Goal: Task Accomplishment & Management: Manage account settings

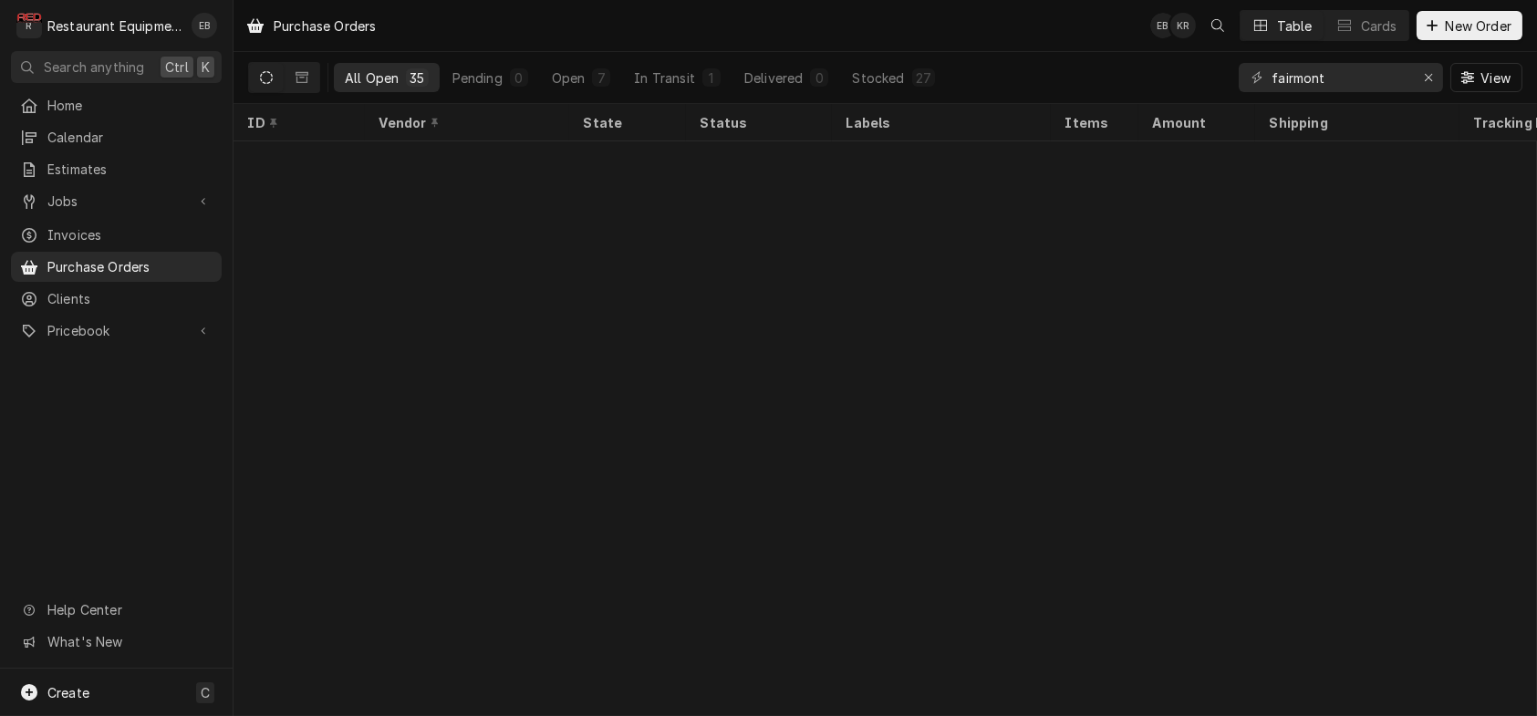
scroll to position [974, 0]
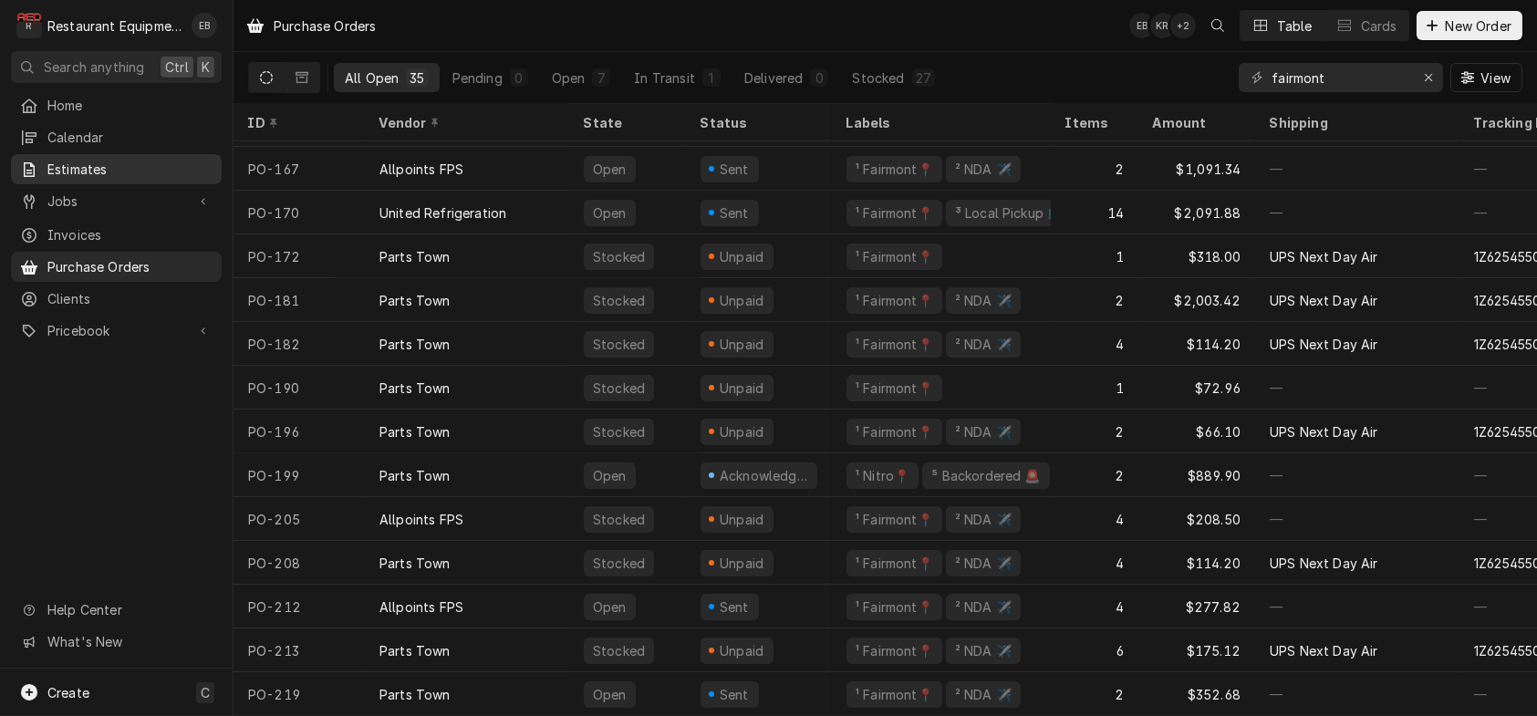
click at [129, 181] on div "Estimates" at bounding box center [116, 169] width 203 height 23
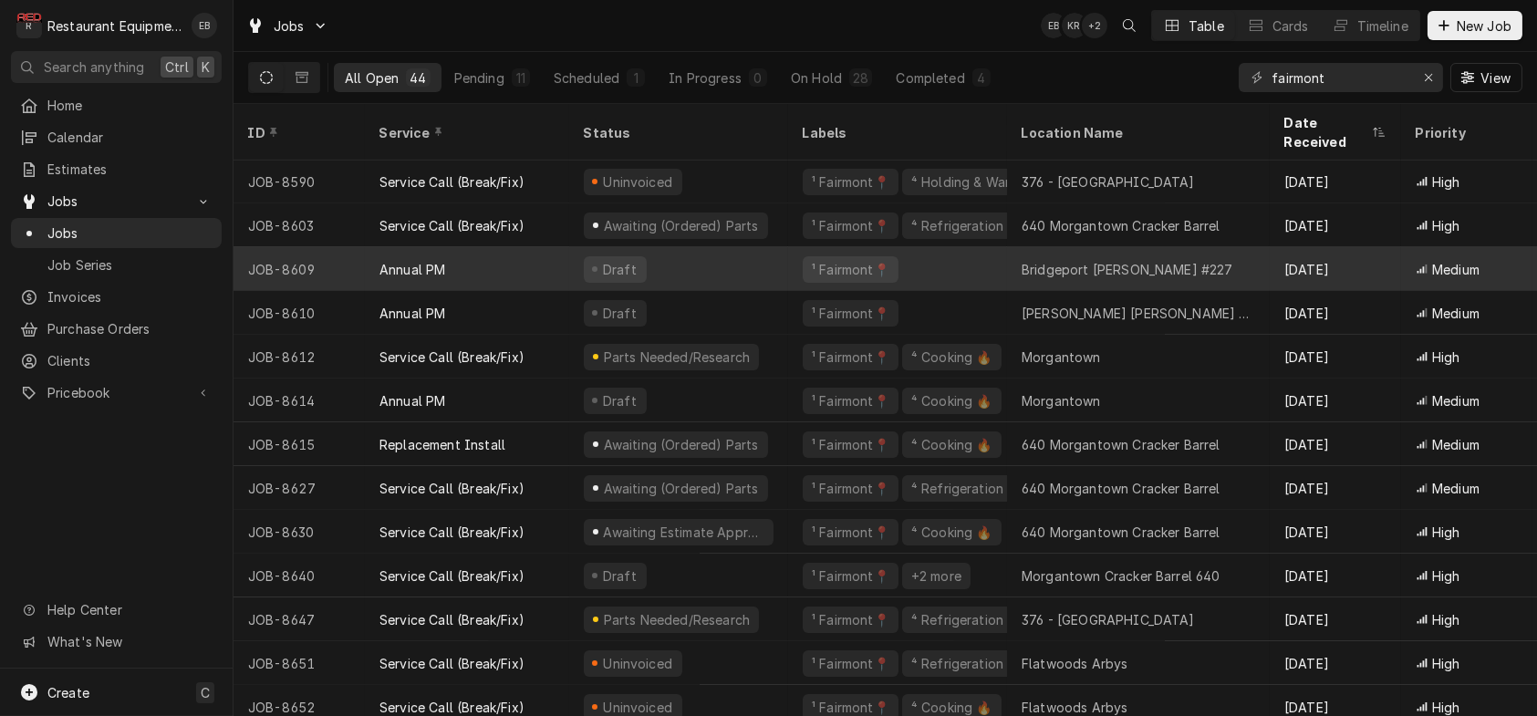
scroll to position [1384, 0]
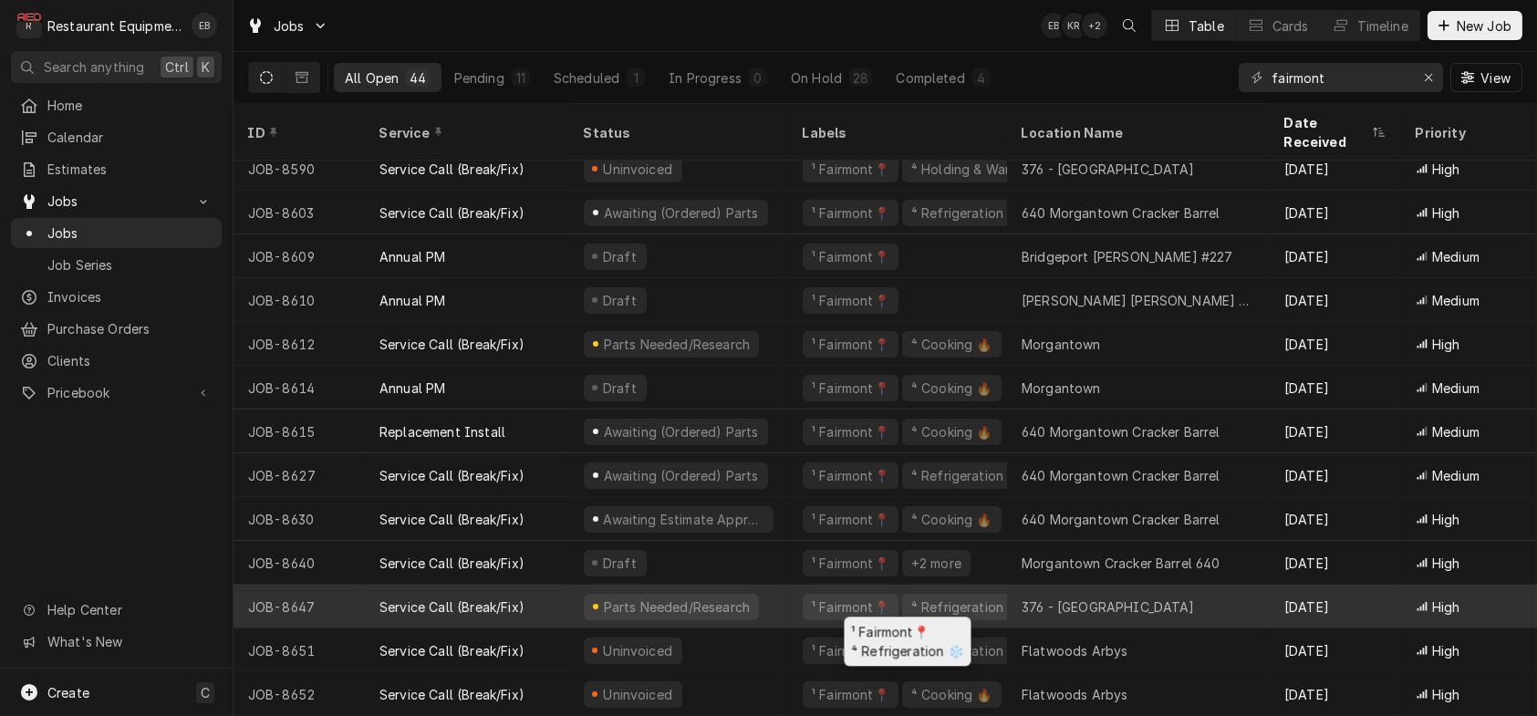
click at [805, 591] on div "¹ Fairmont📍 ⁴ Refrigeration ❄️" at bounding box center [897, 607] width 219 height 44
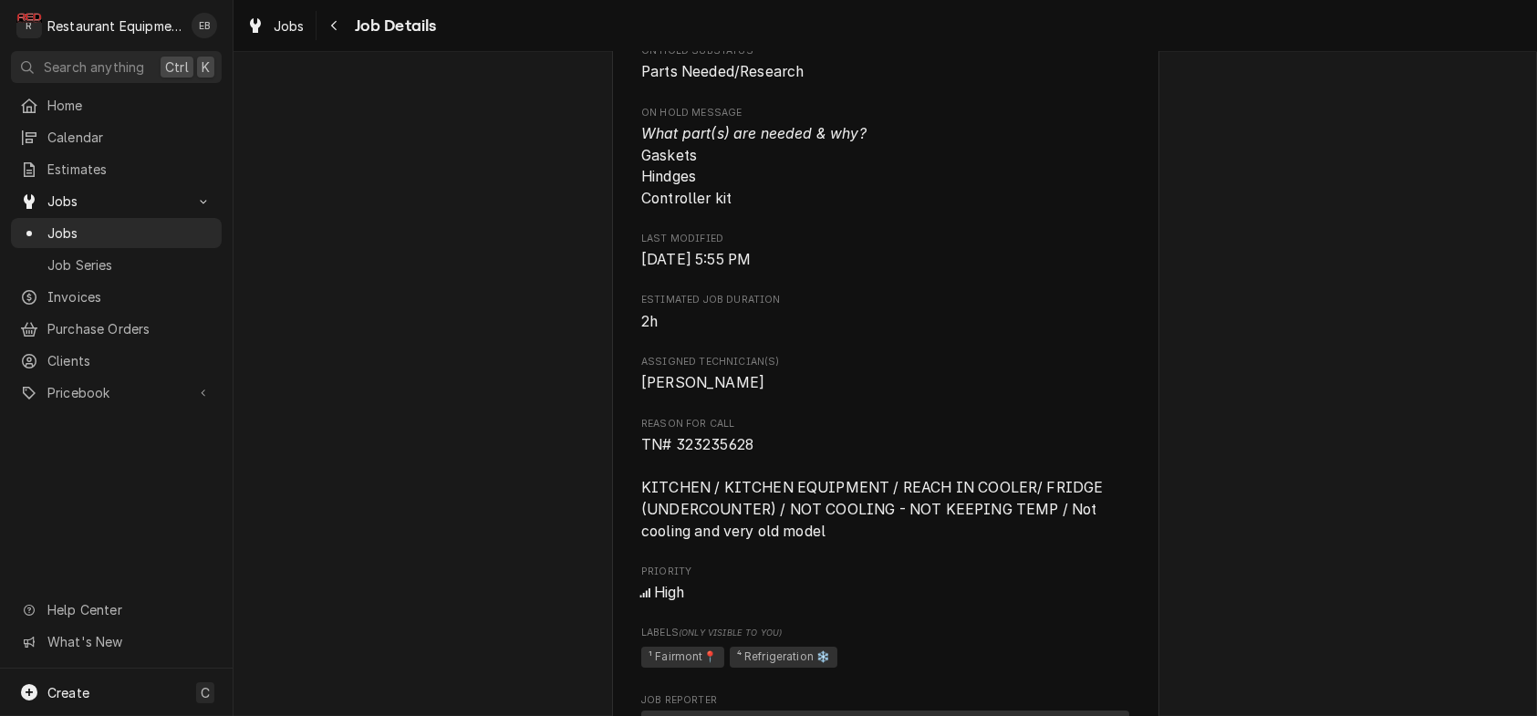
scroll to position [1155, 0]
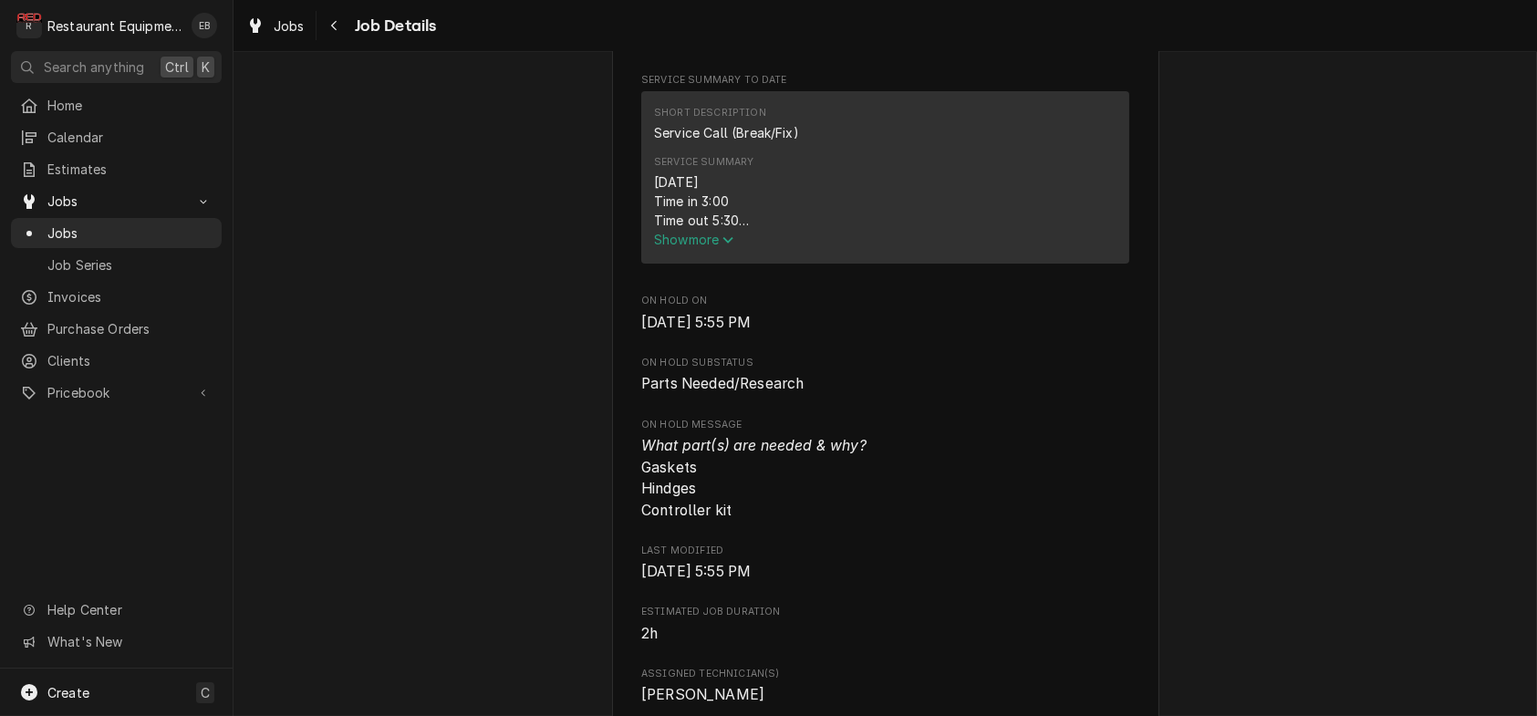
click at [715, 247] on span "Show more" at bounding box center [694, 240] width 80 height 16
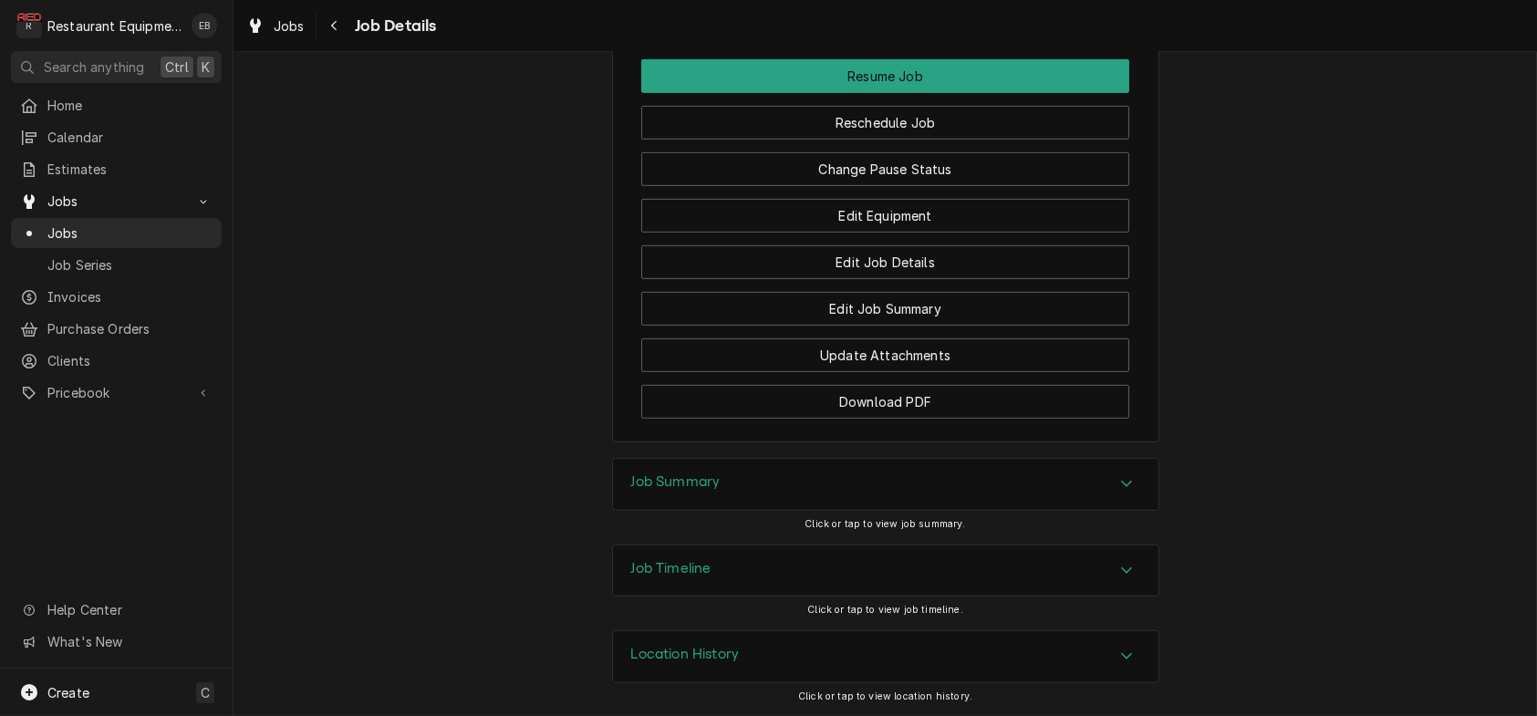
scroll to position [0, 763]
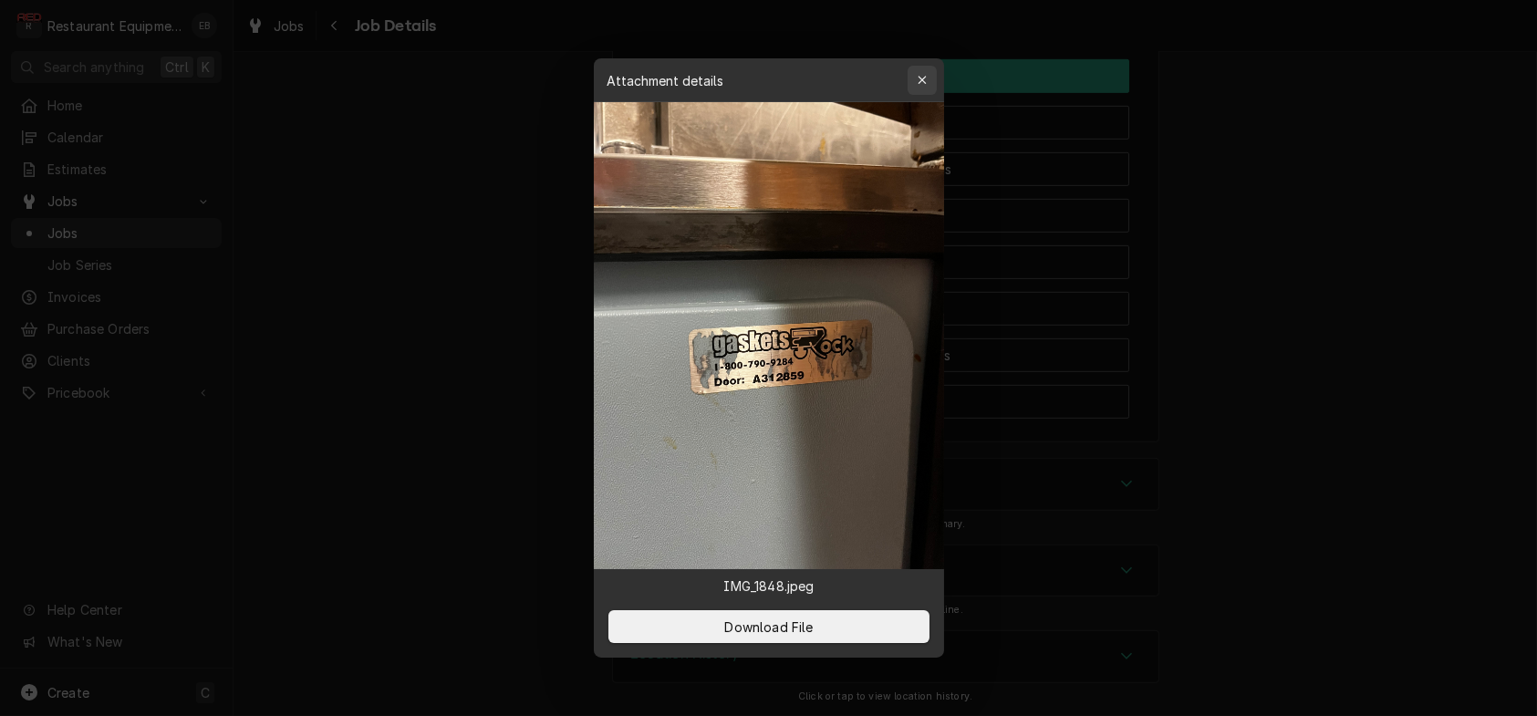
click at [937, 66] on button "button" at bounding box center [922, 80] width 29 height 29
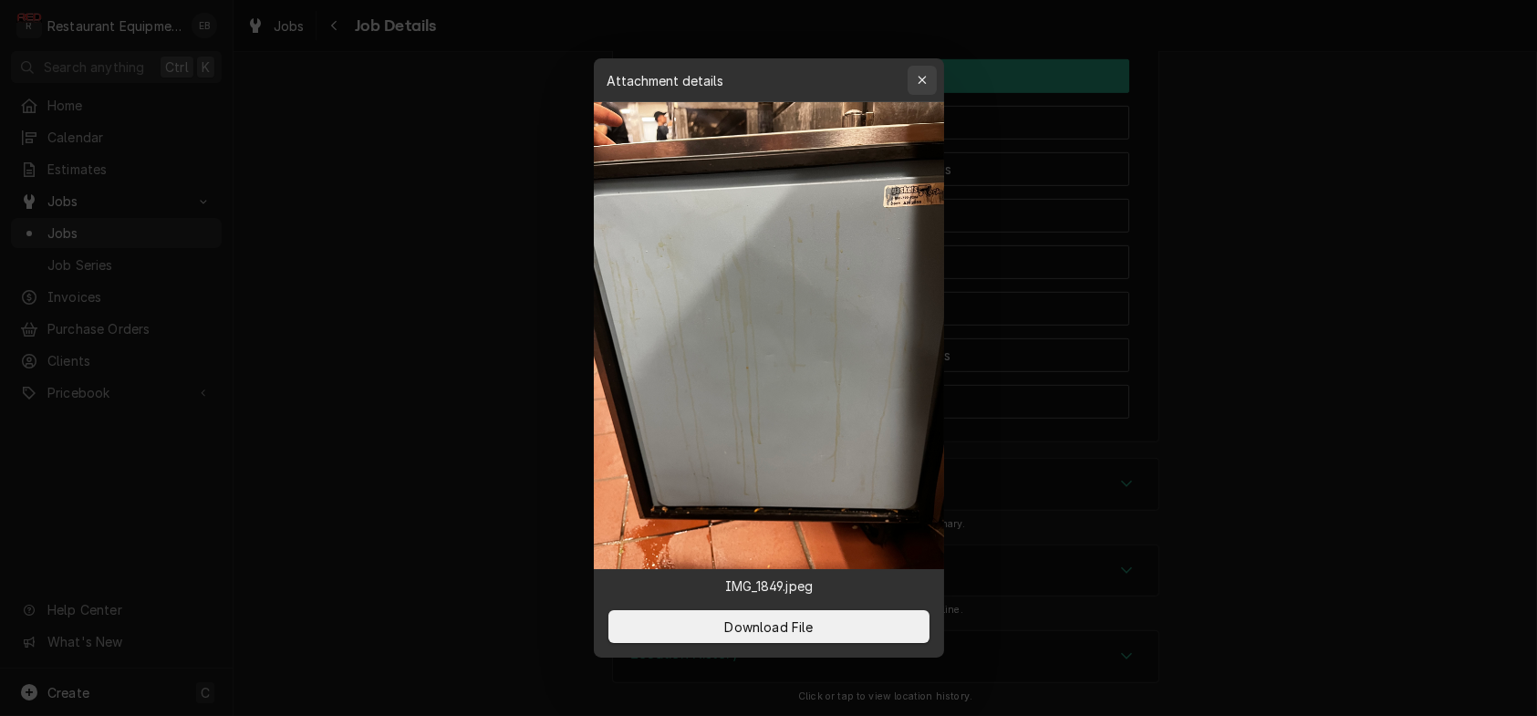
click at [920, 72] on div "button" at bounding box center [922, 80] width 18 height 18
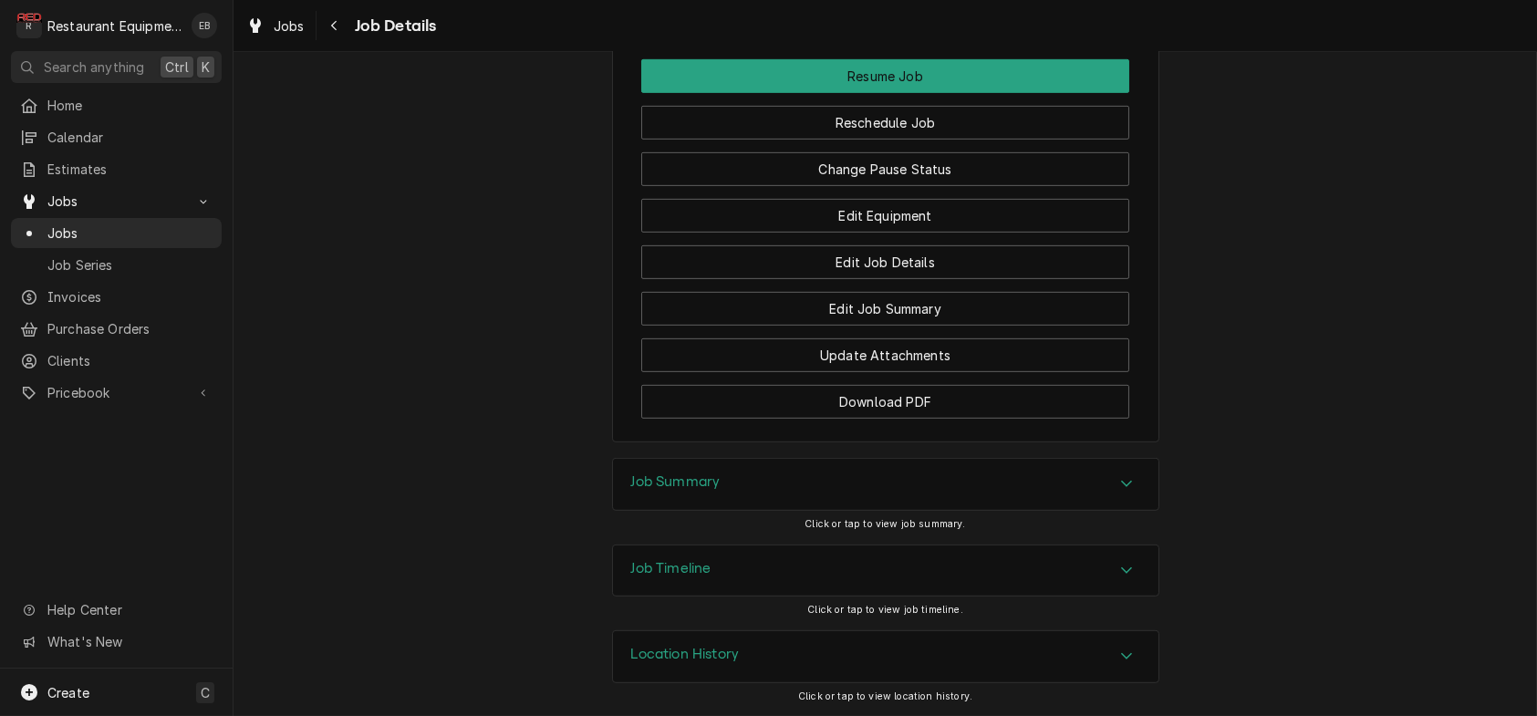
drag, startPoint x: 748, startPoint y: 313, endPoint x: 826, endPoint y: 306, distance: 78.7
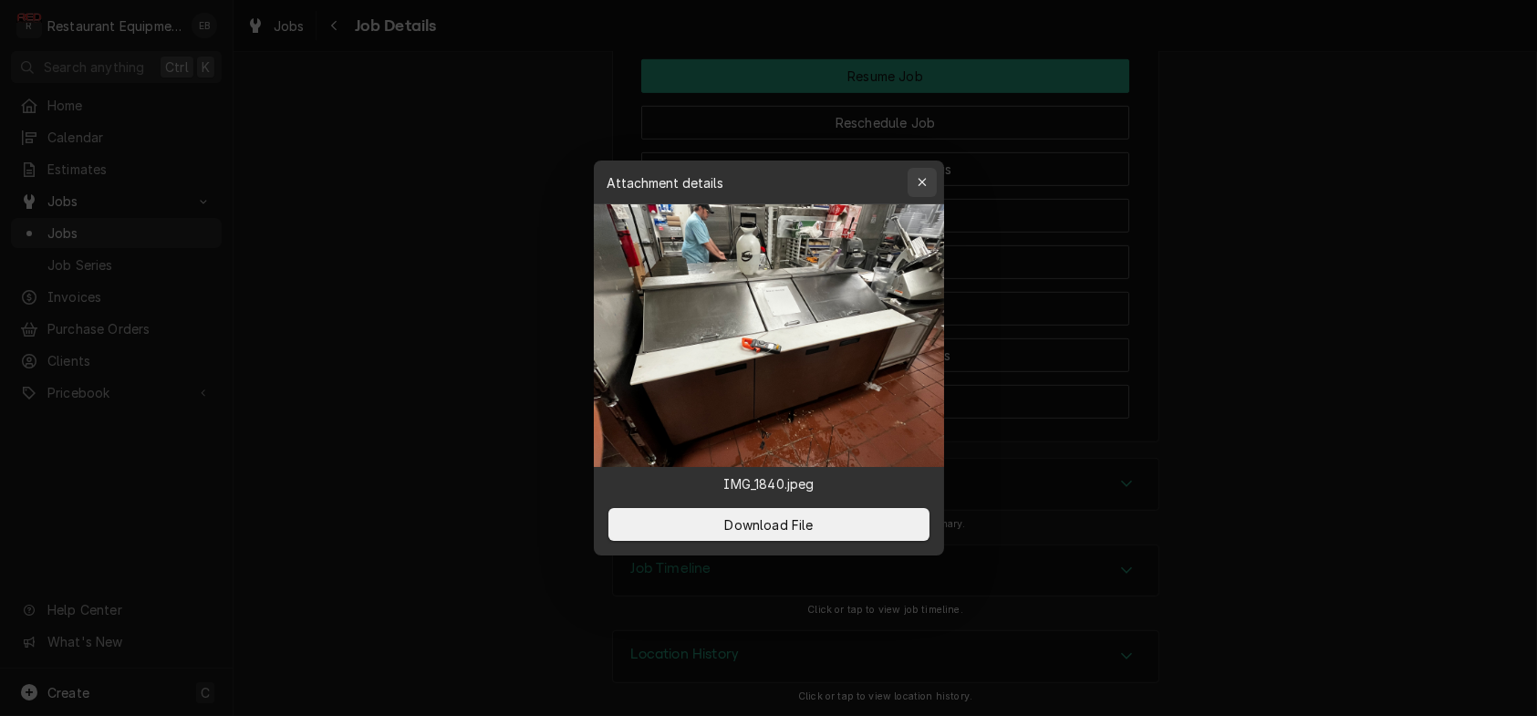
click at [927, 176] on icon "button" at bounding box center [922, 182] width 10 height 13
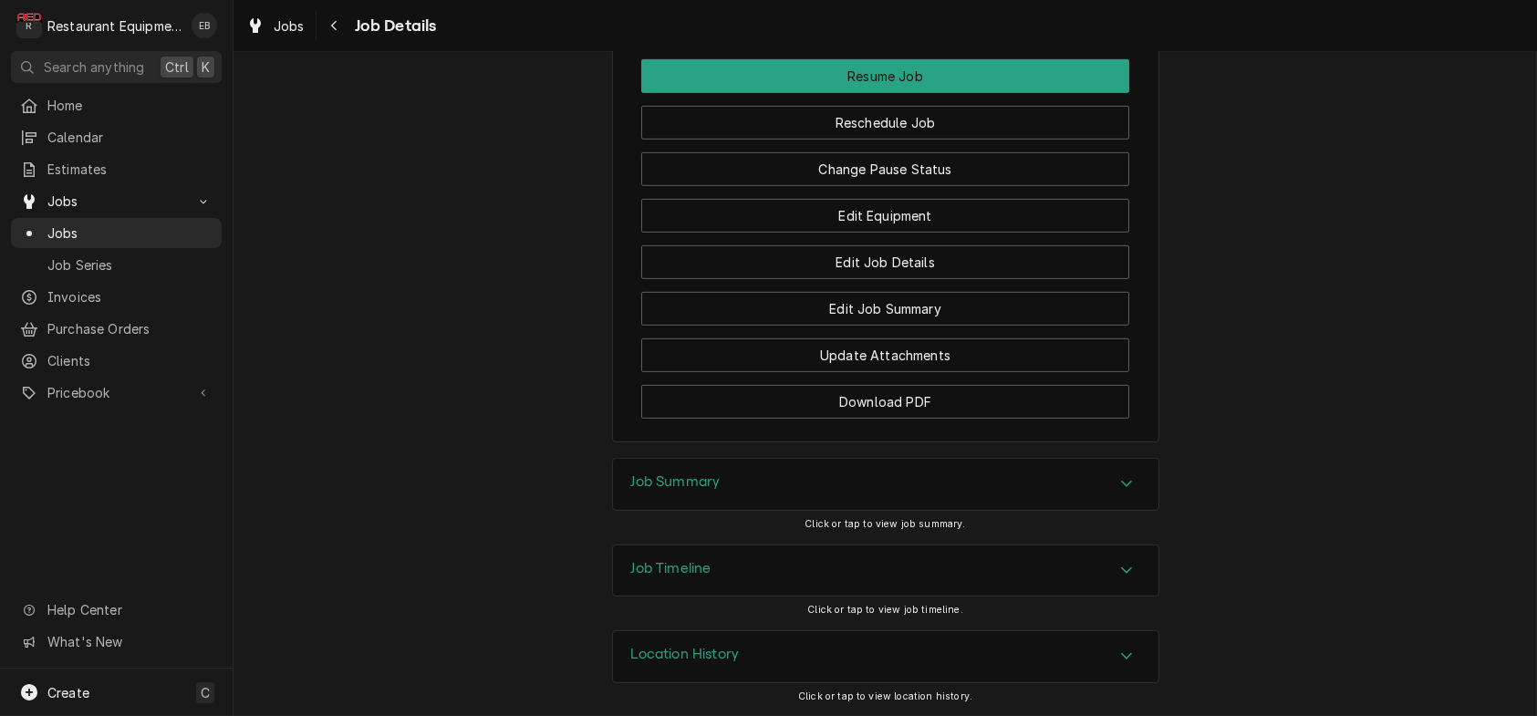
scroll to position [0, 247]
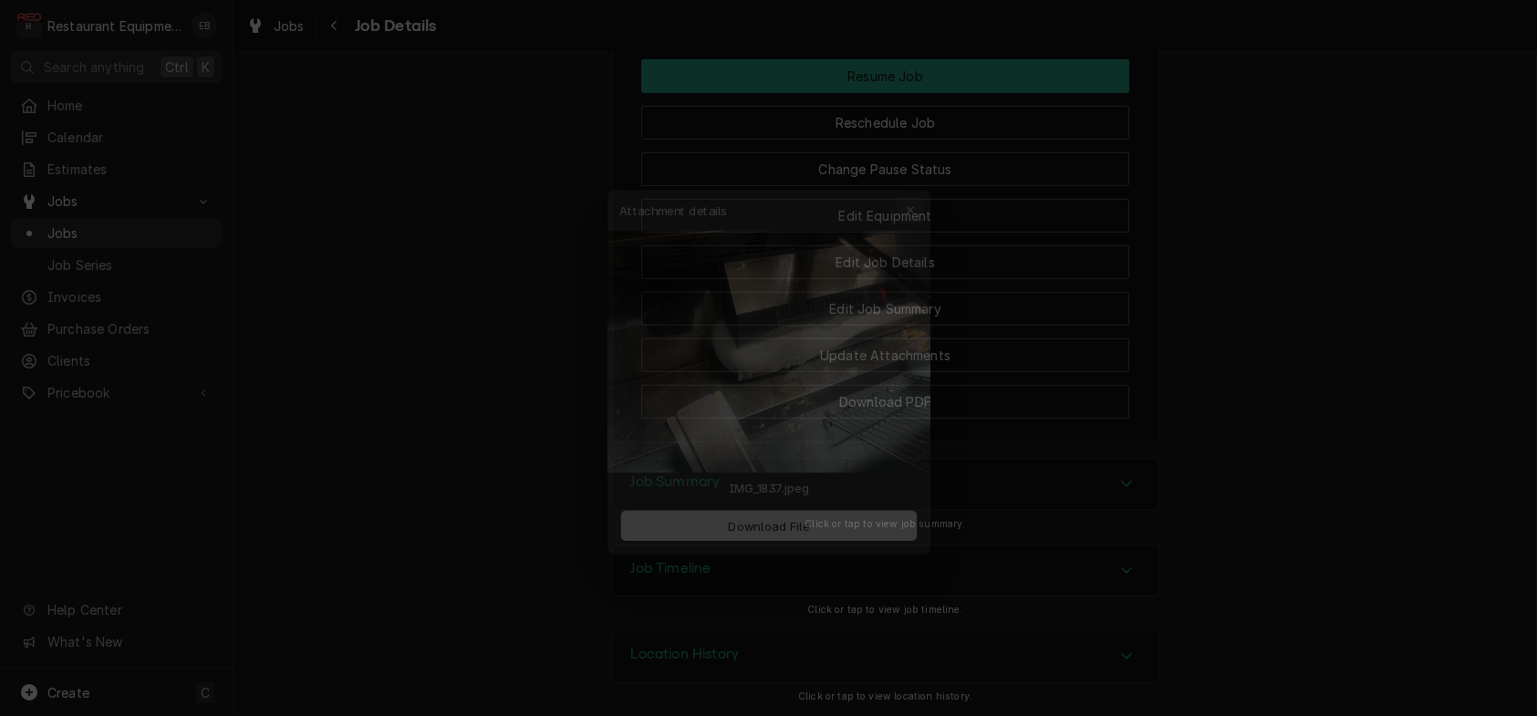
click at [919, 168] on button "button" at bounding box center [922, 182] width 29 height 29
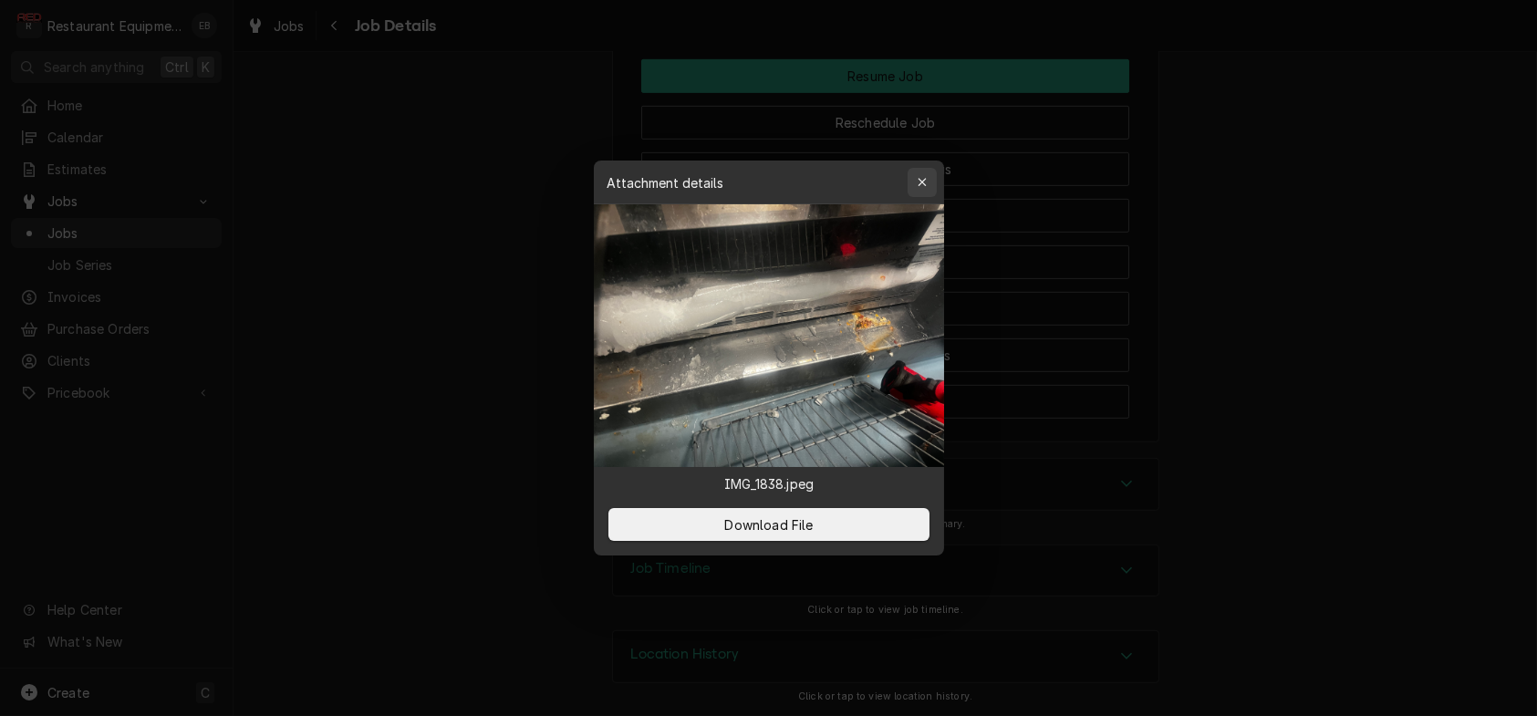
click at [927, 176] on icon "button" at bounding box center [922, 182] width 10 height 13
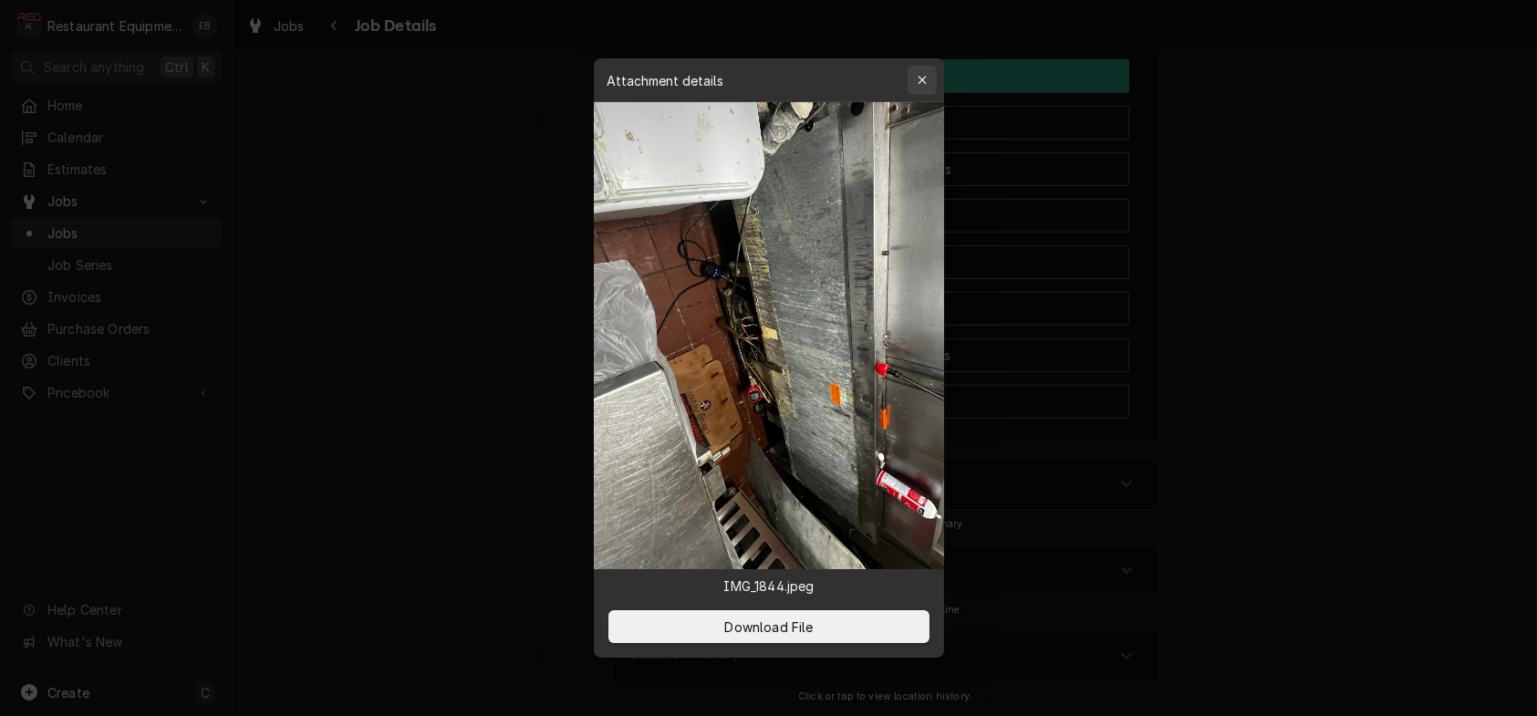
click at [934, 66] on button "button" at bounding box center [922, 80] width 29 height 29
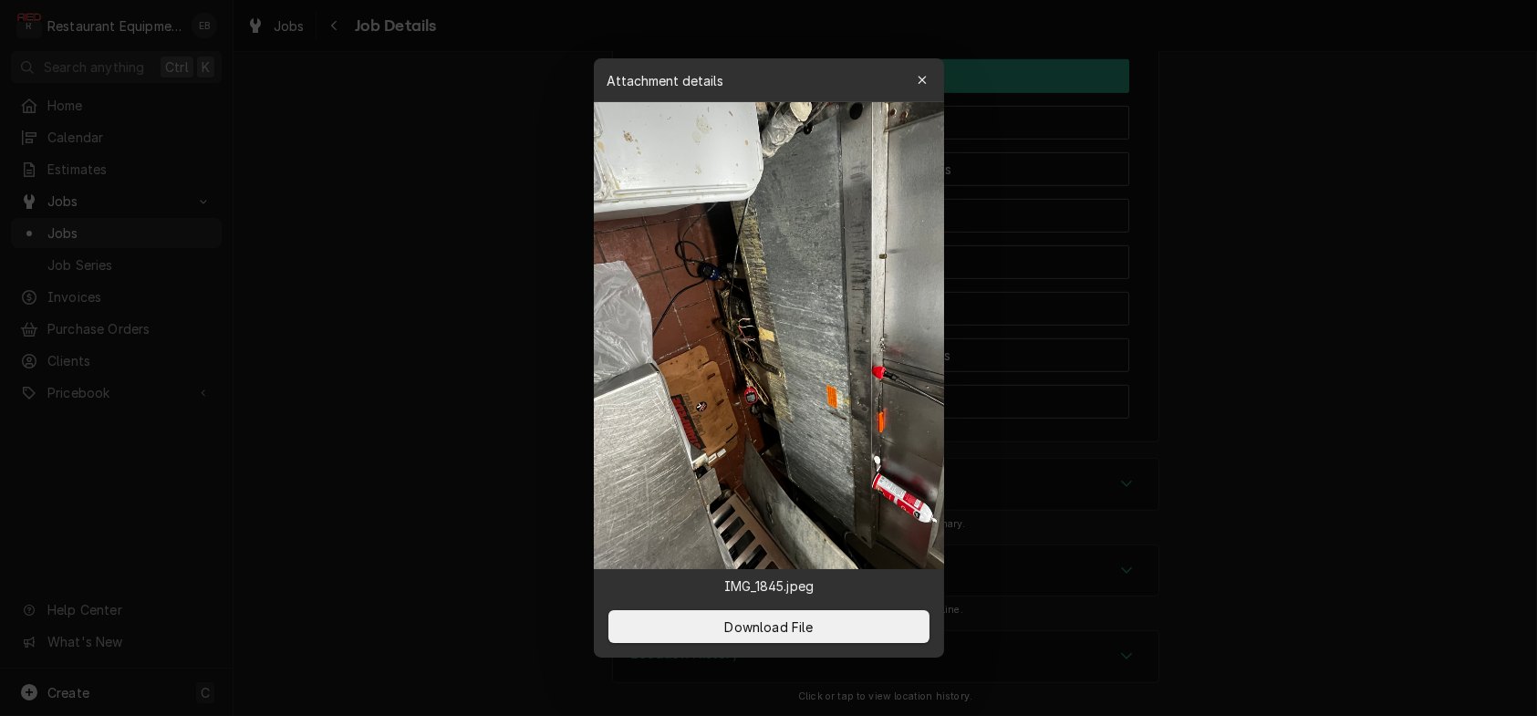
drag, startPoint x: 931, startPoint y: 65, endPoint x: 892, endPoint y: 91, distance: 47.3
click at [927, 74] on icon "button" at bounding box center [922, 80] width 10 height 13
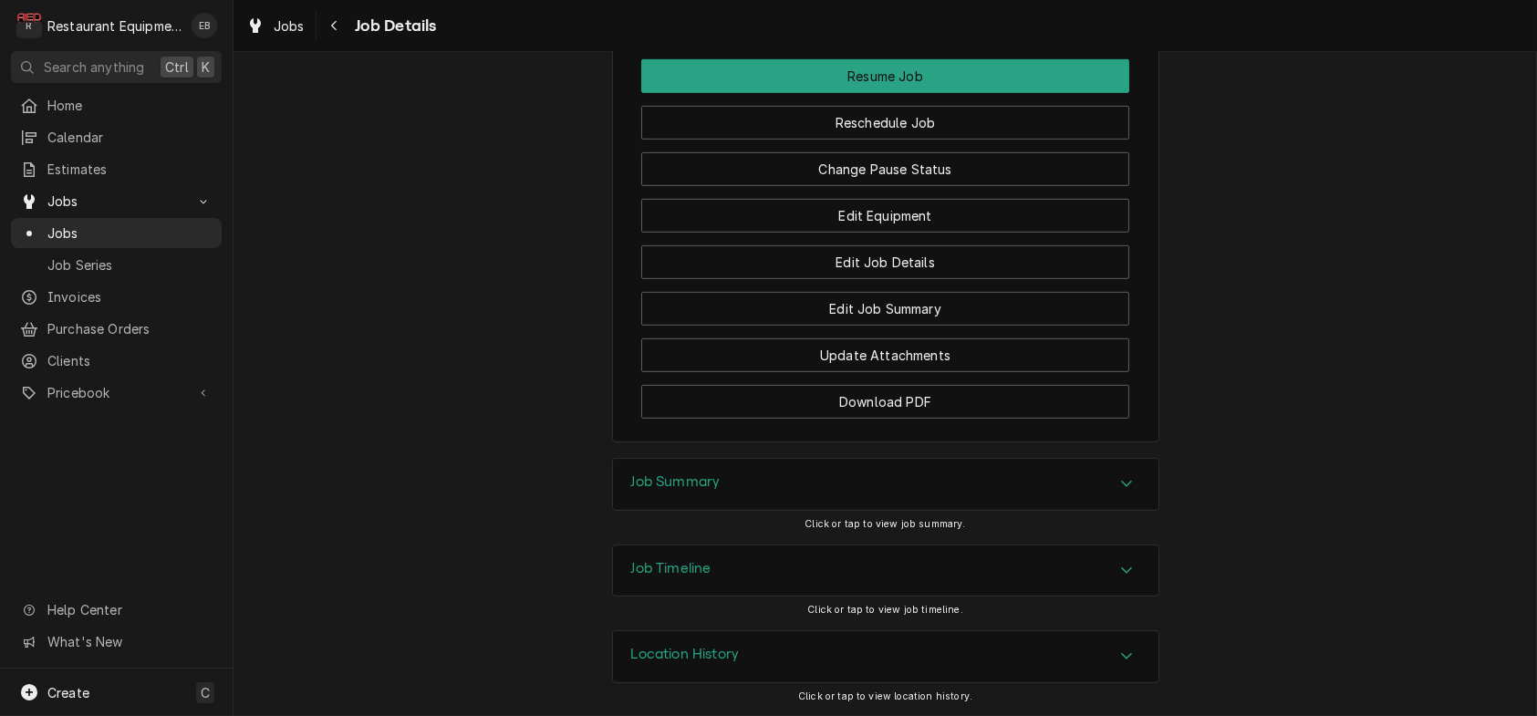
scroll to position [0, 48]
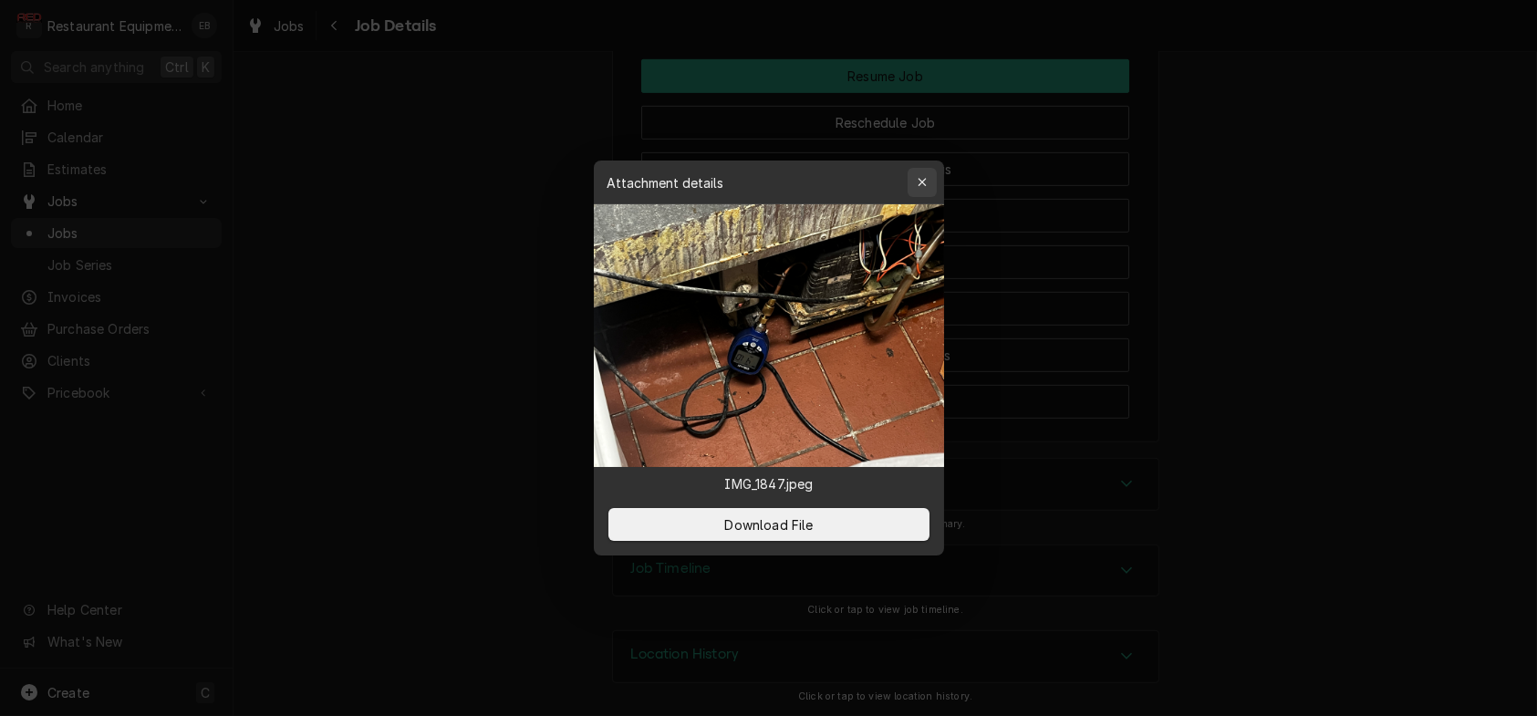
click at [927, 176] on icon "button" at bounding box center [922, 182] width 10 height 13
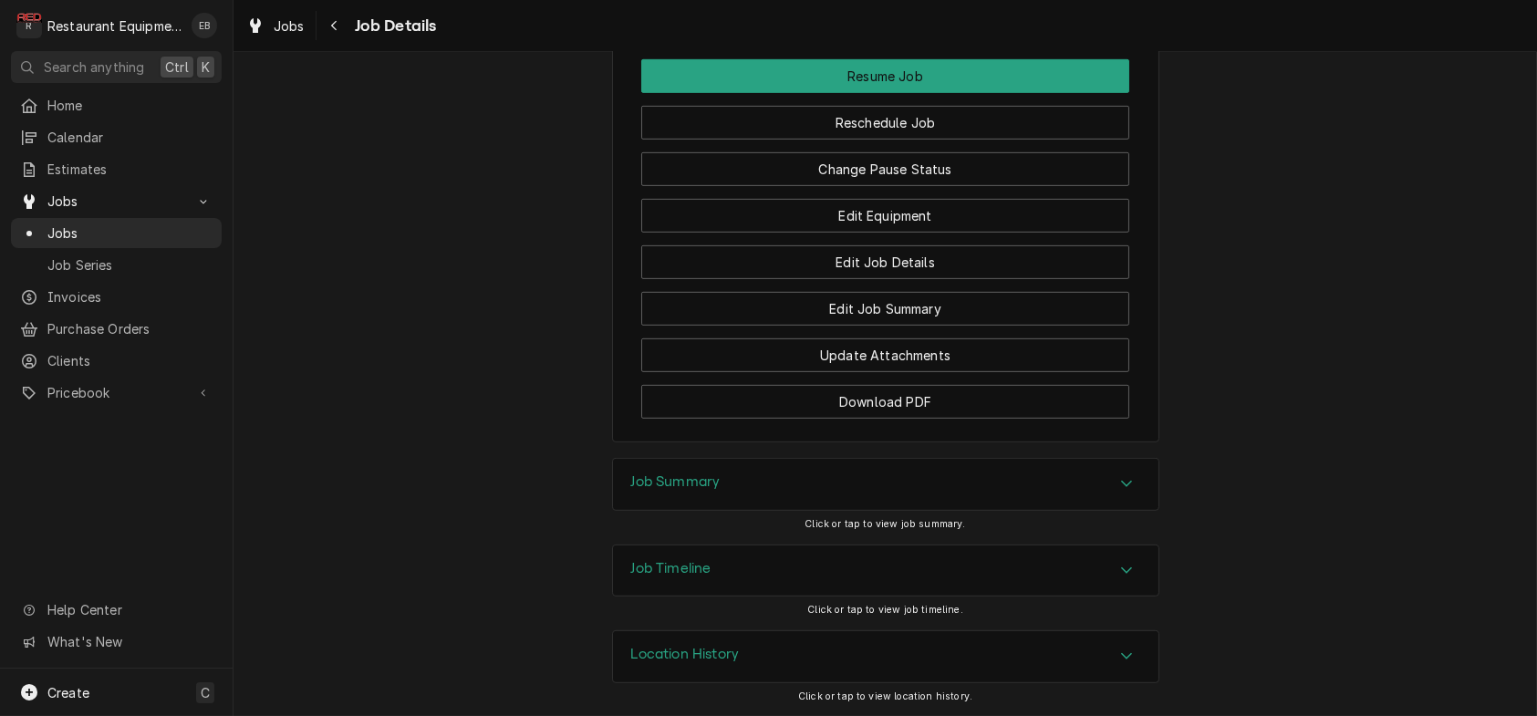
scroll to position [0, 0]
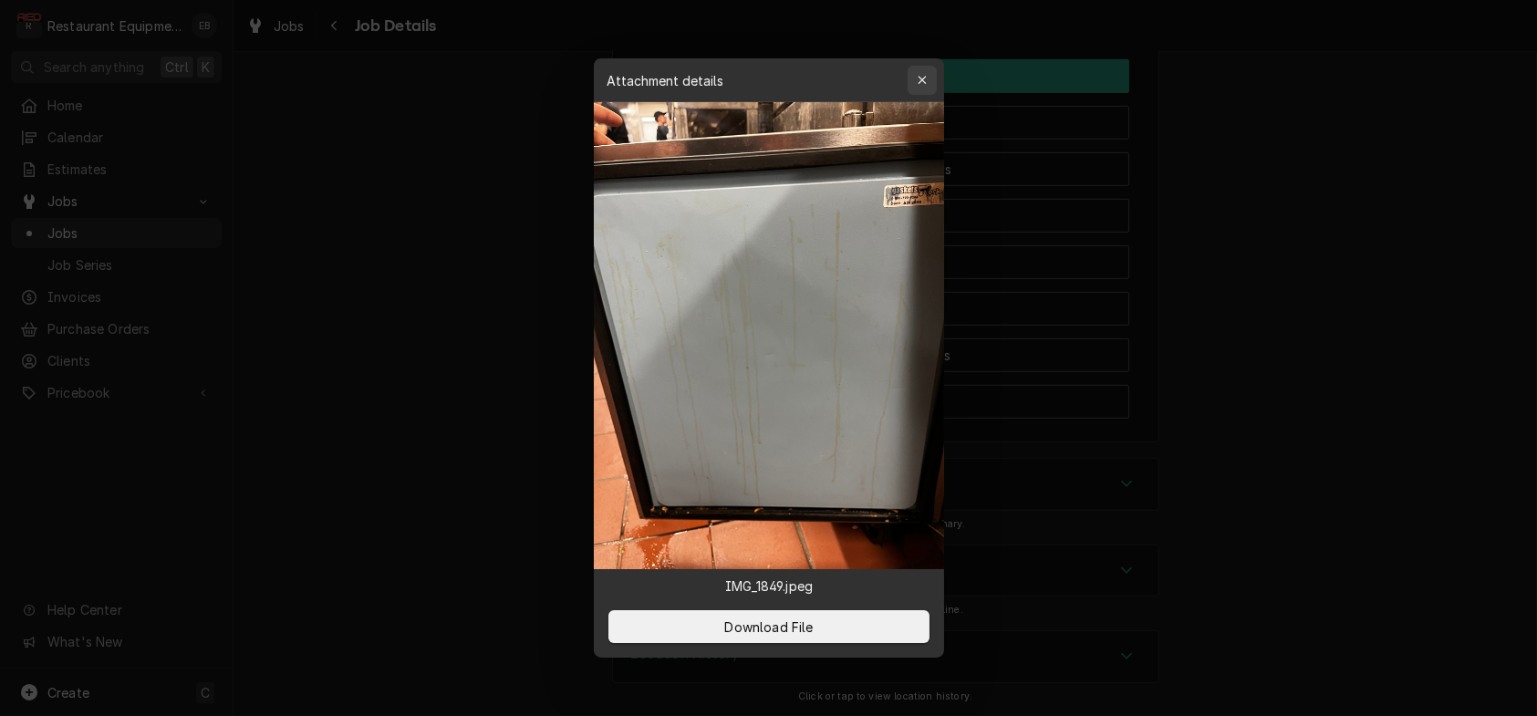
click at [922, 66] on button "button" at bounding box center [922, 80] width 29 height 29
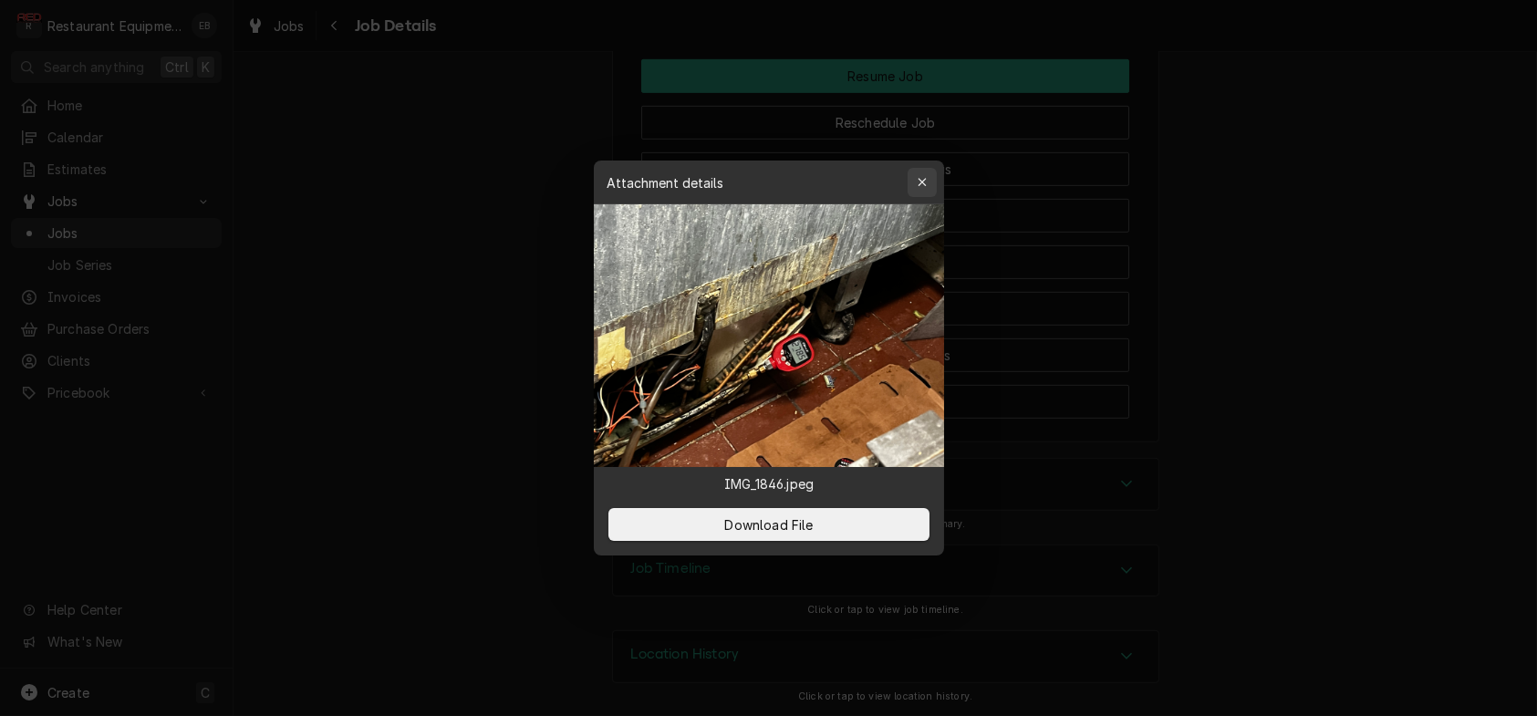
click at [925, 176] on icon "button" at bounding box center [922, 182] width 10 height 13
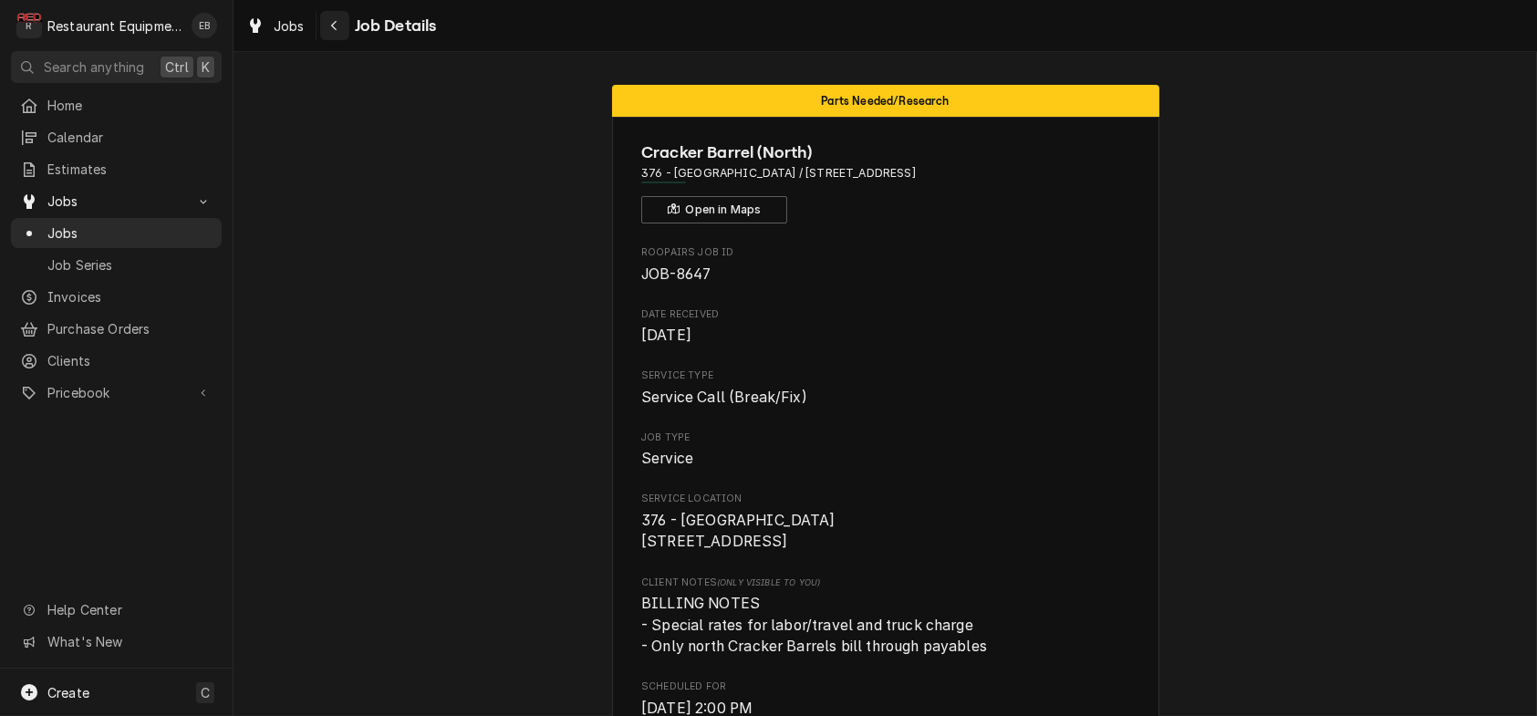
click at [344, 28] on div "Navigate back" at bounding box center [335, 25] width 18 height 18
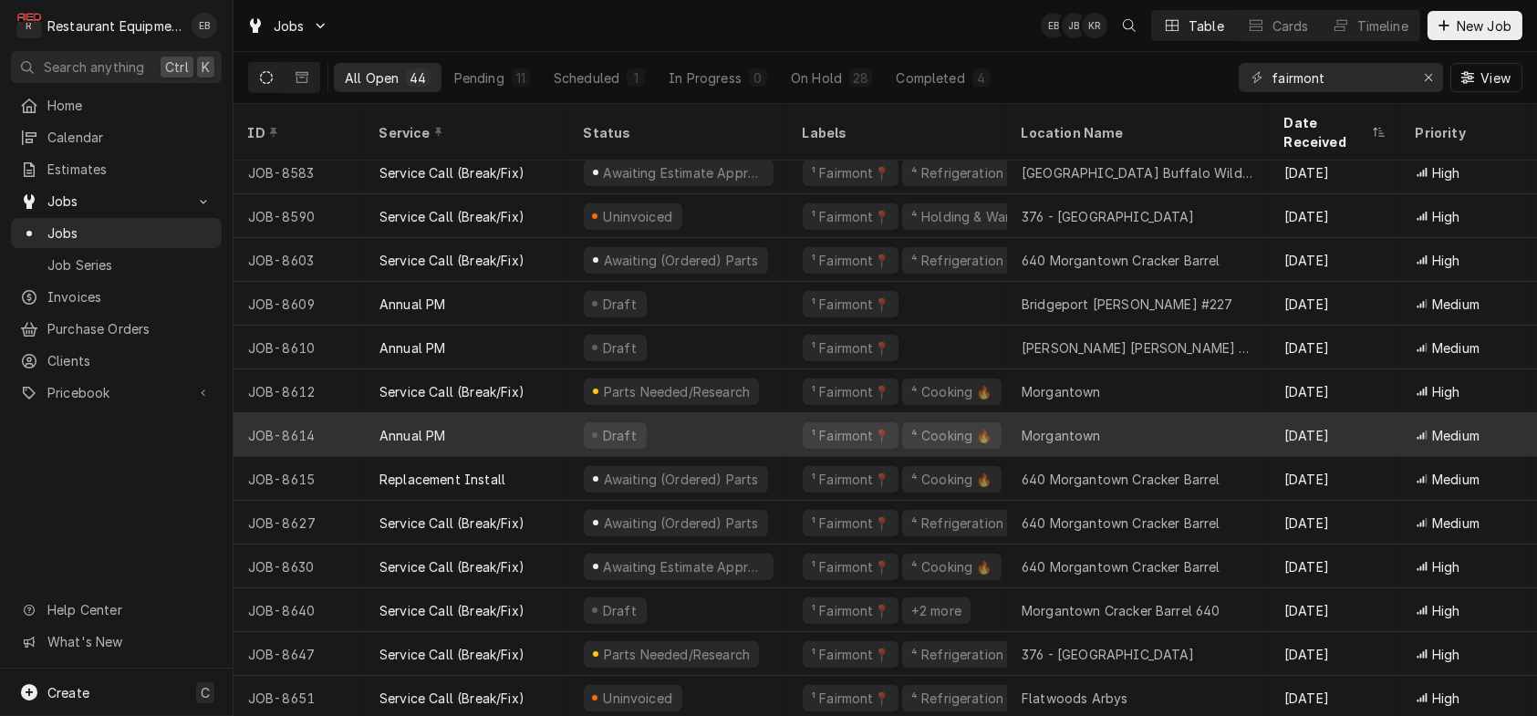
scroll to position [1384, 0]
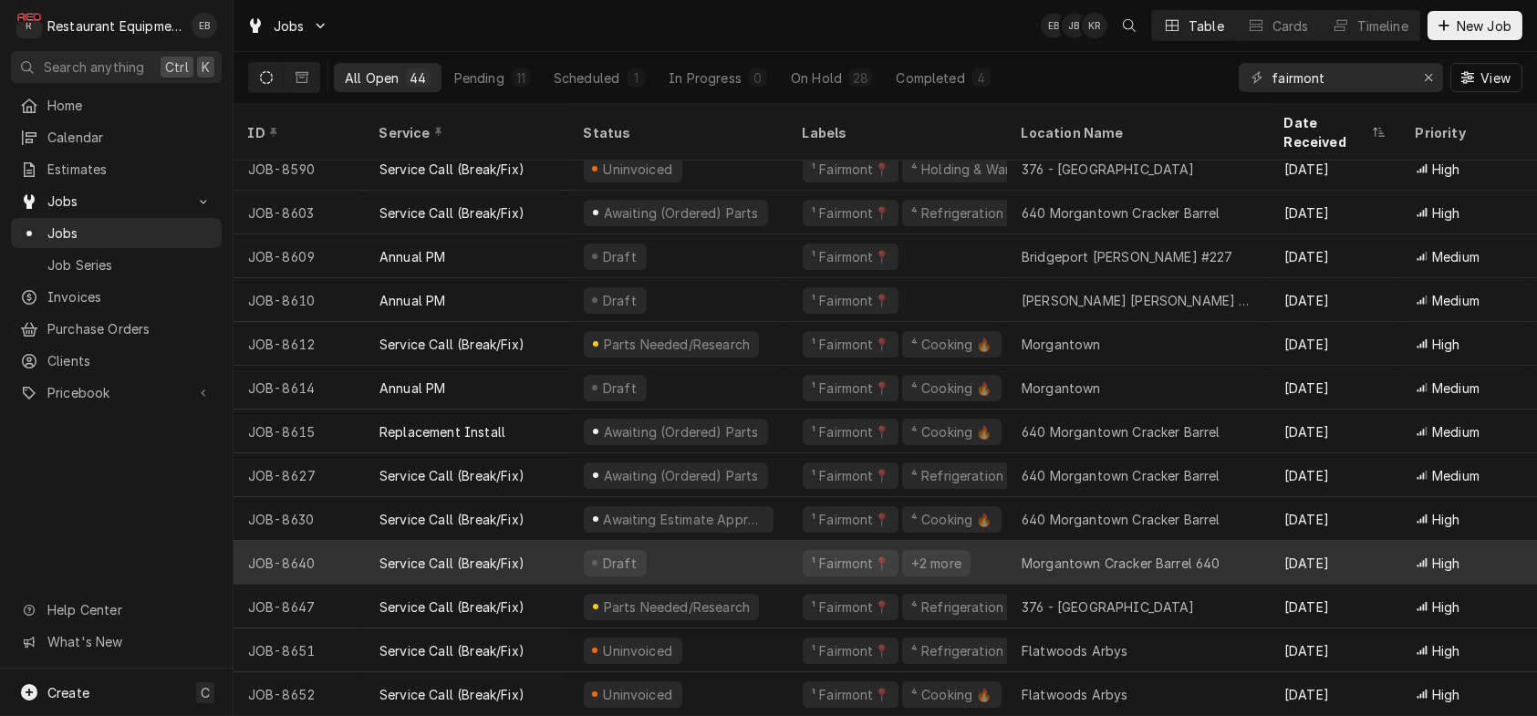
click at [767, 553] on div "Draft" at bounding box center [678, 563] width 219 height 44
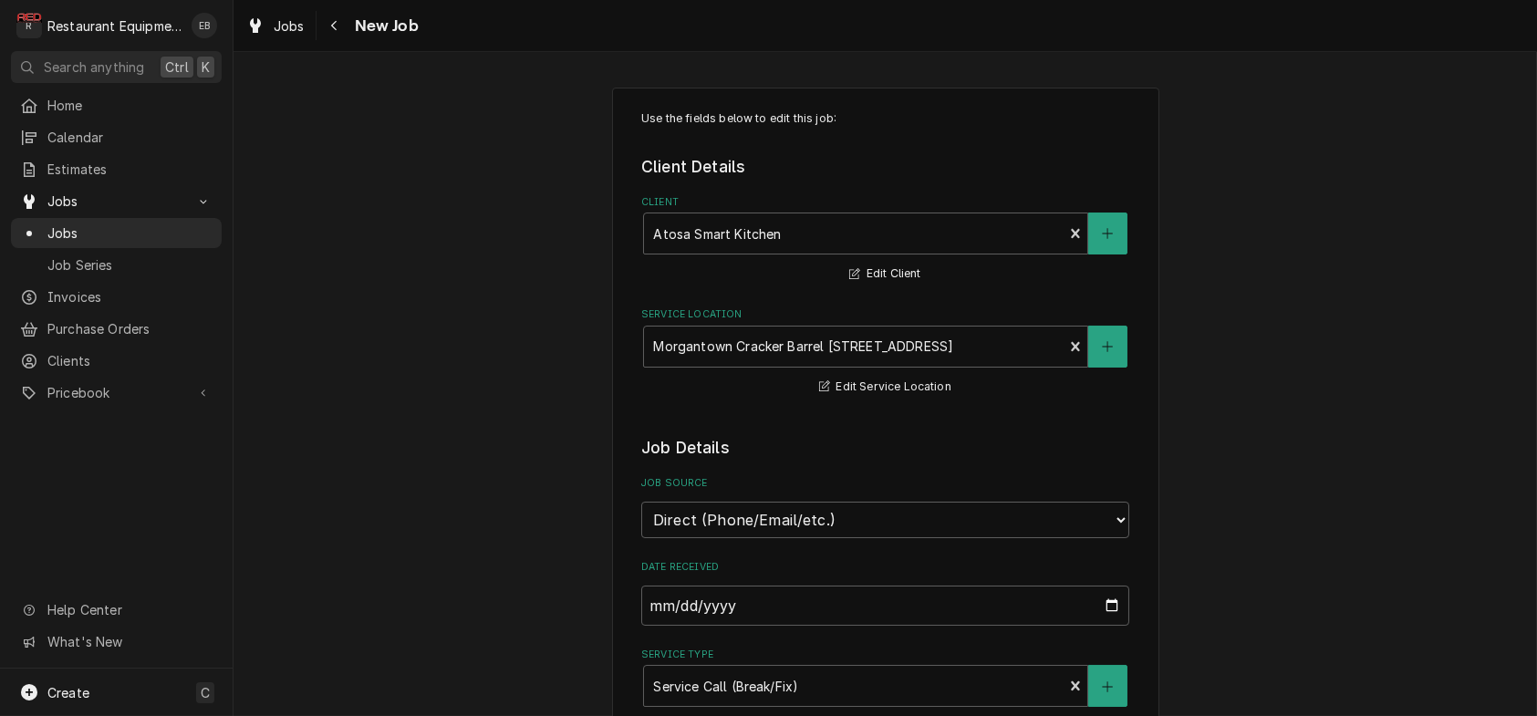
type textarea "x"
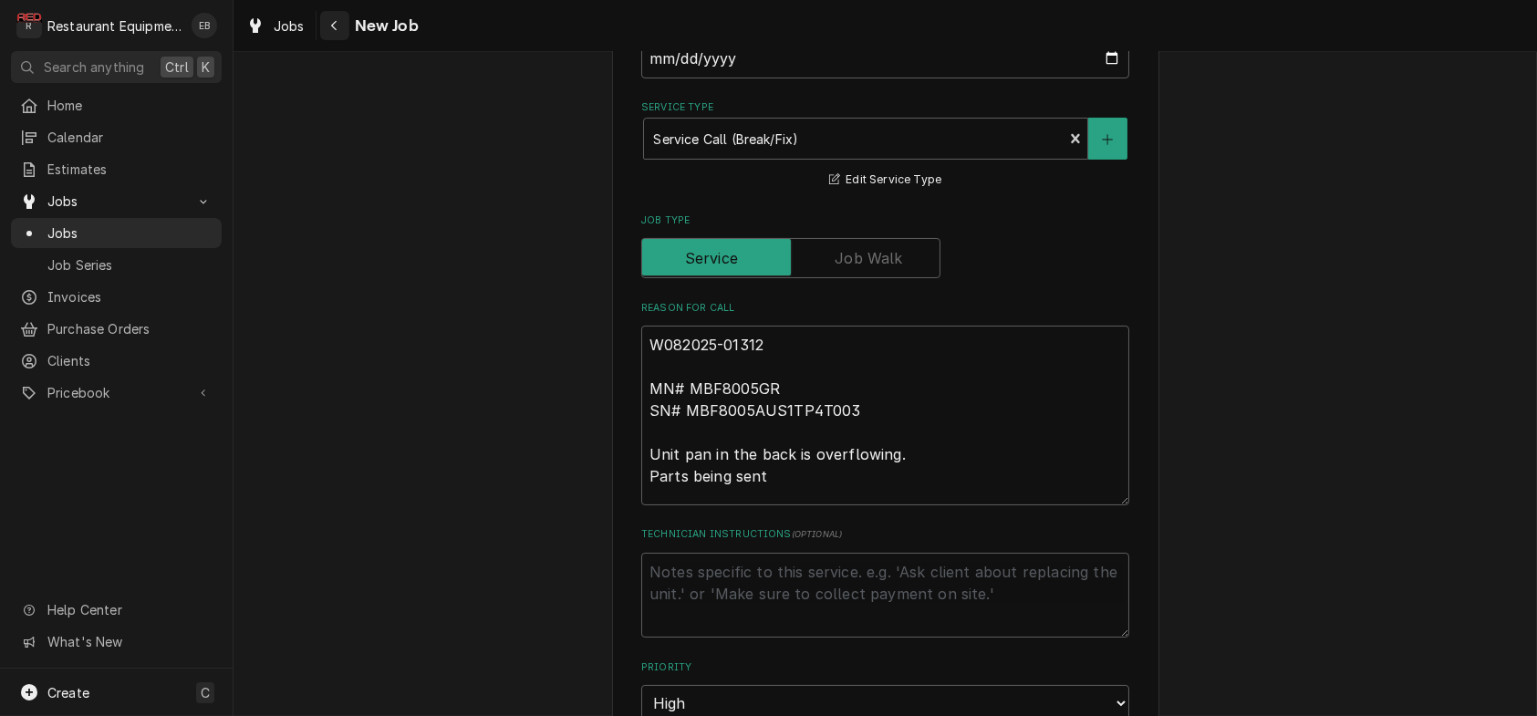
click at [349, 37] on button "Navigate back" at bounding box center [334, 25] width 29 height 29
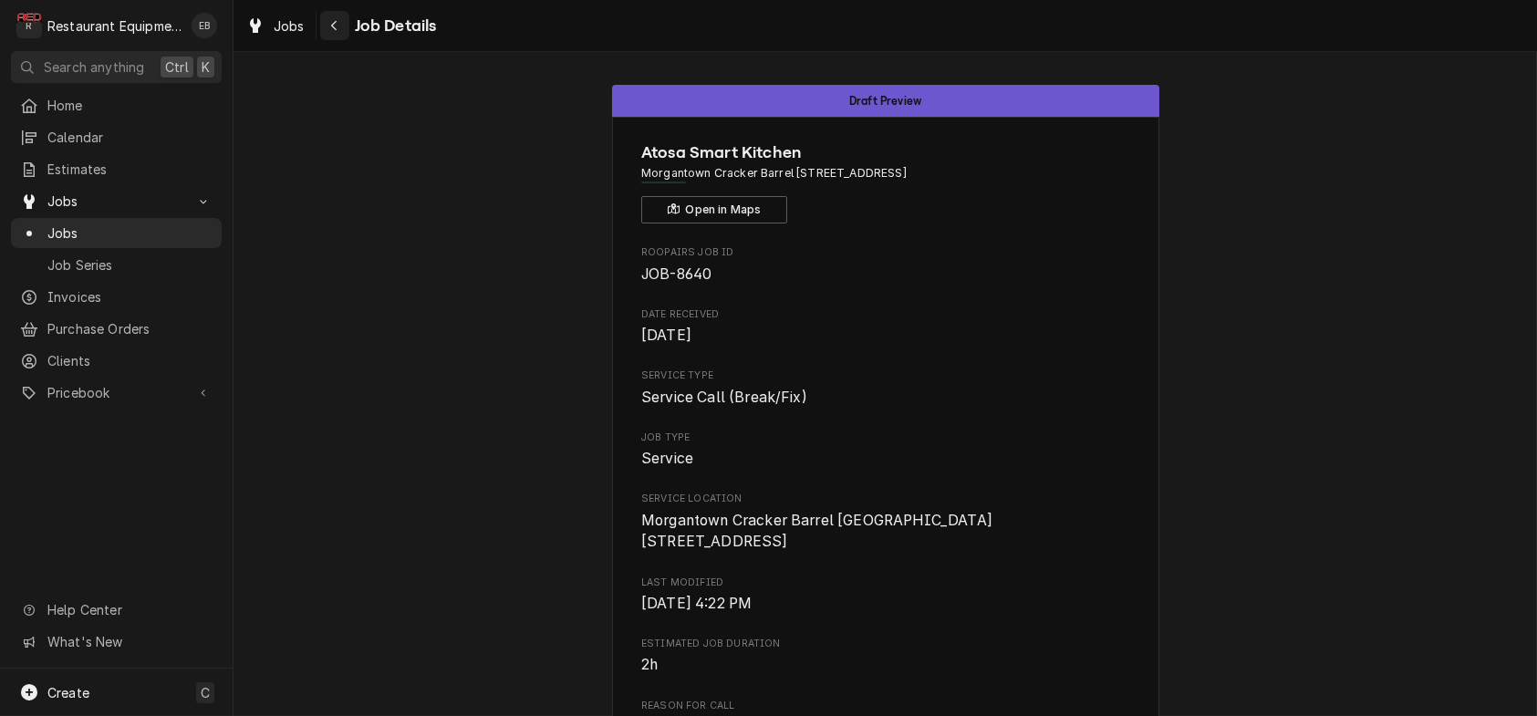
click at [344, 23] on div "Navigate back" at bounding box center [335, 25] width 18 height 18
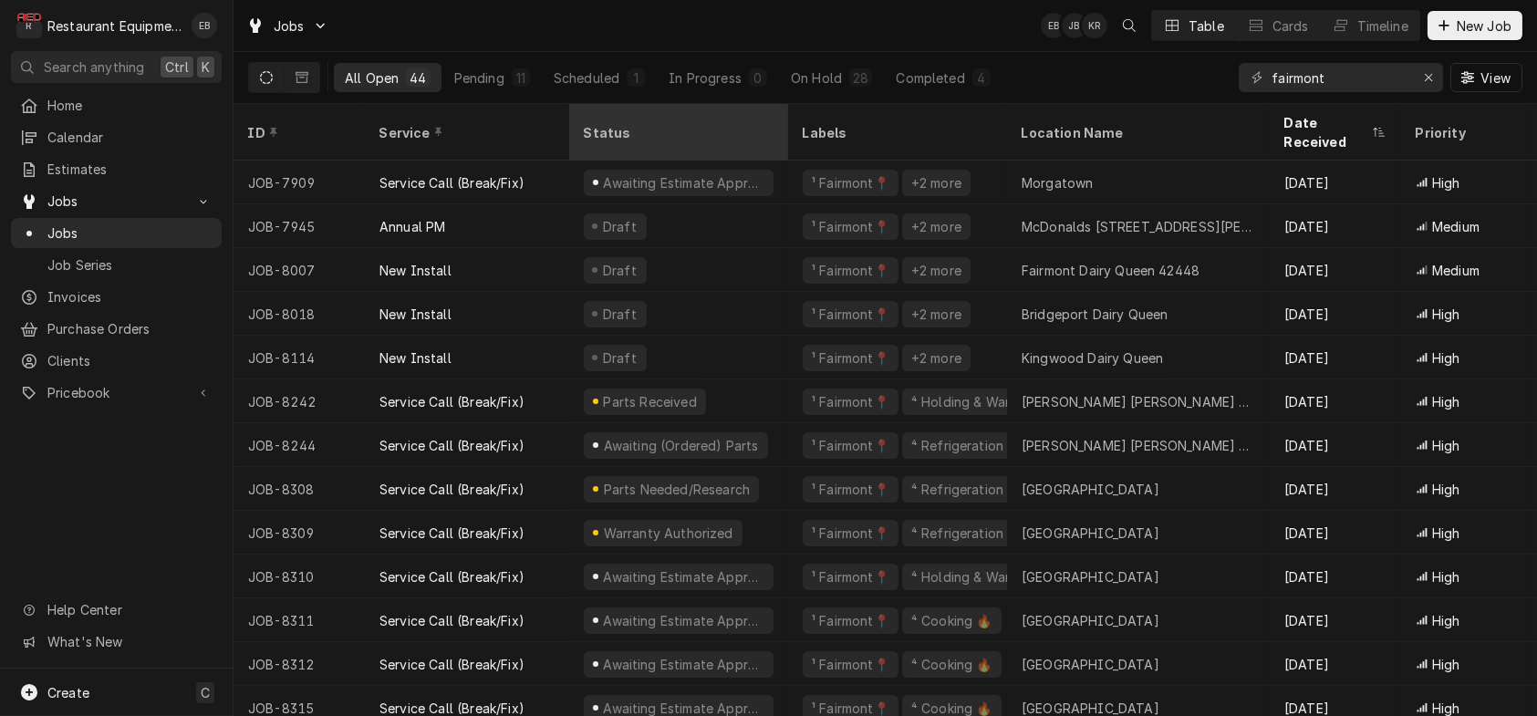
drag, startPoint x: 758, startPoint y: 202, endPoint x: 668, endPoint y: 131, distance: 114.4
click at [668, 131] on div "Status" at bounding box center [677, 132] width 186 height 19
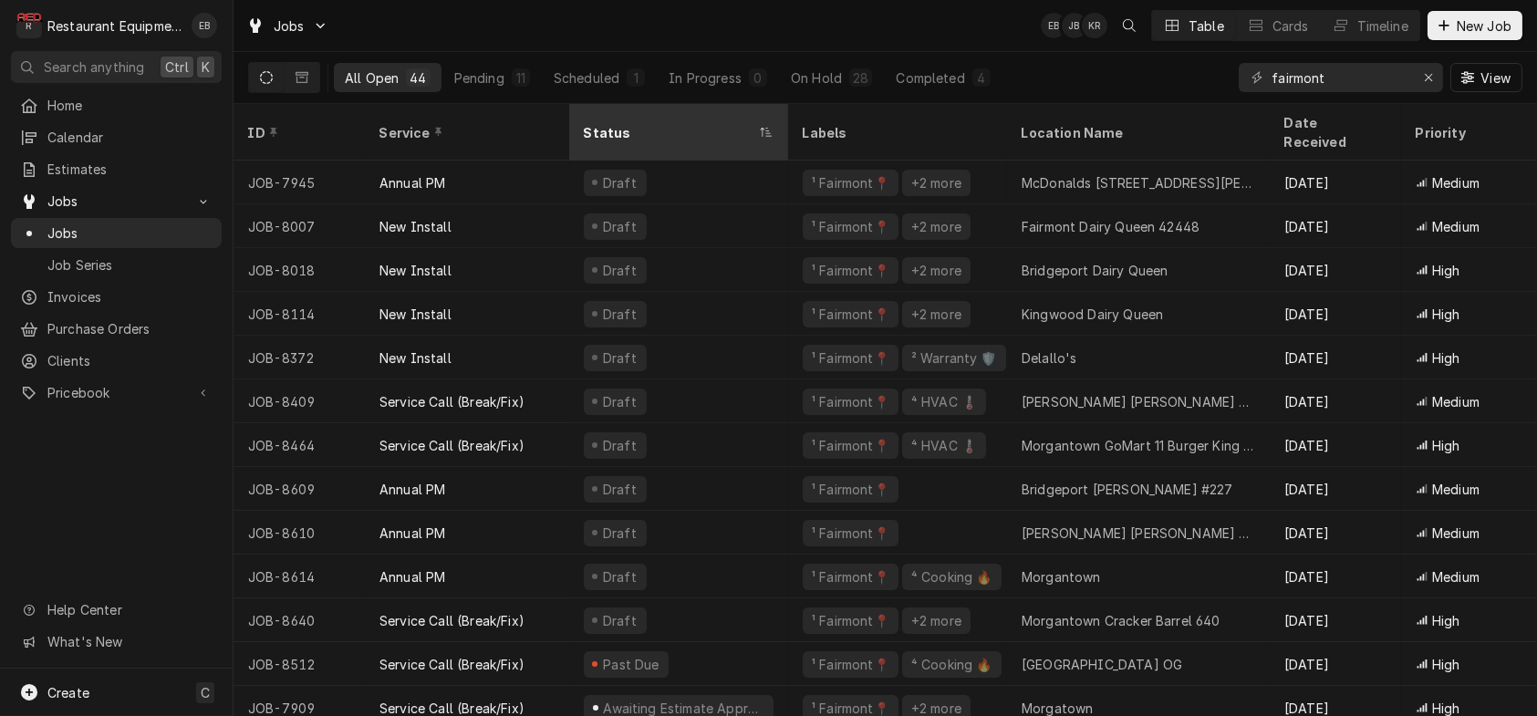
click at [692, 124] on div "Status" at bounding box center [669, 132] width 171 height 19
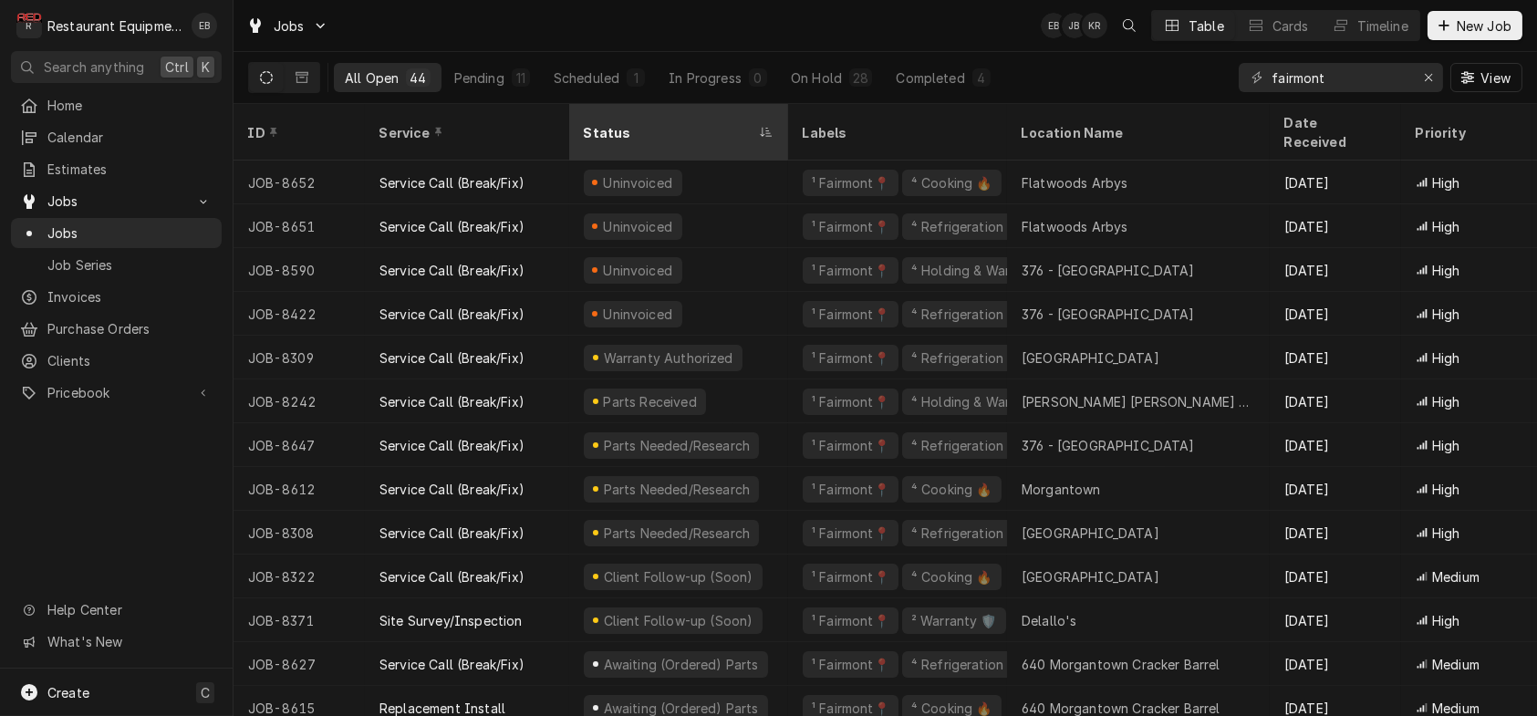
click at [691, 124] on div "Status" at bounding box center [669, 132] width 171 height 19
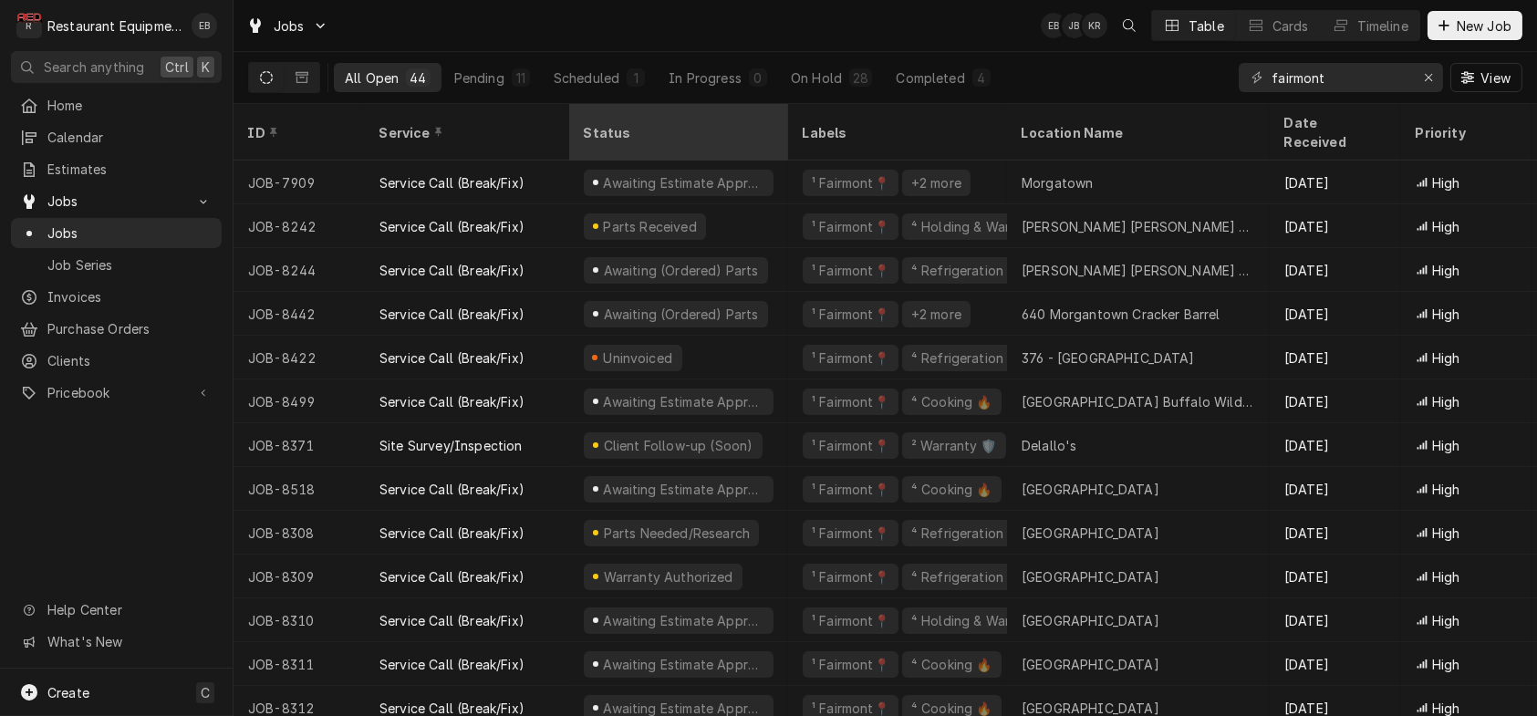
click at [683, 131] on div "Status" at bounding box center [677, 132] width 186 height 19
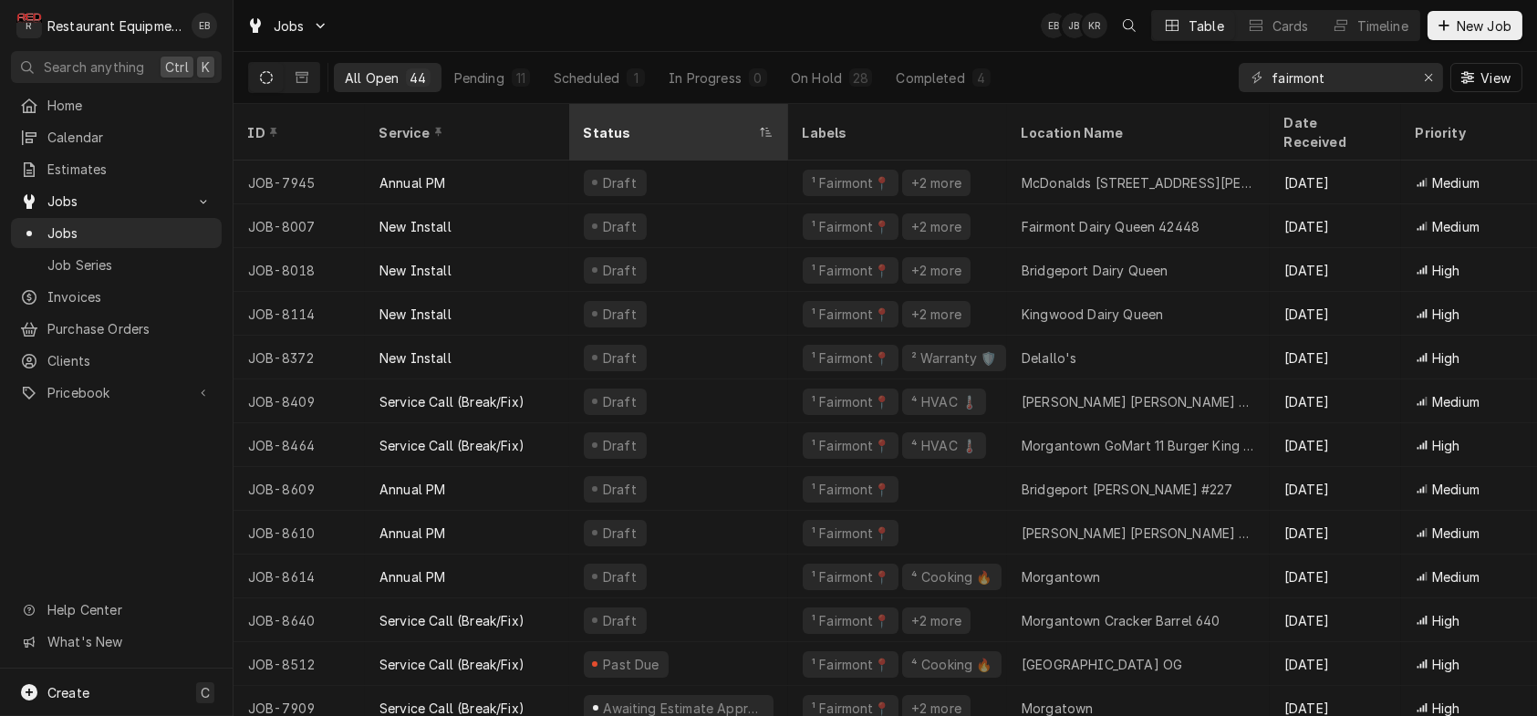
click at [683, 131] on div "Status" at bounding box center [669, 132] width 171 height 19
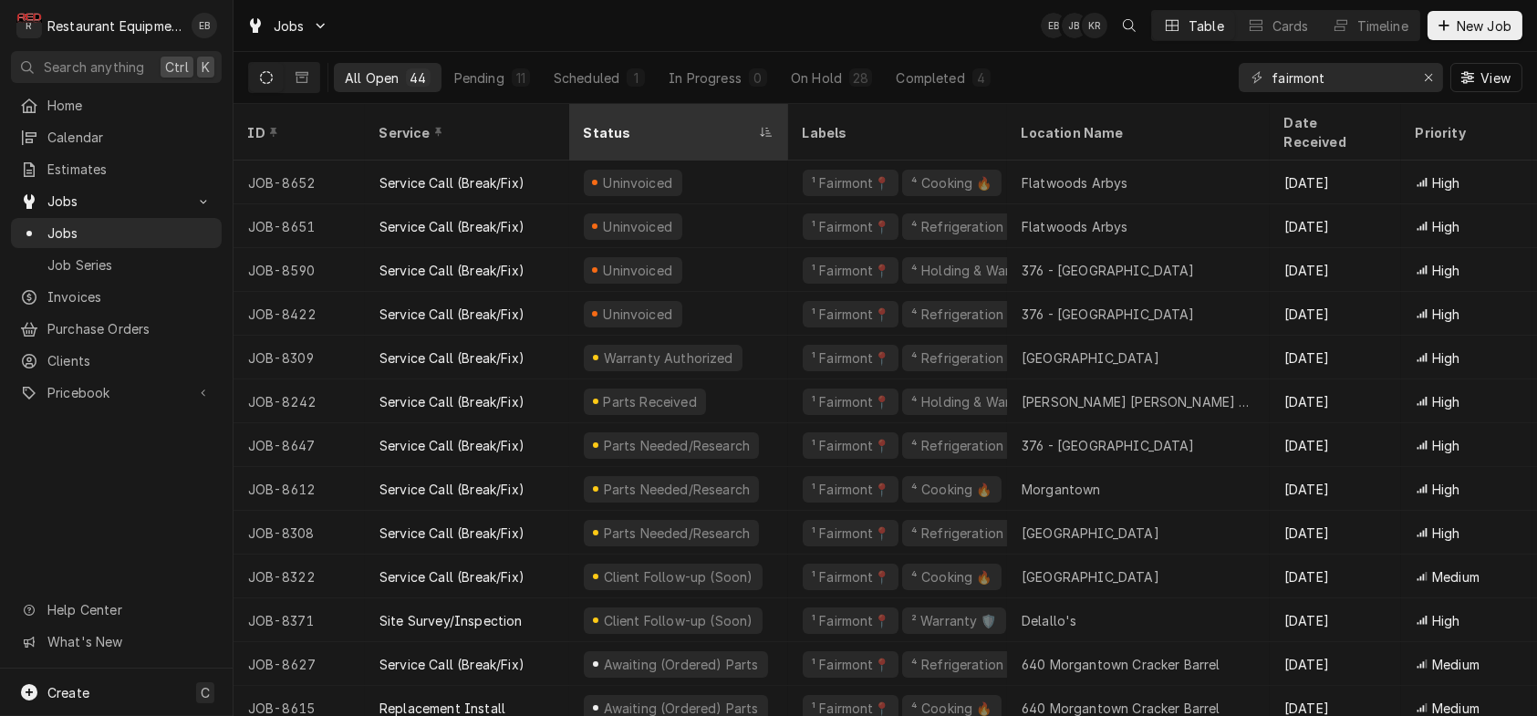
click at [773, 130] on icon "Dynamic Content Wrapper" at bounding box center [766, 132] width 13 height 11
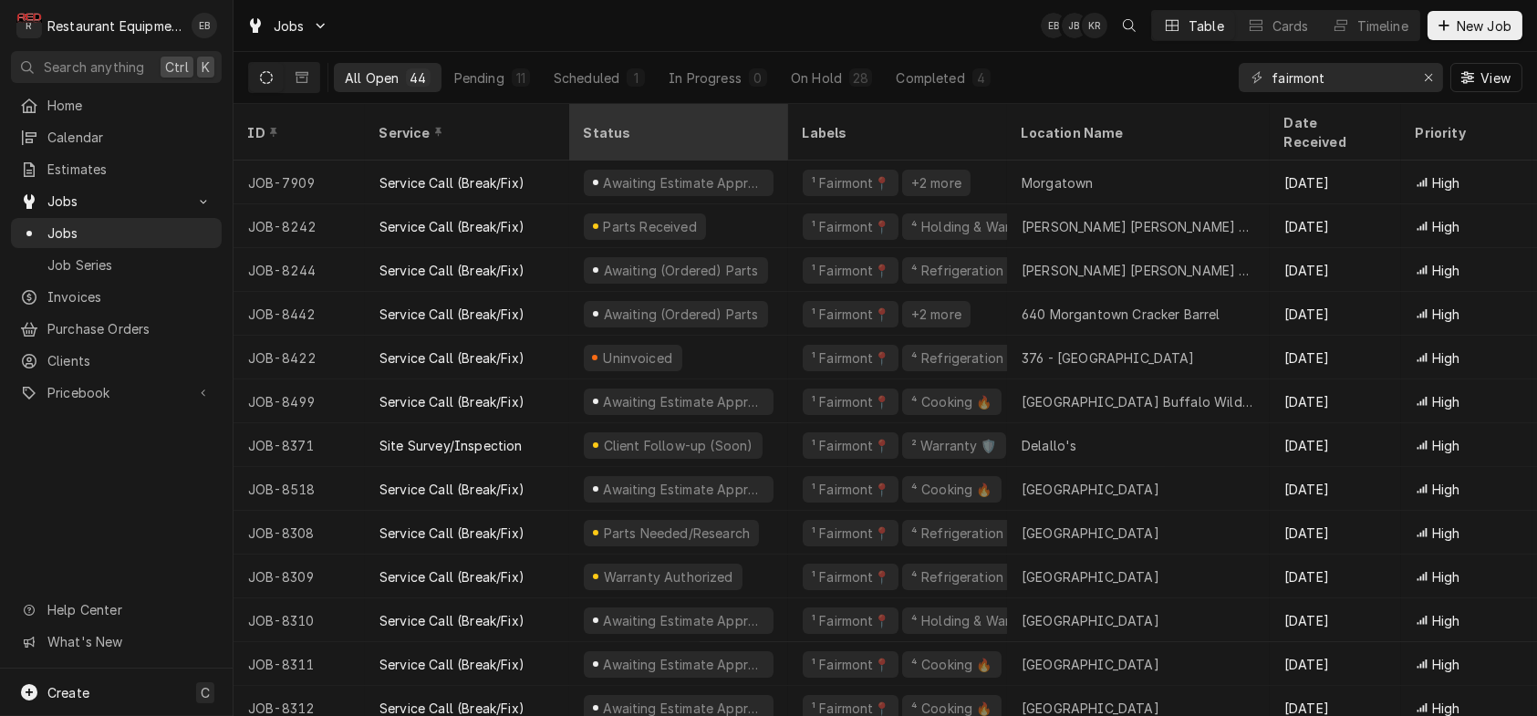
click at [734, 130] on div "Status" at bounding box center [677, 132] width 186 height 19
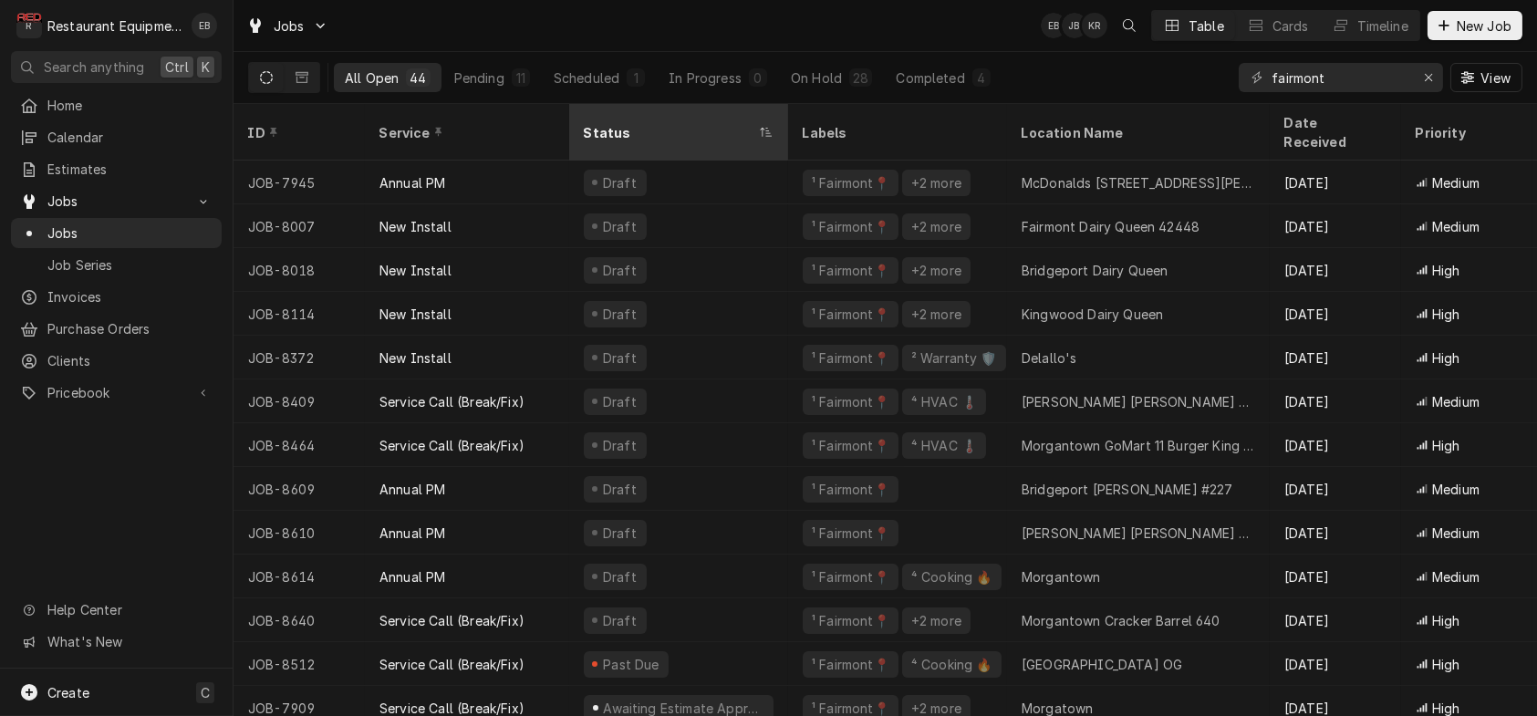
click at [734, 130] on div "Status" at bounding box center [669, 132] width 171 height 19
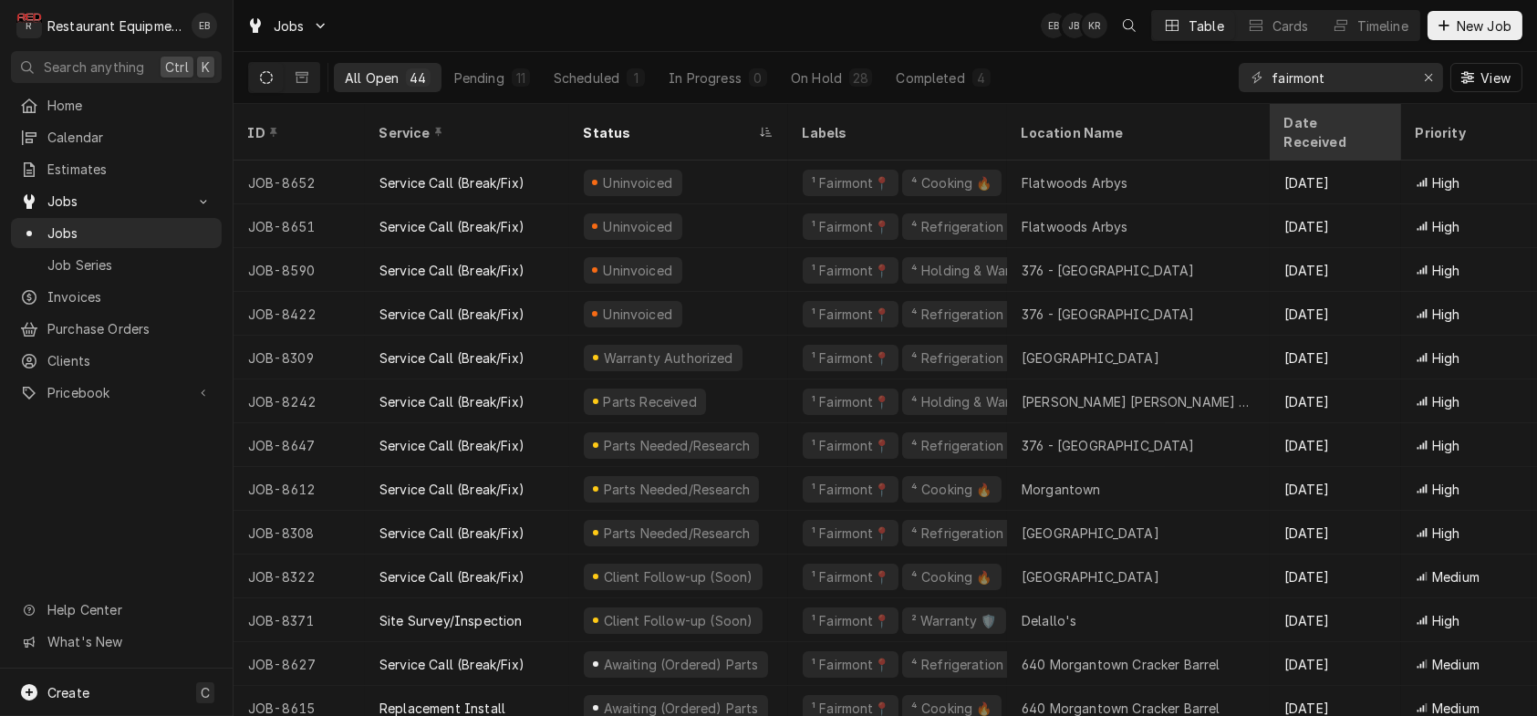
click at [1368, 127] on div "Date Received" at bounding box center [1333, 132] width 99 height 38
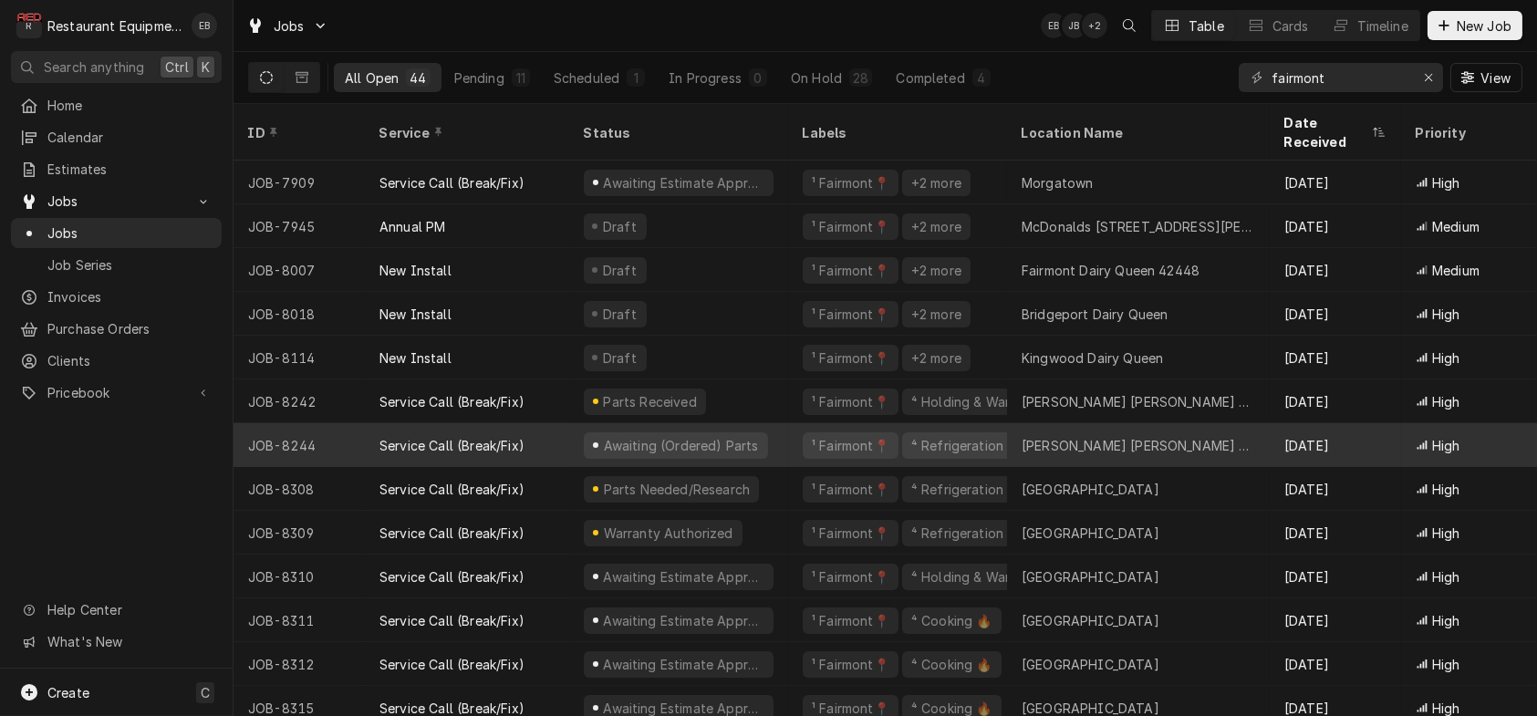
click at [1075, 450] on div "[PERSON_NAME] [PERSON_NAME] #349" at bounding box center [1139, 445] width 234 height 19
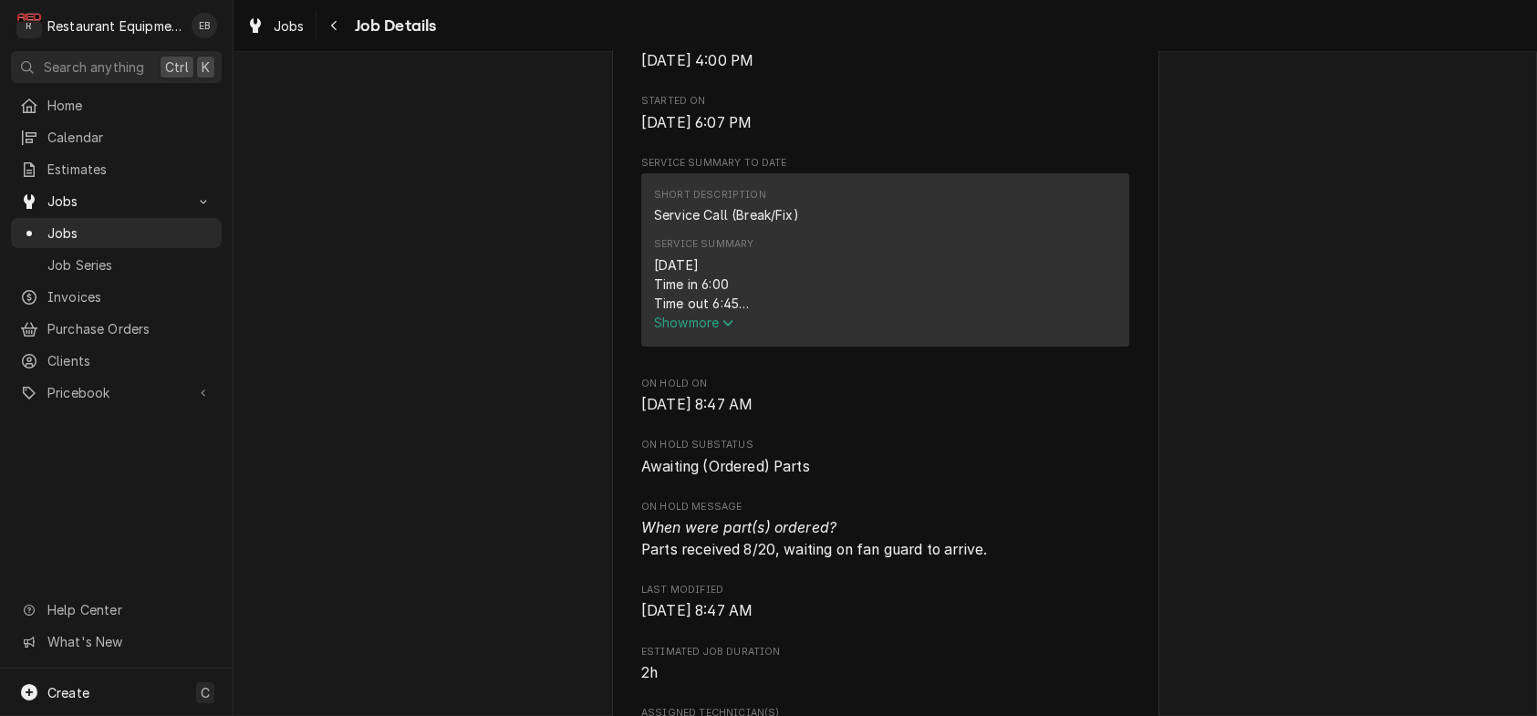
scroll to position [669, 0]
click at [709, 501] on div "Roopairs Job ID JOB-8244 Date Received Jul 24, 2025 Service Type Service Call (…" at bounding box center [885, 708] width 488 height 2228
click at [710, 327] on button "Show more" at bounding box center [885, 317] width 462 height 19
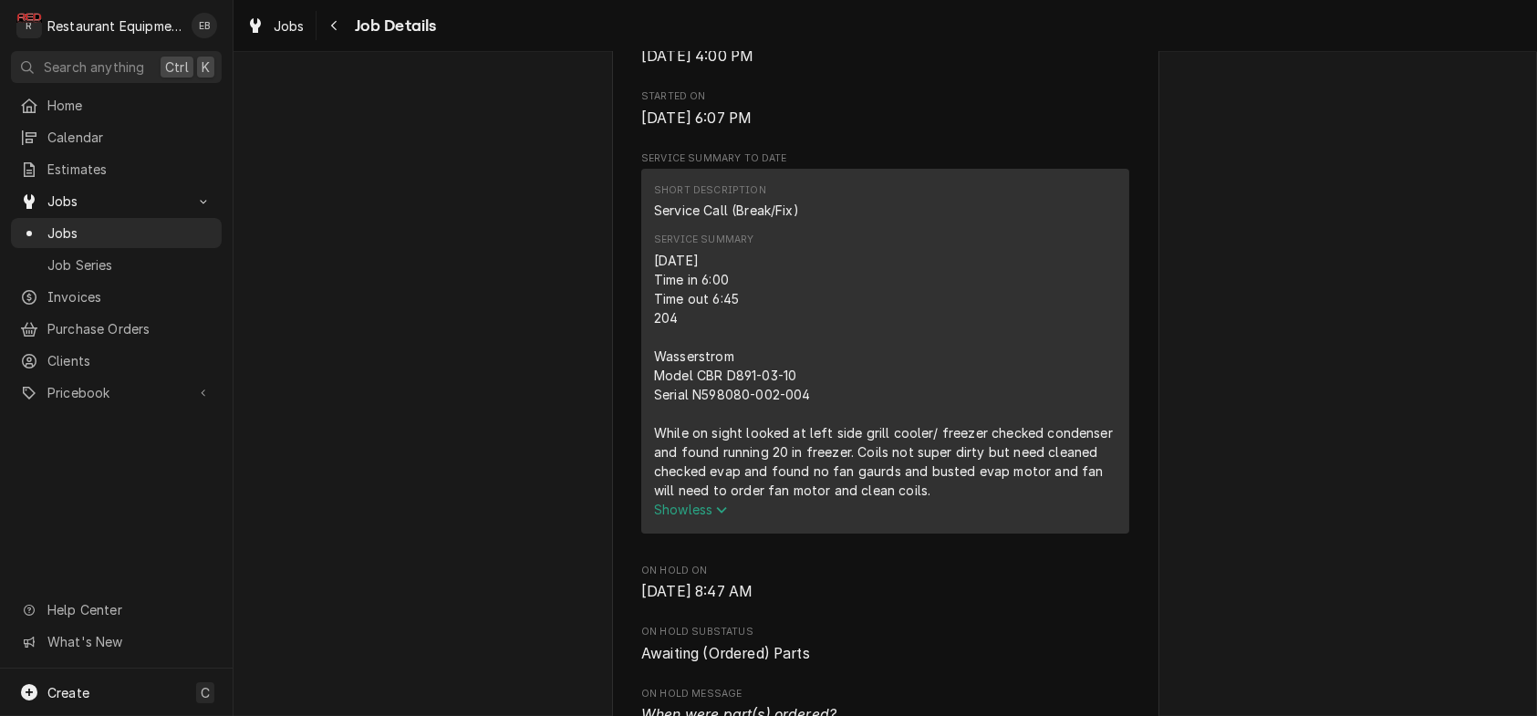
click at [264, 41] on div "Jobs" at bounding box center [275, 26] width 73 height 30
drag, startPoint x: 297, startPoint y: 33, endPoint x: 323, endPoint y: 88, distance: 60.4
click at [297, 33] on span "Jobs" at bounding box center [289, 25] width 31 height 19
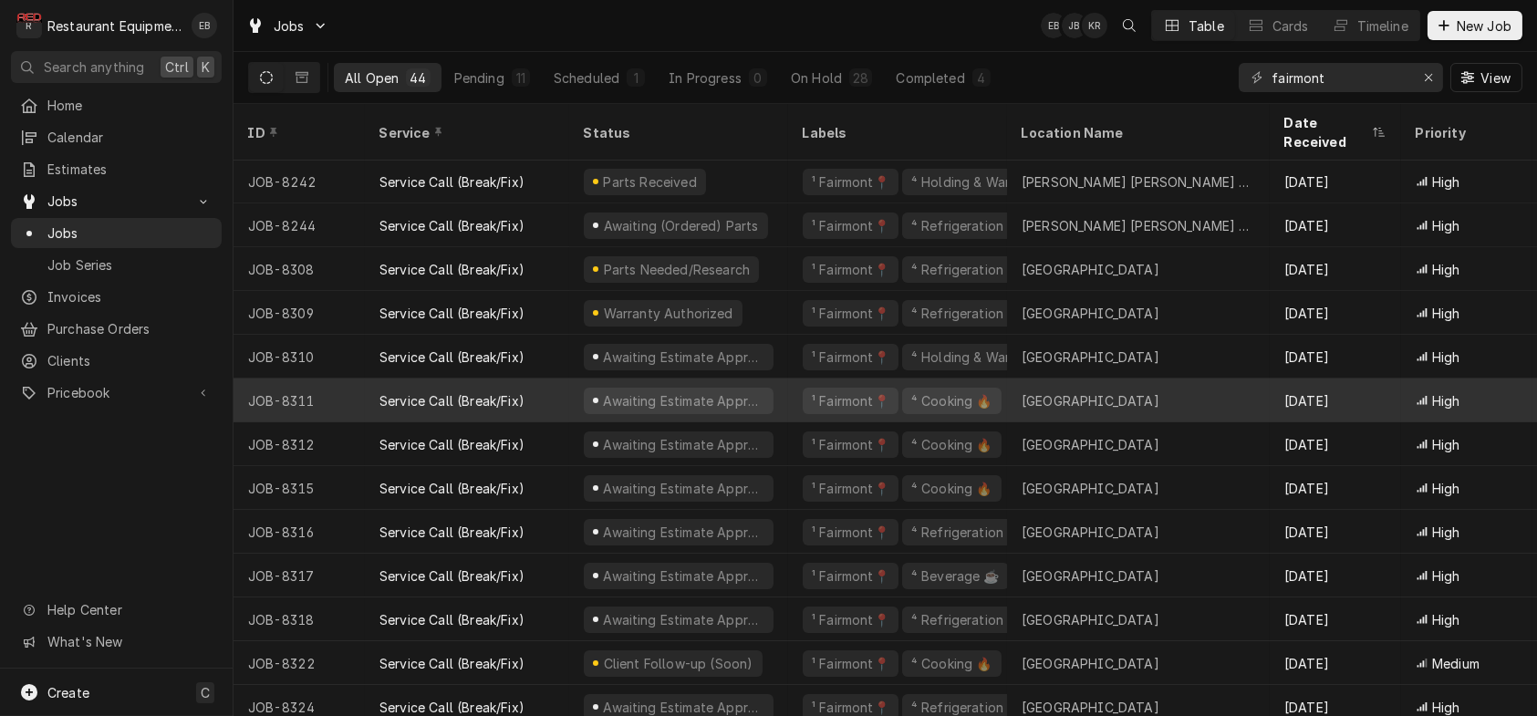
scroll to position [280, 0]
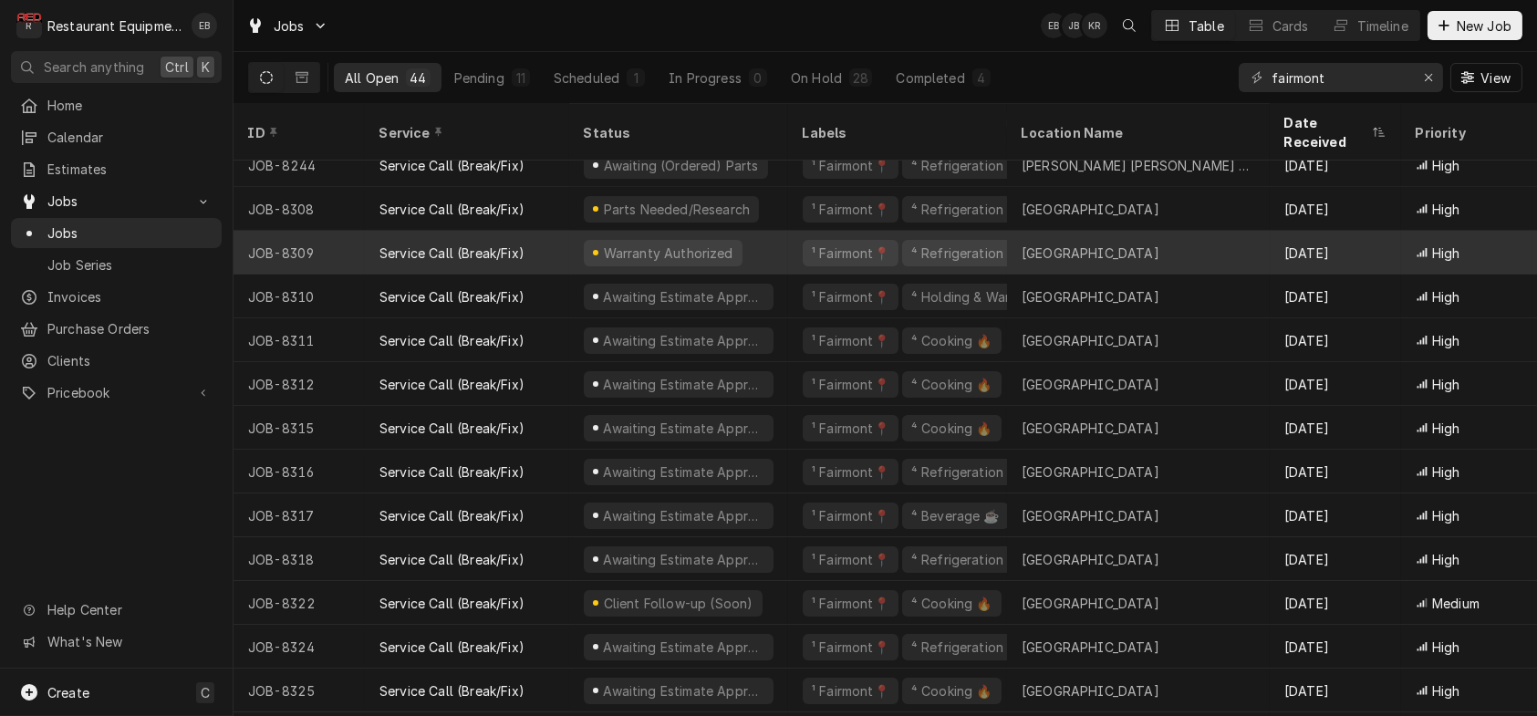
click at [788, 260] on div "Warranty Authorized" at bounding box center [678, 253] width 219 height 44
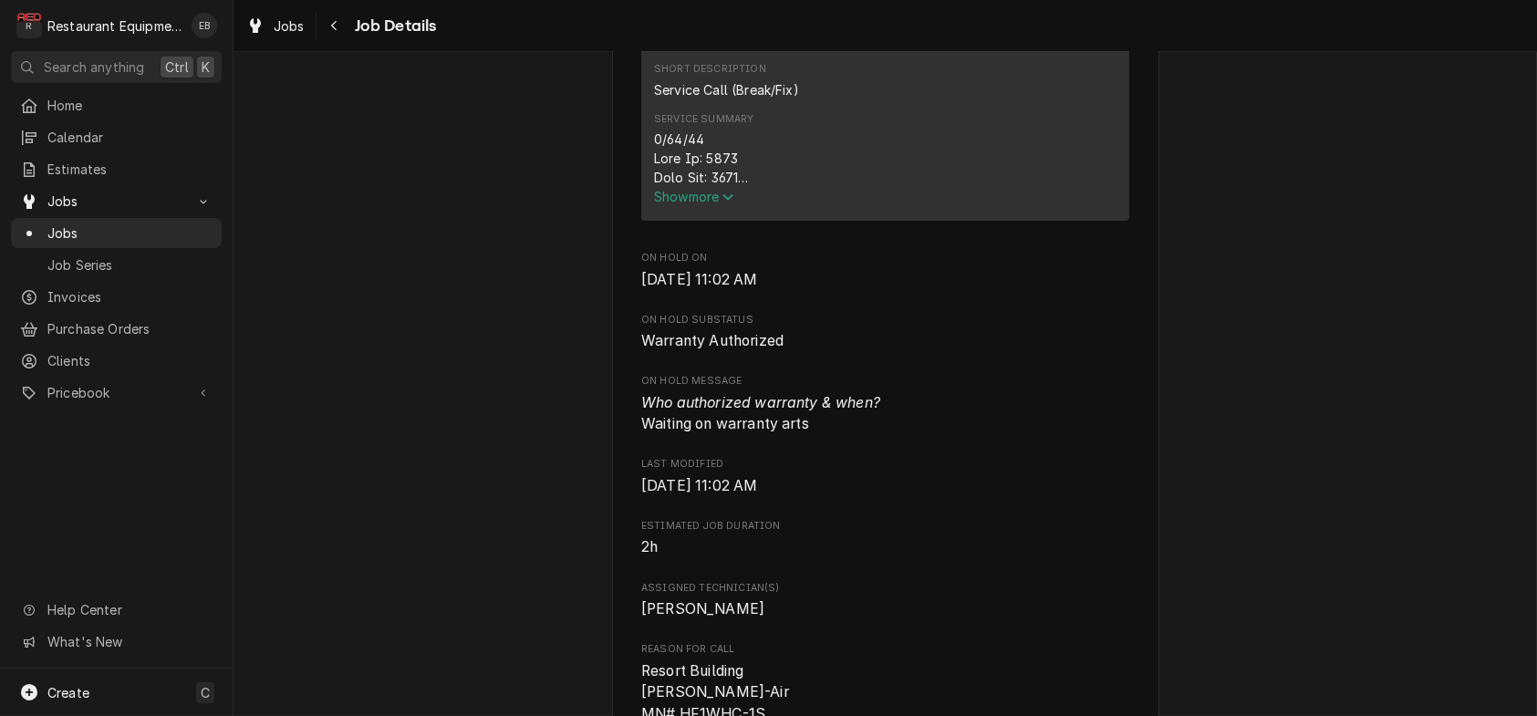
click at [713, 204] on span "Show more" at bounding box center [694, 197] width 80 height 16
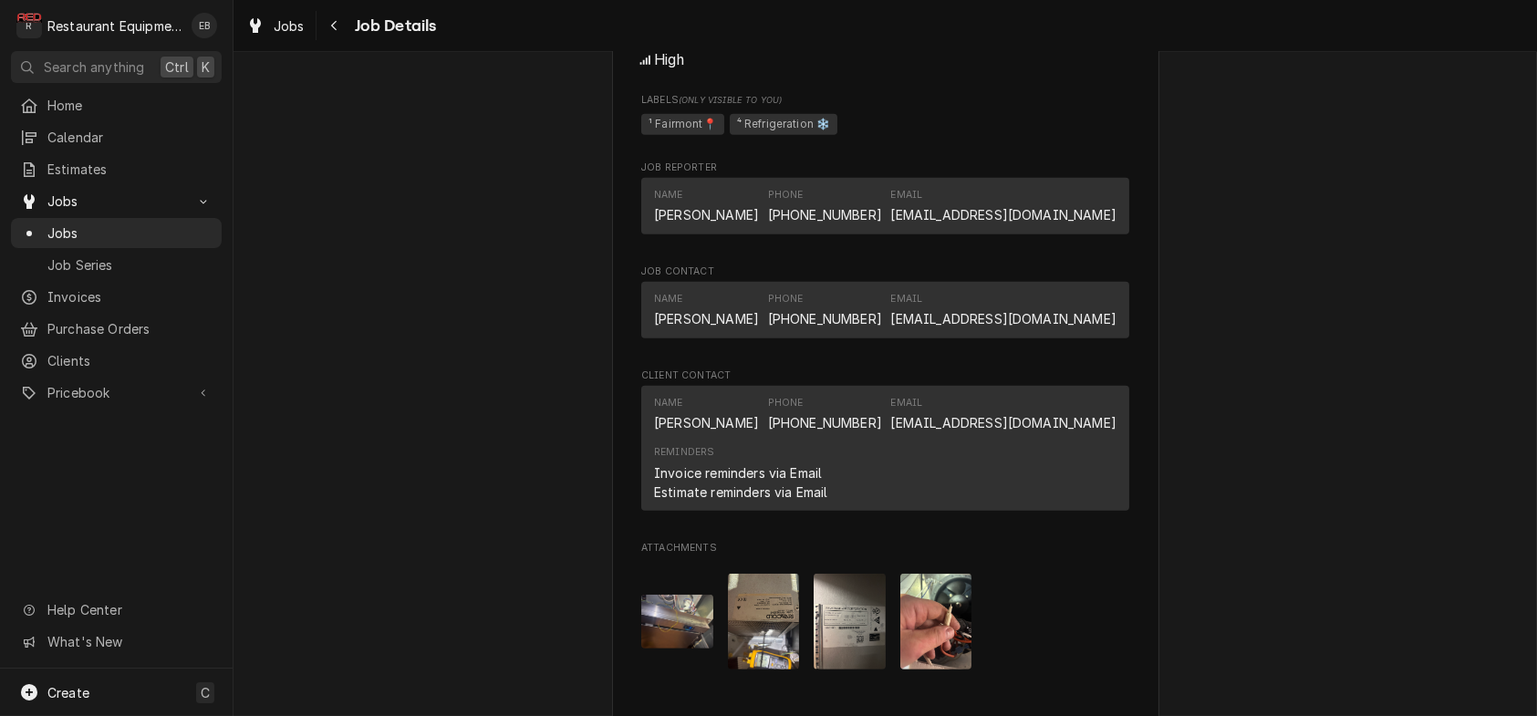
scroll to position [2311, 0]
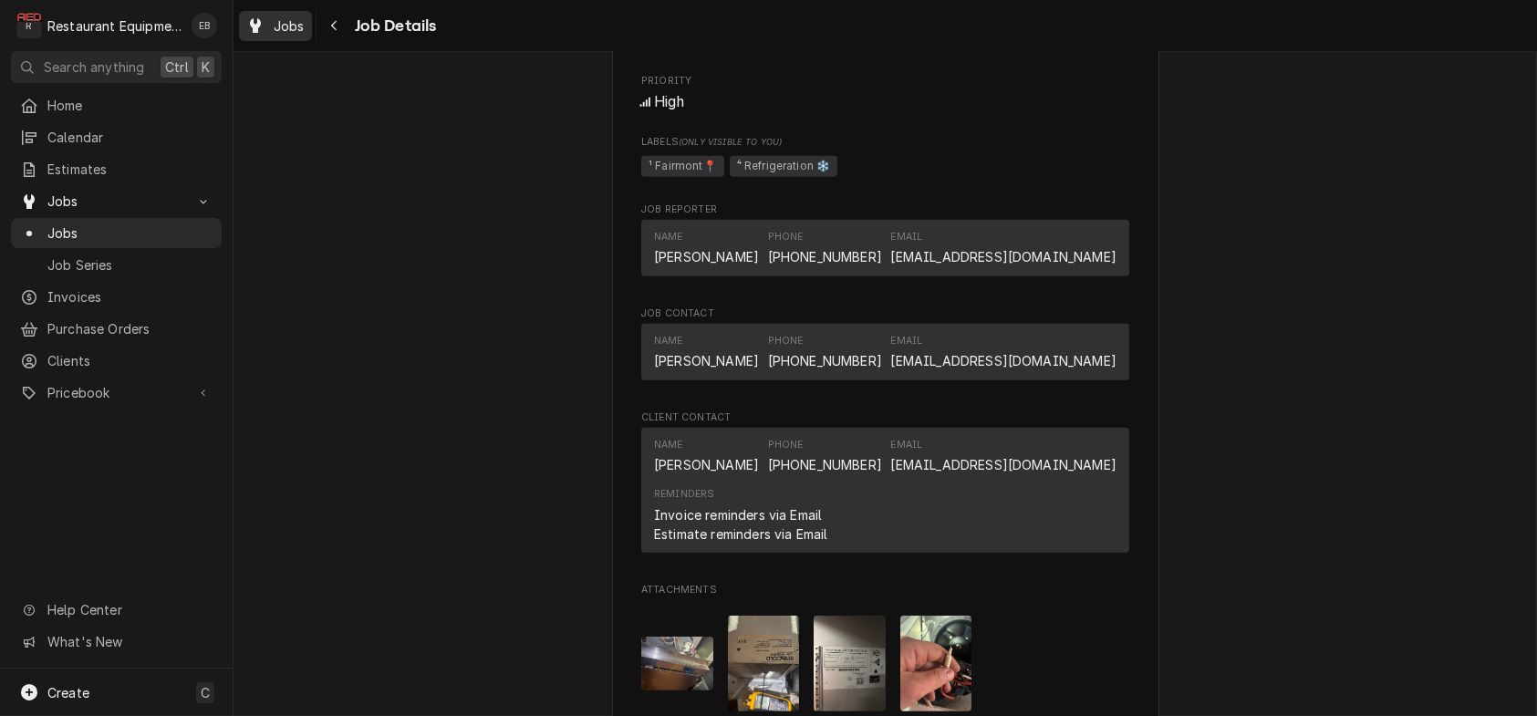
click at [305, 33] on span "Jobs" at bounding box center [289, 25] width 31 height 19
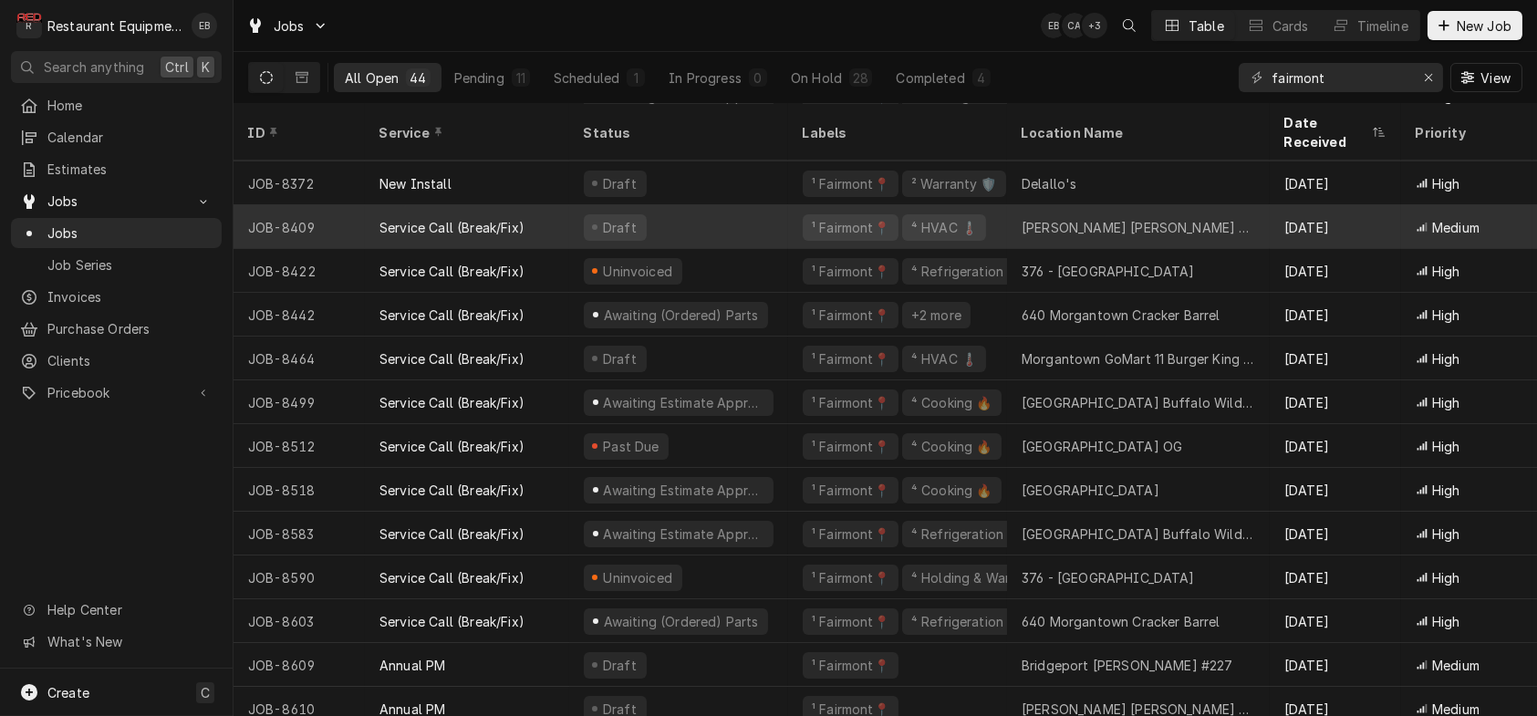
scroll to position [978, 0]
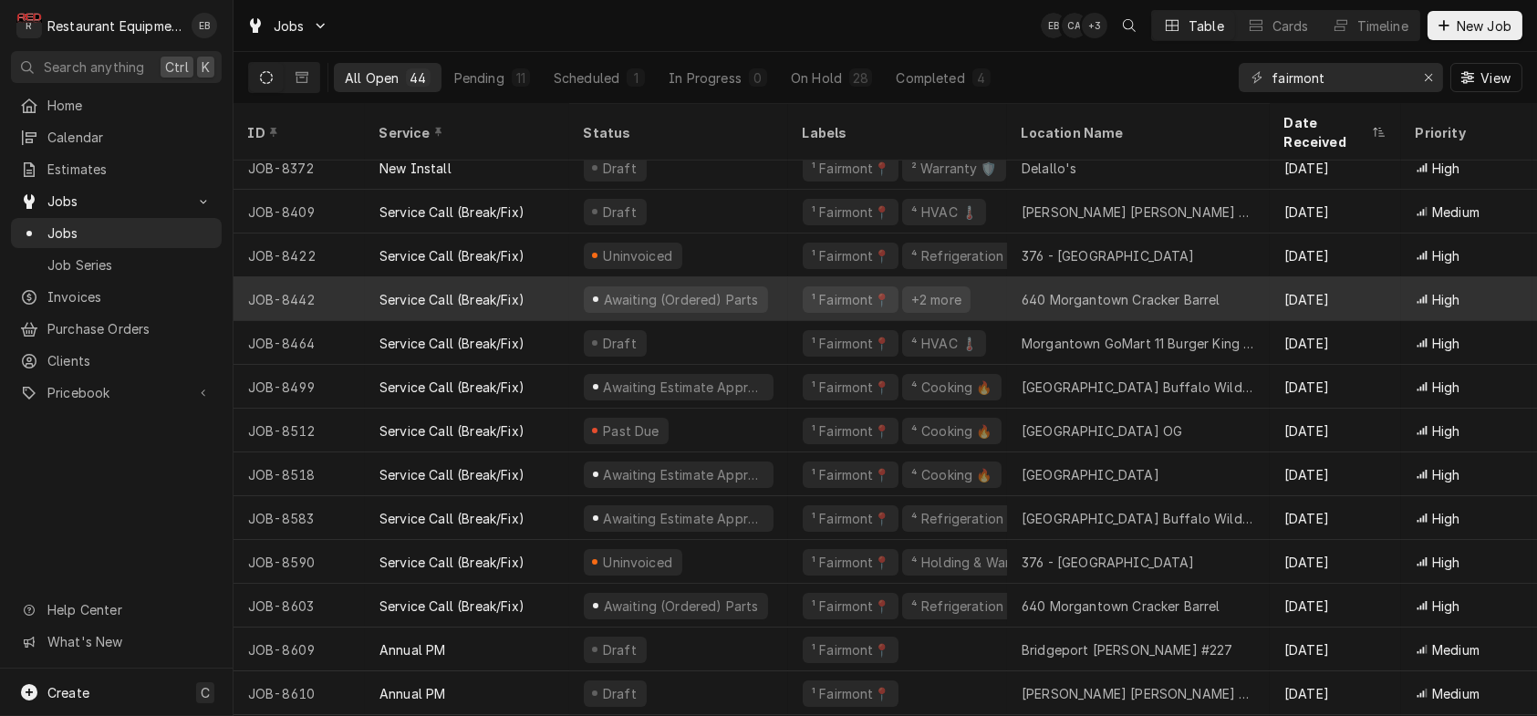
click at [788, 300] on div "Awaiting (Ordered) Parts" at bounding box center [678, 299] width 219 height 44
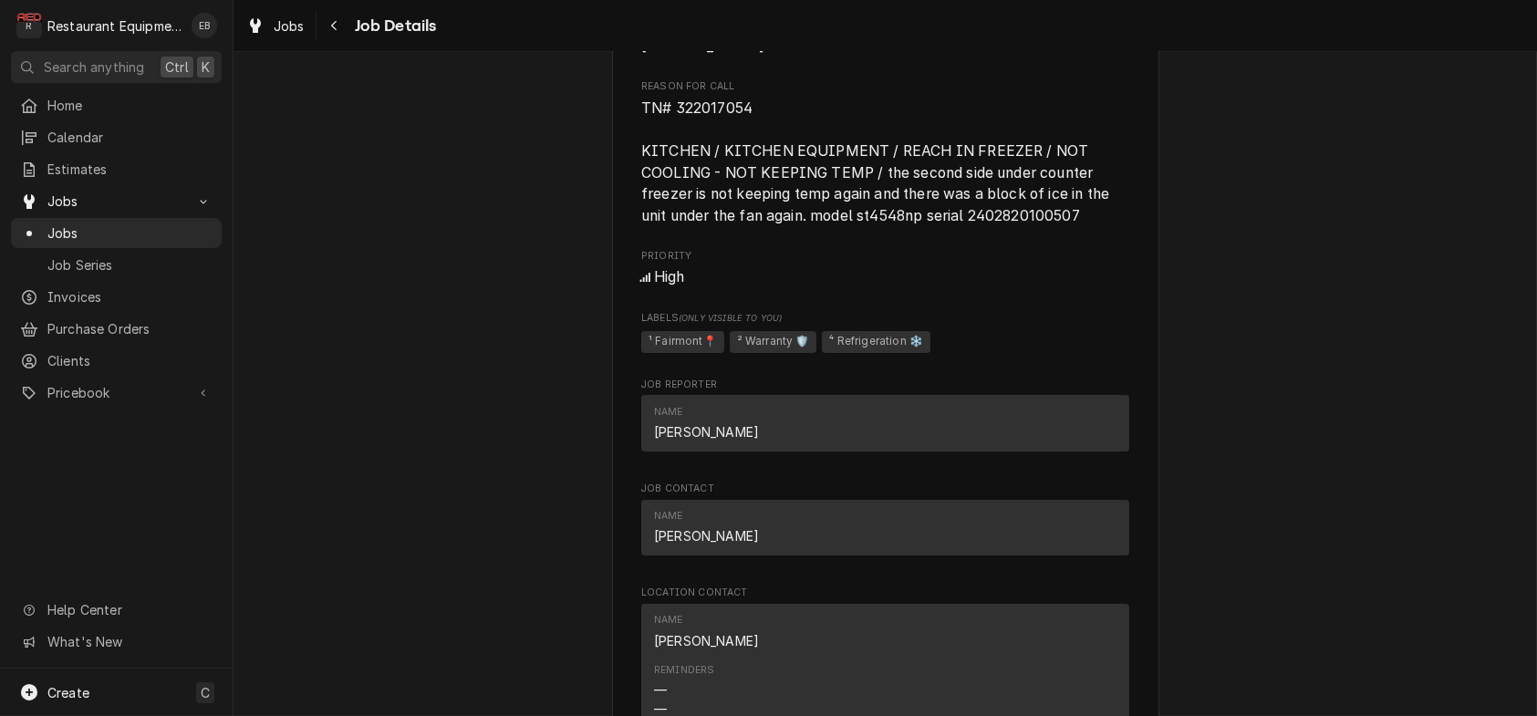
scroll to position [1337, 0]
click at [305, 29] on span "Jobs" at bounding box center [289, 25] width 31 height 19
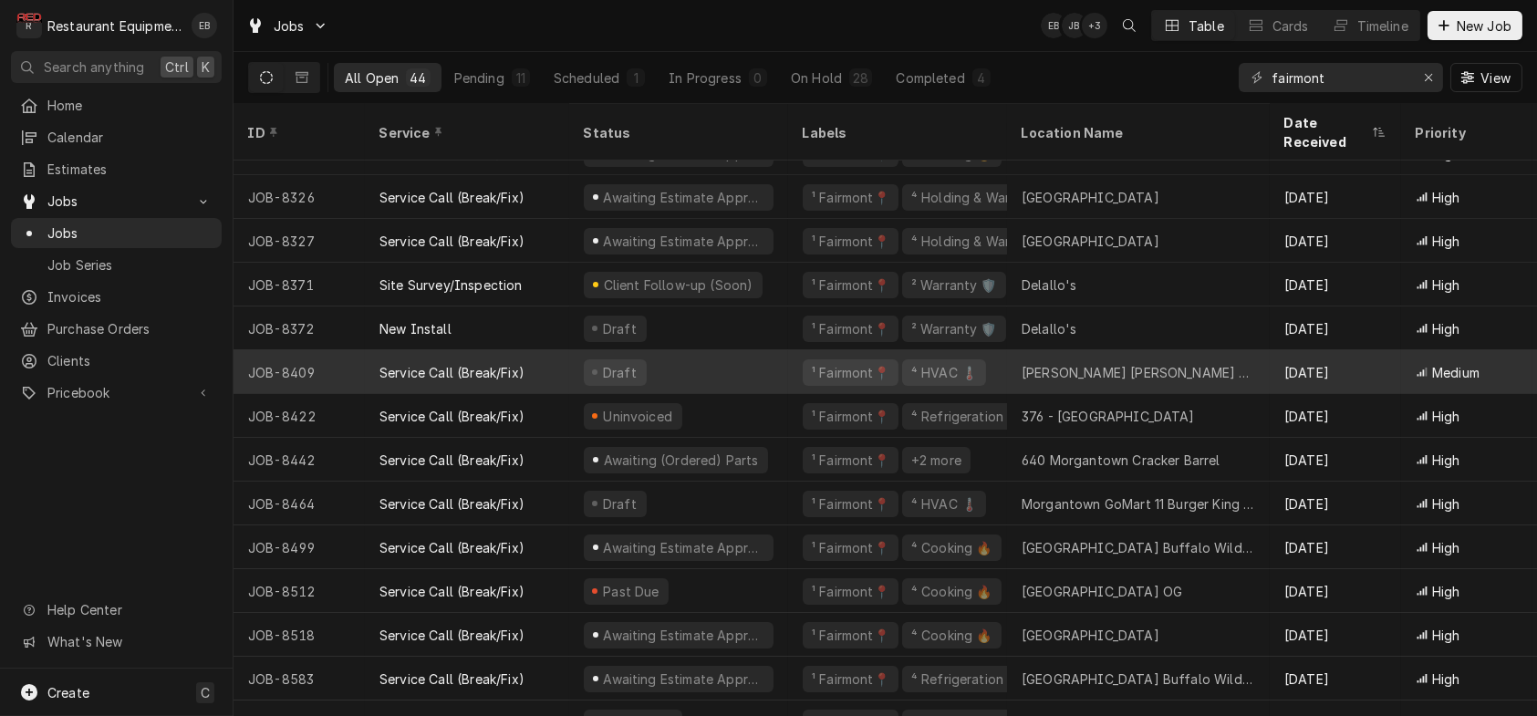
scroll to position [867, 0]
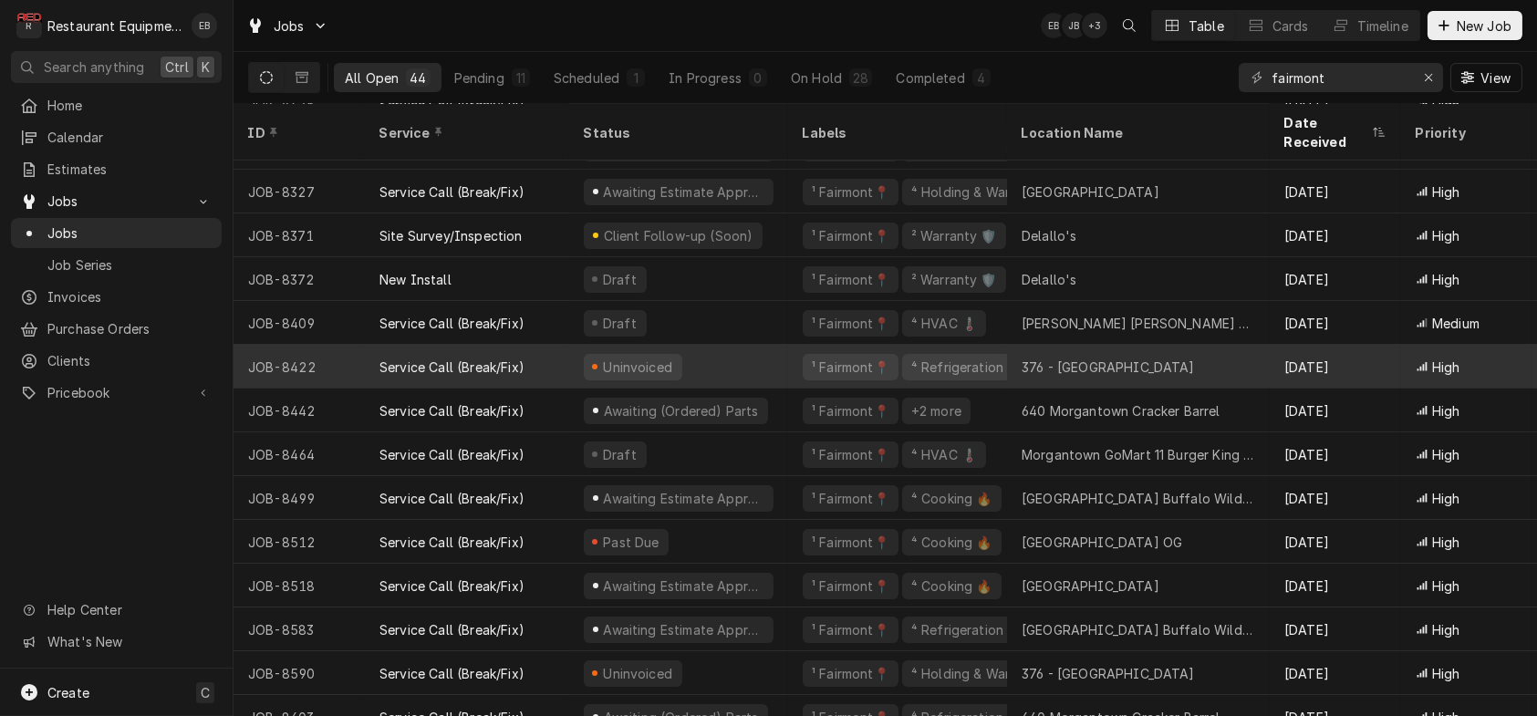
click at [776, 362] on div "Uninvoiced" at bounding box center [678, 367] width 219 height 44
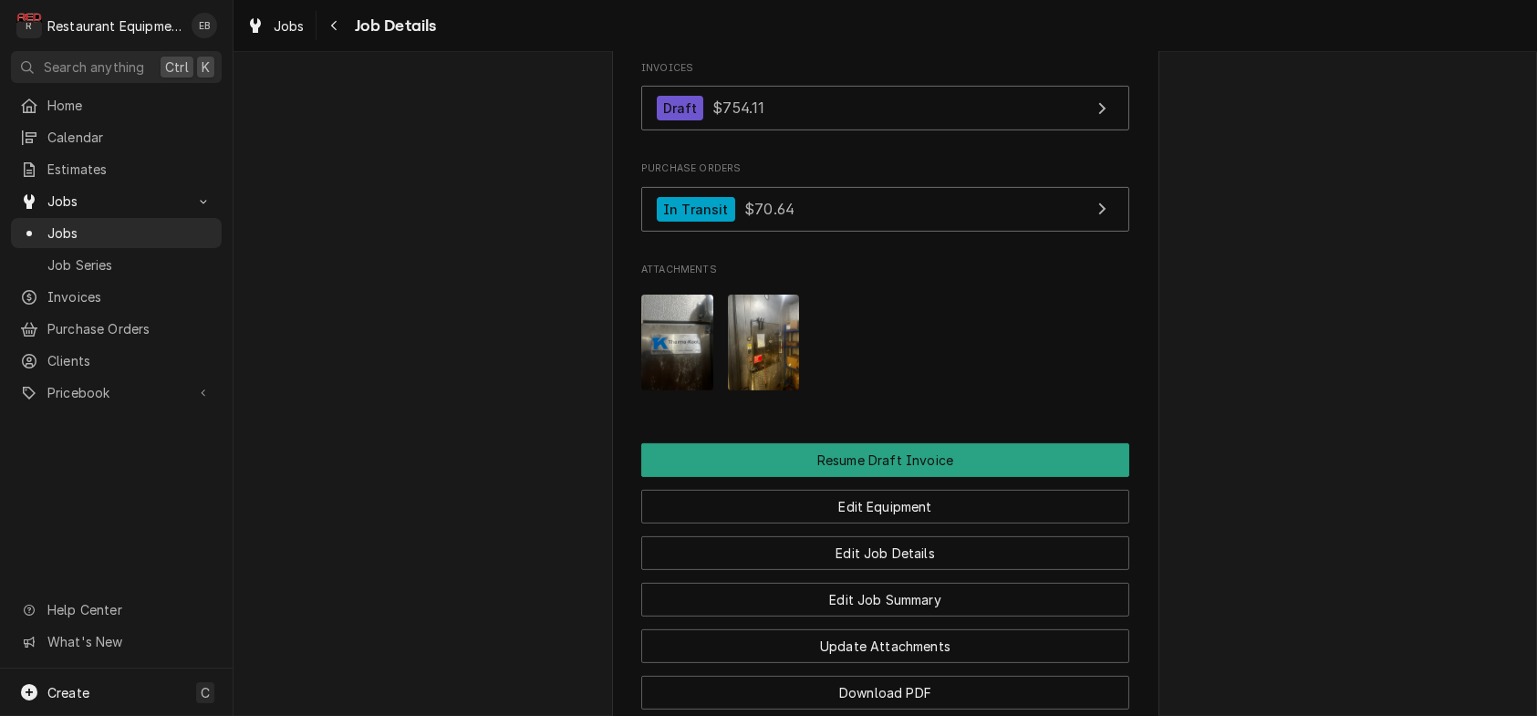
scroll to position [1702, 0]
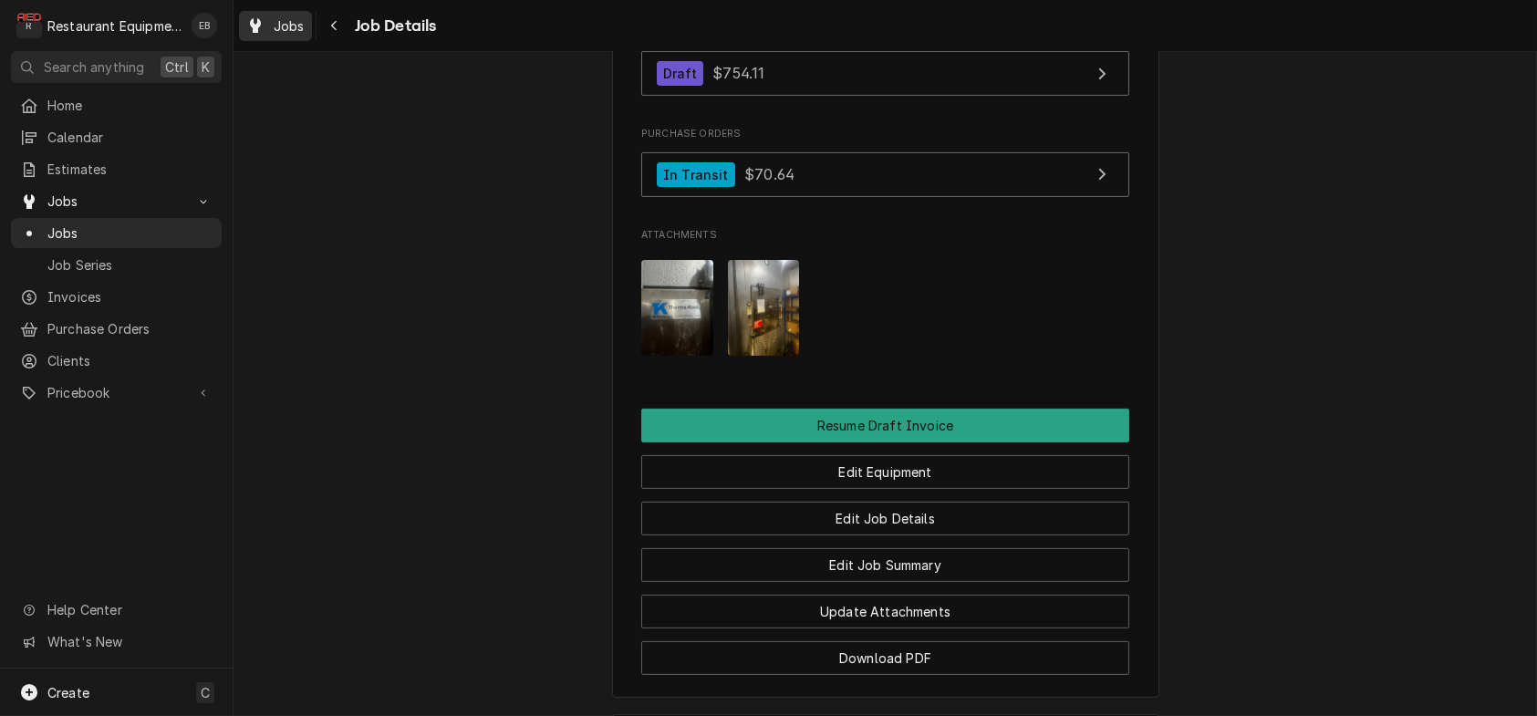
click at [299, 35] on span "Jobs" at bounding box center [289, 25] width 31 height 19
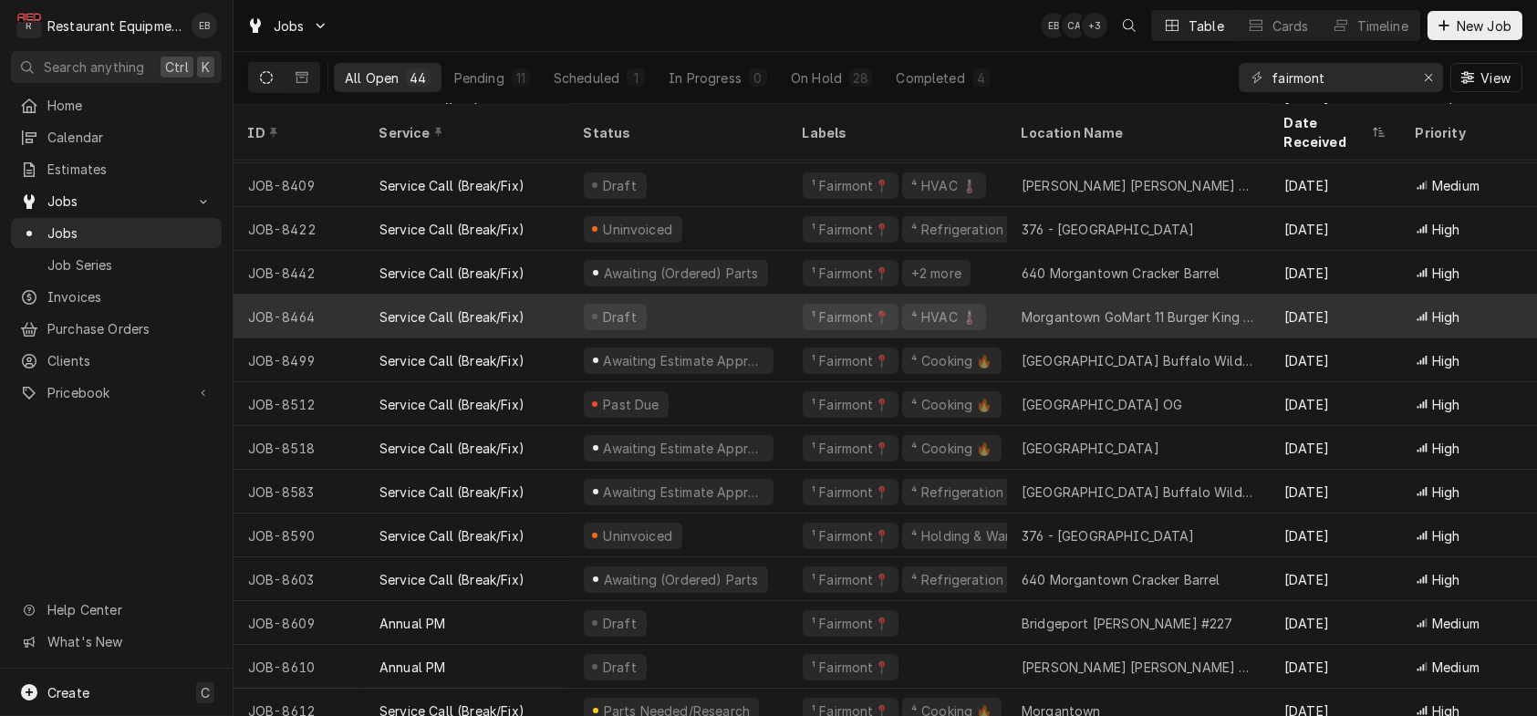
scroll to position [1016, 0]
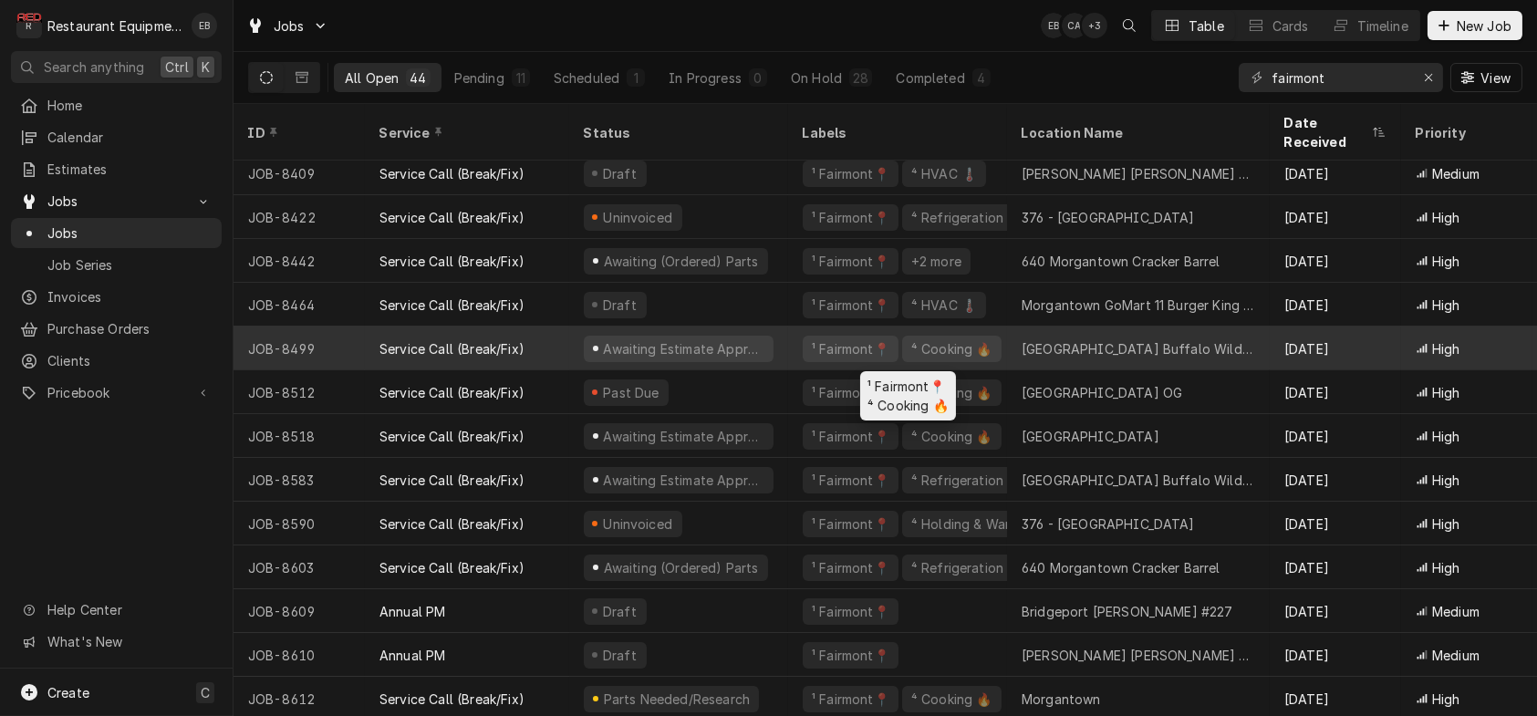
click at [812, 345] on div "¹ Fairmont📍 ⁴ Cooking 🔥" at bounding box center [897, 349] width 219 height 44
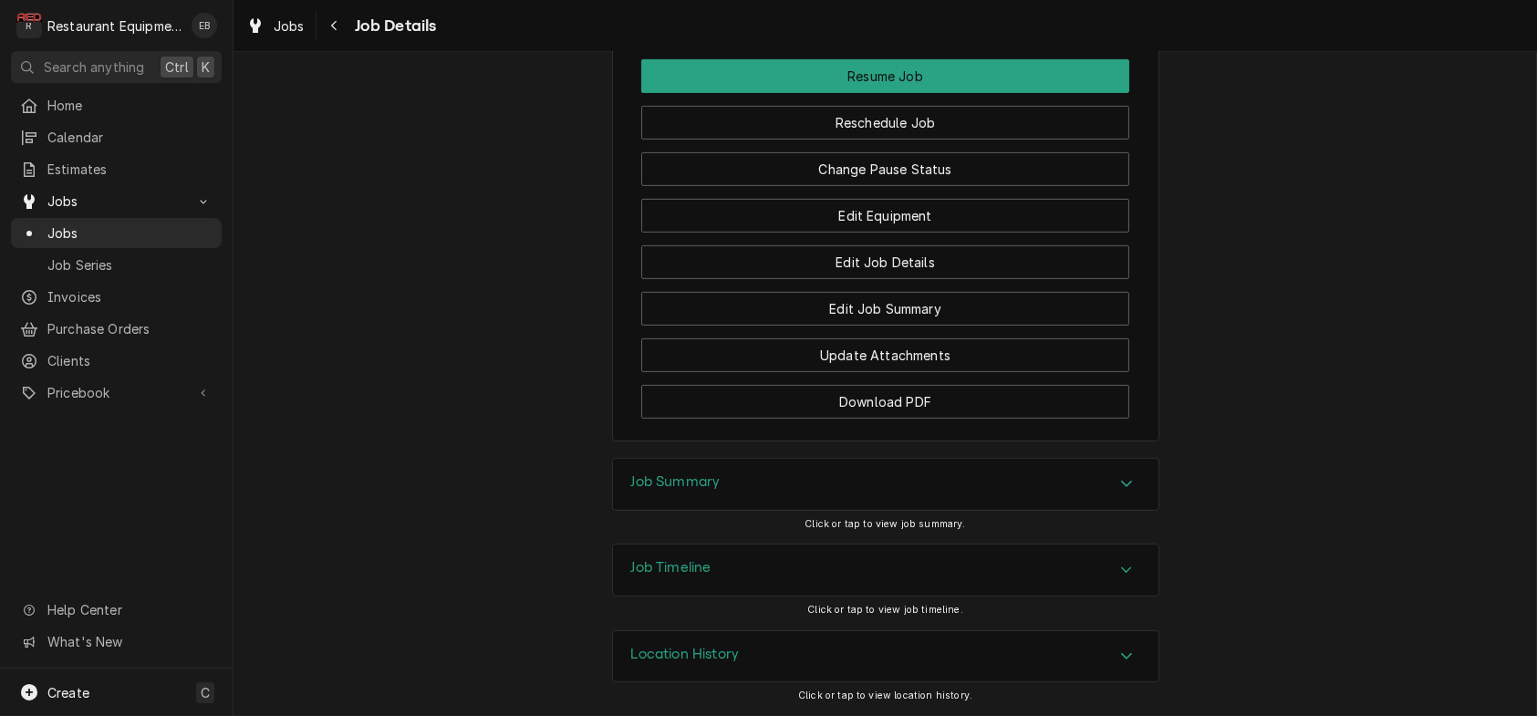
scroll to position [2312, 0]
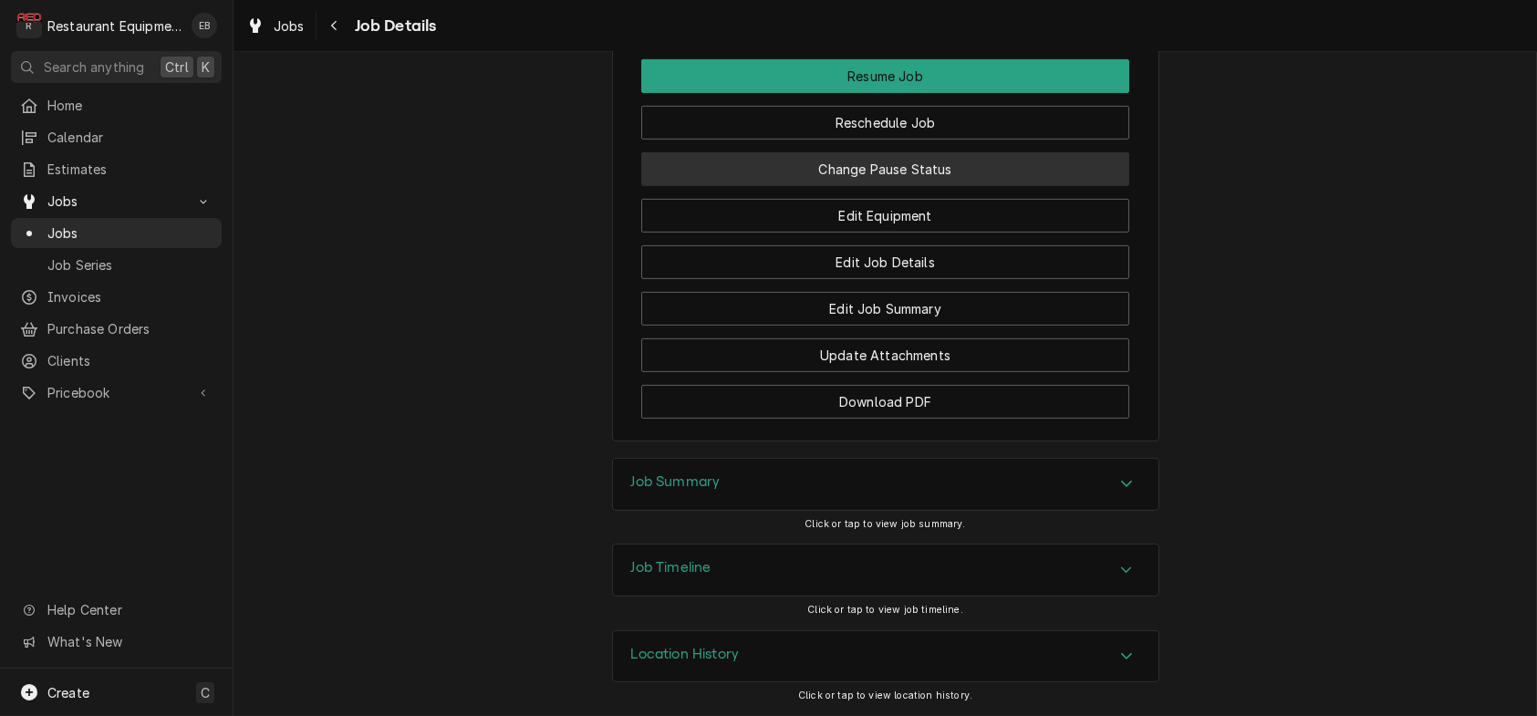
click at [899, 186] on button "Change Pause Status" at bounding box center [885, 169] width 488 height 34
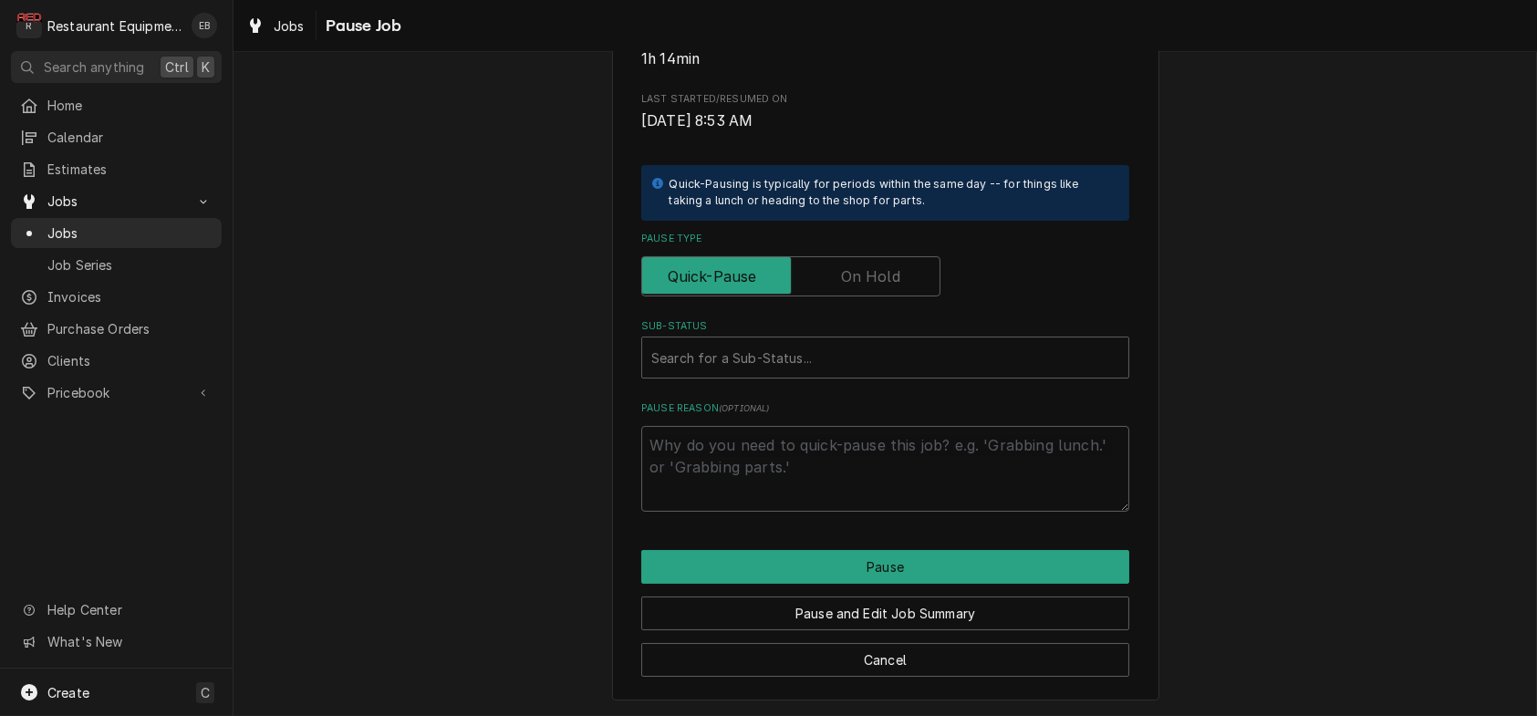
scroll to position [365, 0]
click at [847, 296] on label "Pause Type" at bounding box center [790, 276] width 299 height 40
click at [847, 296] on input "Pause Type" at bounding box center [790, 276] width 283 height 40
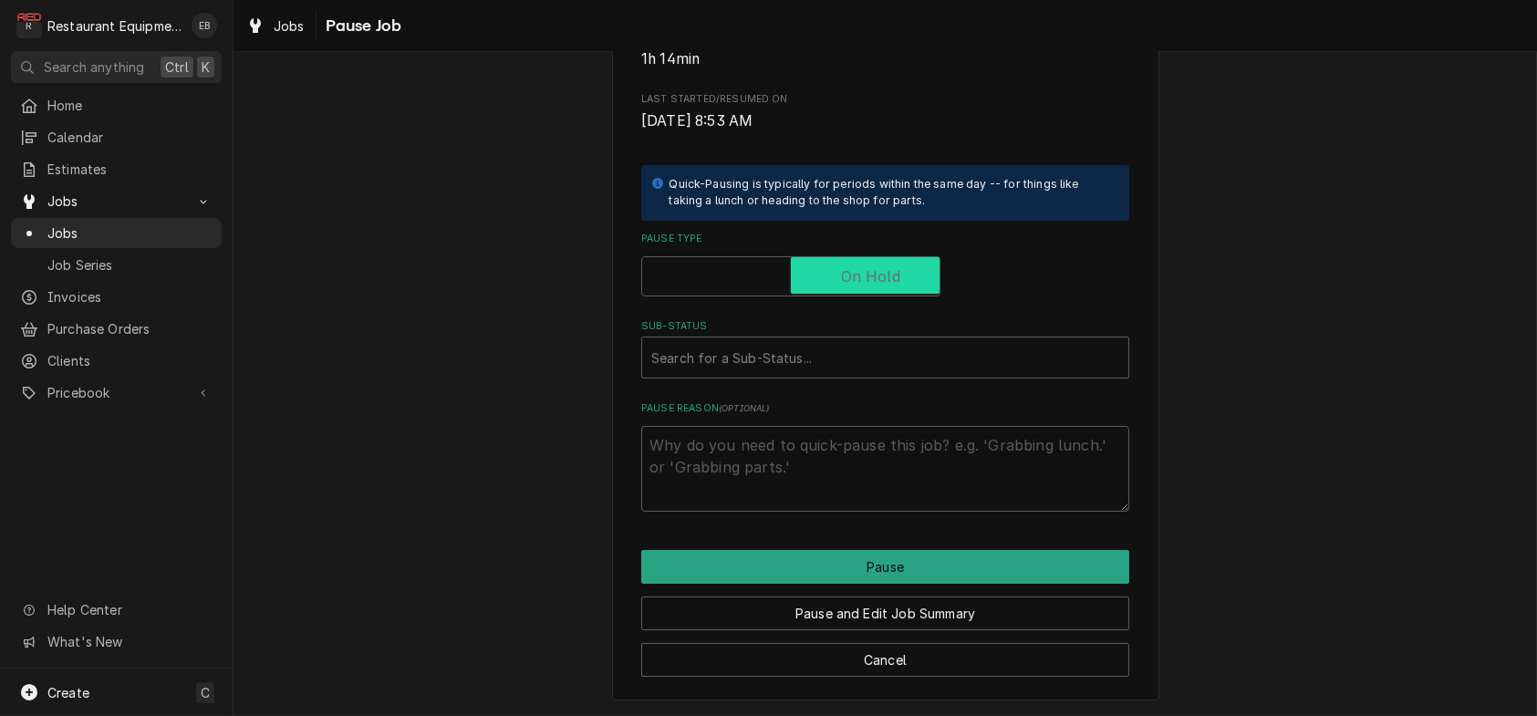
checkbox input "true"
type textarea "x"
click at [796, 374] on div "Sub-Status" at bounding box center [885, 357] width 468 height 33
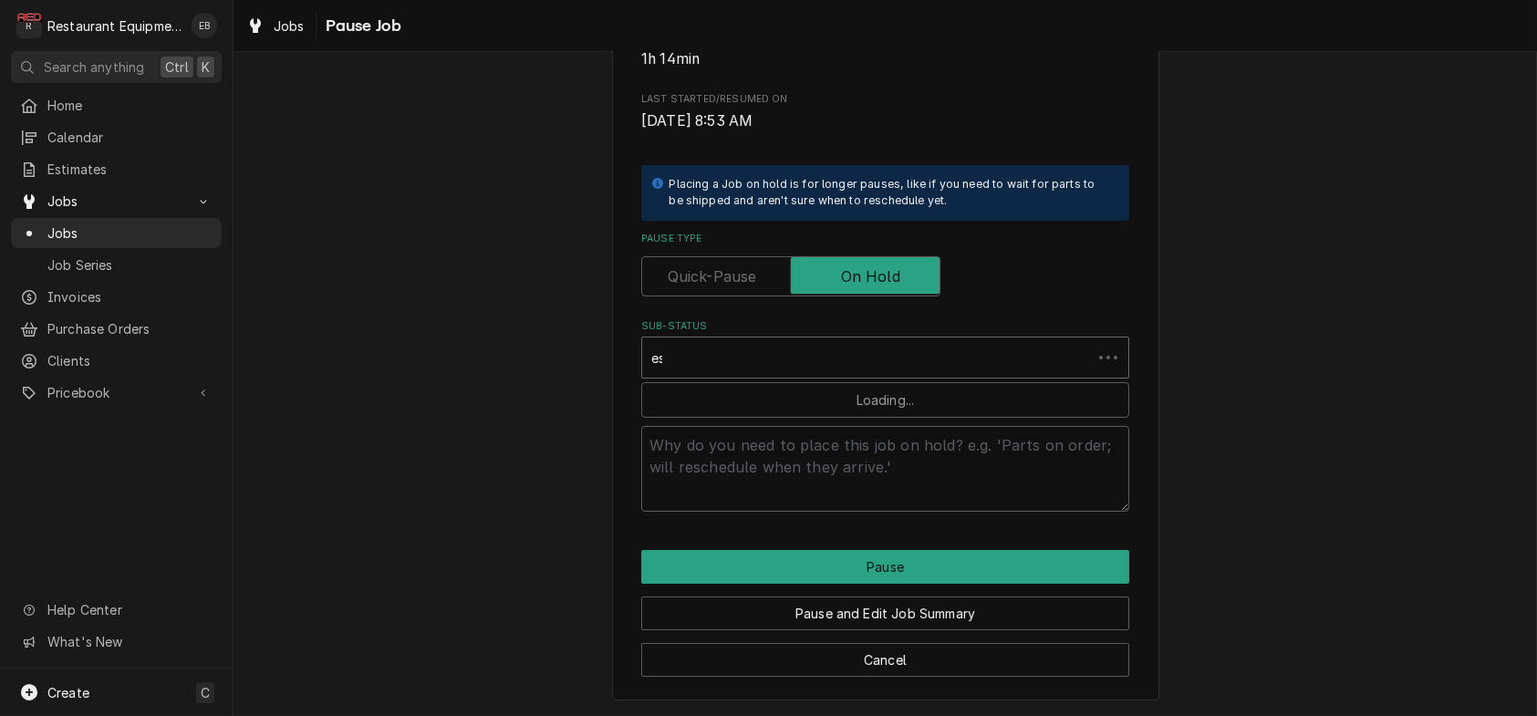
type input "est"
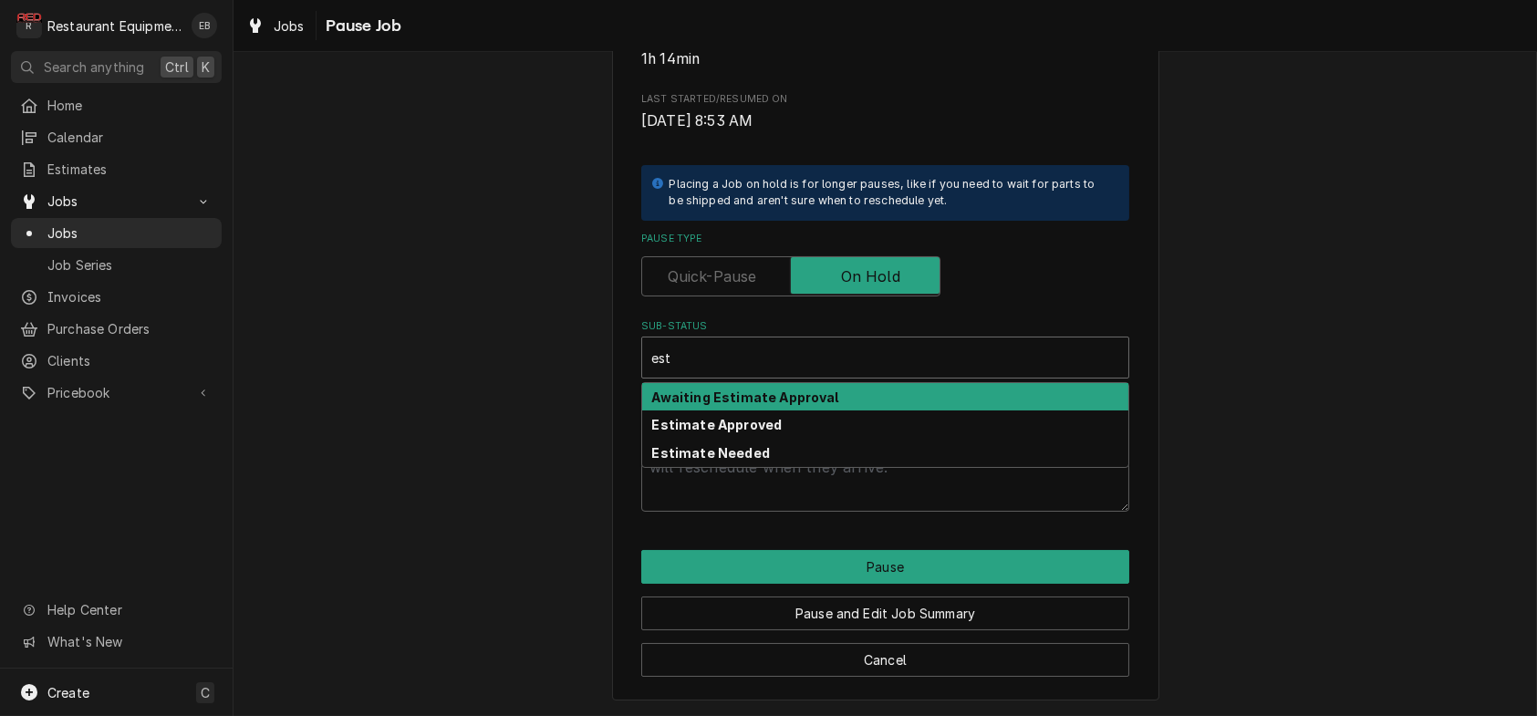
click at [788, 405] on strong "Awaiting Estimate Approval" at bounding box center [745, 398] width 187 height 16
type textarea "x"
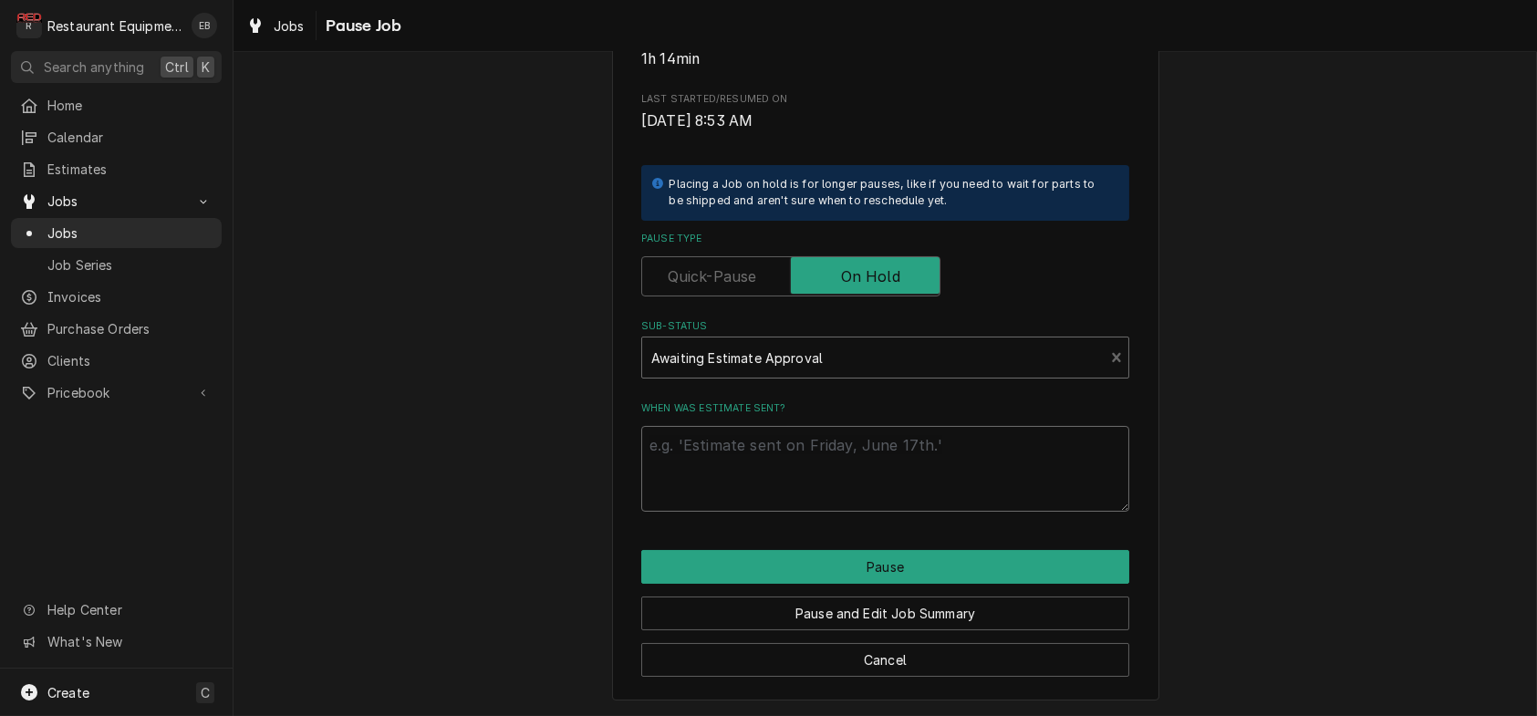
click at [784, 489] on textarea "When was estimate sent?" at bounding box center [885, 469] width 488 height 86
type textarea "x"
type textarea "E"
type textarea "x"
type textarea "Es"
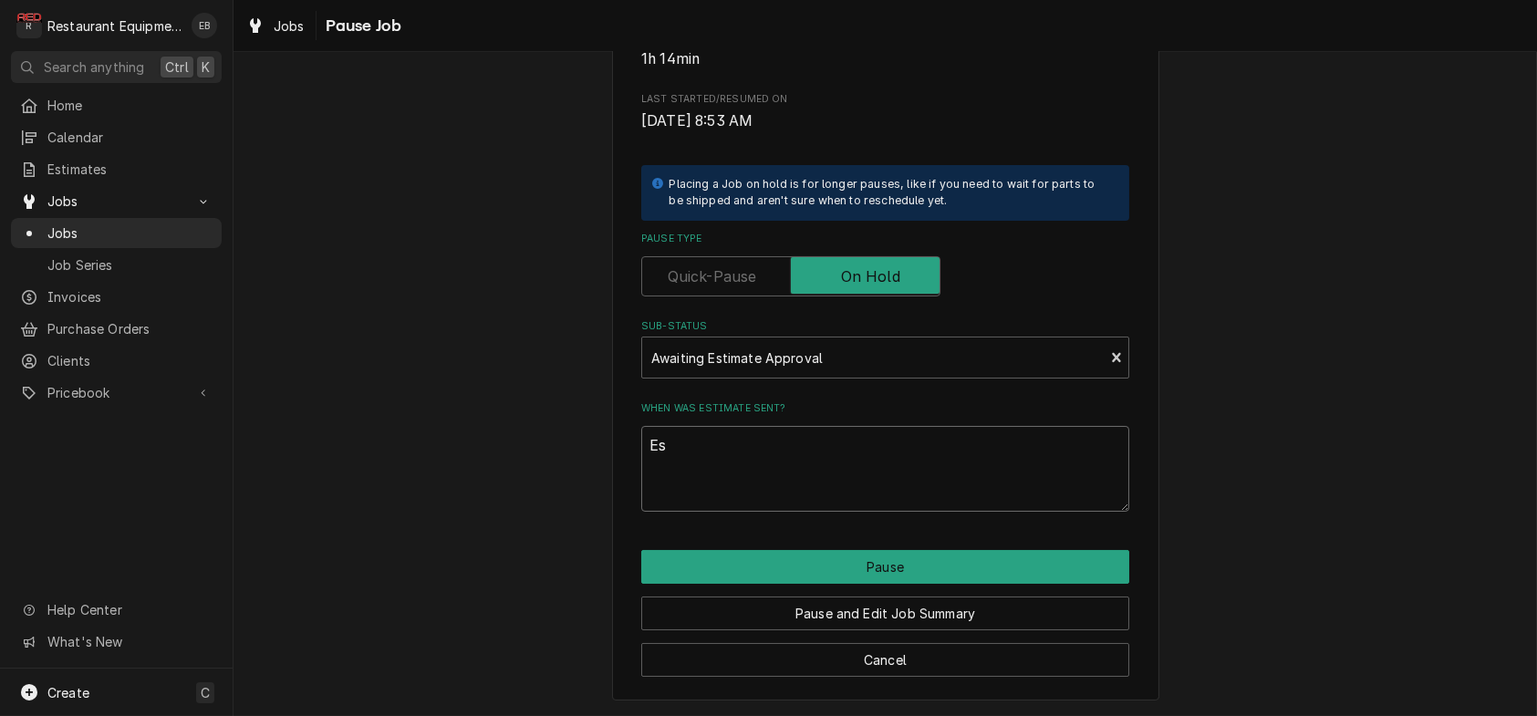
type textarea "x"
type textarea "Est"
type textarea "x"
type textarea "Est"
type textarea "x"
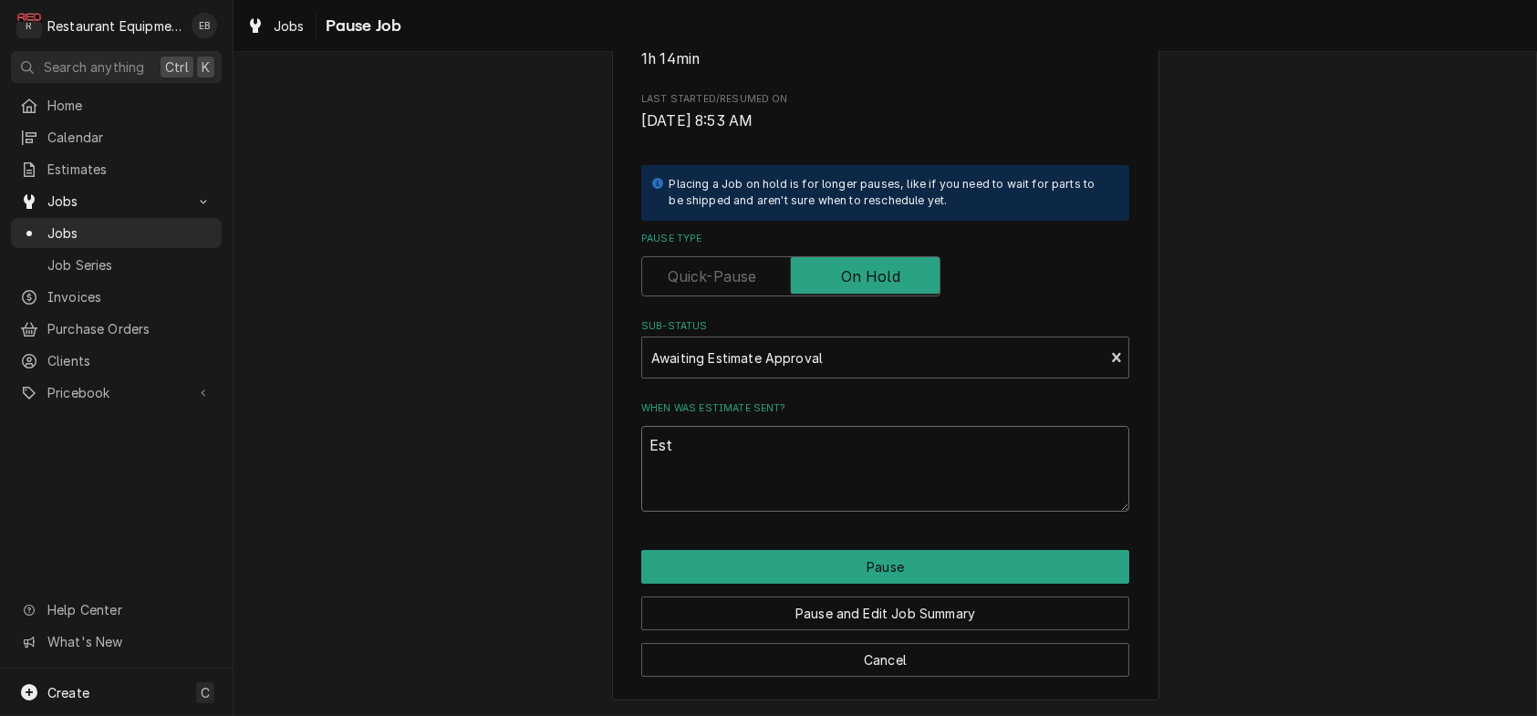
type textarea "Est w"
type textarea "x"
type textarea "Est waa"
type textarea "x"
type textarea "Est waas"
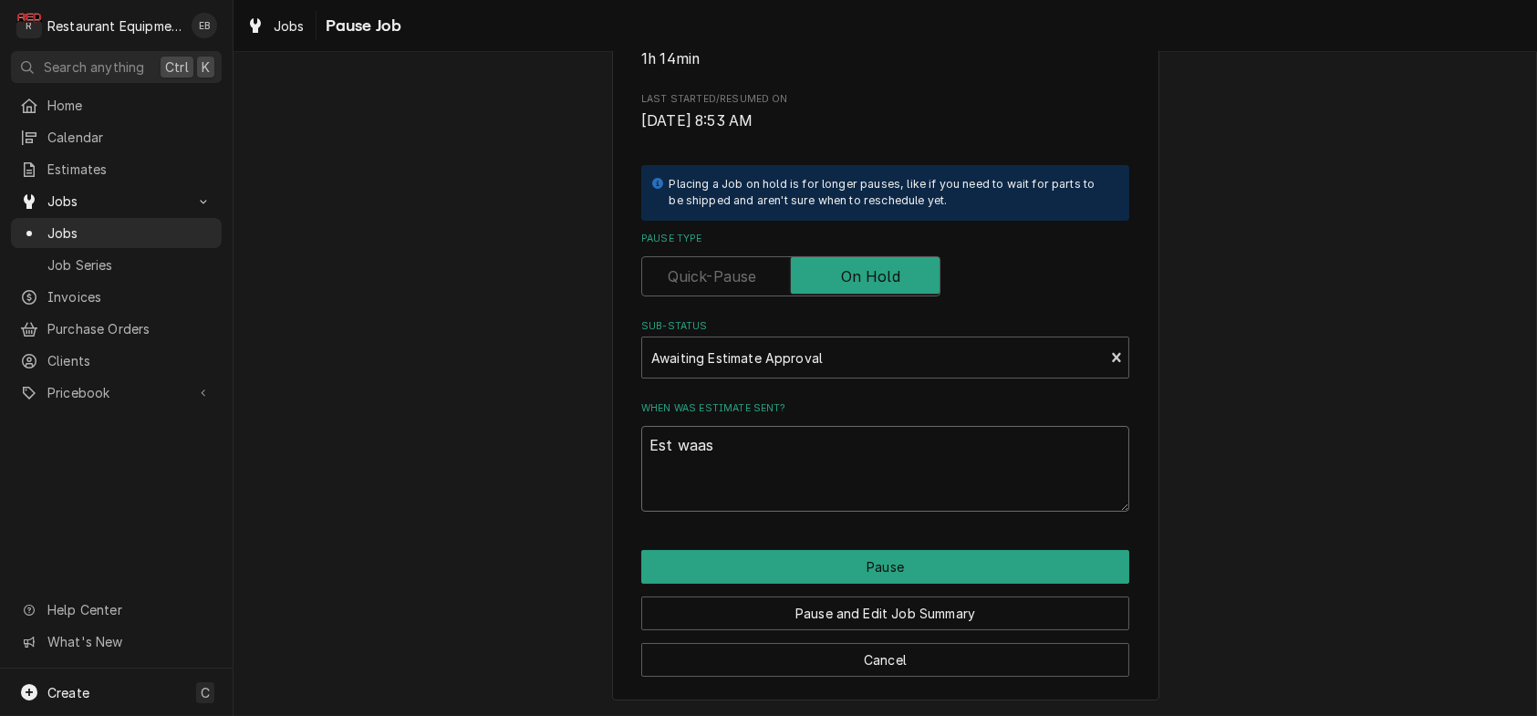
type textarea "x"
type textarea "Est waa"
type textarea "x"
type textarea "Est wa"
type textarea "x"
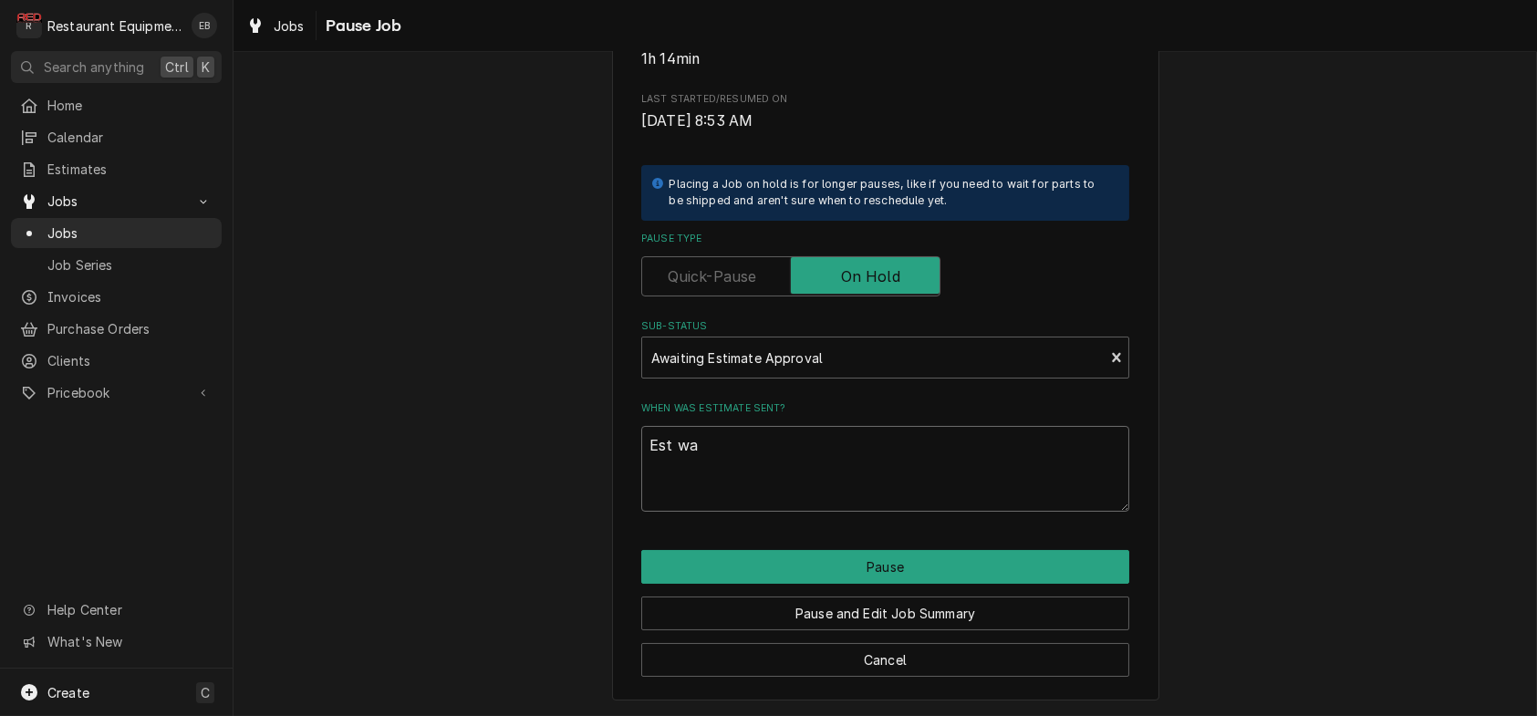
type textarea "Est was"
type textarea "x"
type textarea "Est was"
type textarea "x"
type textarea "Est was r"
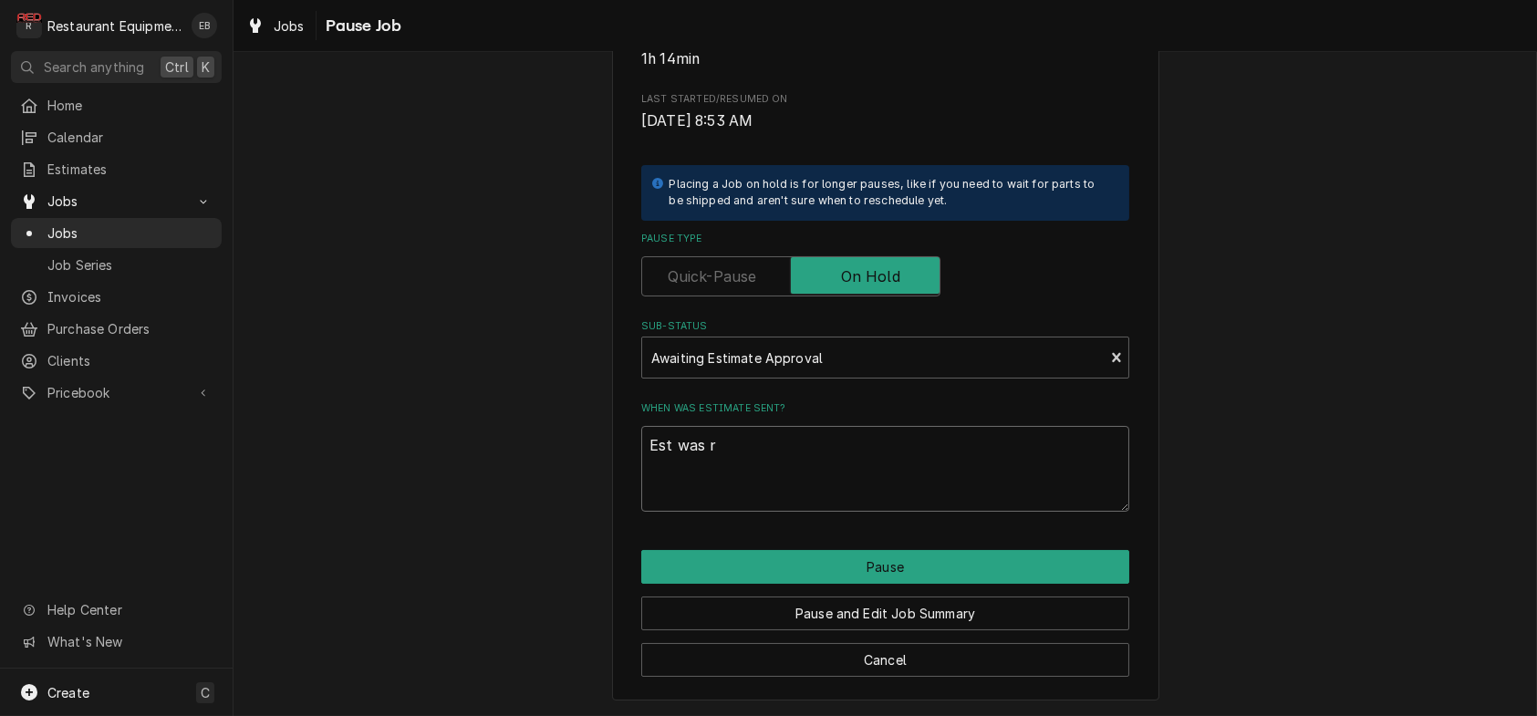
type textarea "x"
type textarea "Est was re"
type textarea "x"
type textarea "Est was rej"
type textarea "x"
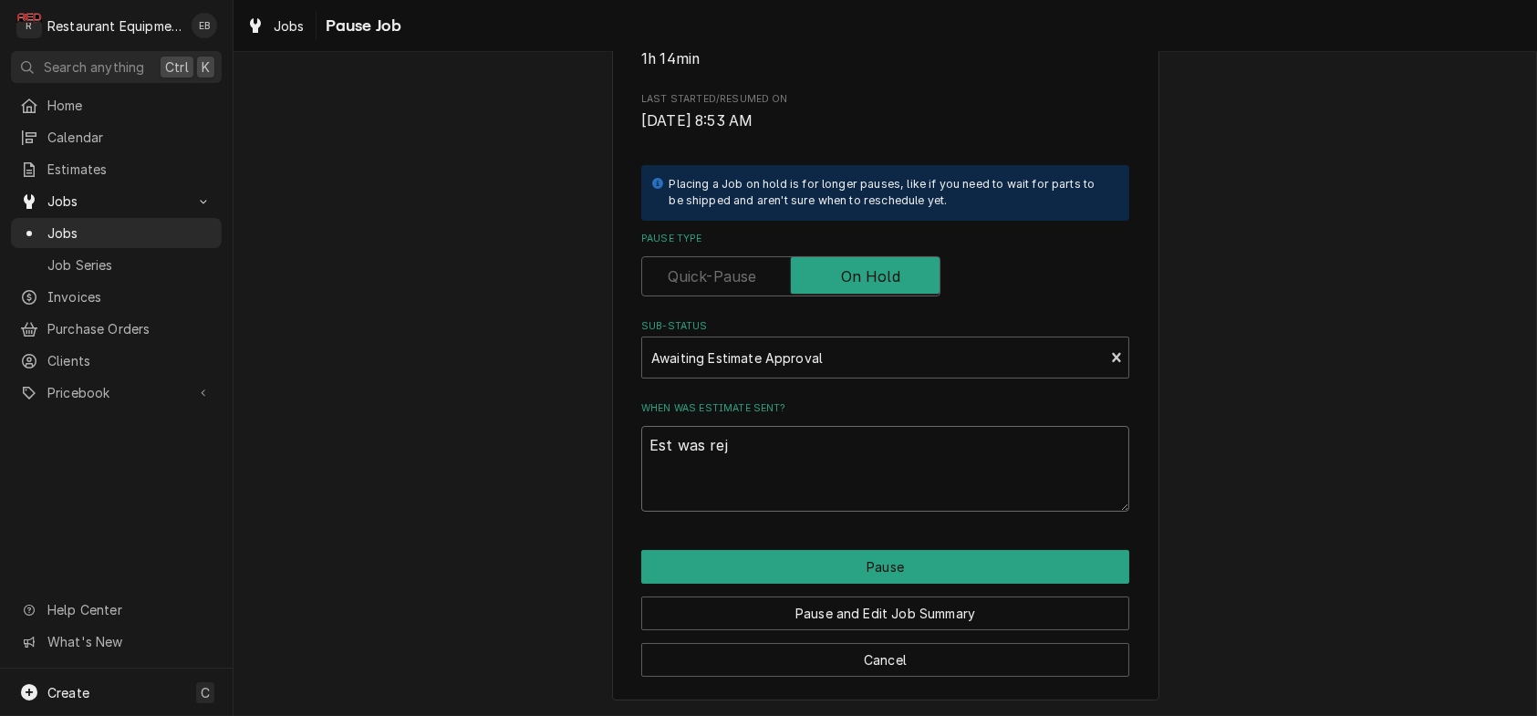
type textarea "Est was reje"
type textarea "x"
type textarea "Est was rejec"
type textarea "x"
type textarea "Est was reject"
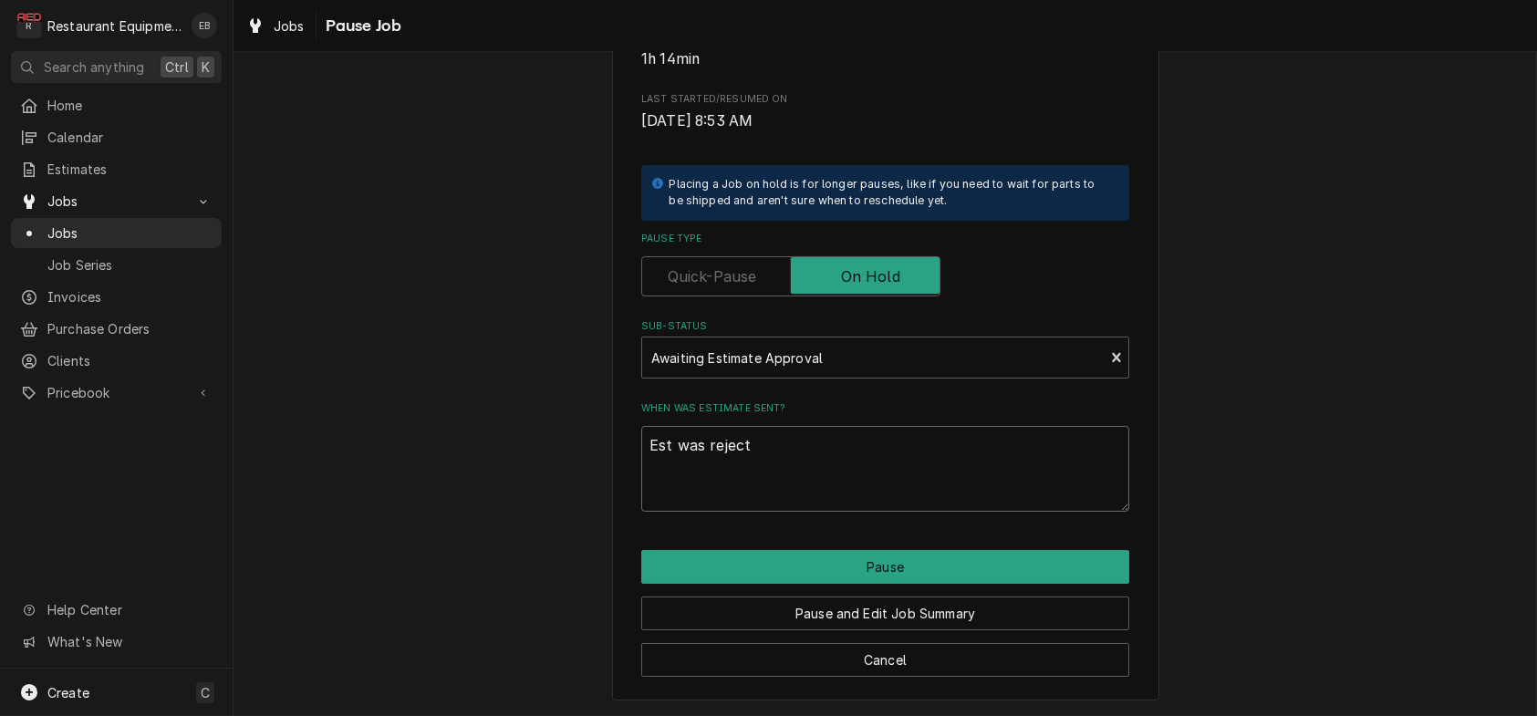
type textarea "x"
type textarea "Est was rejecte"
type textarea "x"
type textarea "Est was rejected"
type textarea "x"
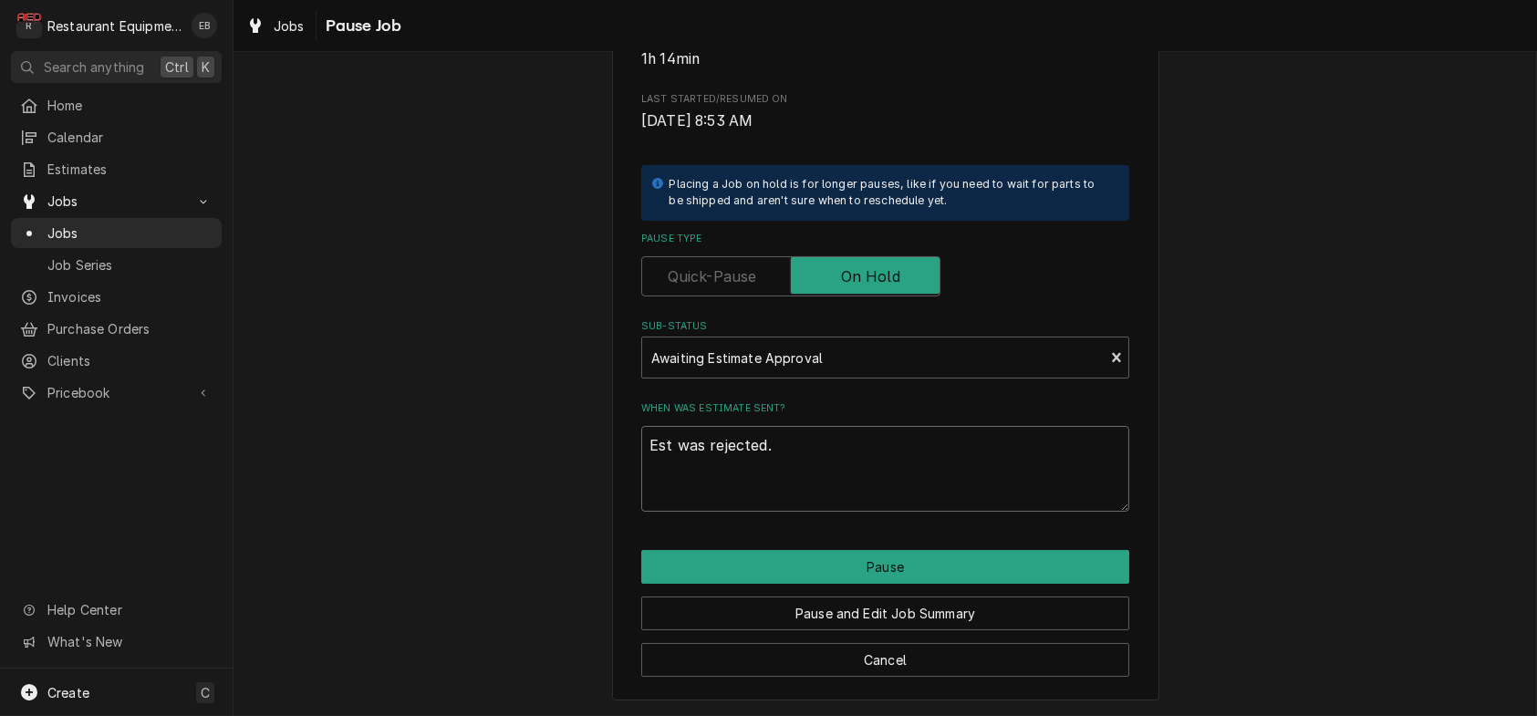
scroll to position [415, 0]
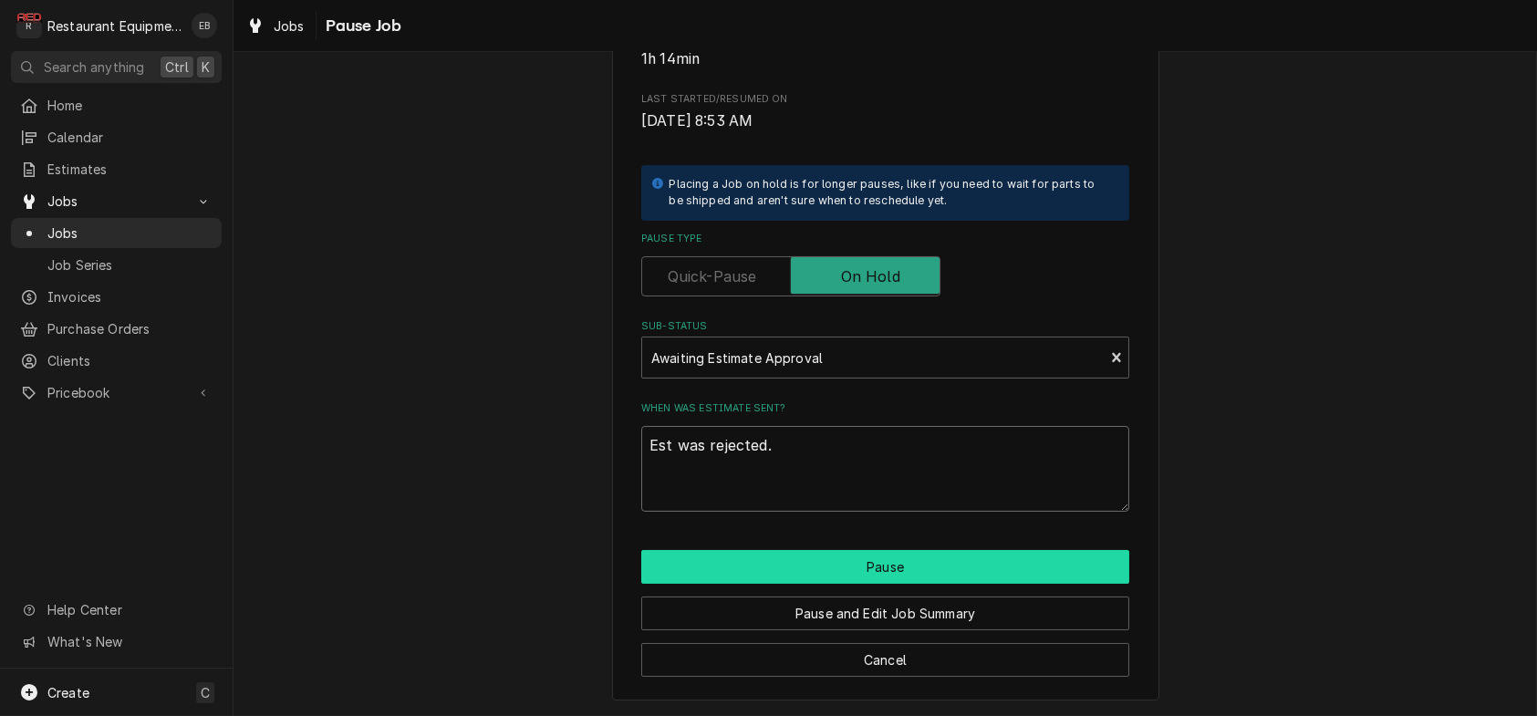
type textarea "Est was rejected."
click at [912, 552] on button "Pause" at bounding box center [885, 567] width 488 height 34
type textarea "x"
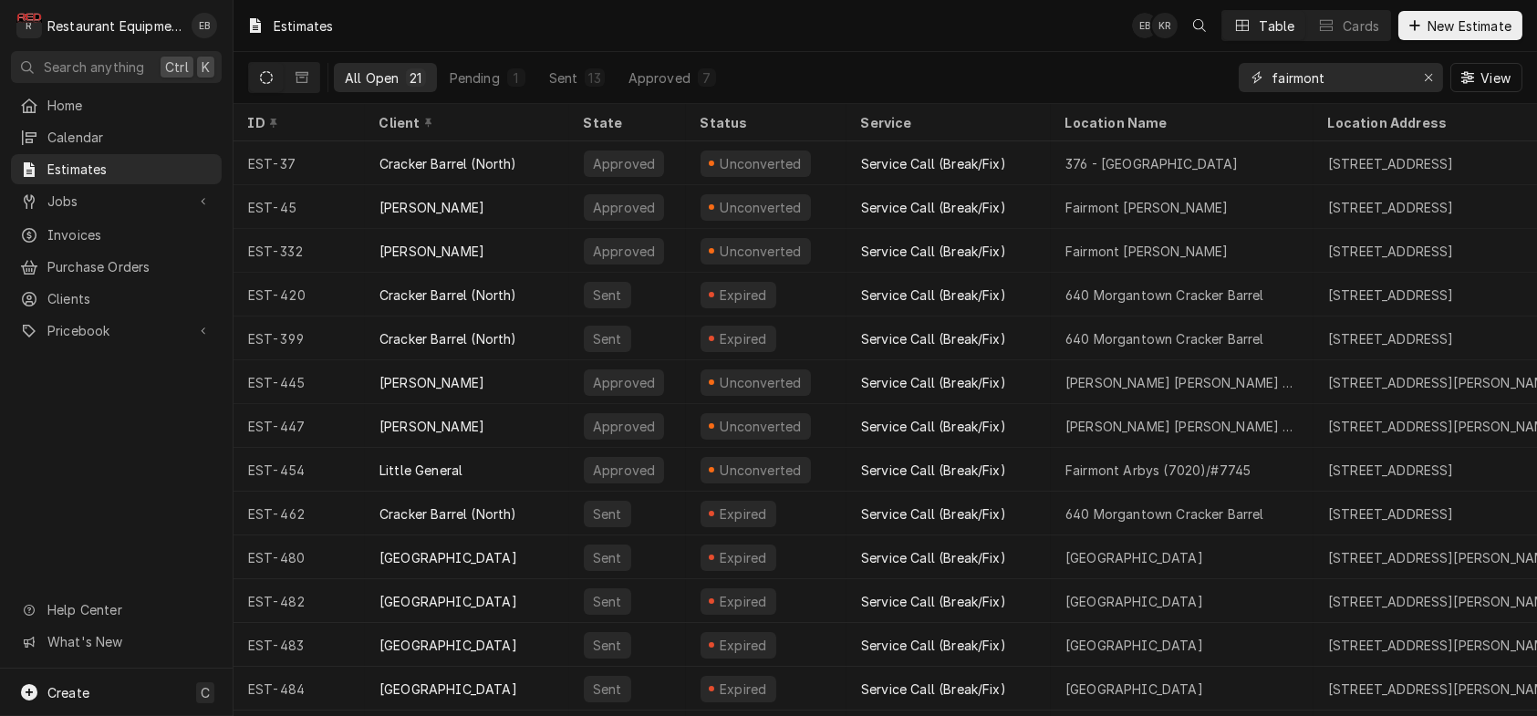
click at [1376, 87] on input "fairmont" at bounding box center [1340, 77] width 137 height 29
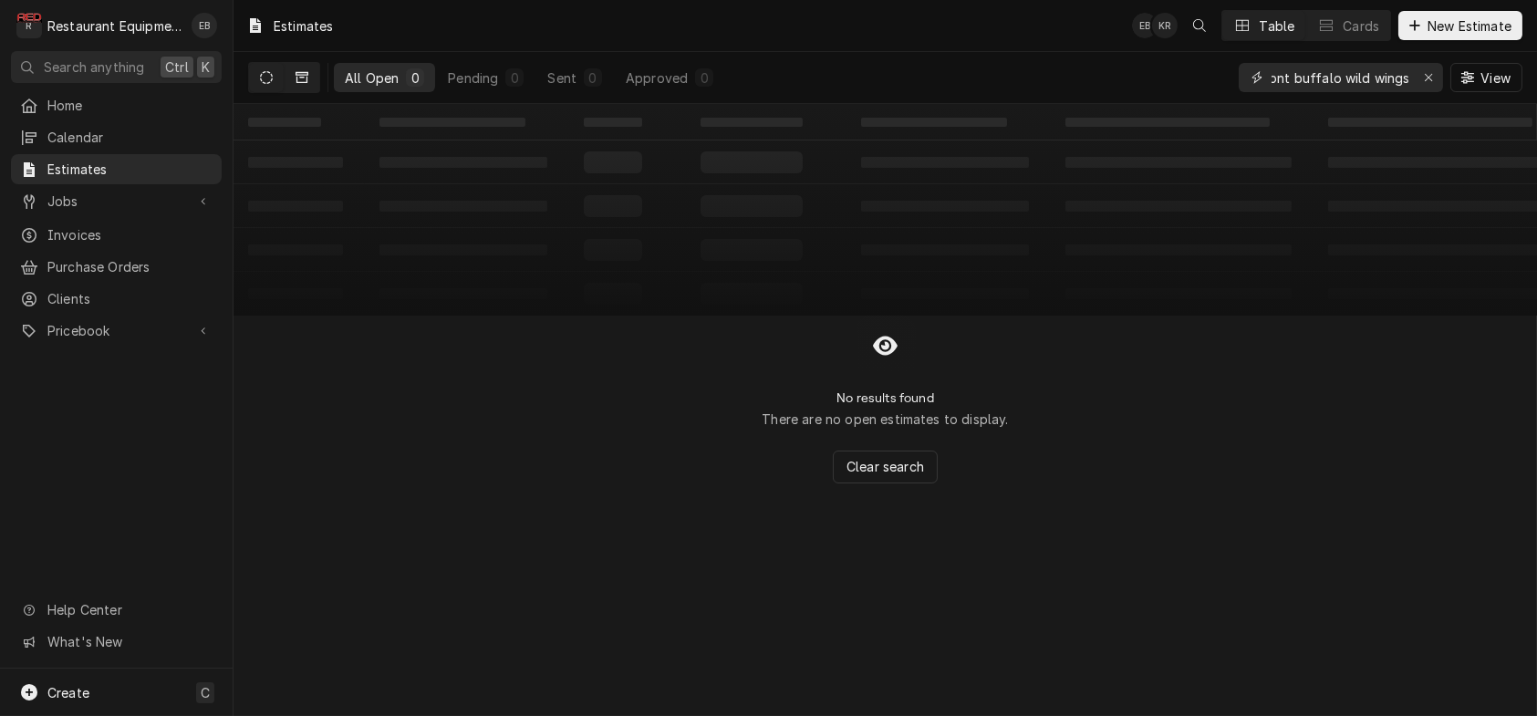
type input "fairmont buffalo wild wings"
click at [308, 83] on icon "Dynamic Content Wrapper" at bounding box center [302, 77] width 13 height 13
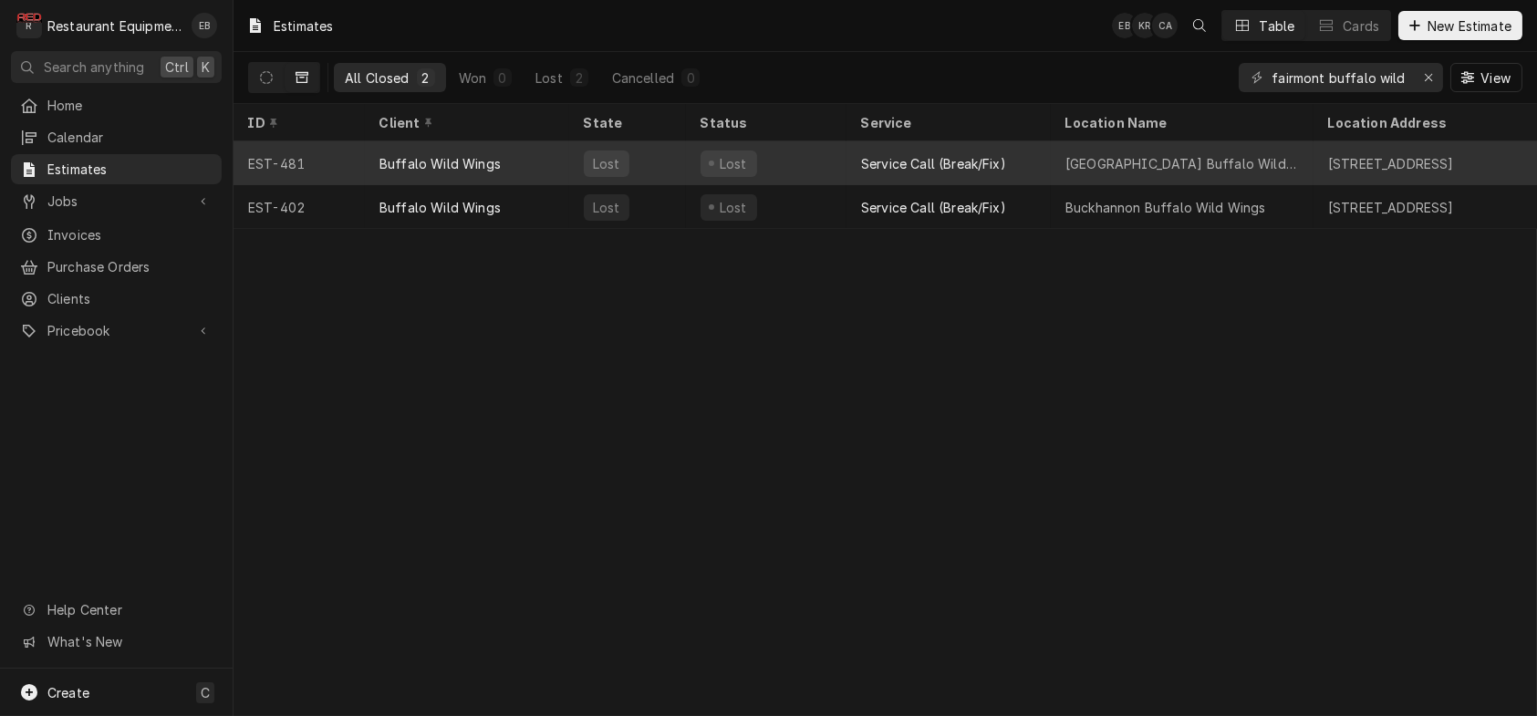
click at [558, 171] on div "Buffalo Wild Wings" at bounding box center [467, 163] width 204 height 44
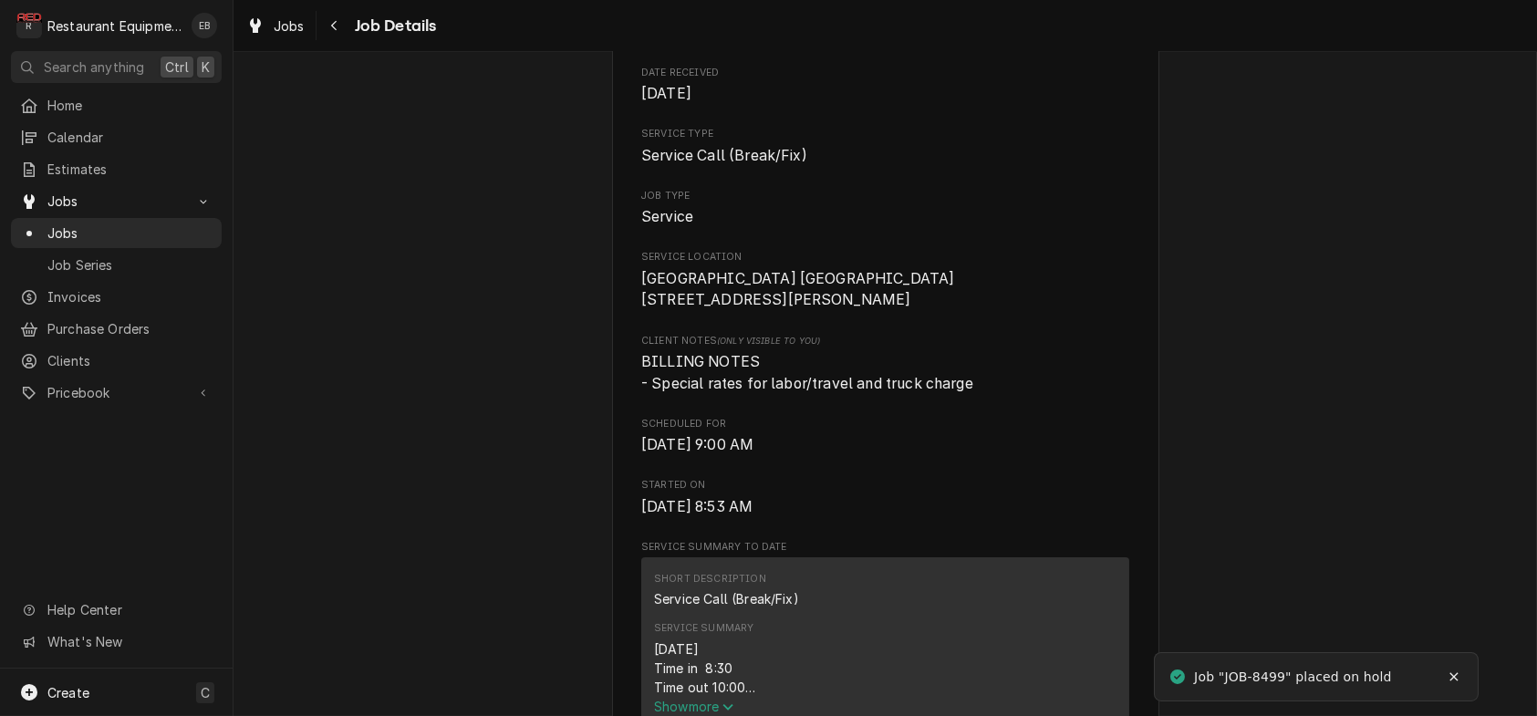
scroll to position [304, 0]
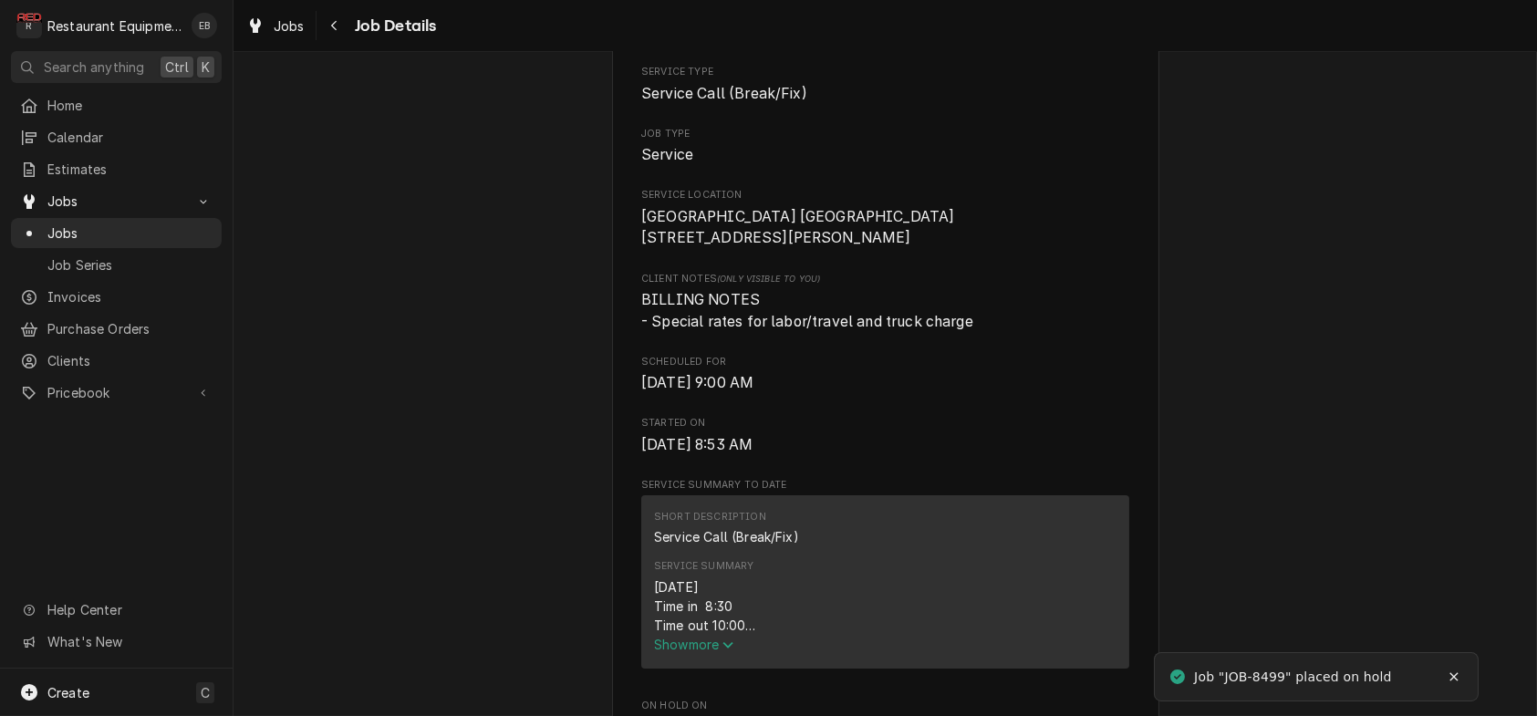
click at [292, 35] on span "Jobs" at bounding box center [289, 25] width 31 height 19
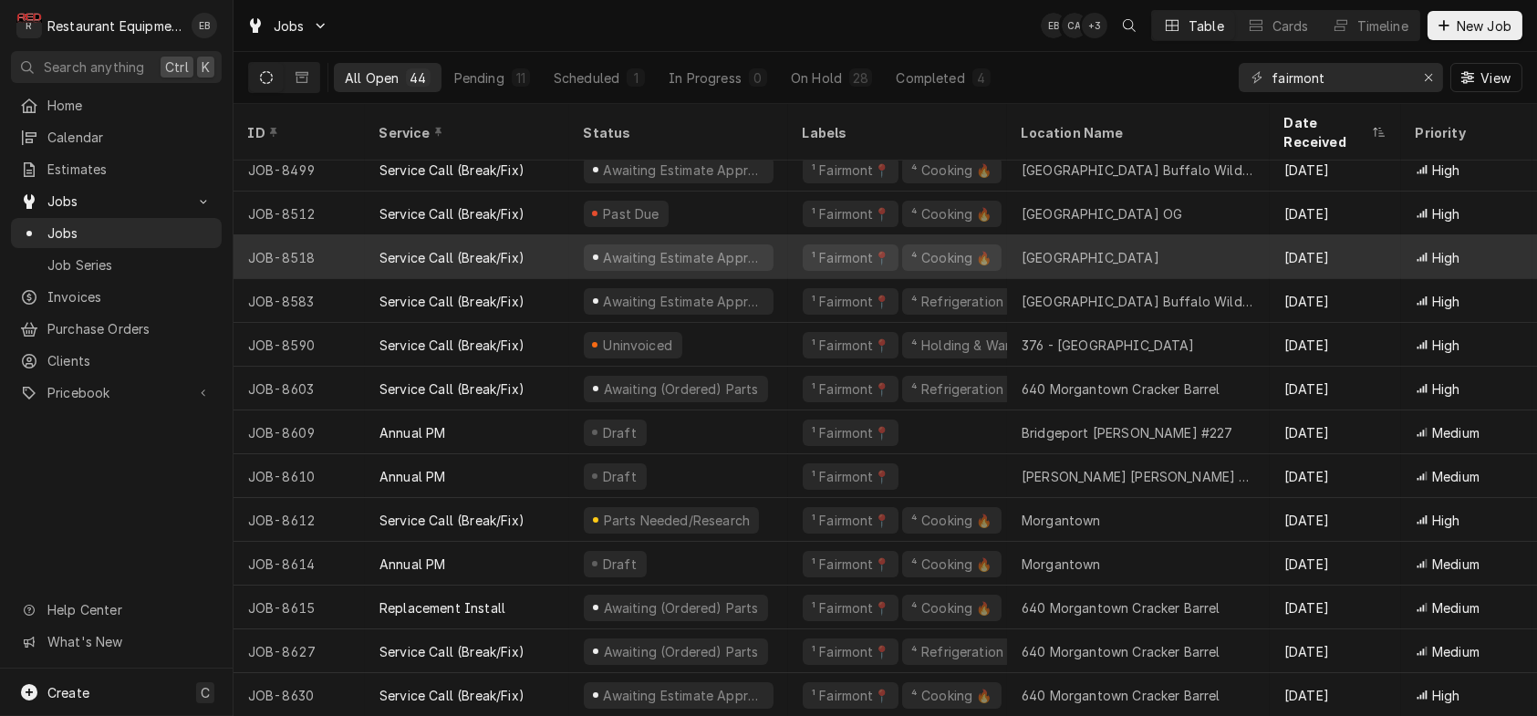
scroll to position [1199, 0]
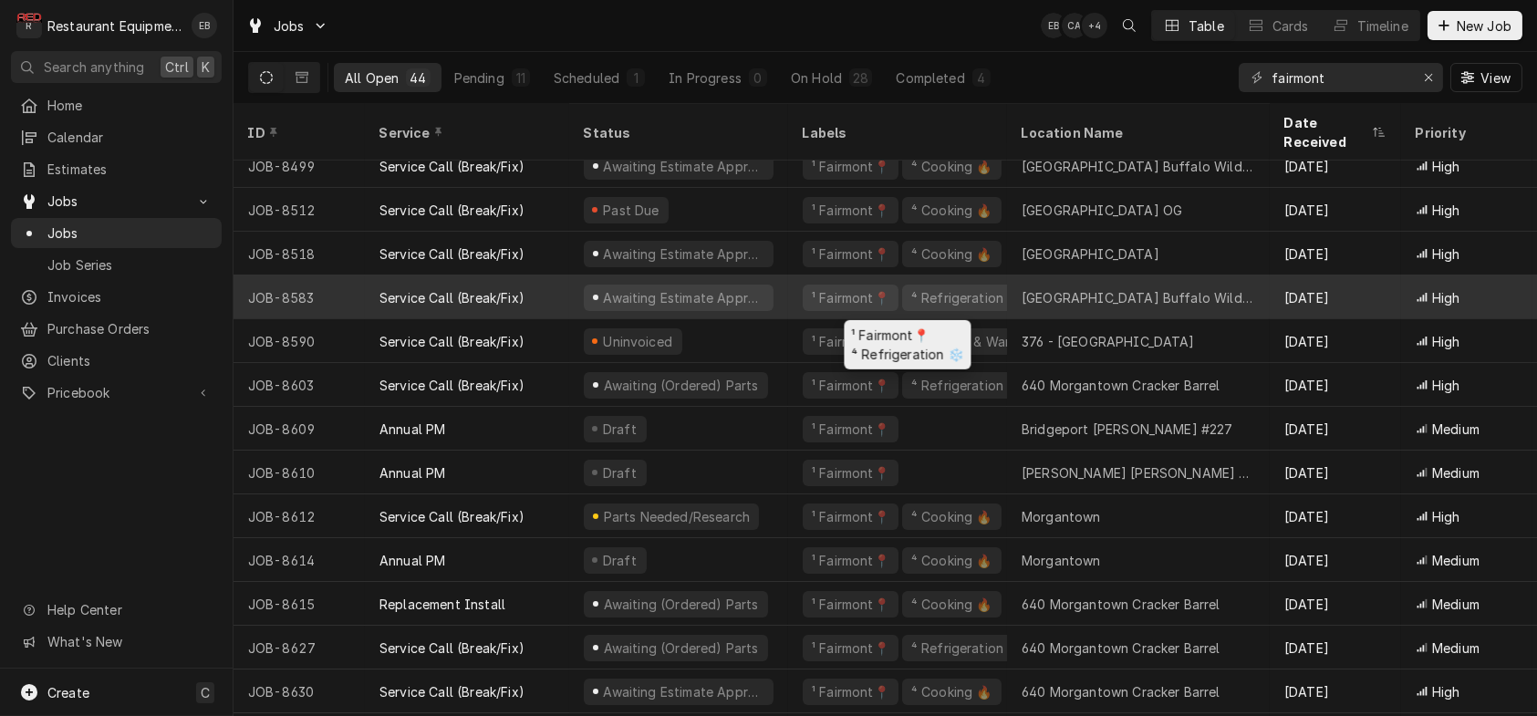
click at [788, 301] on div "Awaiting Estimate Approval" at bounding box center [678, 297] width 219 height 44
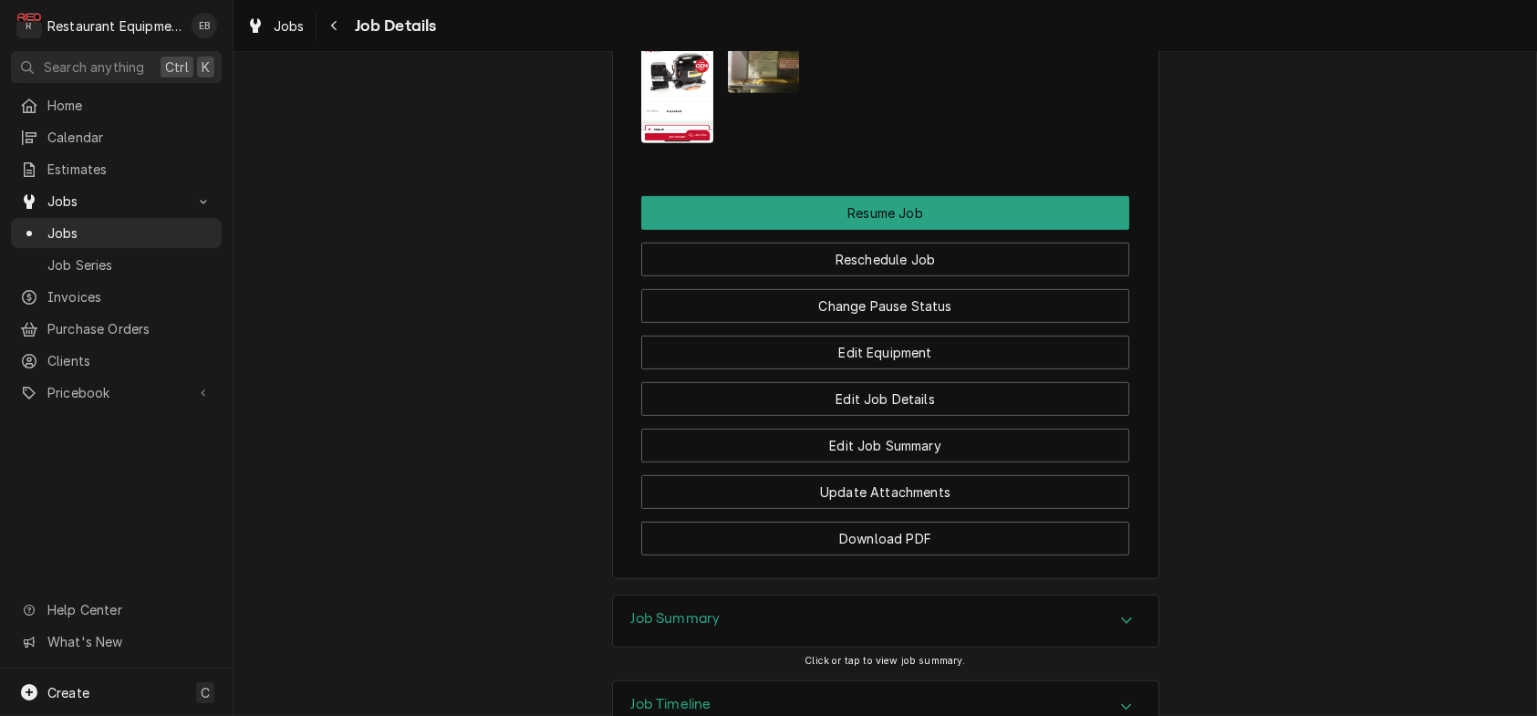
scroll to position [2311, 0]
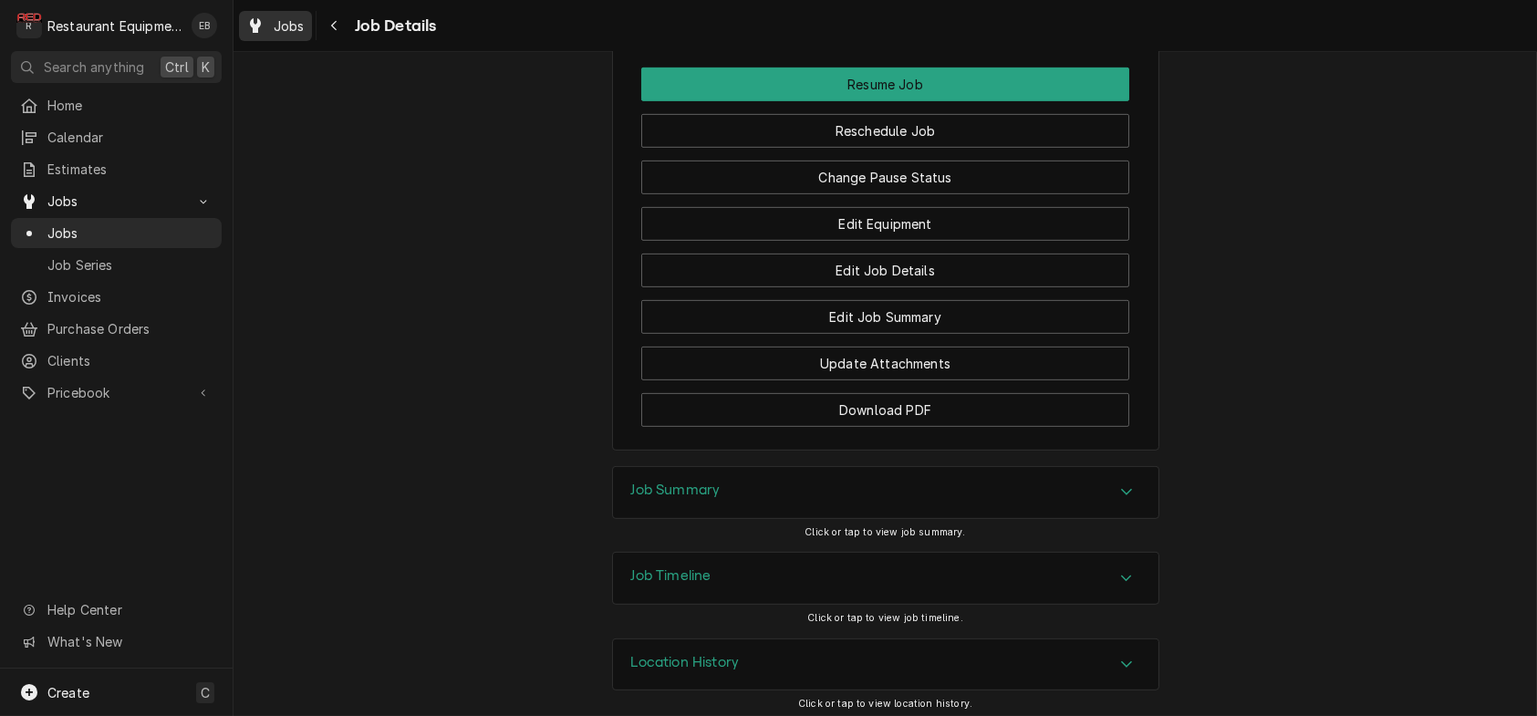
click at [289, 36] on div "Jobs" at bounding box center [276, 26] width 66 height 23
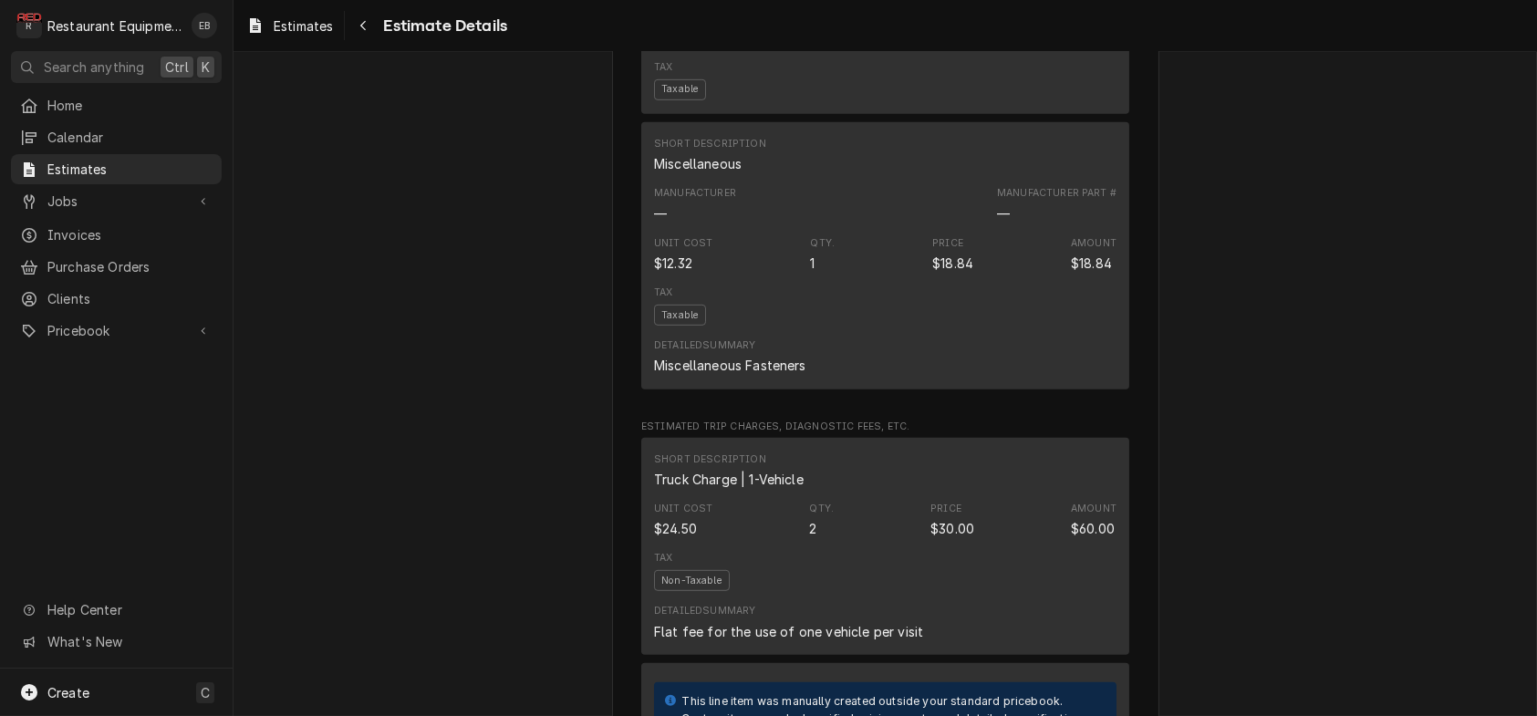
scroll to position [2797, 0]
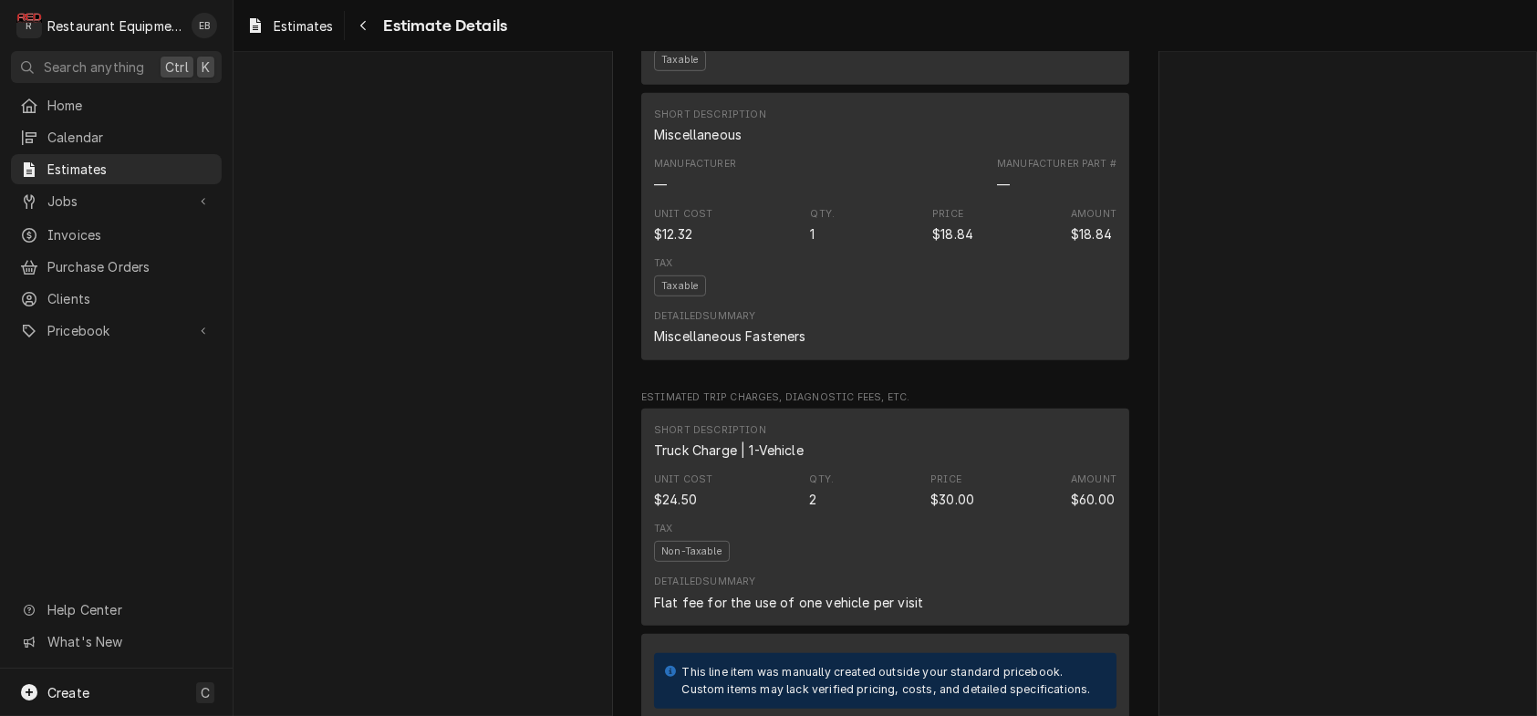
click at [370, 26] on div "Estimates Estimate Details" at bounding box center [373, 26] width 268 height 30
click at [373, 26] on button "Navigate back" at bounding box center [362, 25] width 29 height 29
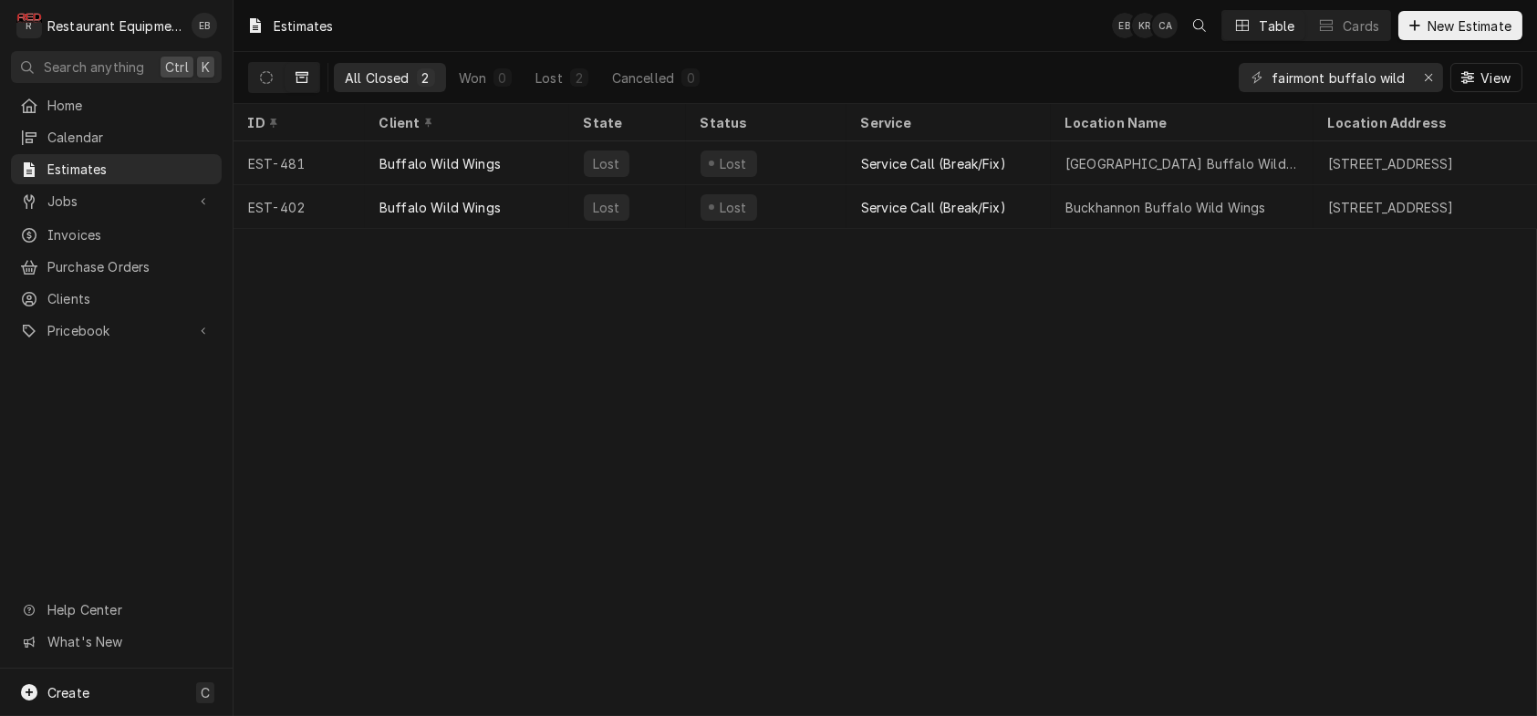
click at [308, 80] on icon "Dynamic Content Wrapper" at bounding box center [302, 77] width 13 height 13
click at [284, 78] on button "Dynamic Content Wrapper" at bounding box center [266, 77] width 35 height 29
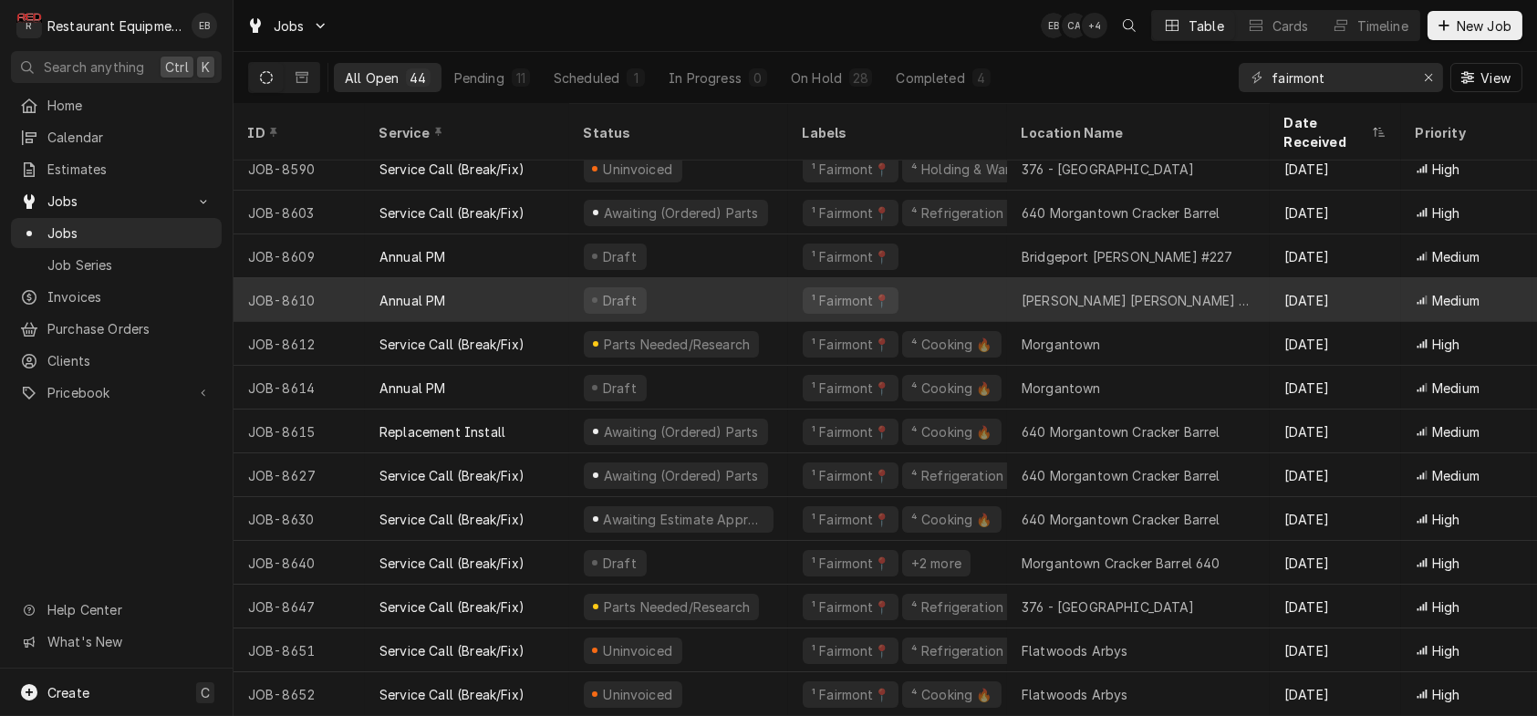
scroll to position [1384, 0]
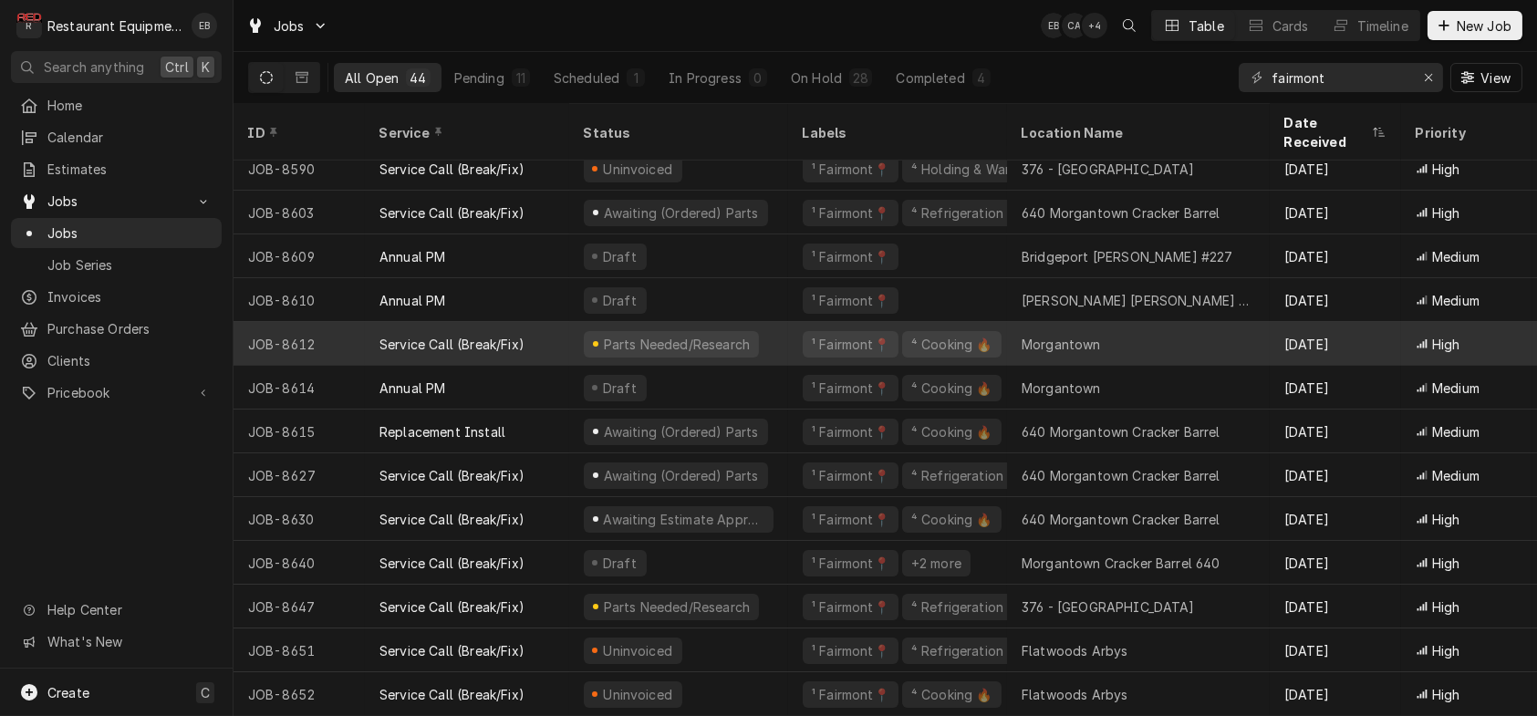
click at [1069, 335] on div "Morgantown" at bounding box center [1061, 344] width 79 height 19
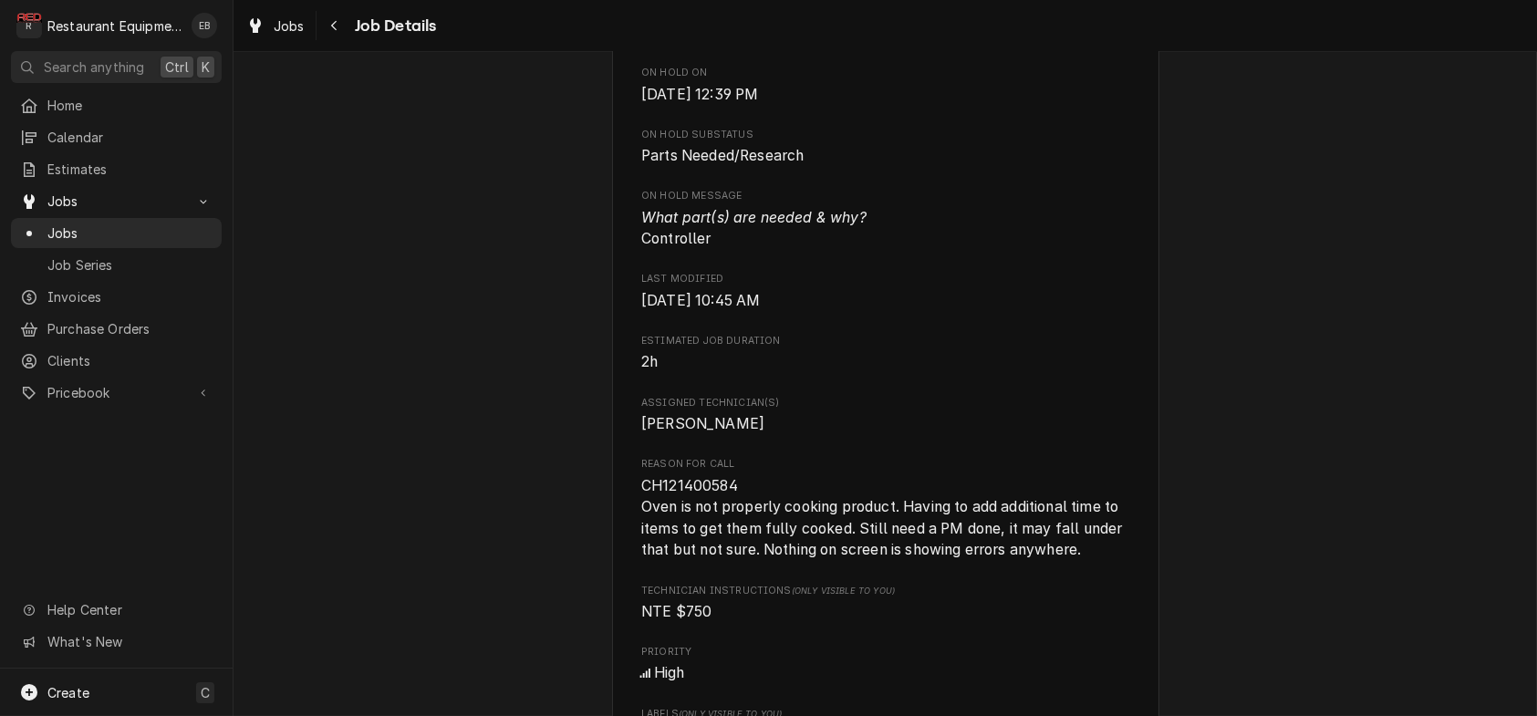
scroll to position [912, 0]
click at [709, 22] on span "Show more" at bounding box center [694, 14] width 80 height 16
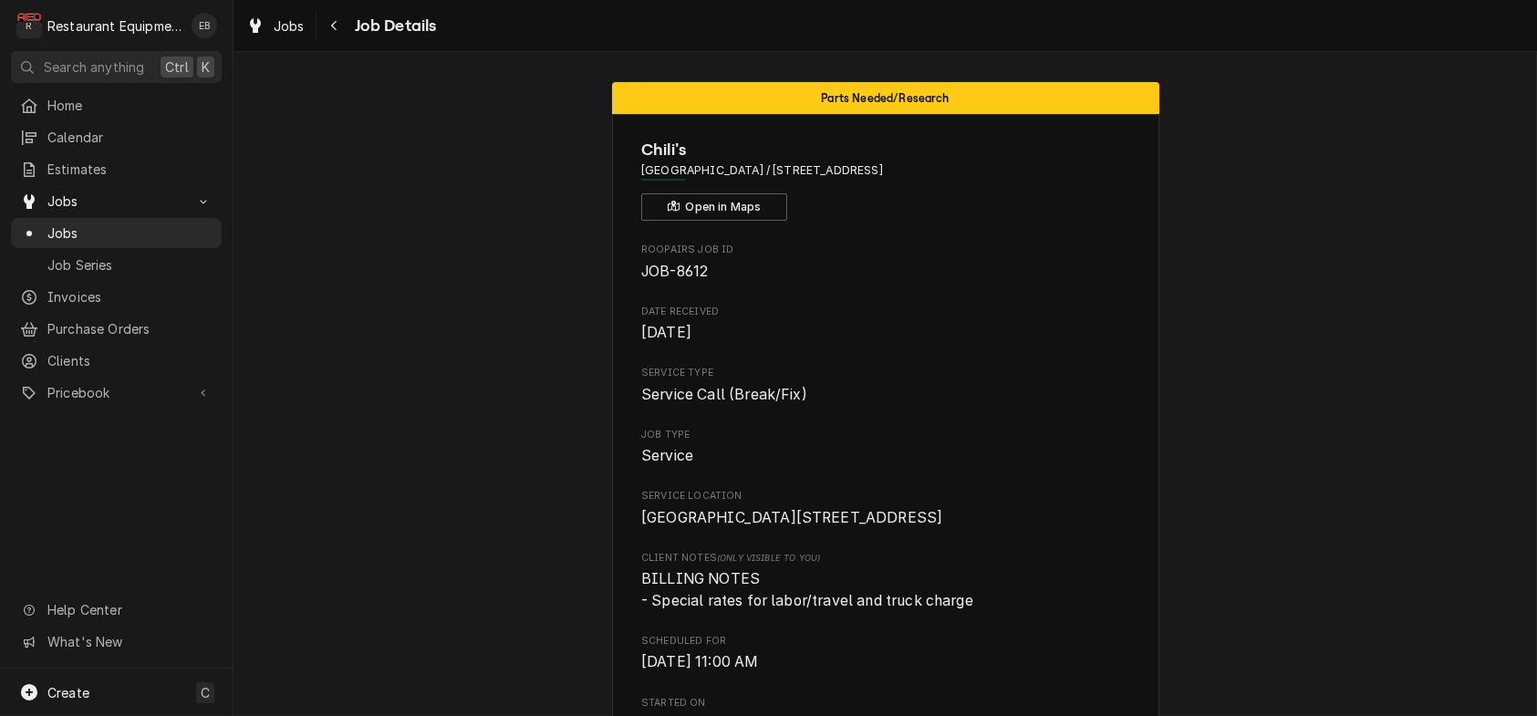
scroll to position [0, 0]
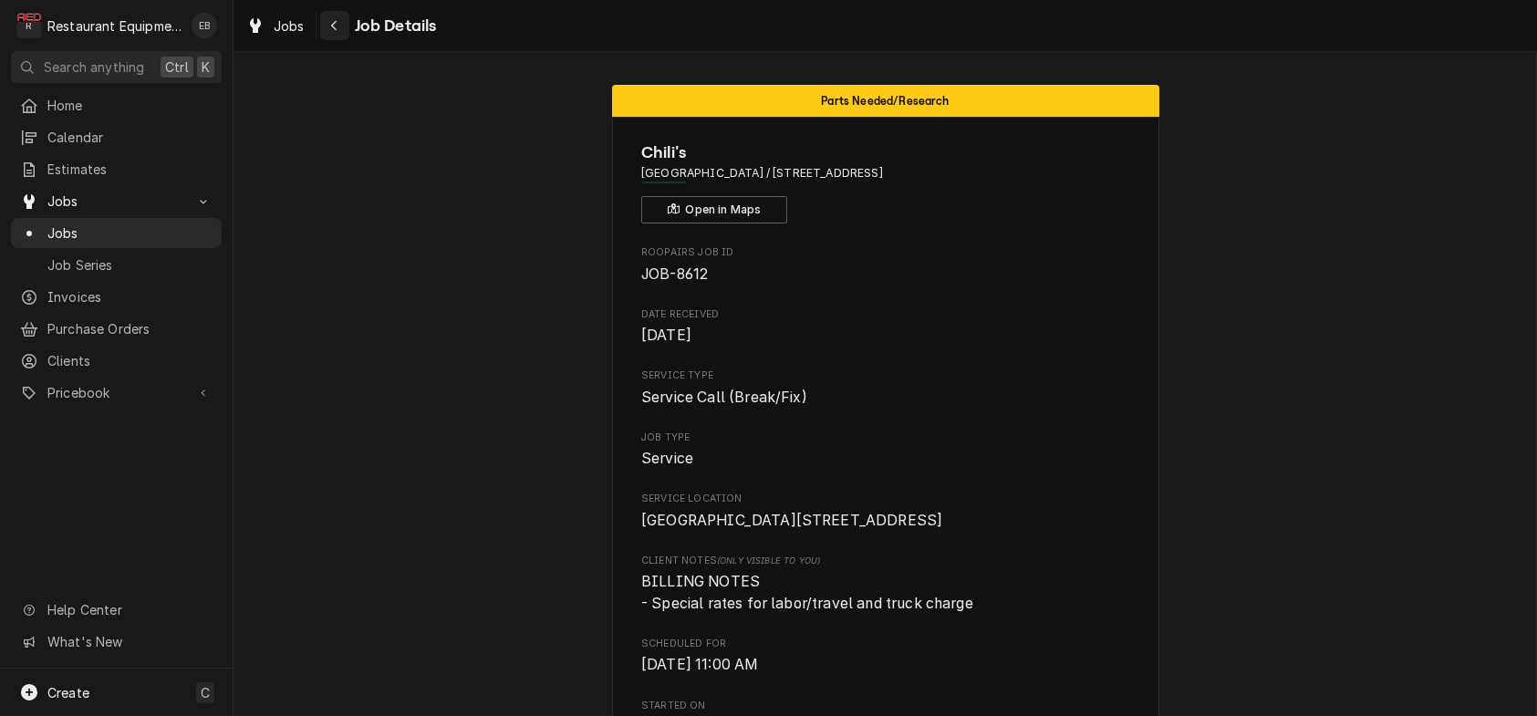
click at [344, 34] on div "Navigate back" at bounding box center [335, 25] width 18 height 18
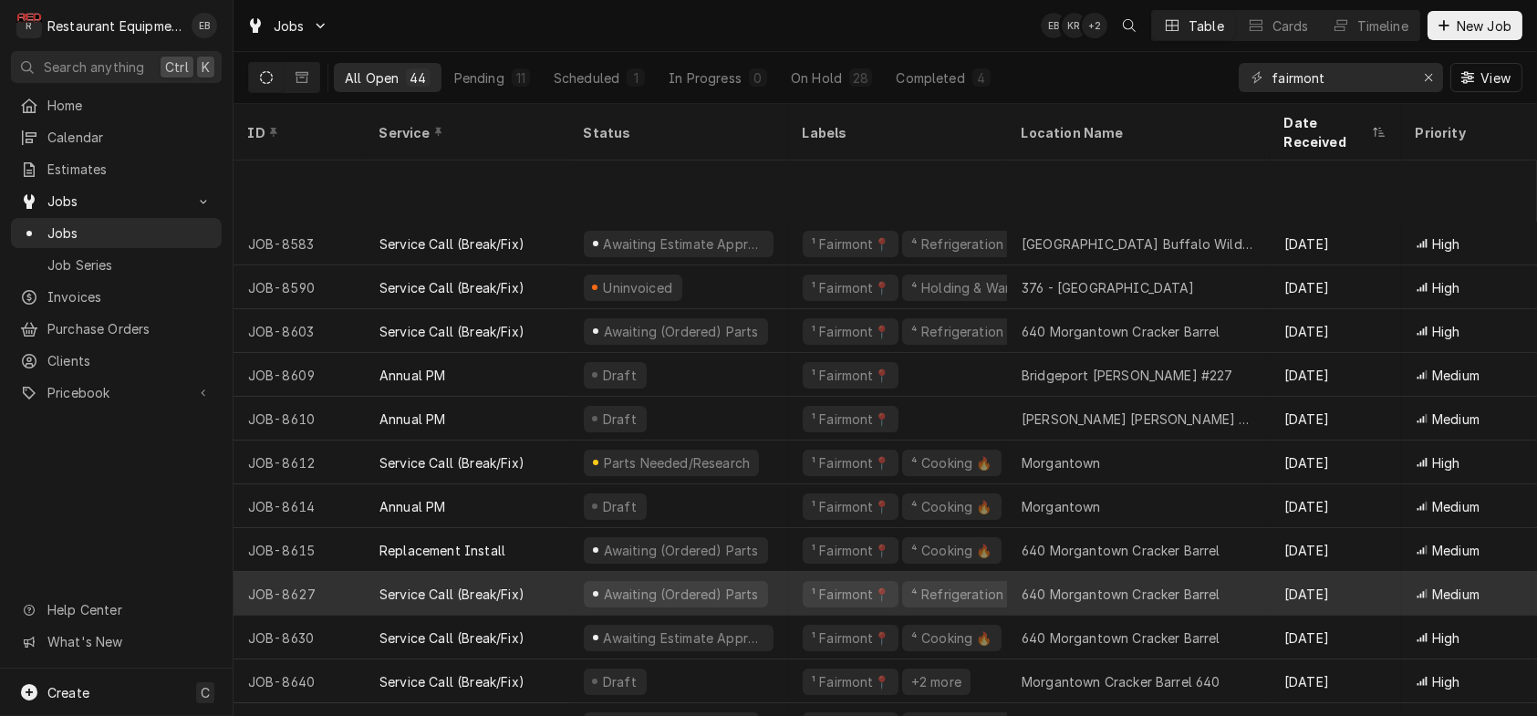
scroll to position [1384, 0]
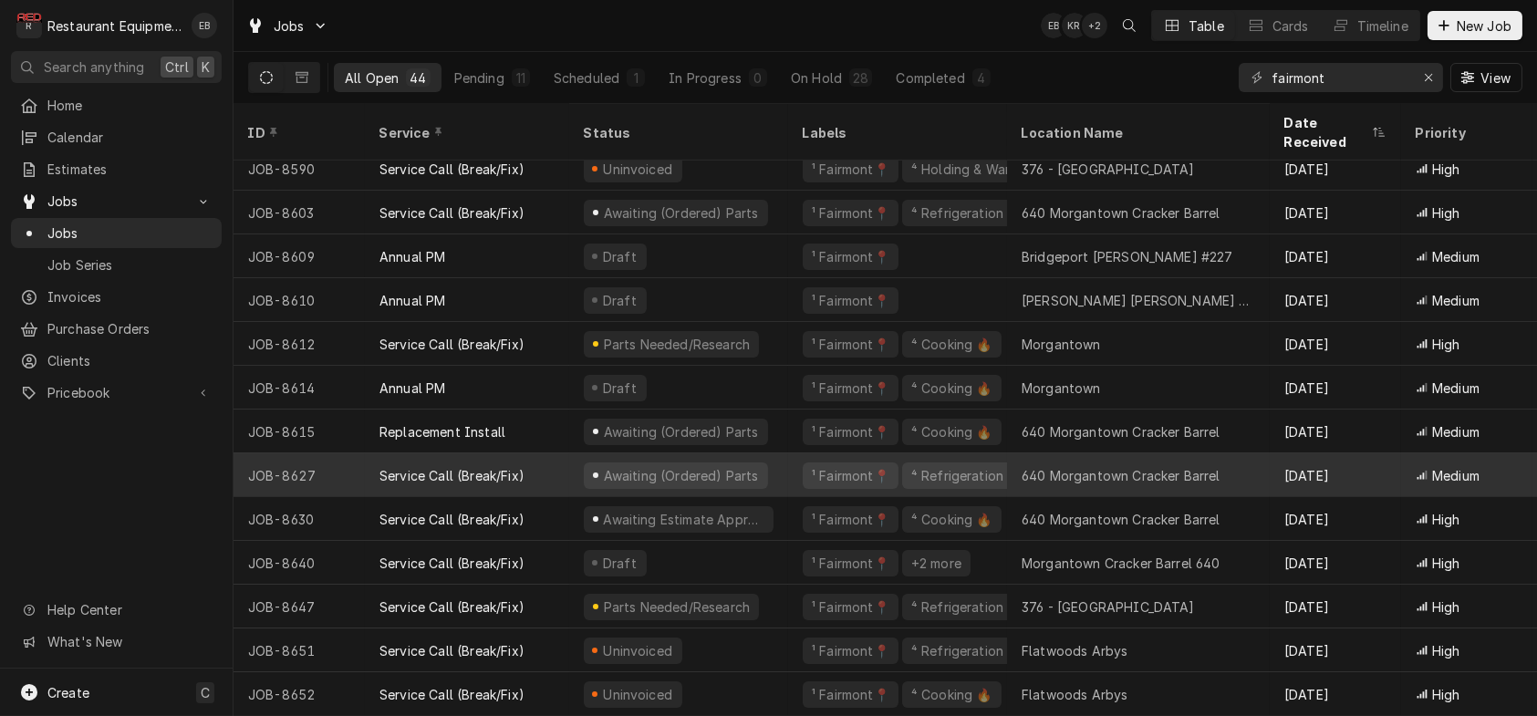
click at [788, 453] on div "Awaiting (Ordered) Parts" at bounding box center [678, 475] width 219 height 44
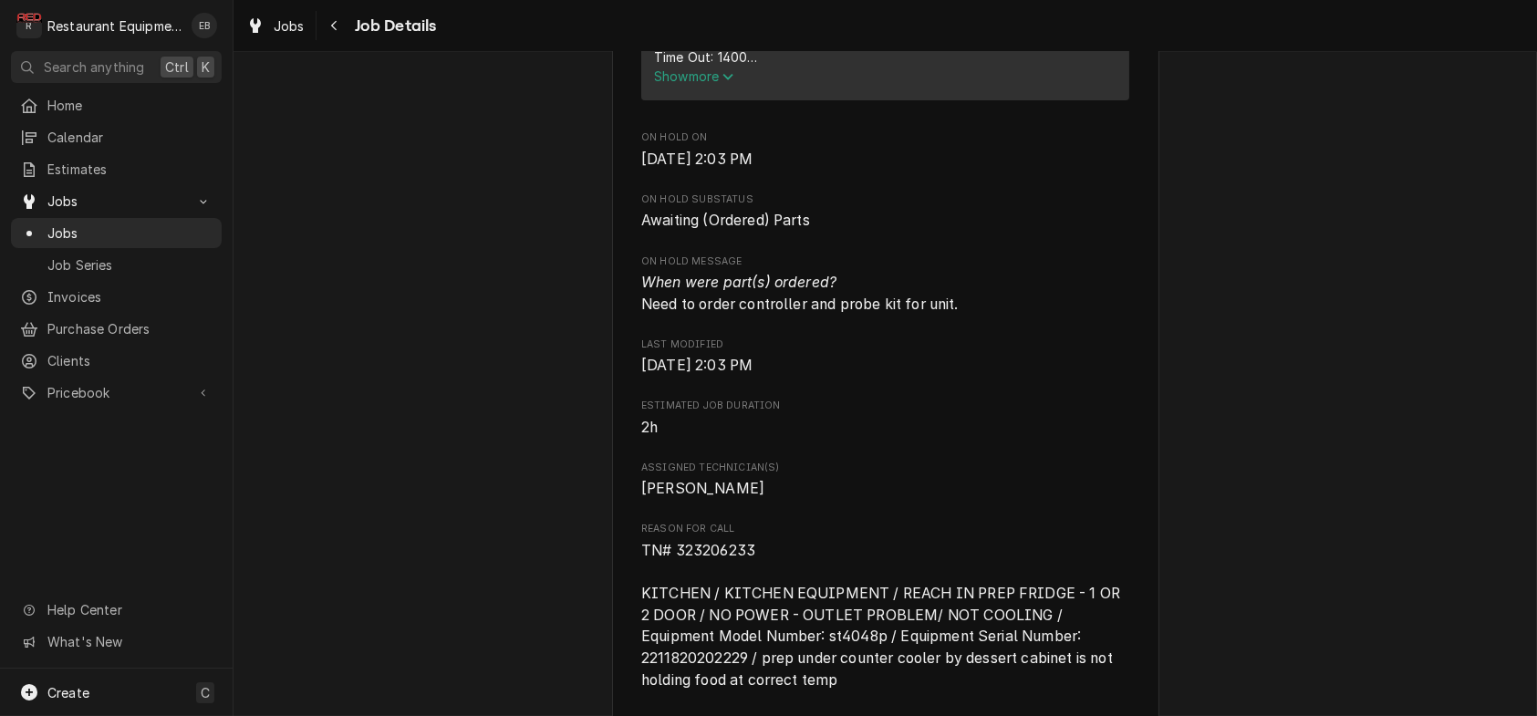
scroll to position [912, 0]
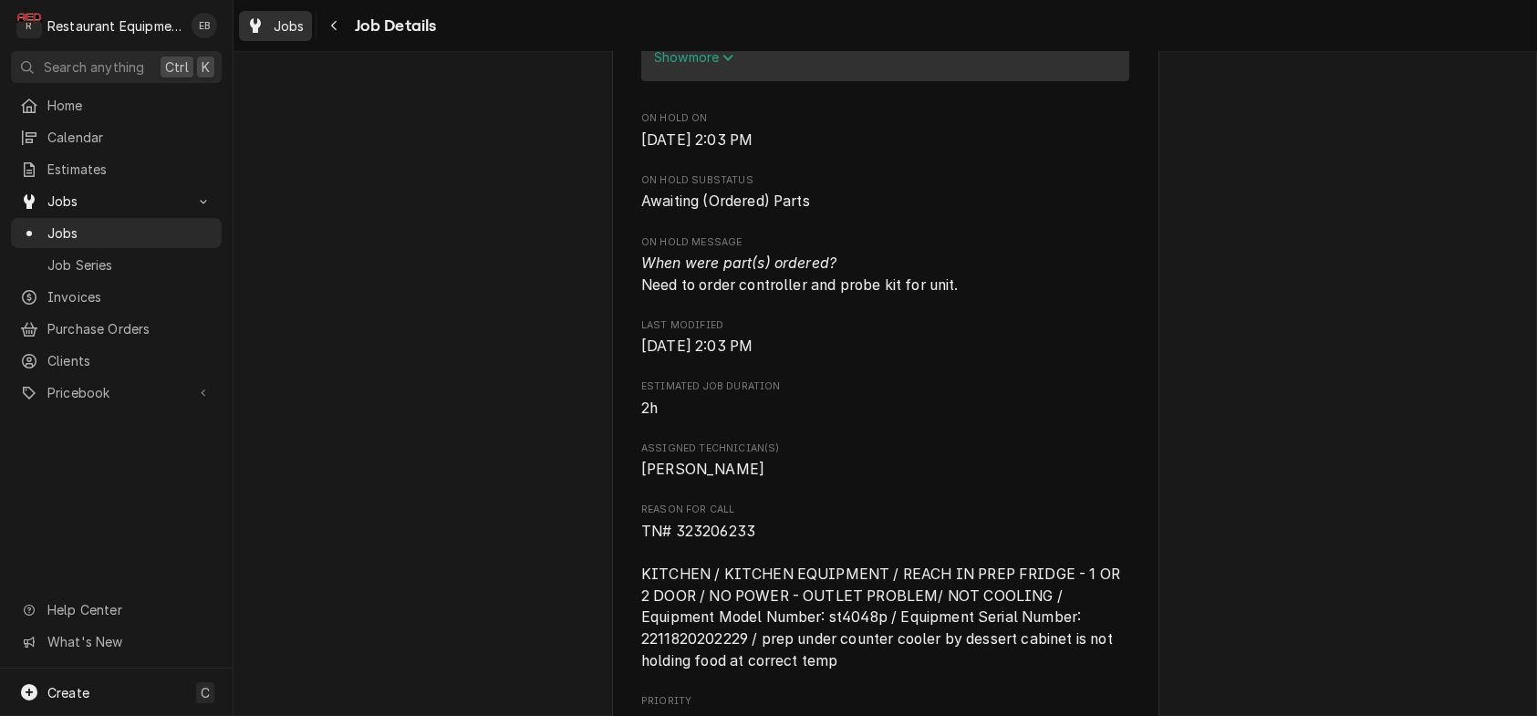
click at [282, 14] on link "Jobs" at bounding box center [275, 26] width 73 height 30
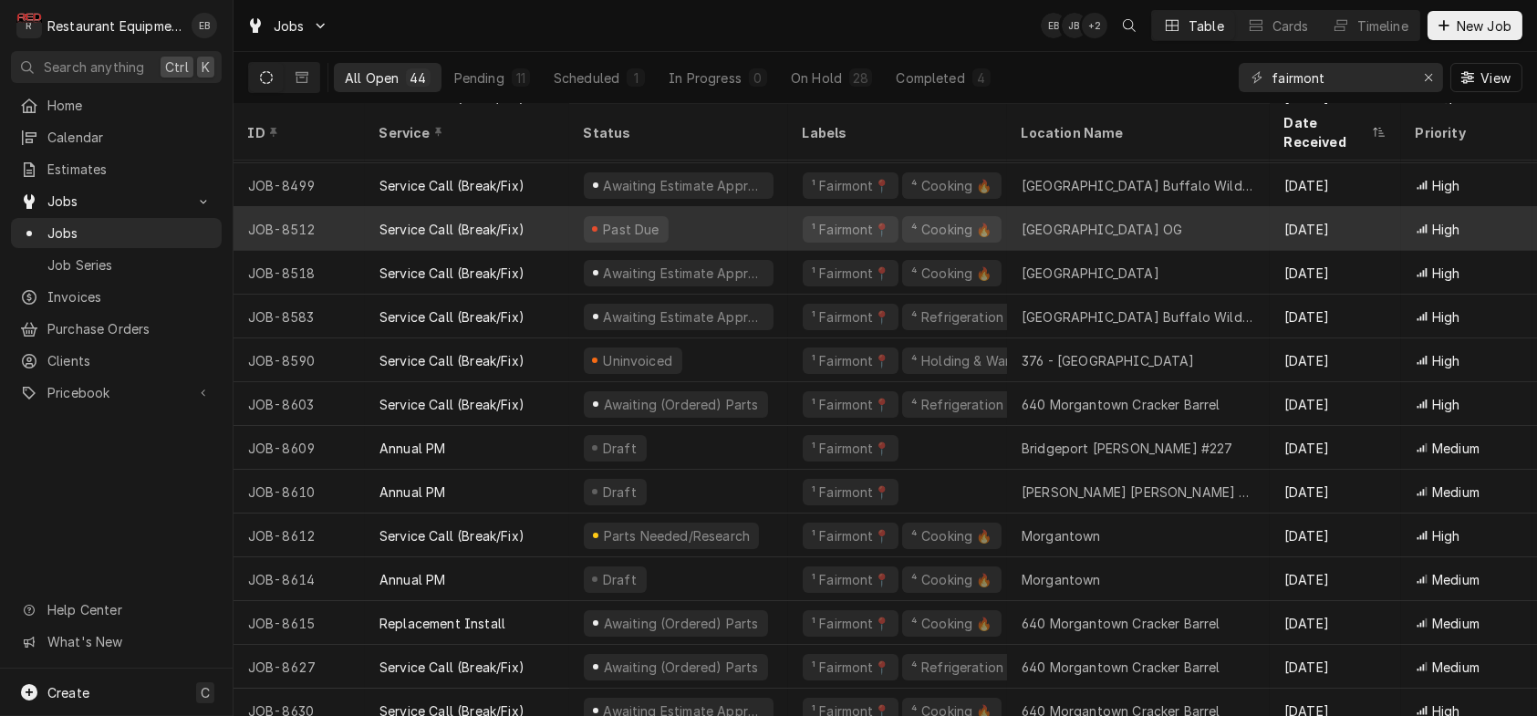
scroll to position [1241, 0]
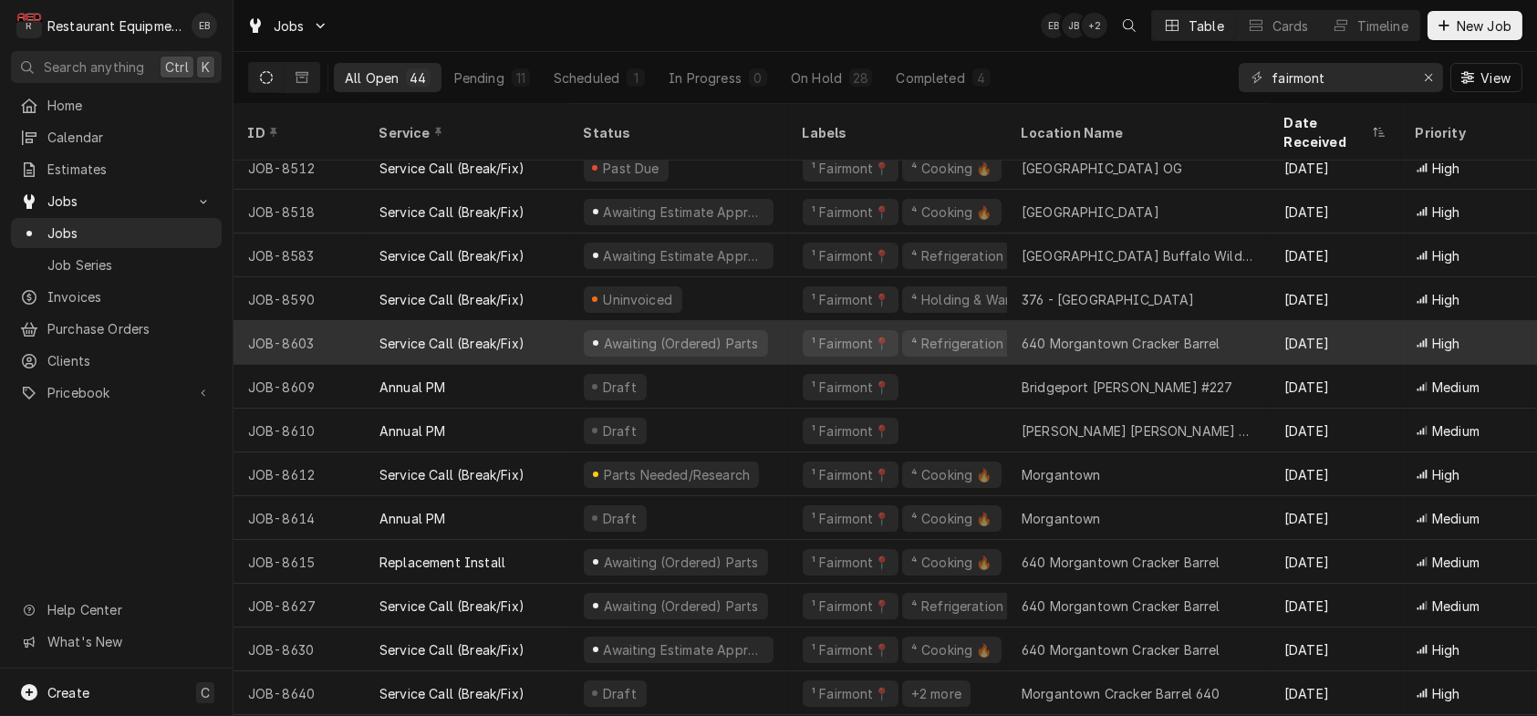
click at [788, 344] on div "Awaiting (Ordered) Parts" at bounding box center [678, 343] width 219 height 44
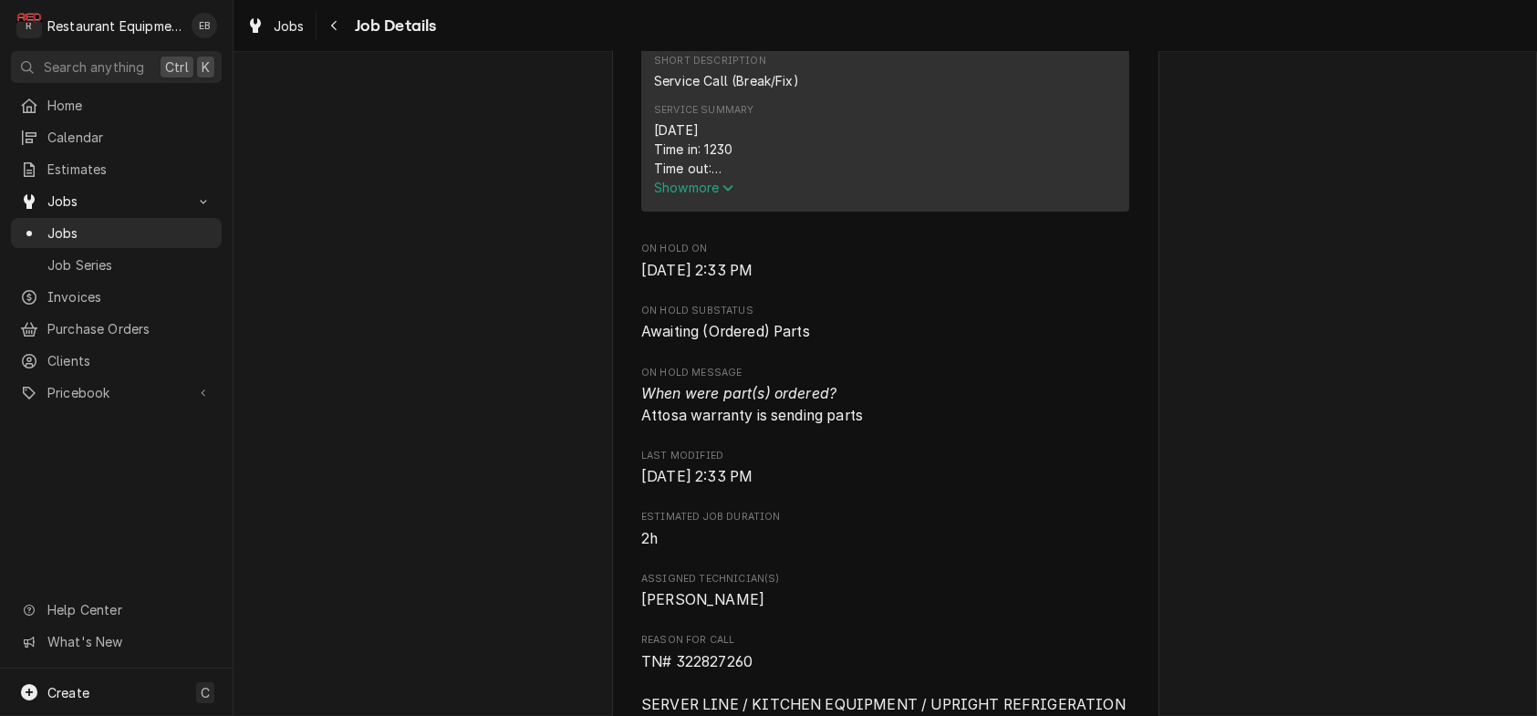
scroll to position [851, 0]
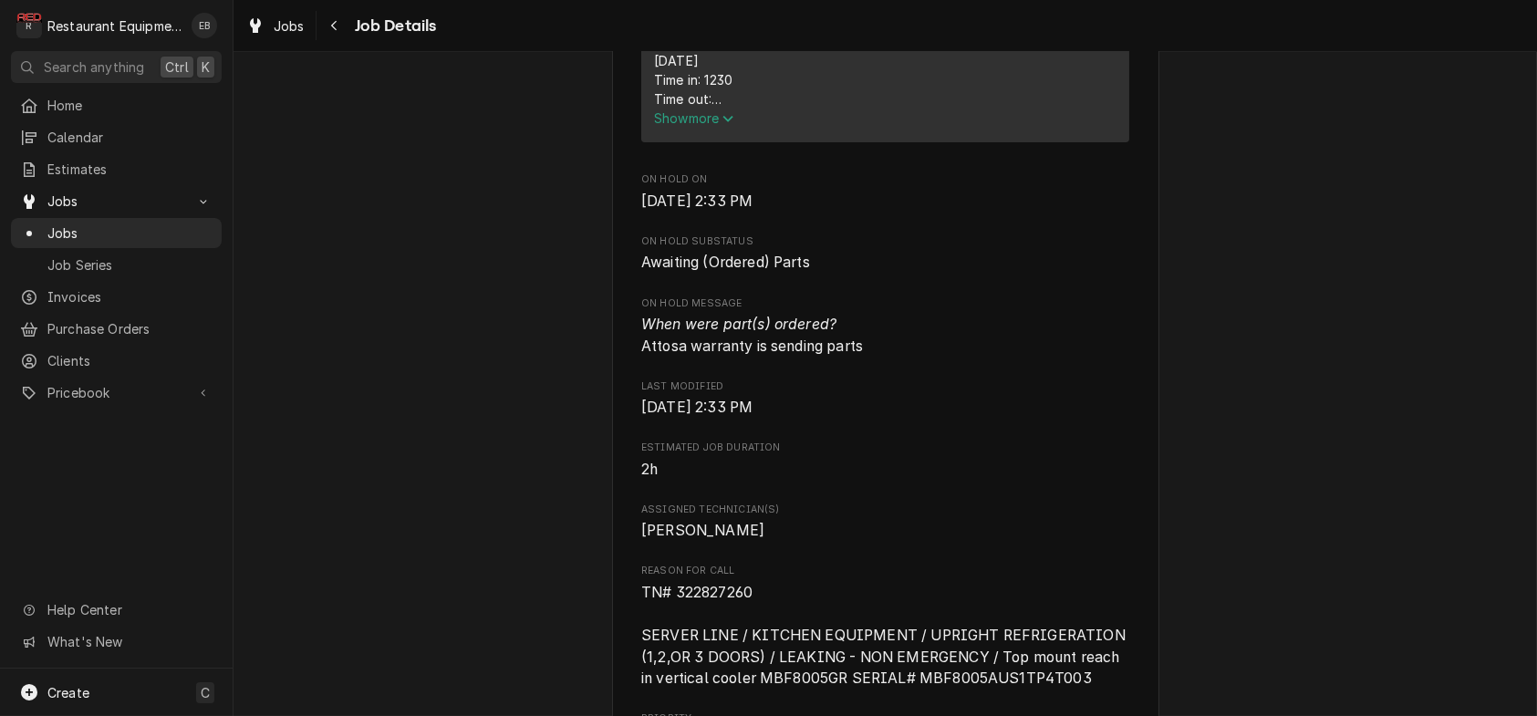
click at [715, 126] on span "Show more" at bounding box center [694, 118] width 80 height 16
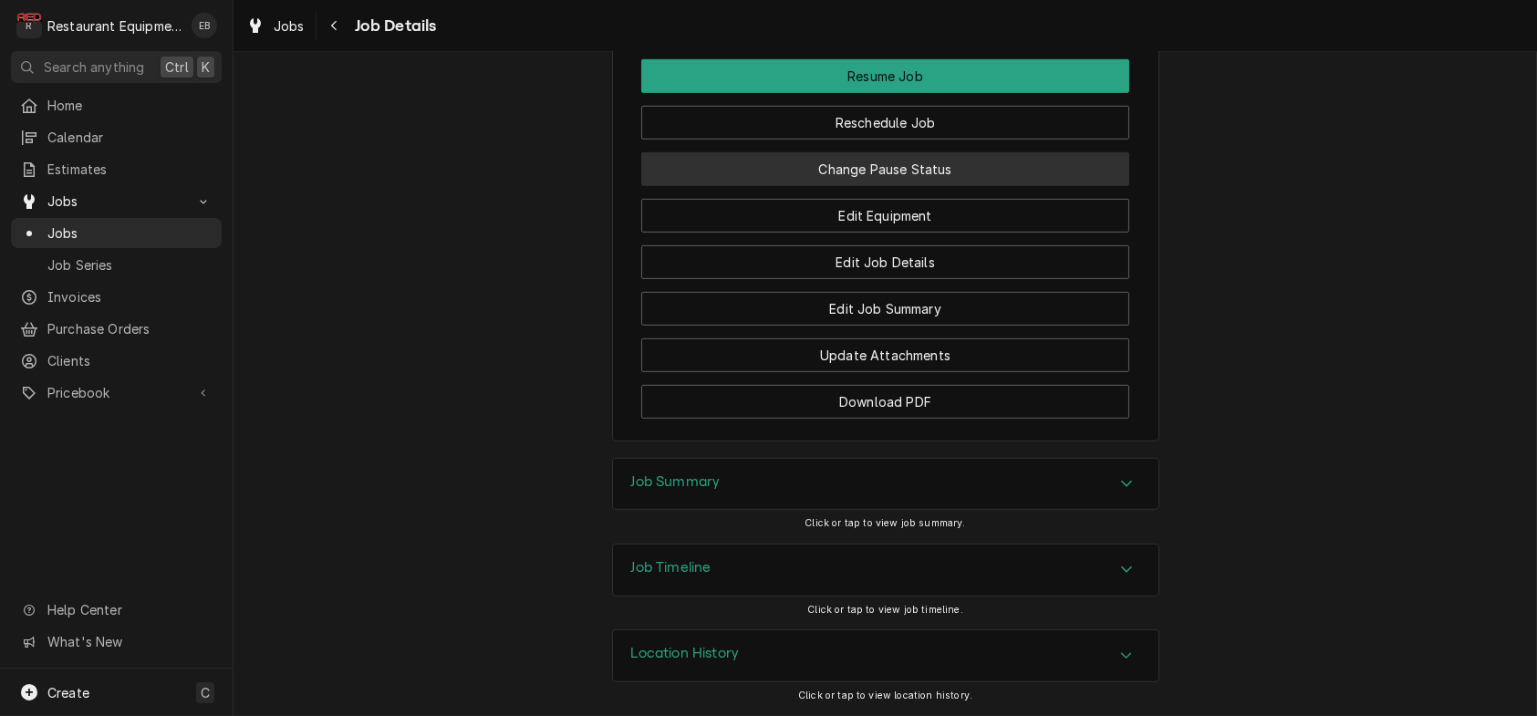
scroll to position [3101, 0]
click at [883, 170] on button "Change Pause Status" at bounding box center [885, 169] width 488 height 34
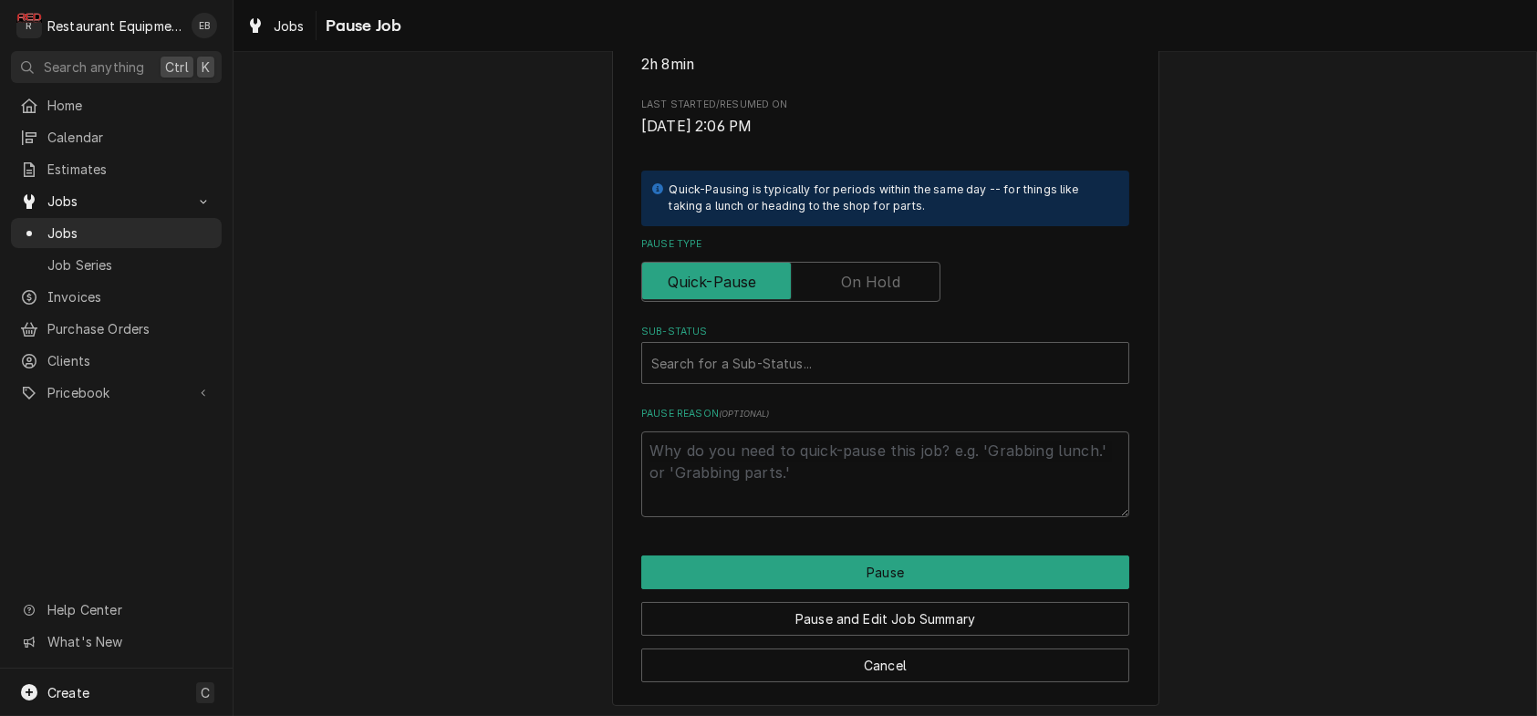
click at [845, 302] on label "Pause Type" at bounding box center [790, 282] width 299 height 40
click at [845, 302] on input "Pause Type" at bounding box center [790, 282] width 283 height 40
checkbox input "true"
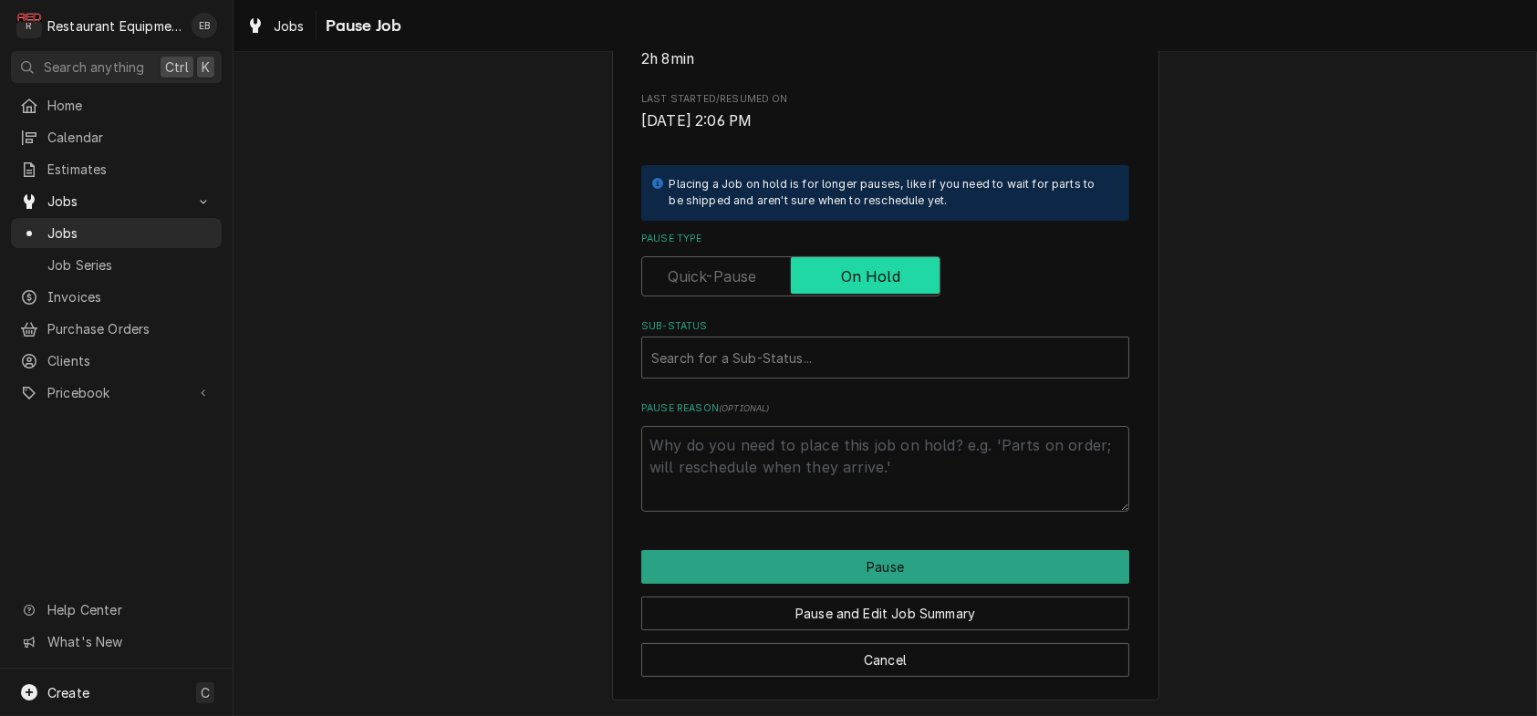
scroll to position [415, 0]
type textarea "x"
click at [801, 341] on div "Sub-Status" at bounding box center [885, 357] width 468 height 33
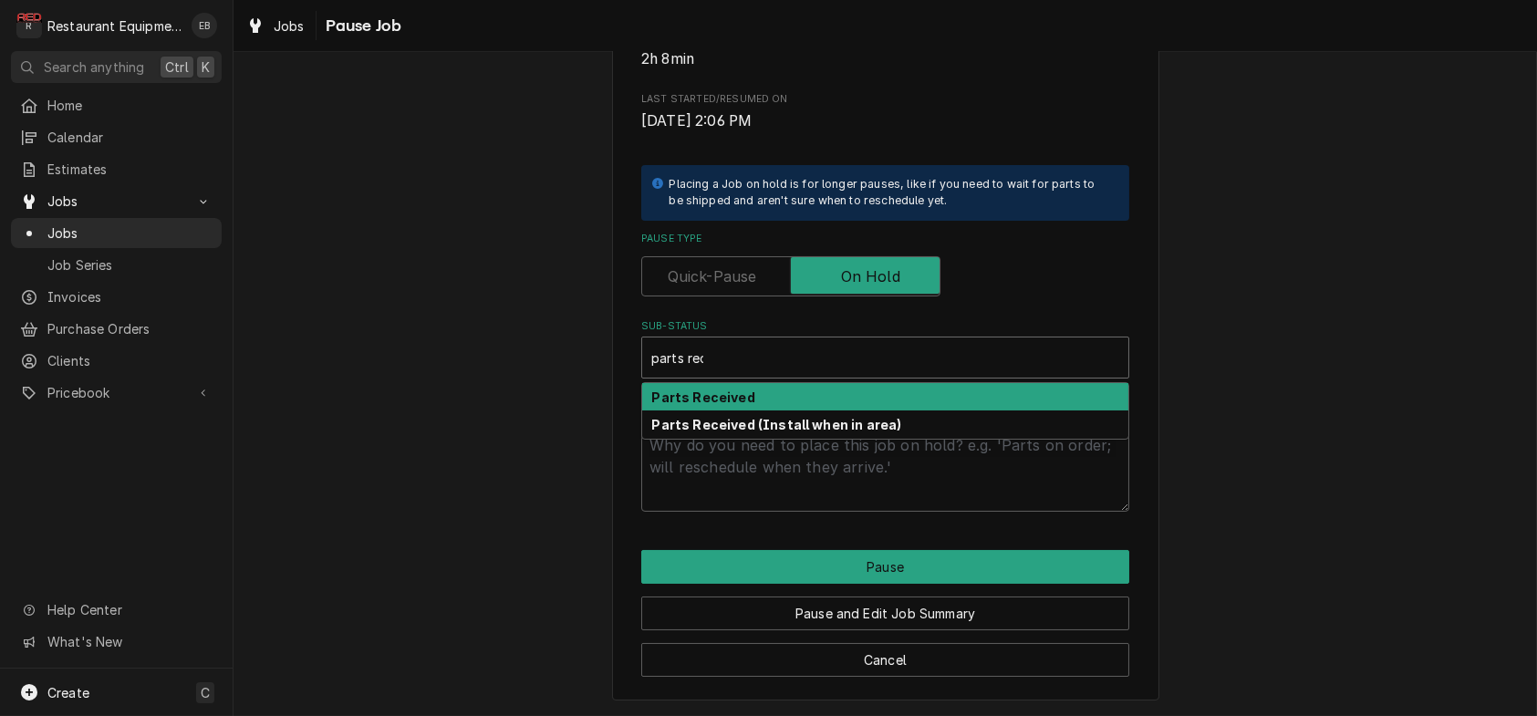
type input "parts rece"
click at [760, 383] on div "Parts Received" at bounding box center [885, 397] width 486 height 28
type textarea "x"
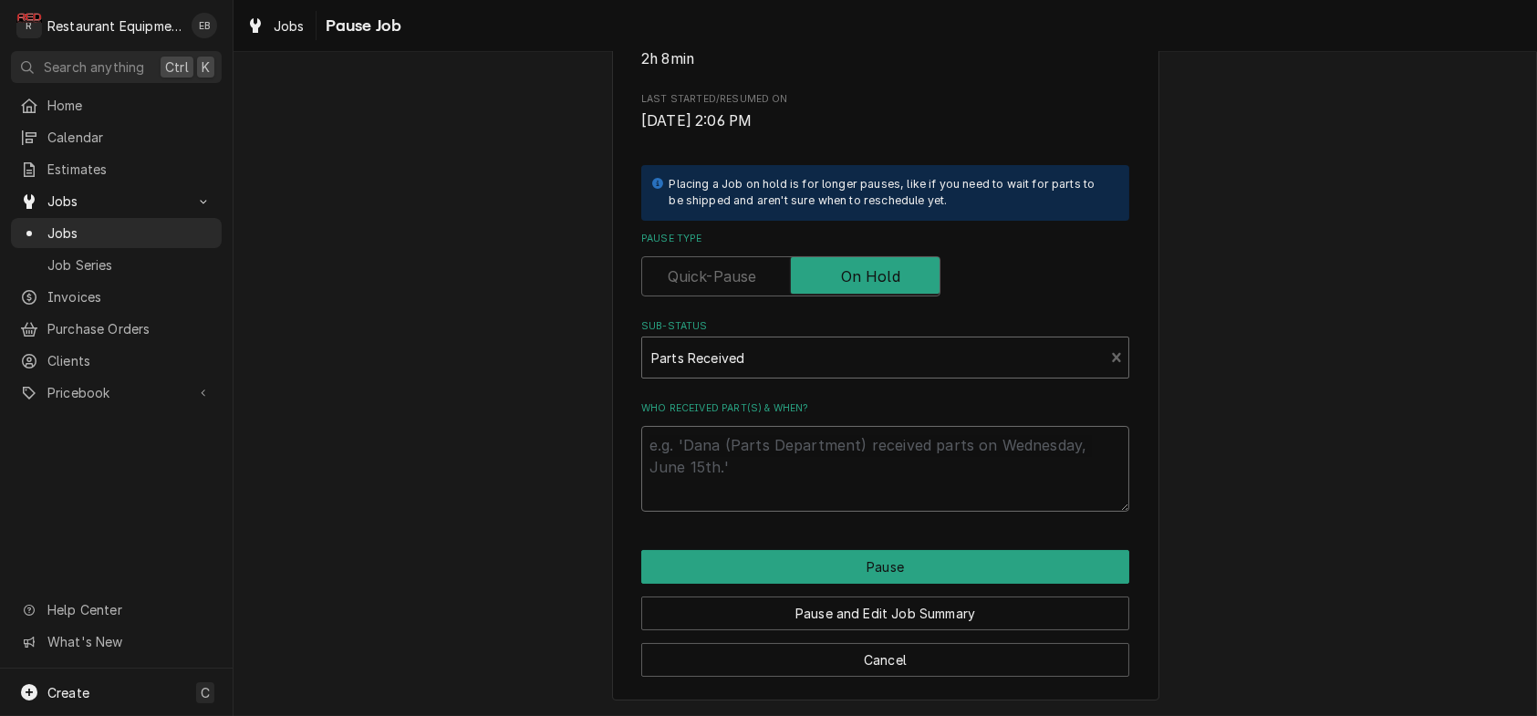
click at [767, 443] on textarea "Who received part(s) & when?" at bounding box center [885, 469] width 488 height 86
type textarea "x"
type textarea "P"
type textarea "x"
type textarea "Pa"
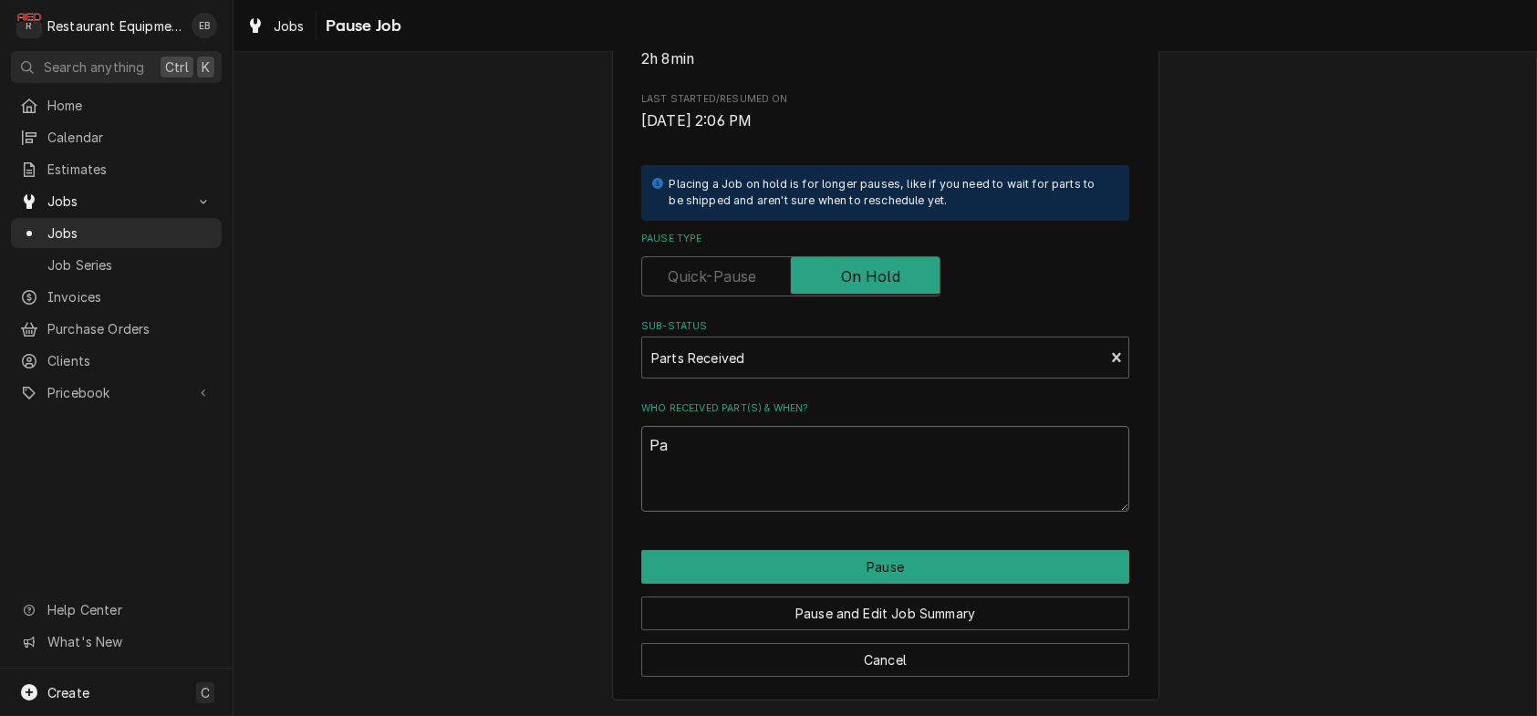
type textarea "x"
type textarea "Par"
type textarea "x"
type textarea "Part"
type textarea "x"
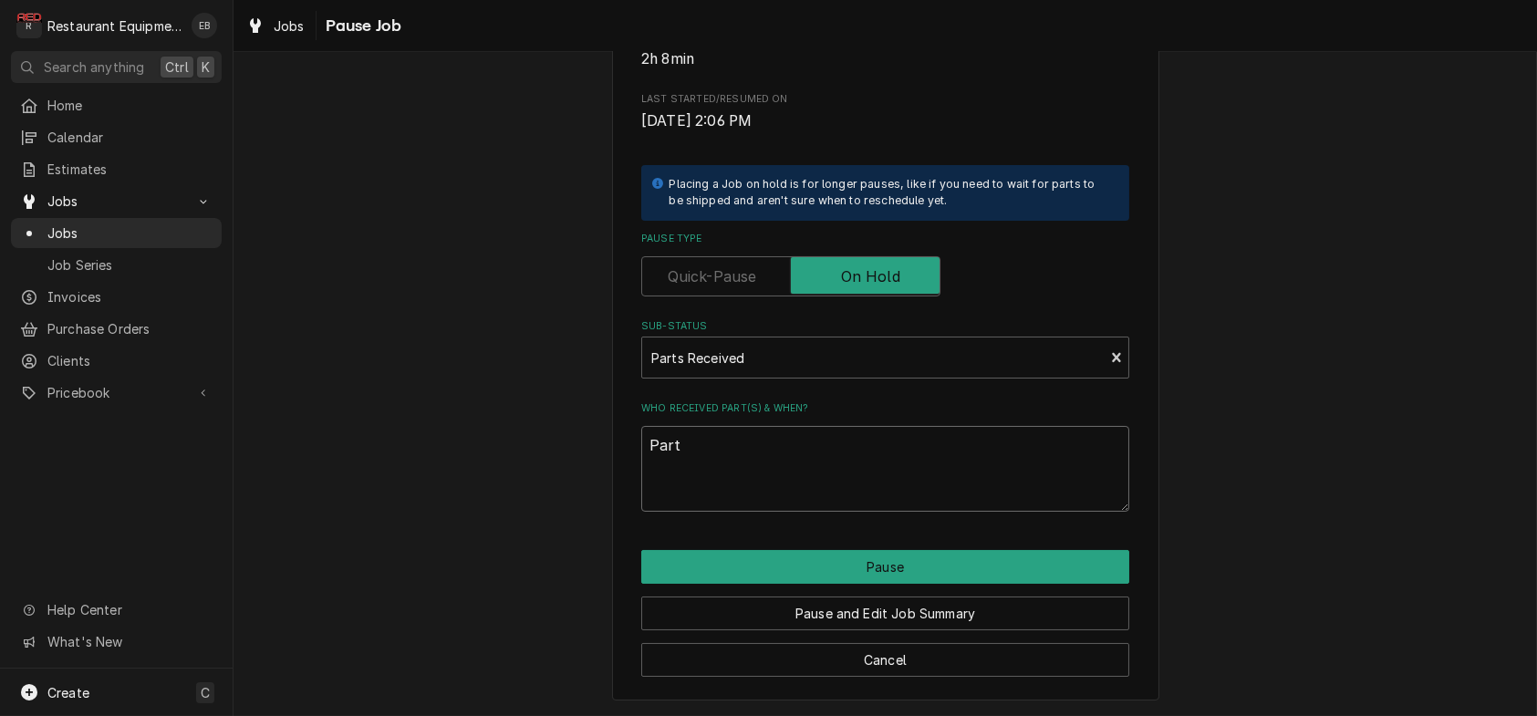
type textarea "Parts"
type textarea "x"
type textarea "Parts"
type textarea "x"
type textarea "Parts R"
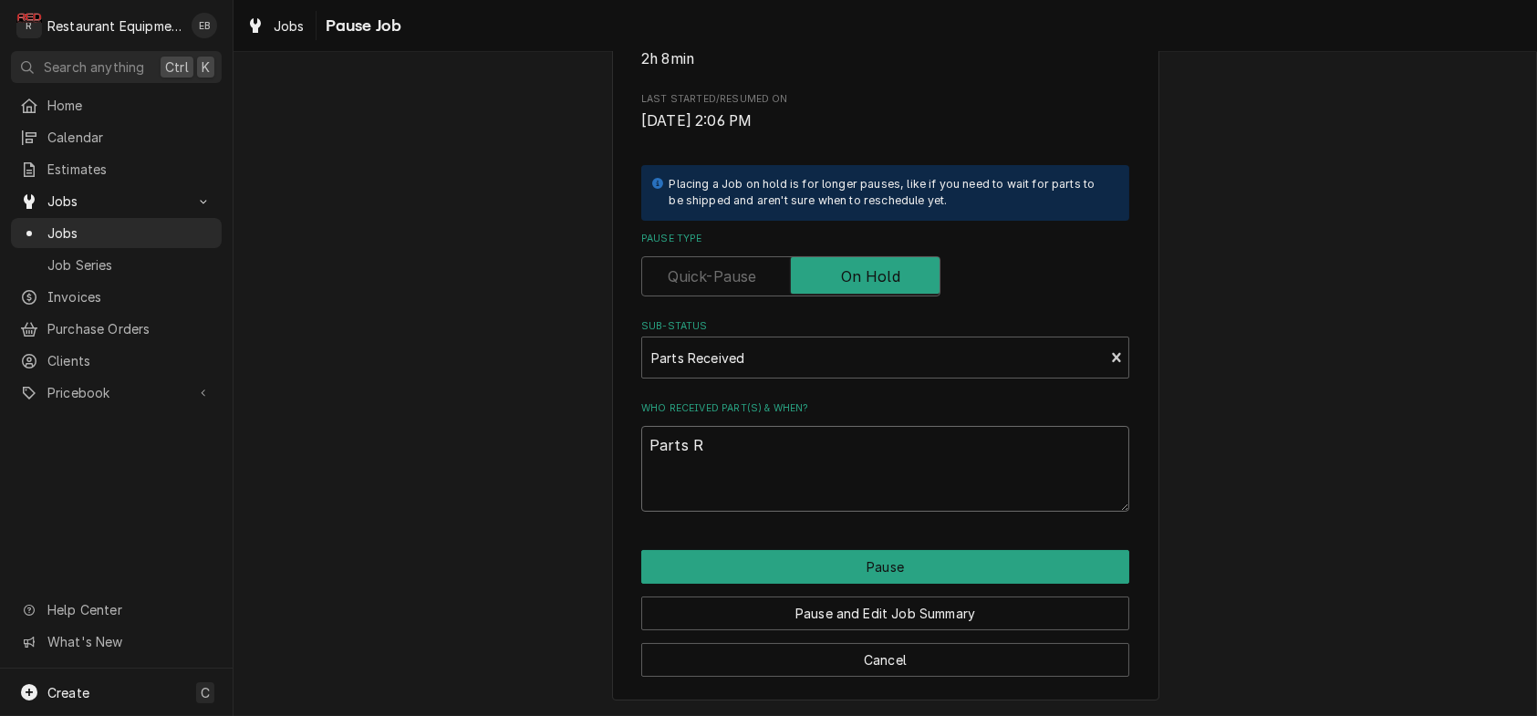
type textarea "x"
type textarea "Parts Re"
type textarea "x"
type textarea "Parts Rec"
type textarea "x"
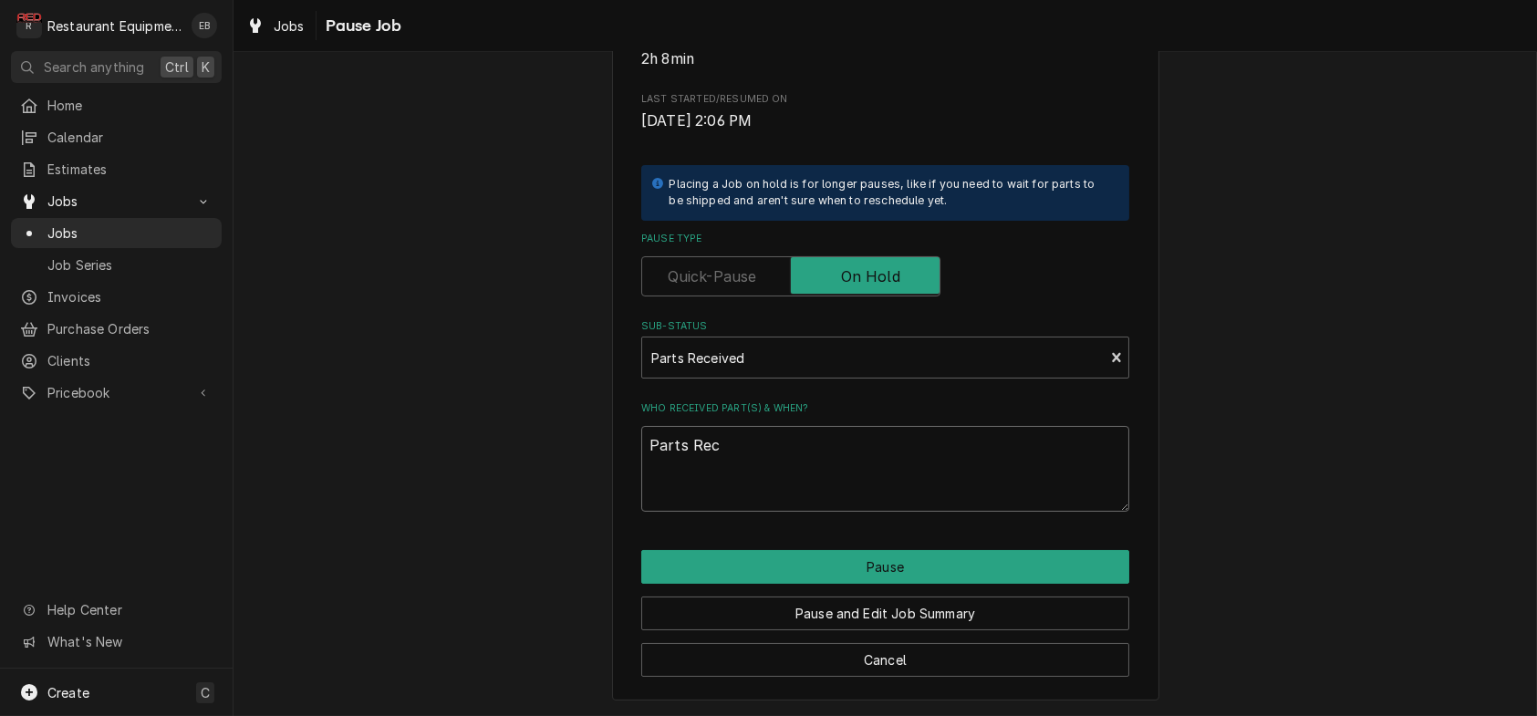
type textarea "Parts Rece"
type textarea "x"
type textarea "Parts Recei"
type textarea "x"
type textarea "Parts Receiv"
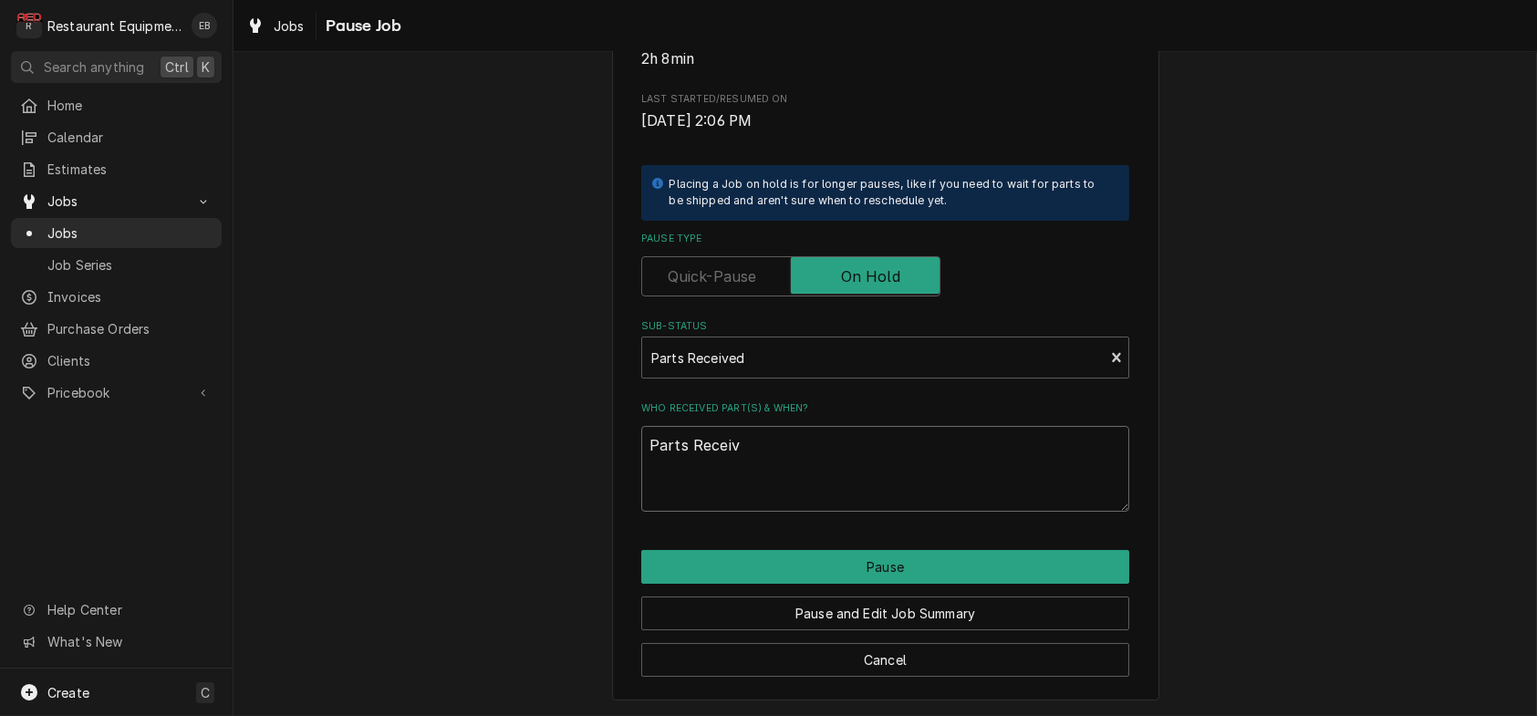
type textarea "x"
type textarea "Parts Receive"
type textarea "x"
type textarea "Parts Received"
type textarea "x"
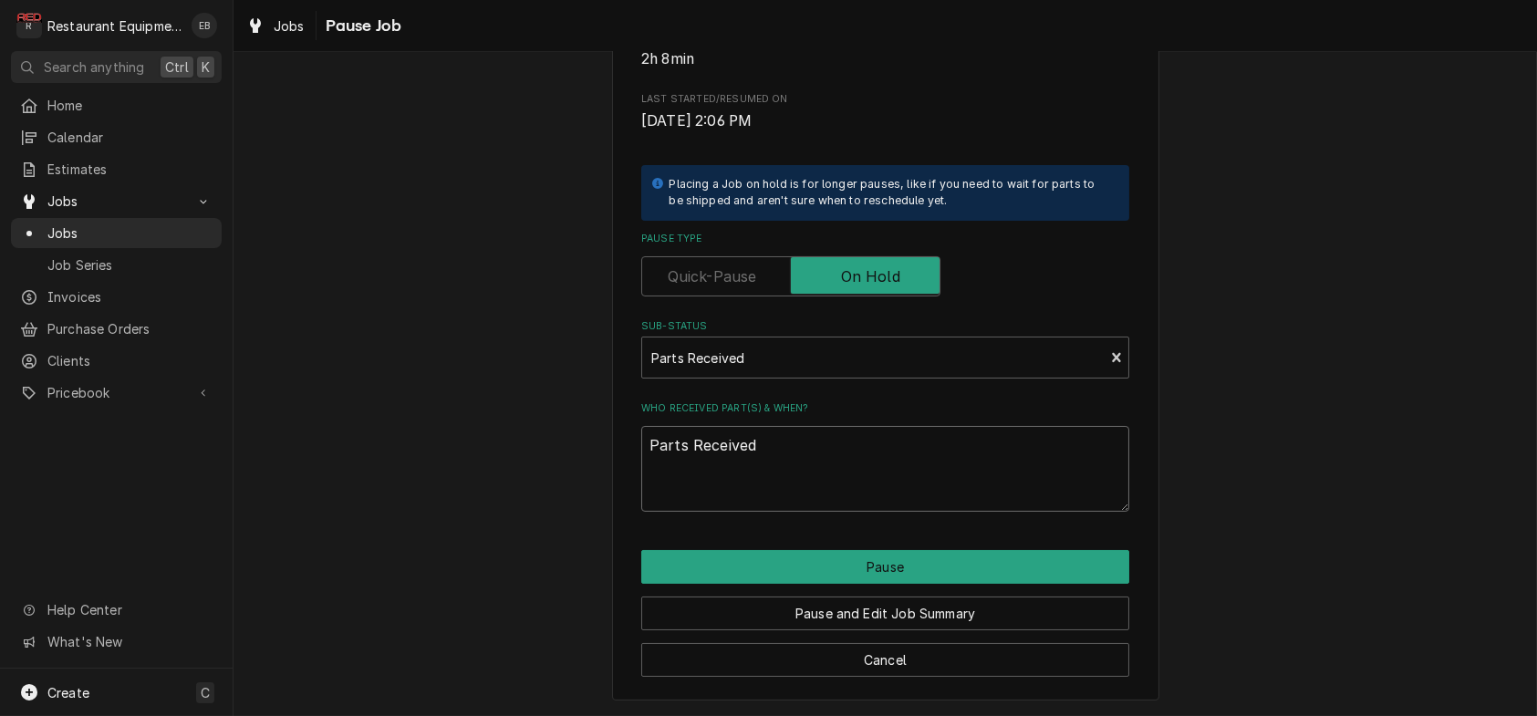
type textarea "Parts Received"
type textarea "x"
type textarea "Parts Received 8"
type textarea "x"
type textarea "Parts Received 8/"
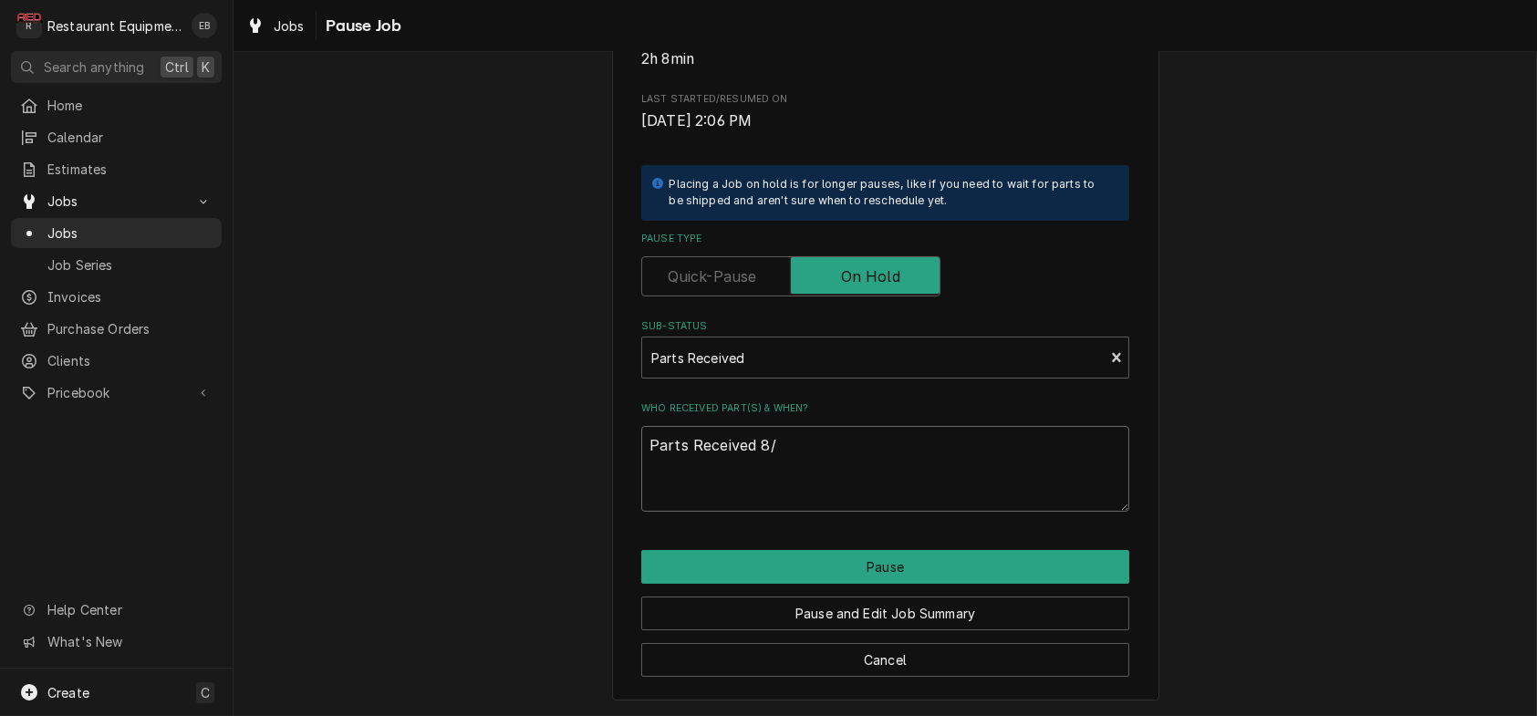
type textarea "x"
type textarea "Parts Received 8/2"
type textarea "x"
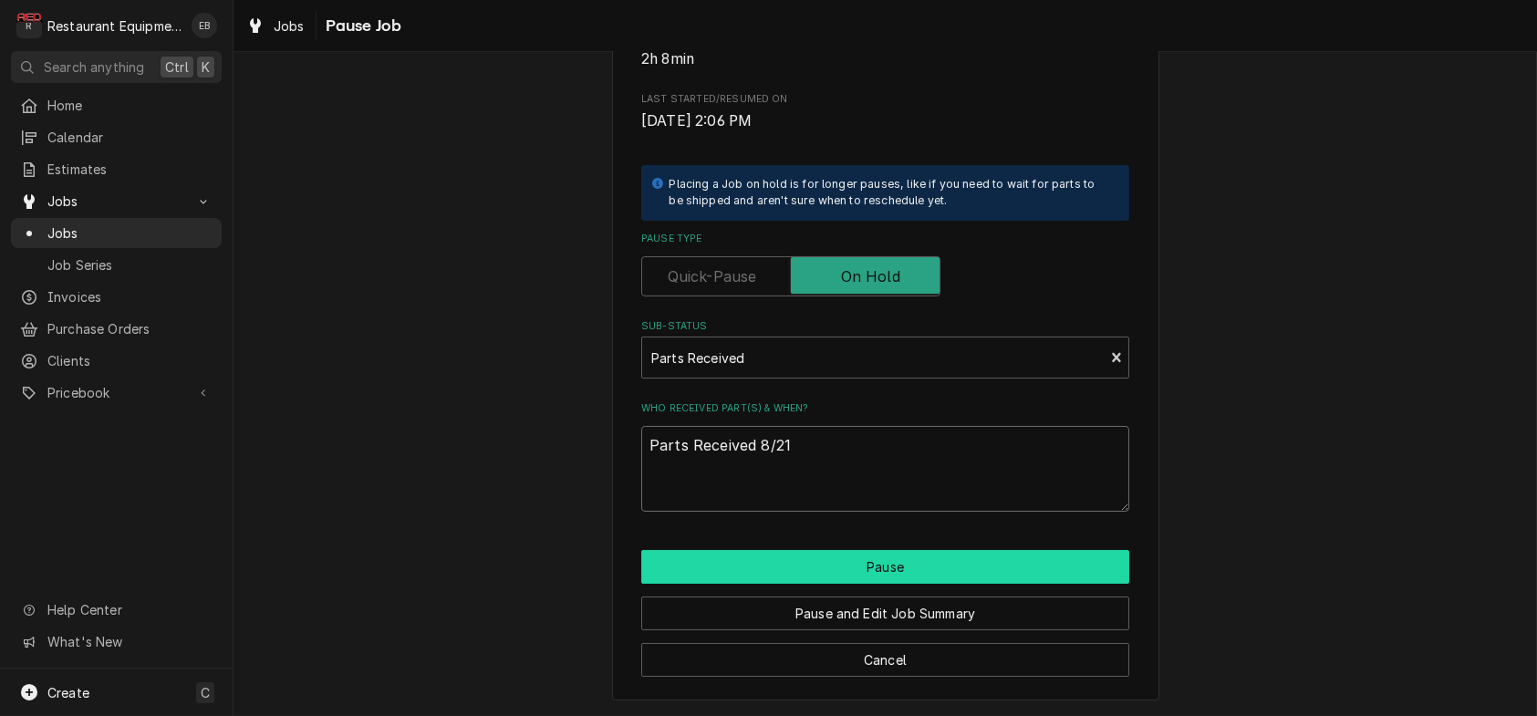
type textarea "Parts Received 8/21"
click at [917, 556] on button "Pause" at bounding box center [885, 567] width 488 height 34
type textarea "x"
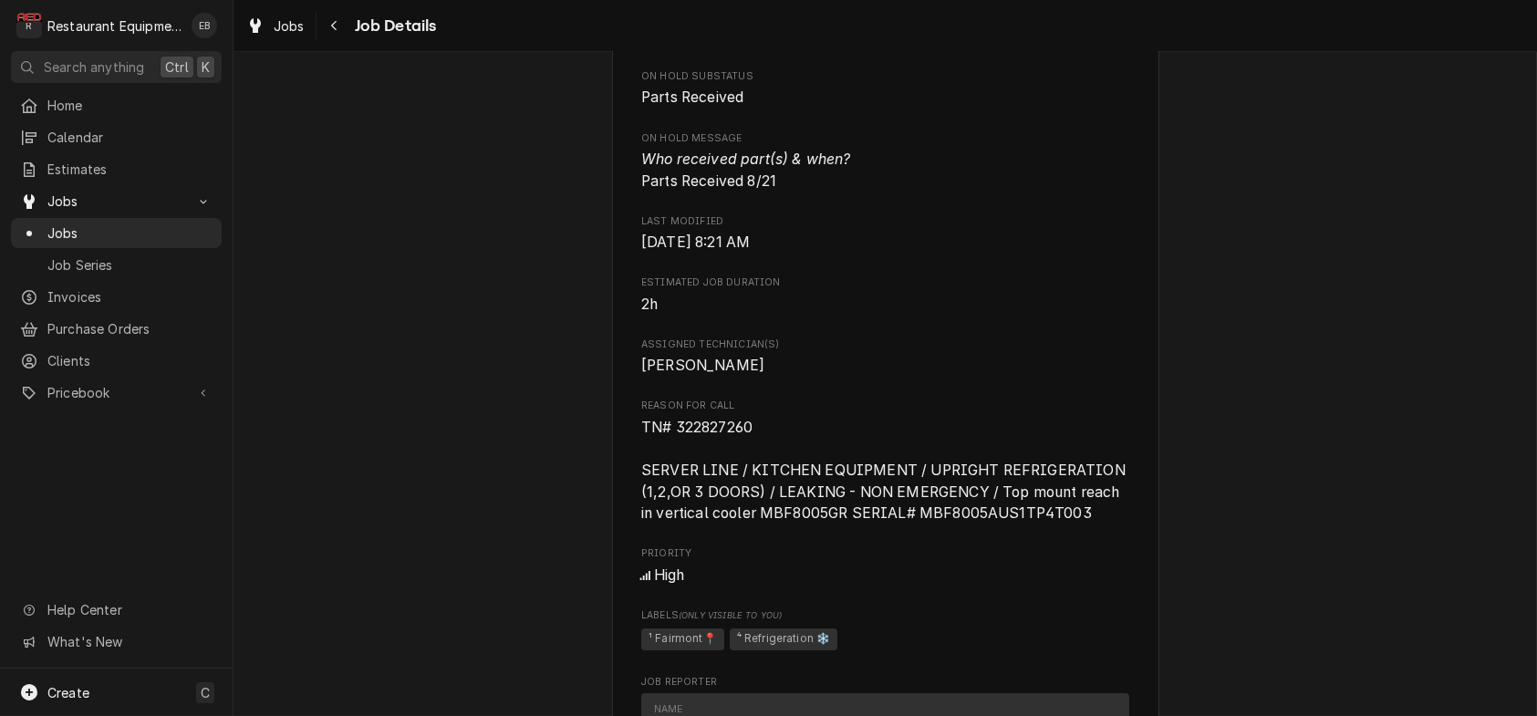
scroll to position [1012, 0]
click at [293, 28] on span "Jobs" at bounding box center [289, 25] width 31 height 19
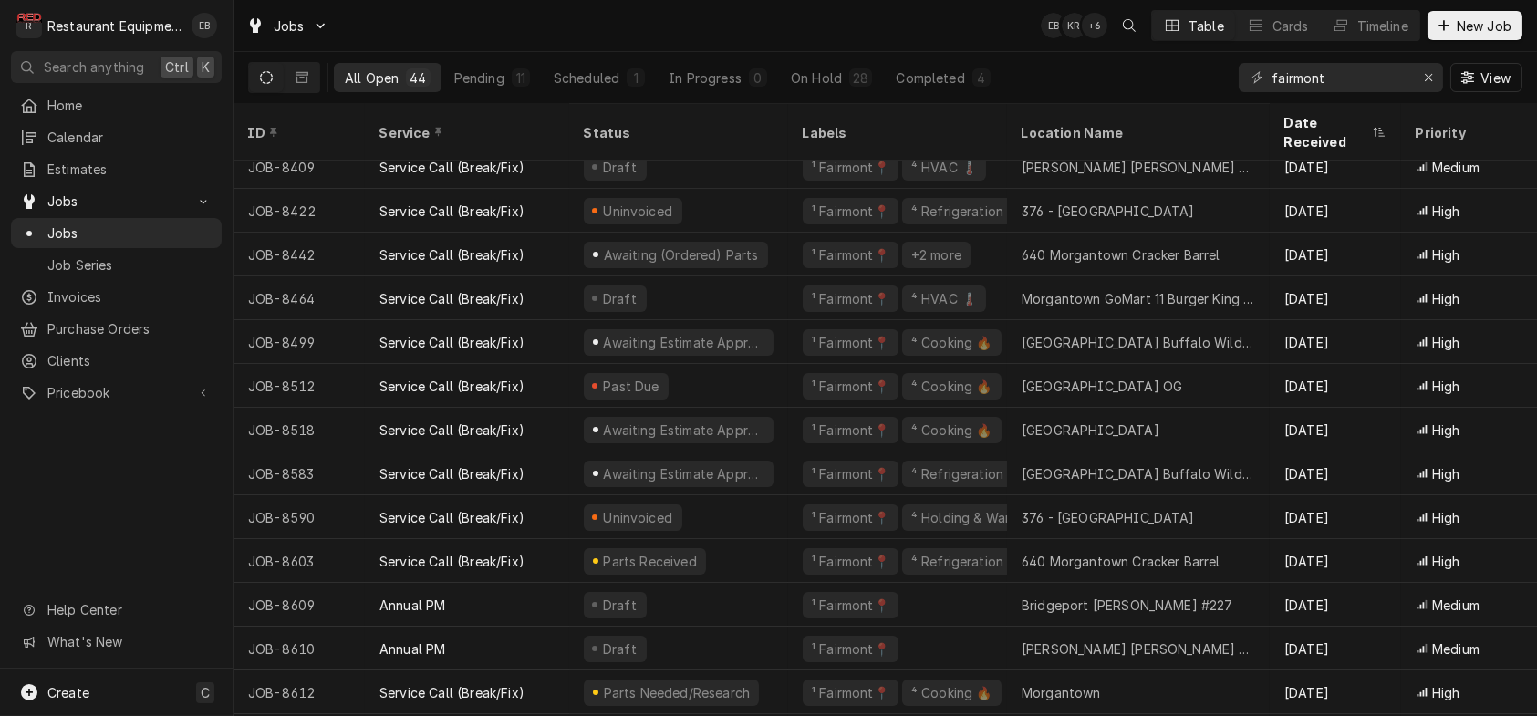
scroll to position [1019, 0]
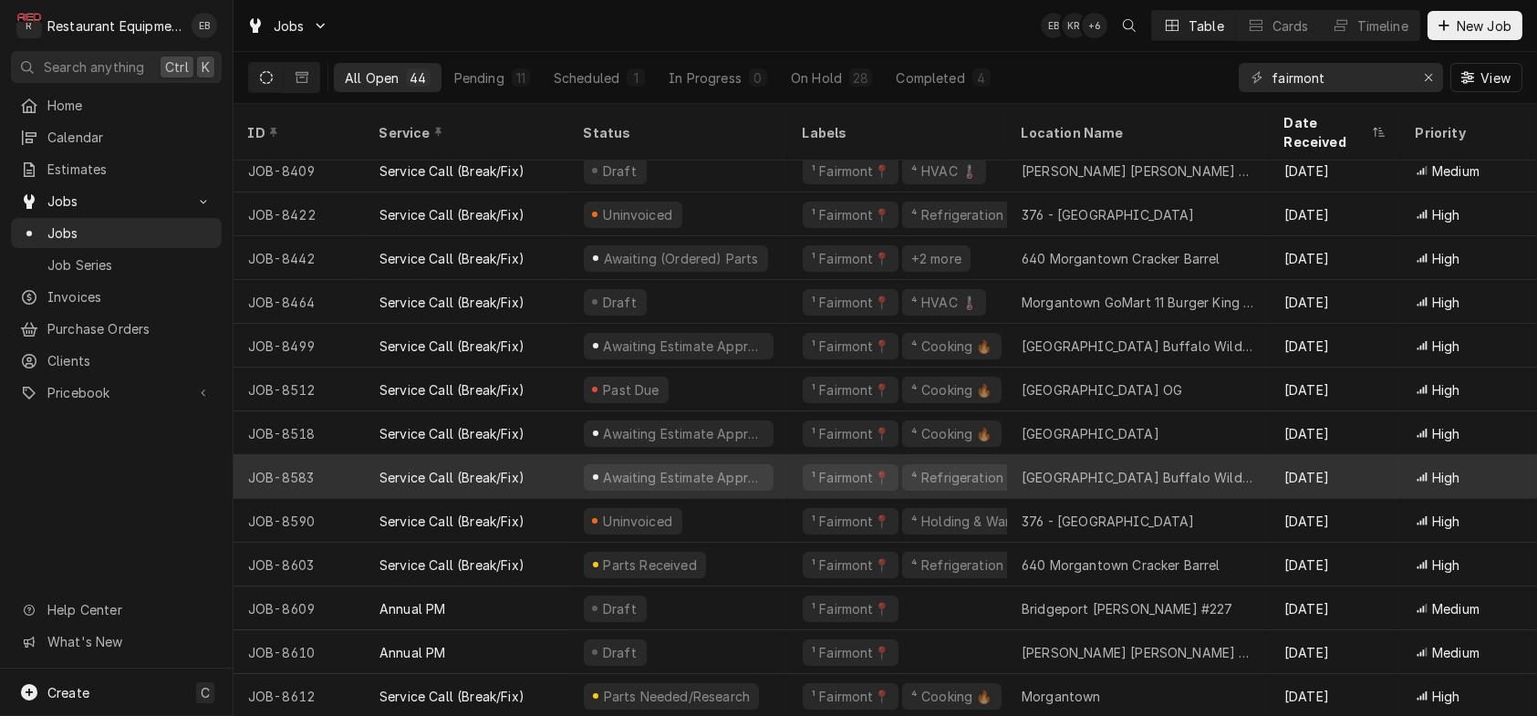
click at [565, 476] on div "Service Call (Break/Fix)" at bounding box center [467, 477] width 204 height 44
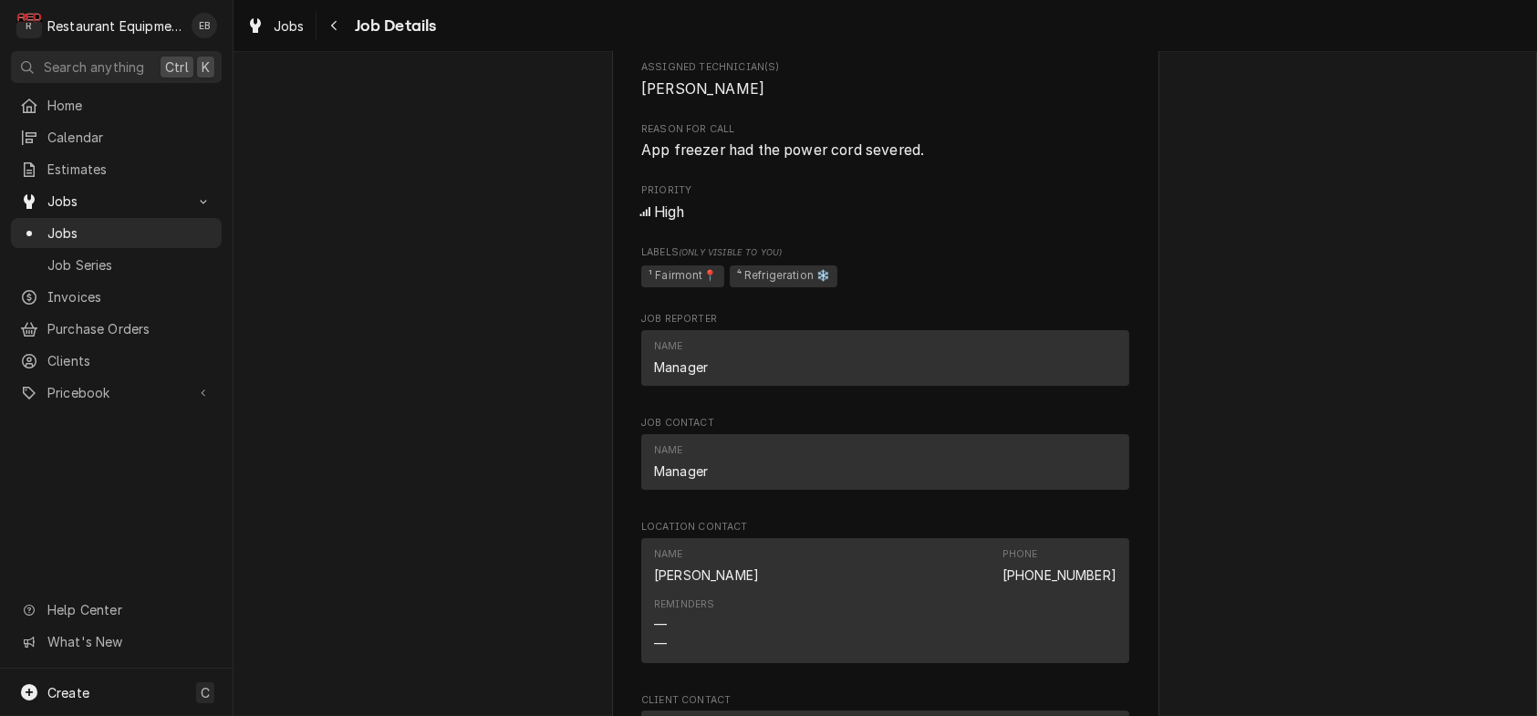
scroll to position [1280, 0]
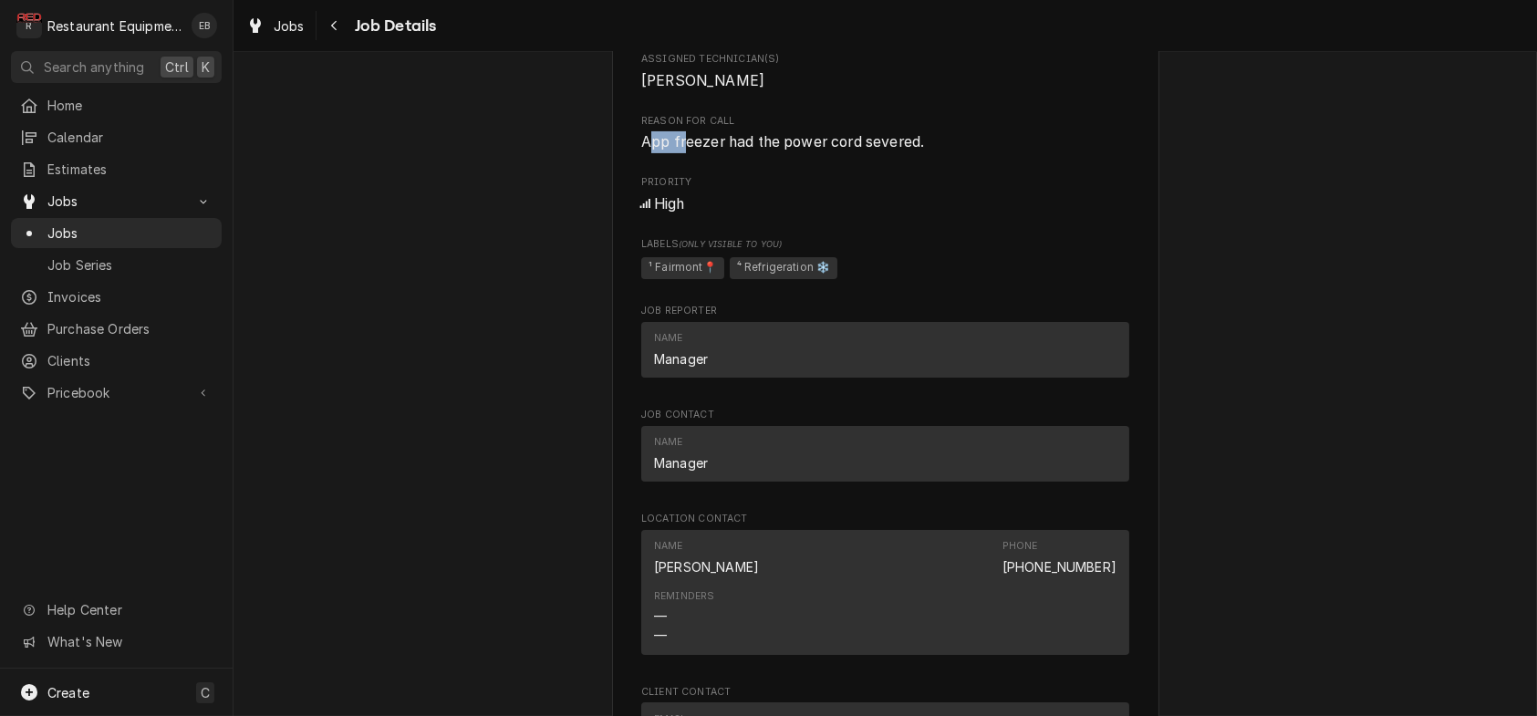
drag, startPoint x: 639, startPoint y: 375, endPoint x: 670, endPoint y: 382, distance: 32.7
click at [670, 151] on span "App freezer had the power cord severed." at bounding box center [782, 141] width 283 height 17
drag, startPoint x: 647, startPoint y: 377, endPoint x: 930, endPoint y: 380, distance: 282.8
click at [930, 153] on span "App freezer had the power cord severed." at bounding box center [885, 142] width 488 height 22
copy span "App freezer had the power cord severed."
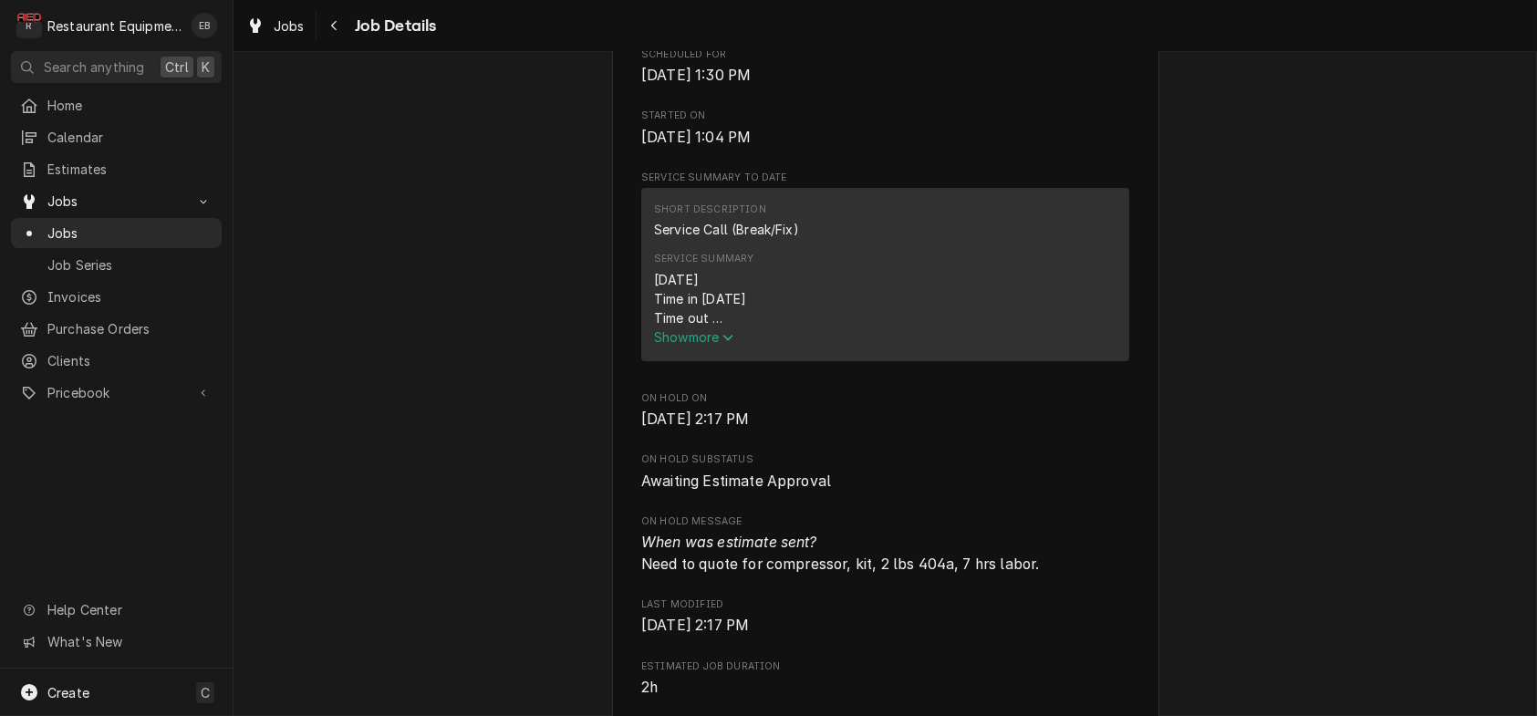
click at [711, 345] on span "Show more" at bounding box center [694, 337] width 80 height 16
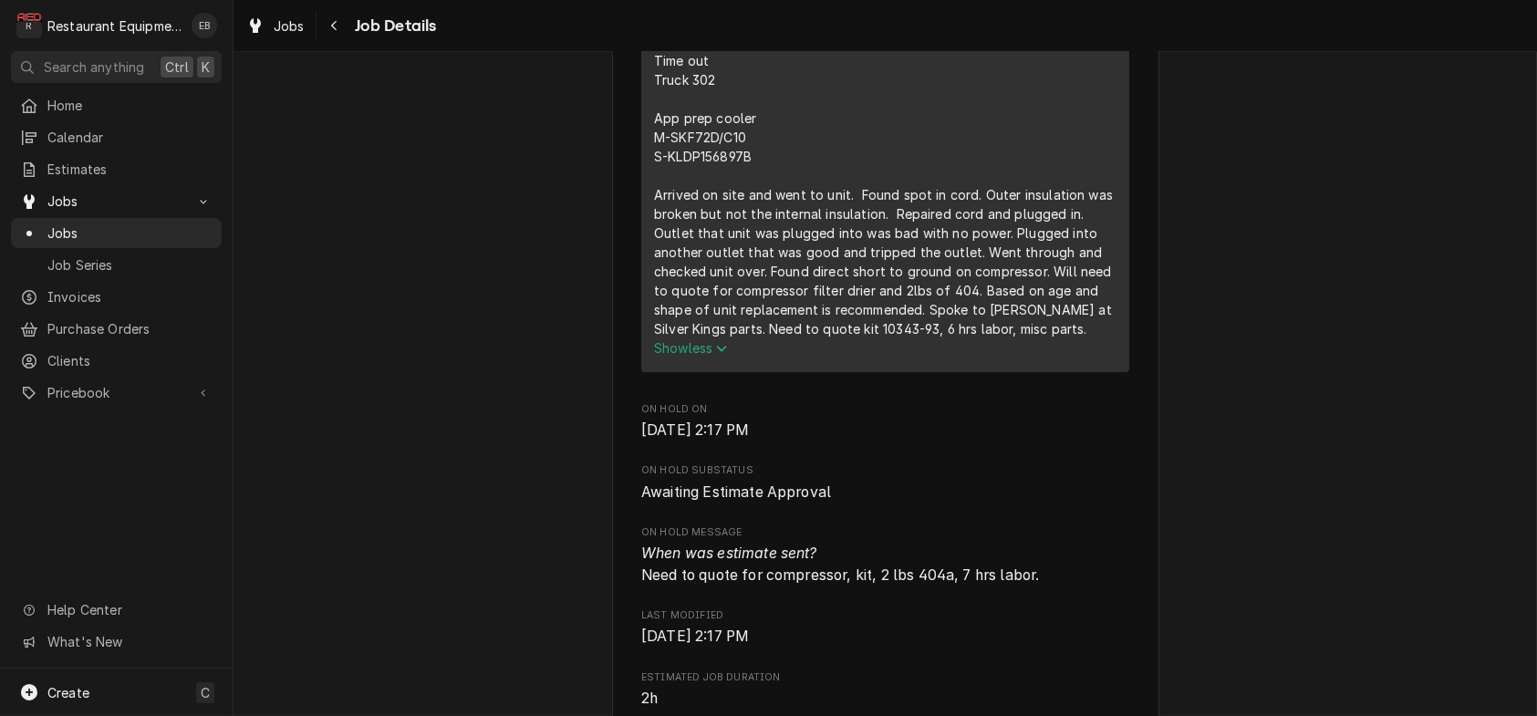
scroll to position [915, 0]
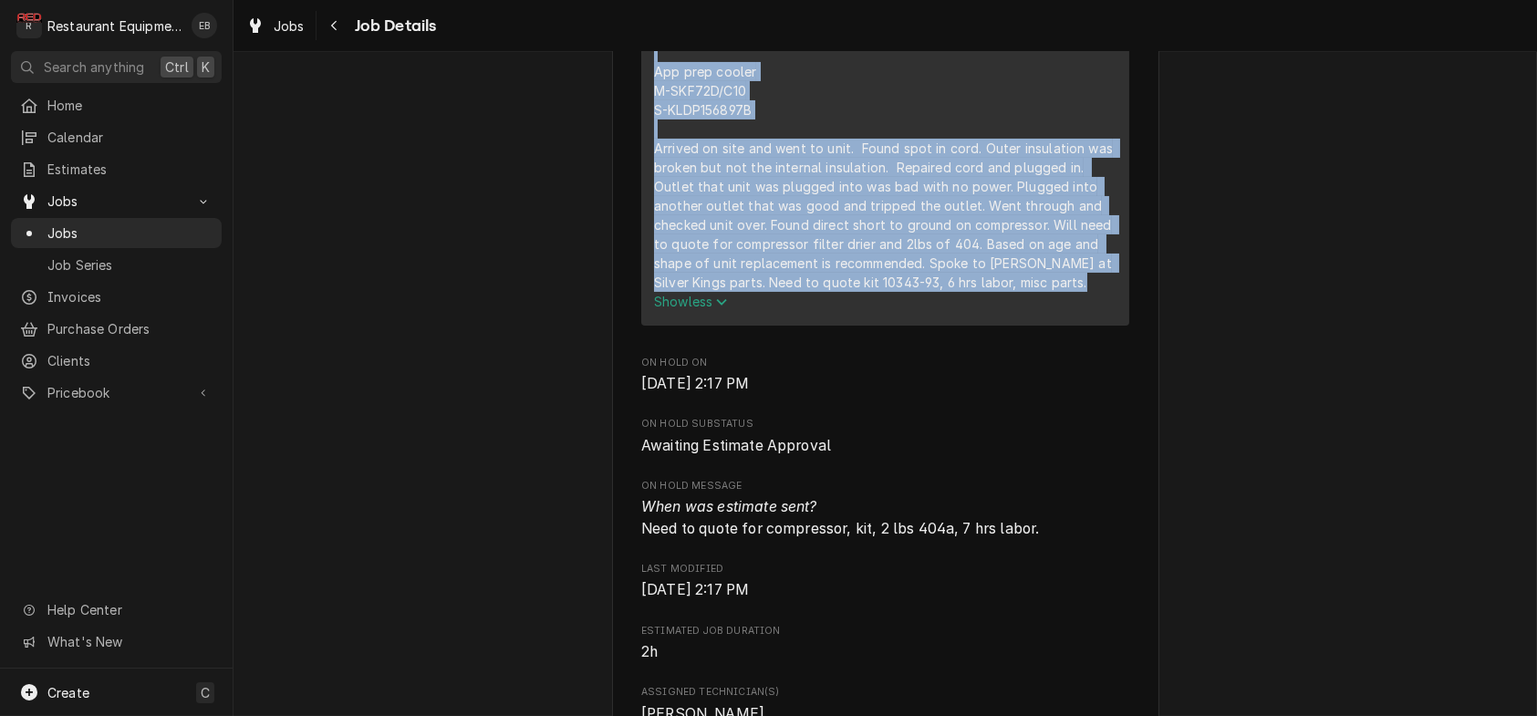
drag, startPoint x: 641, startPoint y: 138, endPoint x: 1017, endPoint y: 480, distance: 508.2
click at [1017, 311] on div "8/16/25 Time in 1300 Time out Truck 302 App prep cooler M-SKF72D/C10 S-KLDP1568…" at bounding box center [885, 138] width 462 height 345
copy div "8/16/25 Time in 1300 Time out Truck 302 App prep cooler M-SKF72D/C10 S-KLDP1568…"
click at [896, 235] on div "8/16/25 Time in 1300 Time out Truck 302 App prep cooler M-SKF72D/C10 S-KLDP1568…" at bounding box center [885, 129] width 462 height 326
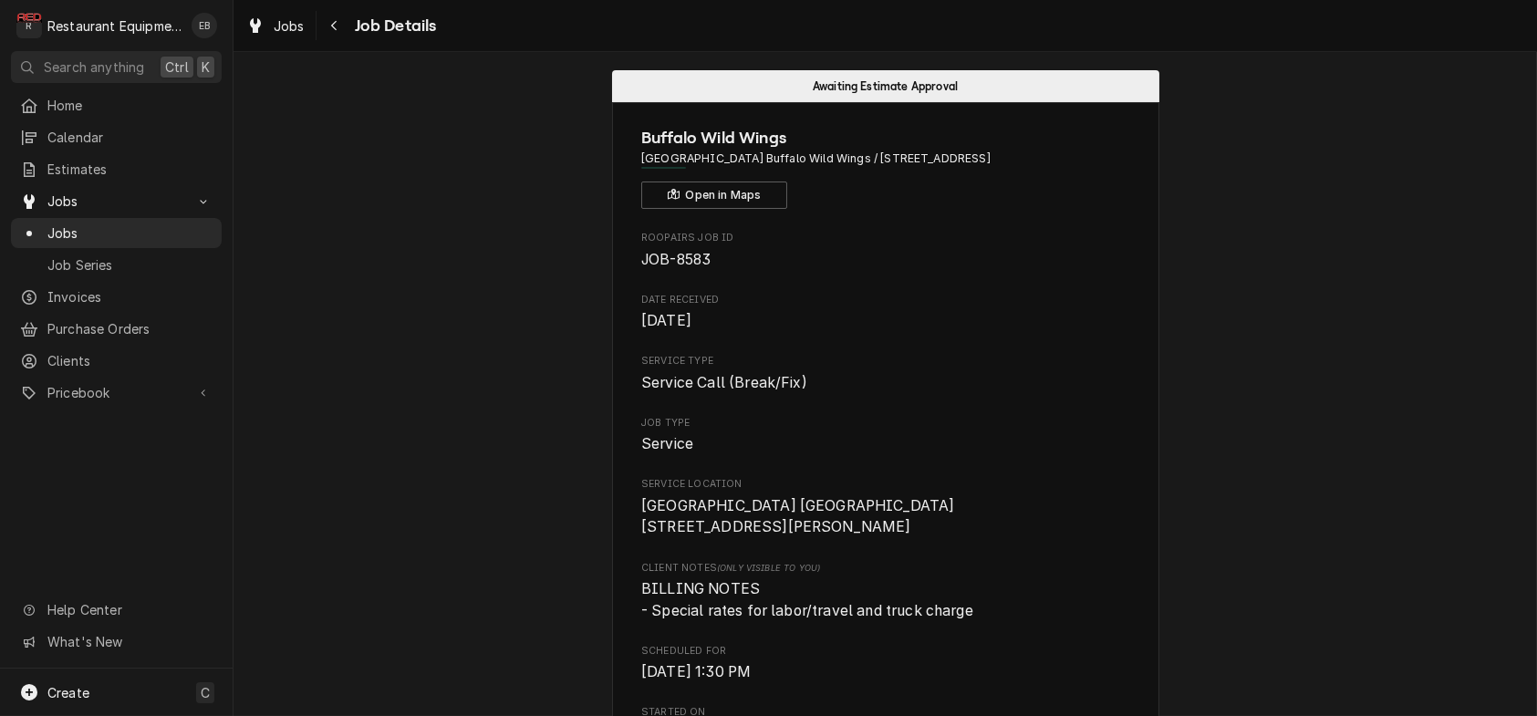
scroll to position [0, 0]
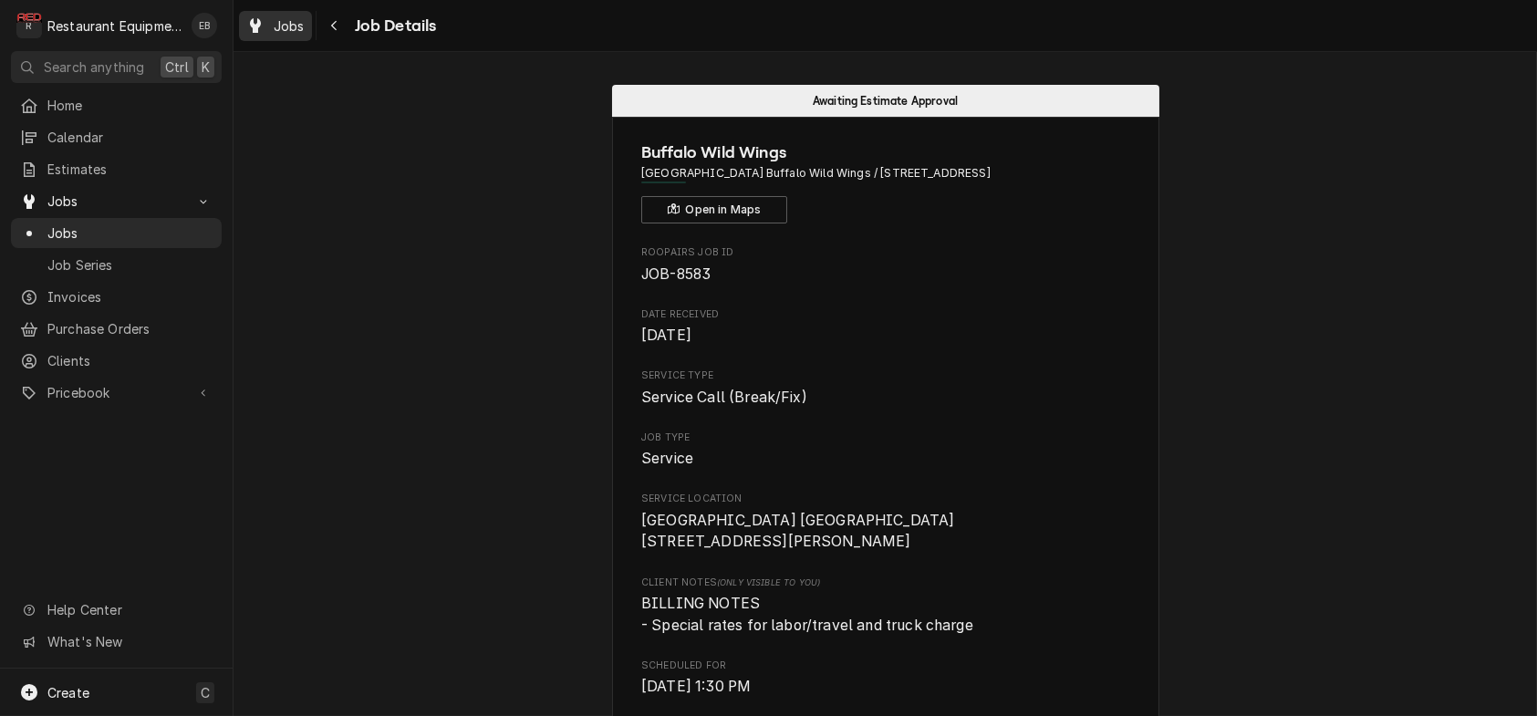
click at [305, 34] on span "Jobs" at bounding box center [289, 25] width 31 height 19
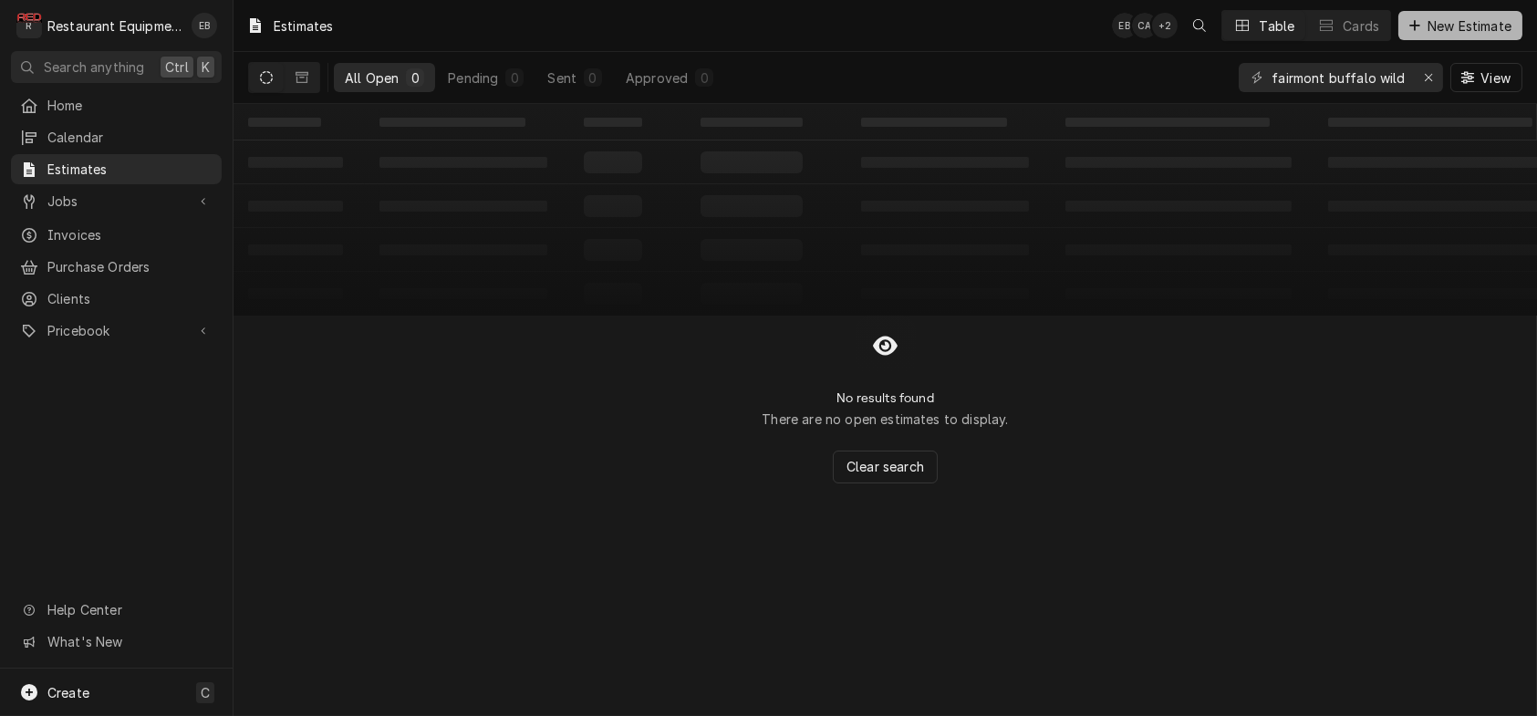
click at [1437, 31] on span "New Estimate" at bounding box center [1469, 25] width 91 height 19
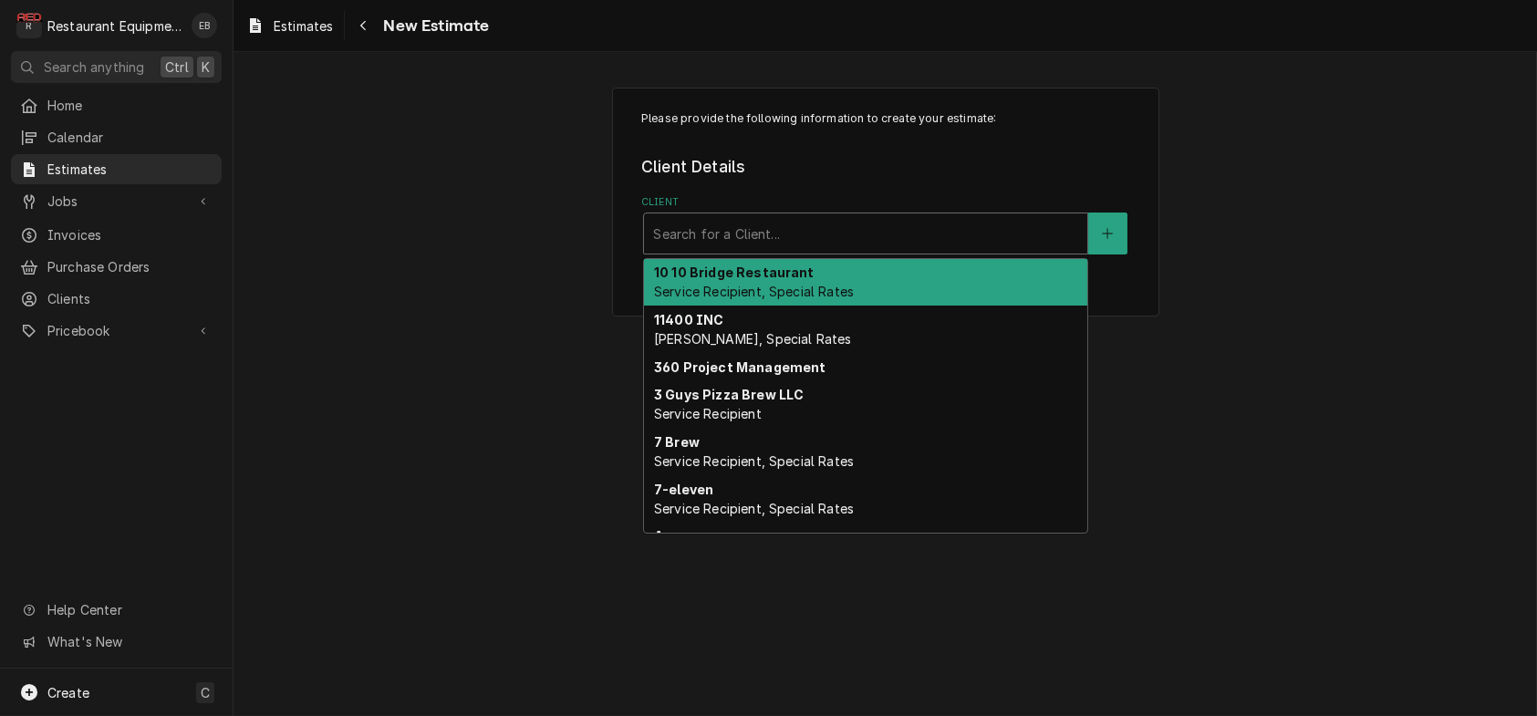
click at [834, 250] on div "Client" at bounding box center [865, 233] width 425 height 33
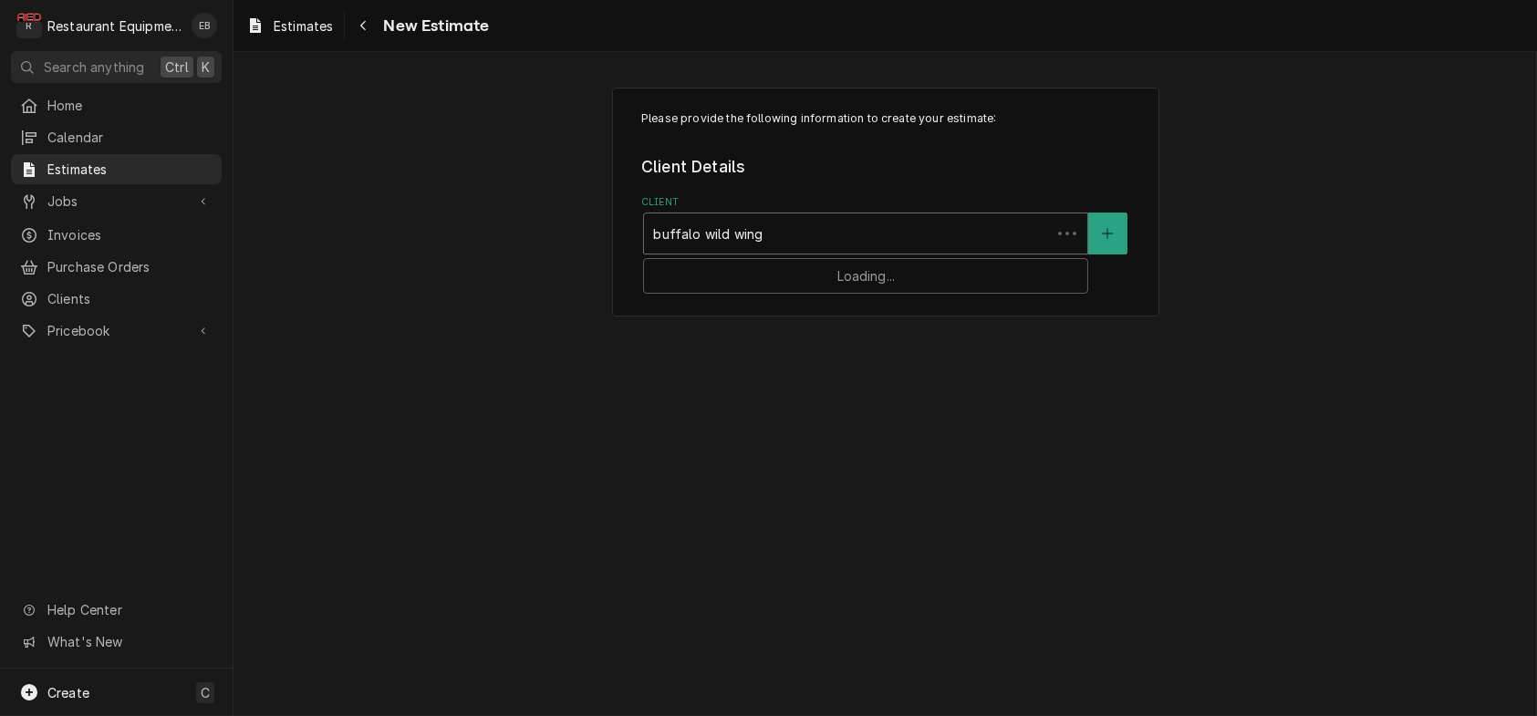
type input "buffalo wild wings"
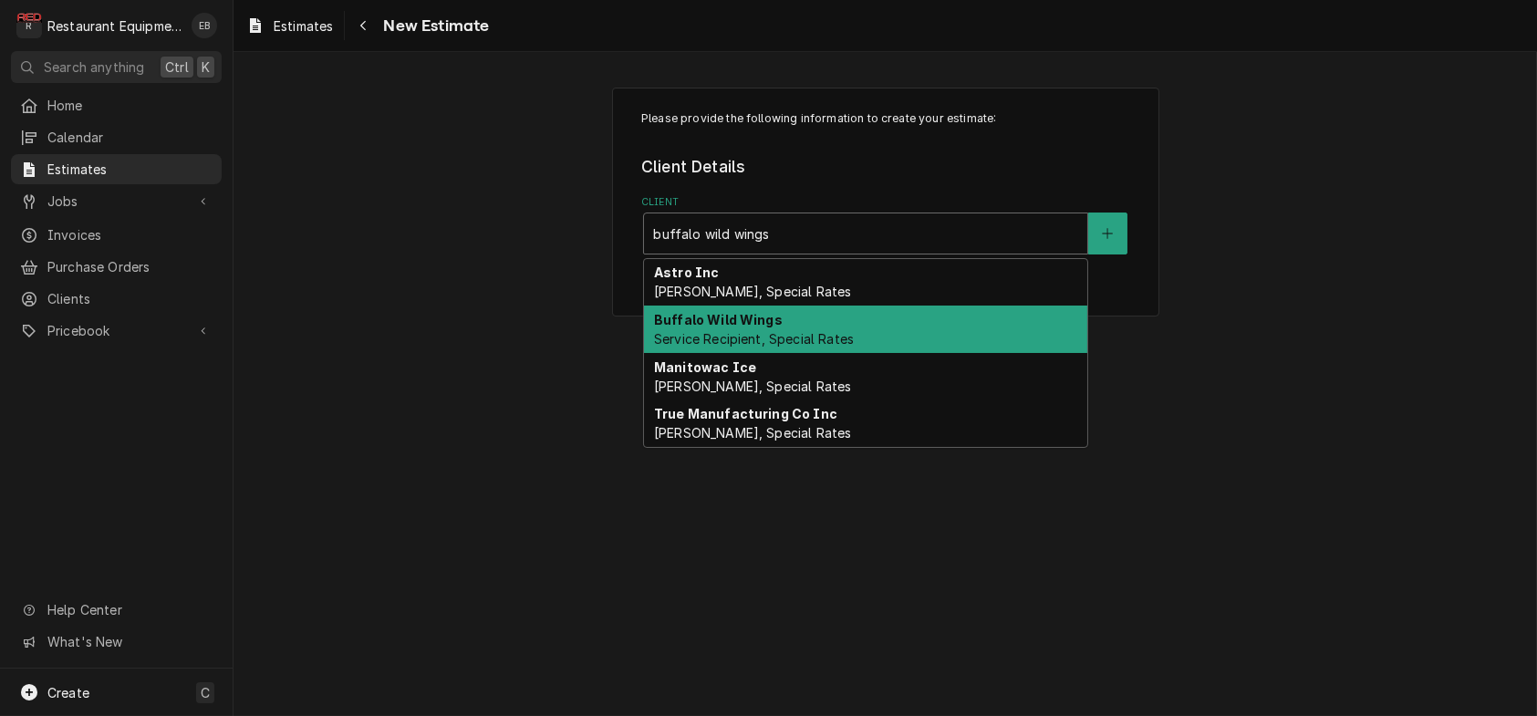
click at [790, 347] on span "Service Recipient, Special Rates" at bounding box center [754, 339] width 200 height 16
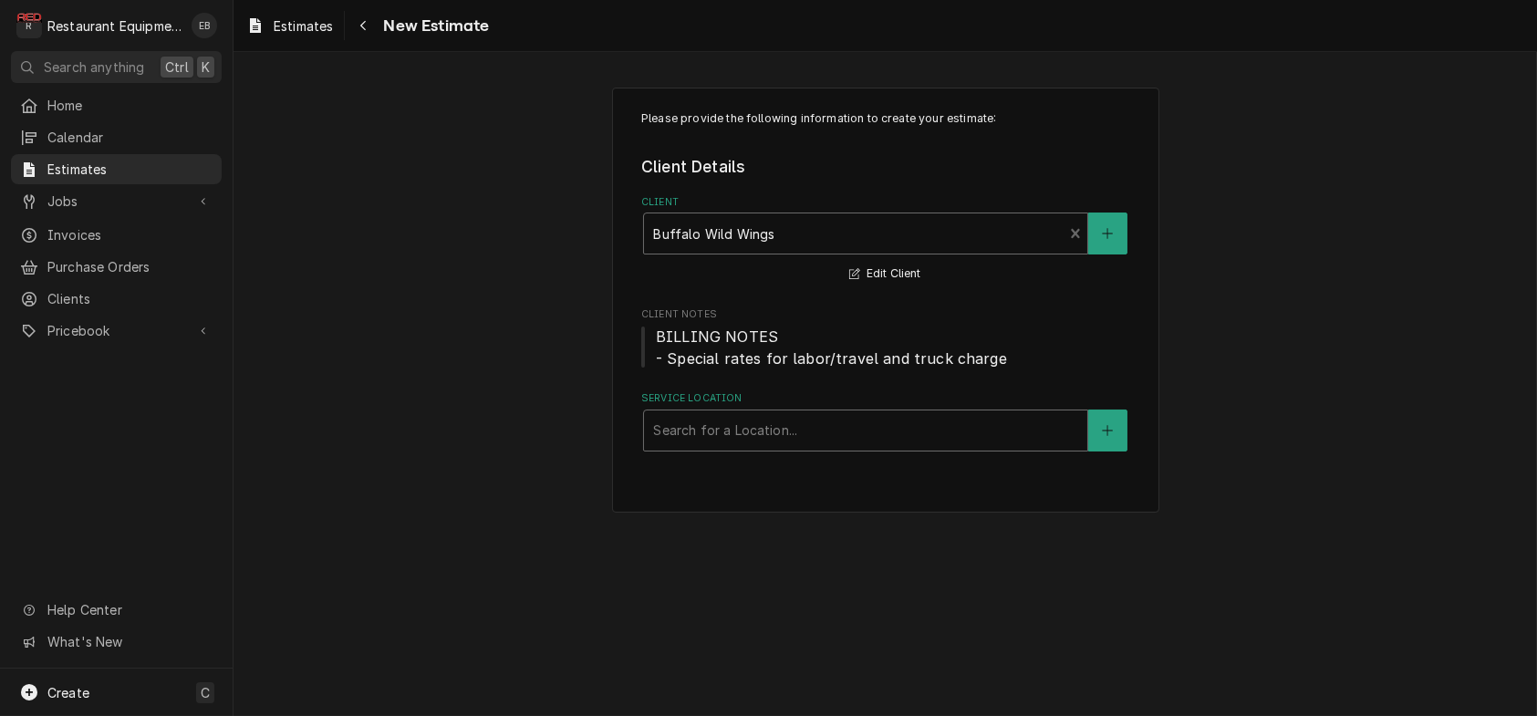
click at [772, 447] on div "Service Location" at bounding box center [865, 430] width 425 height 33
type input "uni"
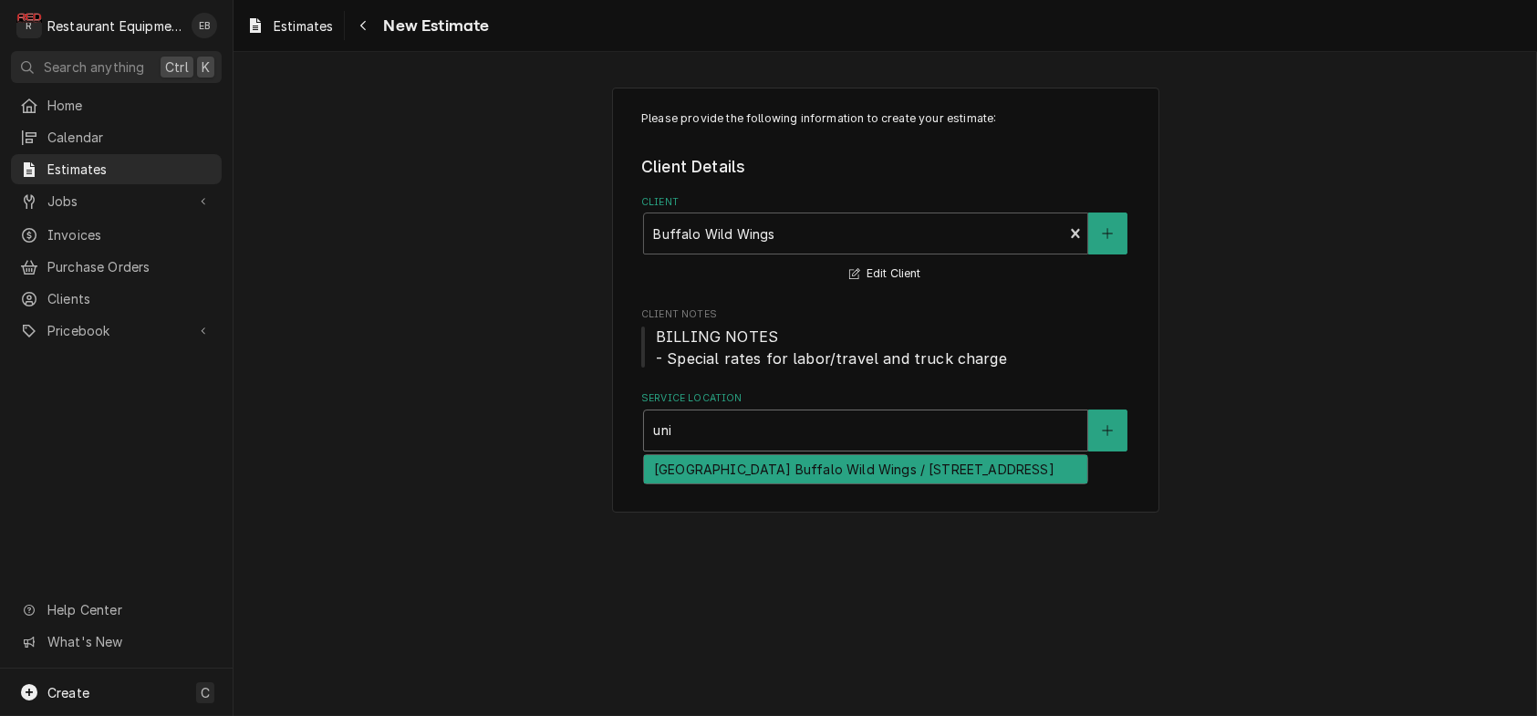
click at [769, 483] on div "[GEOGRAPHIC_DATA] Buffalo Wild Wings / [STREET_ADDRESS]" at bounding box center [865, 469] width 443 height 28
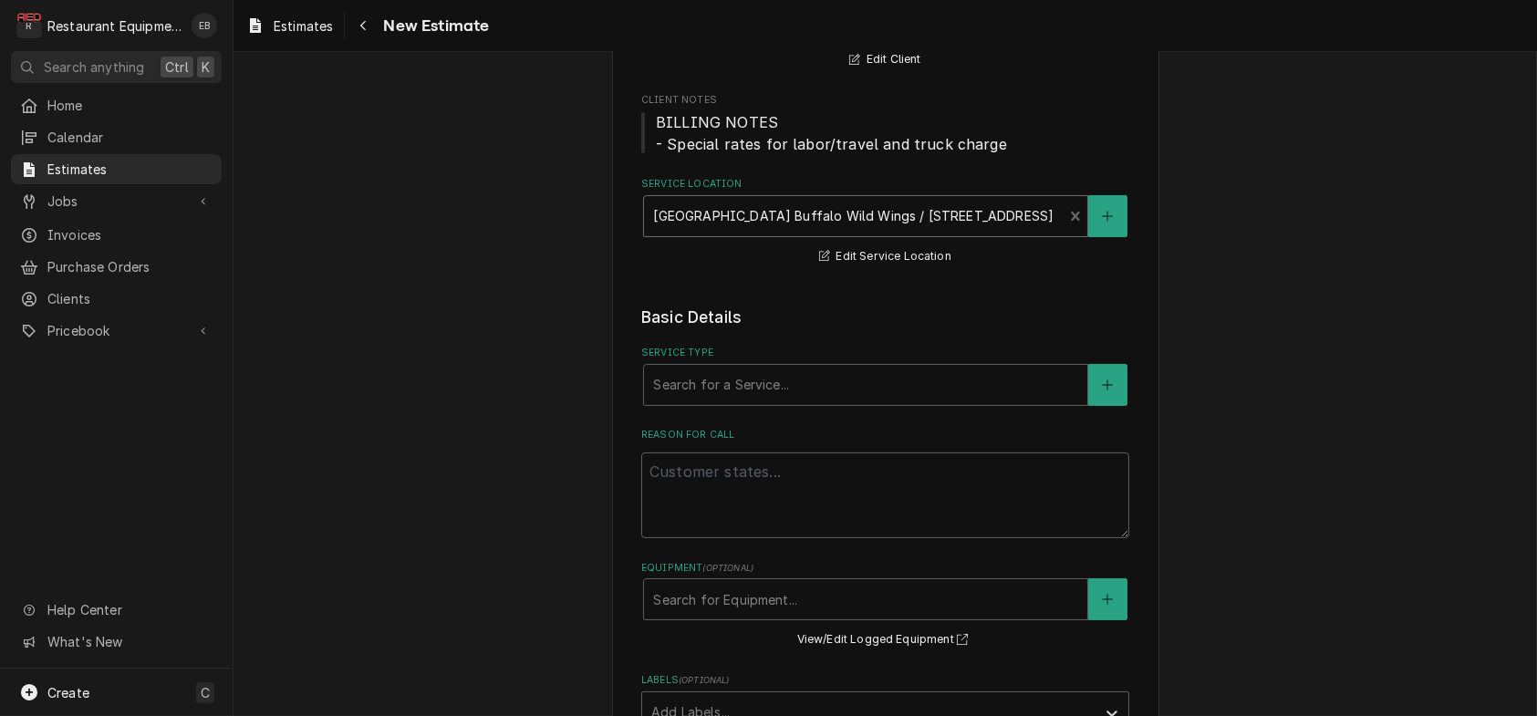
scroll to position [304, 0]
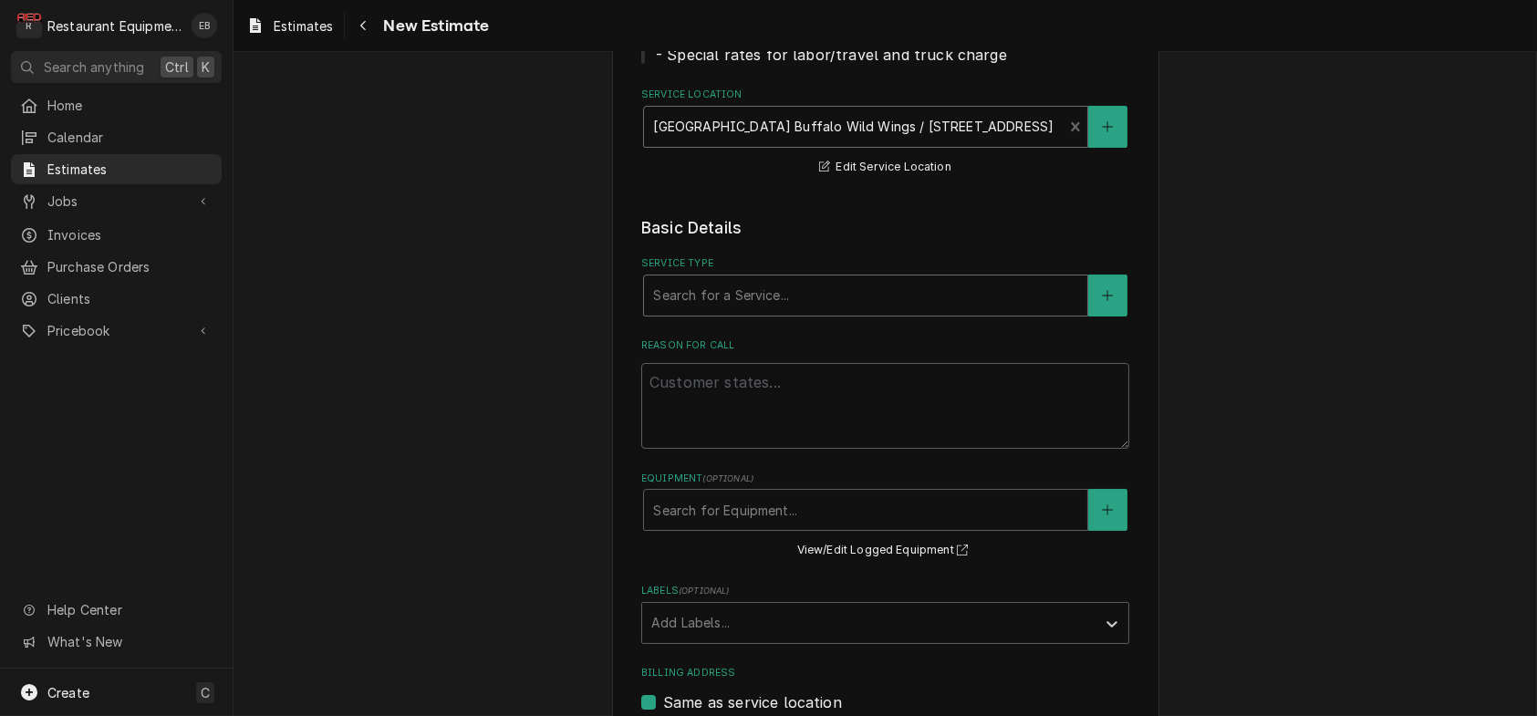
click at [768, 312] on div "Service Type" at bounding box center [865, 295] width 425 height 33
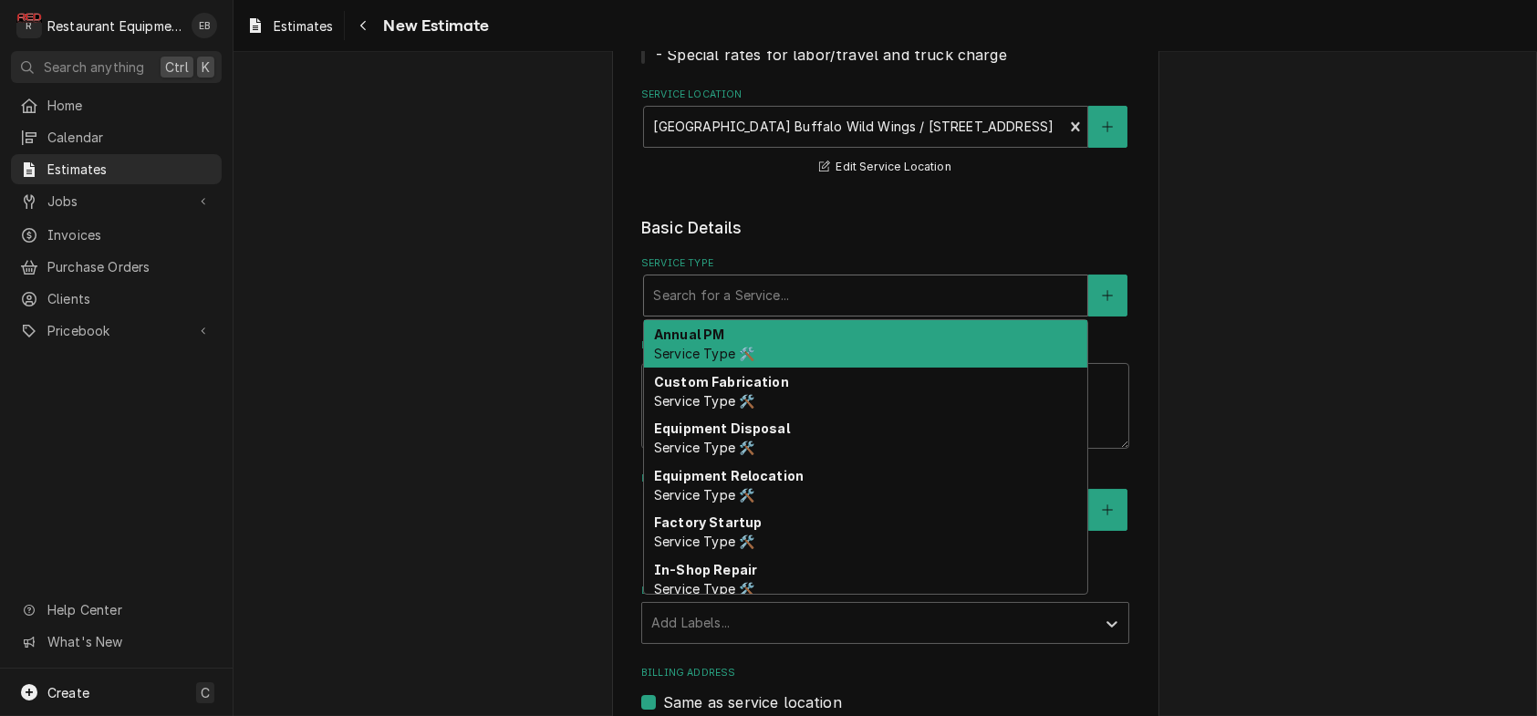
type textarea "x"
type input "b"
type textarea "x"
type input "br"
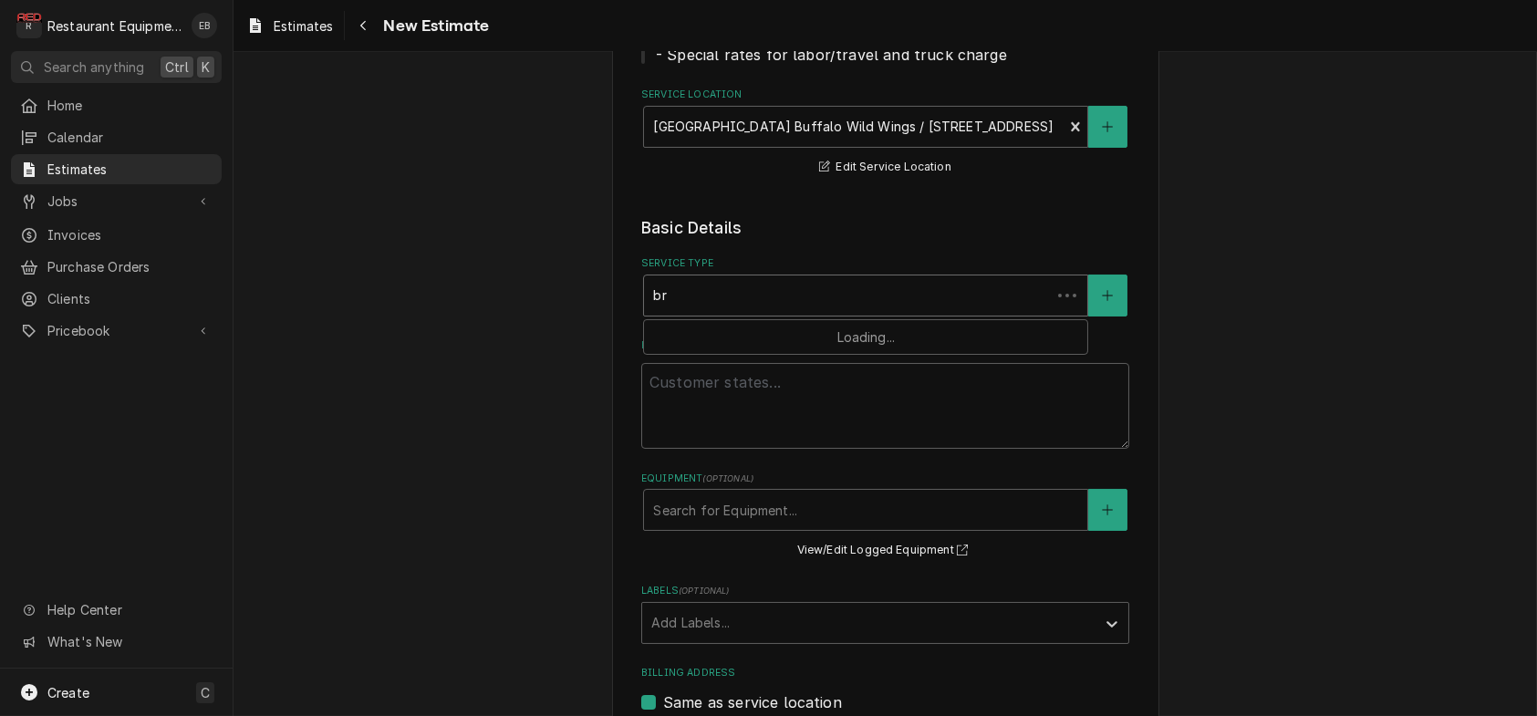
type textarea "x"
type input "bre"
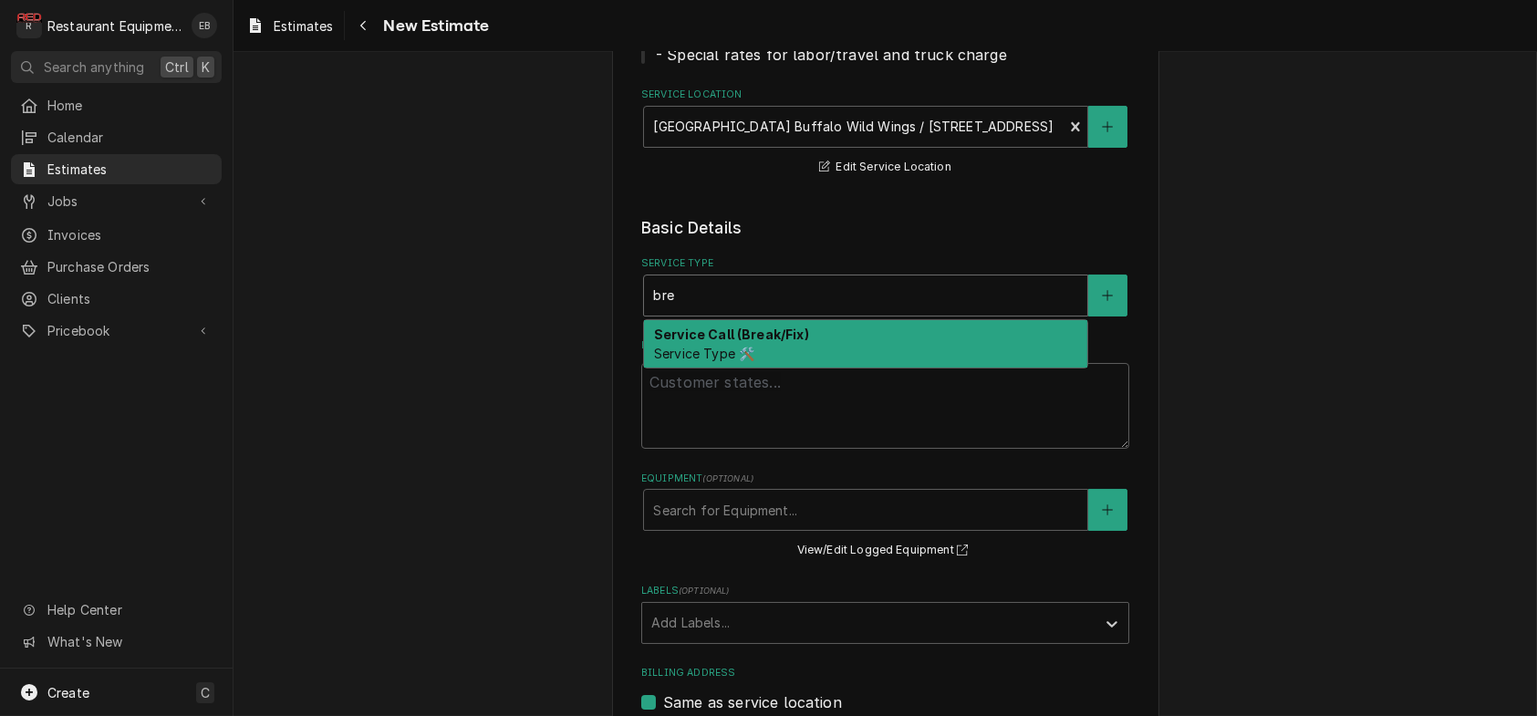
click at [708, 342] on strong "Service Call (Break/Fix)" at bounding box center [731, 335] width 155 height 16
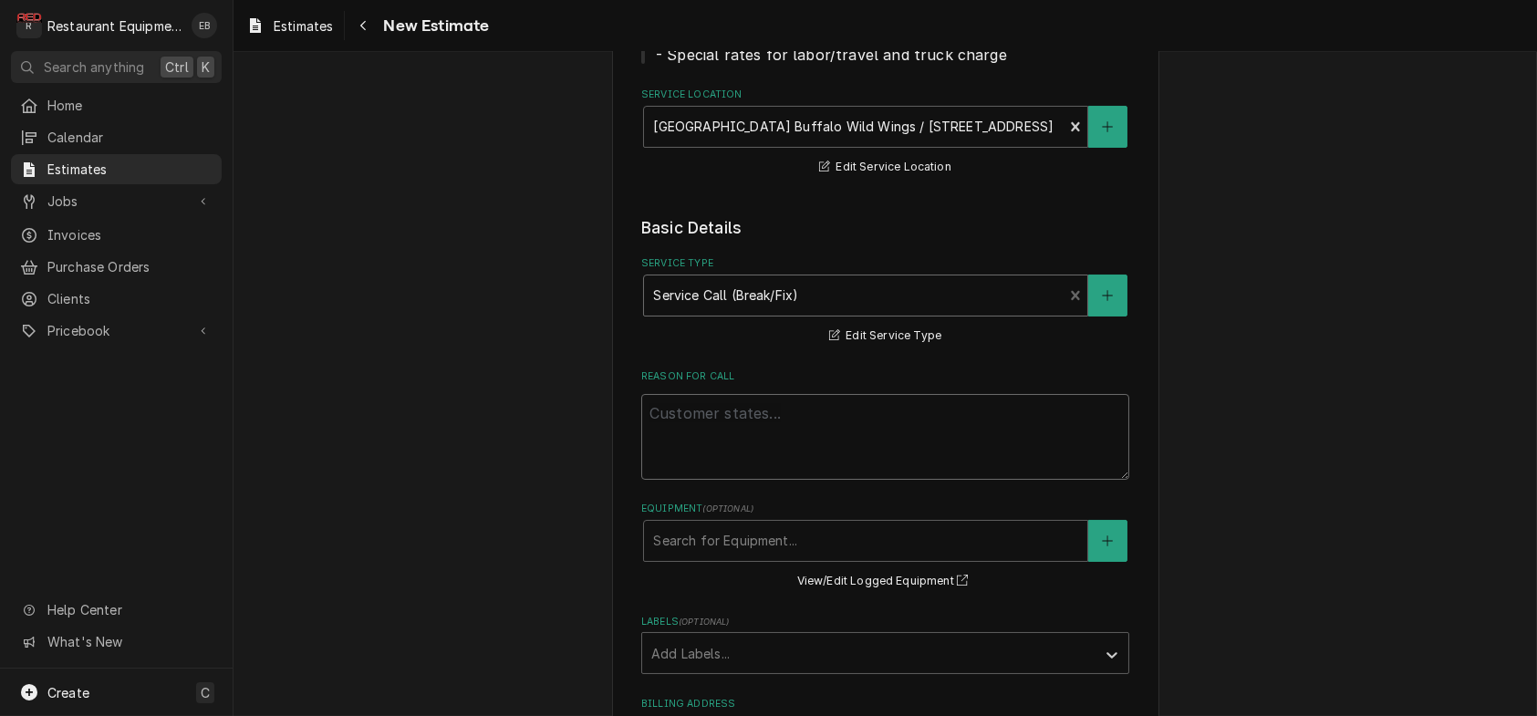
click at [719, 480] on textarea "Reason For Call" at bounding box center [885, 437] width 488 height 86
paste textarea "App freezer had the power cord severed."
type textarea "x"
type textarea "App freezer had the power cord severed."
type textarea "x"
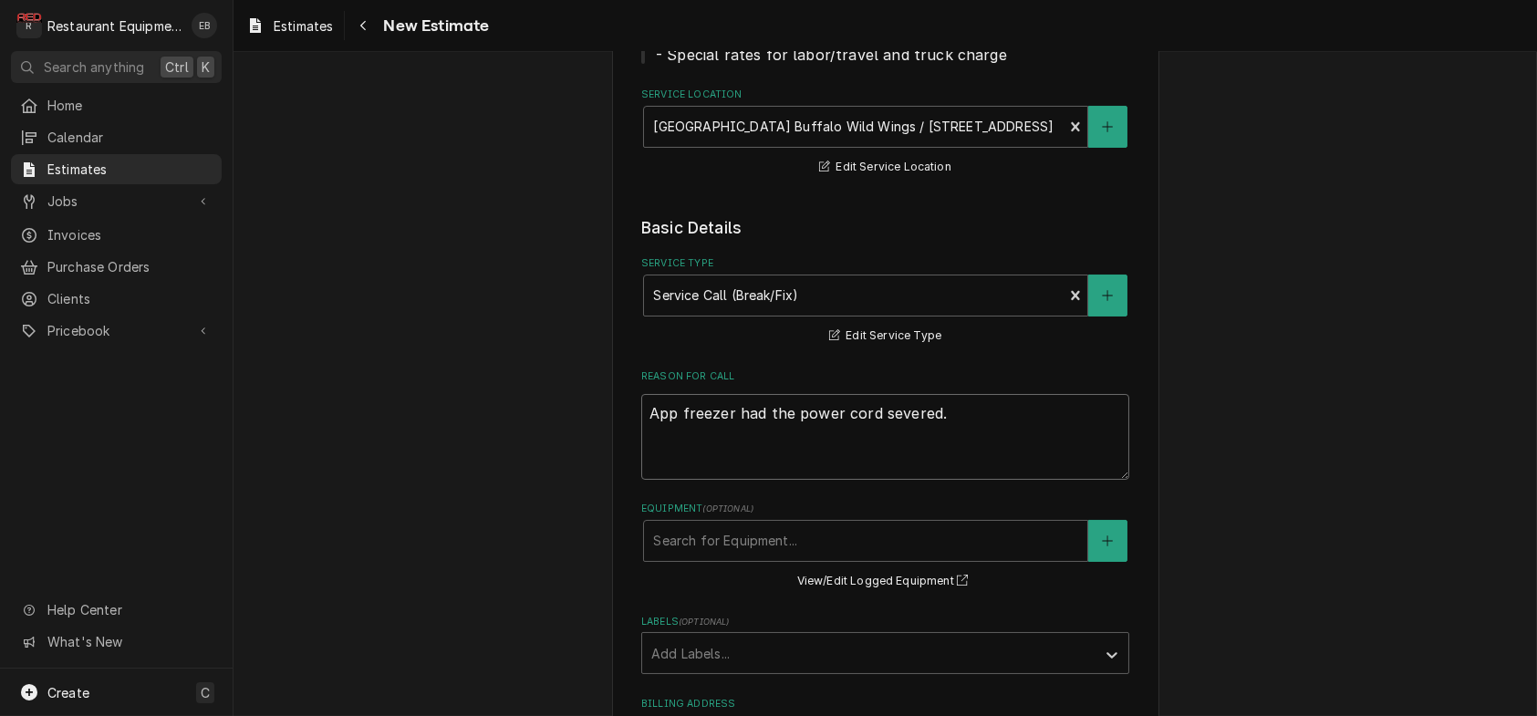
type textarea "App freezer had the power cord severed."
type textarea "x"
type textarea "App freezer had the power cord severed."
type textarea "x"
type textarea "App freezer had the power cord severed. T"
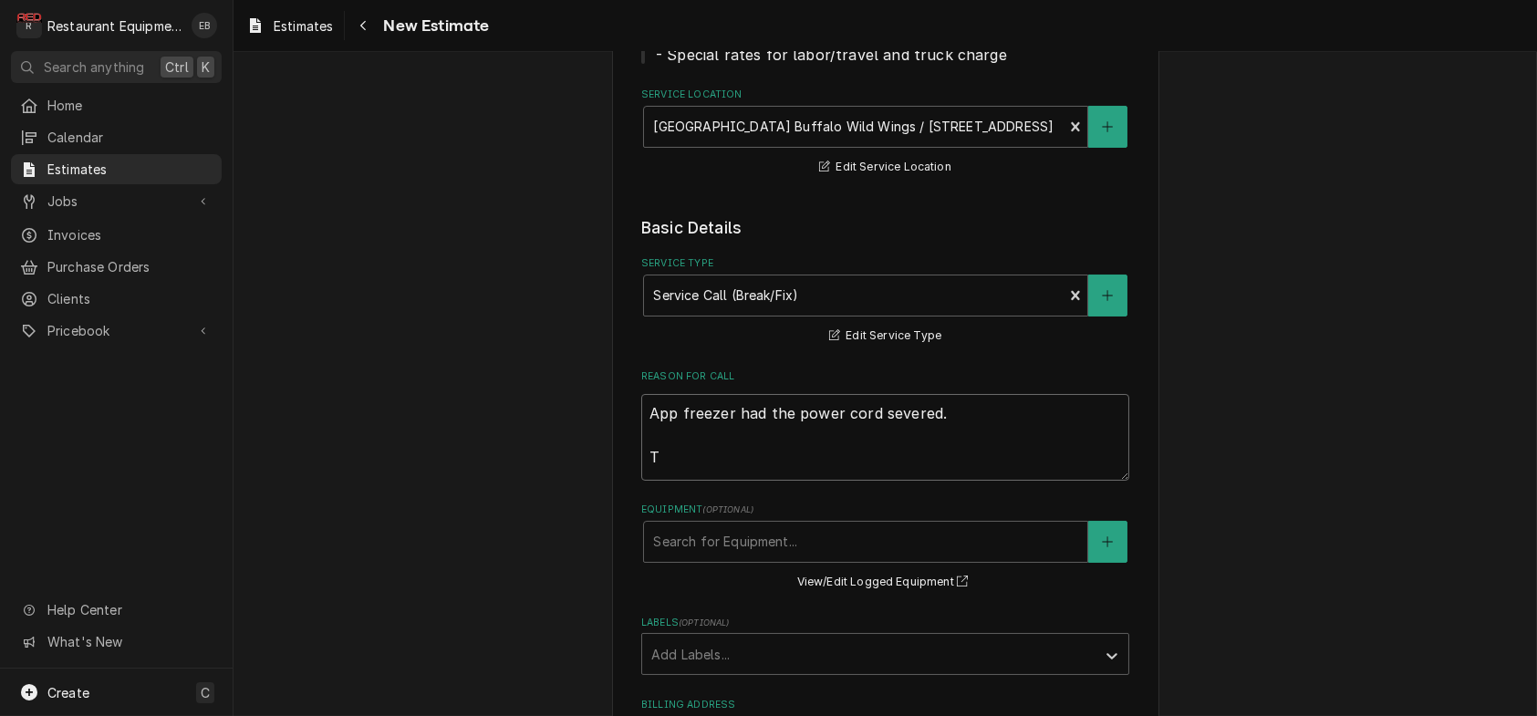
type textarea "x"
type textarea "App freezer had the power cord severed. Te"
type textarea "x"
type textarea "App freezer had the power cord severed. Tec"
type textarea "x"
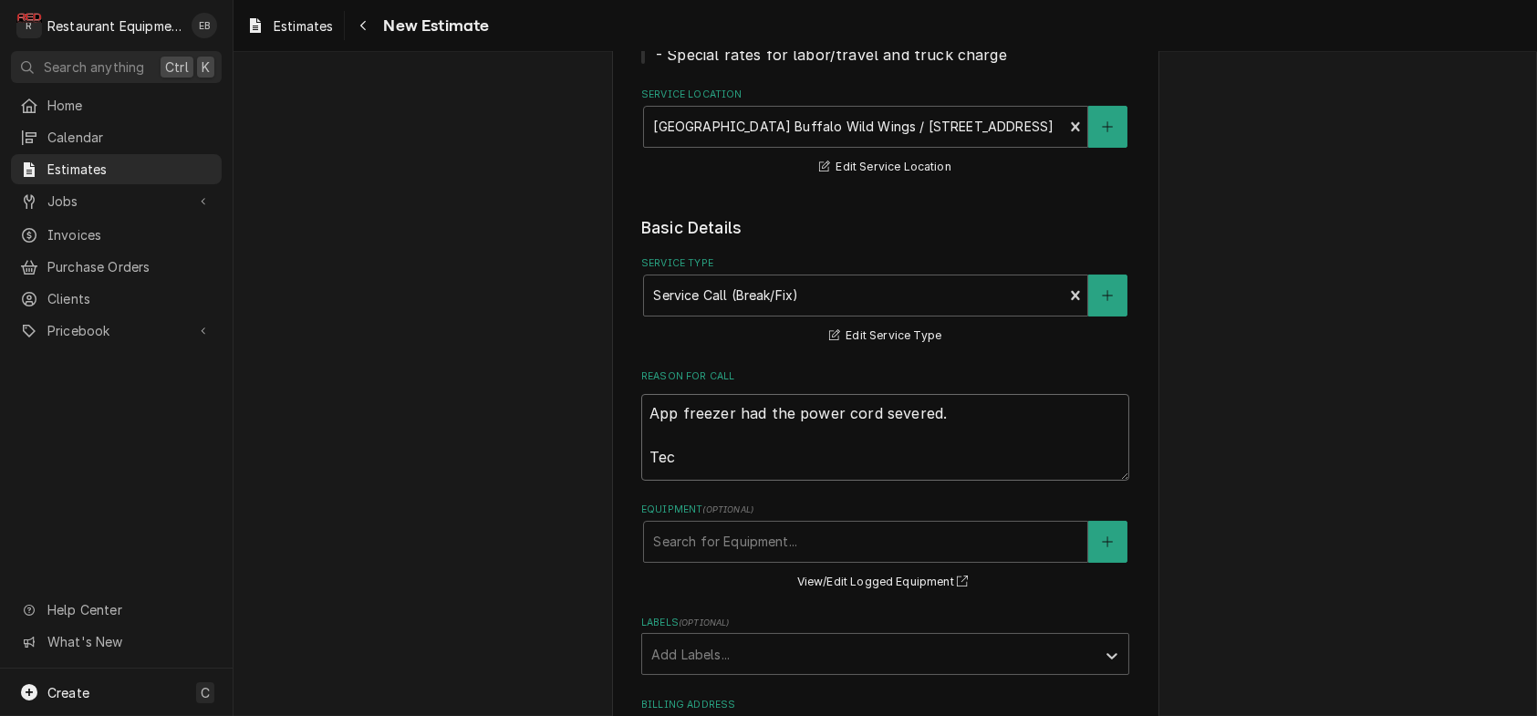
type textarea "App freezer had the power cord severed. Tech"
type textarea "x"
type textarea "App freezer had the power cord severed. Tech"
type textarea "x"
type textarea "App freezer had the power cord severed. Tech N"
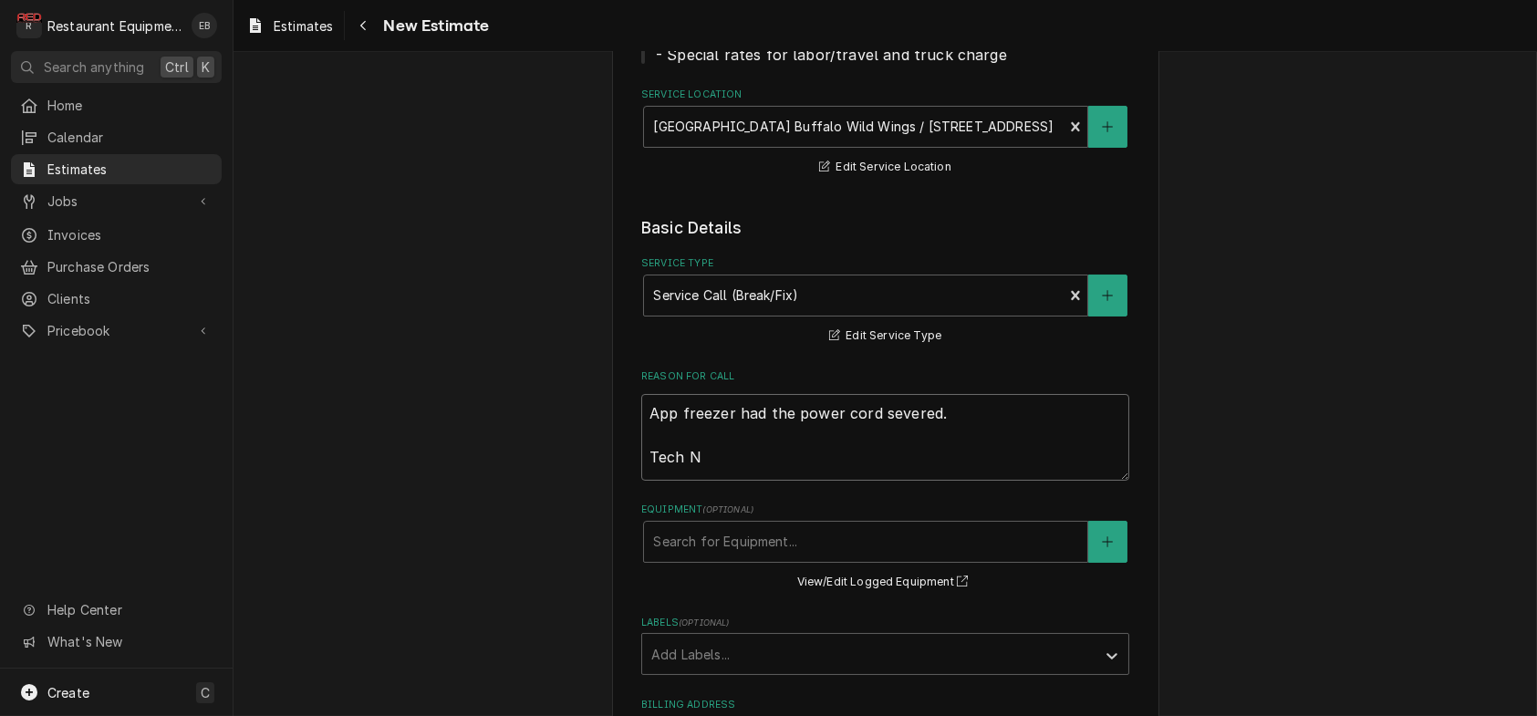
type textarea "x"
type textarea "App freezer had the power cord severed. Tech No"
type textarea "x"
type textarea "App freezer had the power cord severed. Tech Not"
type textarea "x"
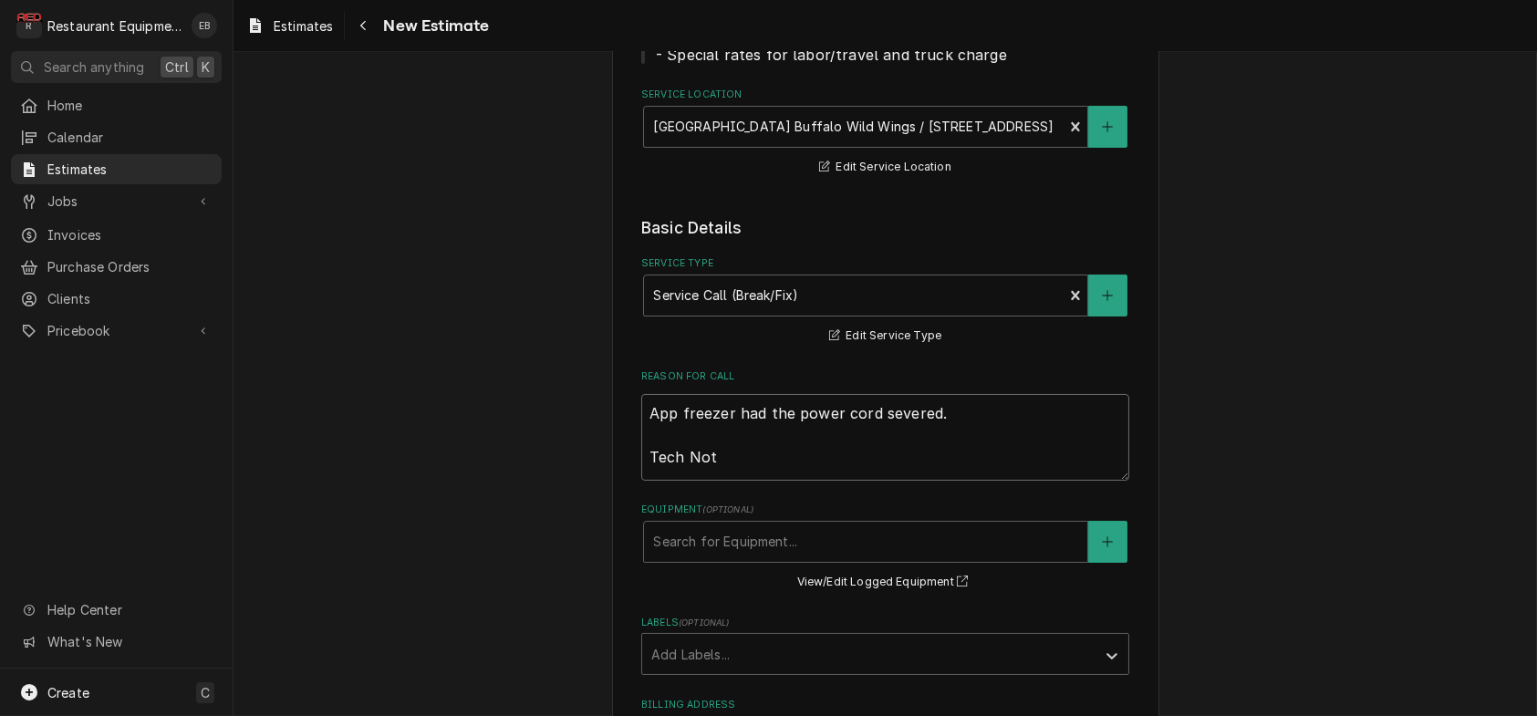
type textarea "App freezer had the power cord severed. Tech Note"
type textarea "x"
type textarea "App freezer had the power cord severed. Tech Notes"
type textarea "x"
type textarea "App freezer had the power cord severed. Tech Notes:"
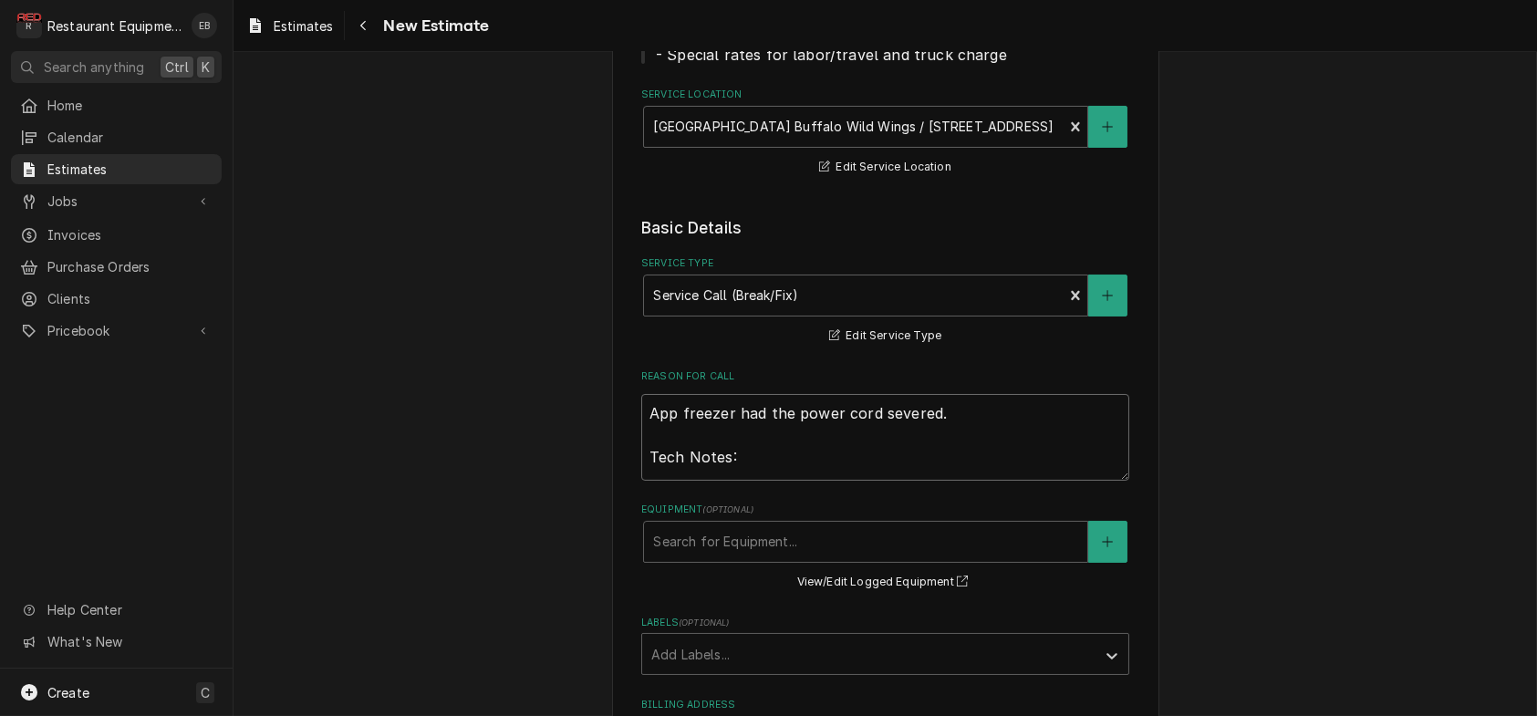
type textarea "x"
type textarea "App freezer had the power cord severed. Tech Notes:"
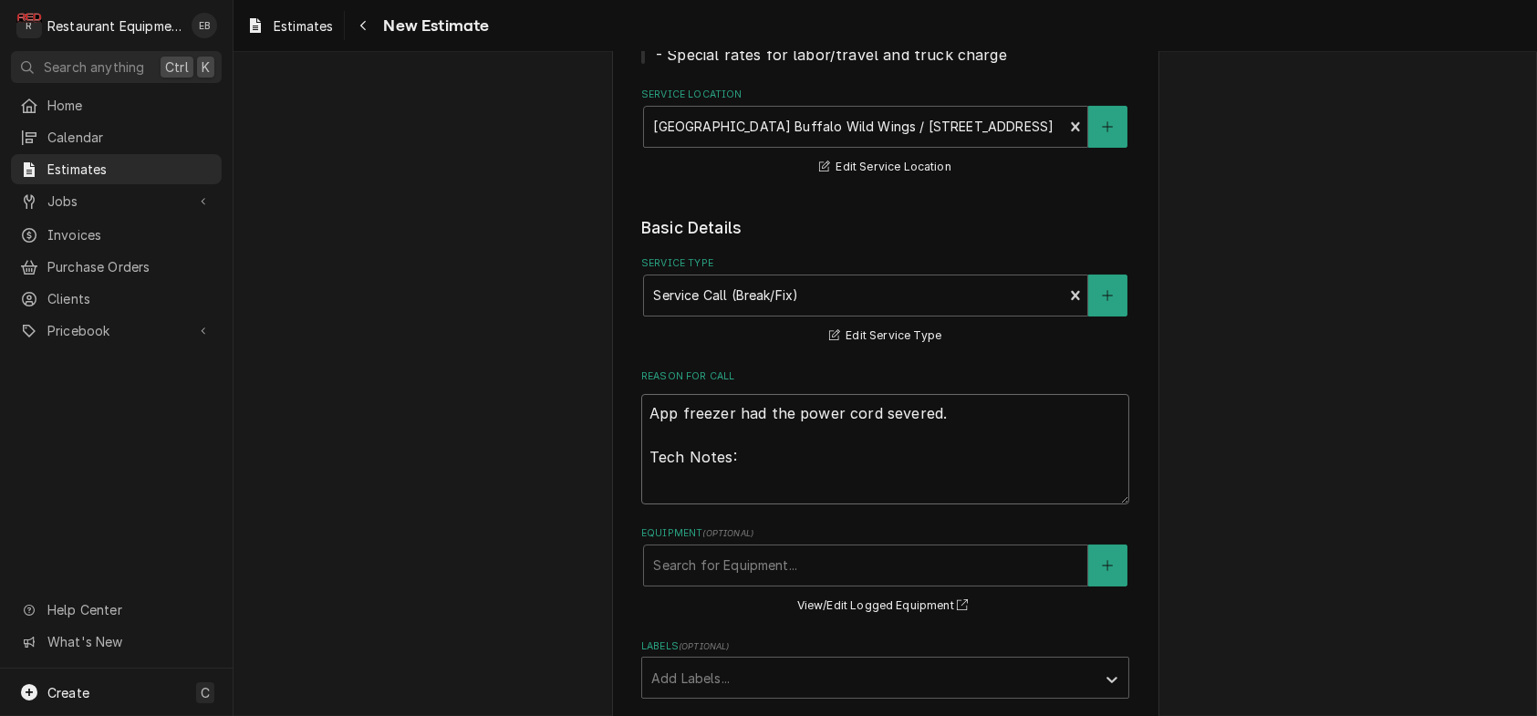
type textarea "x"
type textarea "App freezer had the power cord severed. Tech Notes:"
paste textarea "8/16/25 Time in 1300 Time out Truck 302 App prep cooler M-SKF72D/C10 S-KLDP1568…"
type textarea "x"
type textarea "App freezer had the power cord severed. Tech Notes: 8/16/25 Time in 1300 Time o…"
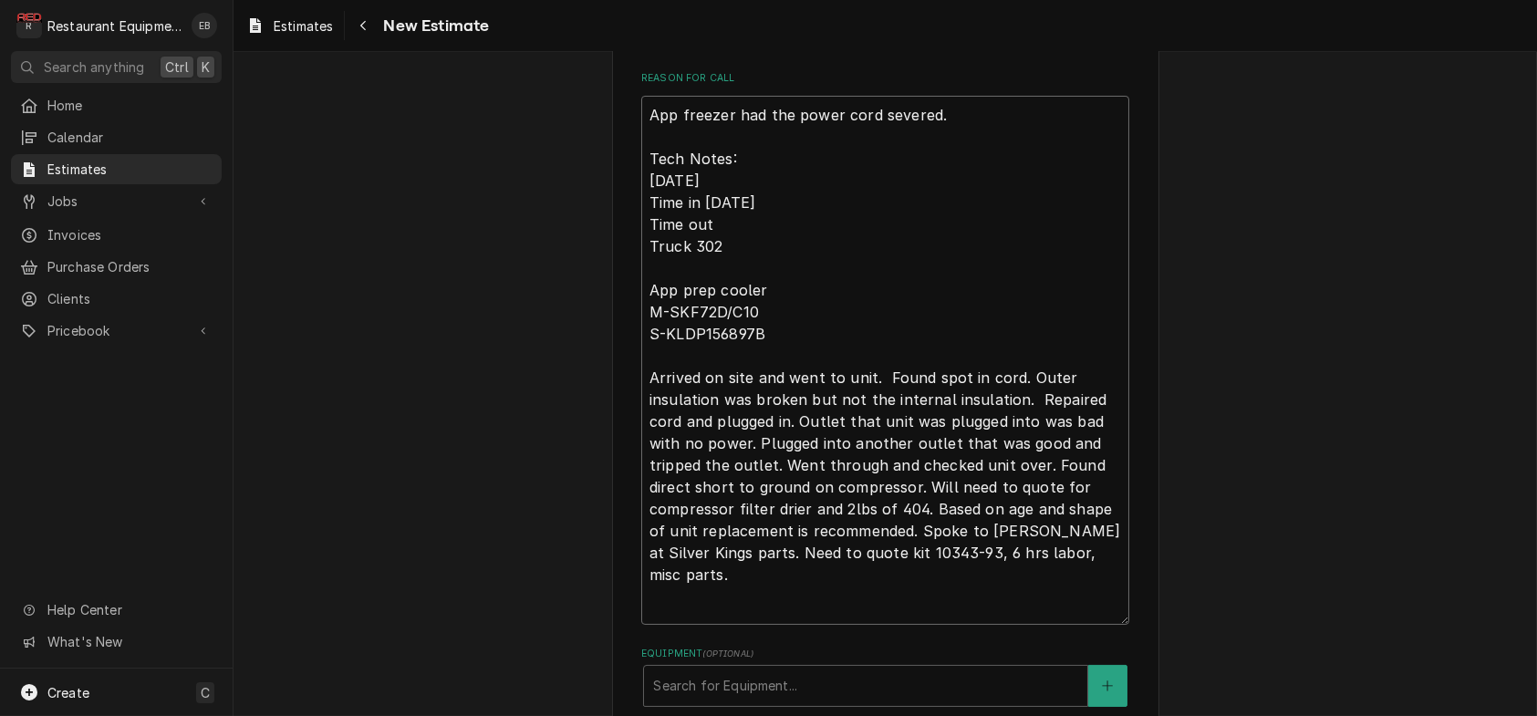
type textarea "x"
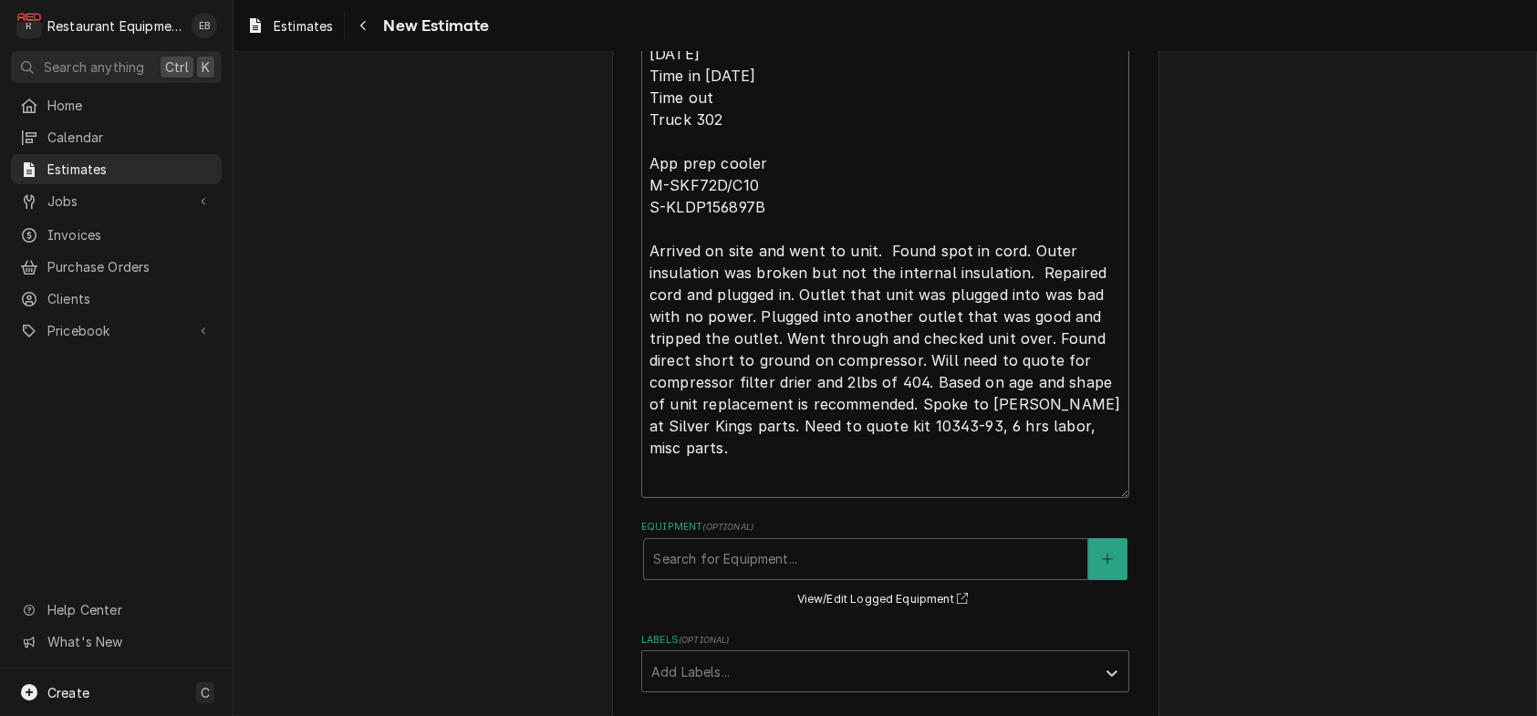
scroll to position [698, 0]
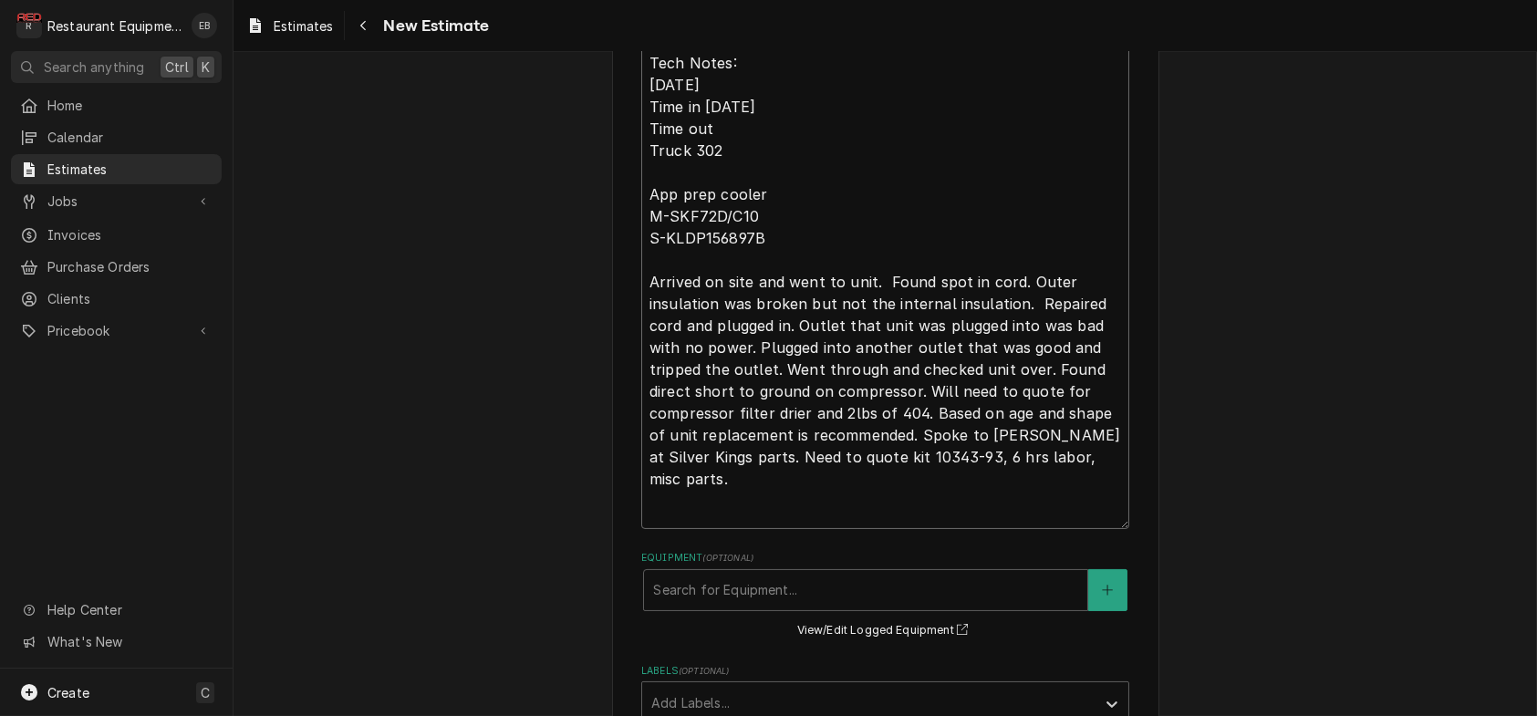
click at [709, 190] on textarea "App freezer had the power cord severed. Tech Notes: 8/16/25 Time in 1300 Time o…" at bounding box center [885, 264] width 488 height 529
type textarea "App freezer had the power cord severed. Tech Notes: 8/16/25 Time in 13:00 Time …"
click at [730, 210] on textarea "App freezer had the power cord severed. Tech Notes: 8/16/25 Time in 13:00 Time …" at bounding box center [885, 264] width 488 height 529
type textarea "x"
type textarea "App freezer had the power cord severed. Tech Notes: 8/16/25 Time in 13:00 Time …"
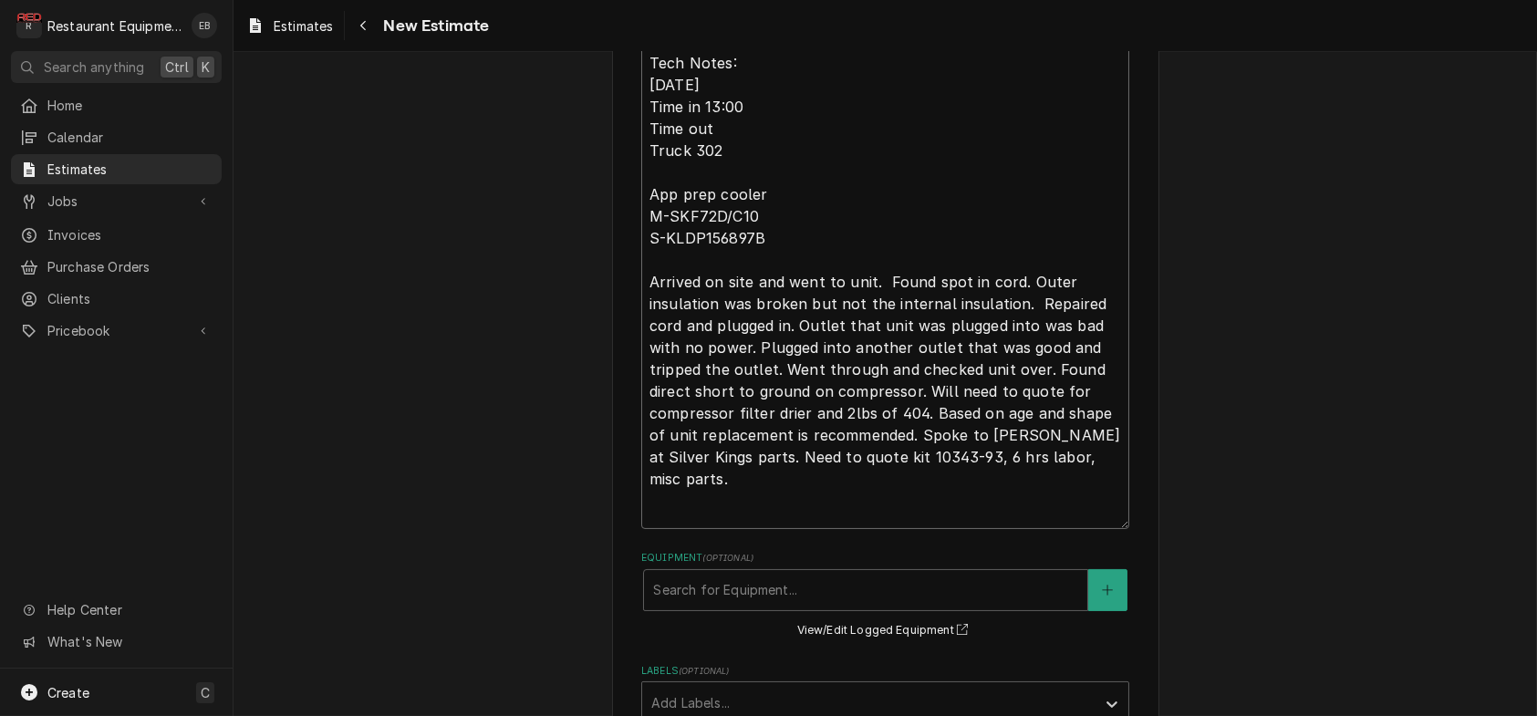
type textarea "x"
type textarea "App freezer had the power cord severed. Tech Notes: 8/16/25 Time in 13:00 Time …"
type textarea "x"
type textarea "App freezer had the power cord severed. Tech Notes: 8/16/25 Time in 13:00 Time …"
type textarea "x"
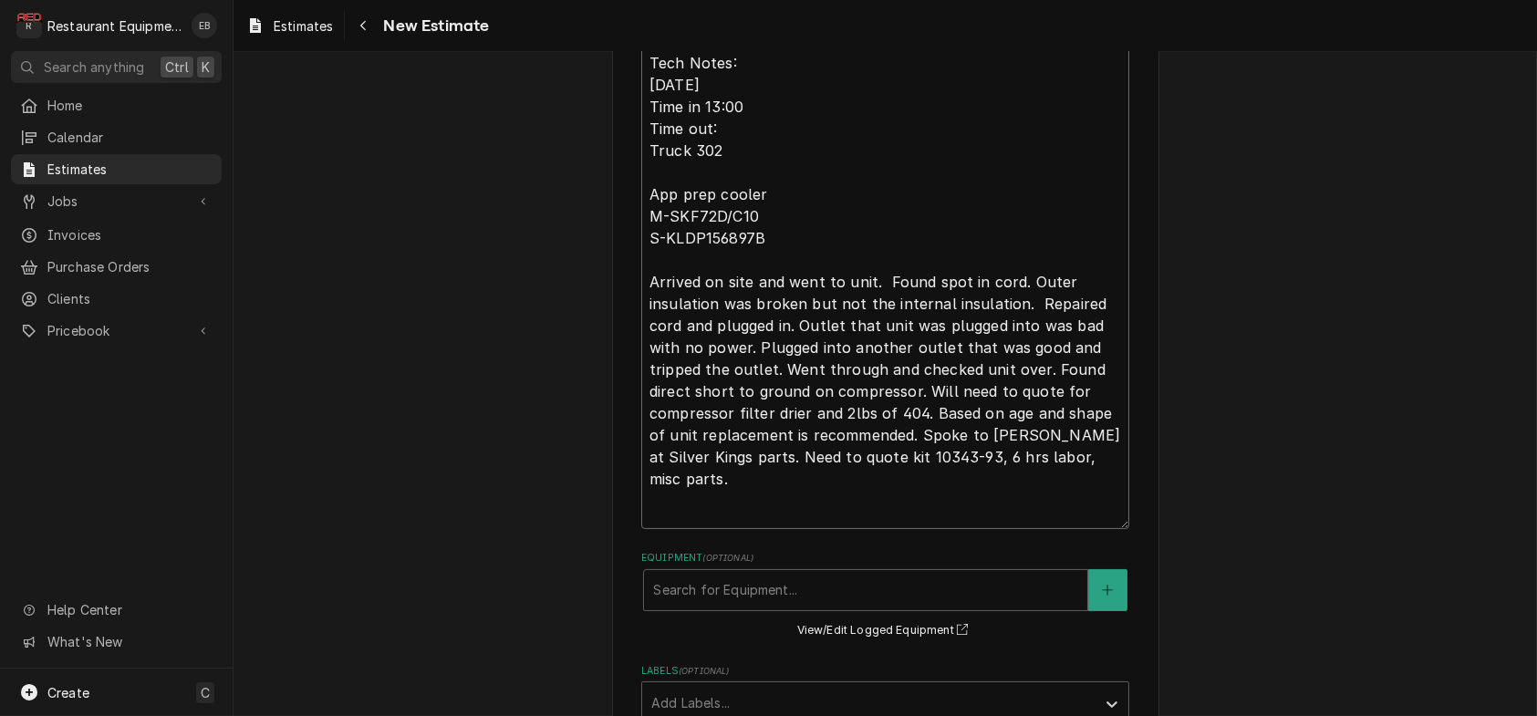
type textarea "App freezer had the power cord severed. Tech Notes: 8/16/25 Time in 13:00 Time …"
type textarea "x"
type textarea "App freezer had the power cord severed. Tech Notes: 8/16/25 Time in 13:00 Time …"
type textarea "x"
type textarea "App freezer had the power cord severed. Tech Notes: 8/16/25 Time in 13:00 Time …"
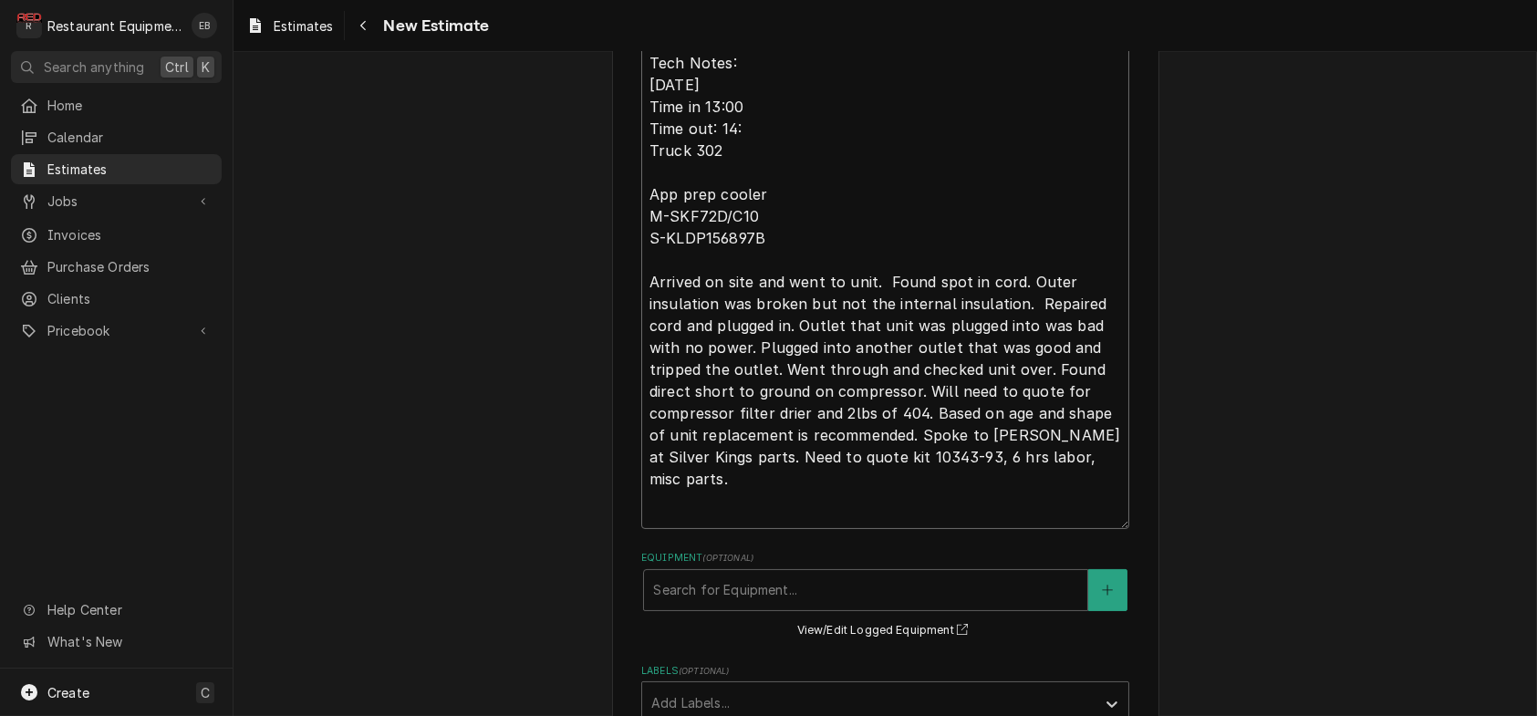
type textarea "x"
type textarea "App freezer had the power cord severed. Tech Notes: 8/16/25 Time in 13:00 Time …"
type textarea "x"
type textarea "App freezer had the power cord severed. Tech Notes: 8/16/25 Time in 13:00 Time …"
type textarea "x"
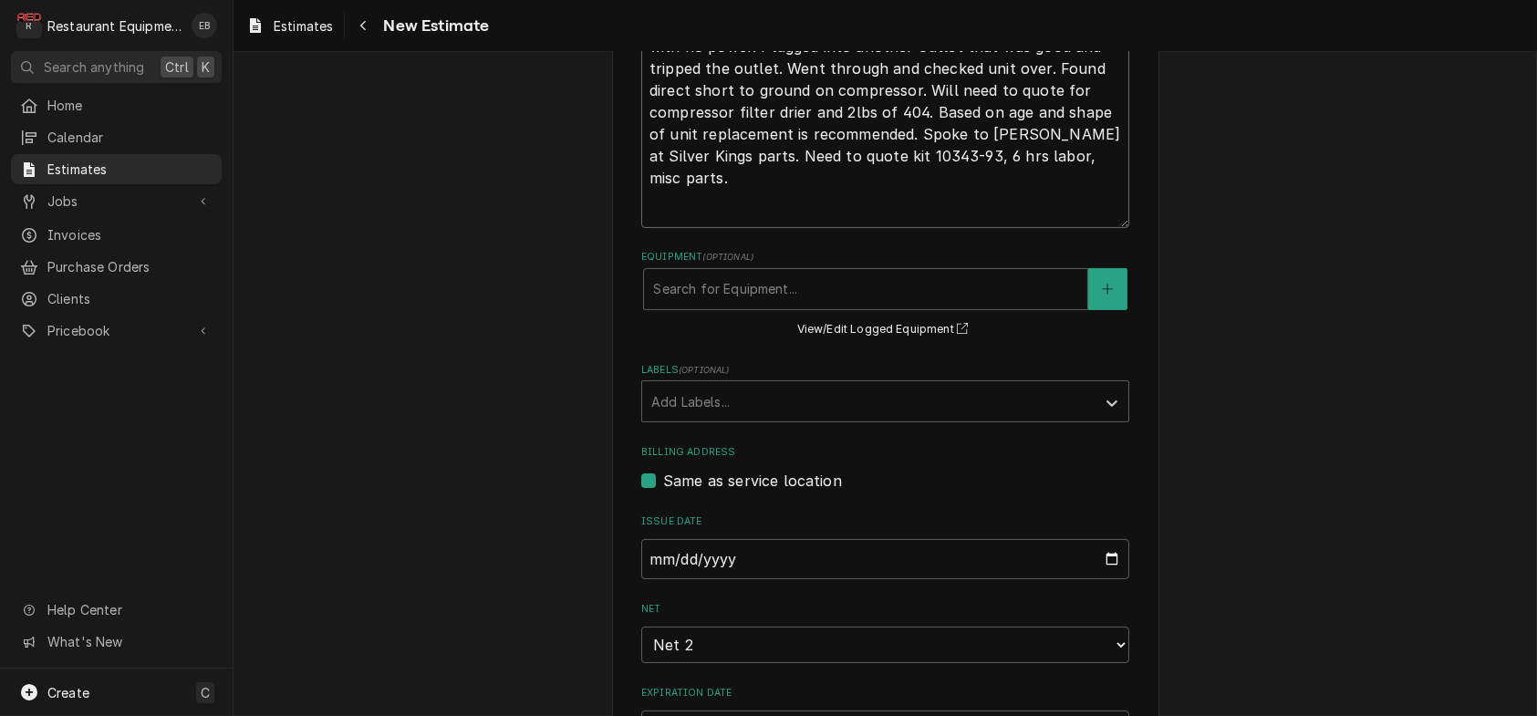
scroll to position [1002, 0]
drag, startPoint x: 919, startPoint y: 234, endPoint x: 677, endPoint y: 268, distance: 245.0
type textarea "App freezer had the power cord severed. Tech Notes: 8/16/25 Time in 13:00 Time …"
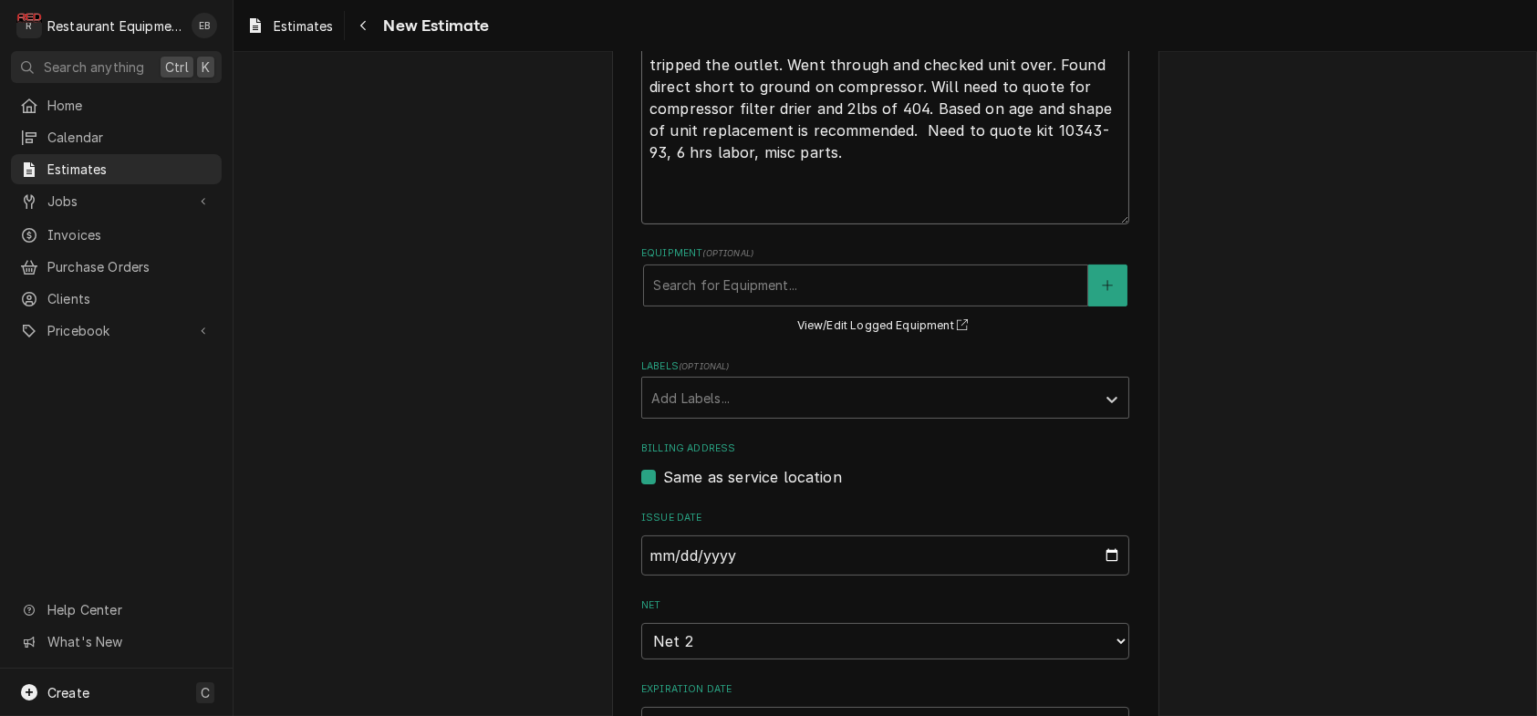
type textarea "x"
type textarea "App freezer had the power cord severed. Tech Notes: 8/16/25 Time in 13:00 Time …"
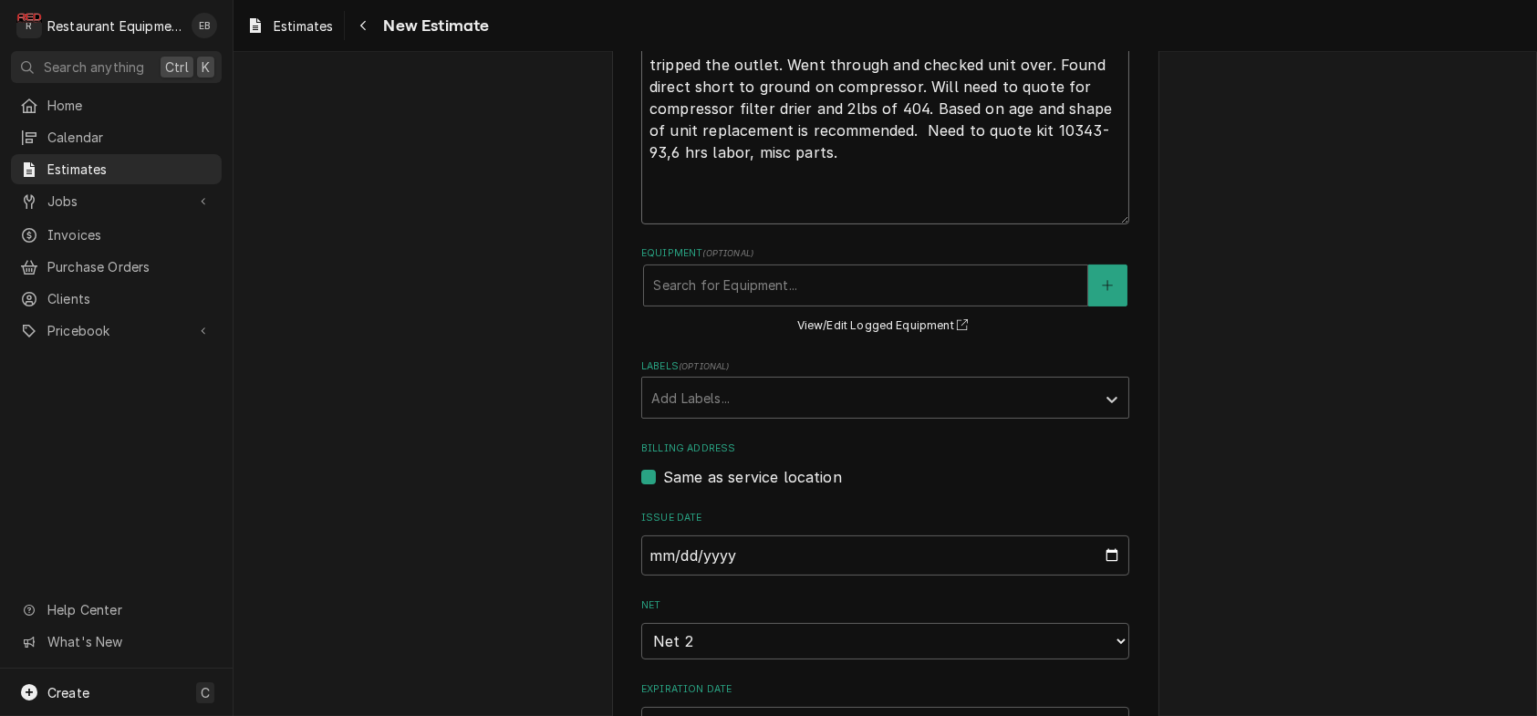
type textarea "x"
type textarea "App freezer had the power cord severed. Tech Notes: 8/16/25 Time in 13:00 Time …"
type textarea "x"
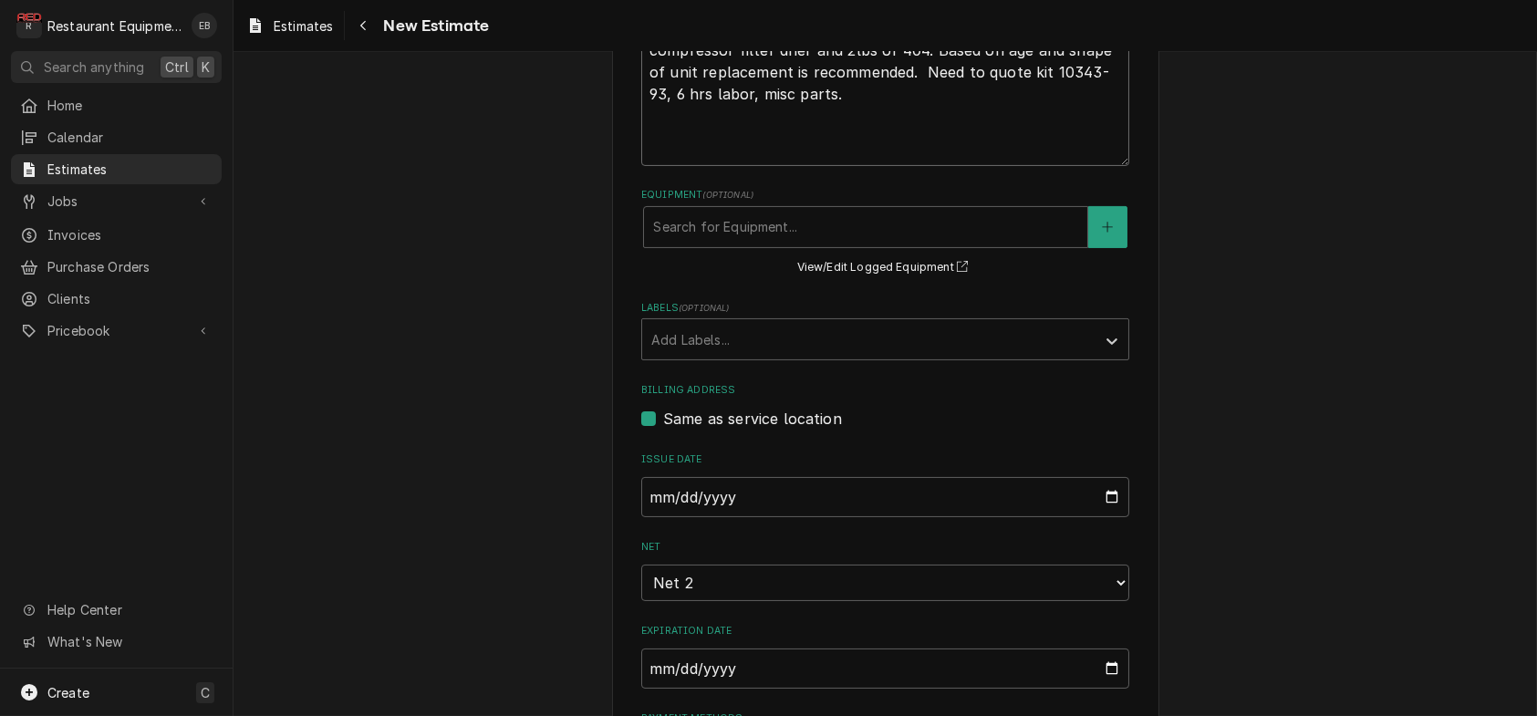
scroll to position [1063, 0]
type textarea "App freezer had the power cord severed. Tech Notes: 8/16/25 Time in 13:00 Time …"
click at [1159, 259] on div "Please provide the following information to create your estimate: Client Detail…" at bounding box center [885, 469] width 547 height 2888
drag, startPoint x: 1059, startPoint y: 177, endPoint x: 1077, endPoint y: 182, distance: 18.8
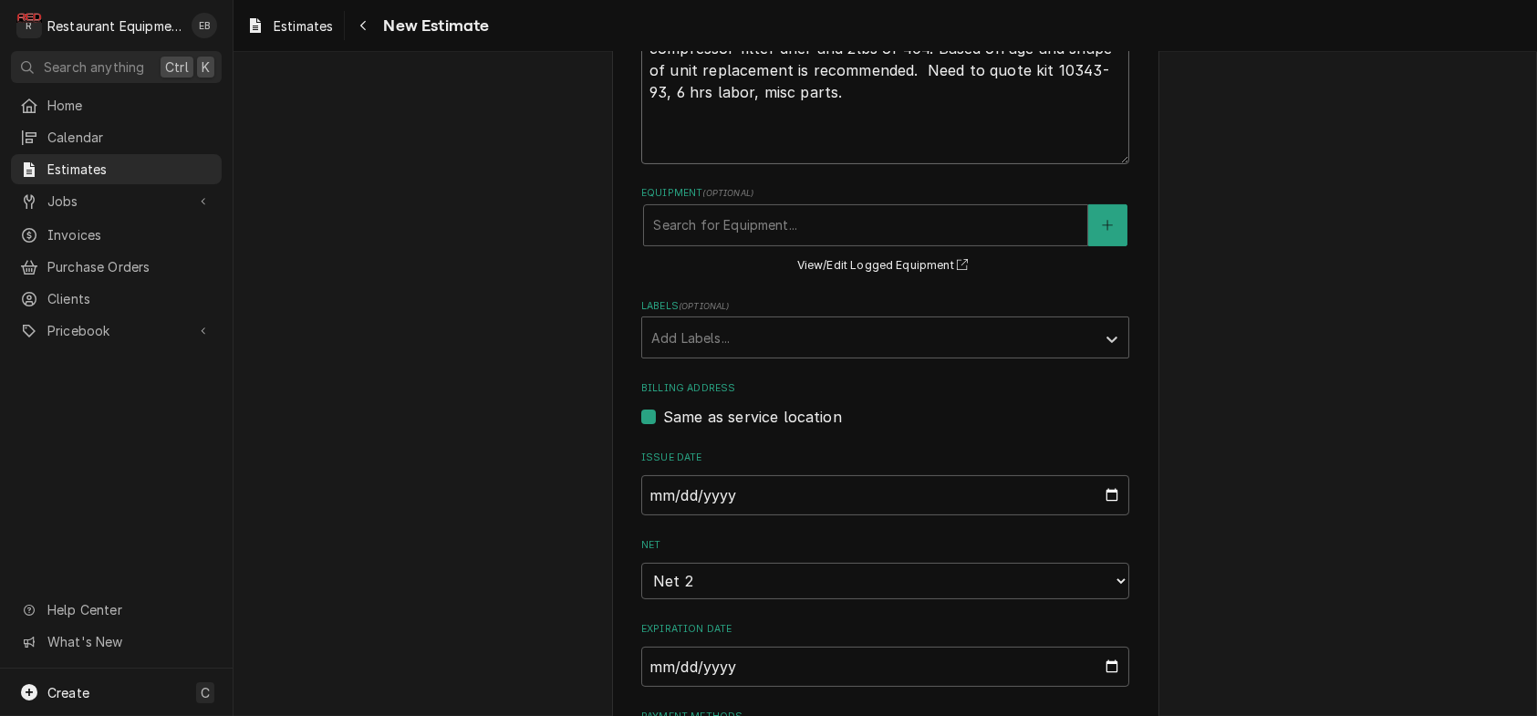
drag, startPoint x: 1049, startPoint y: 176, endPoint x: 1128, endPoint y: 176, distance: 79.4
type textarea "x"
type textarea "App freezer had the power cord severed. Tech Notes: 8/16/25 Time in 13:00 Time …"
type textarea "x"
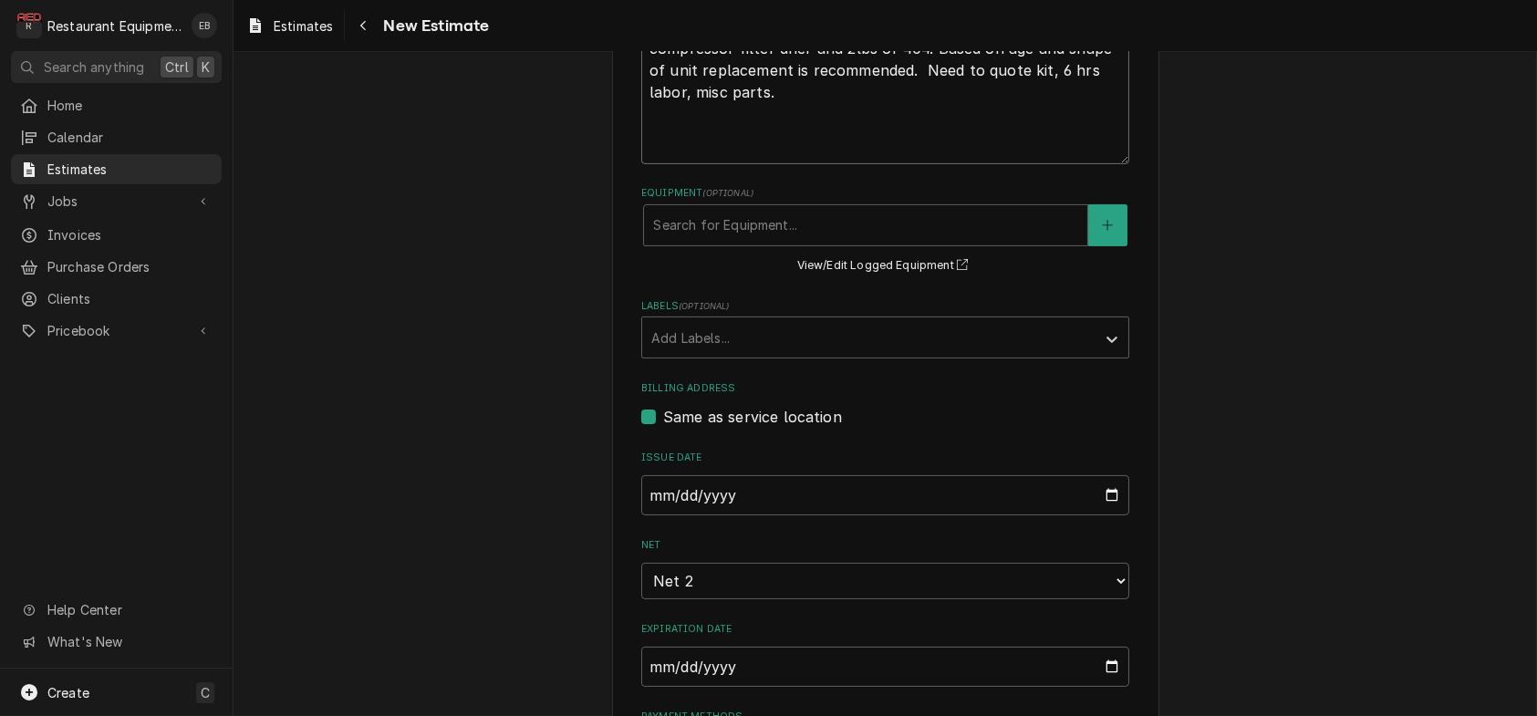
type textarea "App freezer had the power cord severed. Tech Notes: 8/16/25 Time in 13:00 Time …"
type textarea "x"
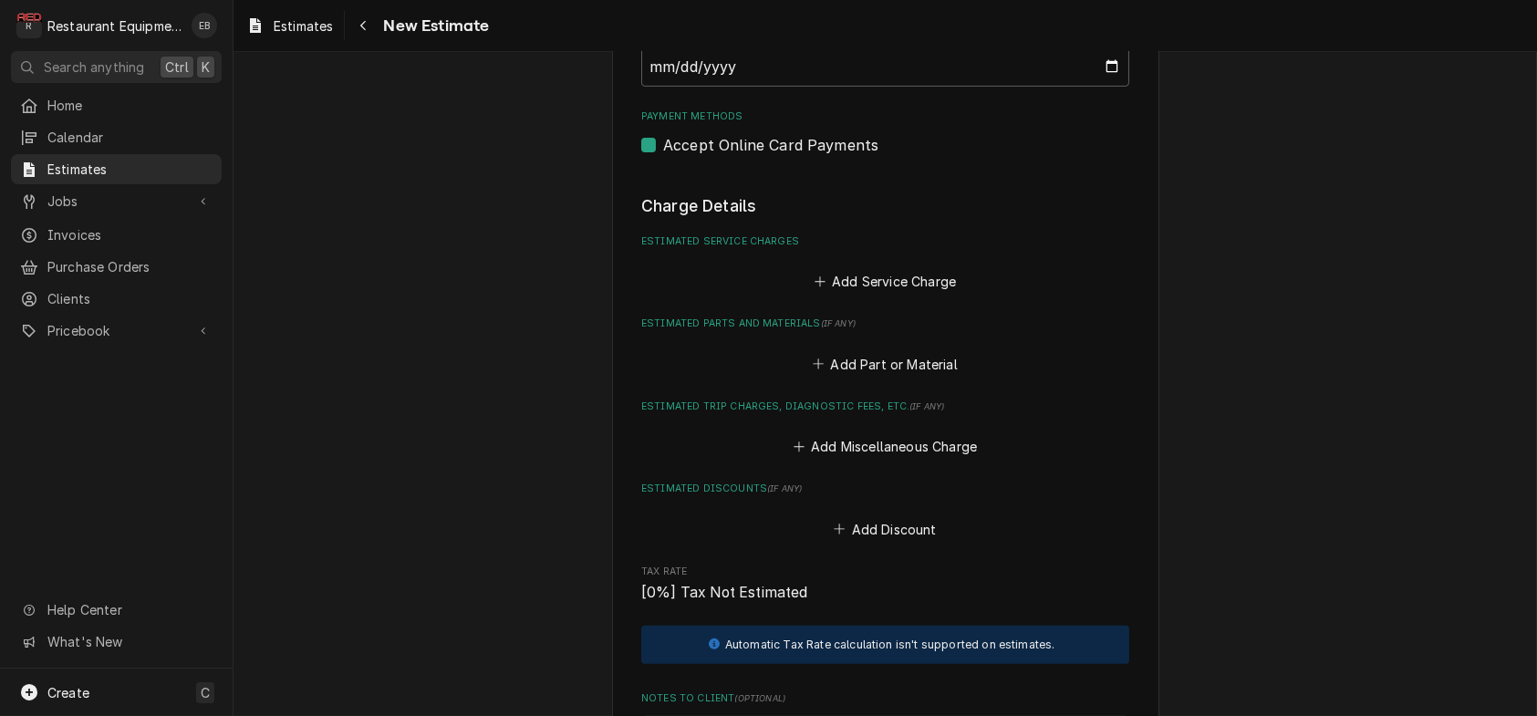
scroll to position [1671, 0]
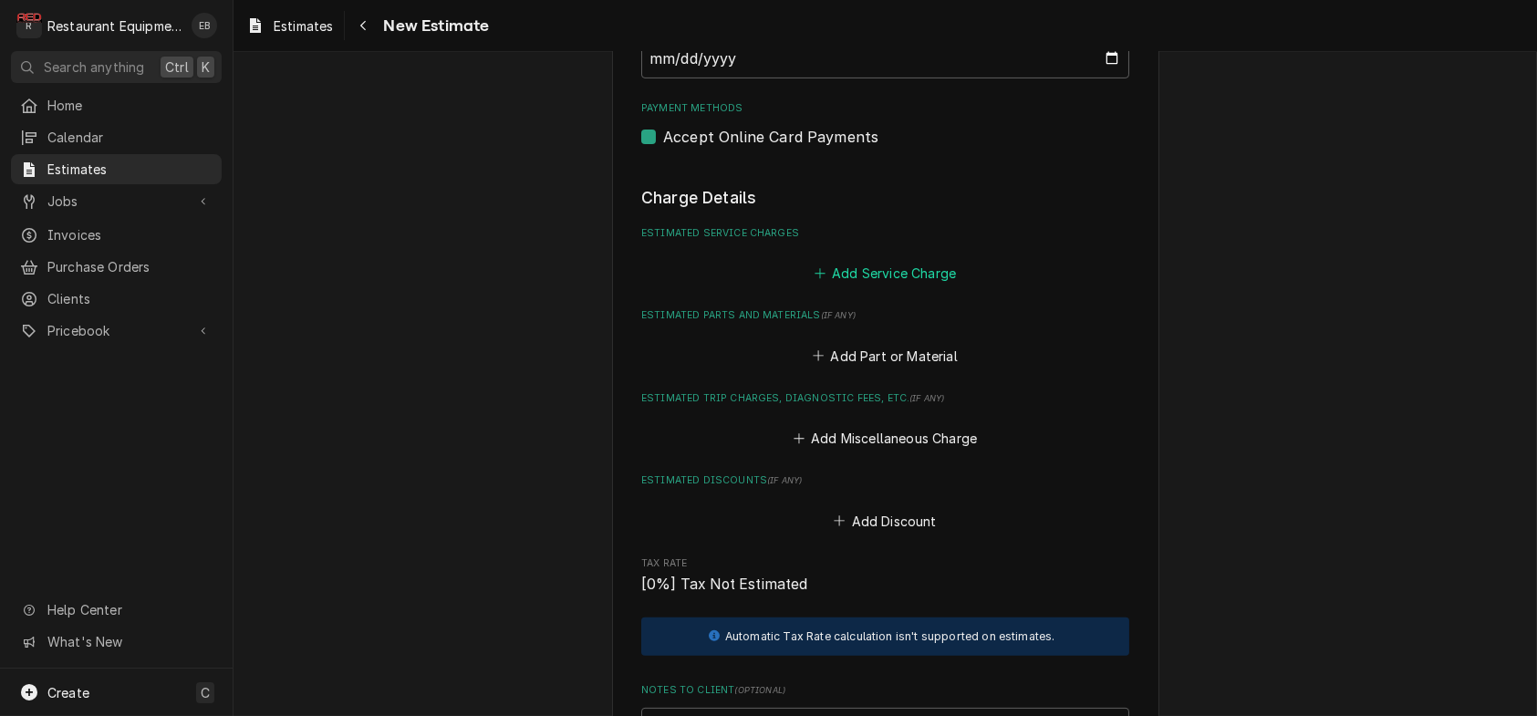
click at [852, 286] on button "Add Service Charge" at bounding box center [885, 274] width 148 height 26
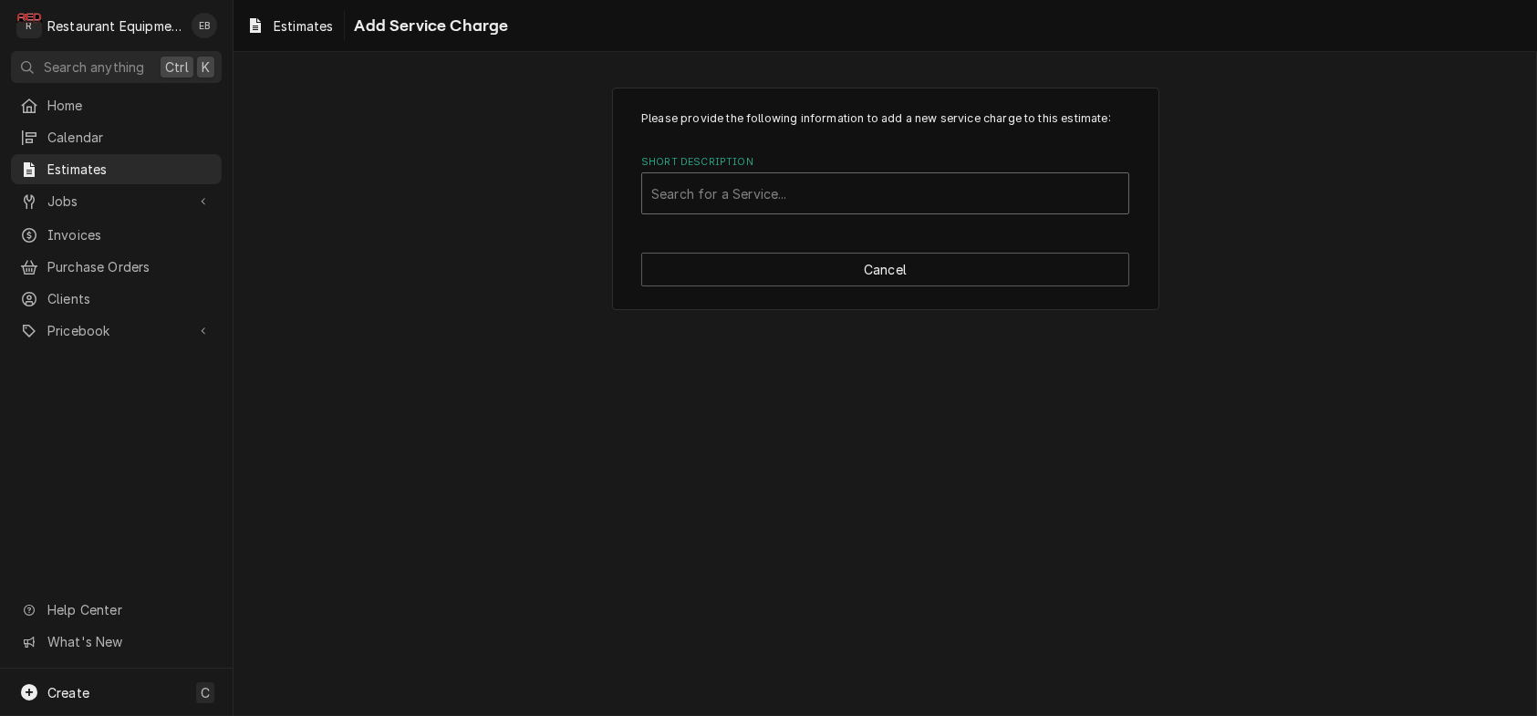
click at [891, 210] on div "Short Description" at bounding box center [885, 193] width 468 height 33
type input "labor"
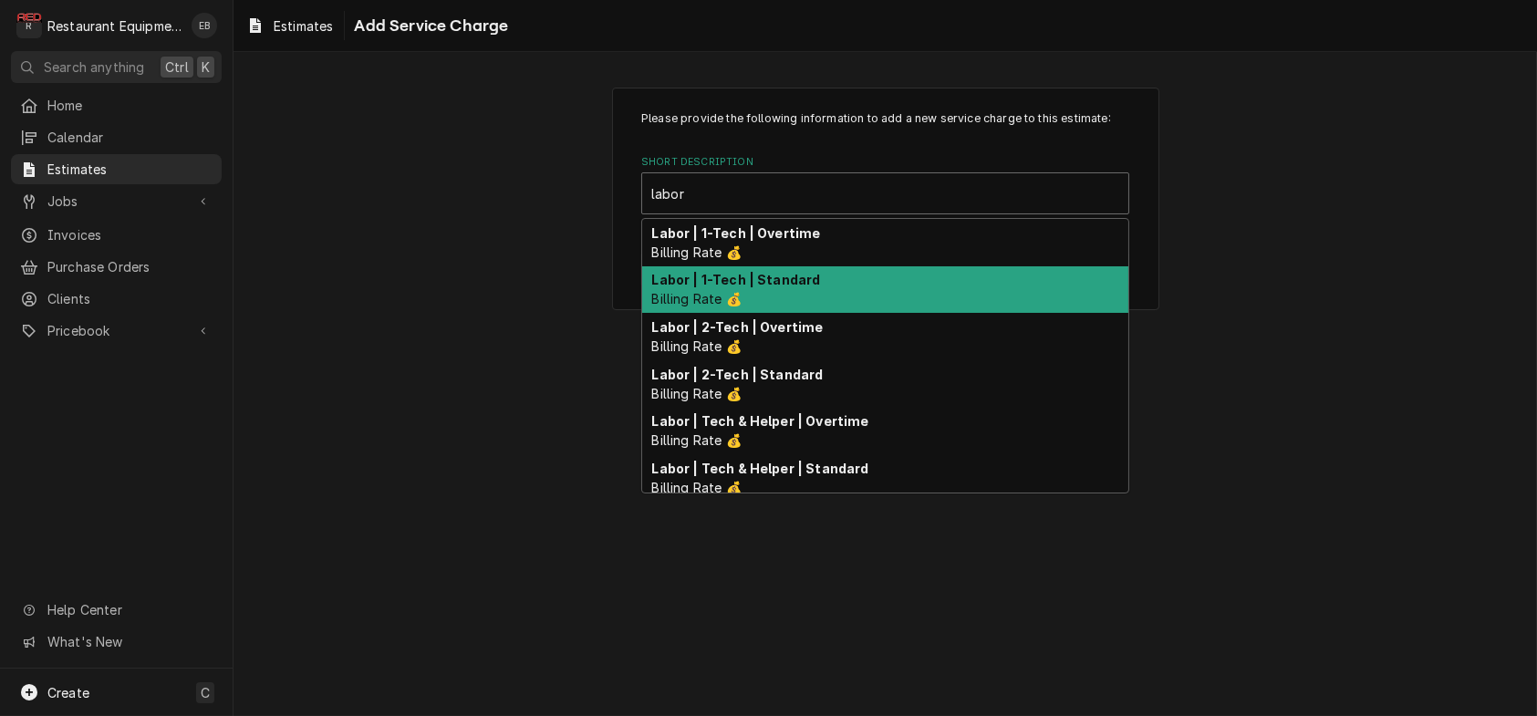
click at [847, 314] on div "Labor | 1-Tech | Standard Billing Rate 💰" at bounding box center [885, 289] width 486 height 47
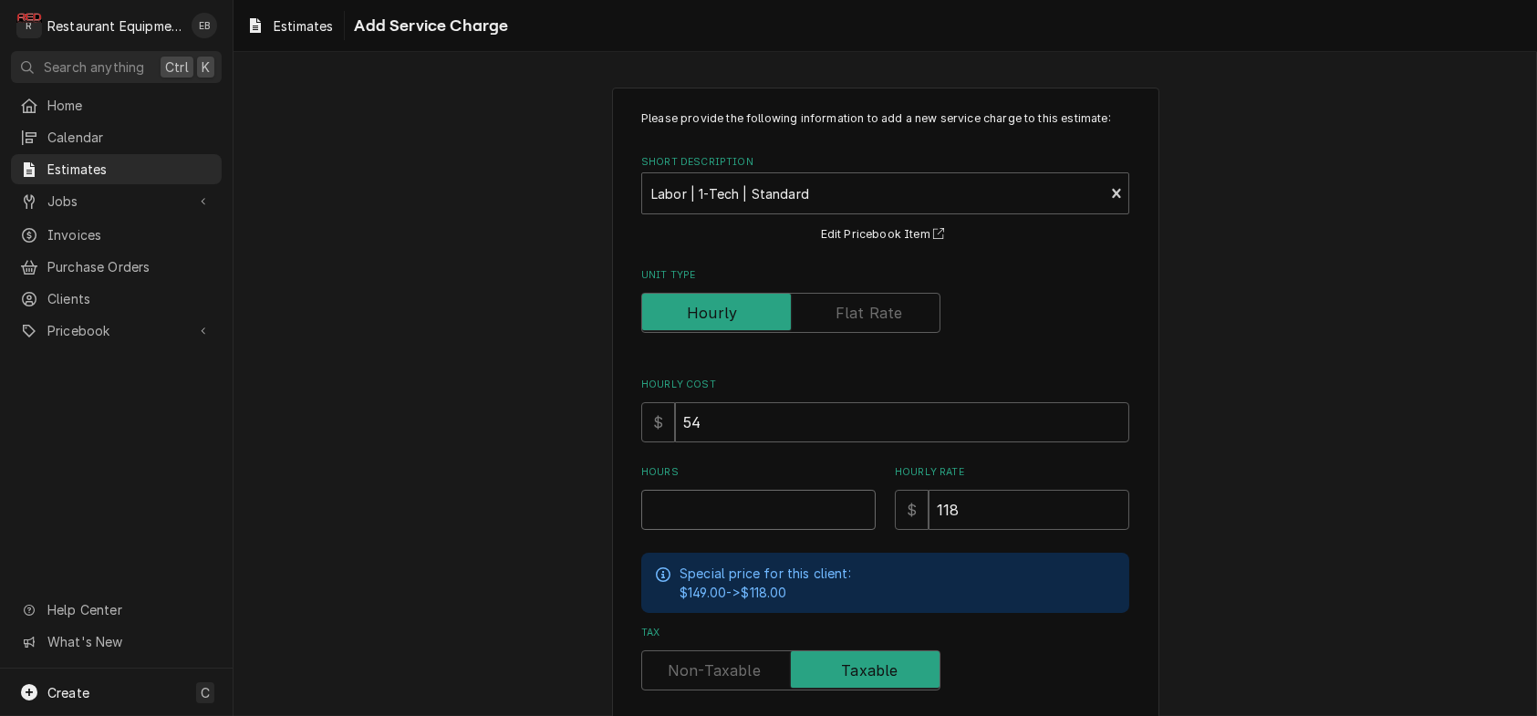
click at [723, 530] on input "Hours" at bounding box center [758, 510] width 234 height 40
type textarea "x"
type input "7"
type textarea "x"
type input "7.2"
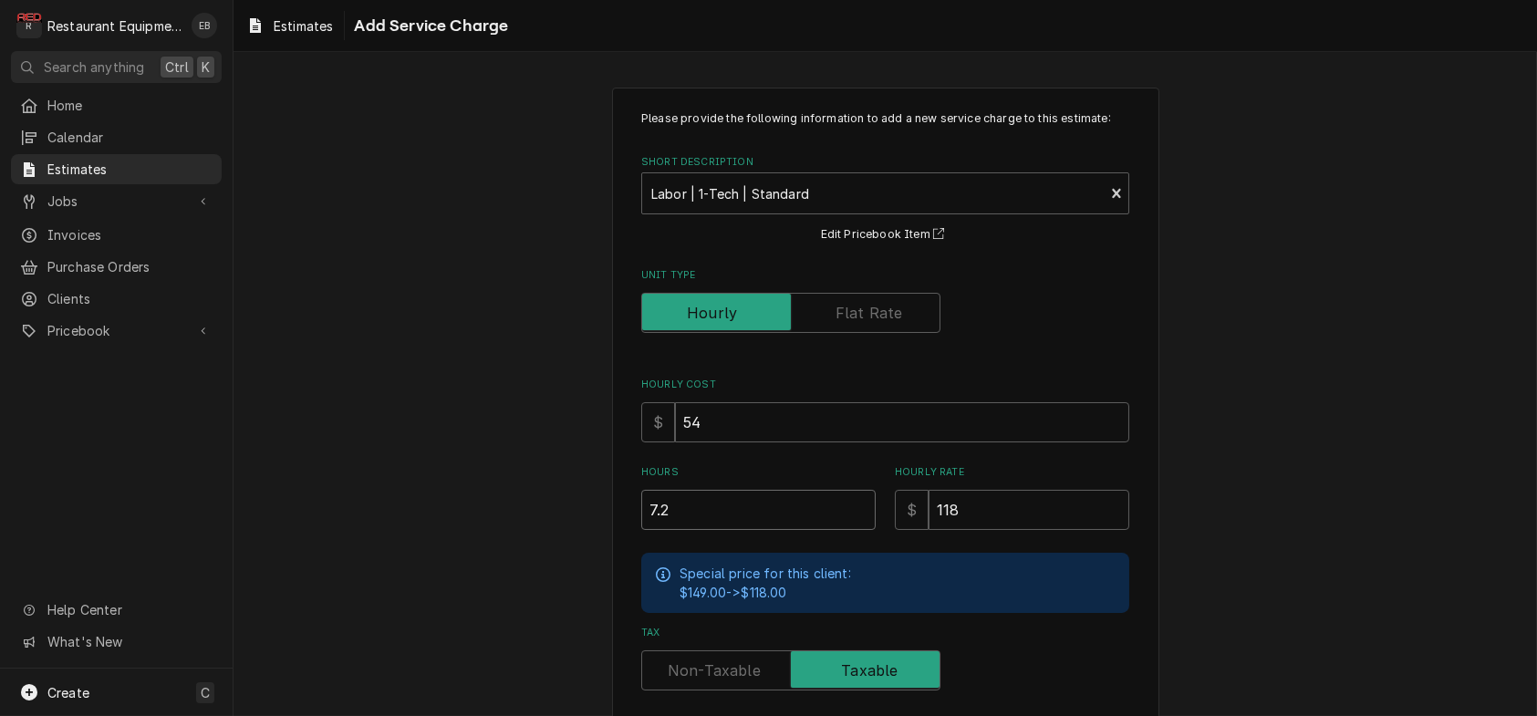
type textarea "x"
type input "7.25"
type textarea "x"
type input "7.25"
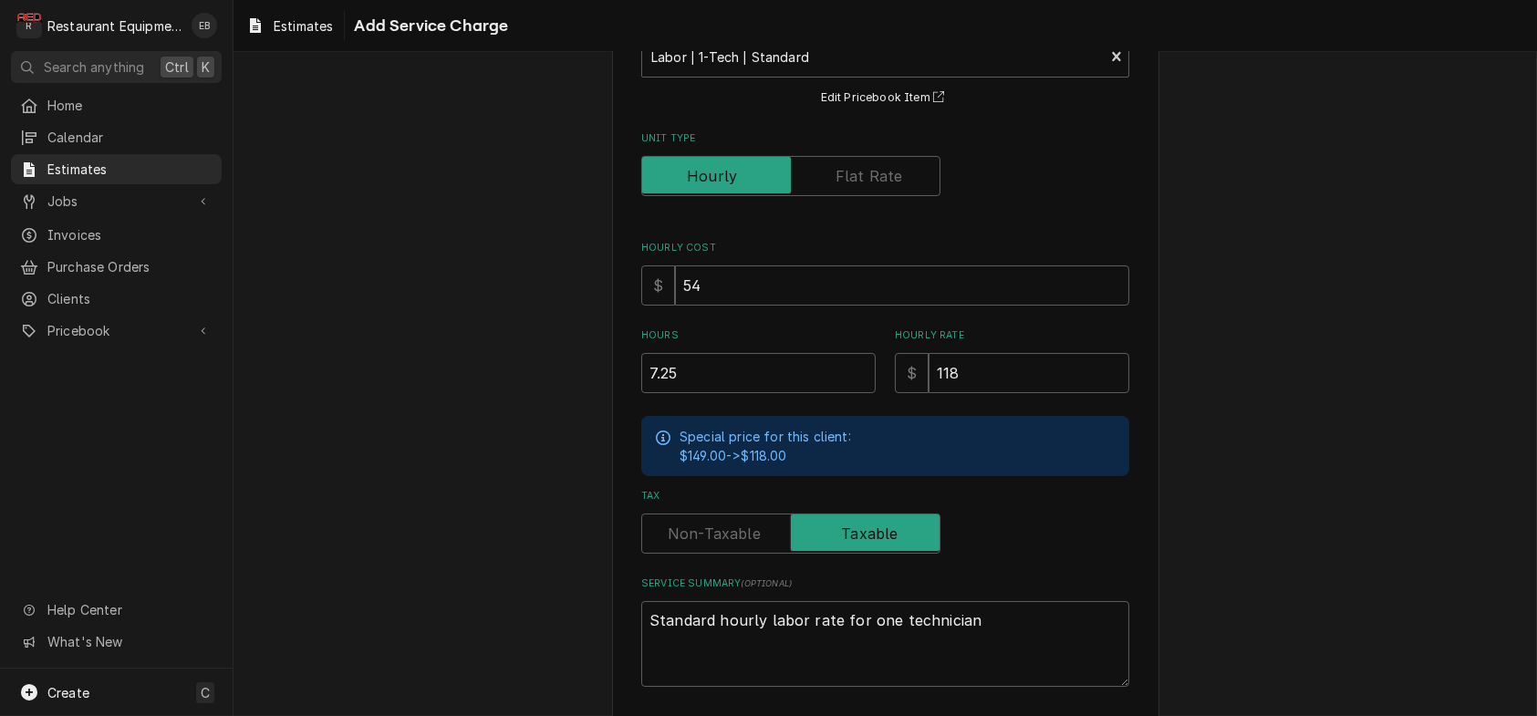
scroll to position [326, 0]
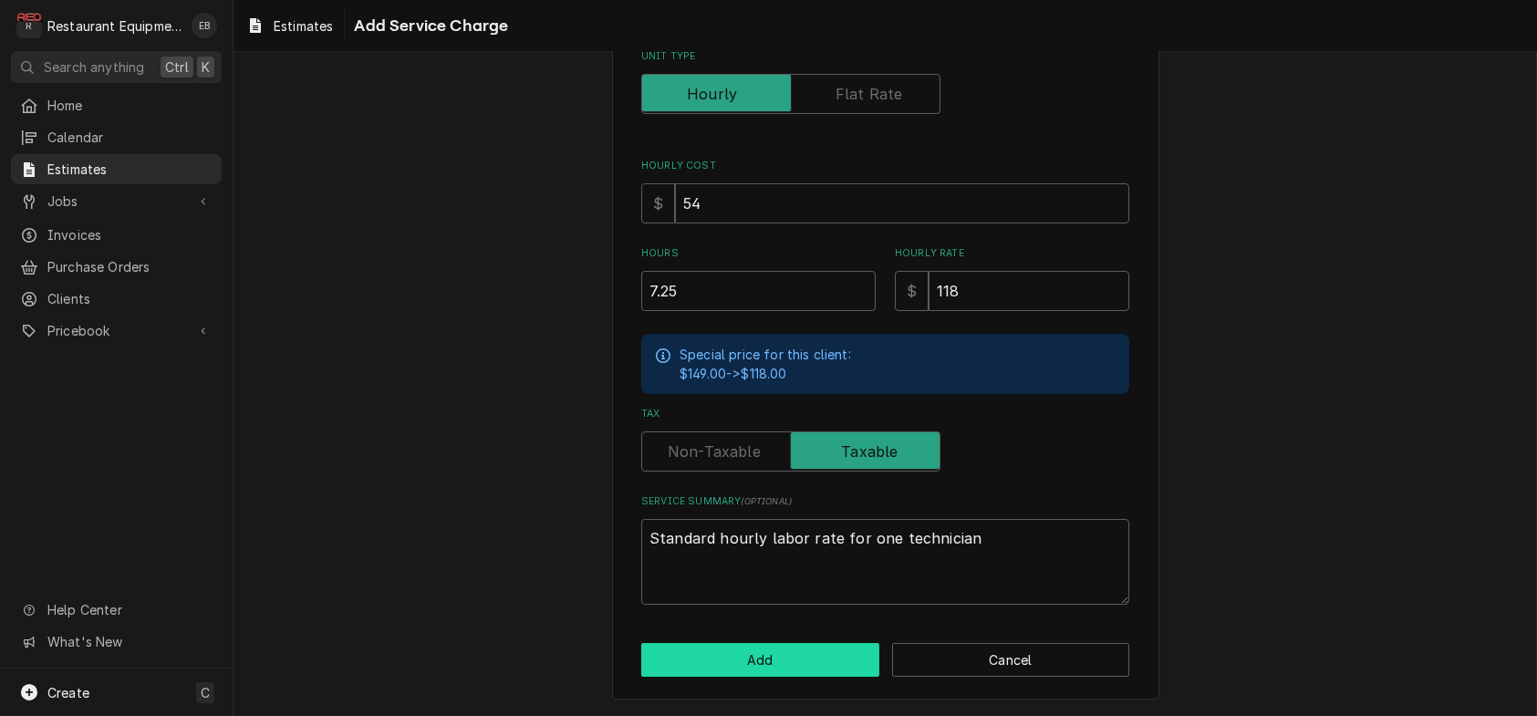
click at [812, 662] on button "Add" at bounding box center [760, 660] width 238 height 34
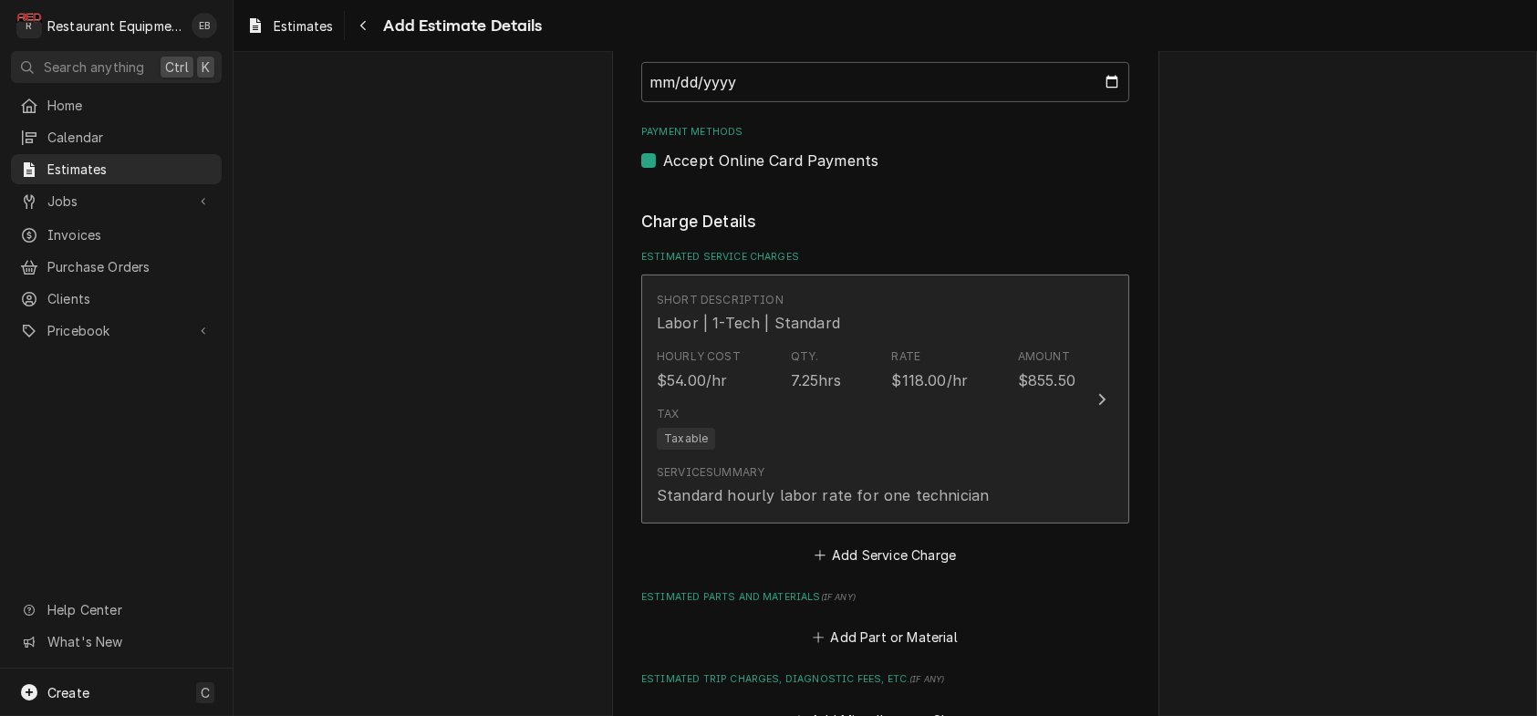
type textarea "x"
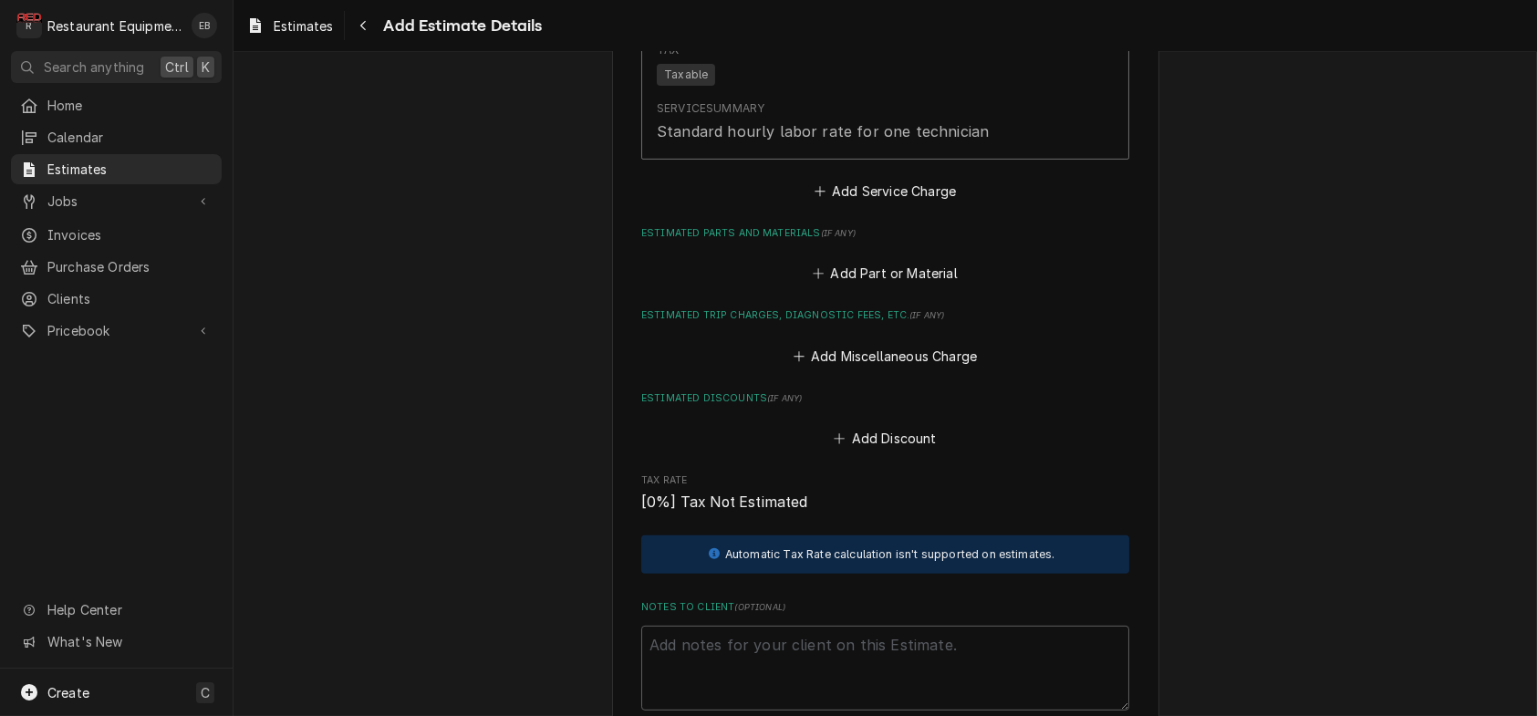
scroll to position [2012, 0]
click at [856, 203] on button "Add Service Charge" at bounding box center [885, 190] width 148 height 26
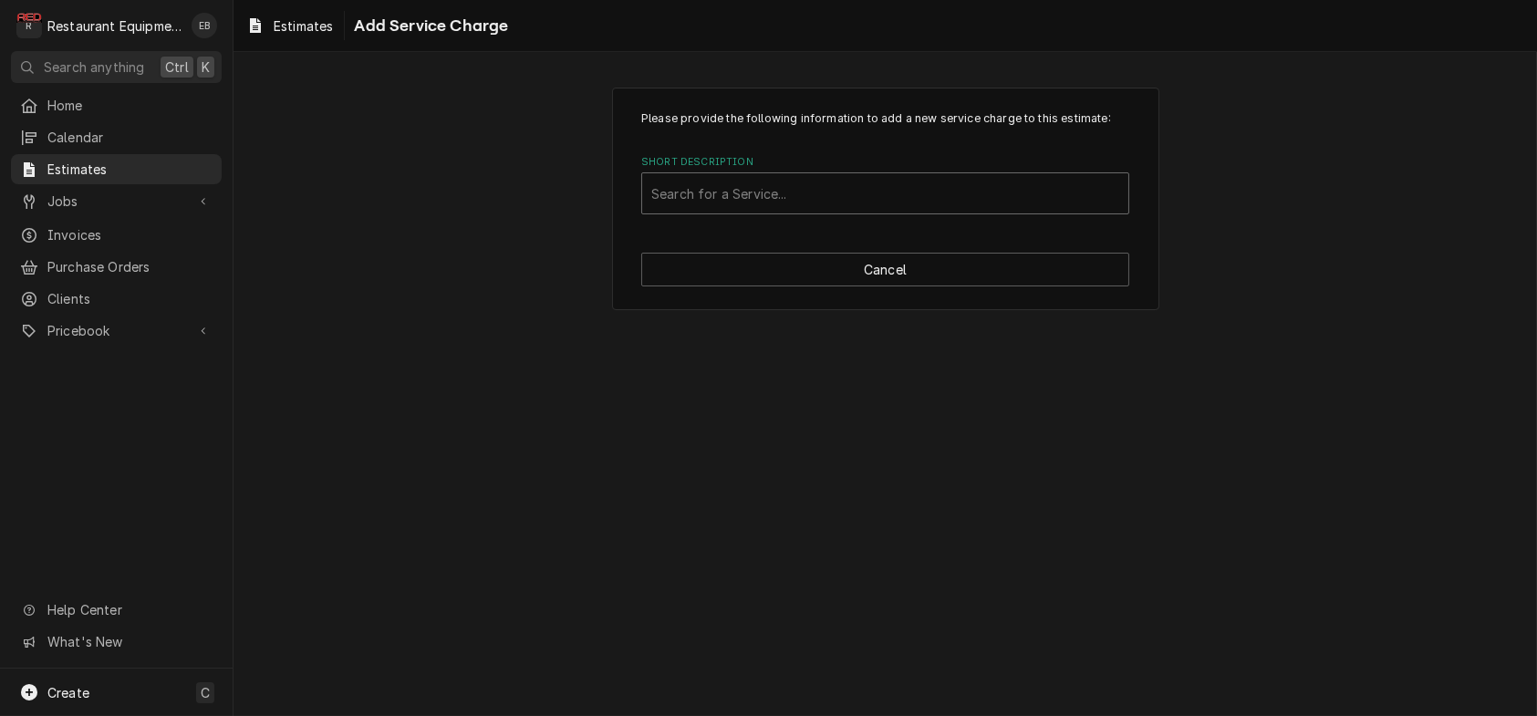
click at [815, 210] on div "Short Description" at bounding box center [885, 193] width 468 height 33
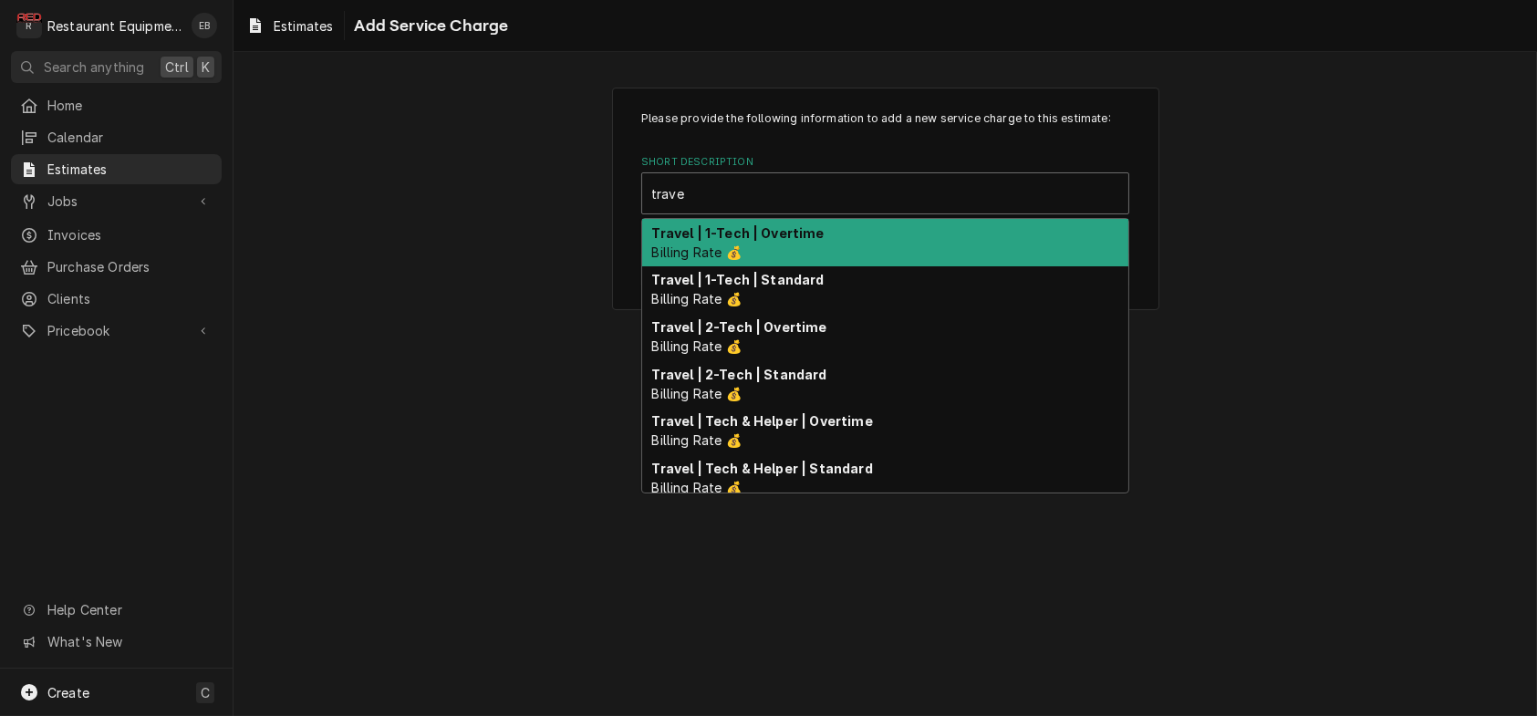
type input "travel"
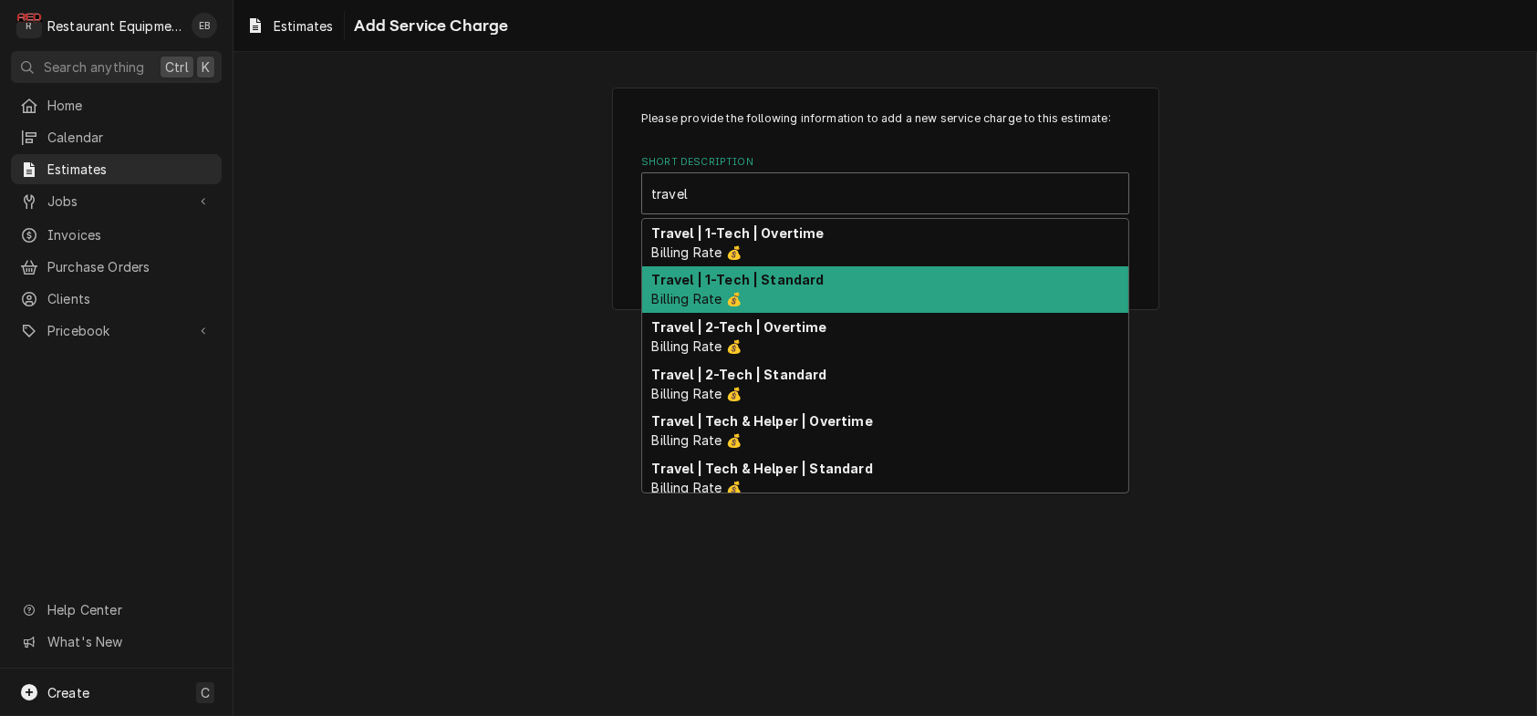
click at [788, 287] on strong "Travel | 1-Tech | Standard" at bounding box center [738, 280] width 172 height 16
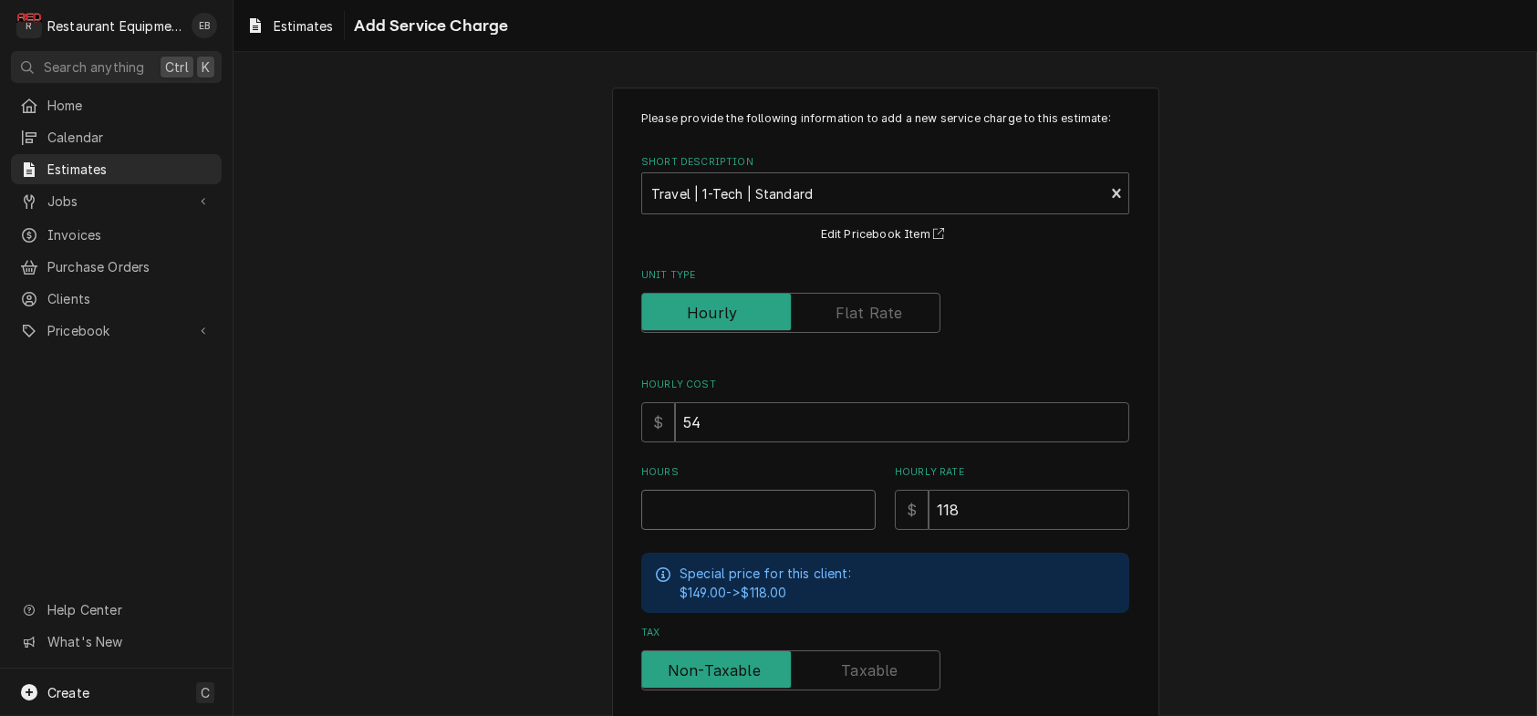
click at [740, 530] on input "Hours" at bounding box center [758, 510] width 234 height 40
type textarea "x"
type input "2"
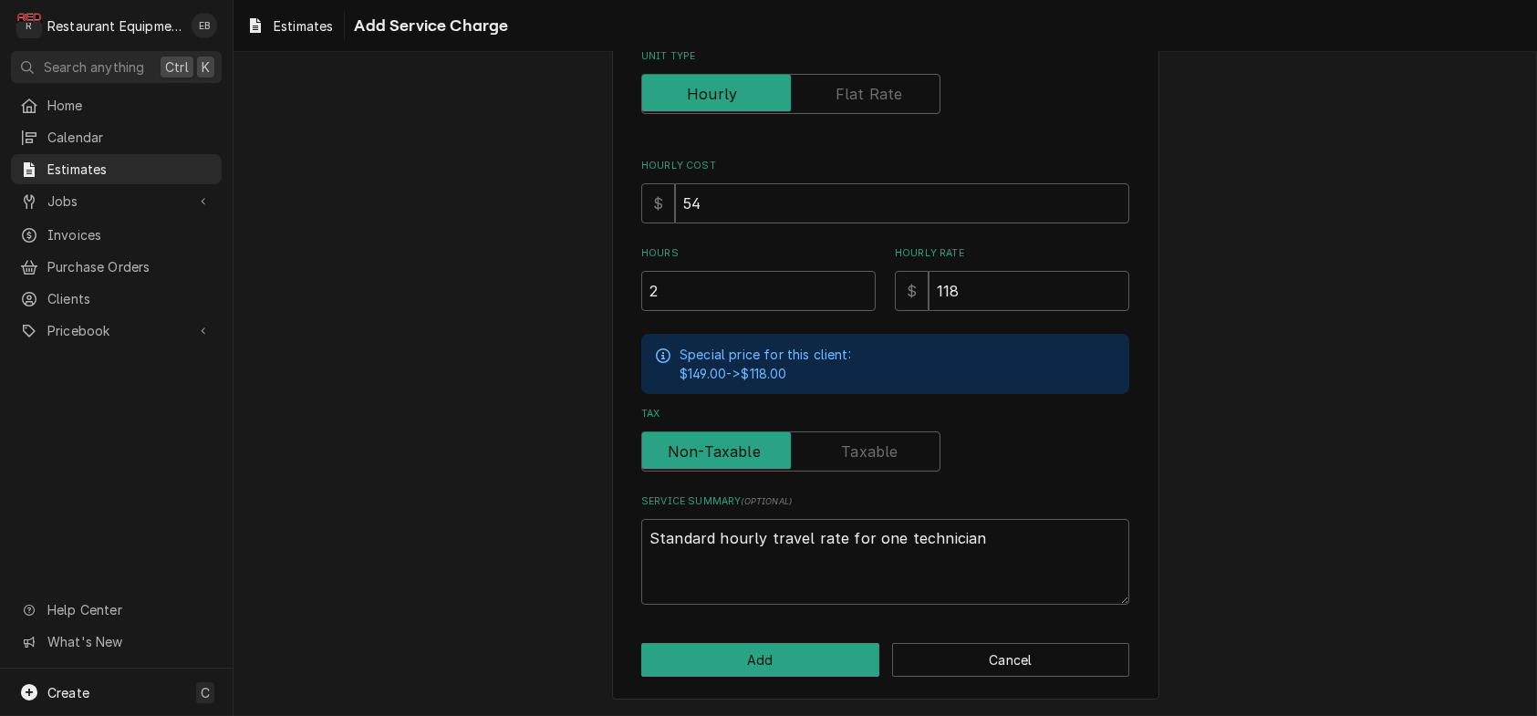
scroll to position [326, 0]
click at [789, 654] on button "Add" at bounding box center [760, 660] width 238 height 34
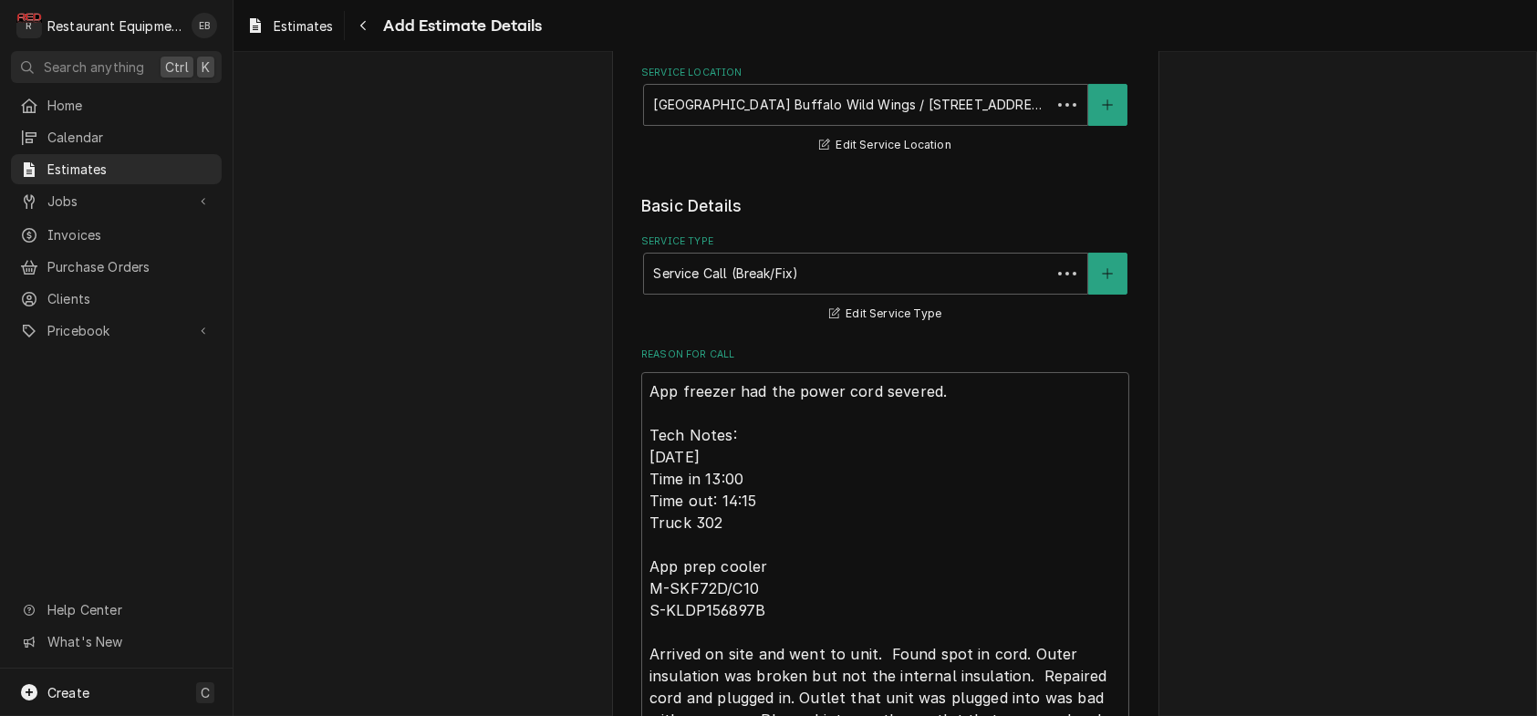
scroll to position [1988, 0]
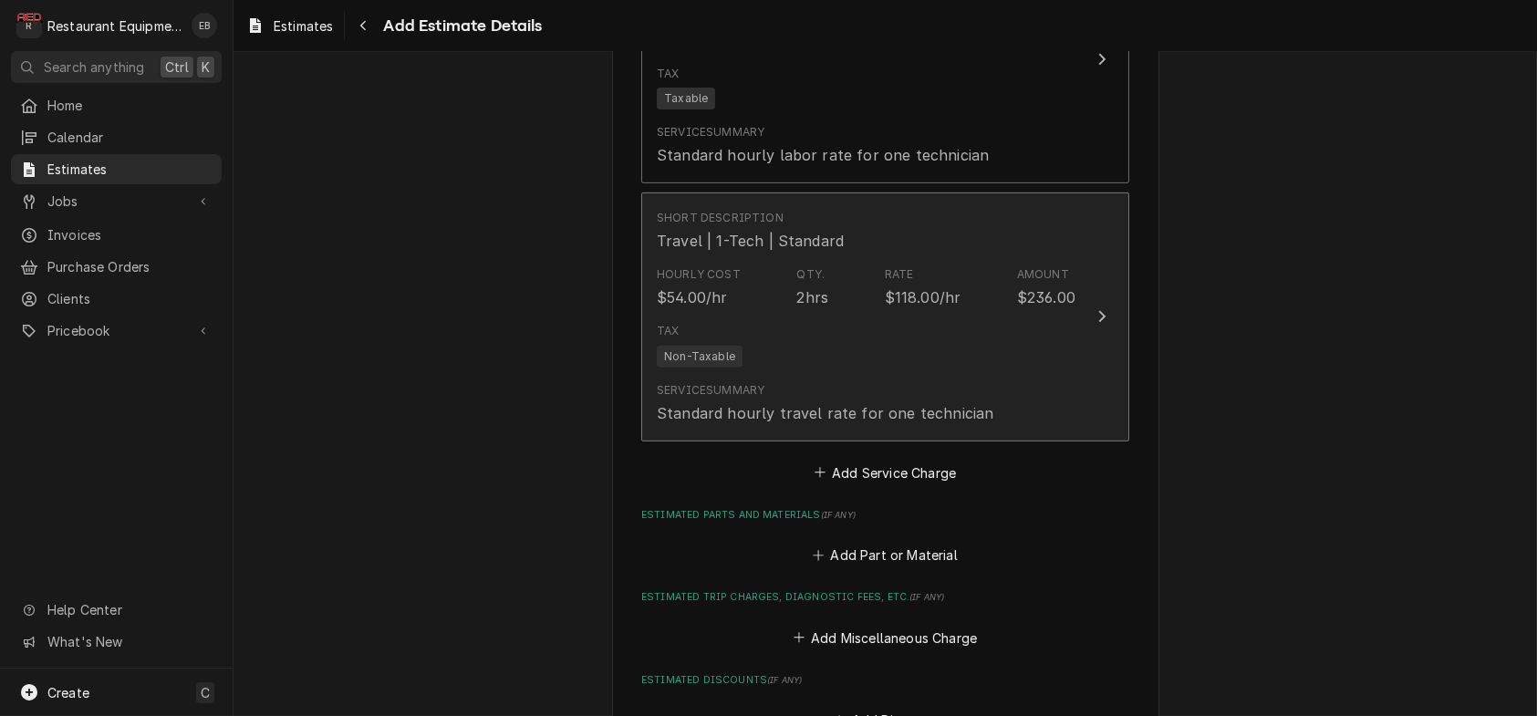
type textarea "x"
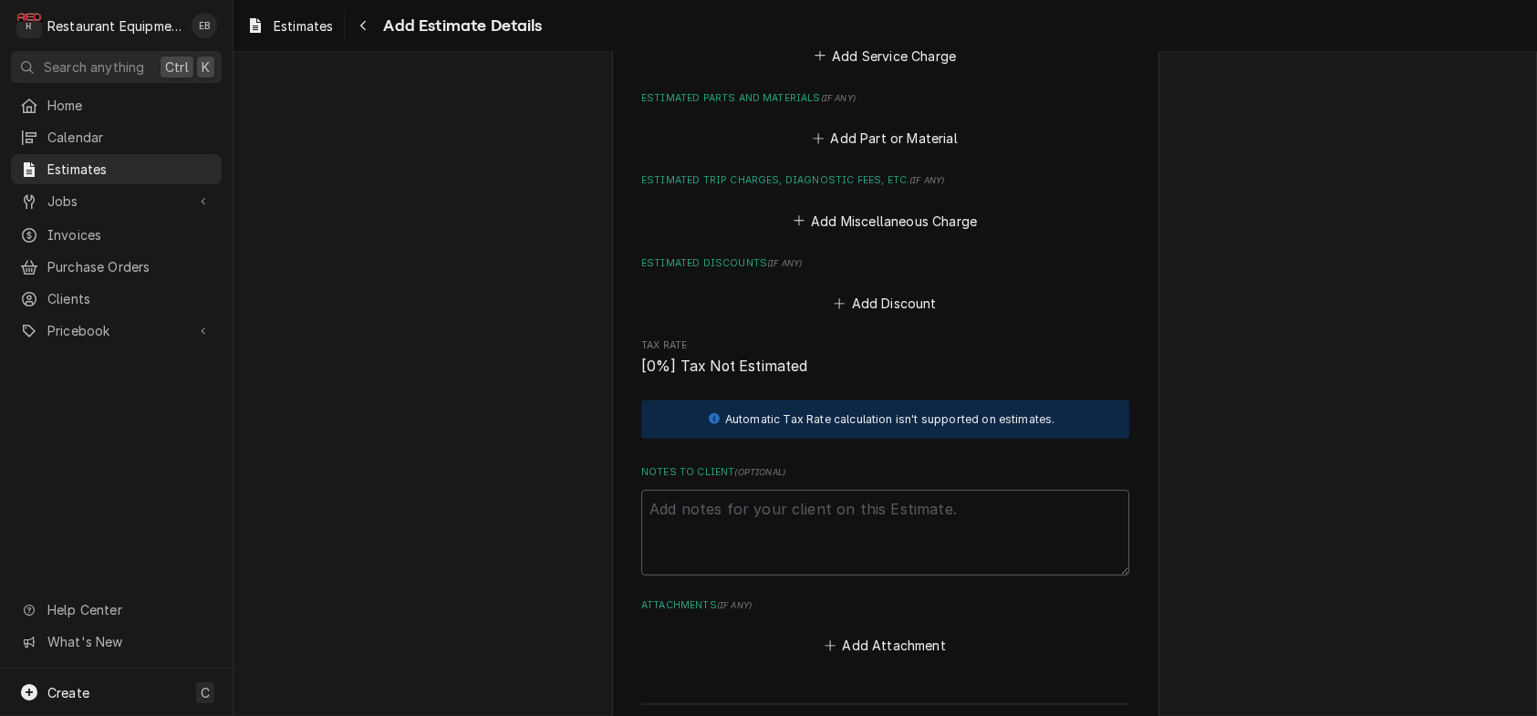
scroll to position [2475, 0]
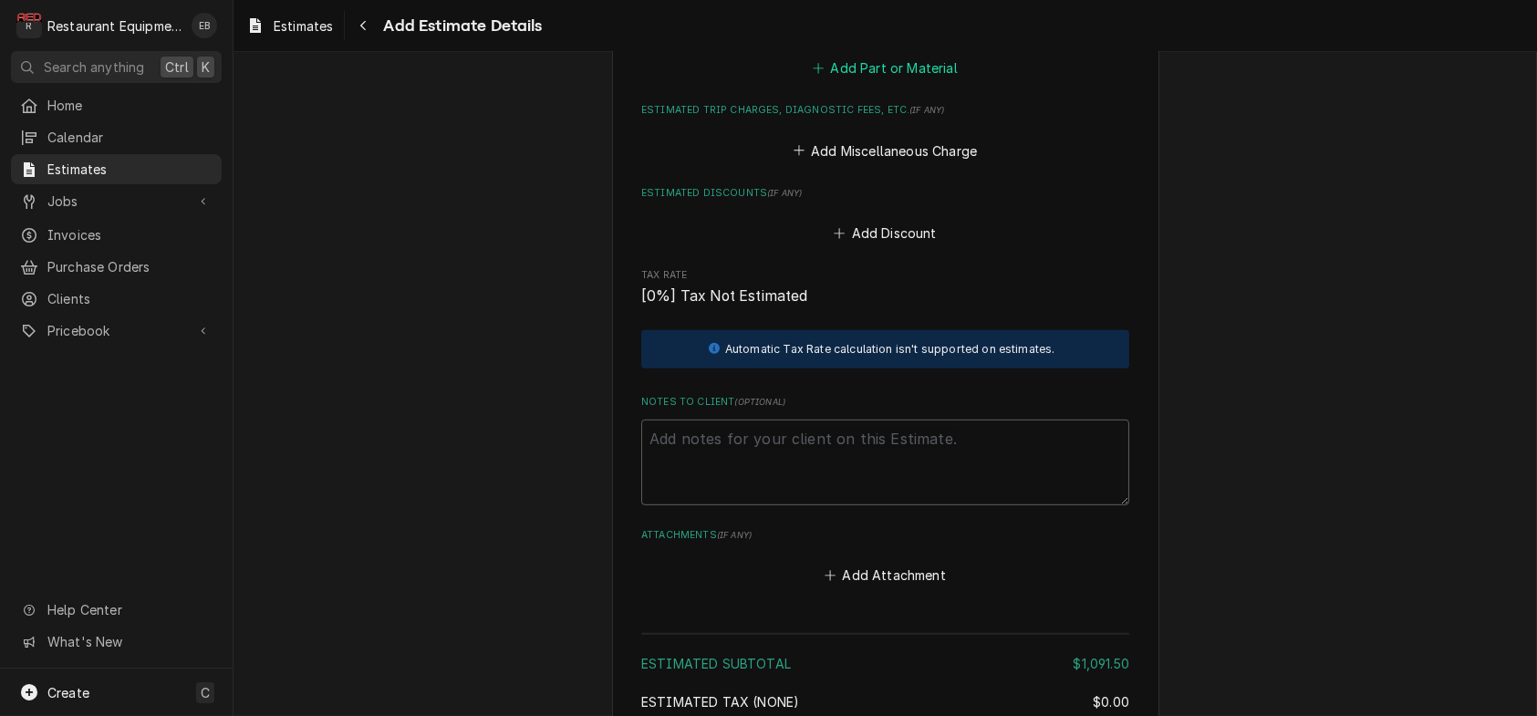
click at [860, 81] on button "Add Part or Material" at bounding box center [885, 69] width 151 height 26
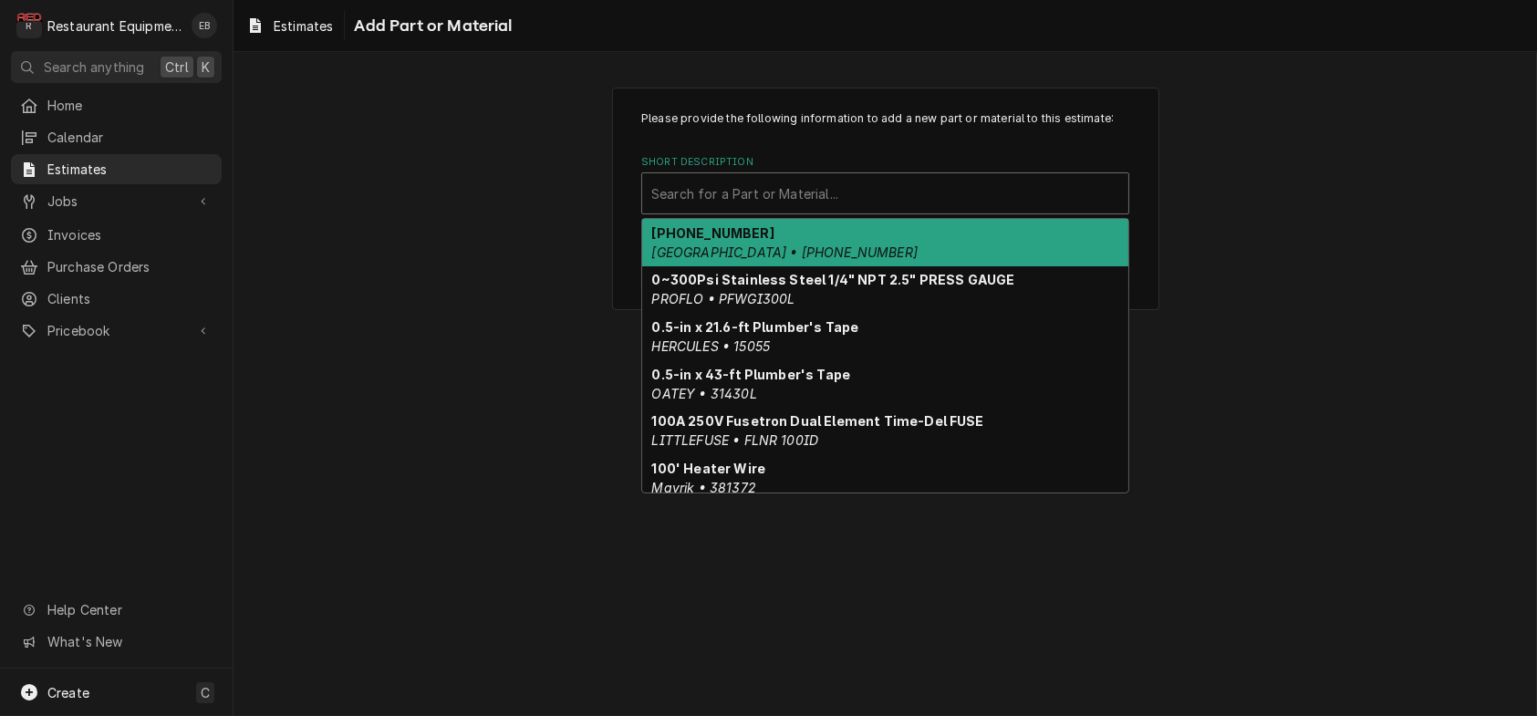
click at [823, 210] on div "Short Description" at bounding box center [885, 193] width 468 height 33
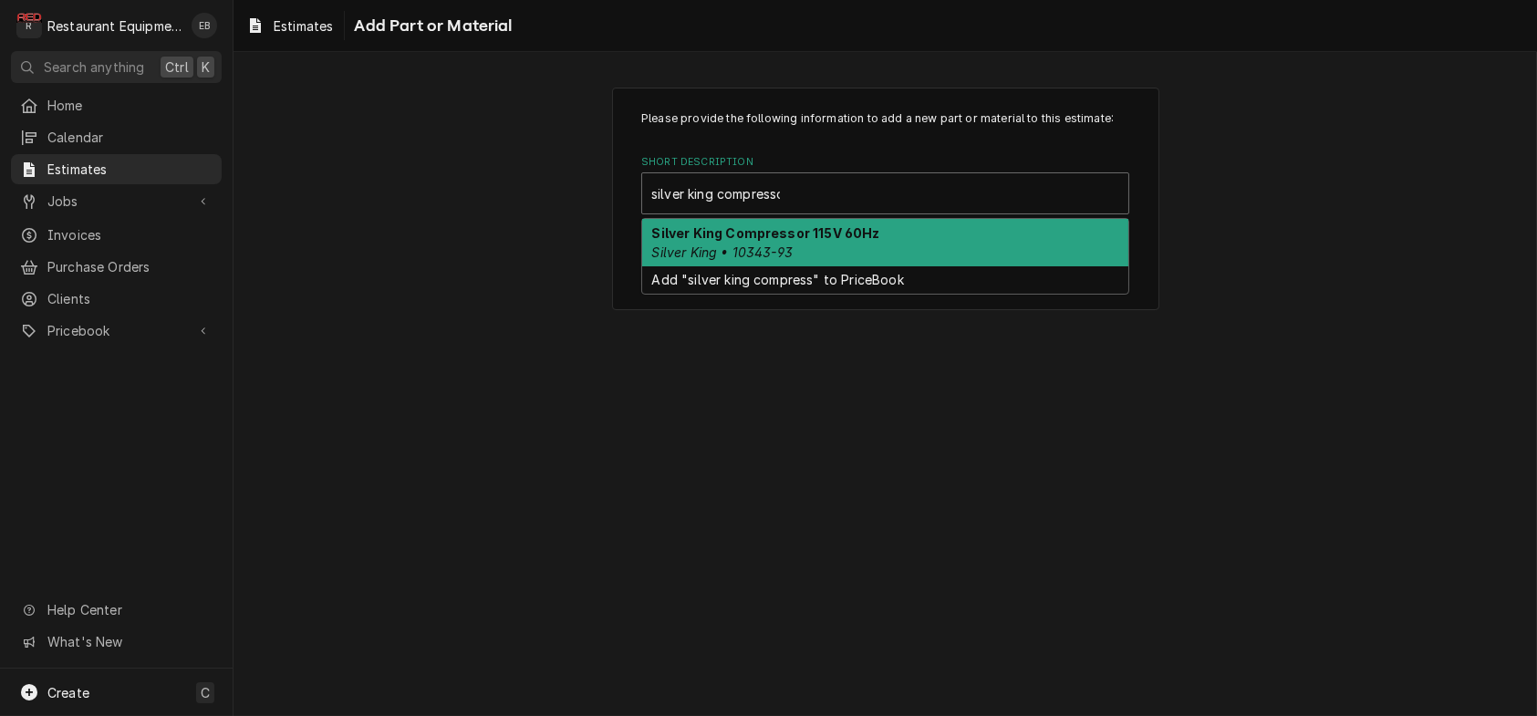
type input "silver king compressor"
click at [829, 266] on div "Silver King Compressor 115V 60Hz Silver King • 10343-93" at bounding box center [885, 242] width 486 height 47
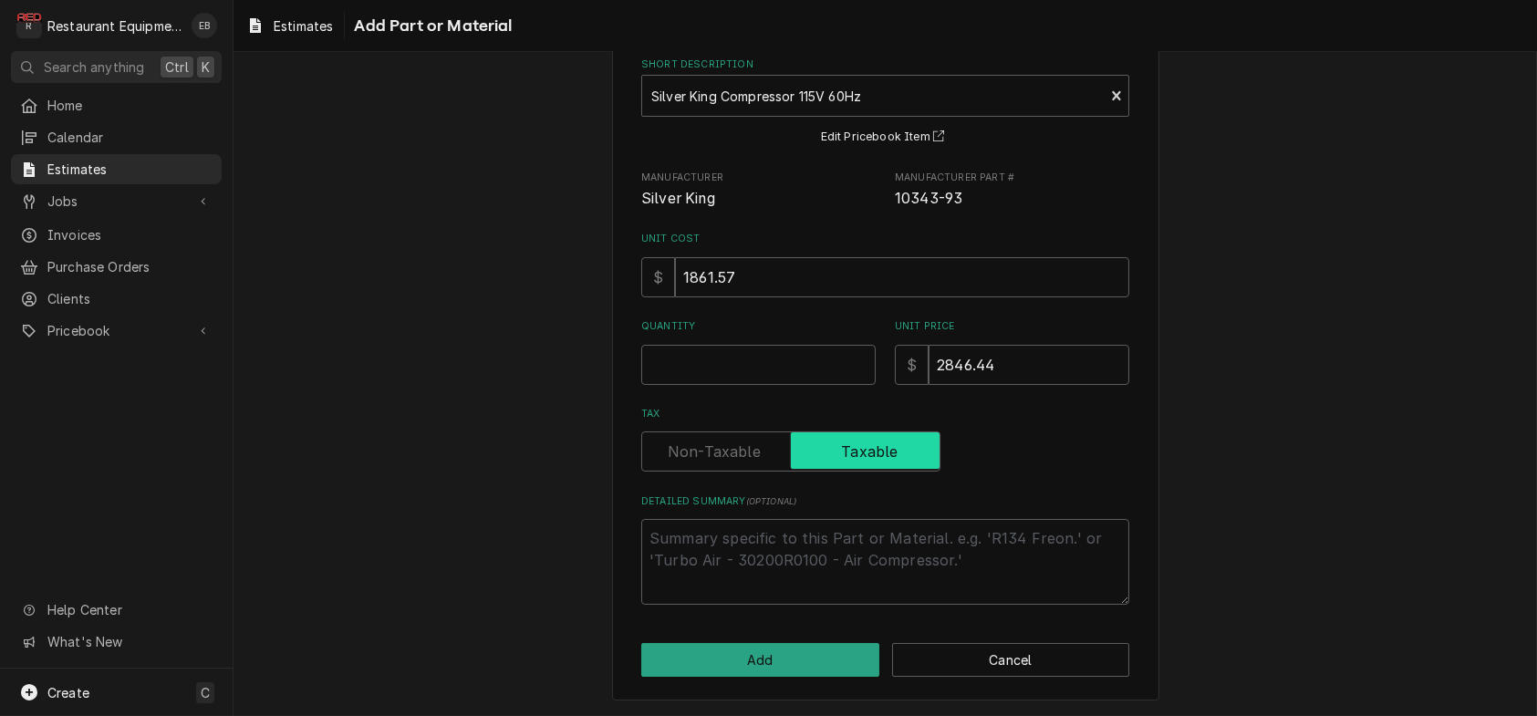
scroll to position [198, 0]
click at [802, 351] on input "Quantity" at bounding box center [758, 365] width 234 height 40
type textarea "x"
type input "1"
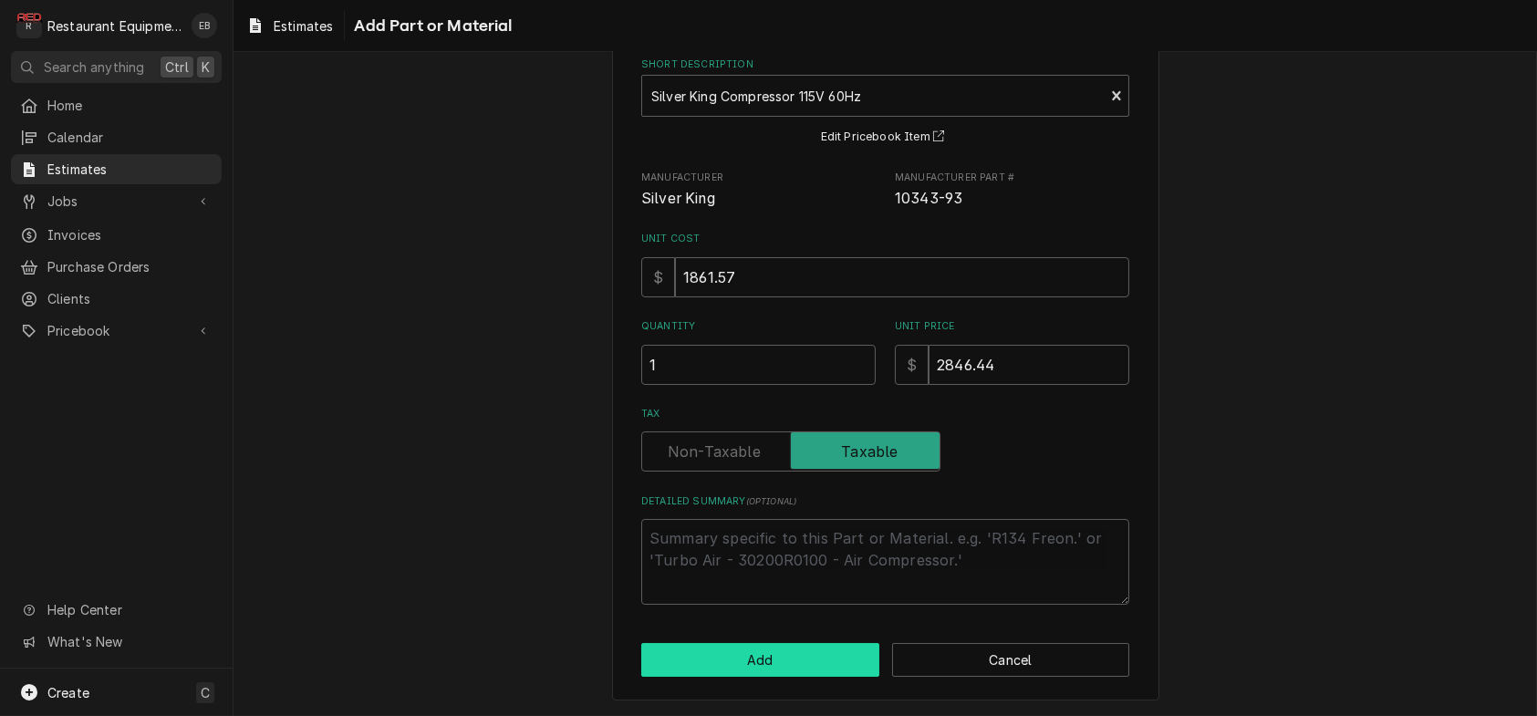
click at [859, 643] on button "Add" at bounding box center [760, 660] width 238 height 34
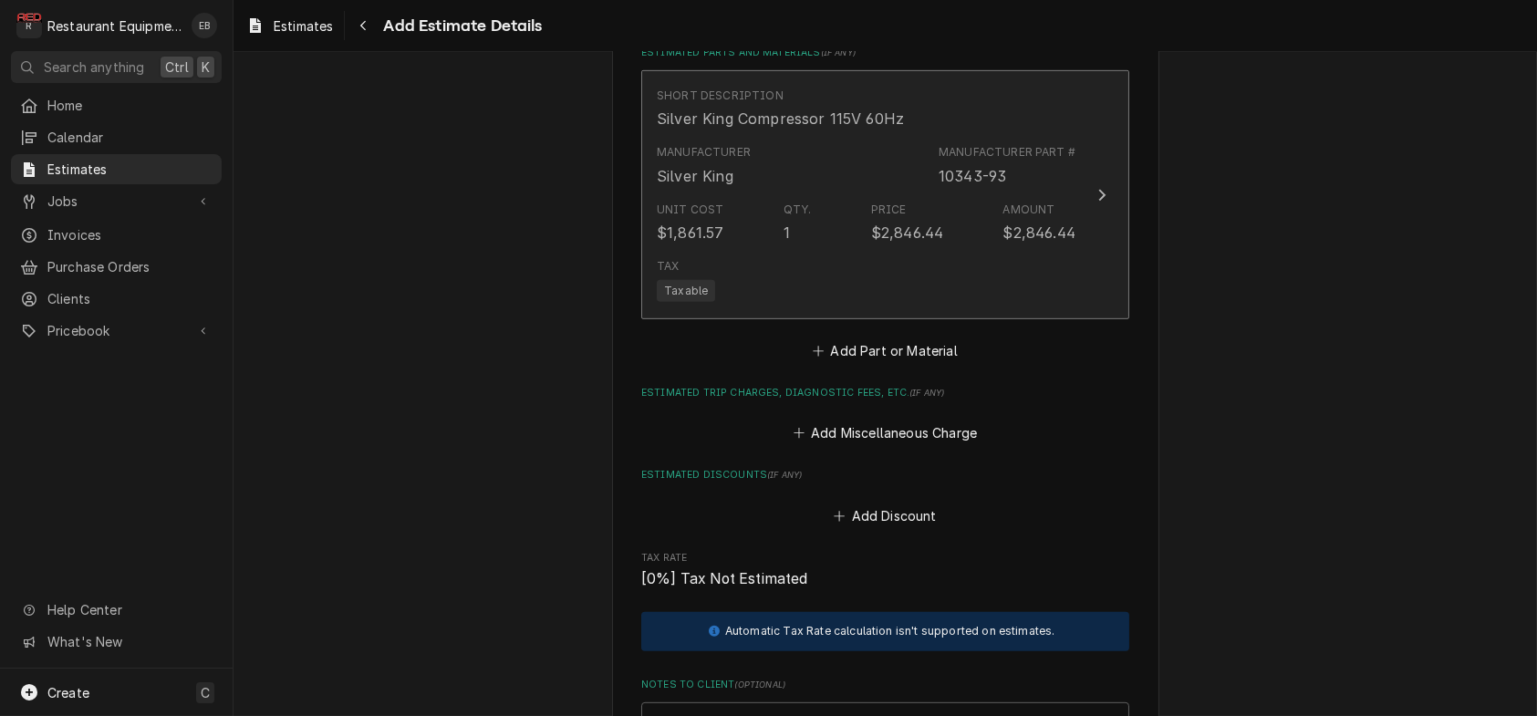
type textarea "x"
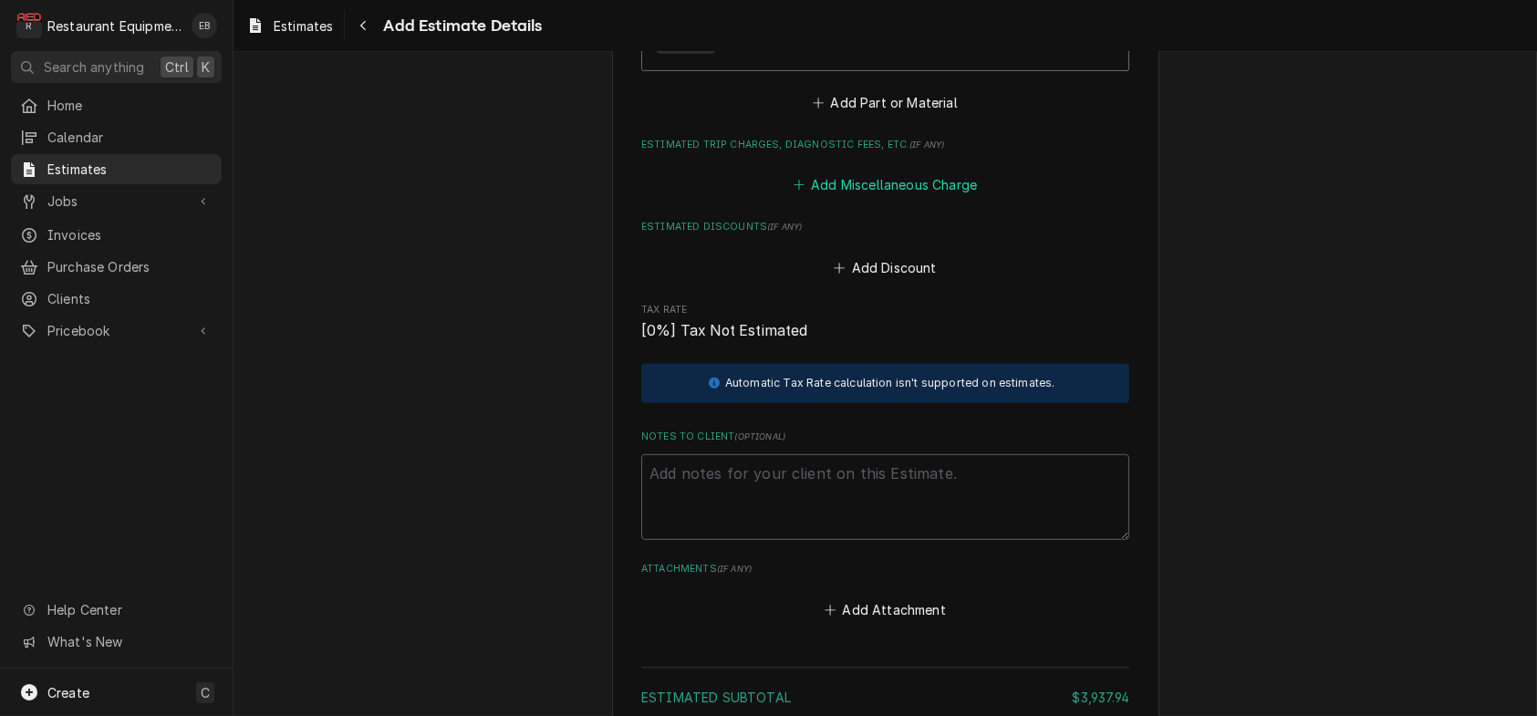
scroll to position [2755, 0]
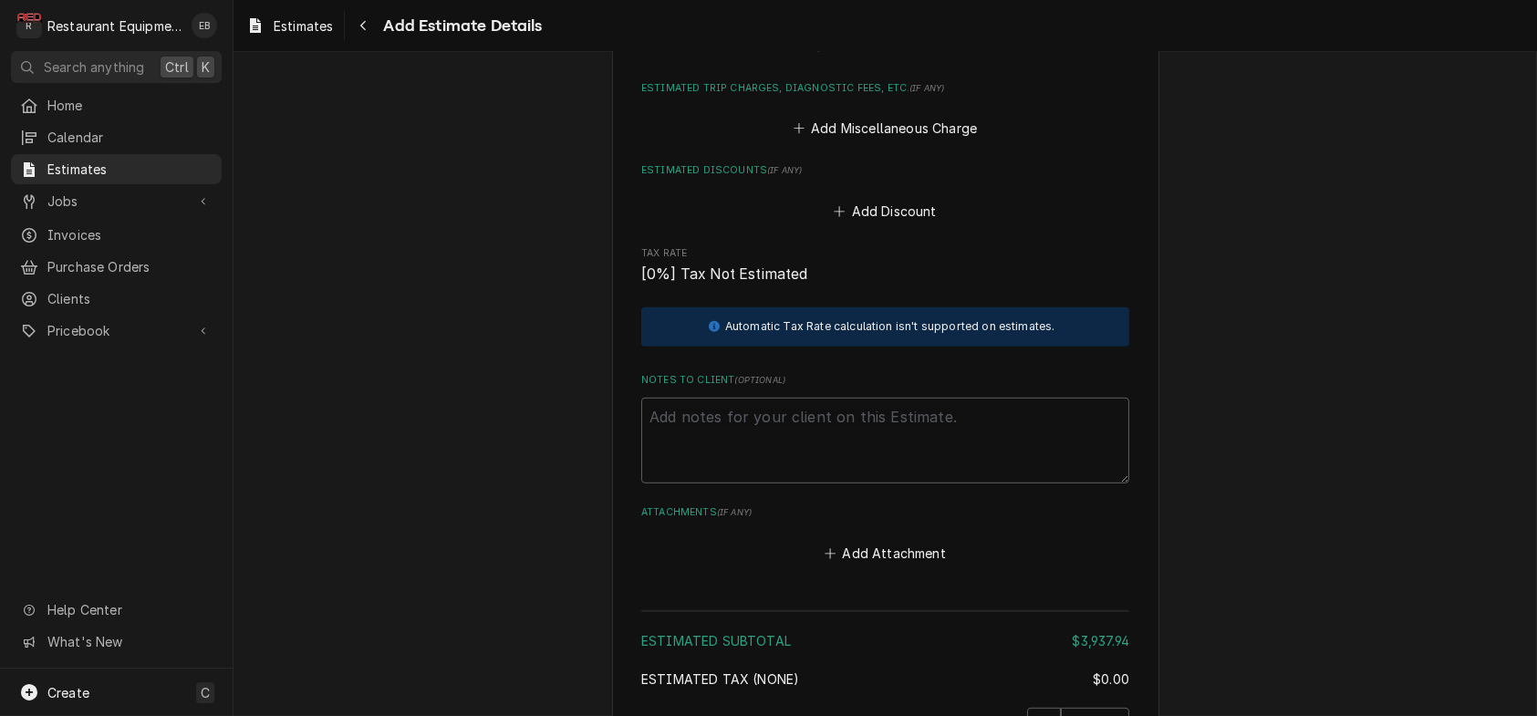
click at [919, 58] on button "Add Part or Material" at bounding box center [885, 46] width 151 height 26
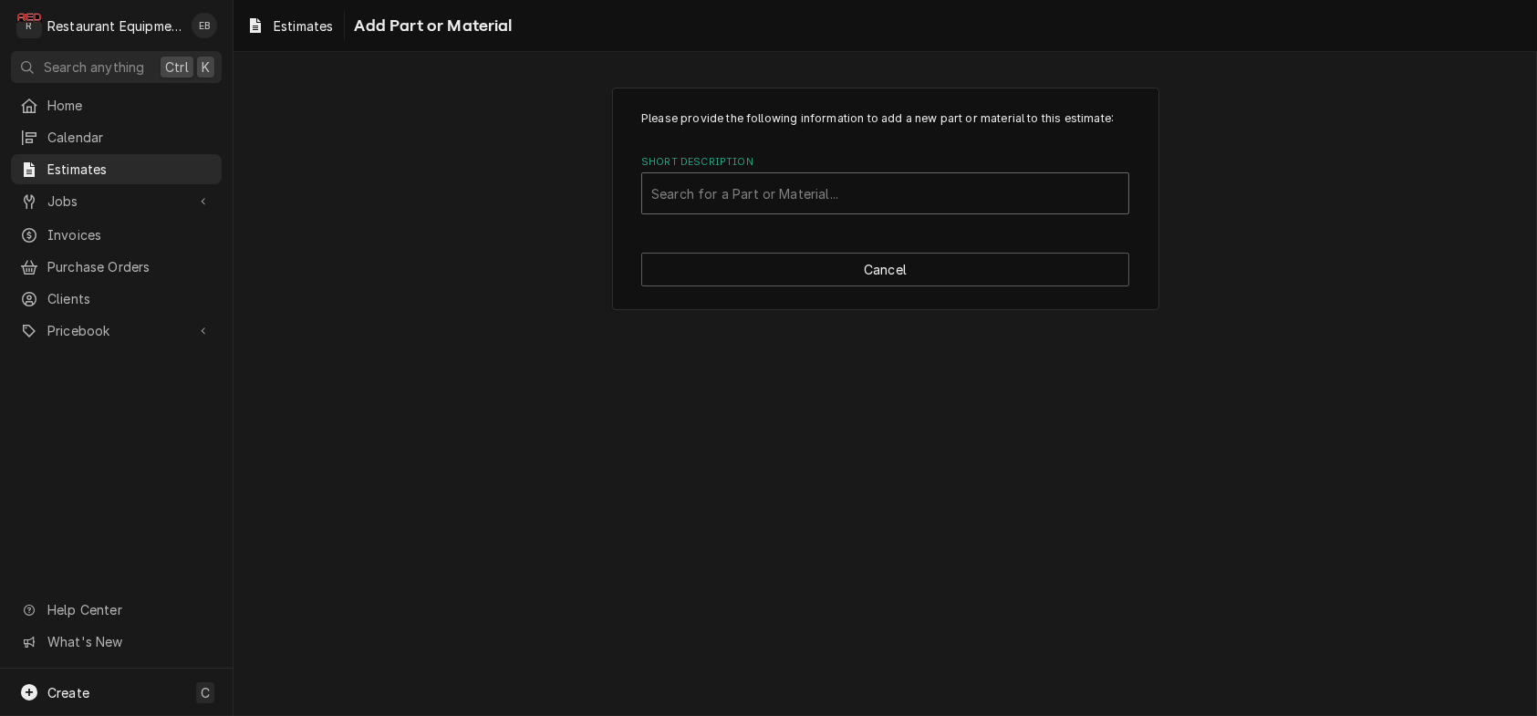
click at [856, 210] on div "Short Description" at bounding box center [885, 193] width 468 height 33
type input "torche"
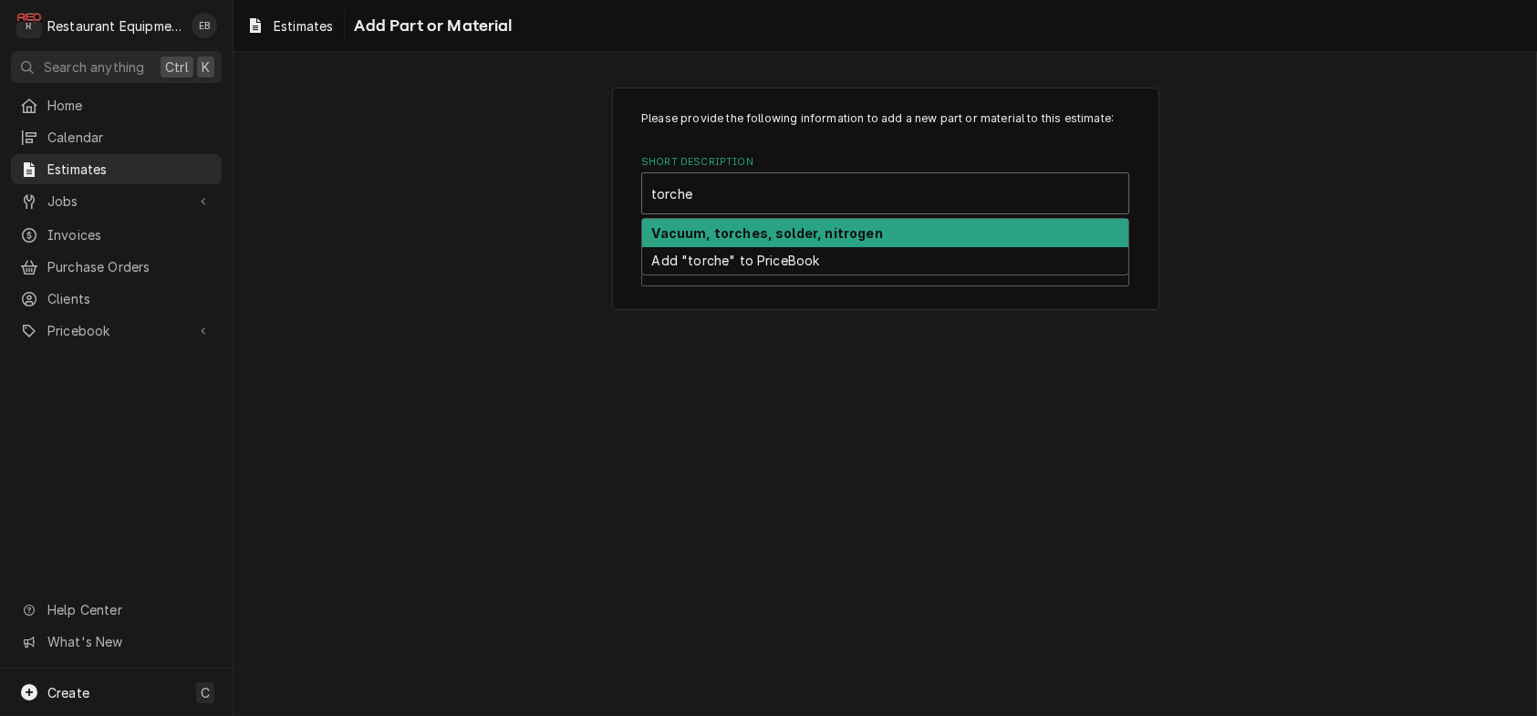
click at [866, 247] on div "Vacuum, torches, solder, nitrogen" at bounding box center [885, 233] width 486 height 28
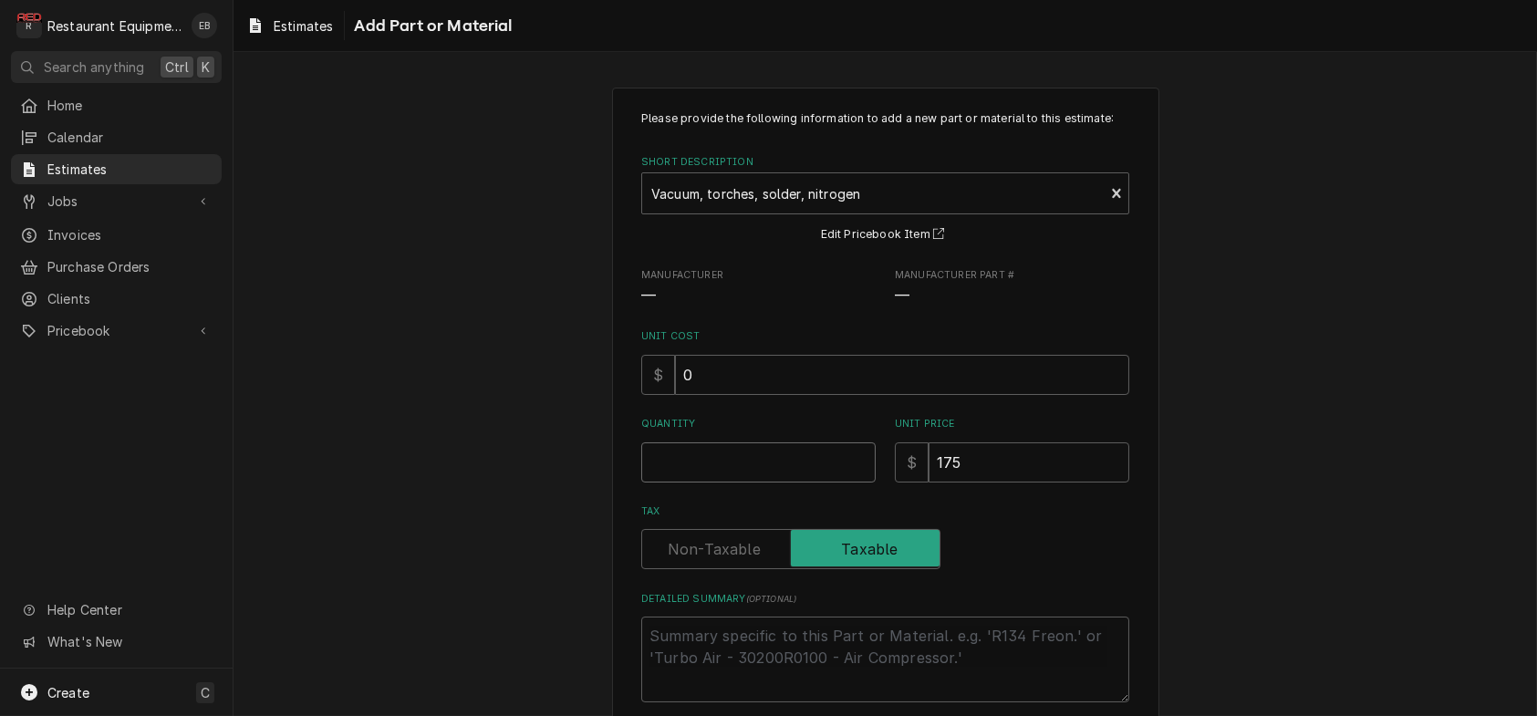
click at [769, 483] on input "Quantity" at bounding box center [758, 462] width 234 height 40
type textarea "x"
type input "1"
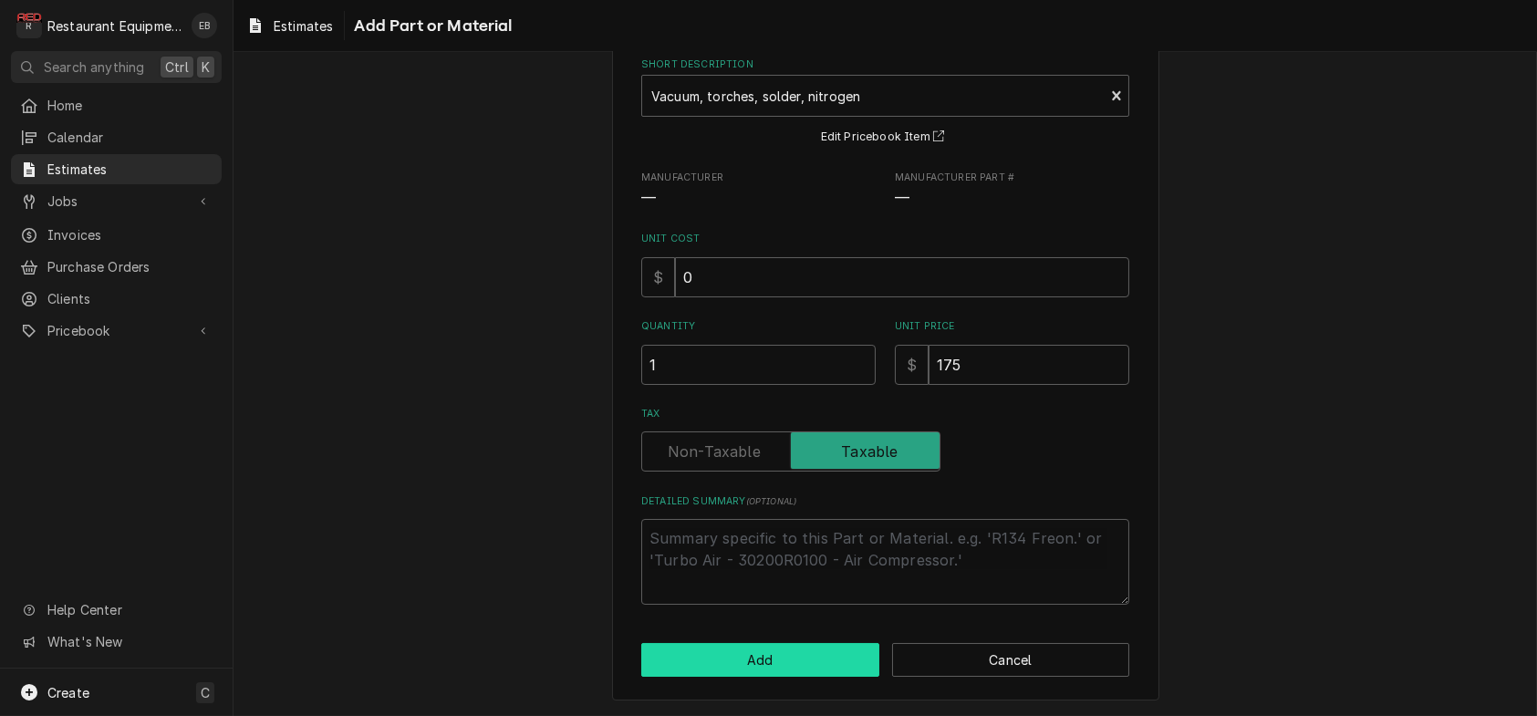
click at [775, 652] on button "Add" at bounding box center [760, 660] width 238 height 34
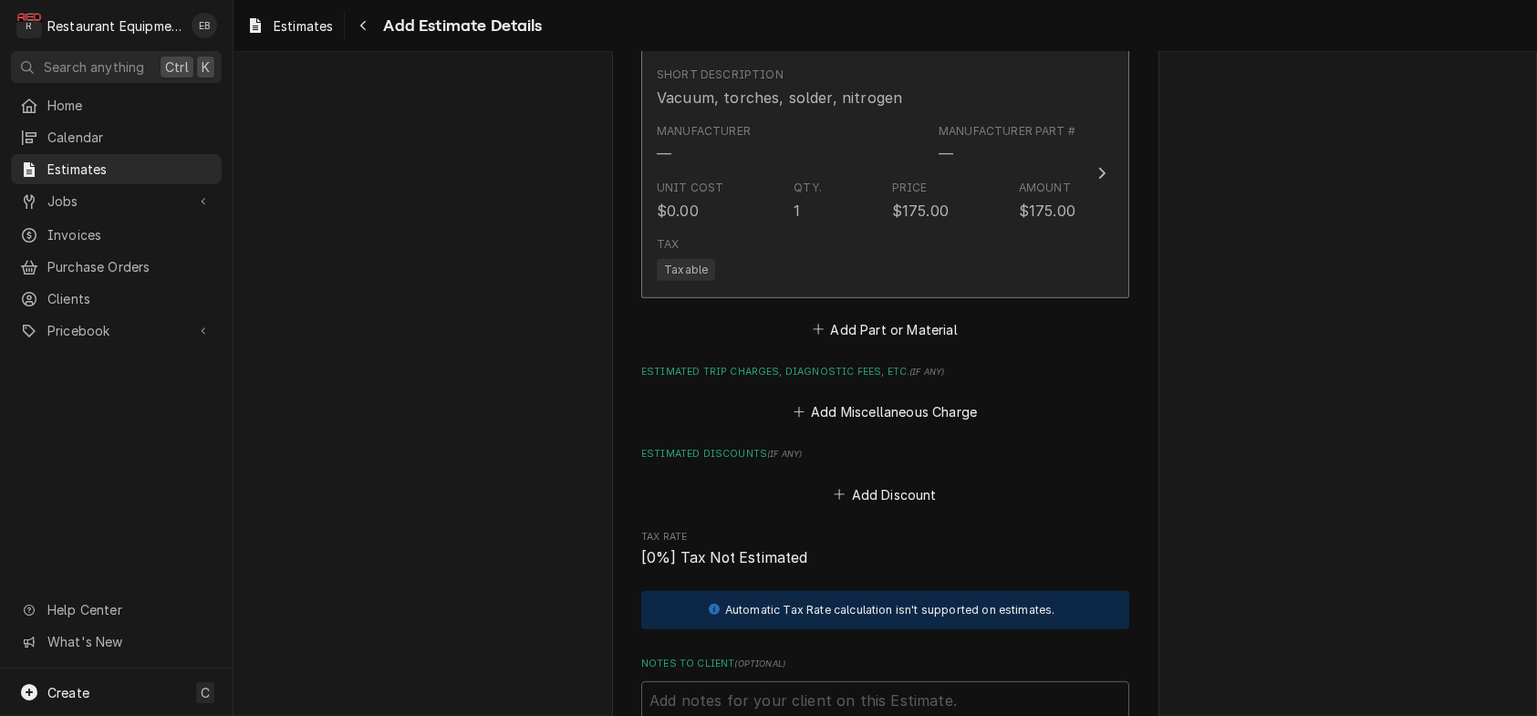
type textarea "x"
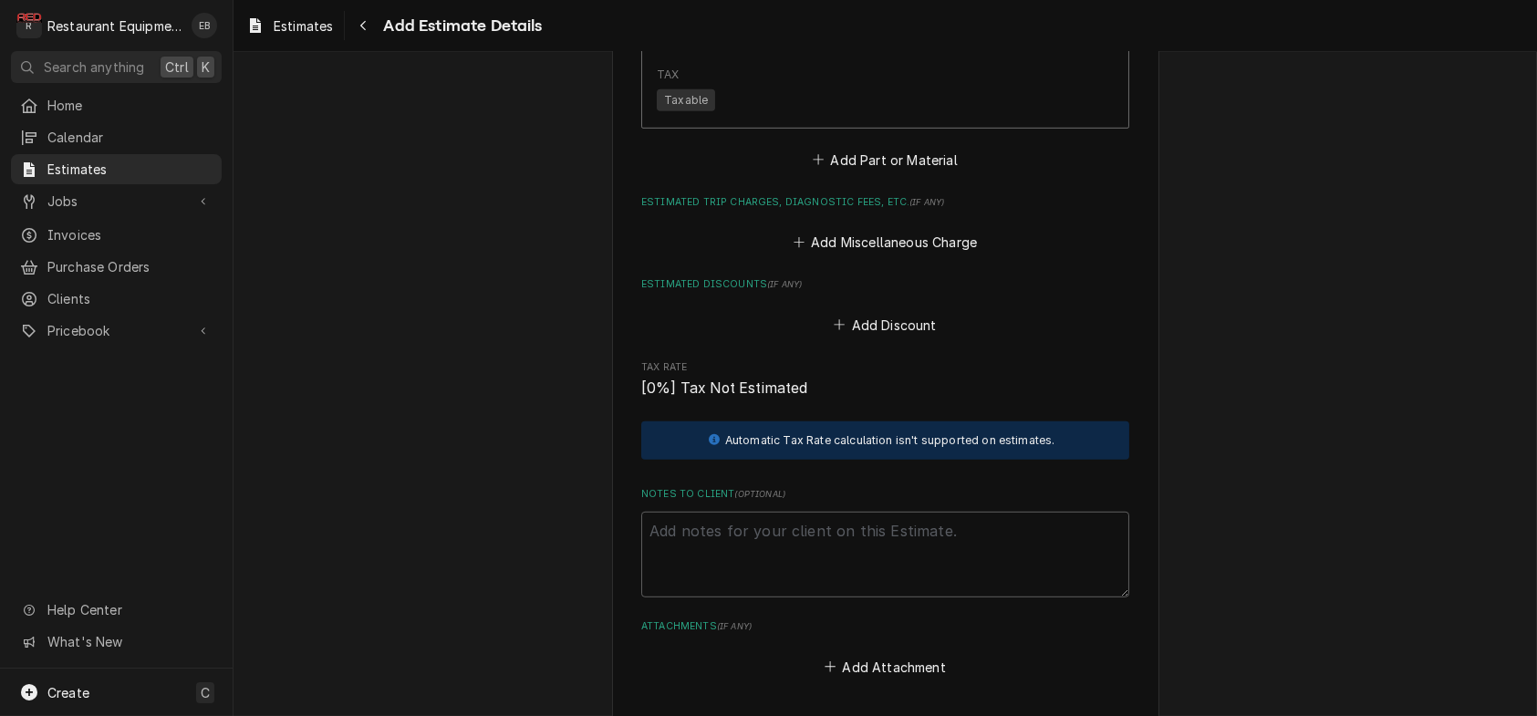
scroll to position [2912, 0]
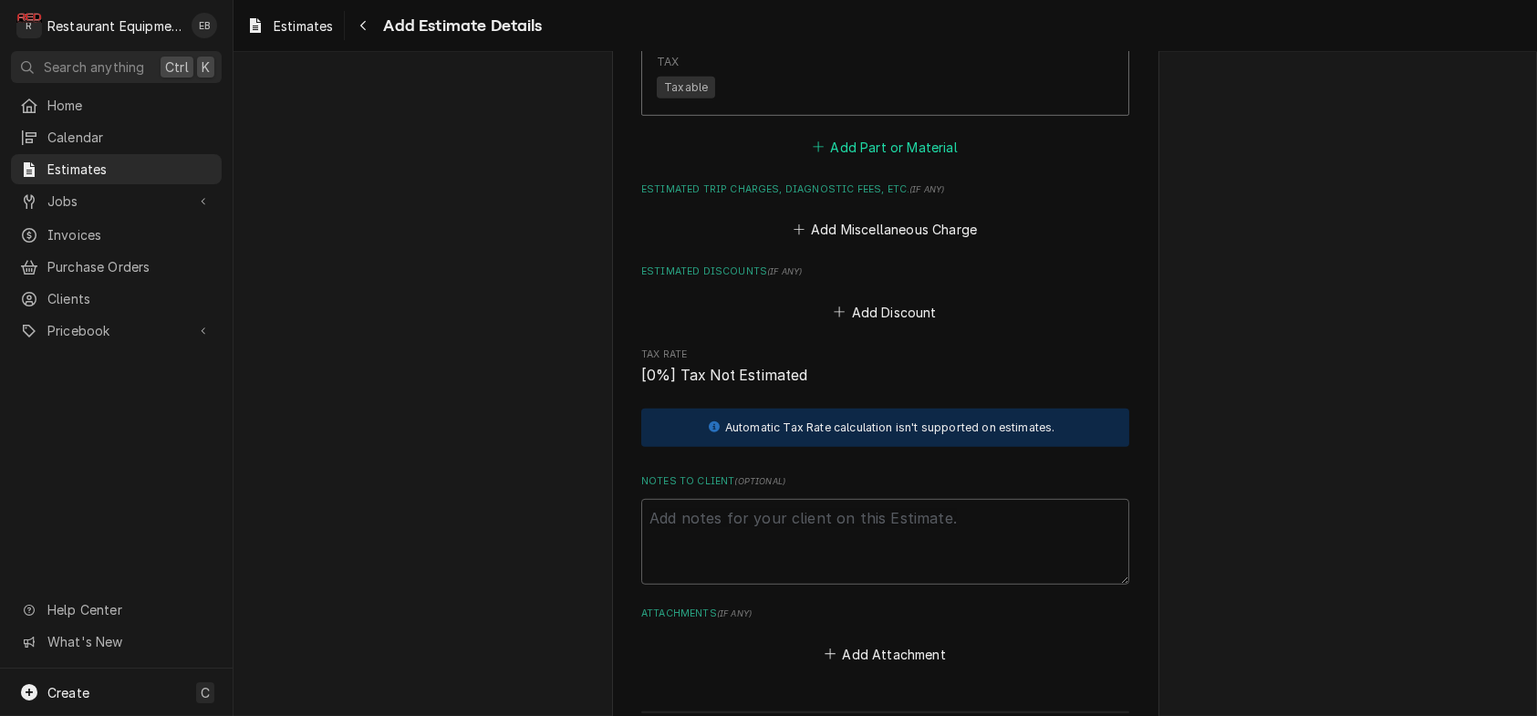
click at [888, 160] on button "Add Part or Material" at bounding box center [885, 147] width 151 height 26
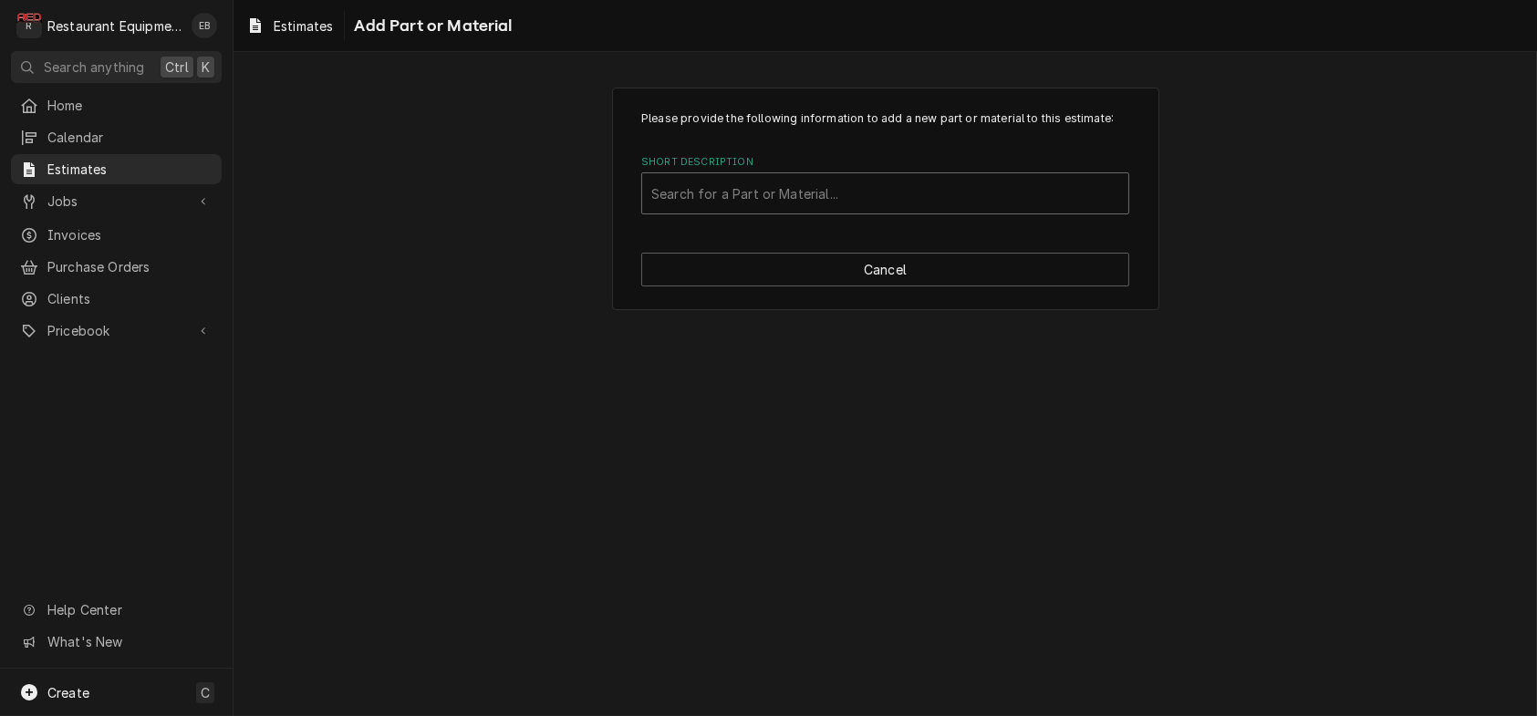
click at [801, 210] on div "Short Description" at bounding box center [885, 193] width 468 height 33
type input "404a"
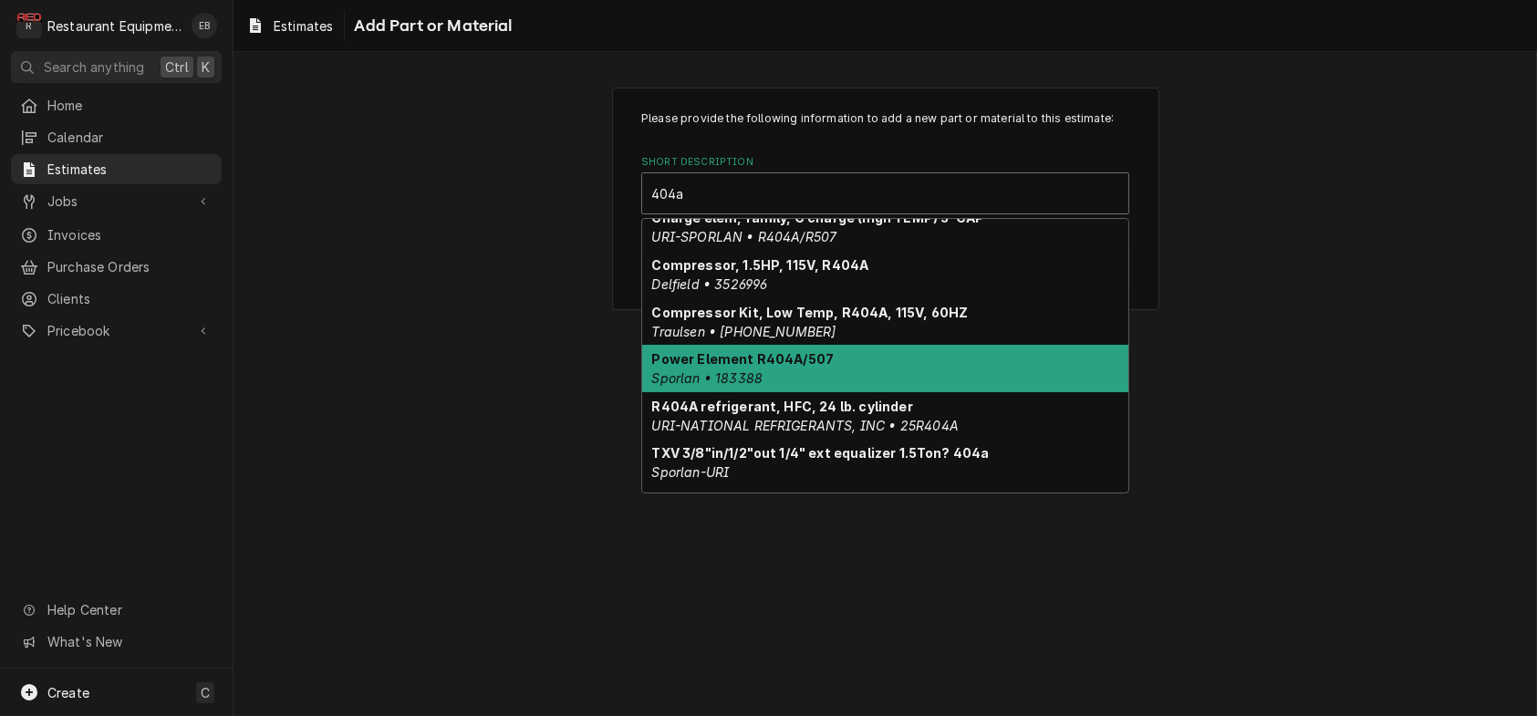
scroll to position [109, 0]
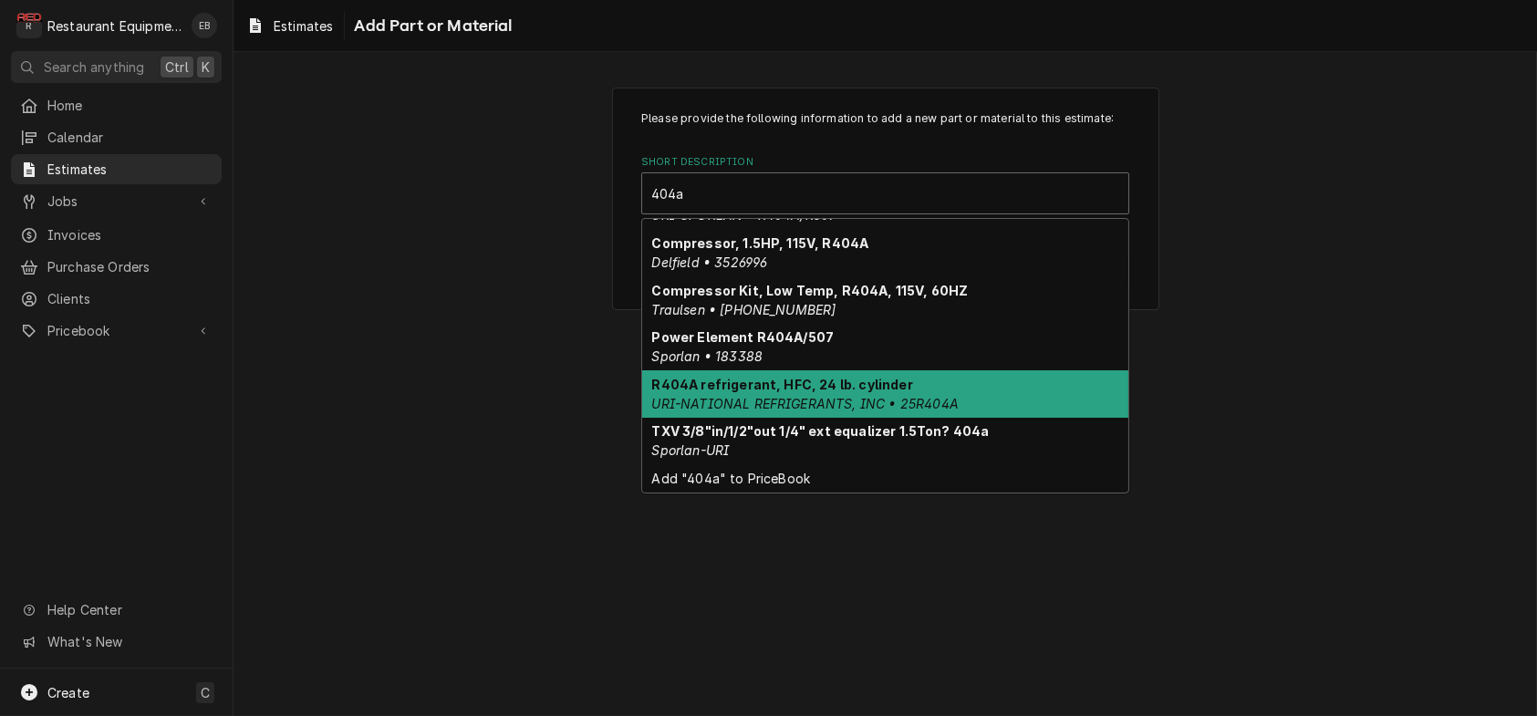
click at [857, 411] on em "URI-NATIONAL REFRIGERANTS, INC • 25R404A" at bounding box center [805, 404] width 306 height 16
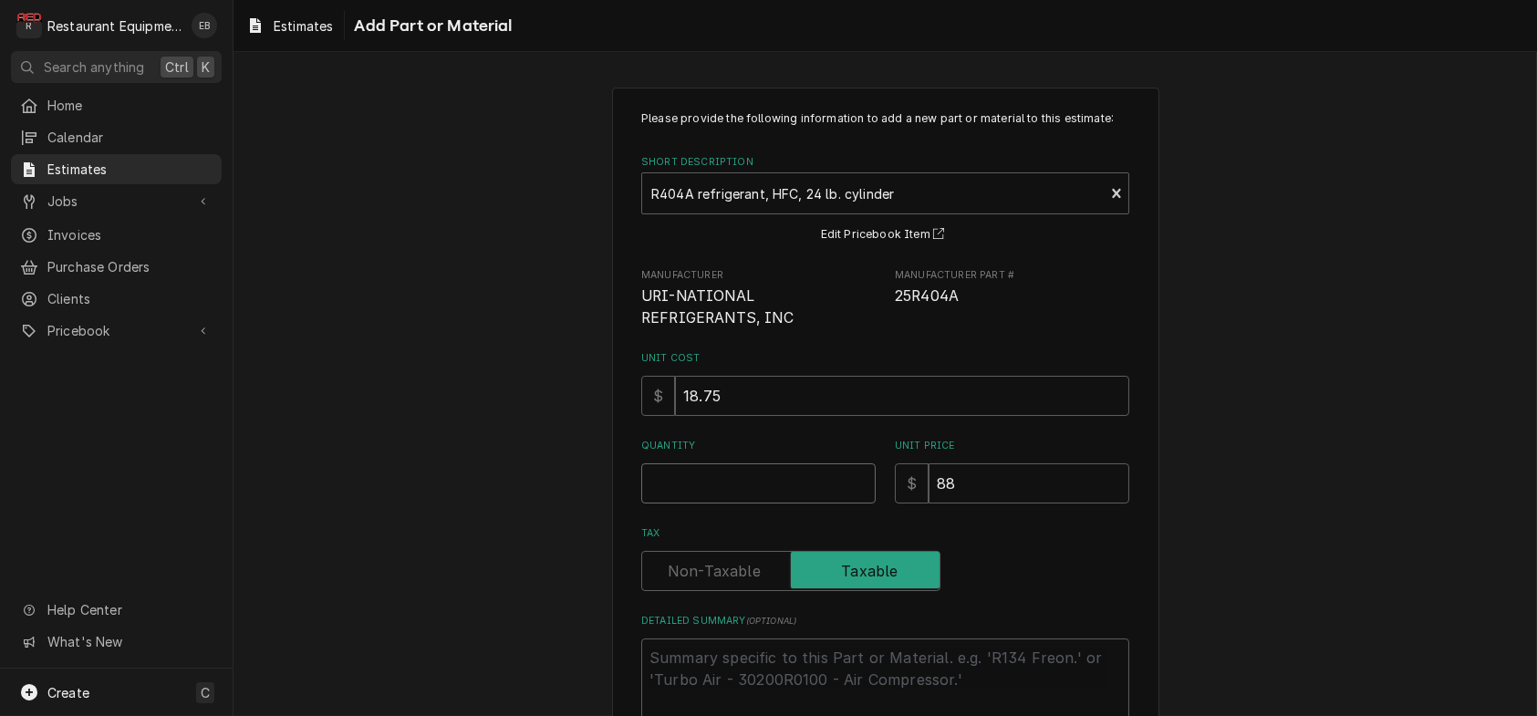
click at [747, 504] on input "Quantity" at bounding box center [758, 483] width 234 height 40
type textarea "x"
type input "2"
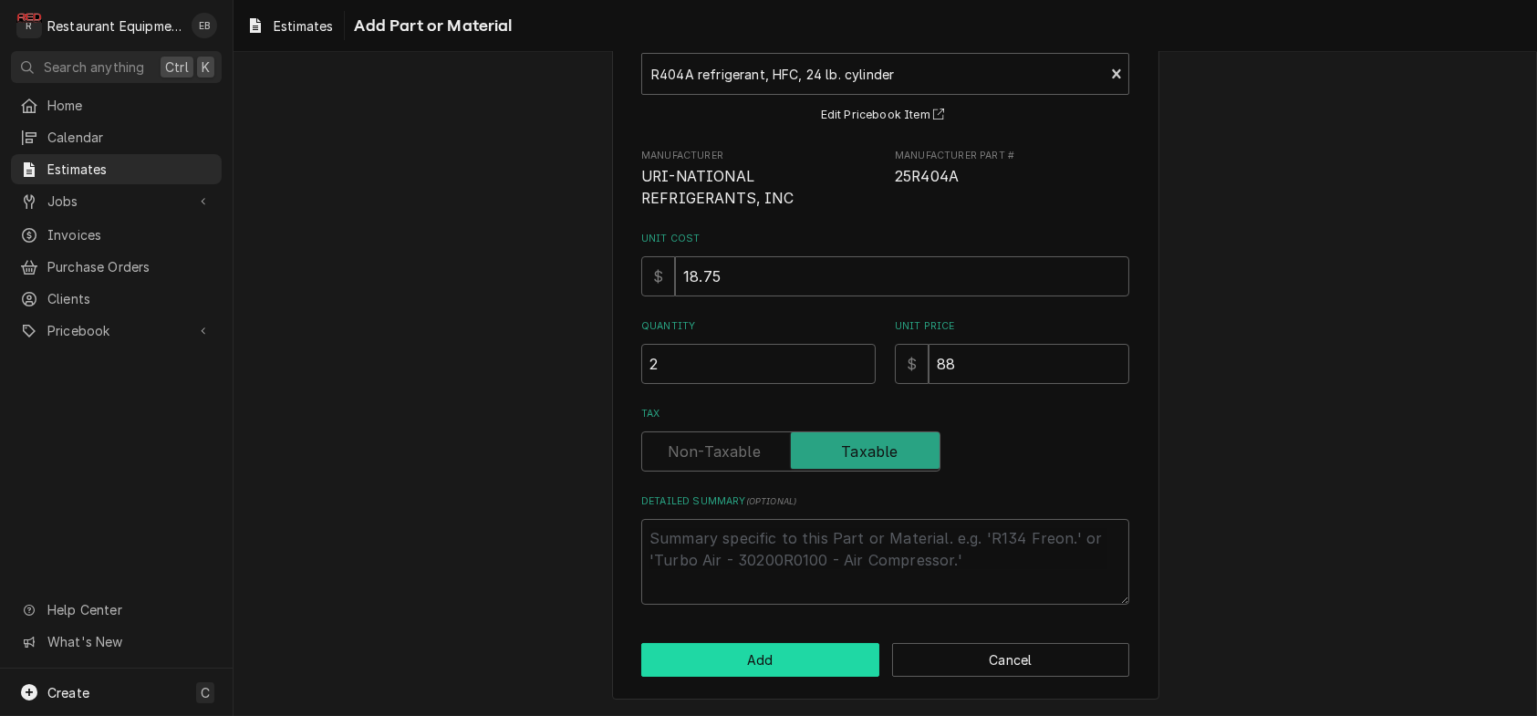
click at [819, 643] on button "Add" at bounding box center [760, 660] width 238 height 34
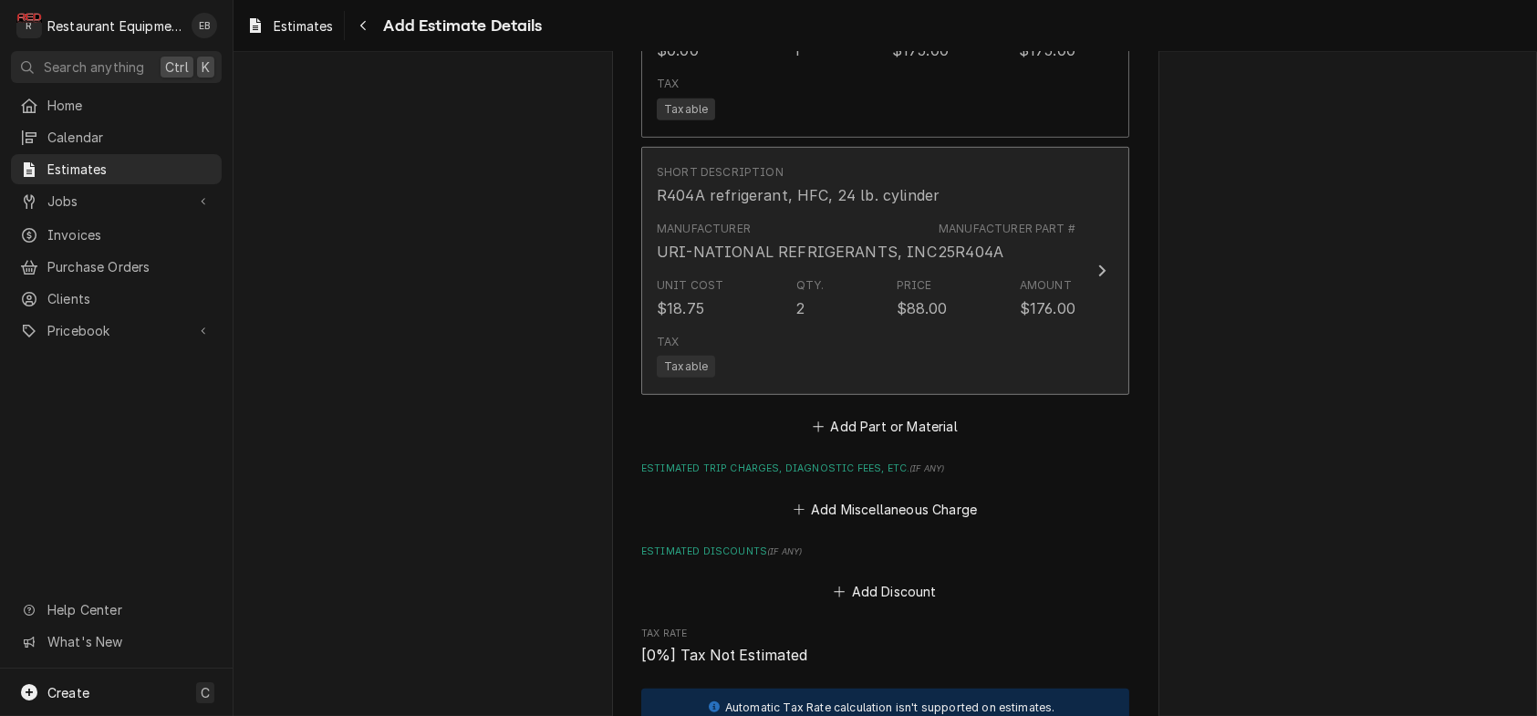
type textarea "x"
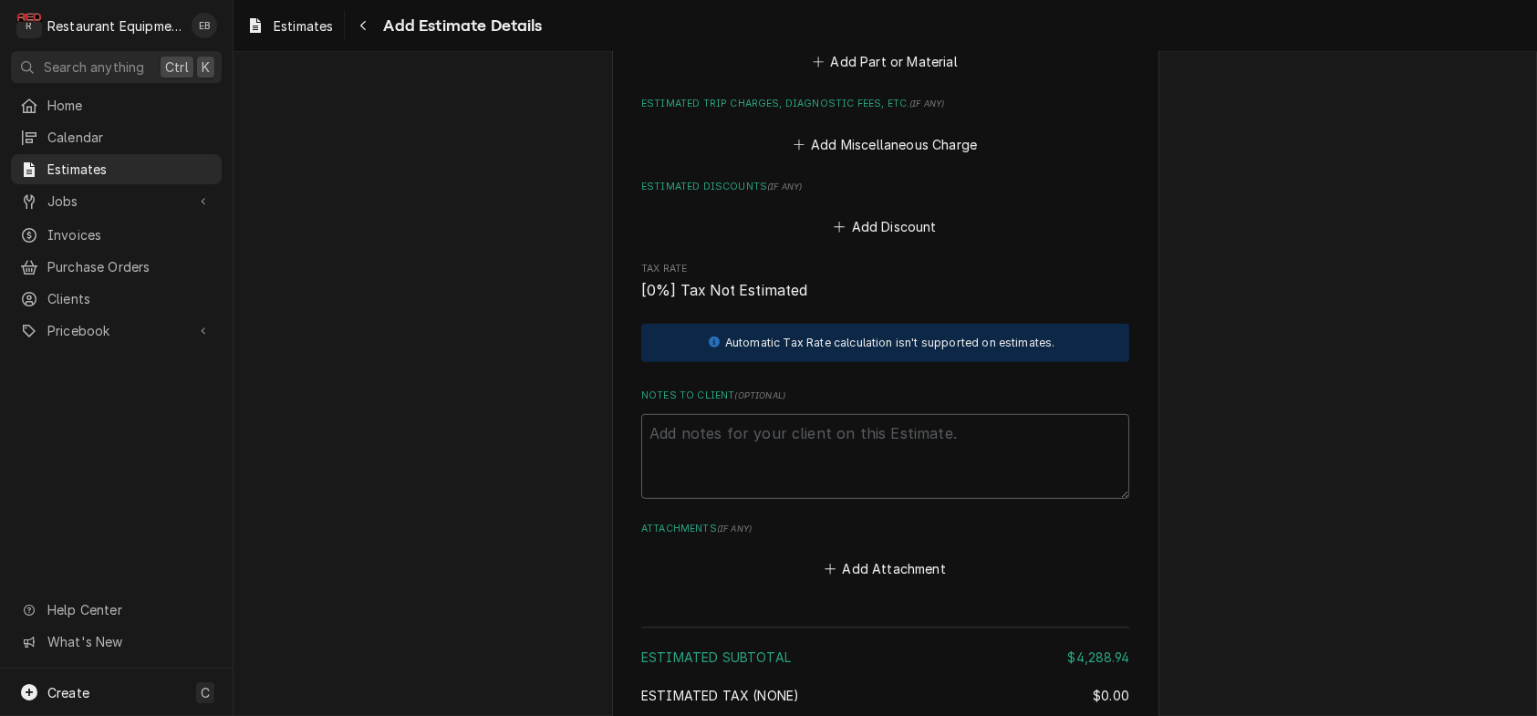
scroll to position [3252, 0]
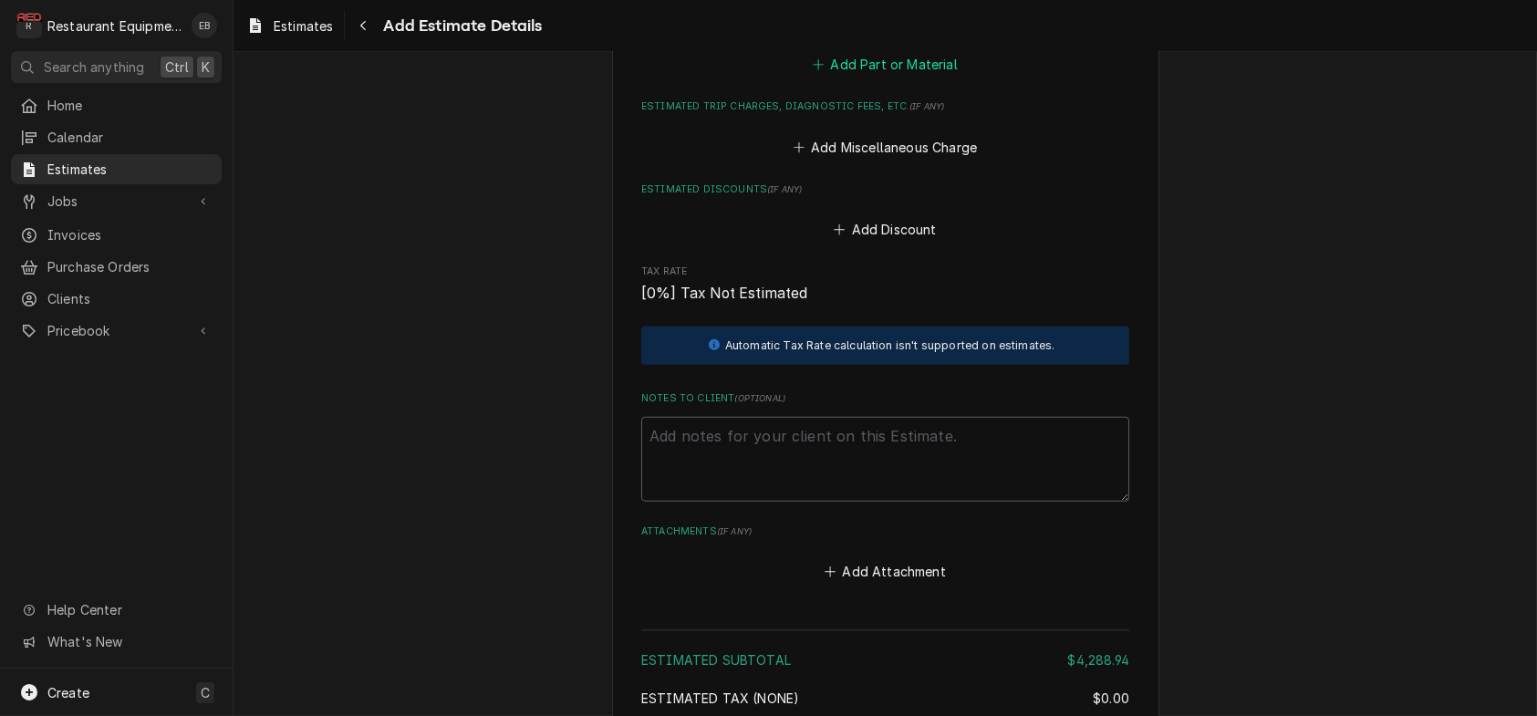
click at [847, 78] on button "Add Part or Material" at bounding box center [885, 65] width 151 height 26
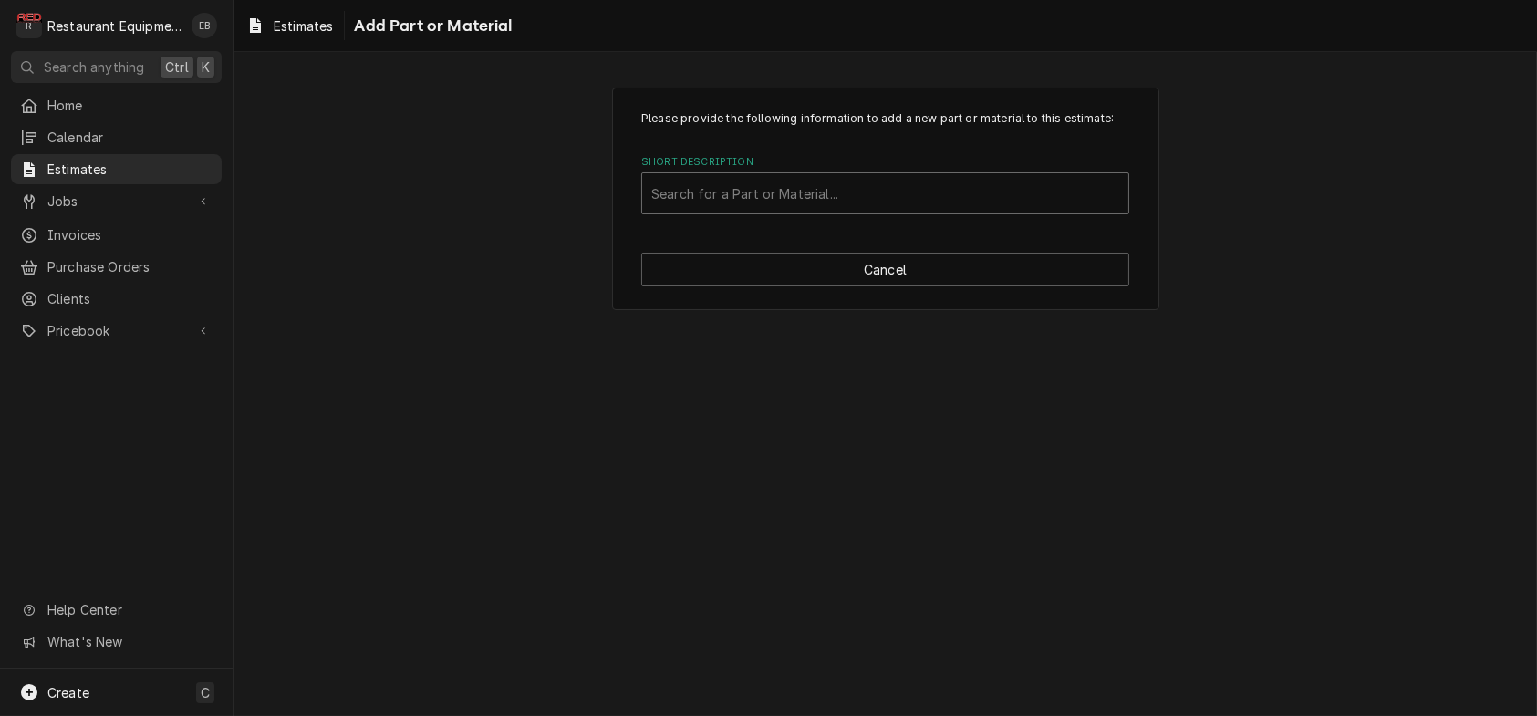
click at [865, 210] on div "Short Description" at bounding box center [885, 193] width 468 height 33
type input "Miscellaneous"
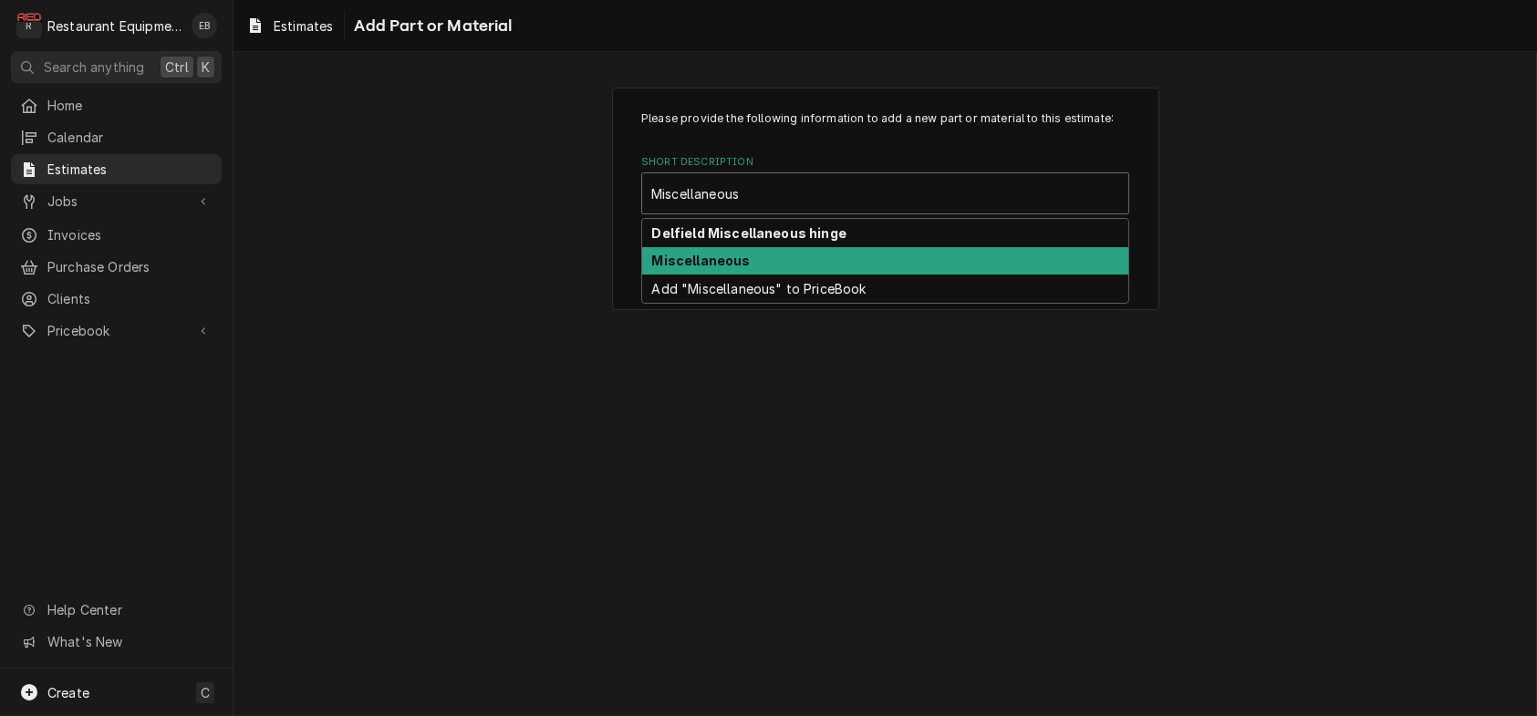
click at [818, 275] on div "Miscellaneous" at bounding box center [885, 261] width 486 height 28
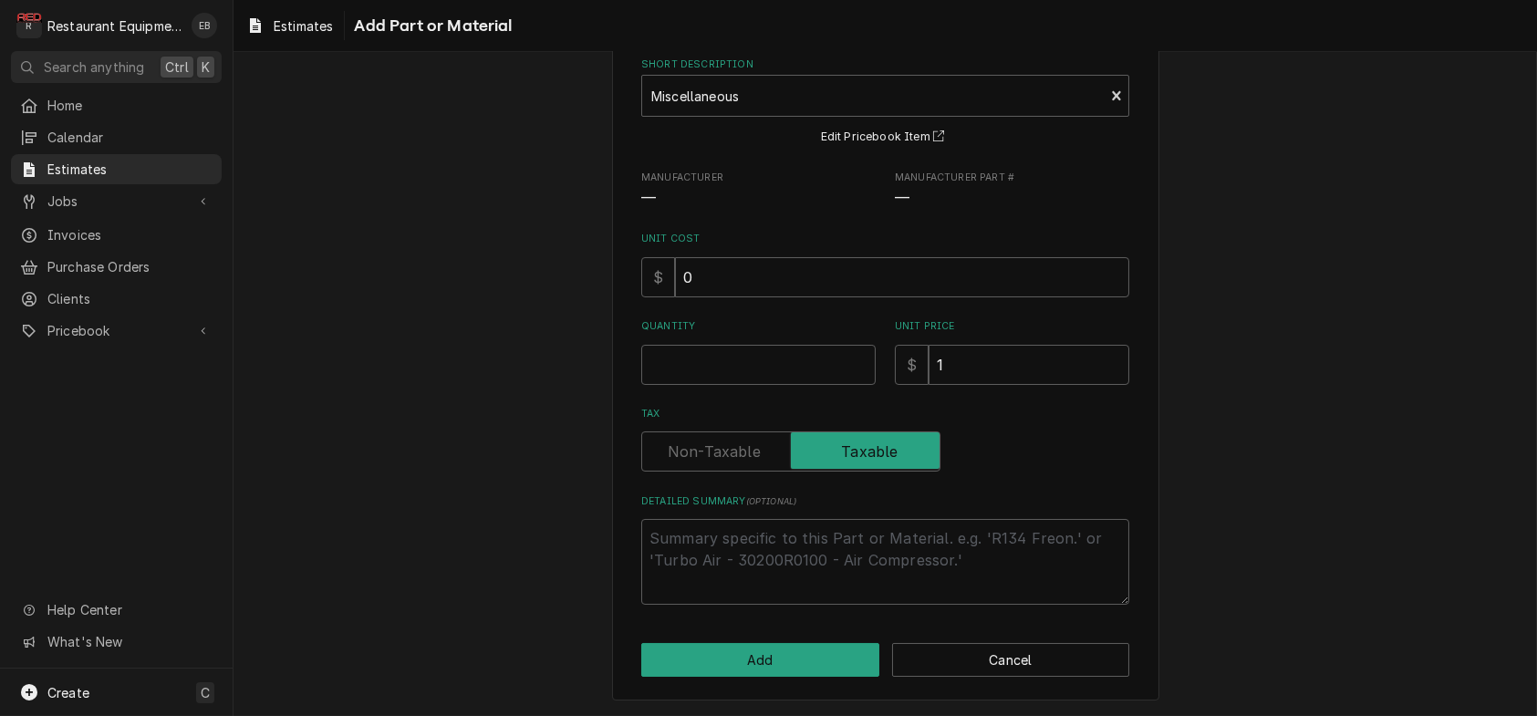
scroll to position [182, 0]
click at [772, 257] on input "0" at bounding box center [902, 277] width 454 height 40
type textarea "x"
type input "1"
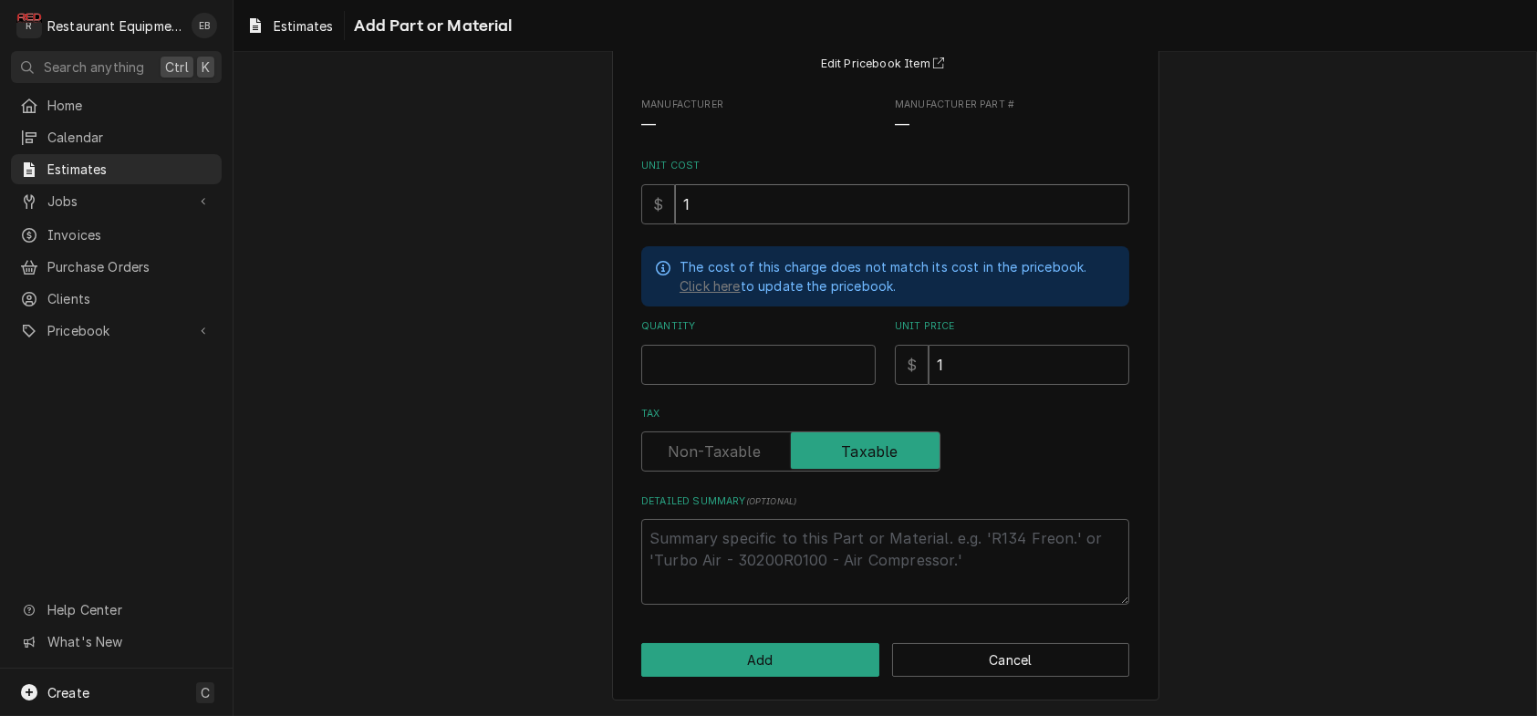
type textarea "x"
type input "11"
type textarea "x"
type input "11.1"
type textarea "x"
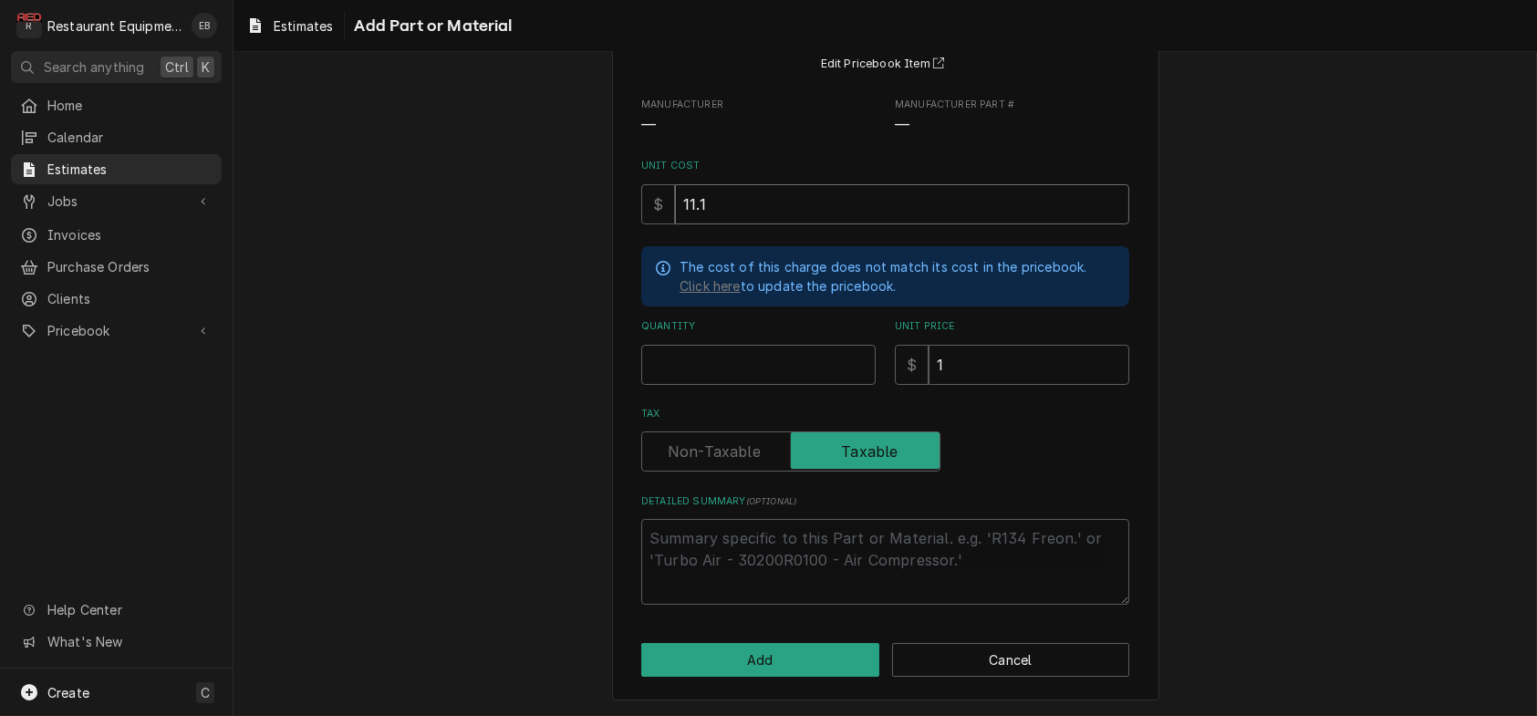
type input "11.13"
type textarea "x"
type input "11.13"
click at [795, 385] on input "Quantity" at bounding box center [758, 365] width 234 height 40
type textarea "x"
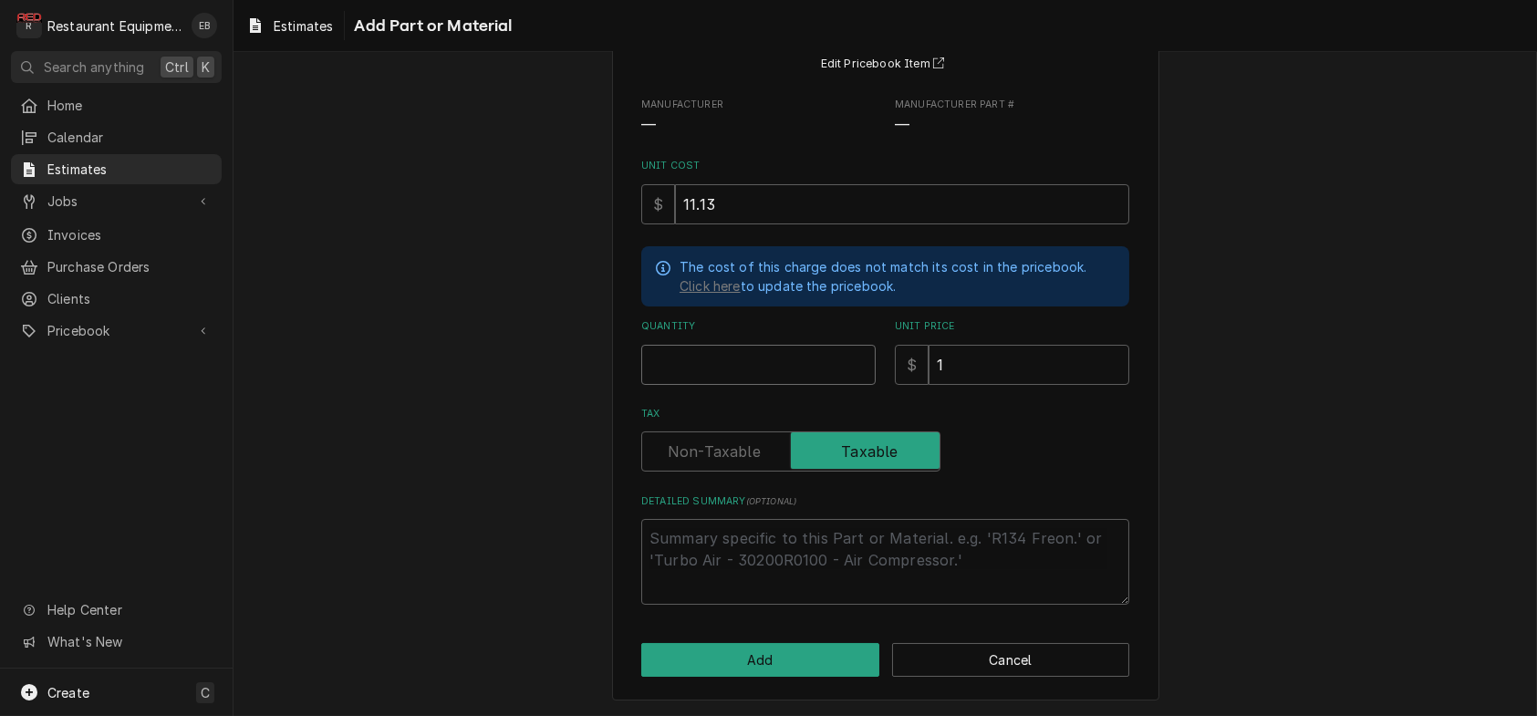
type input "1"
type textarea "x"
type input "1"
click at [975, 385] on input "1" at bounding box center [1029, 365] width 201 height 40
type textarea "x"
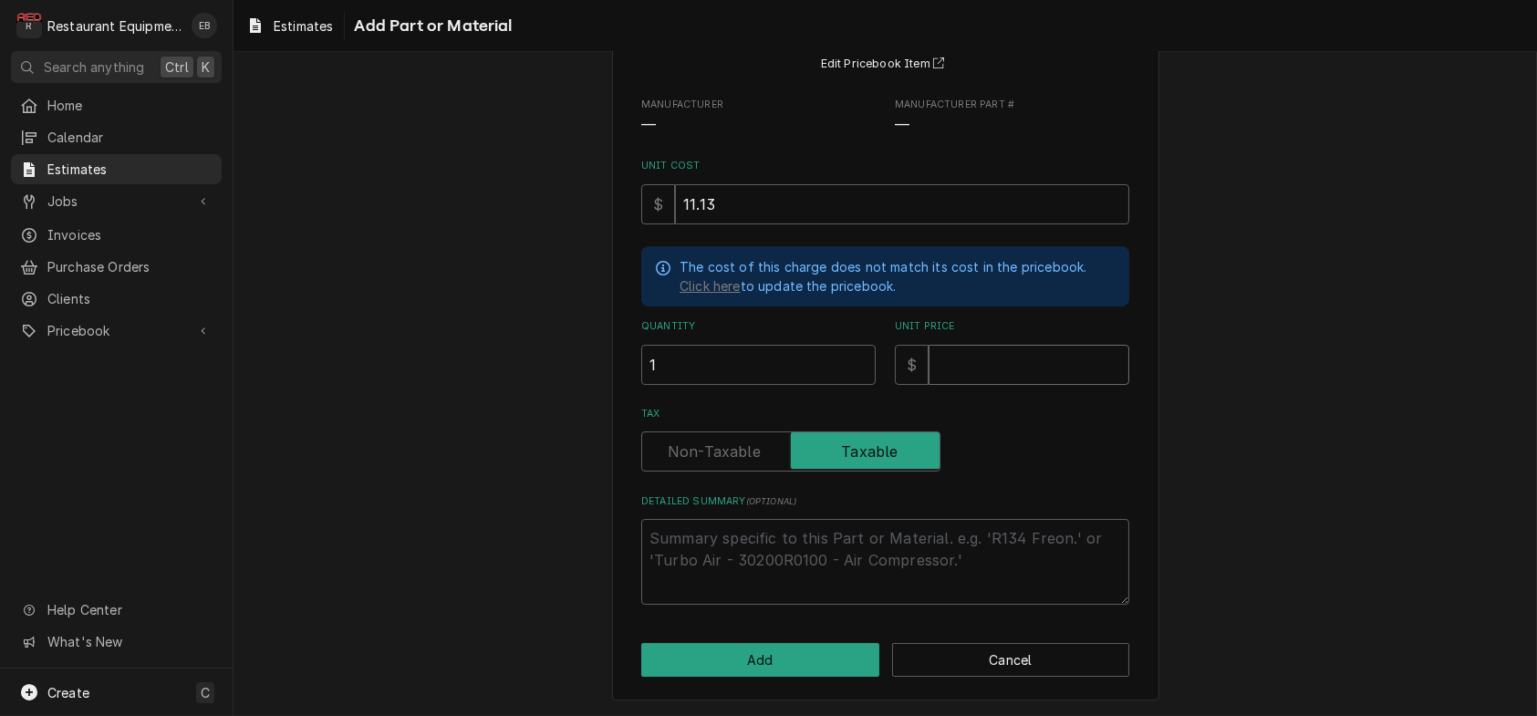
type textarea "x"
type input "1"
type textarea "x"
type input "17"
type textarea "x"
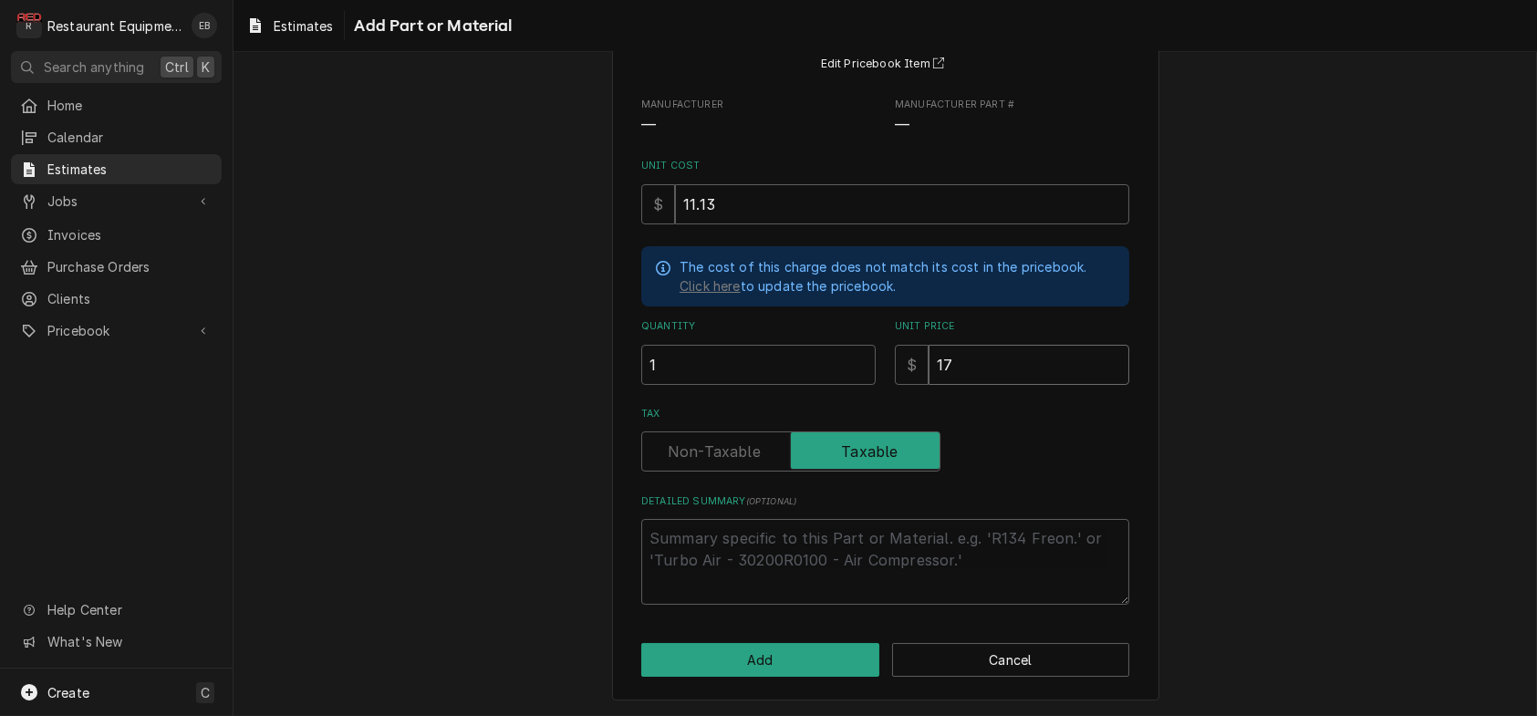
type input "17.0"
type textarea "x"
type input "17.02"
type textarea "x"
type input "17.02"
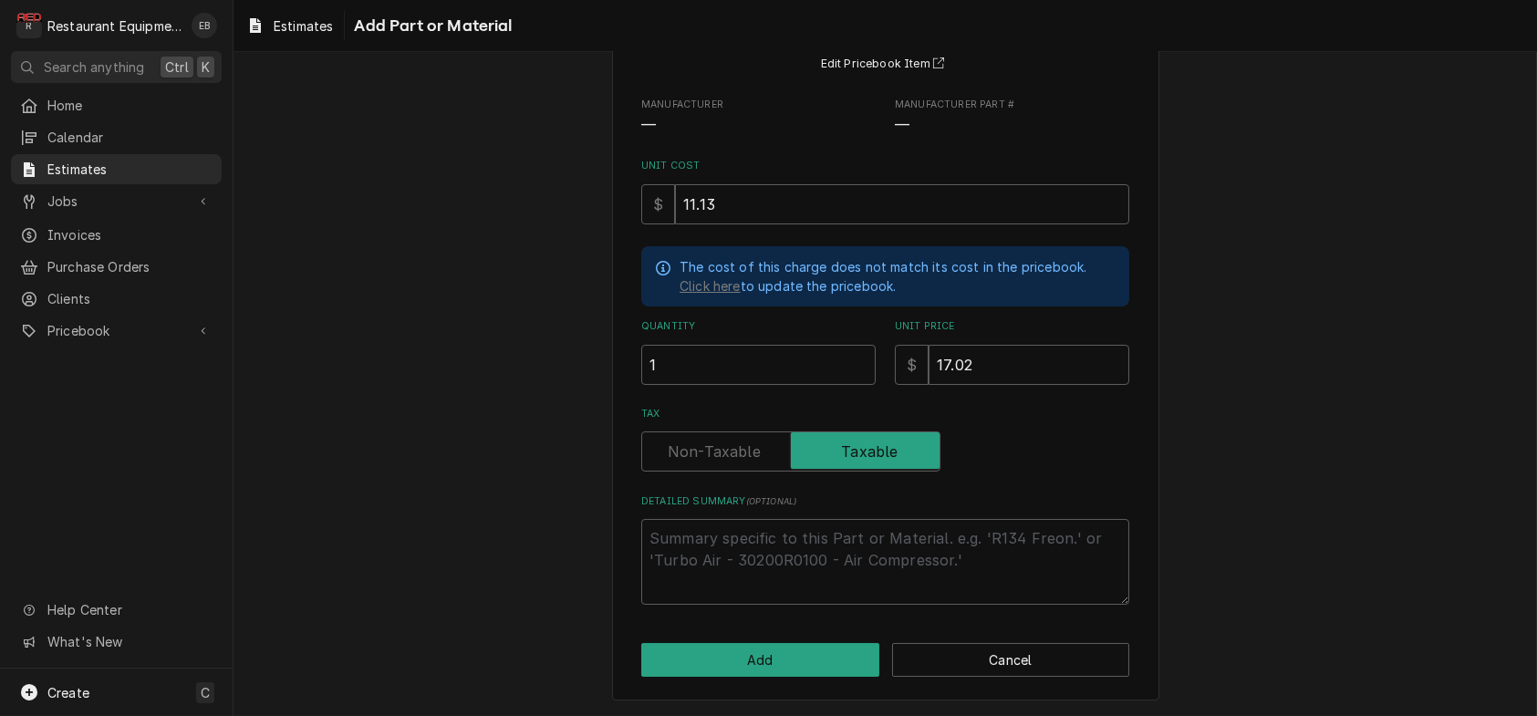
scroll to position [274, 0]
click at [803, 646] on button "Add" at bounding box center [760, 660] width 238 height 34
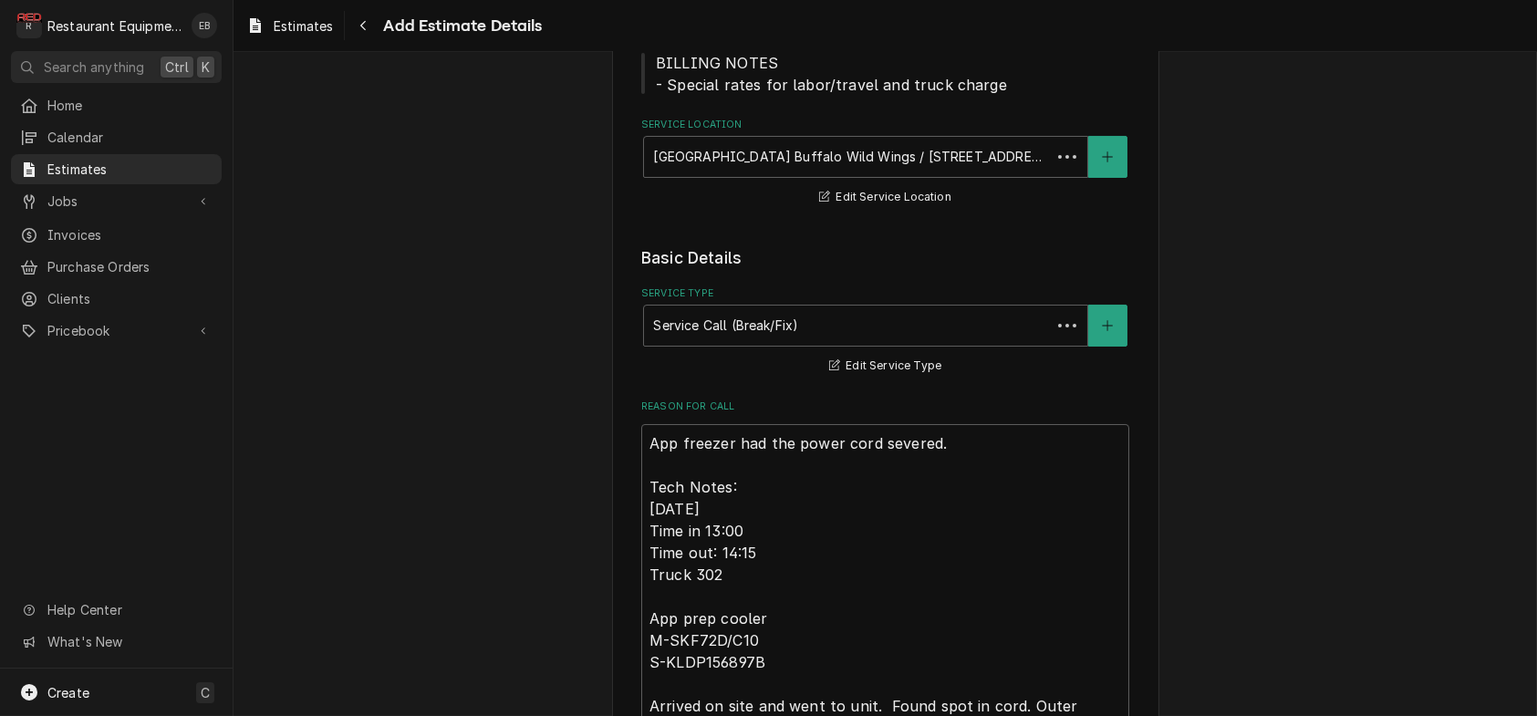
scroll to position [3228, 0]
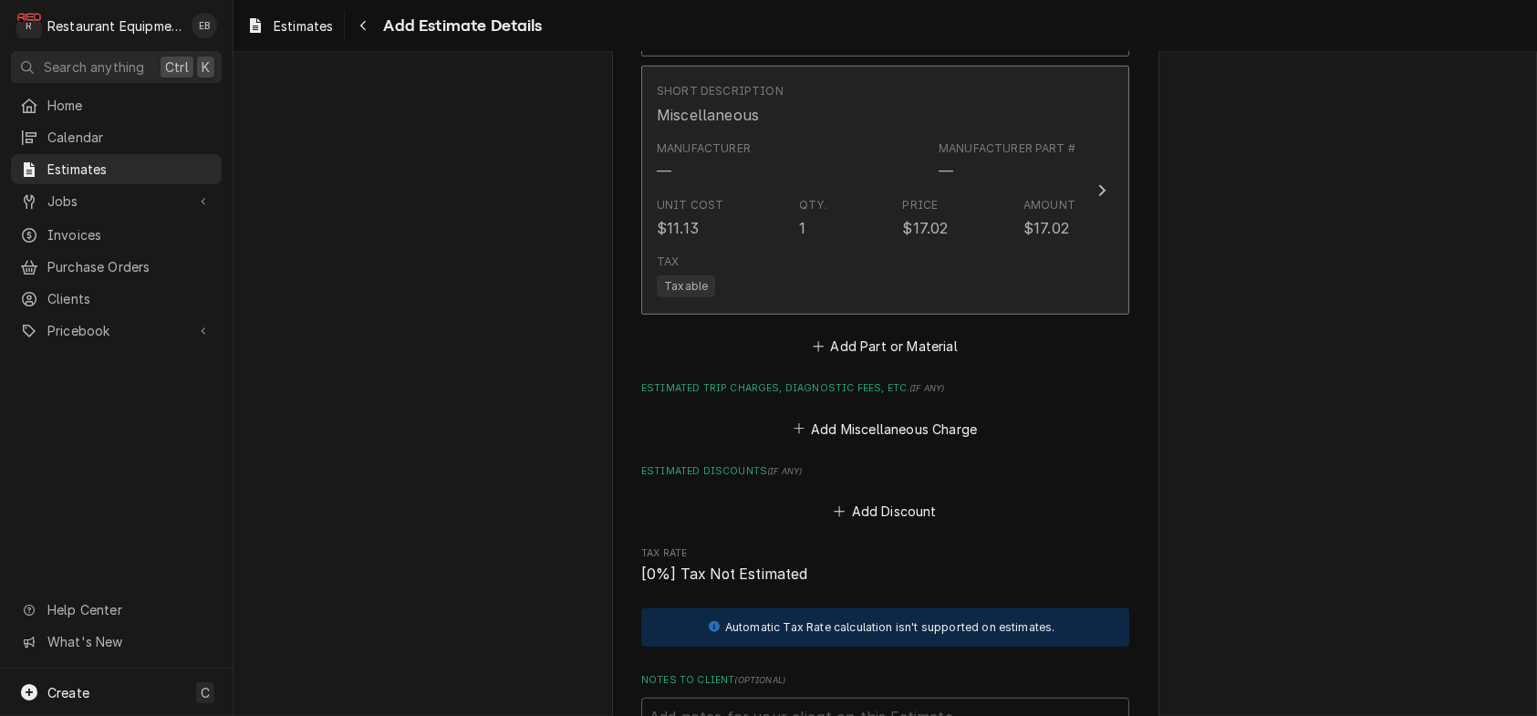
type textarea "x"
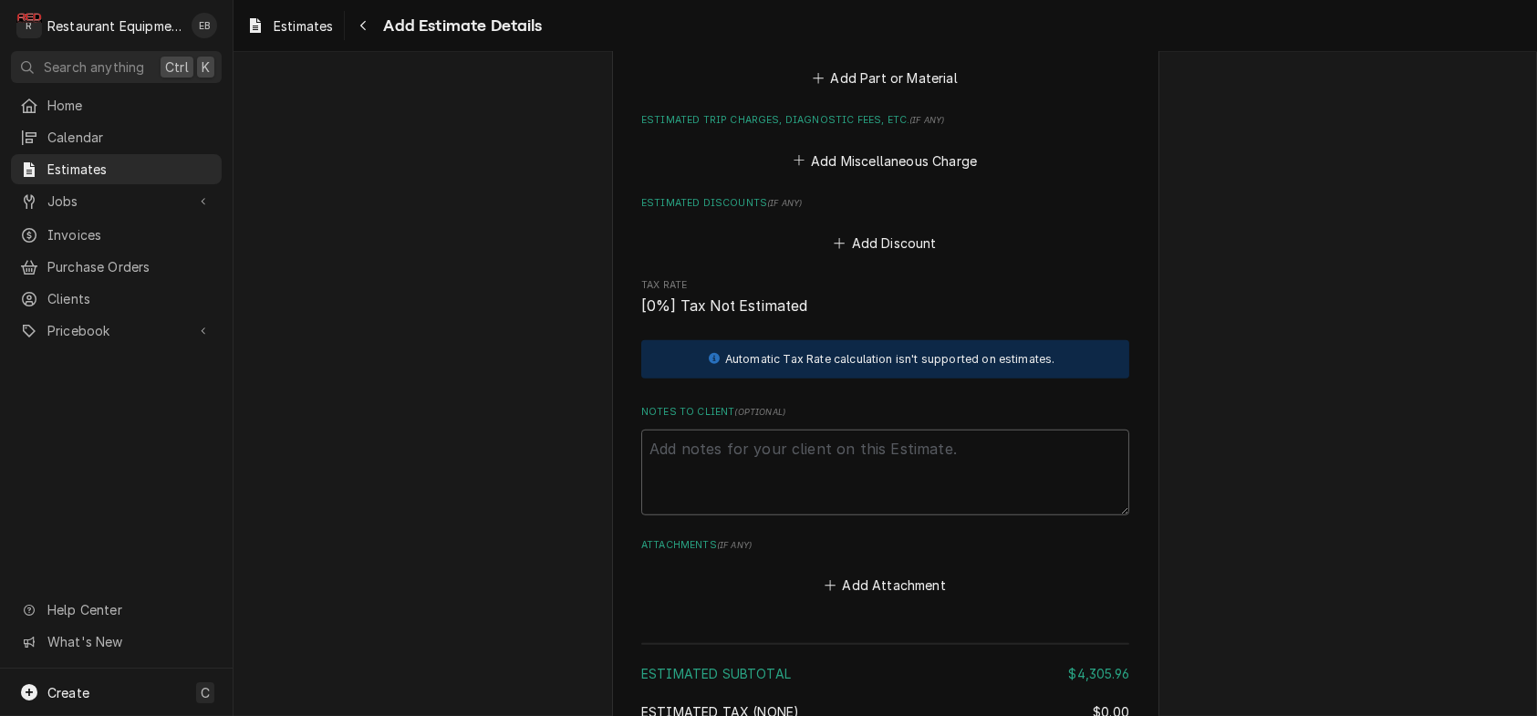
scroll to position [3593, 0]
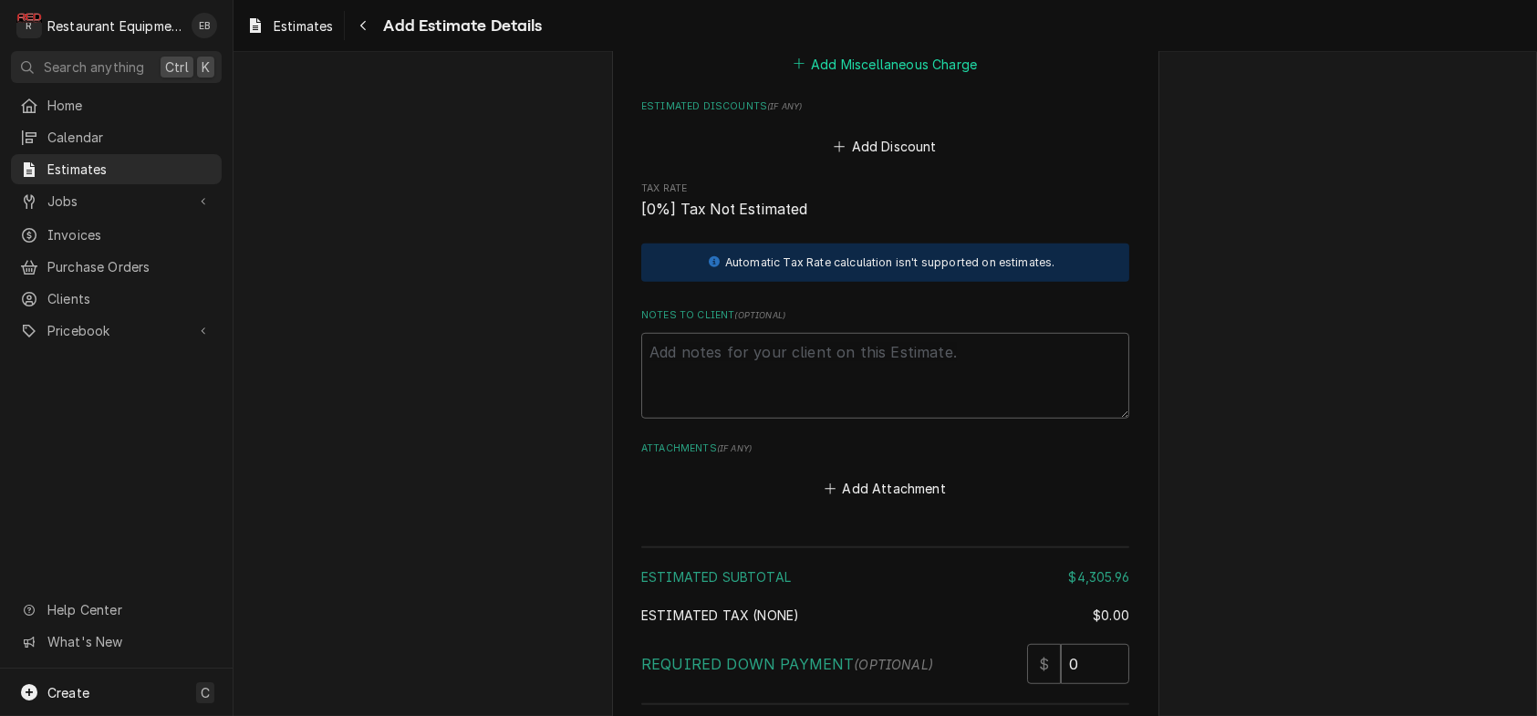
click at [899, 77] on button "Add Miscellaneous Charge" at bounding box center [885, 64] width 190 height 26
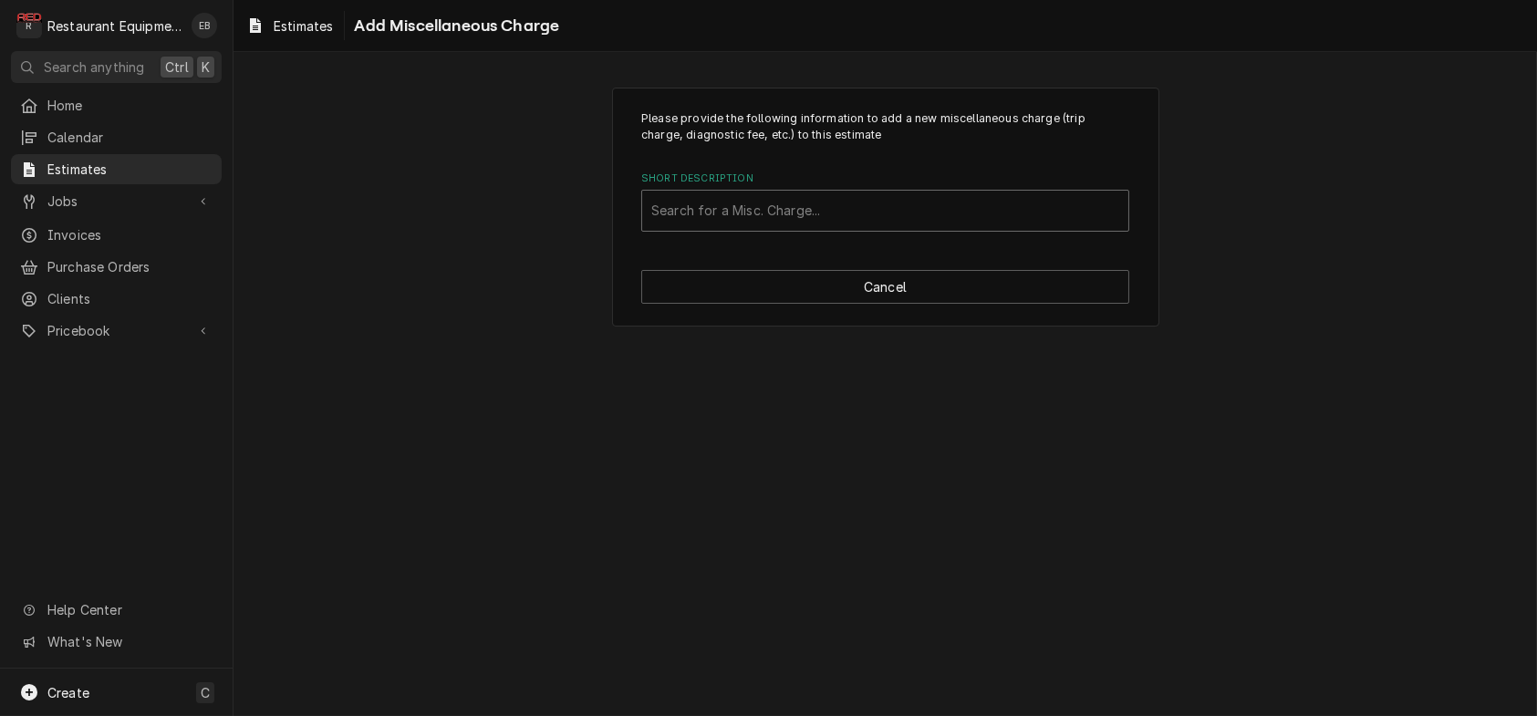
click at [919, 227] on div "Short Description" at bounding box center [885, 210] width 468 height 33
type input "truck"
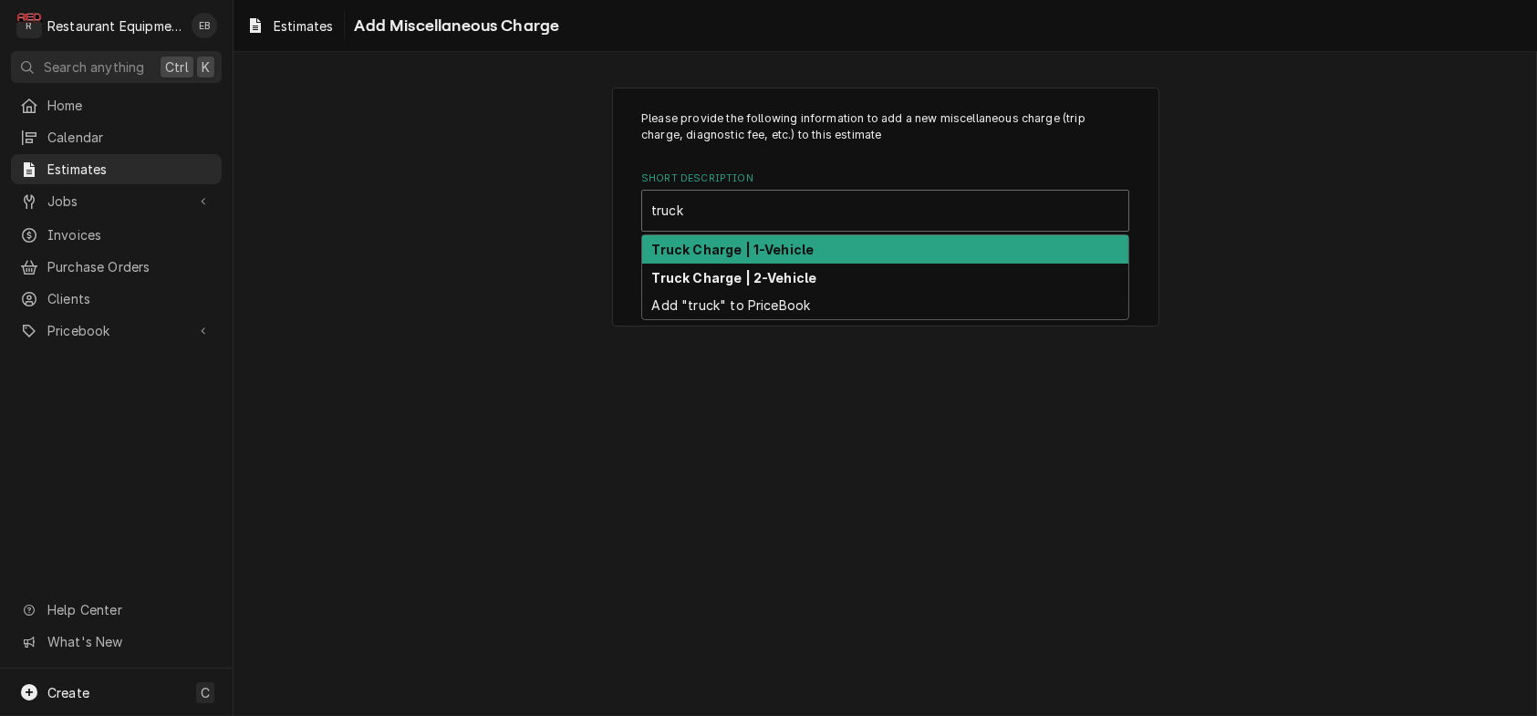
click at [899, 264] on div "Truck Charge | 1-Vehicle" at bounding box center [885, 249] width 486 height 28
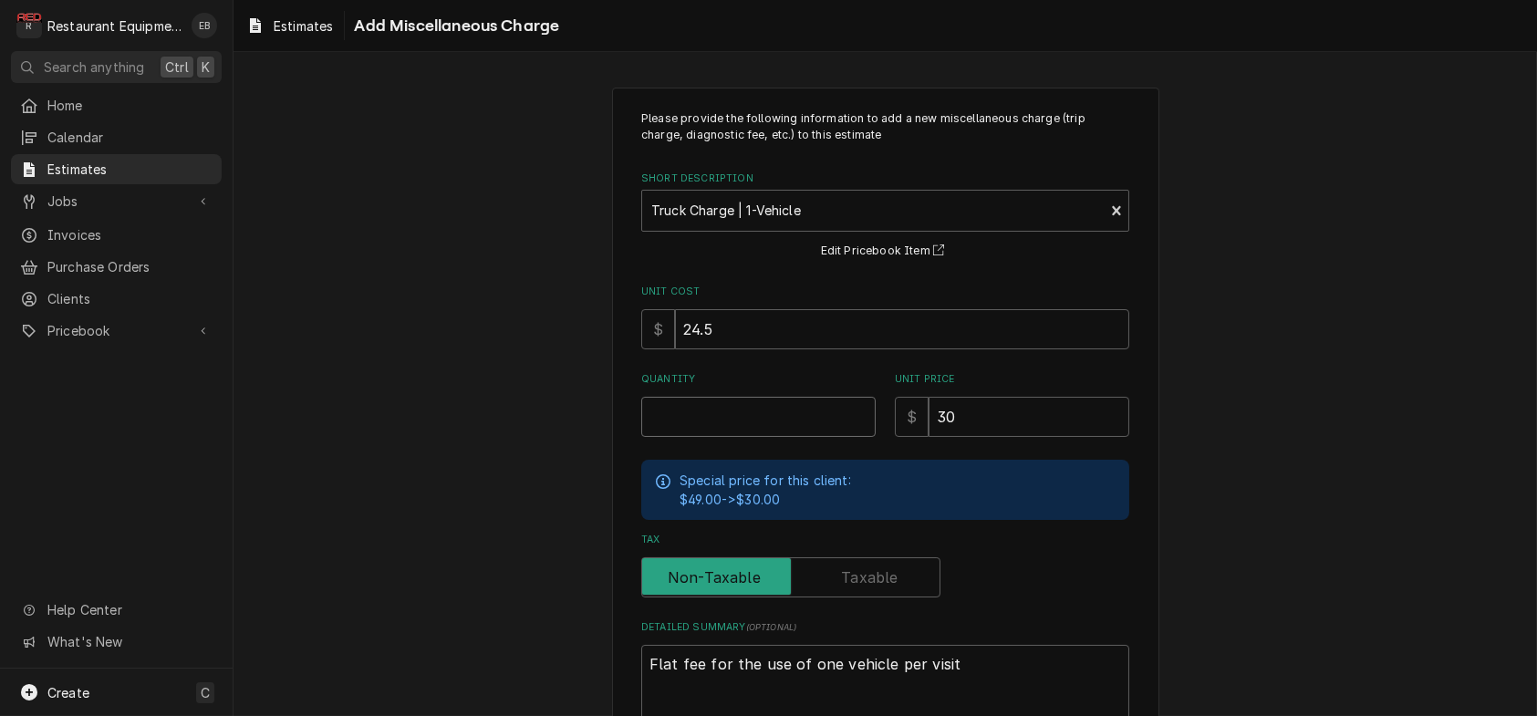
click at [735, 437] on input "Quantity" at bounding box center [758, 417] width 234 height 40
click at [814, 437] on input "Quantity" at bounding box center [758, 417] width 234 height 40
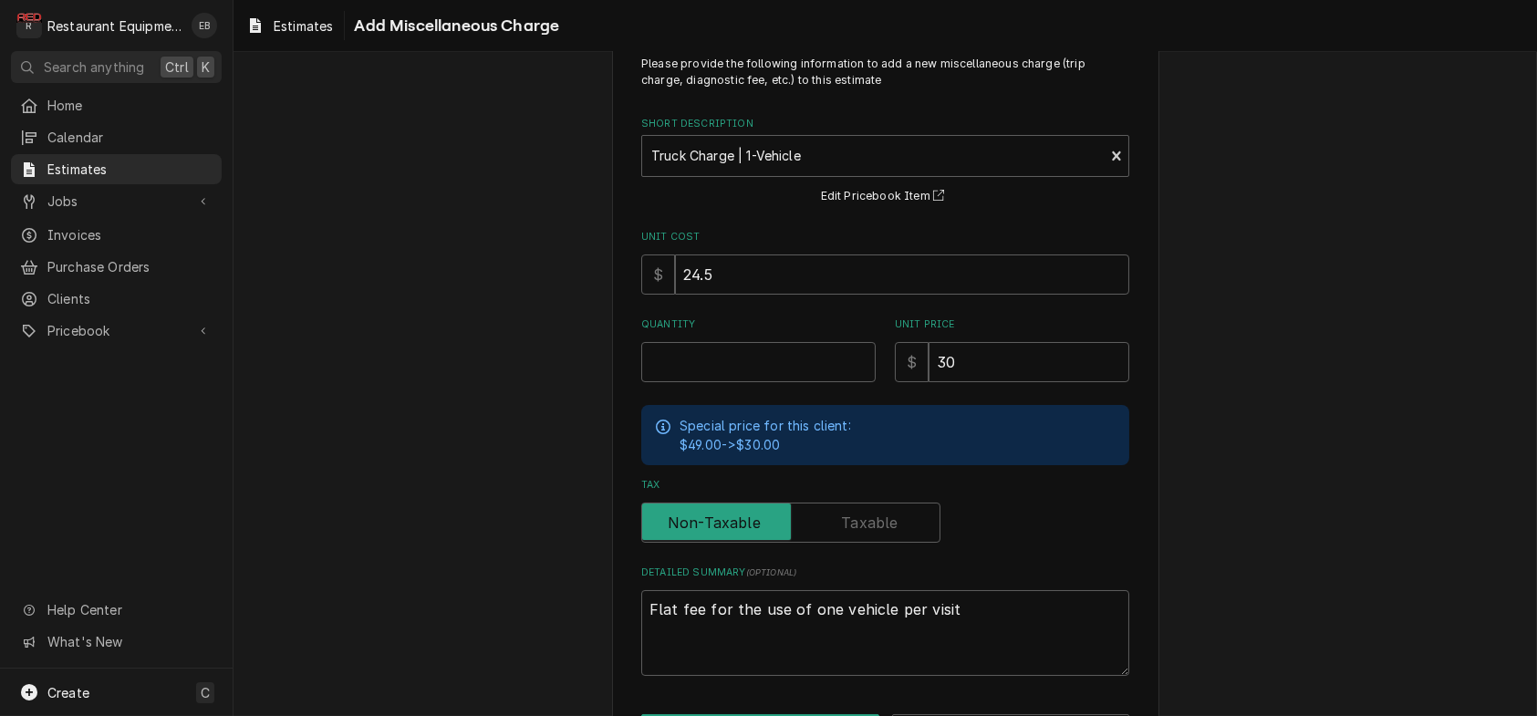
scroll to position [203, 0]
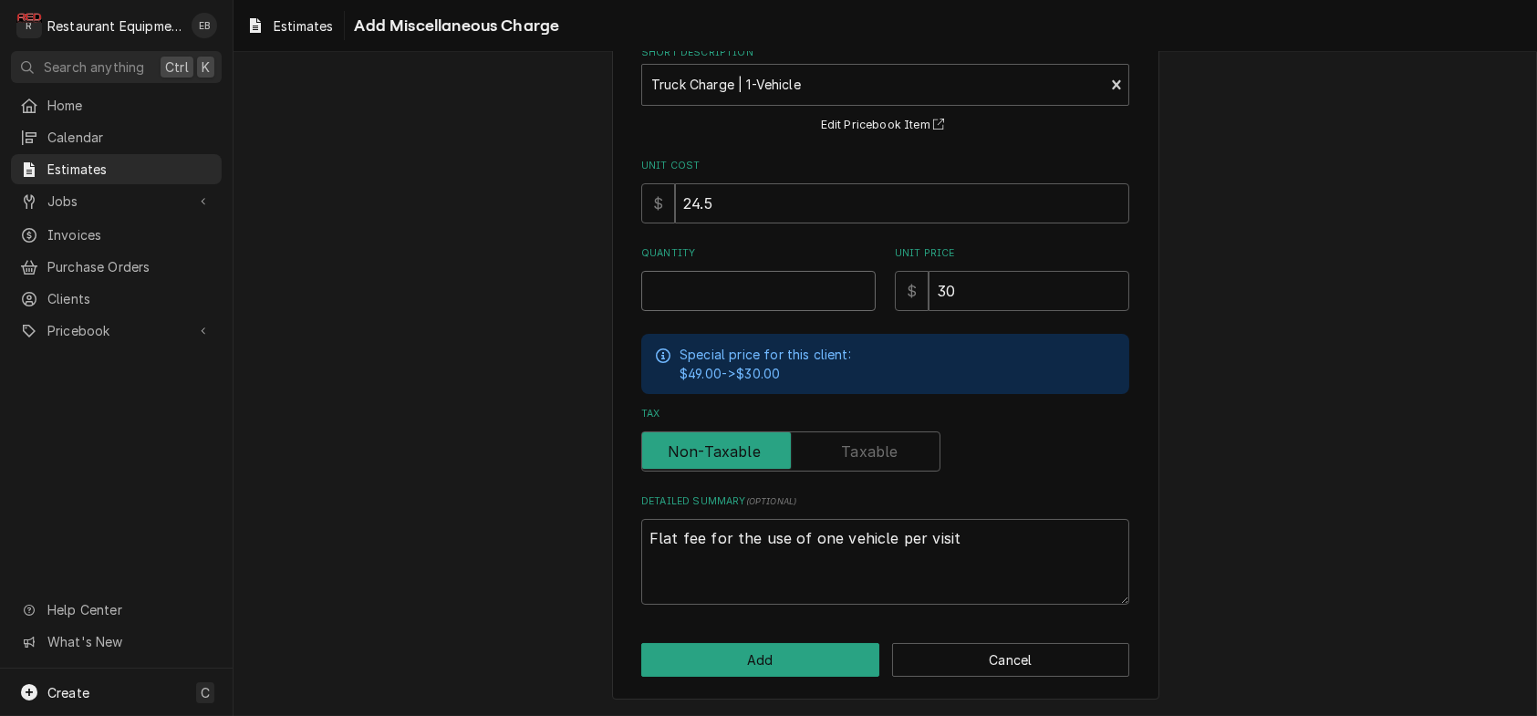
click at [795, 271] on input "Quantity" at bounding box center [758, 291] width 234 height 40
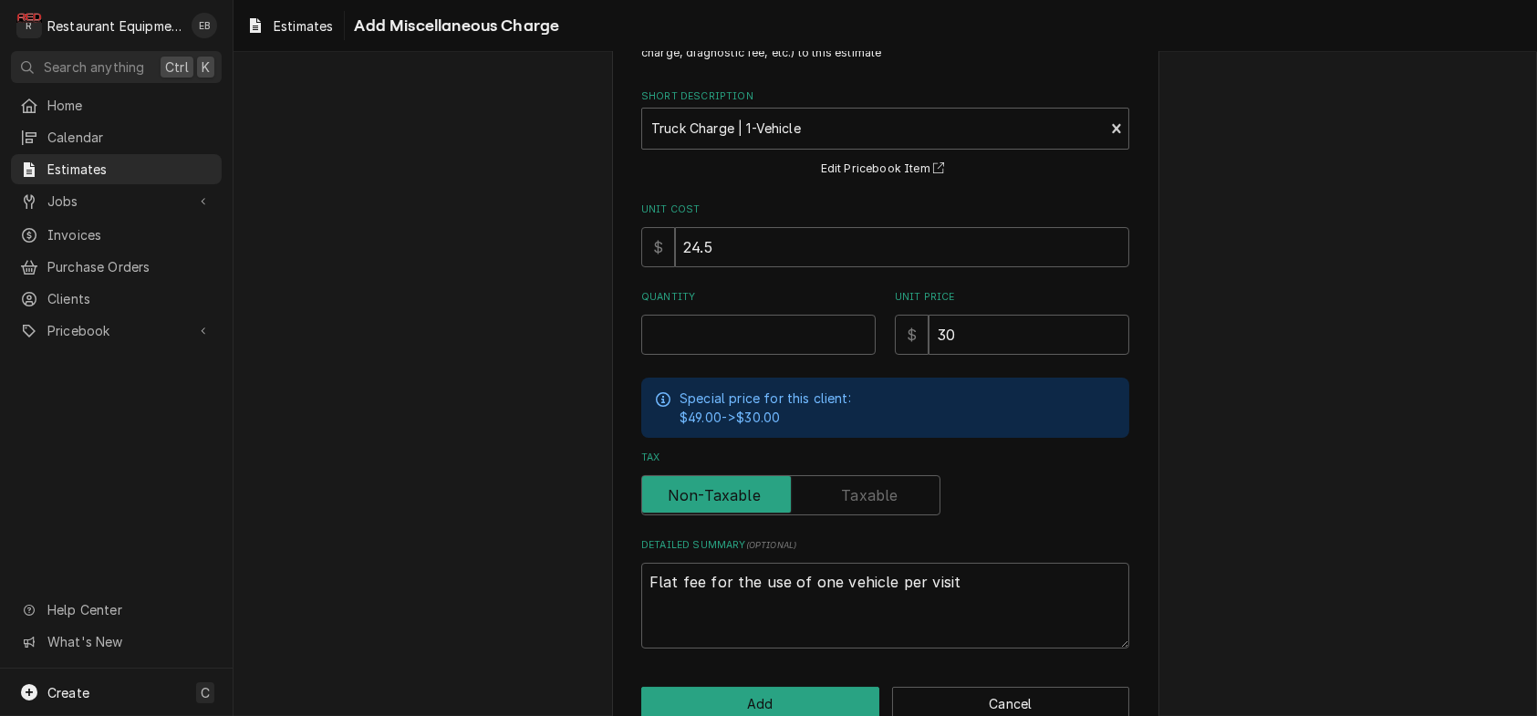
scroll to position [81, 0]
click at [785, 356] on input "Quantity" at bounding box center [758, 336] width 234 height 40
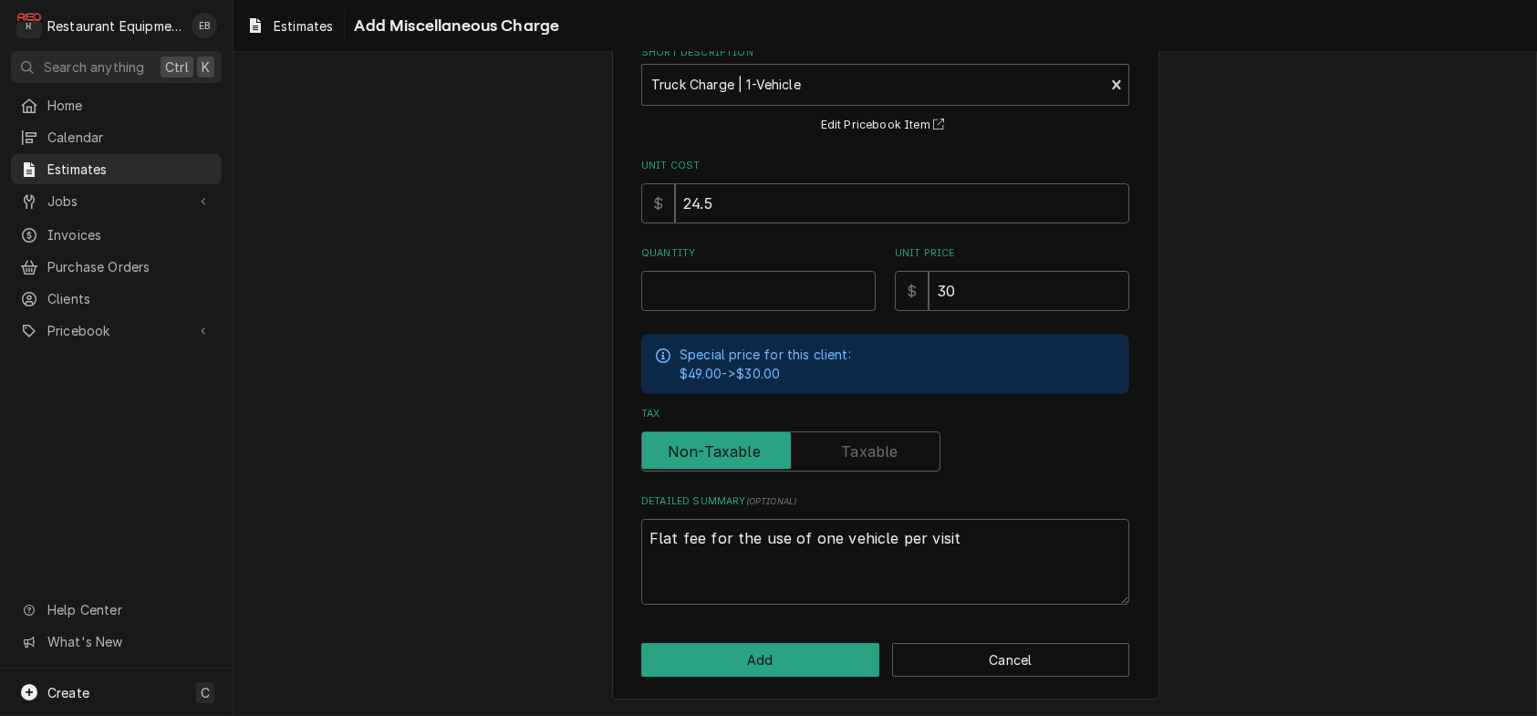
scroll to position [203, 0]
click at [781, 645] on button "Add" at bounding box center [760, 660] width 238 height 34
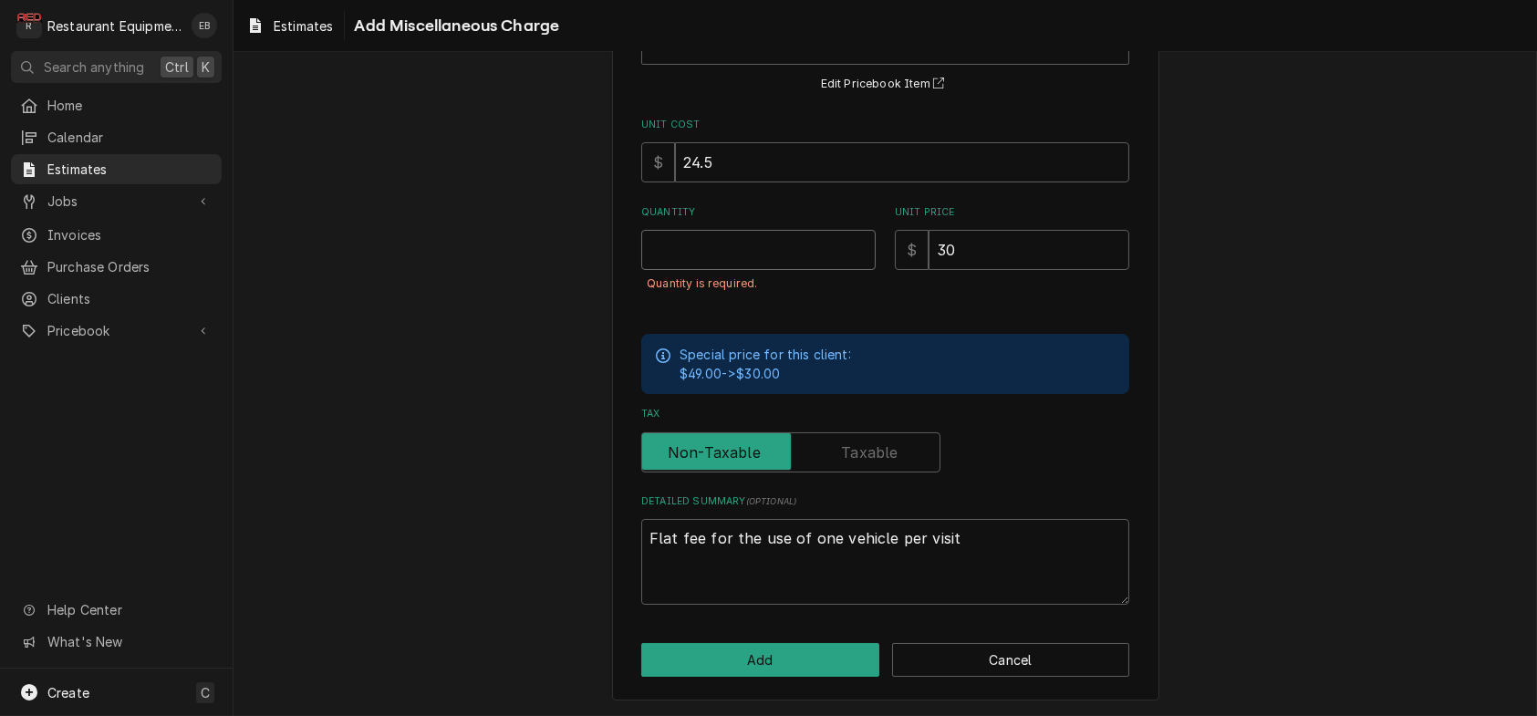
click at [775, 264] on input "Quantity" at bounding box center [758, 250] width 234 height 40
type textarea "x"
type input "2"
click at [836, 643] on button "Add" at bounding box center [760, 660] width 238 height 34
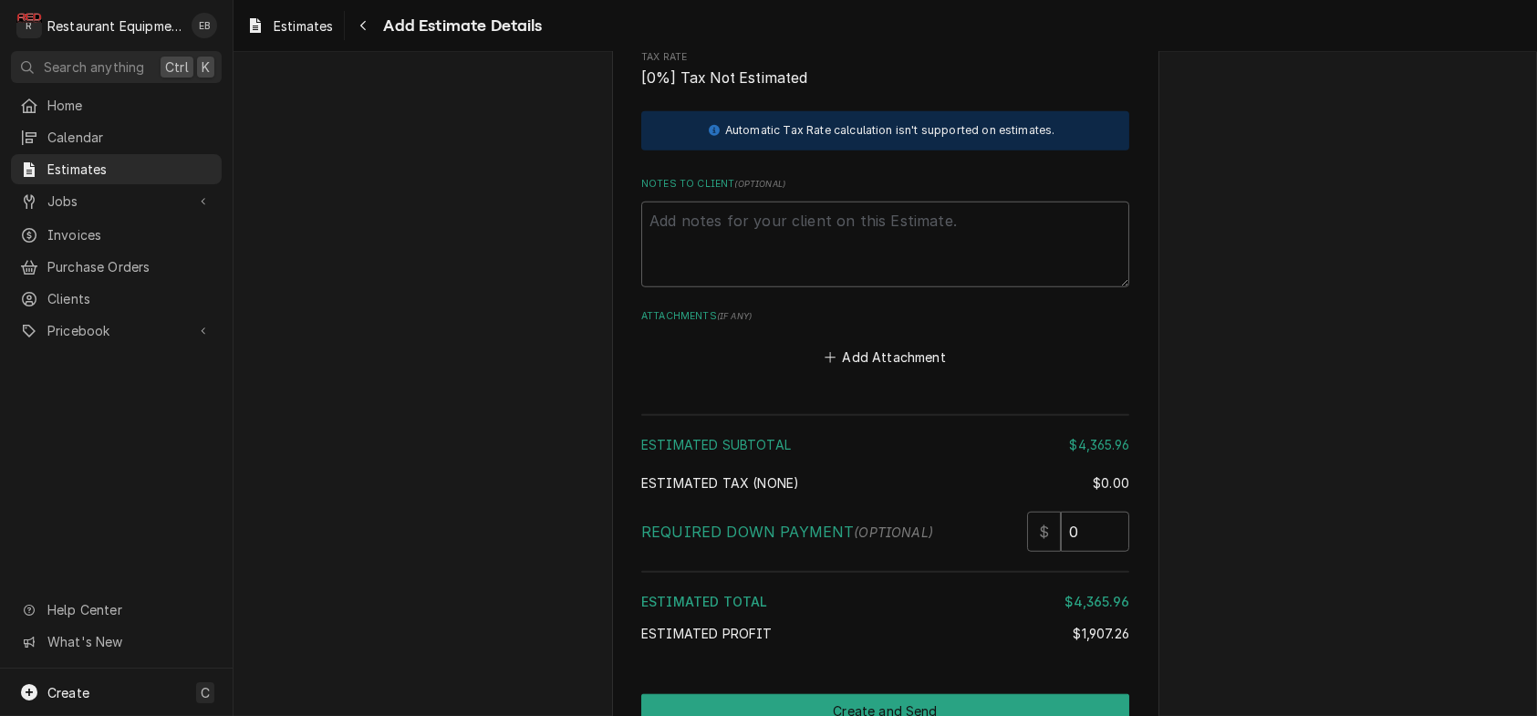
scroll to position [3997, 0]
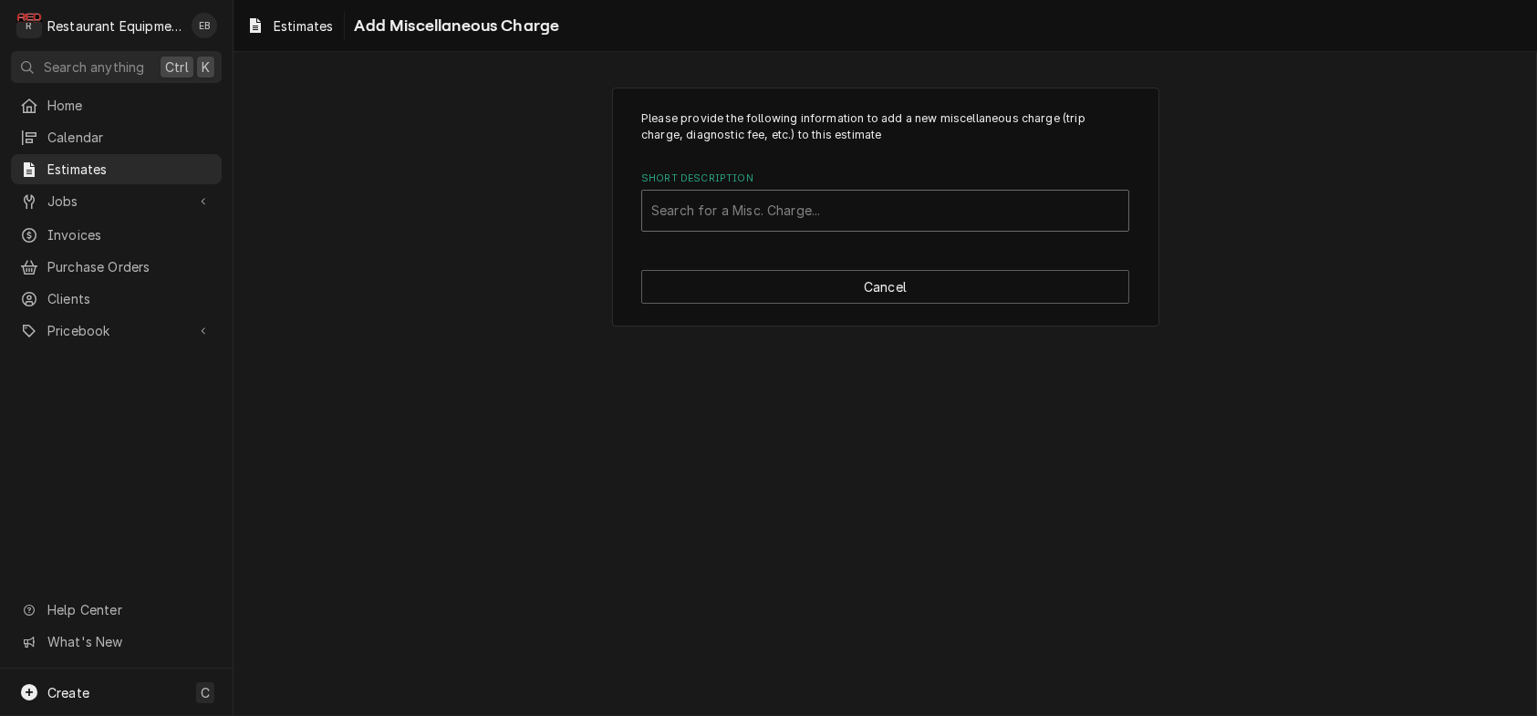
click at [884, 227] on div "Short Description" at bounding box center [885, 210] width 468 height 33
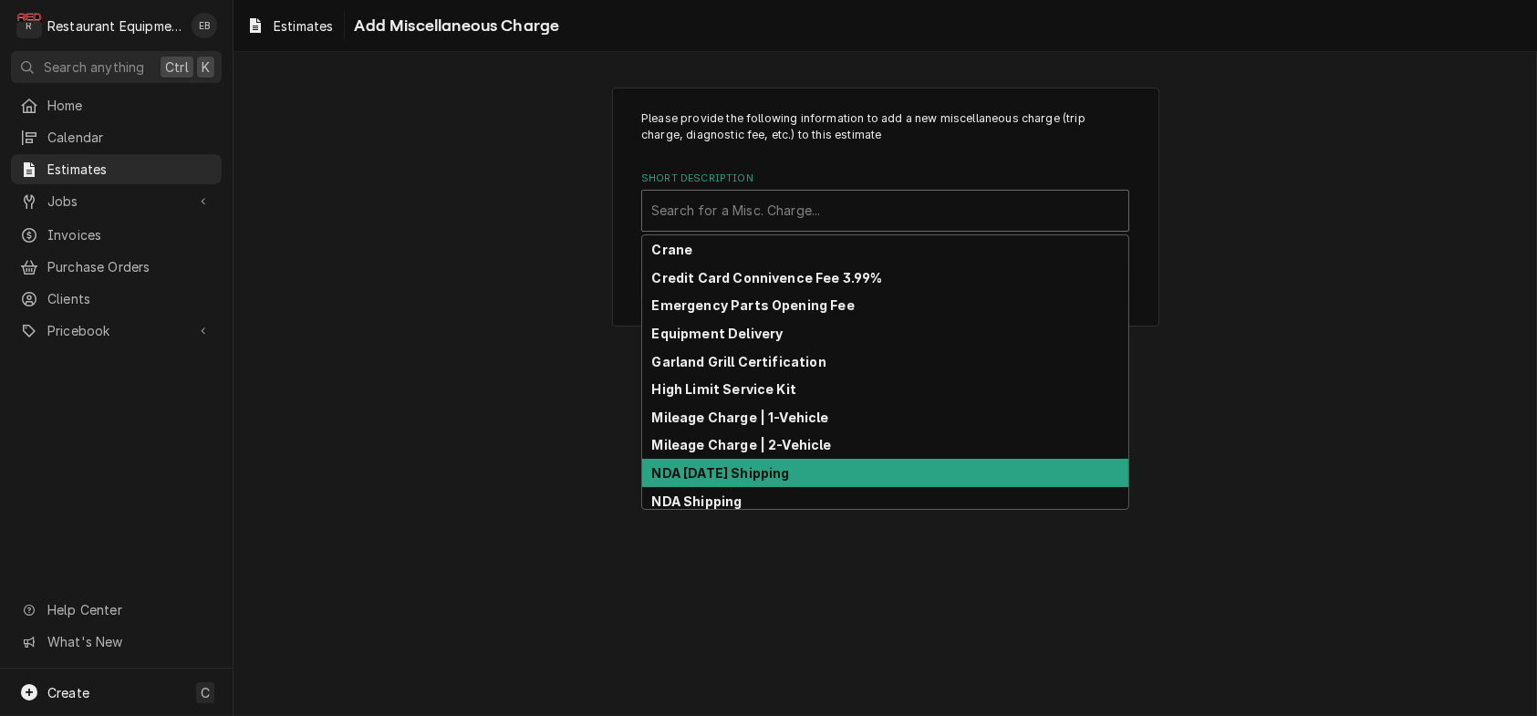
click at [1277, 462] on div "Please provide the following information to add a new miscellaneous charge (tri…" at bounding box center [886, 384] width 1304 height 664
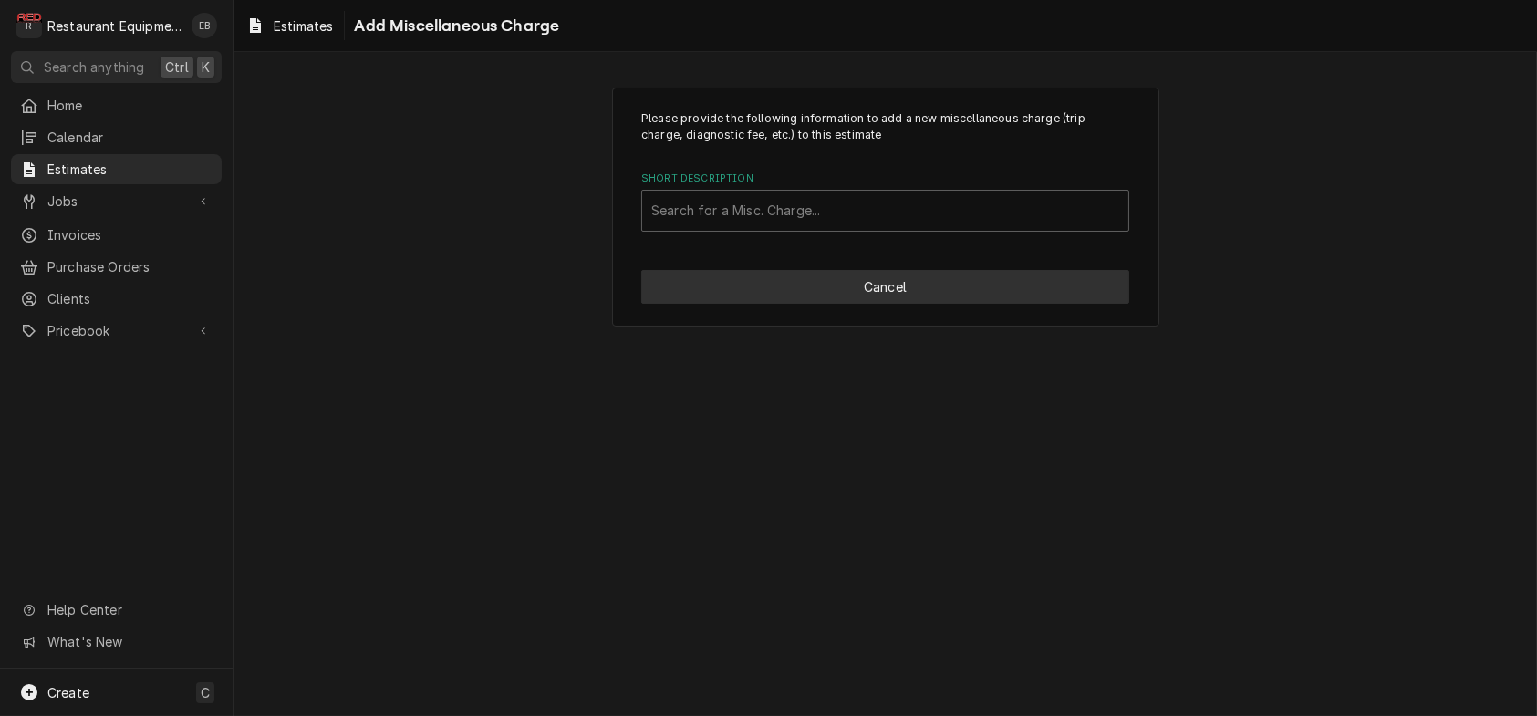
click at [1051, 304] on button "Cancel" at bounding box center [885, 287] width 488 height 34
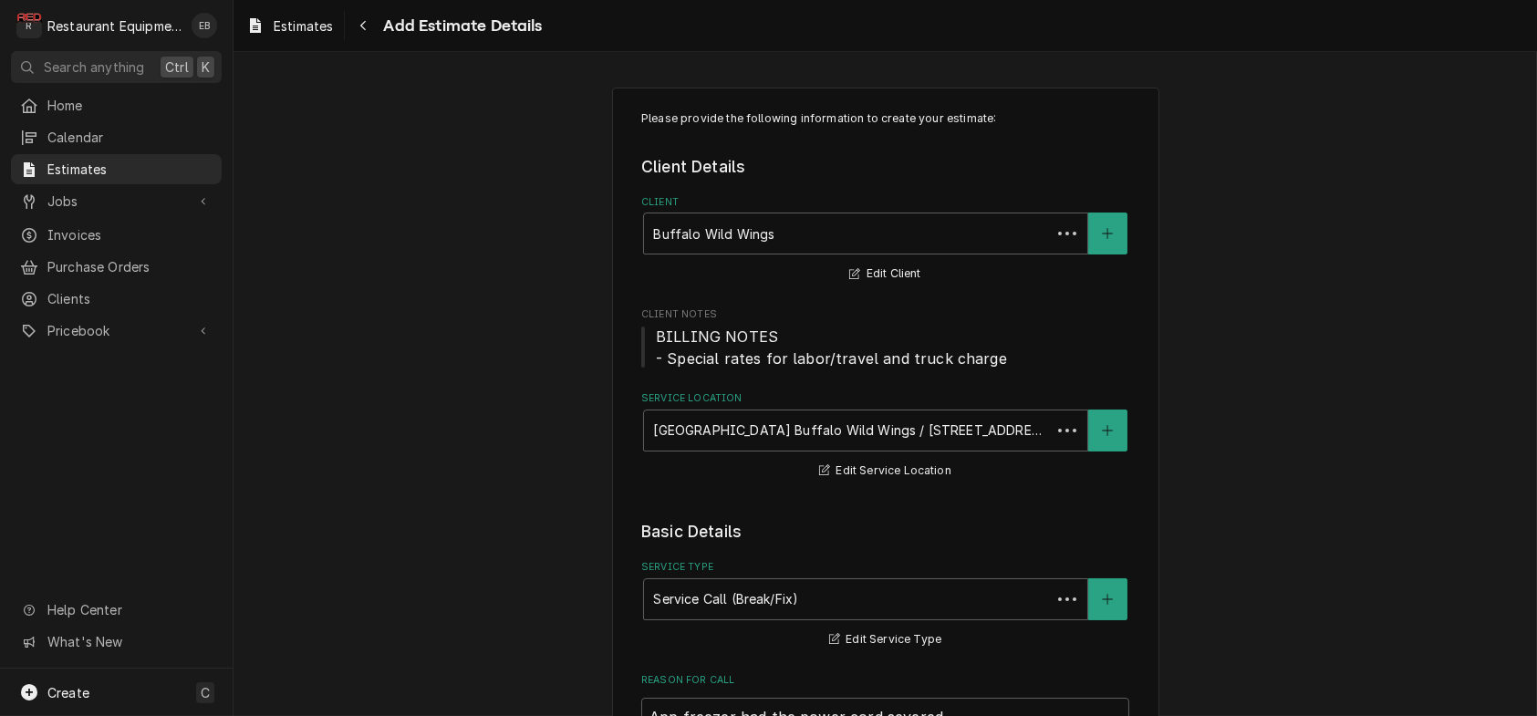
scroll to position [4036, 0]
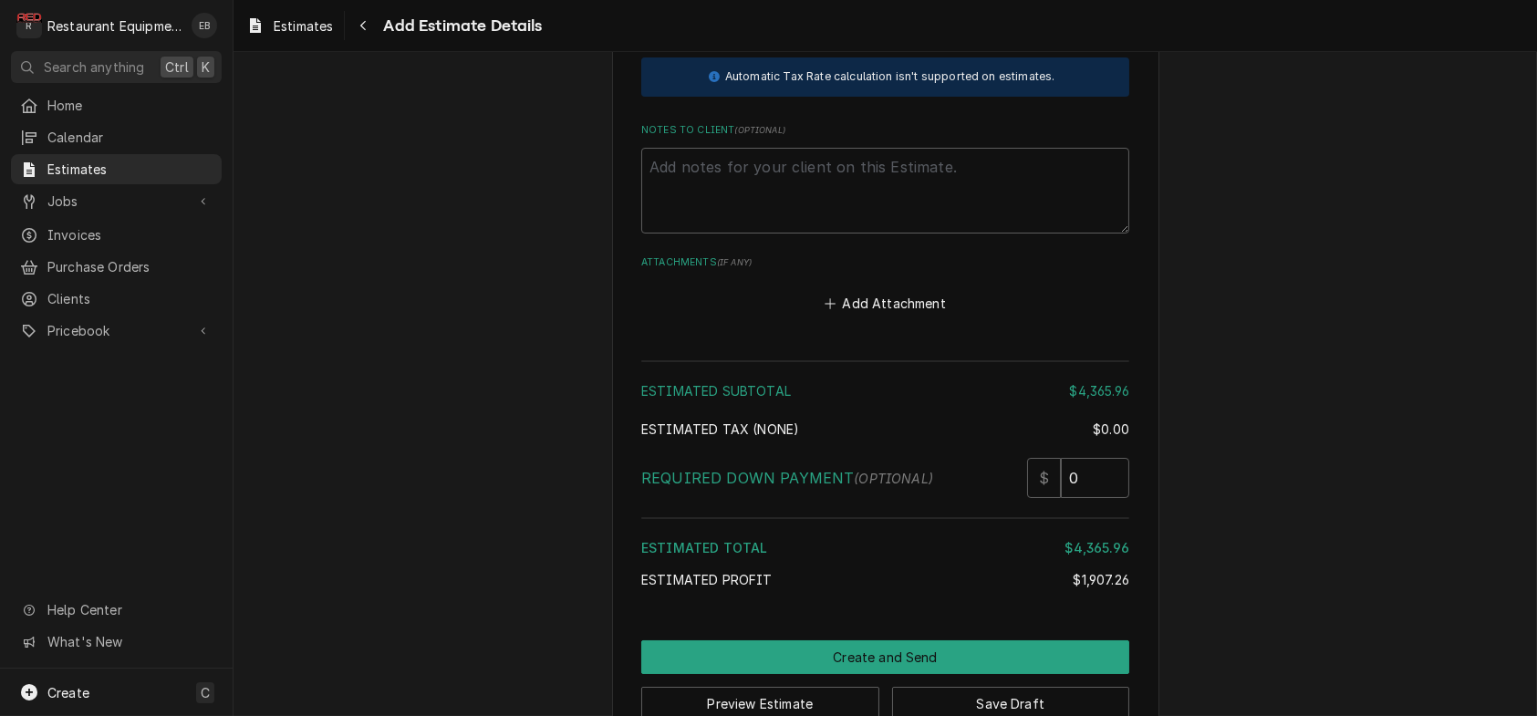
type textarea "x"
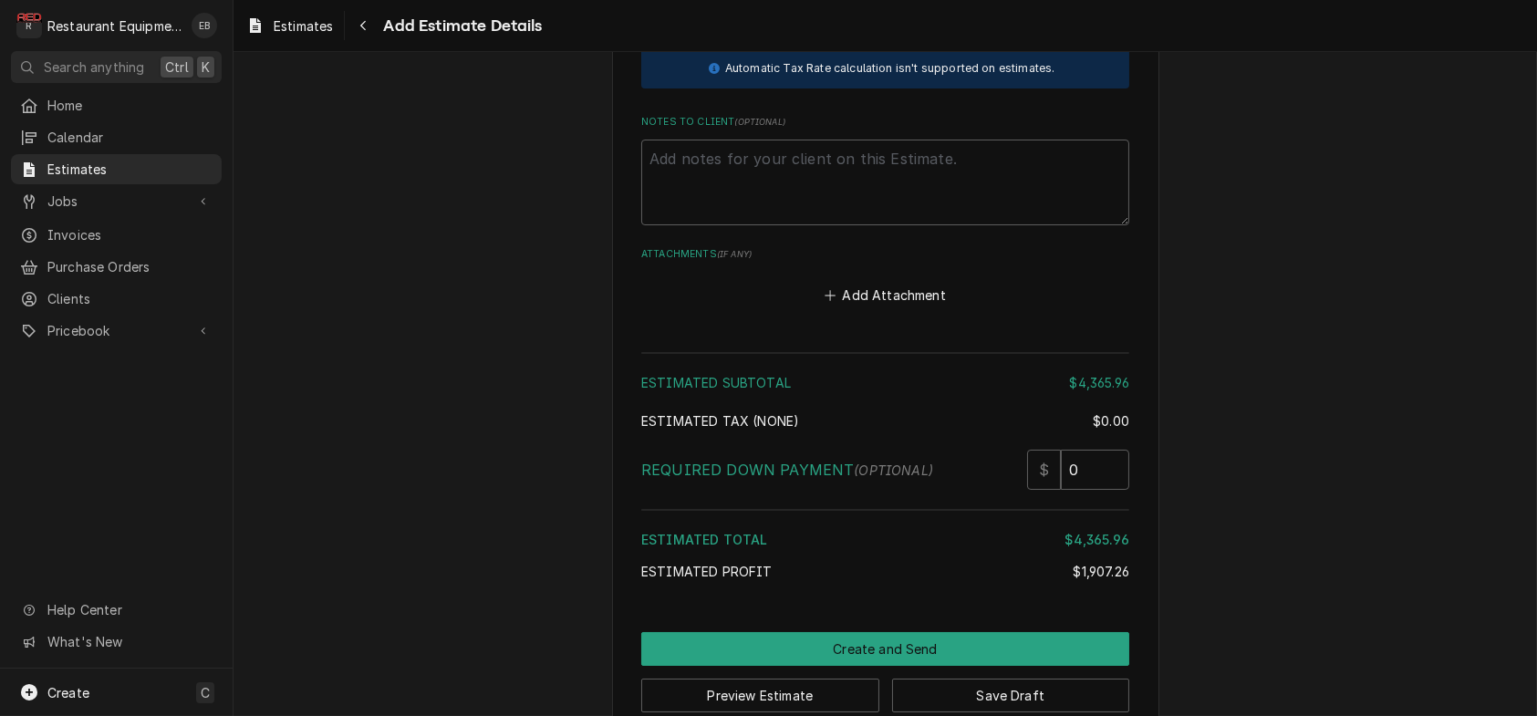
scroll to position [3997, 0]
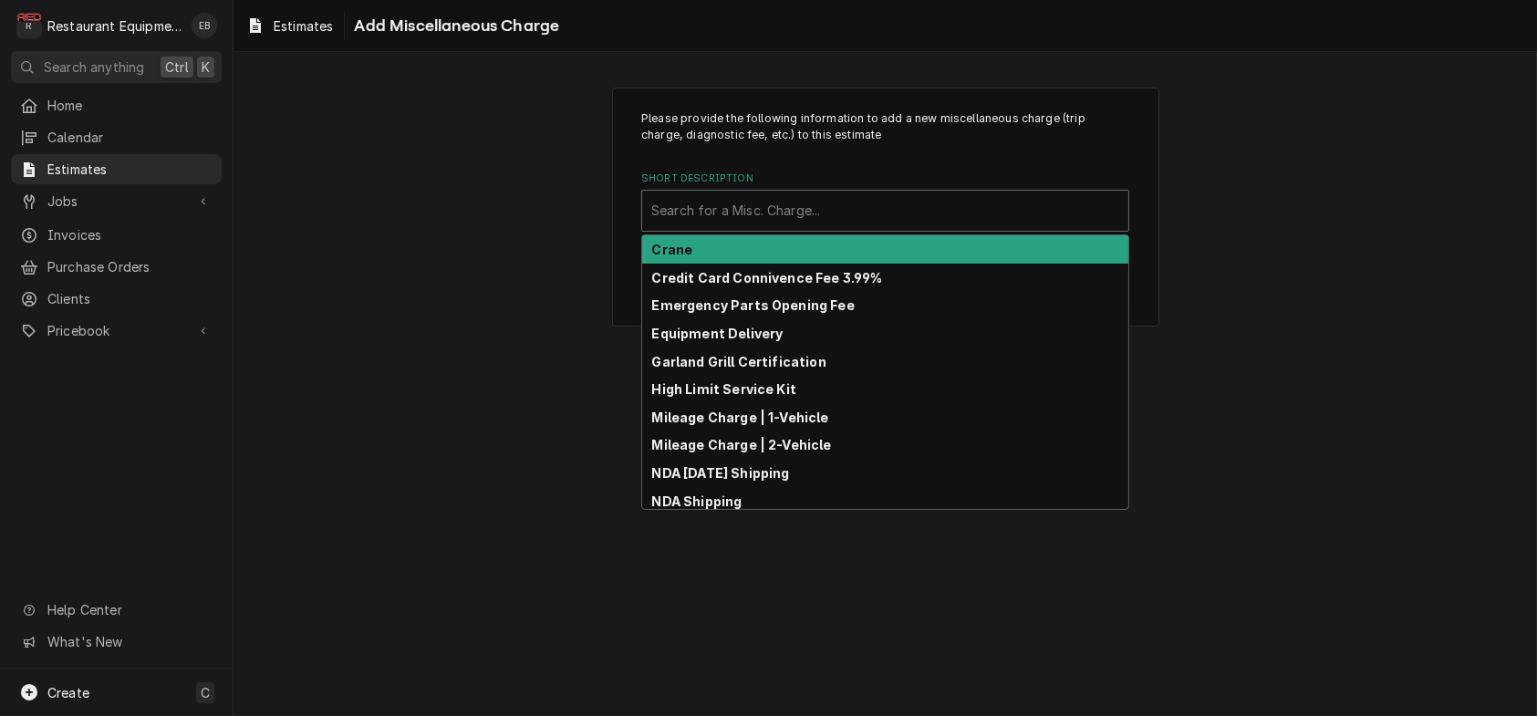
click at [859, 227] on div "Short Description" at bounding box center [885, 210] width 468 height 33
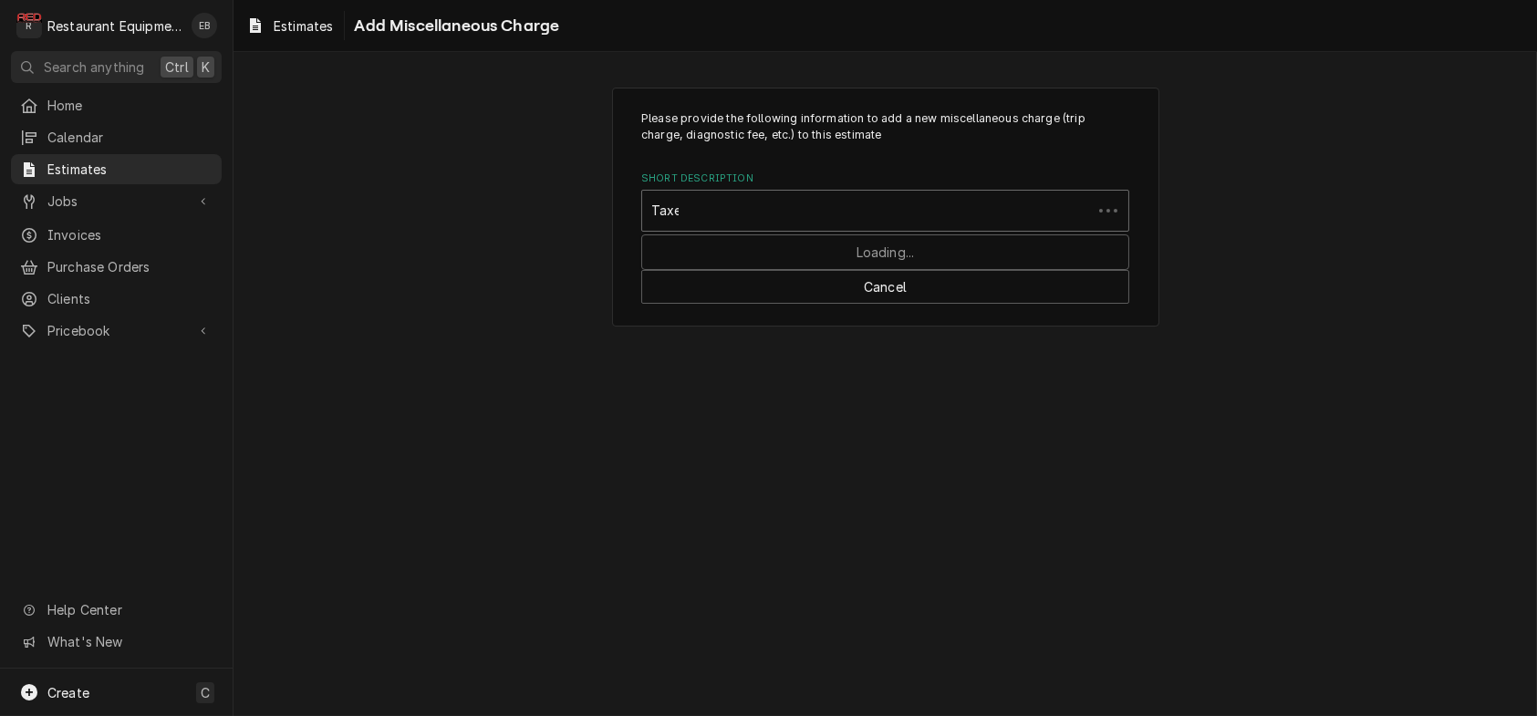
type input "Taxes"
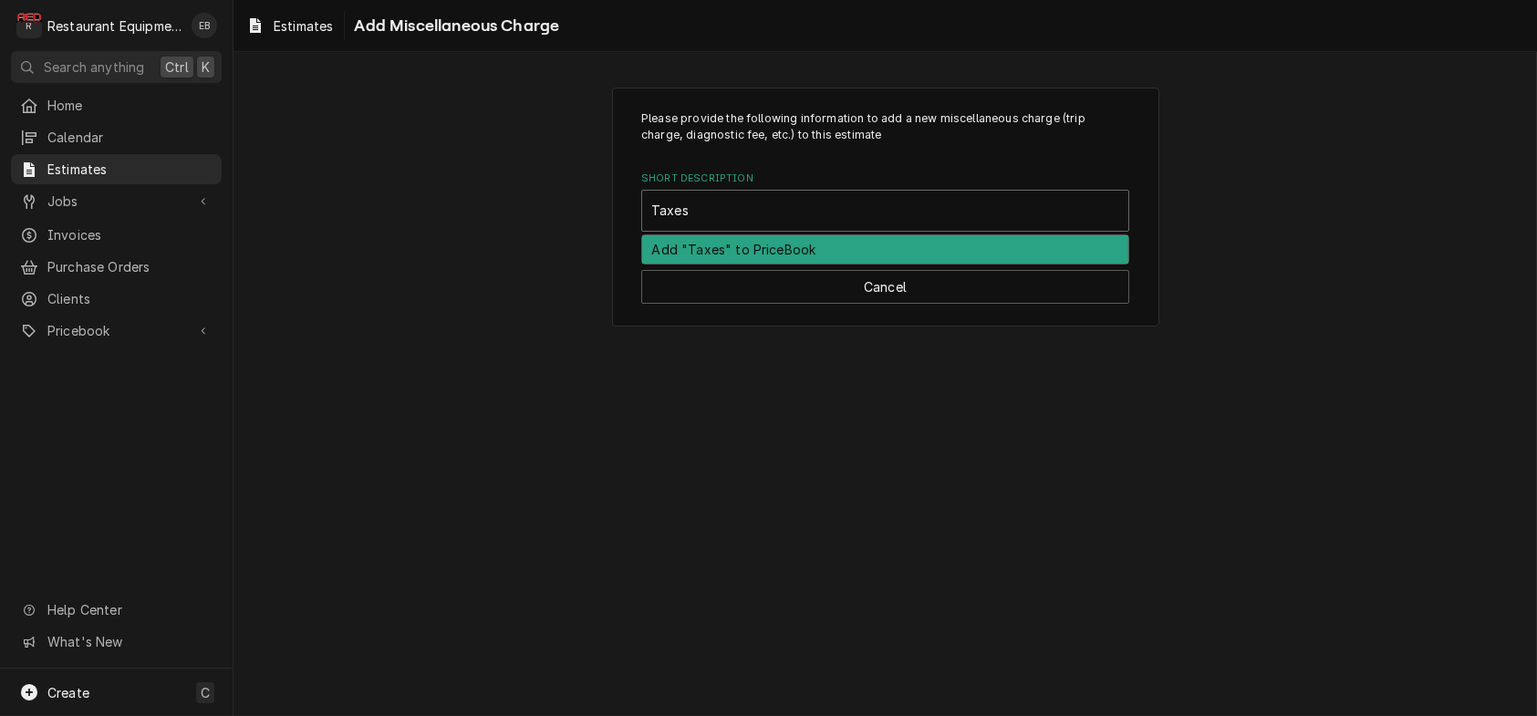
click at [865, 264] on div "Add "Taxes" to PriceBook" at bounding box center [885, 249] width 486 height 28
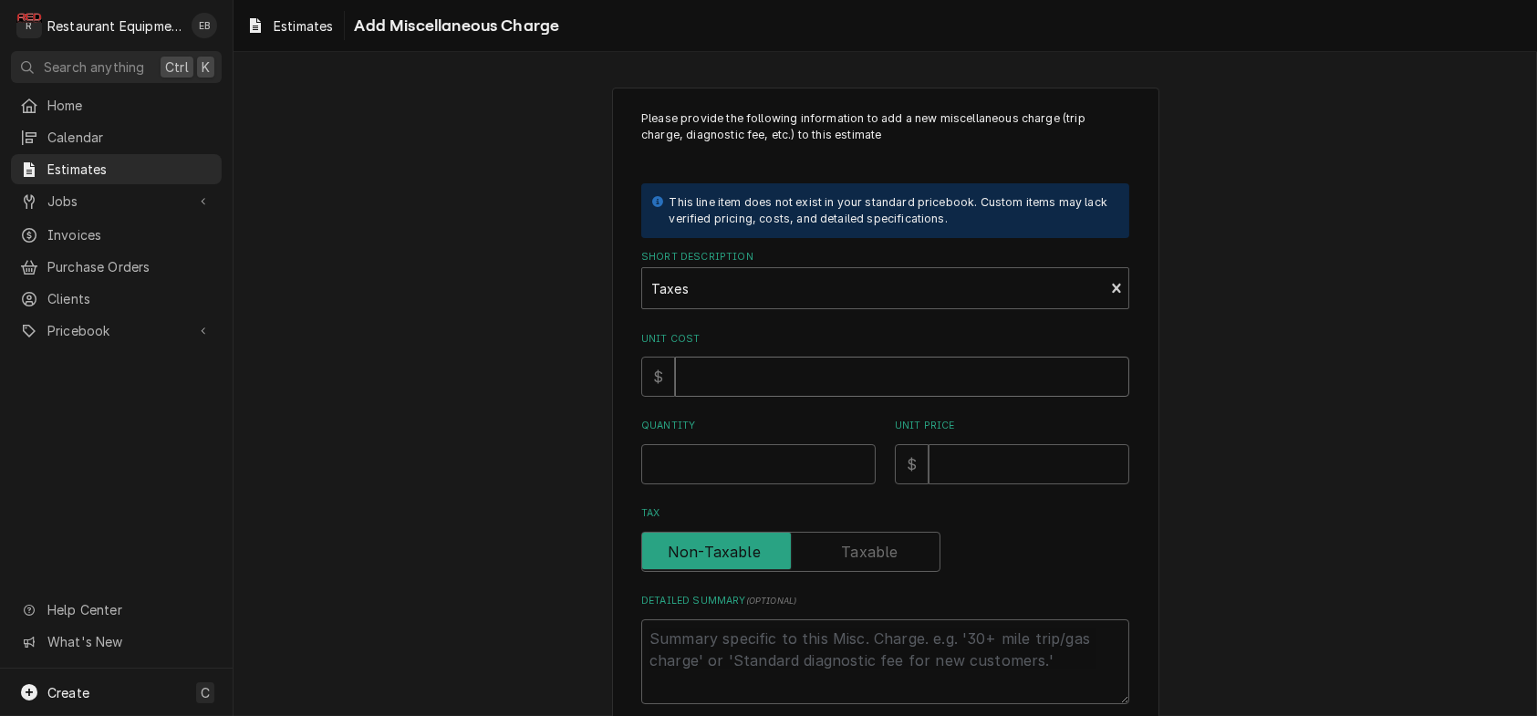
click at [761, 397] on input "Unit Cost" at bounding box center [902, 377] width 454 height 40
type textarea "x"
type input "2"
type textarea "x"
type input "28"
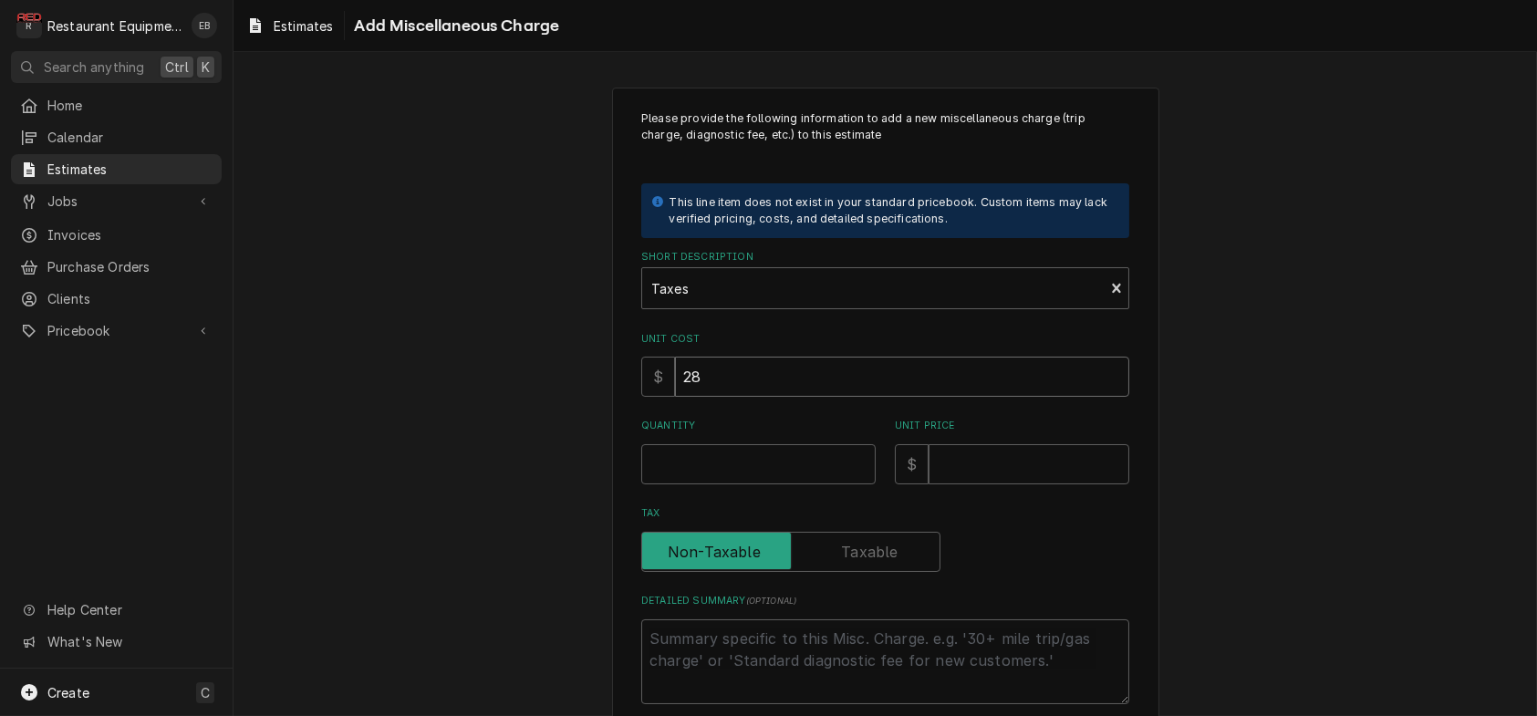
type textarea "x"
type input "284"
type textarea "x"
type input "284.8"
type textarea "x"
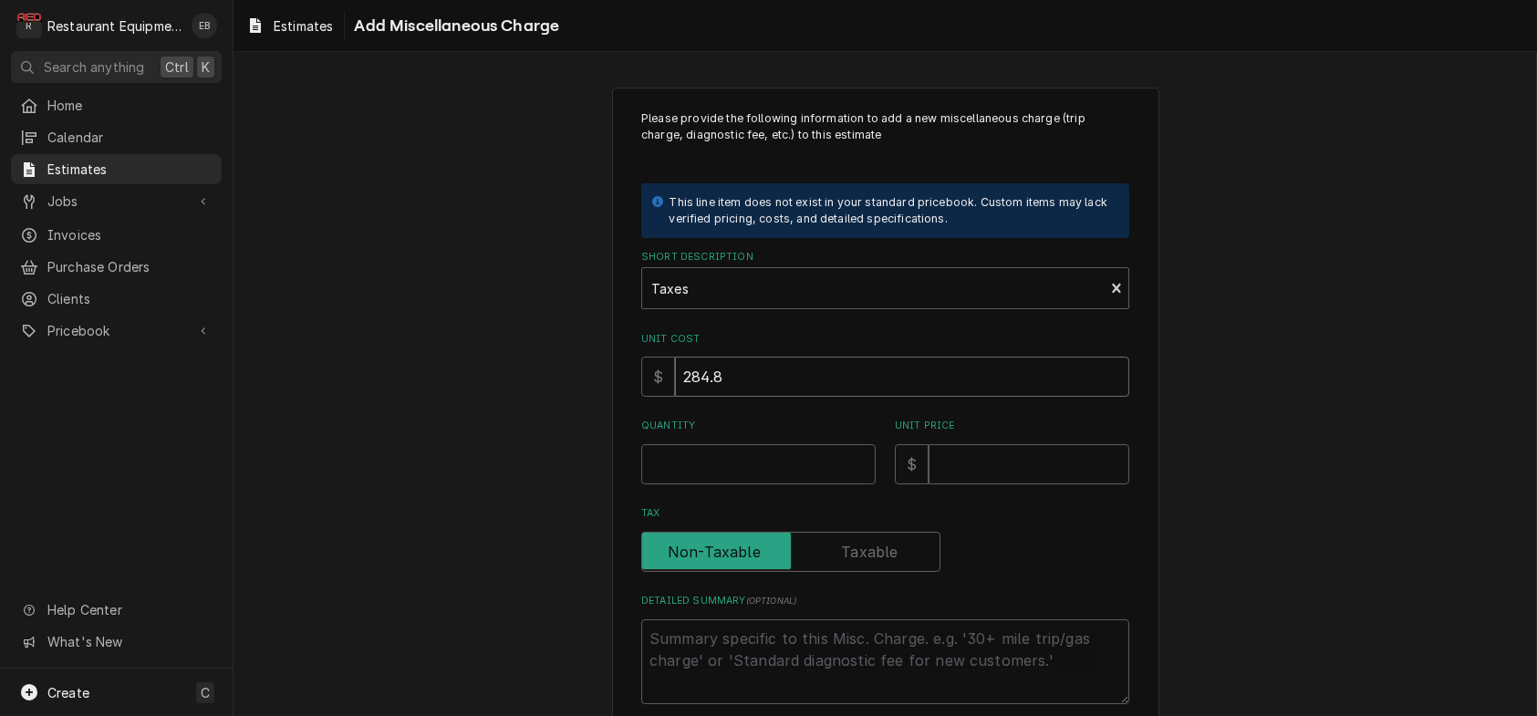
type input "284.86"
type textarea "x"
type input "284.86"
click at [736, 484] on input "Quantity" at bounding box center [758, 464] width 234 height 40
type textarea "x"
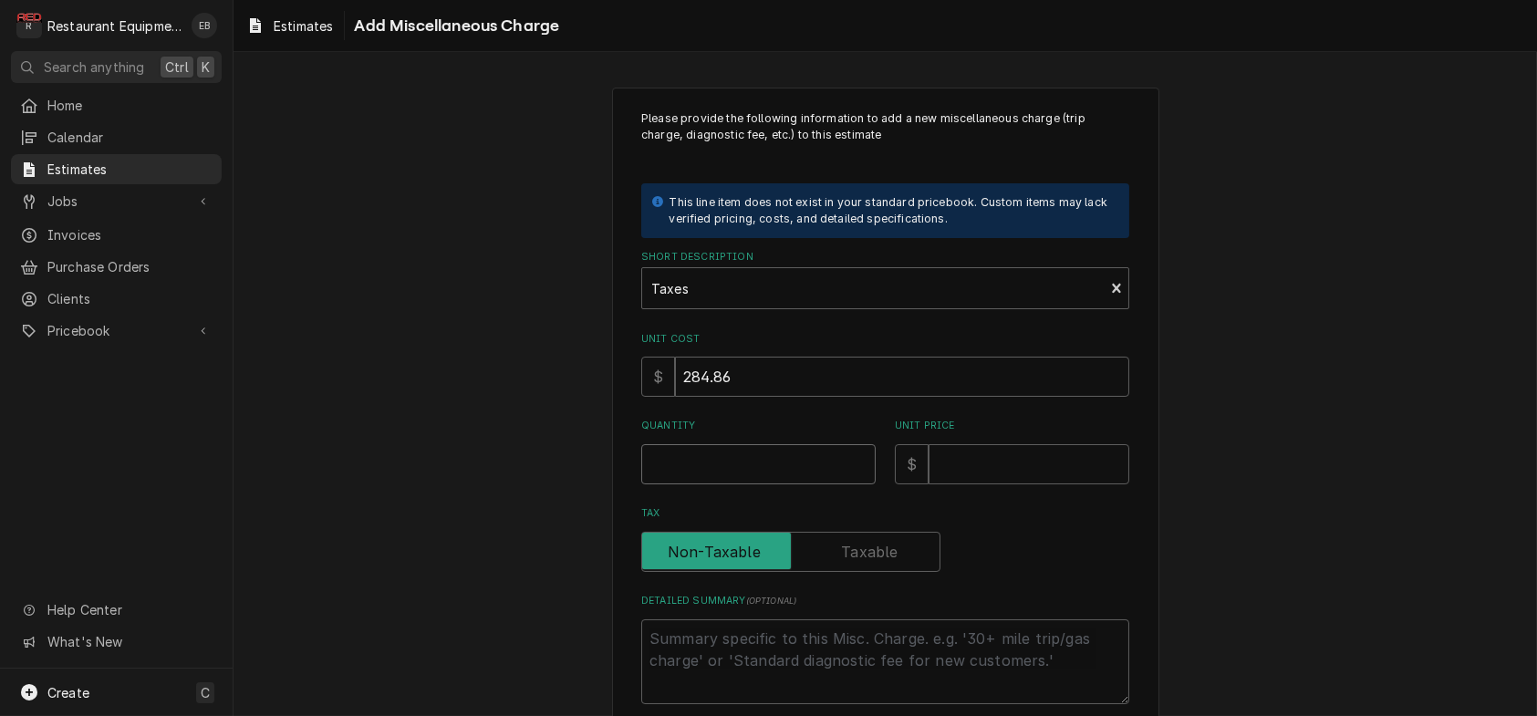
type input "1"
type textarea "x"
type input "1"
click at [987, 484] on input "Unit Price" at bounding box center [1029, 464] width 201 height 40
type textarea "x"
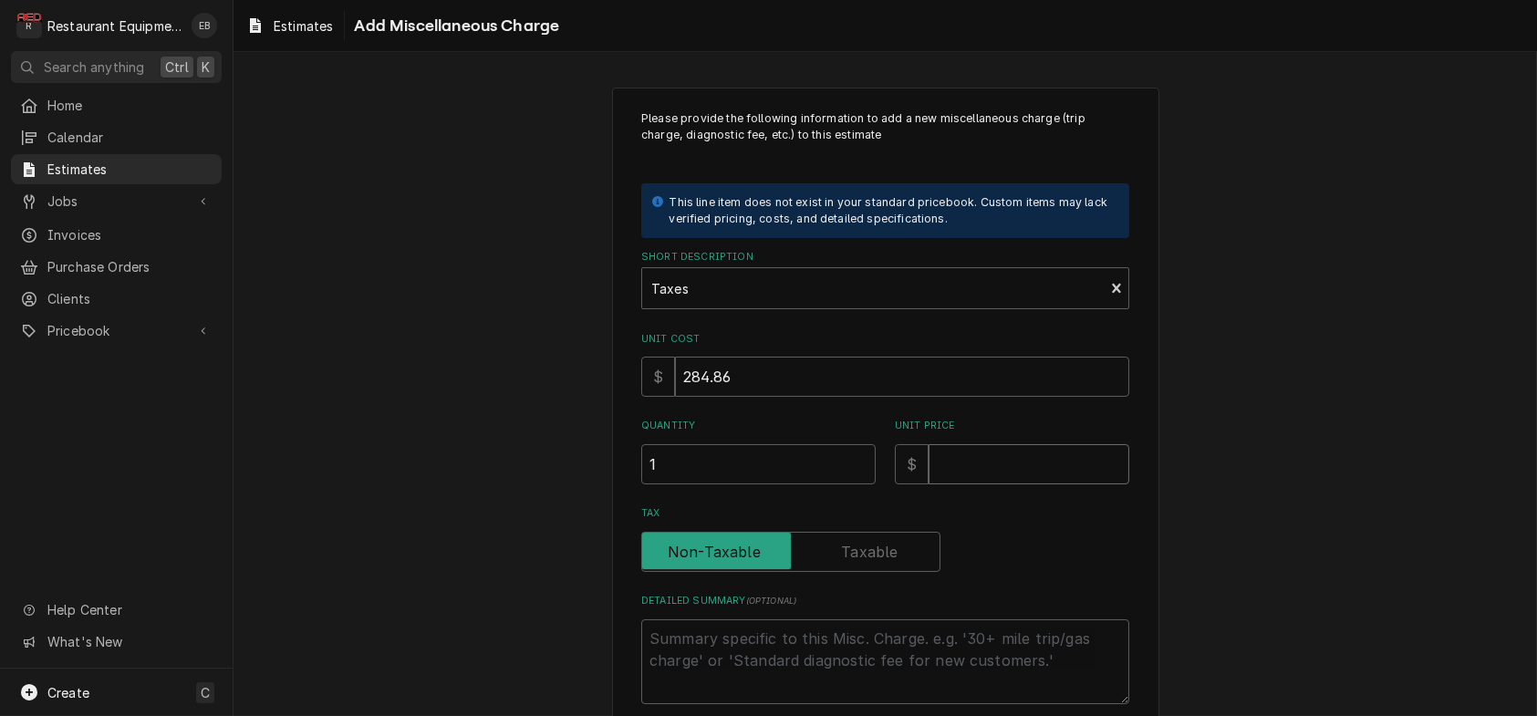
type input "2"
type textarea "x"
type input "28"
type textarea "x"
type input "284"
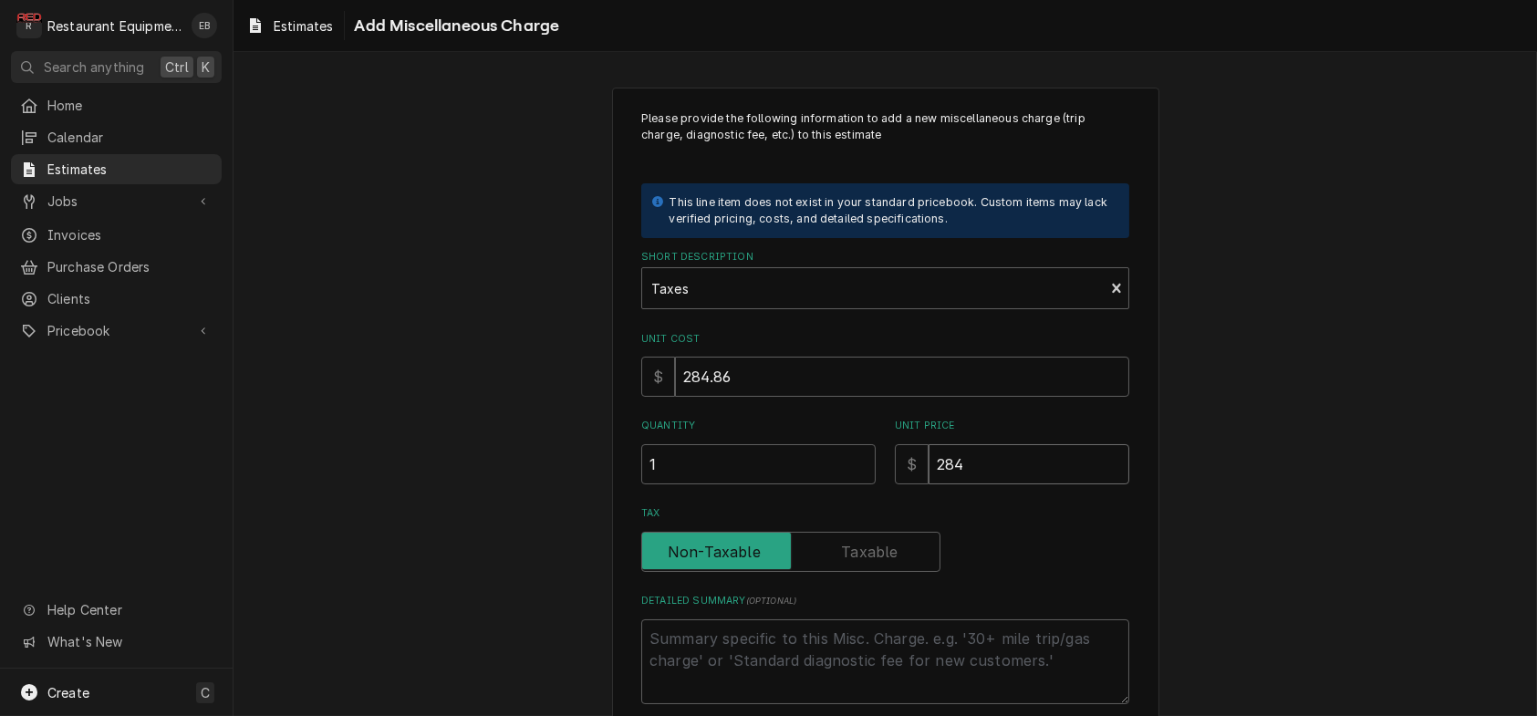
type textarea "x"
type input "284.8"
type textarea "x"
type input "284.86"
type textarea "x"
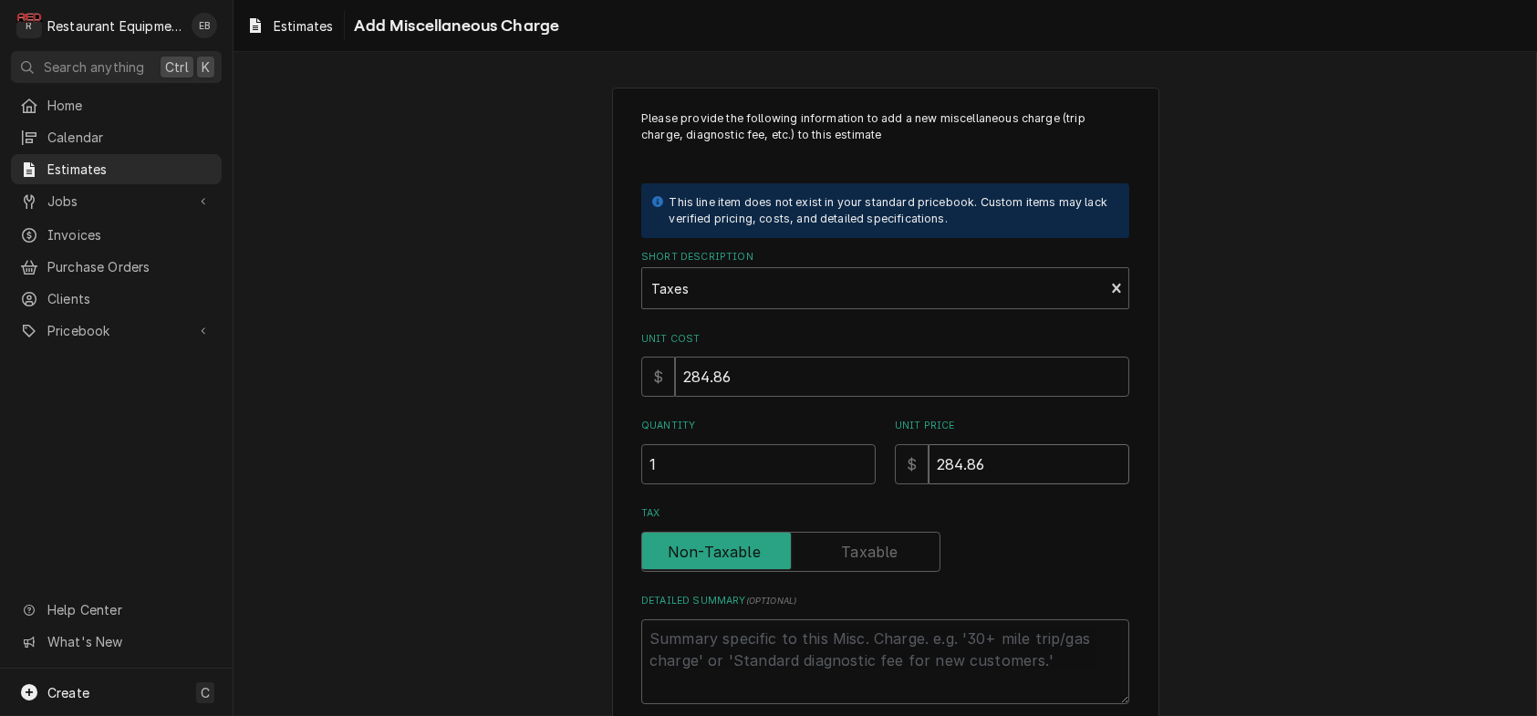
type input "284.86"
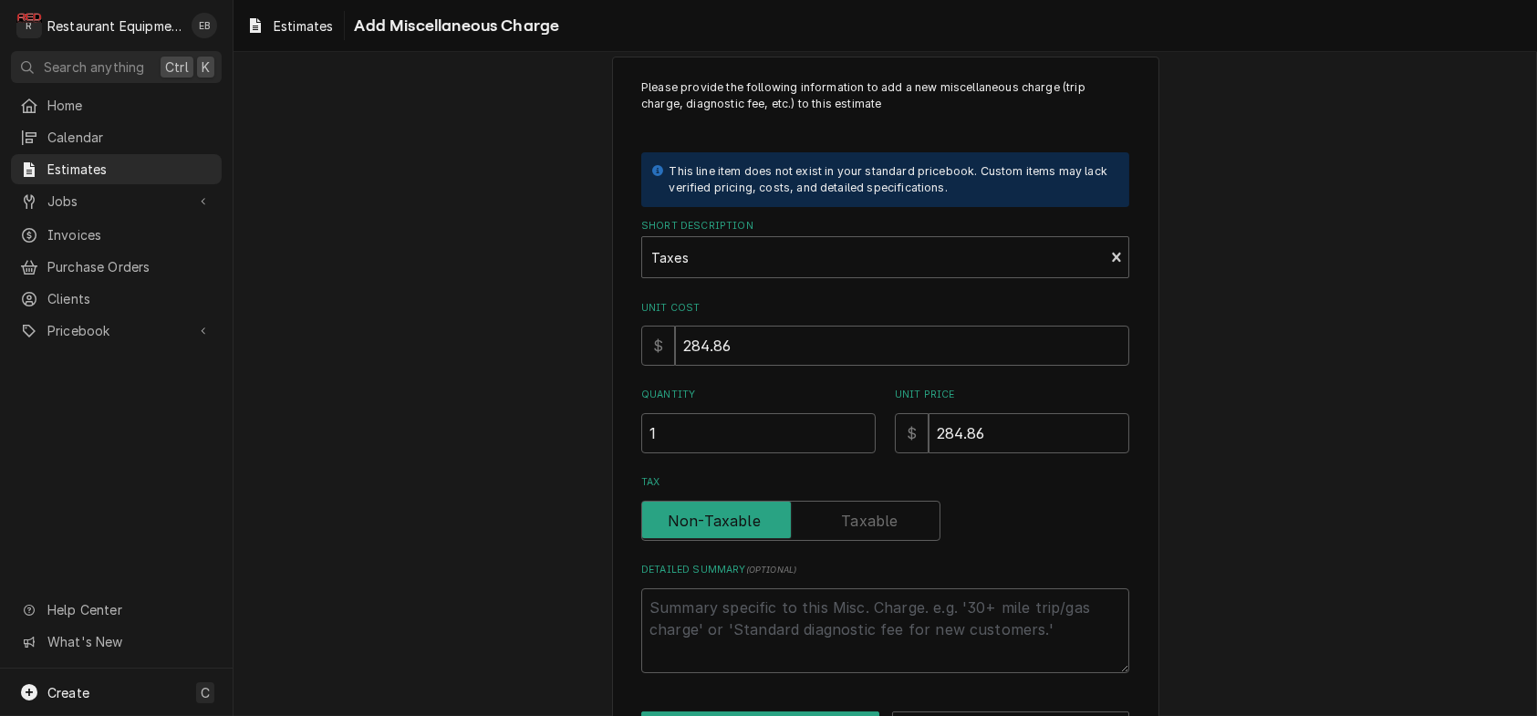
scroll to position [181, 0]
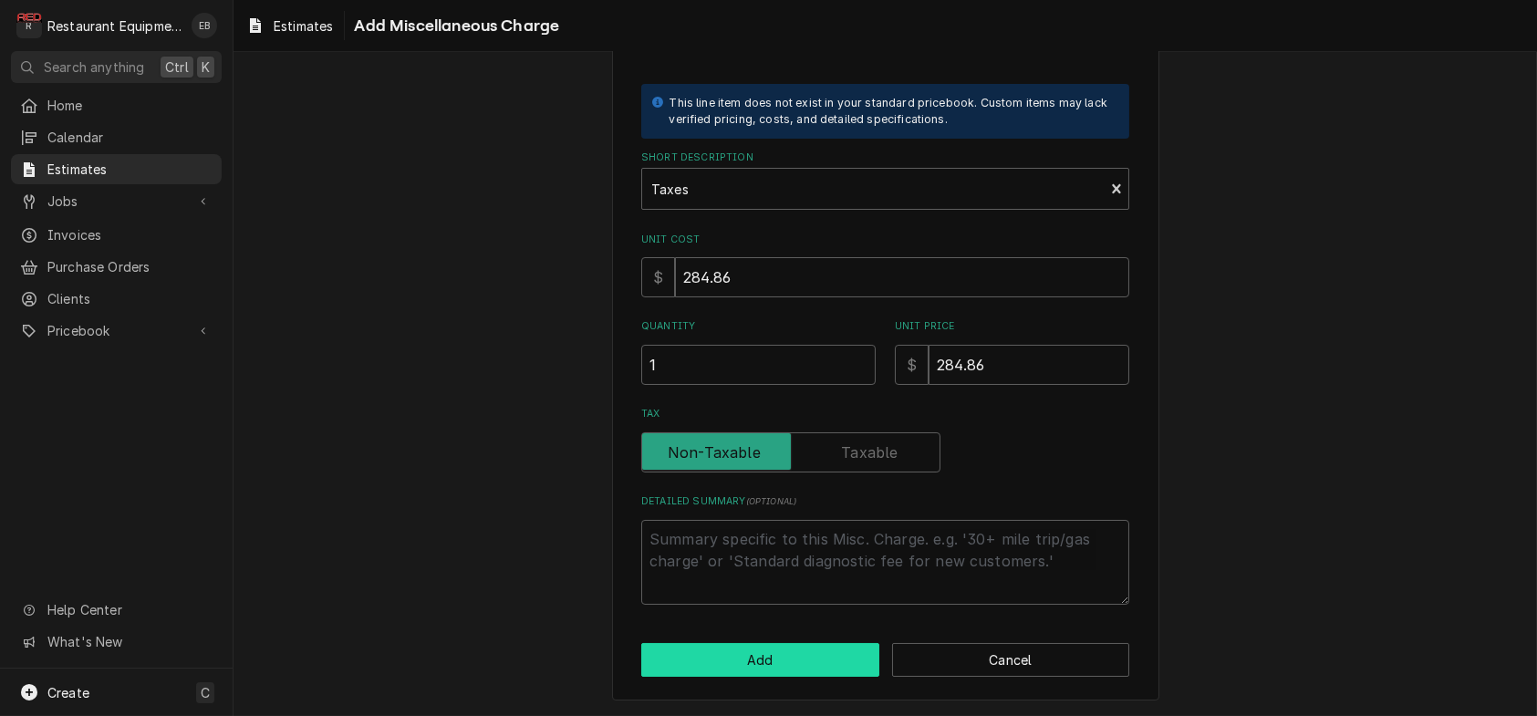
click at [815, 660] on button "Add" at bounding box center [760, 660] width 238 height 34
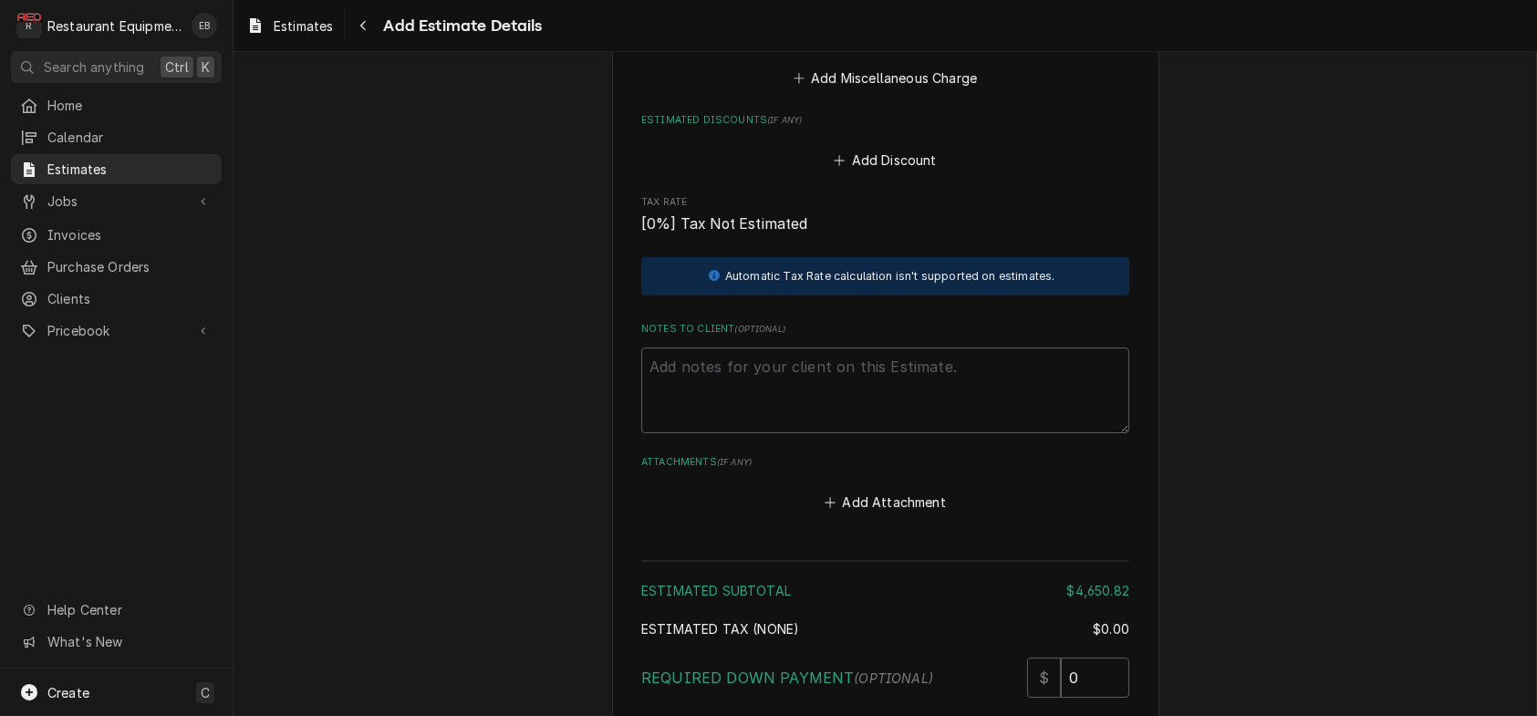
type textarea "x"
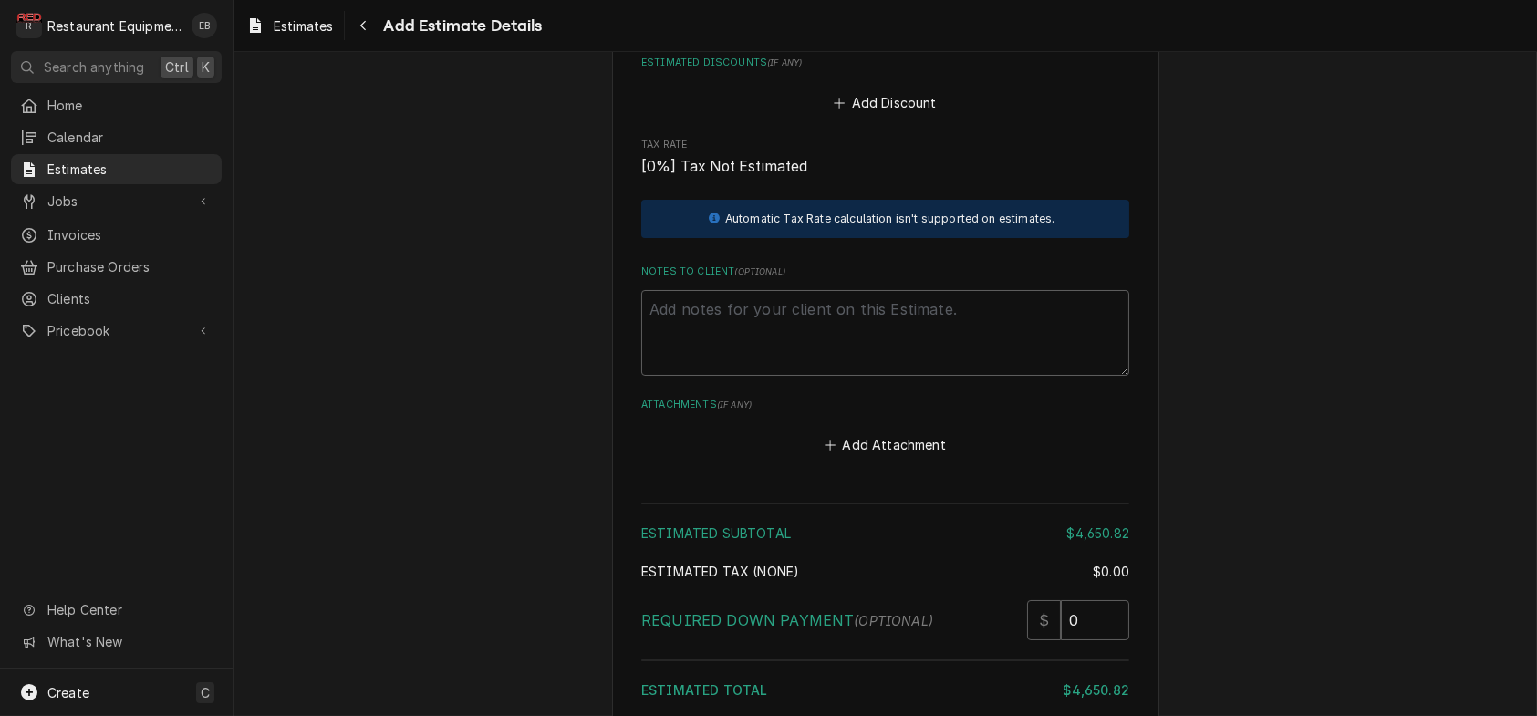
scroll to position [4219, 0]
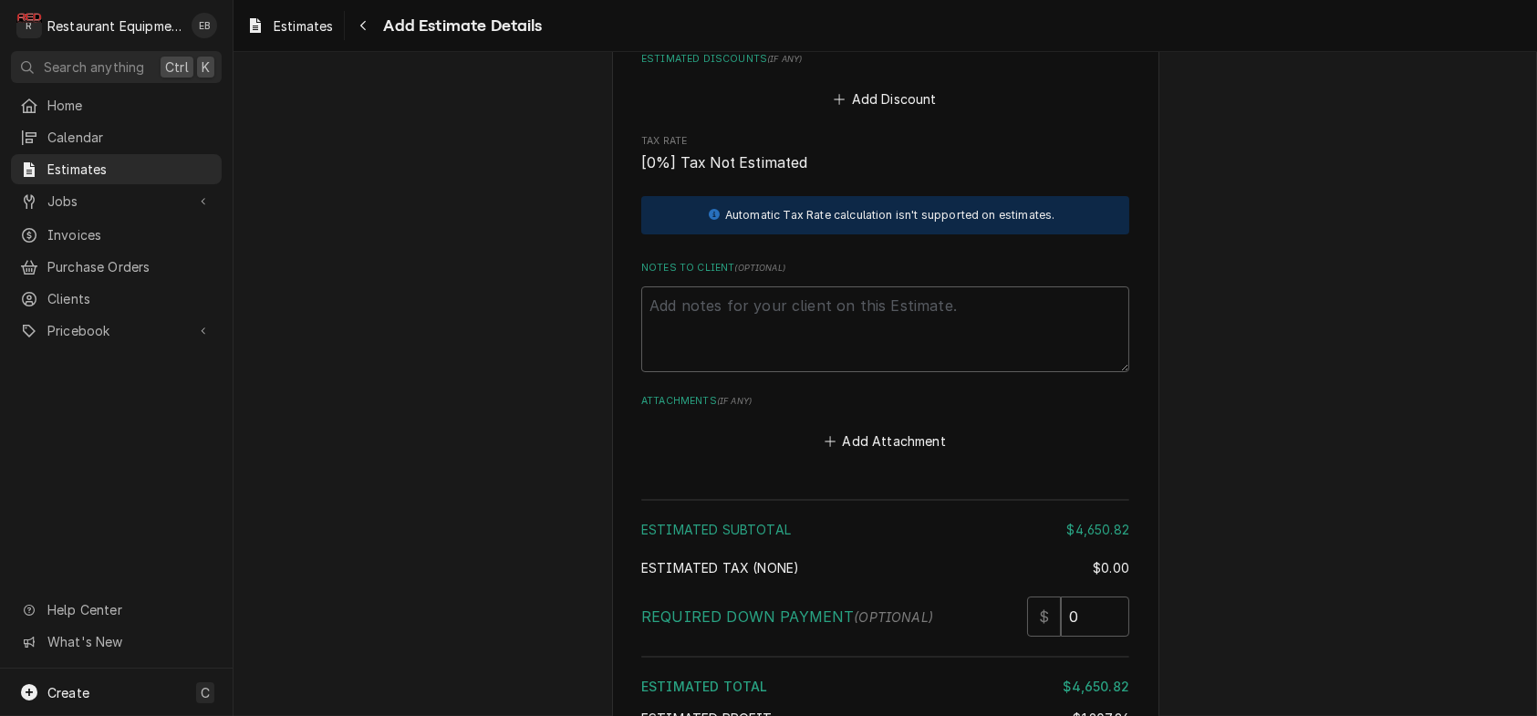
click at [927, 29] on button "Add Miscellaneous Charge" at bounding box center [885, 17] width 190 height 26
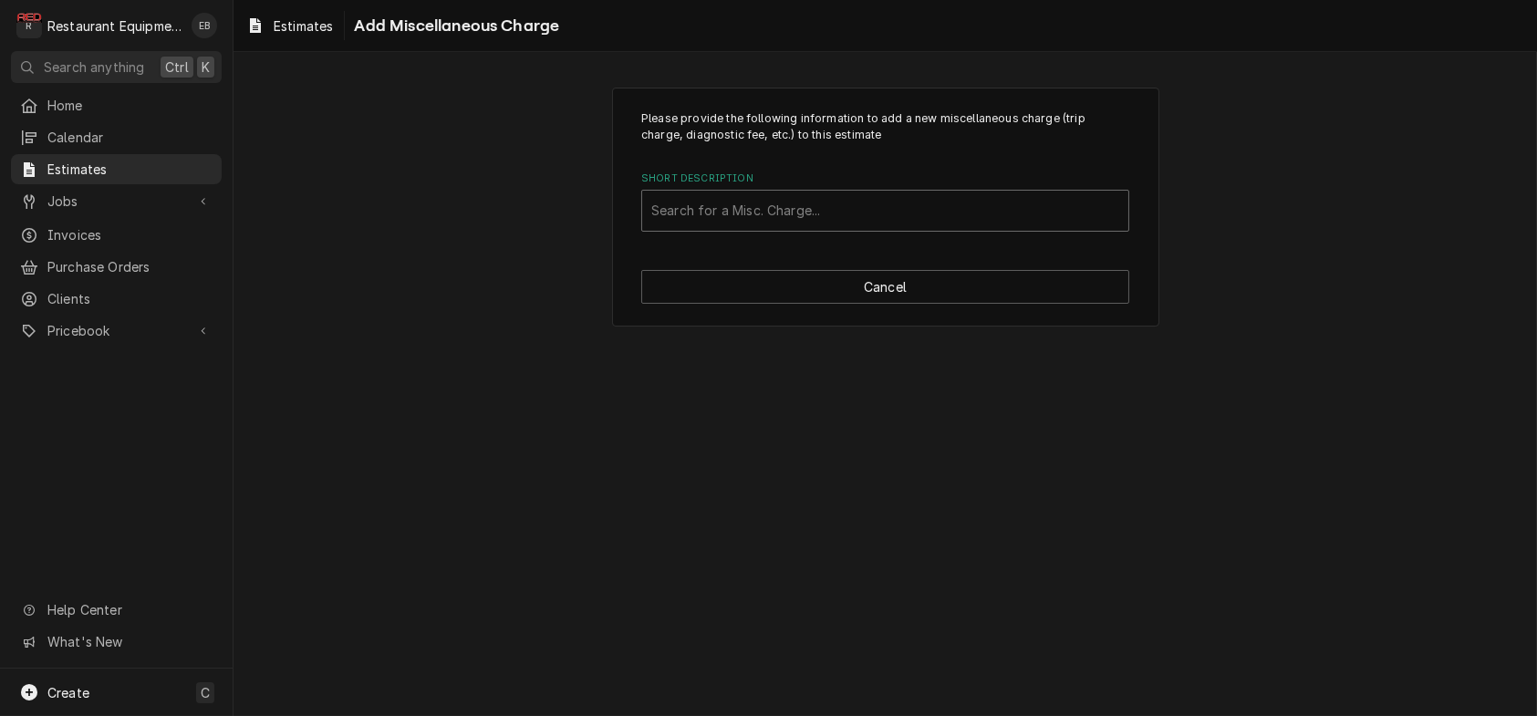
click at [817, 224] on div "Short Description" at bounding box center [885, 210] width 468 height 33
type input "Shipping"
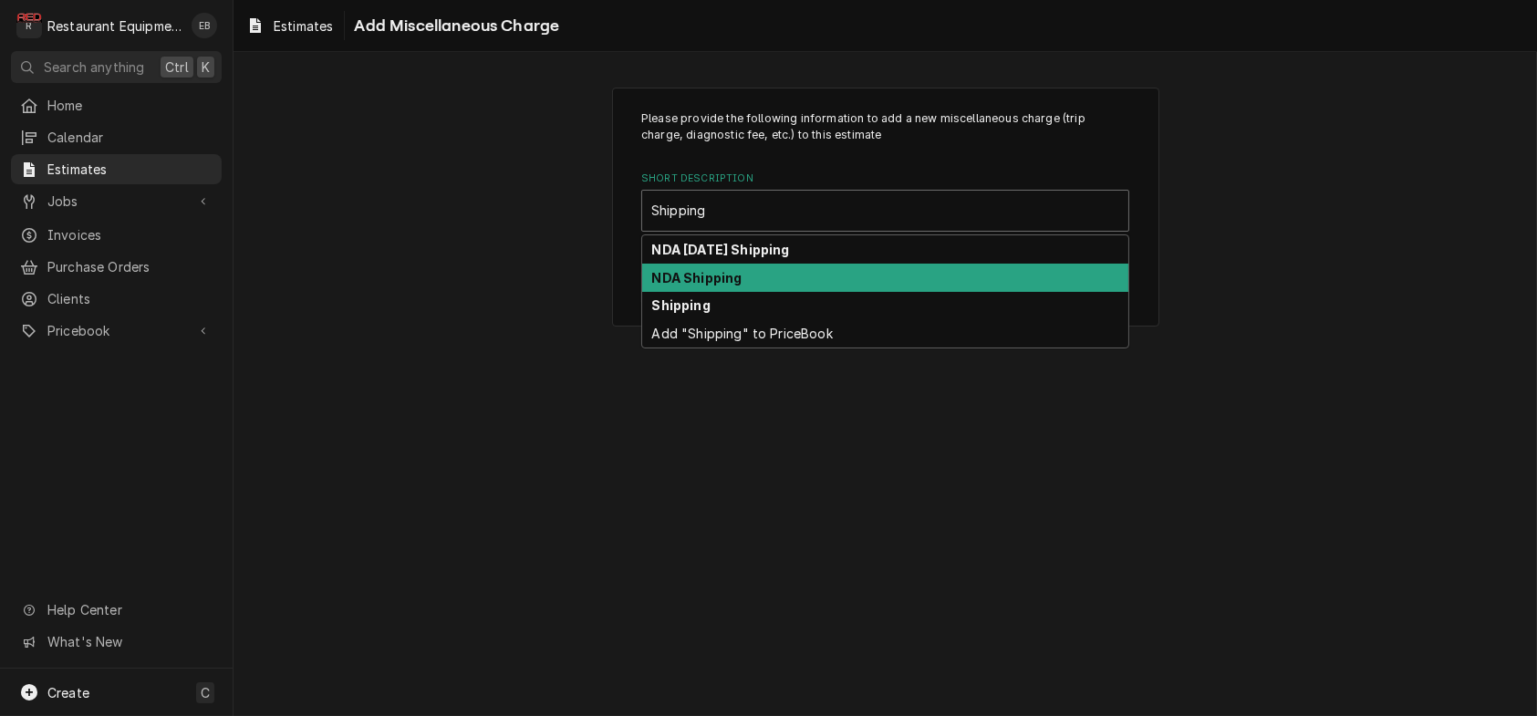
click at [726, 286] on strong "NDA Shipping" at bounding box center [697, 278] width 90 height 16
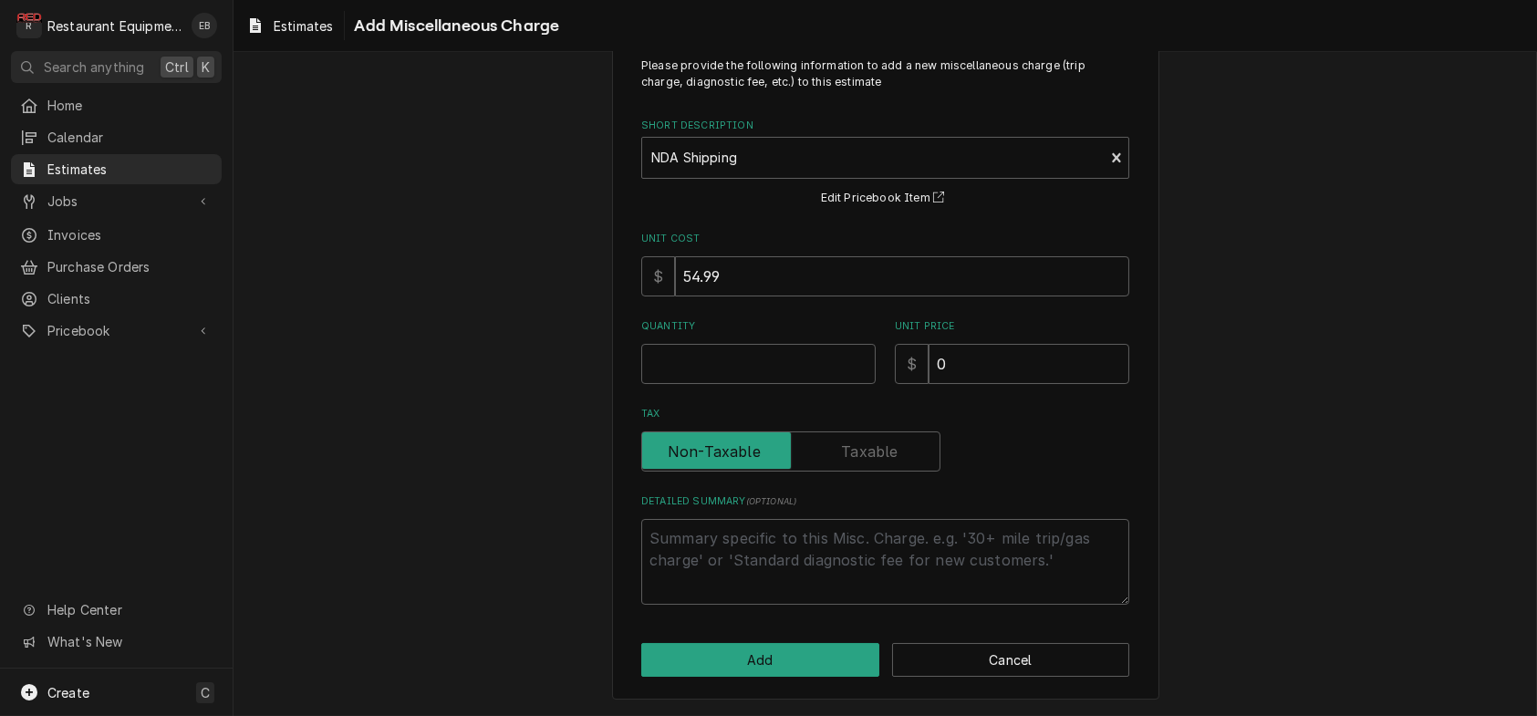
scroll to position [121, 0]
click at [757, 344] on input "Quantity" at bounding box center [758, 364] width 234 height 40
type textarea "x"
type input "1"
click at [987, 344] on input "0" at bounding box center [1029, 364] width 201 height 40
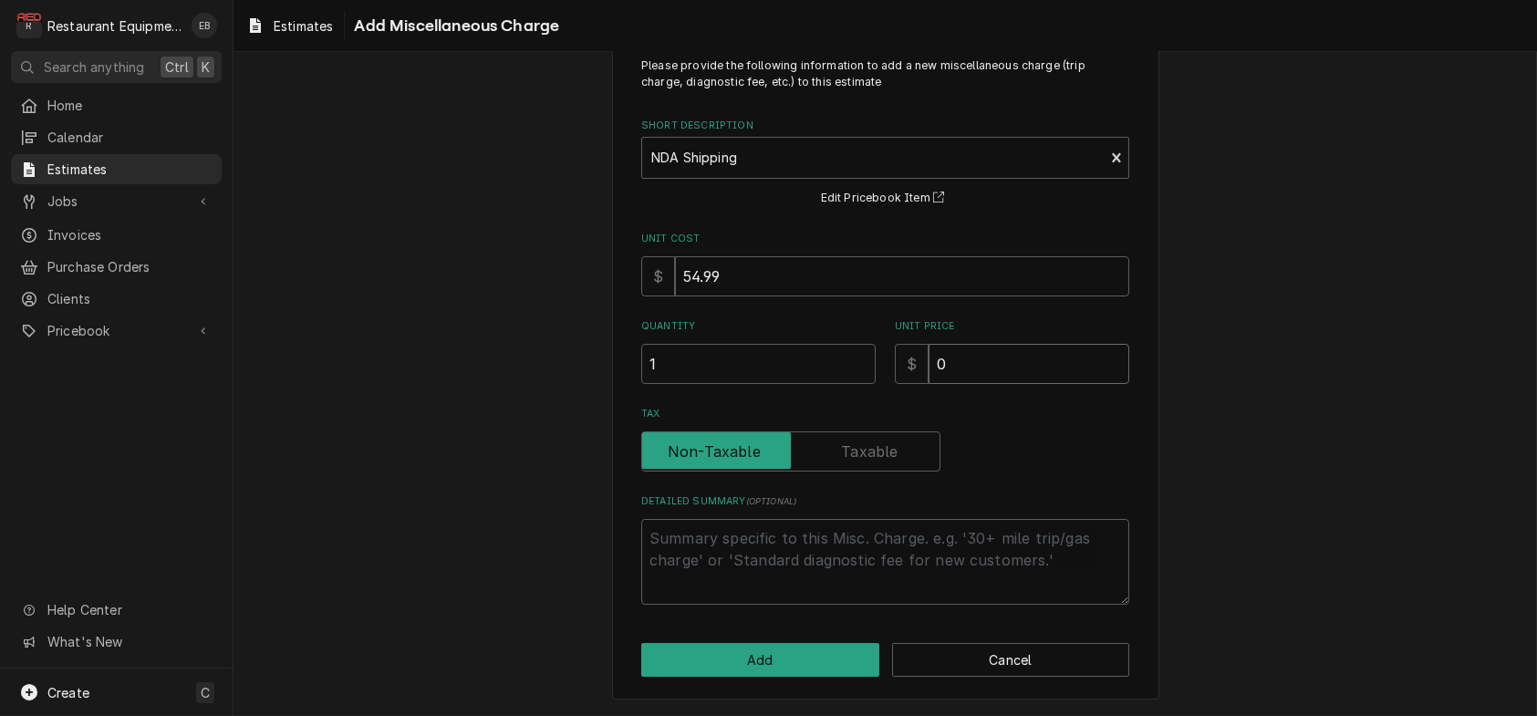
type textarea "x"
type input "8"
type textarea "x"
type input "84"
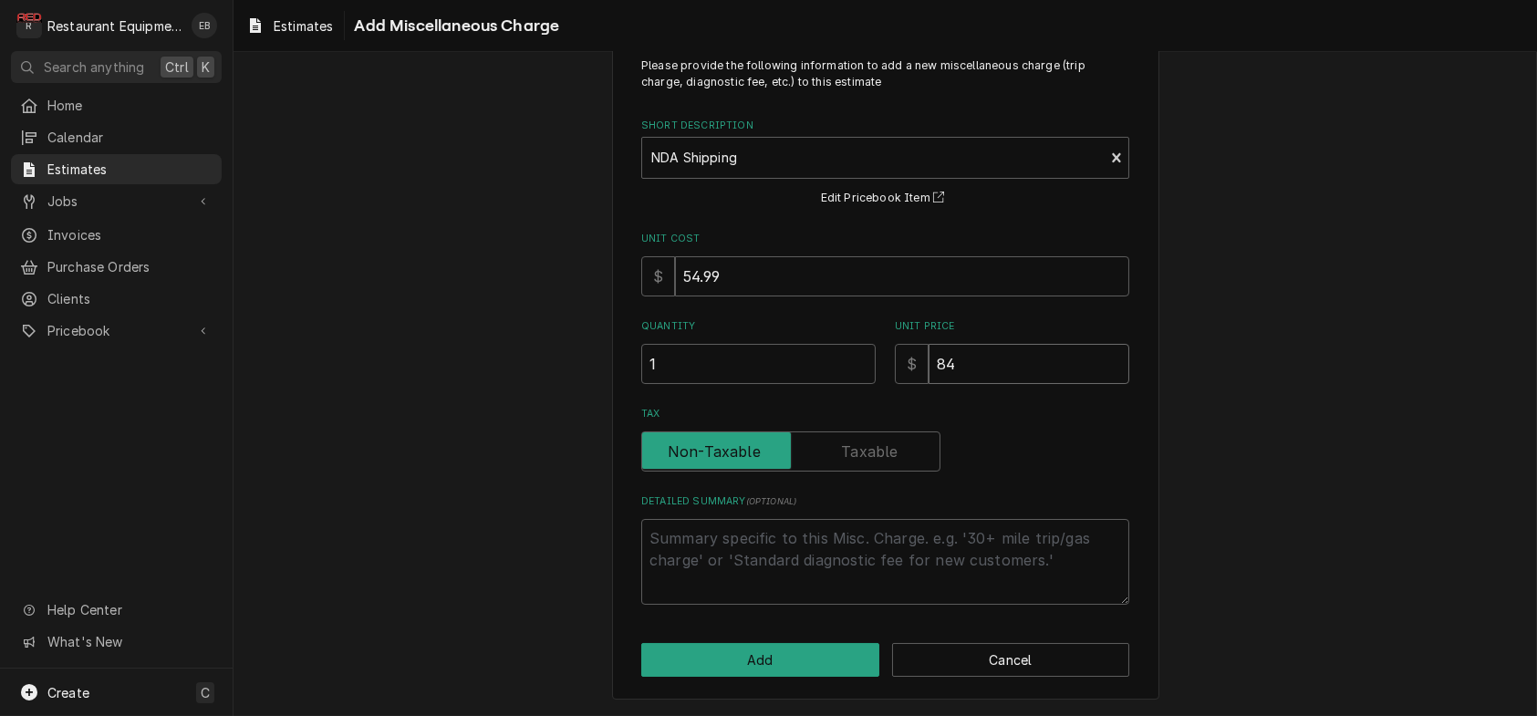
type textarea "x"
type input "84.0"
type textarea "x"
type input "84.08"
type textarea "x"
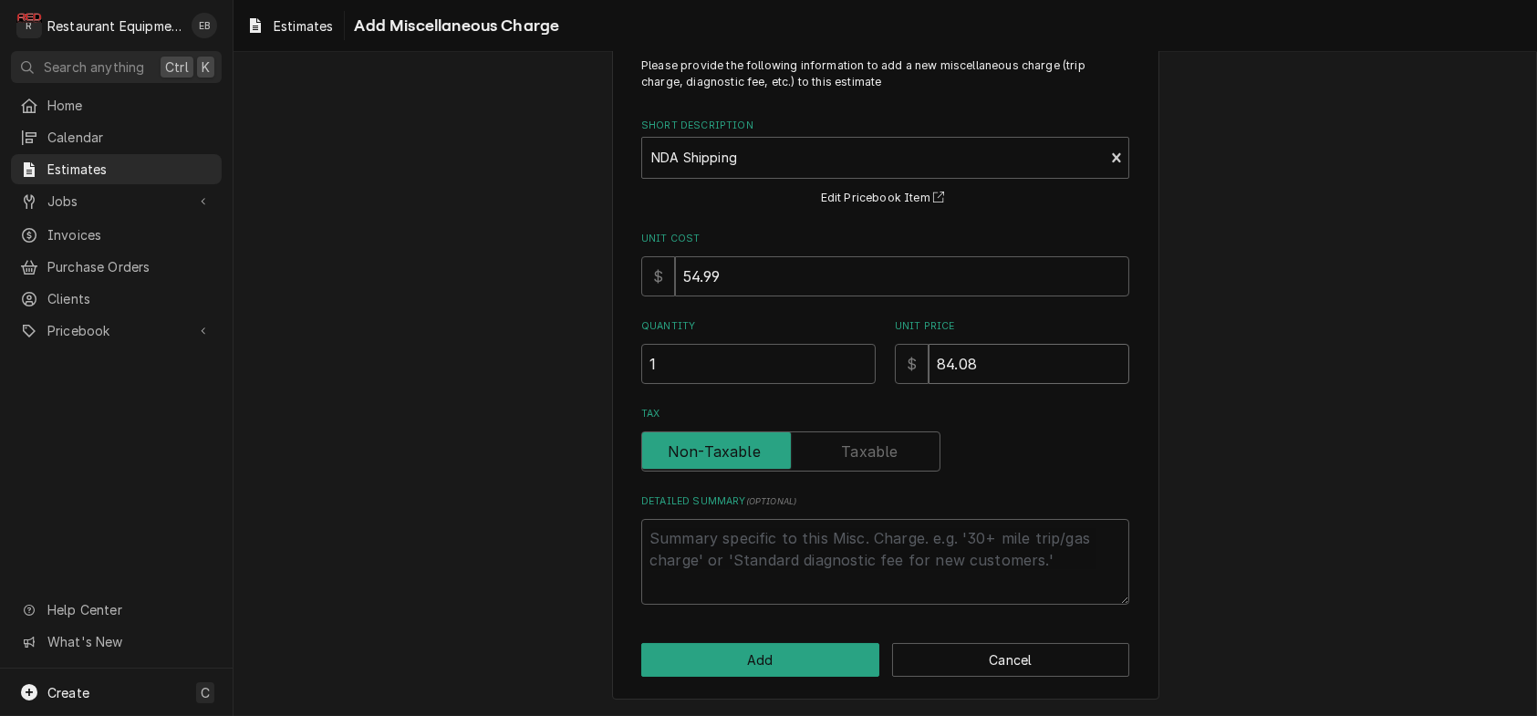
type input "84.08"
click at [736, 659] on button "Add" at bounding box center [760, 660] width 238 height 34
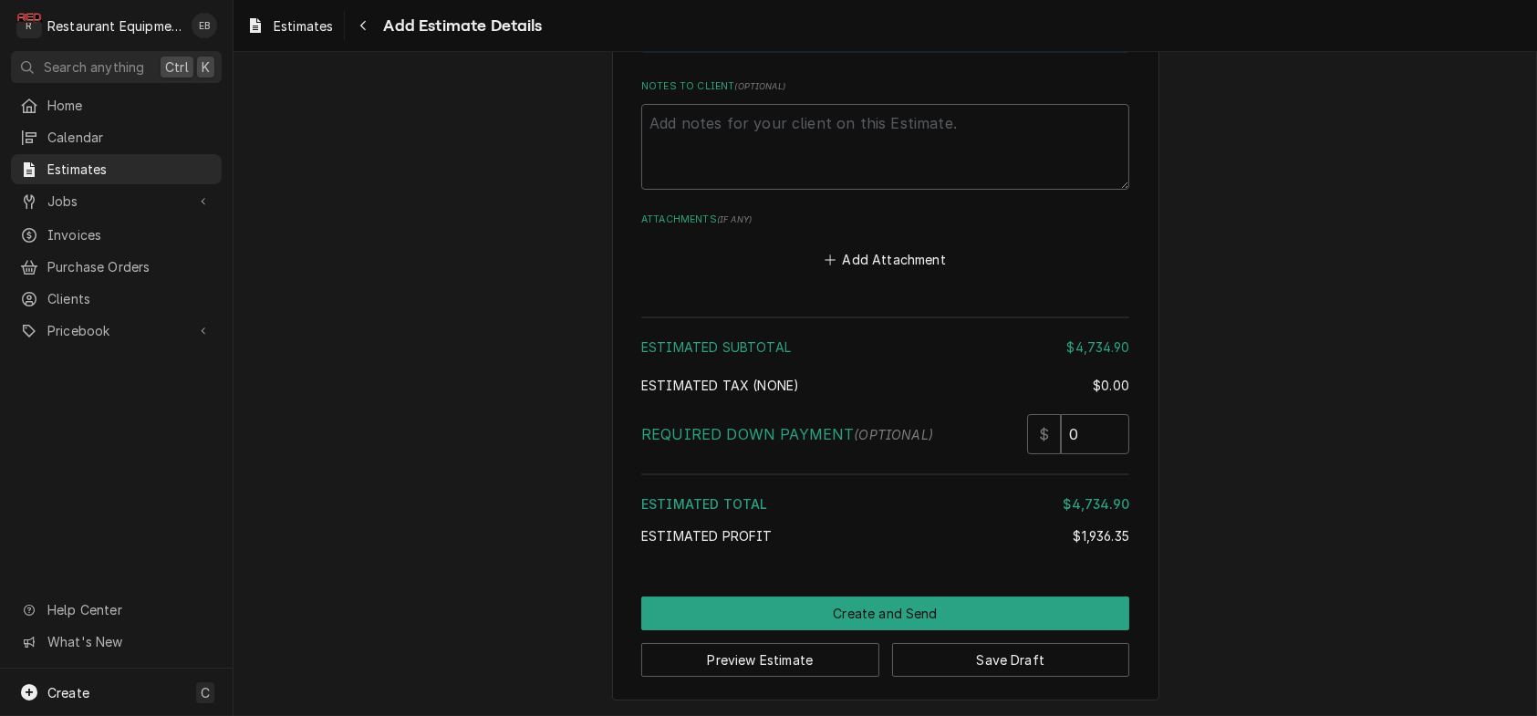
scroll to position [5180, 0]
type textarea "x"
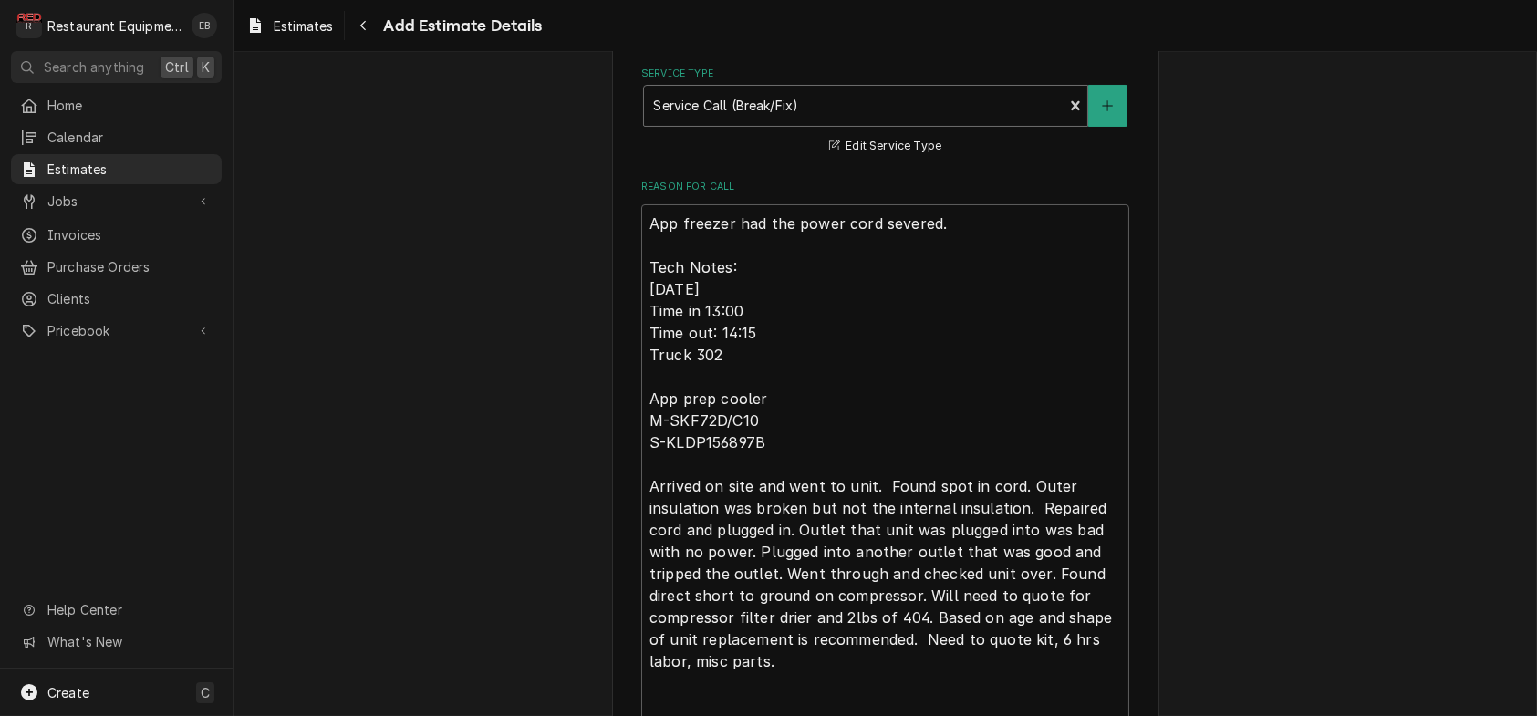
scroll to position [559, 0]
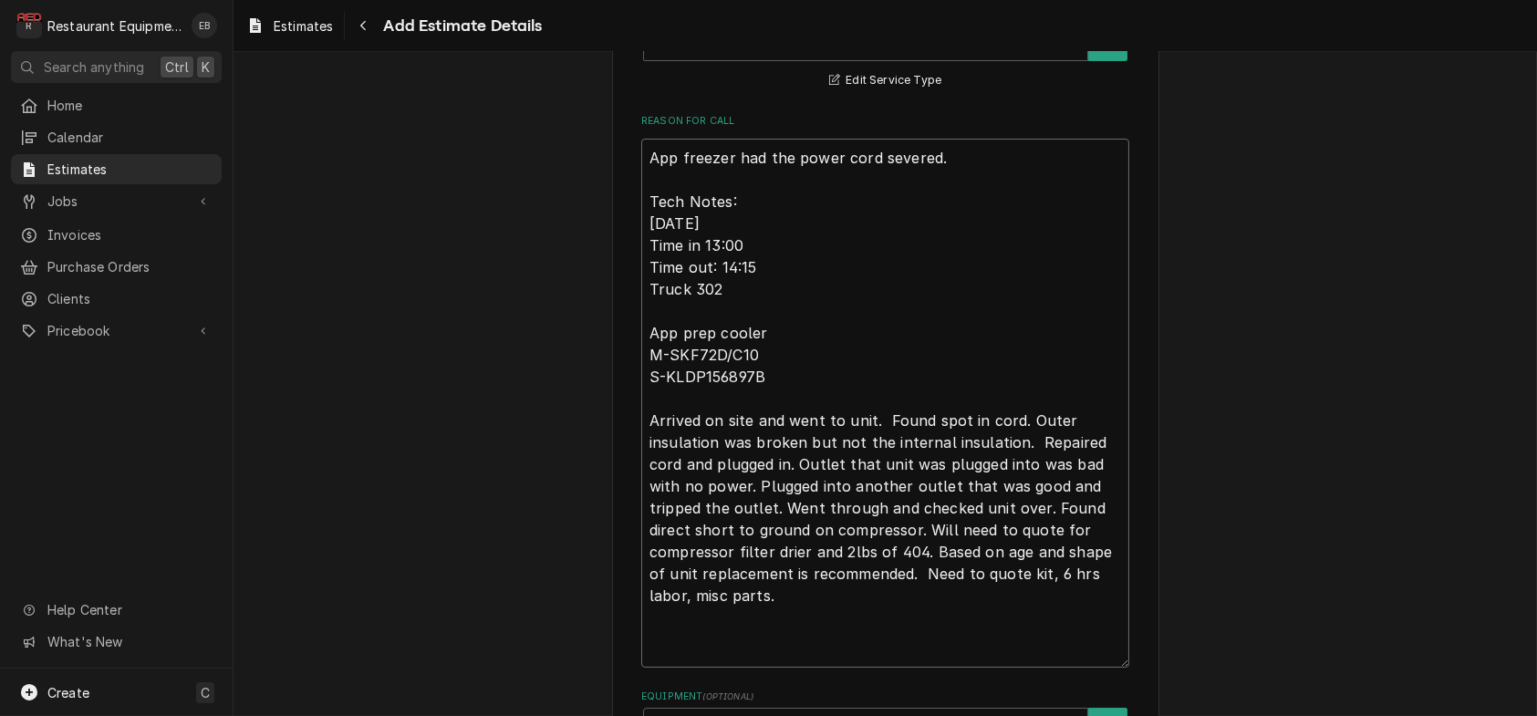
click at [641, 235] on textarea "App freezer had the power cord severed. Tech Notes: 8/16/25 Time in 13:00 Time …" at bounding box center [885, 403] width 488 height 529
type textarea "App freezer had the power cord severed. Tech Notes: 8/16/25 Time in 13:00 Time …"
type textarea "x"
type textarea "App freezer had the power cord severed. Tech Notes: 8/16/25 Time in 13:00 Time …"
type textarea "x"
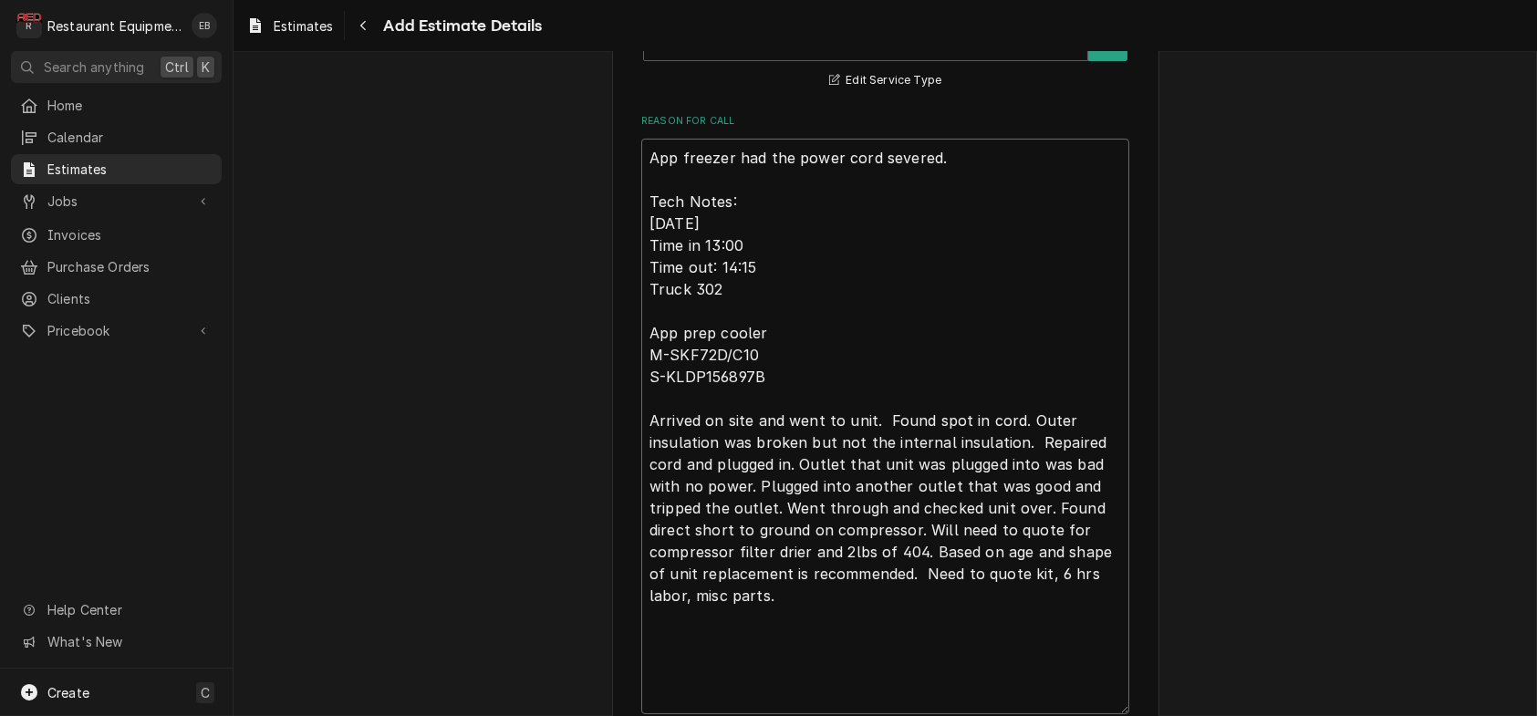
type textarea "R App freezer had the power cord severed. Tech Notes: 8/16/25 Time in 13:00 Tim…"
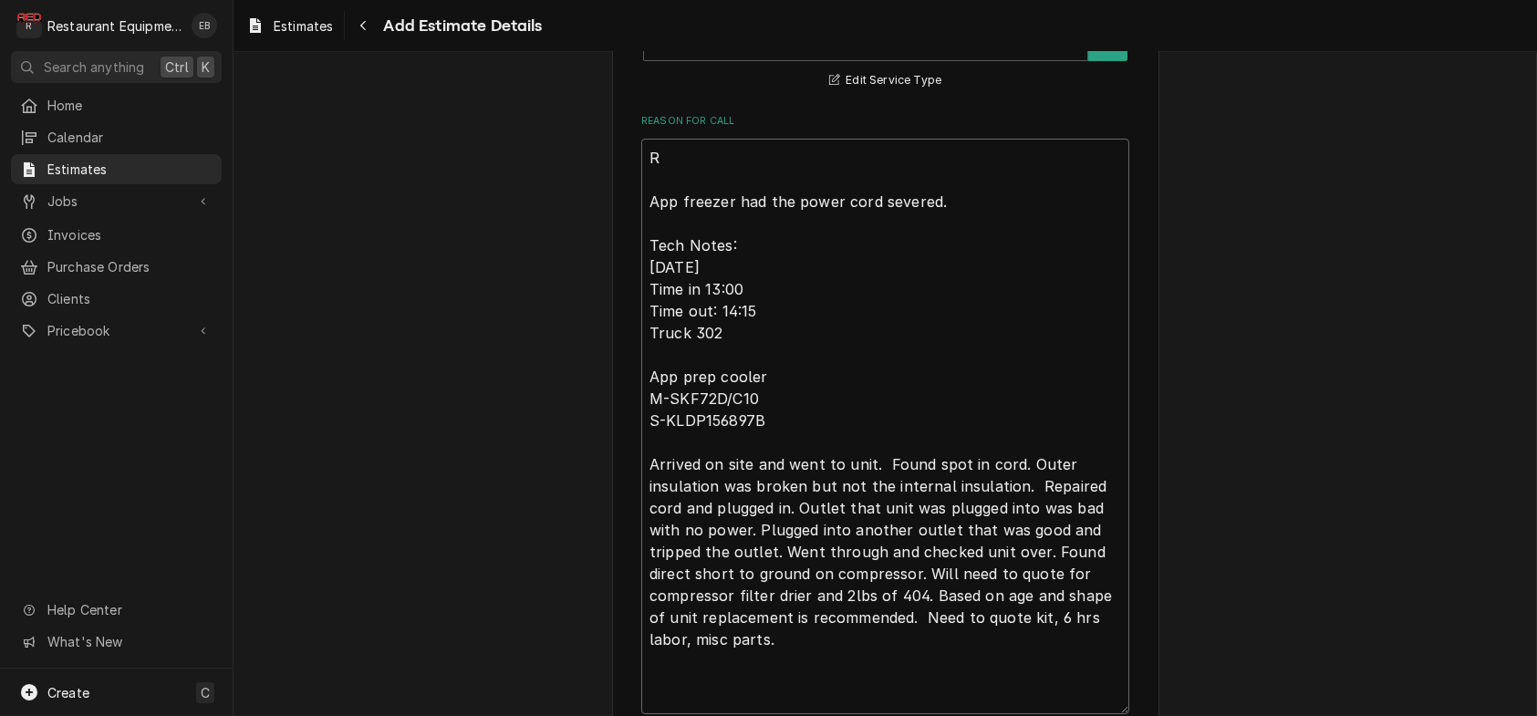
type textarea "x"
type textarea "Ro App freezer had the power cord severed. Tech Notes: 8/16/25 Time in 13:00 Ti…"
type textarea "x"
type textarea "Roo App freezer had the power cord severed. Tech Notes: 8/16/25 Time in 13:00 T…"
type textarea "x"
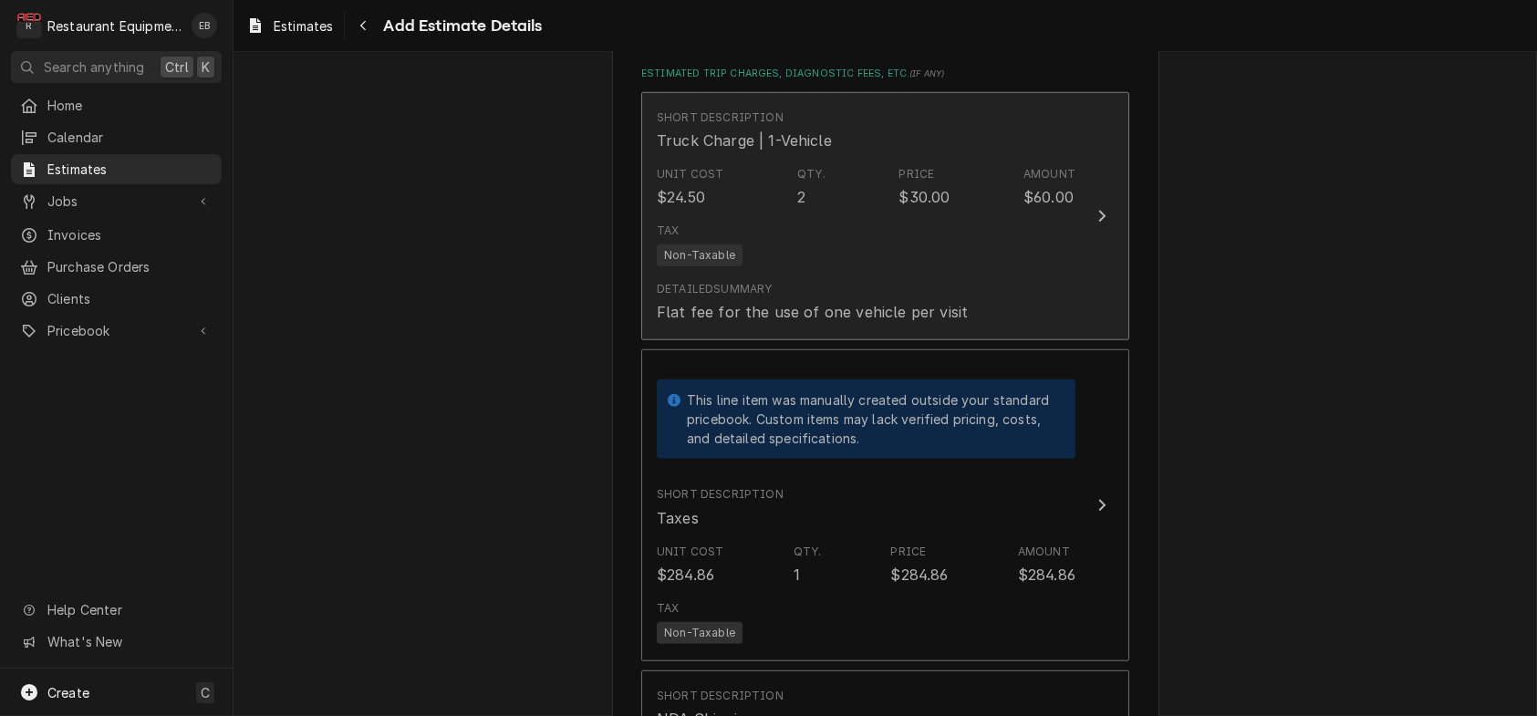
scroll to position [3709, 0]
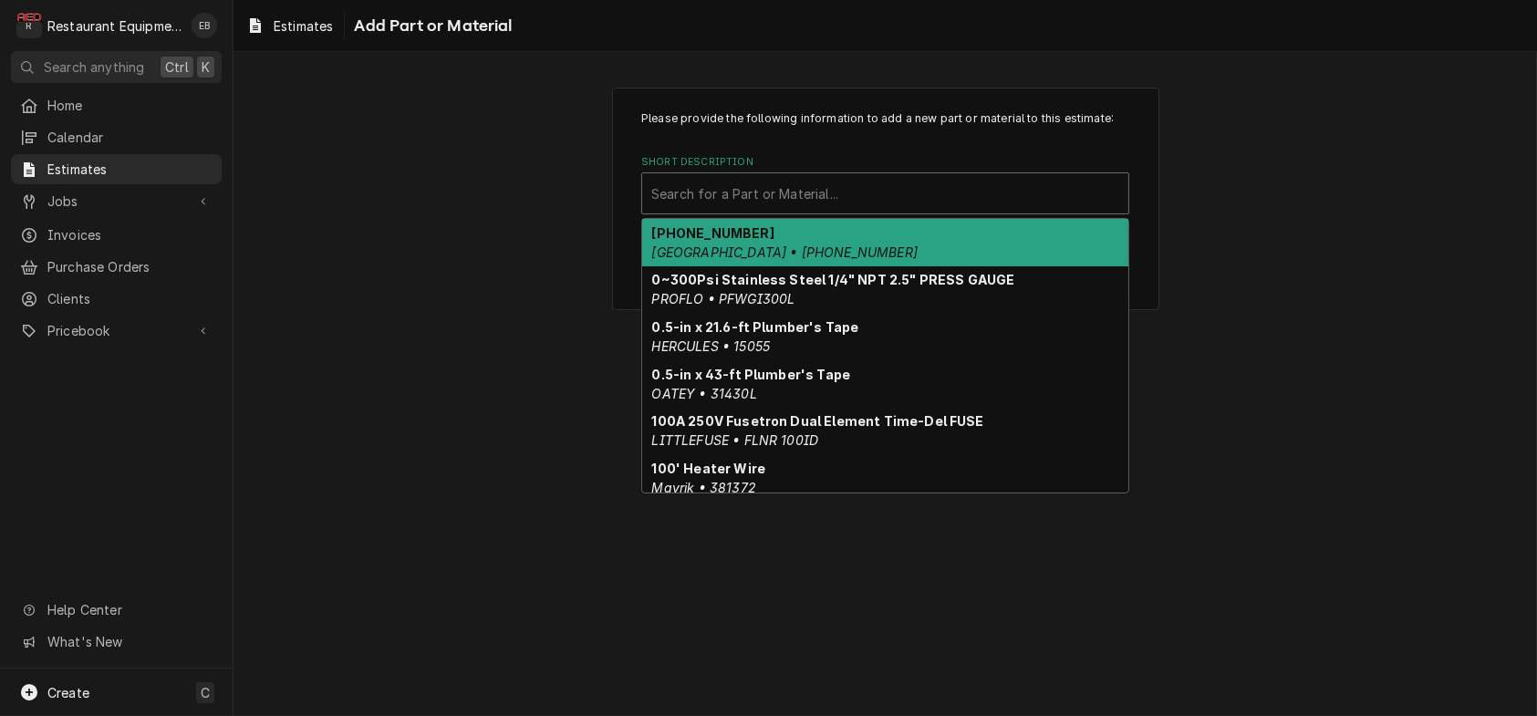
click at [783, 210] on div "Short Description" at bounding box center [885, 193] width 468 height 33
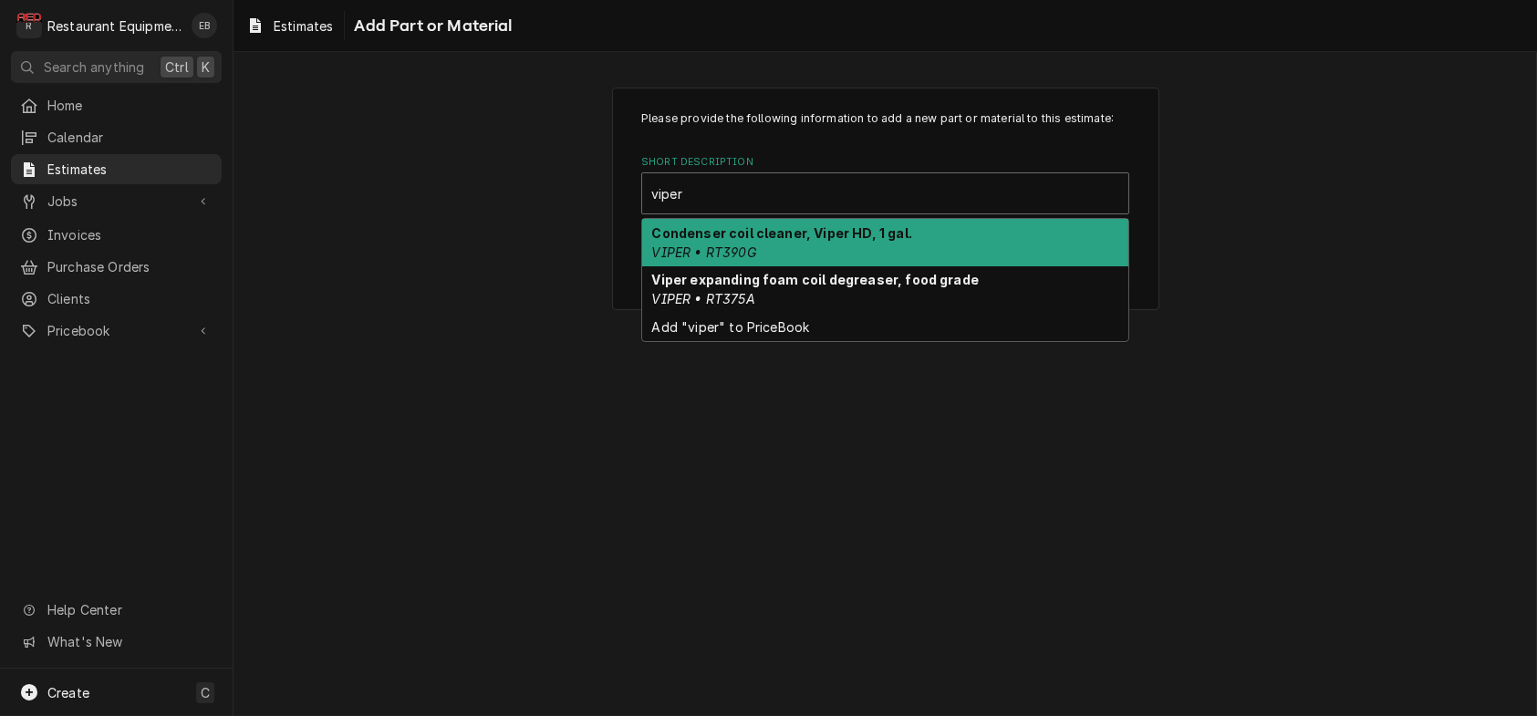
click at [798, 241] on strong "Condenser coil cleaner, Viper HD, 1 gal." at bounding box center [782, 233] width 260 height 16
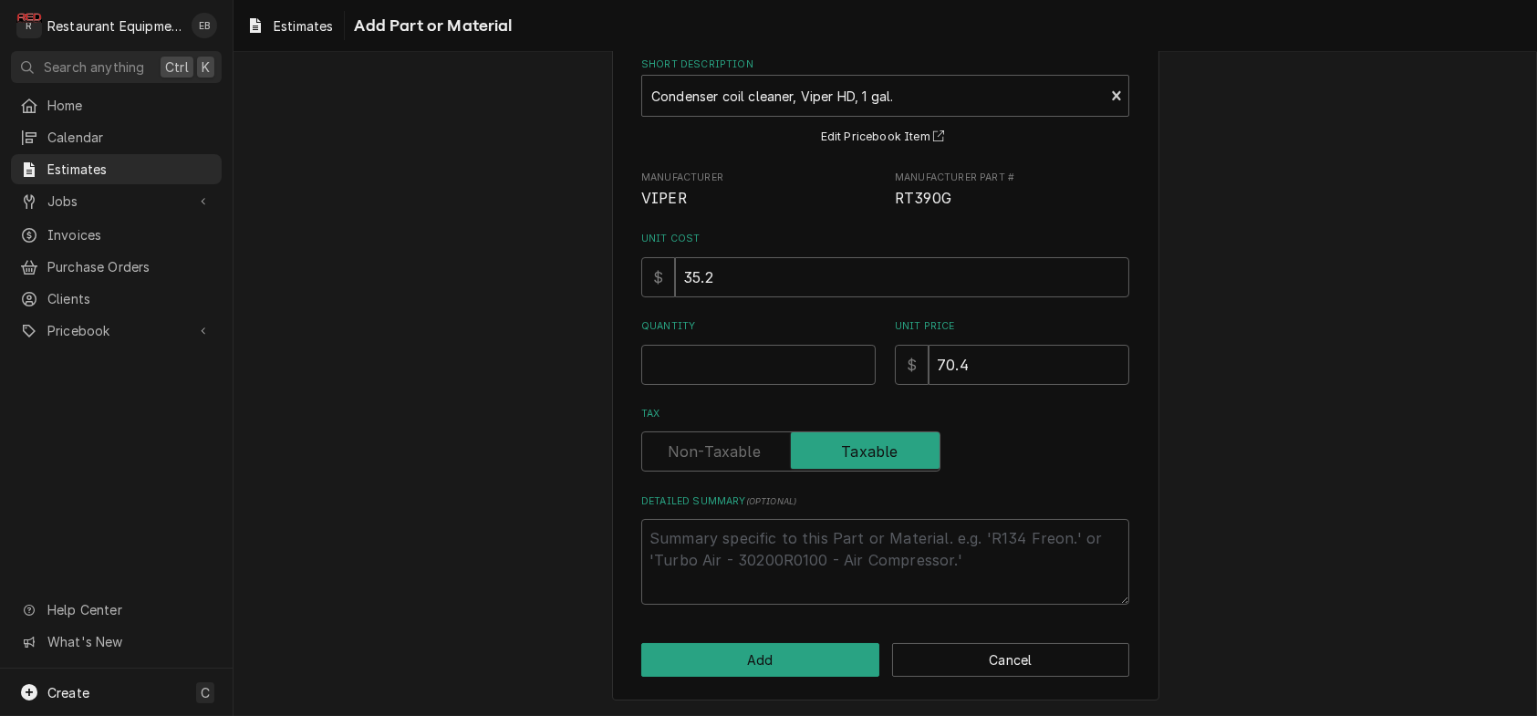
scroll to position [198, 0]
click at [1050, 652] on button "Cancel" at bounding box center [1011, 660] width 238 height 34
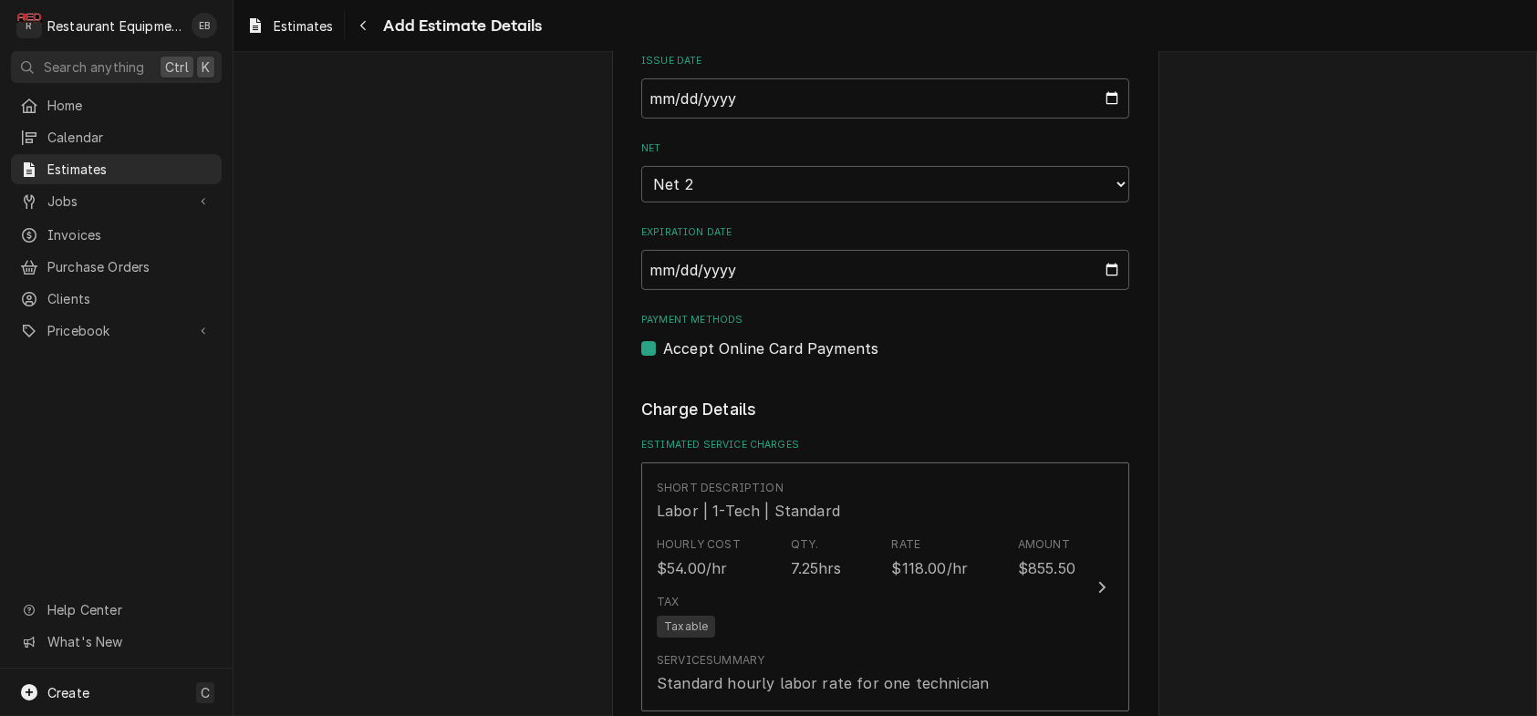
scroll to position [1578, 0]
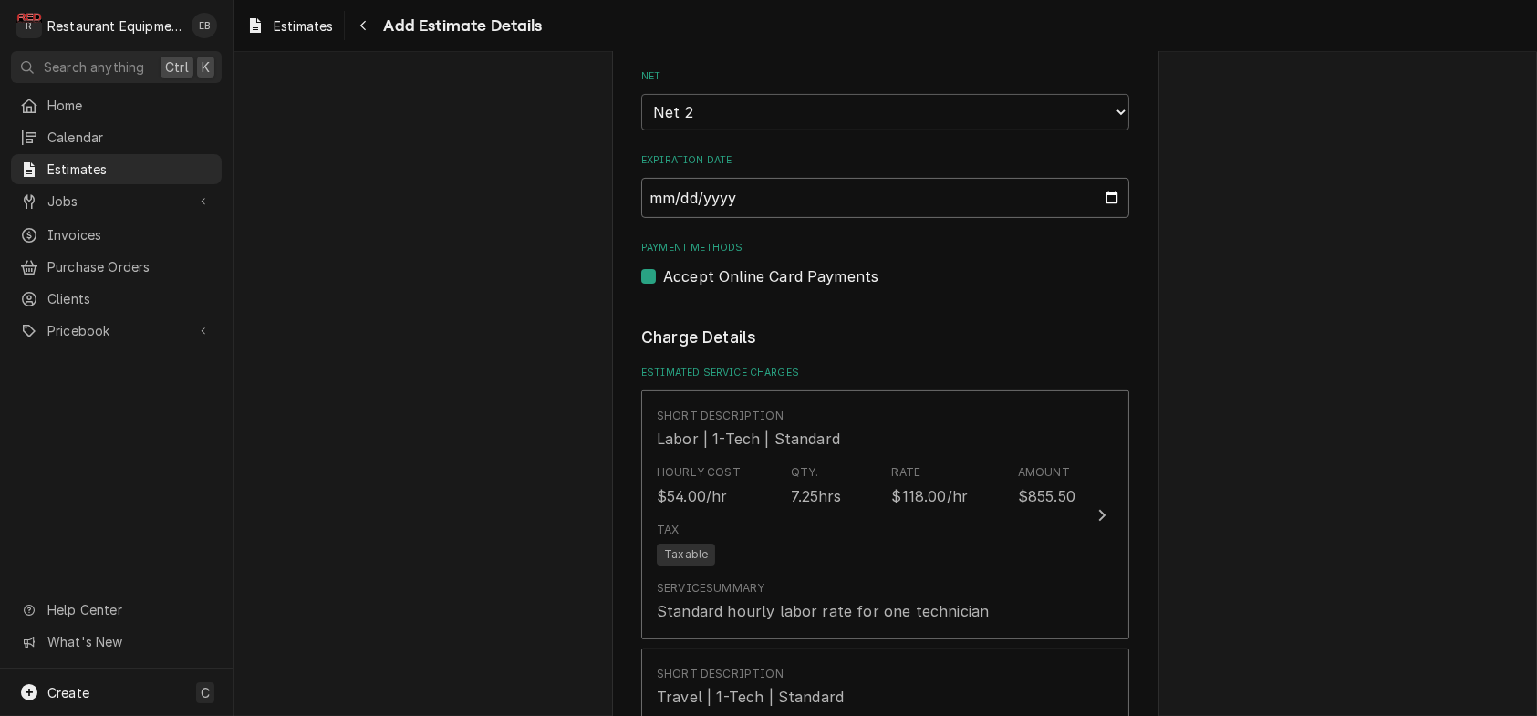
click at [1127, 218] on input "2025-08-24" at bounding box center [885, 198] width 488 height 40
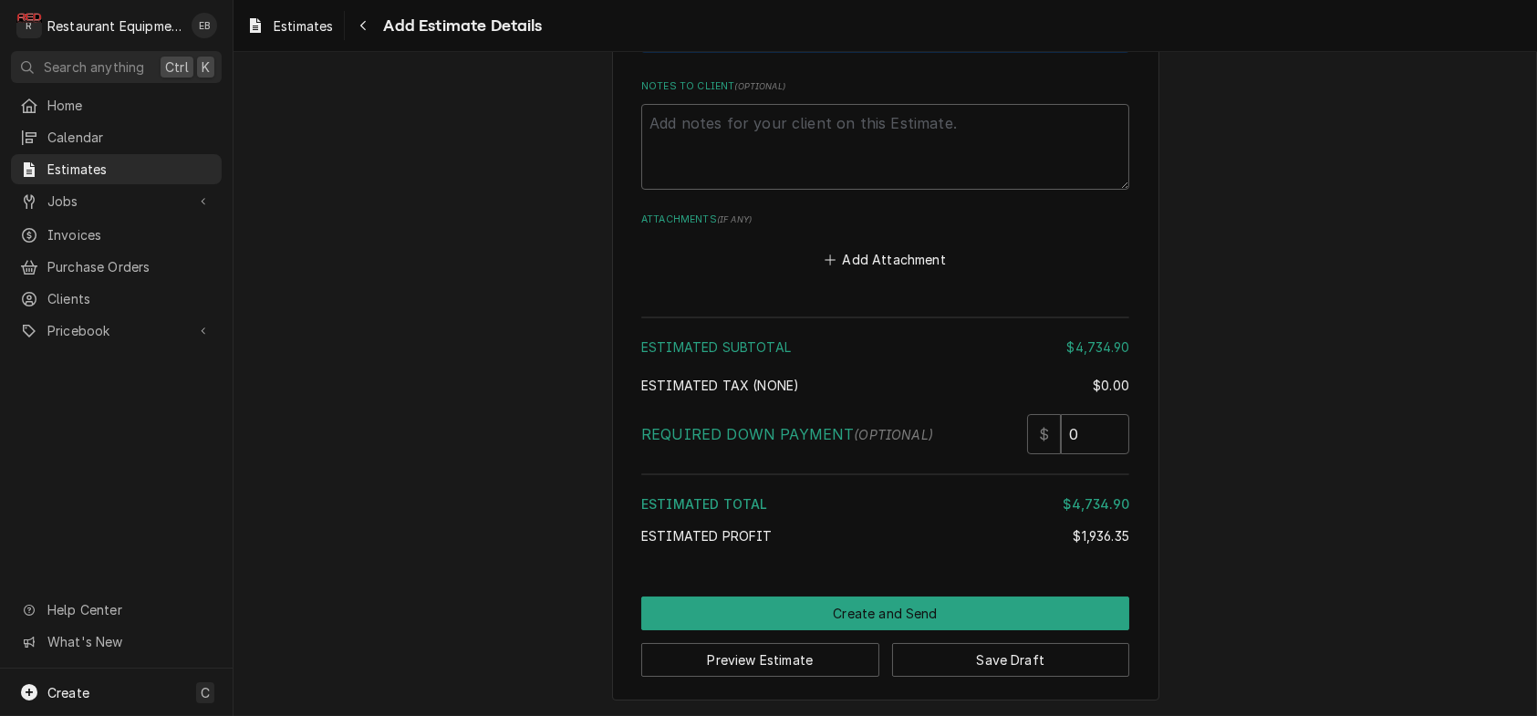
scroll to position [5227, 0]
click at [969, 658] on button "Save Draft" at bounding box center [1011, 660] width 238 height 34
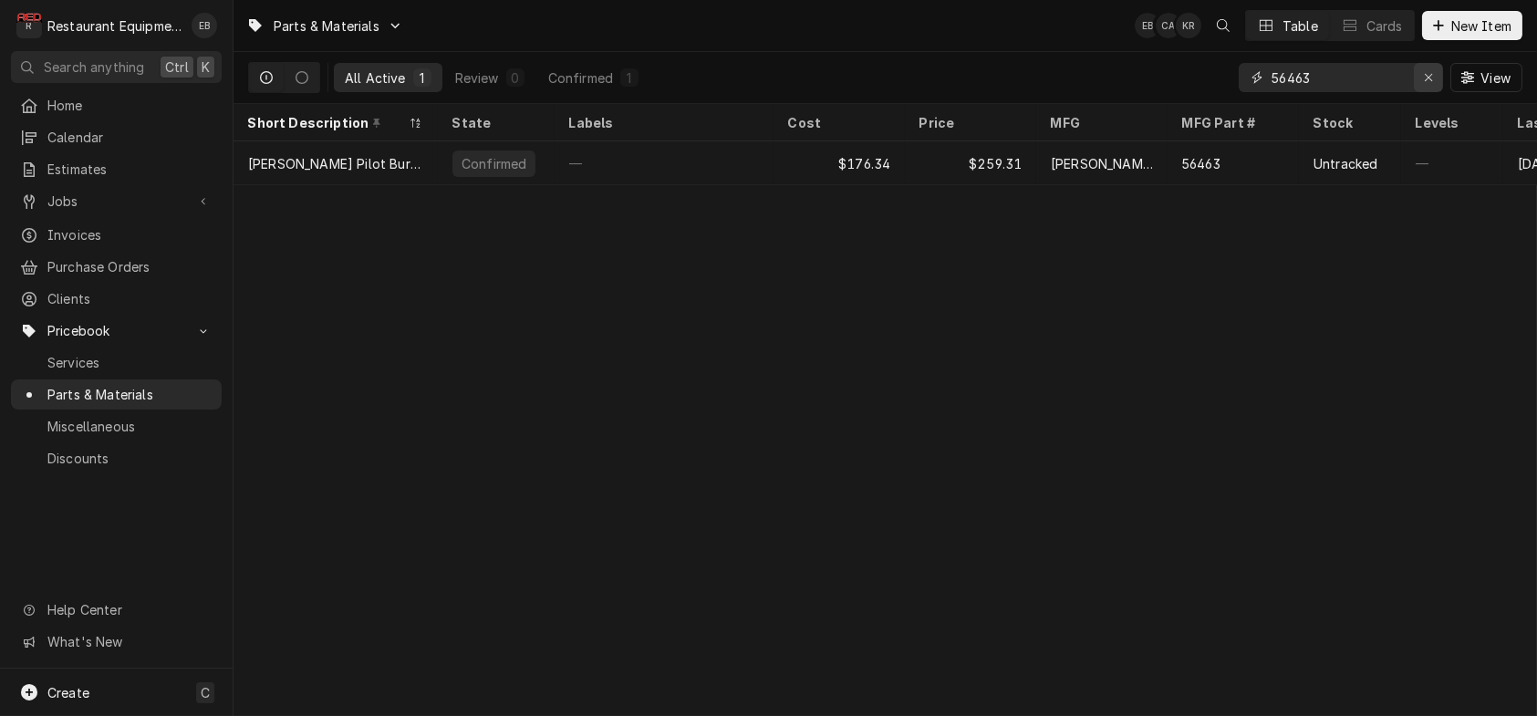
click at [1425, 80] on icon "Erase input" at bounding box center [1428, 77] width 7 height 7
click at [1335, 81] on input "Dynamic Content Wrapper" at bounding box center [1357, 77] width 171 height 29
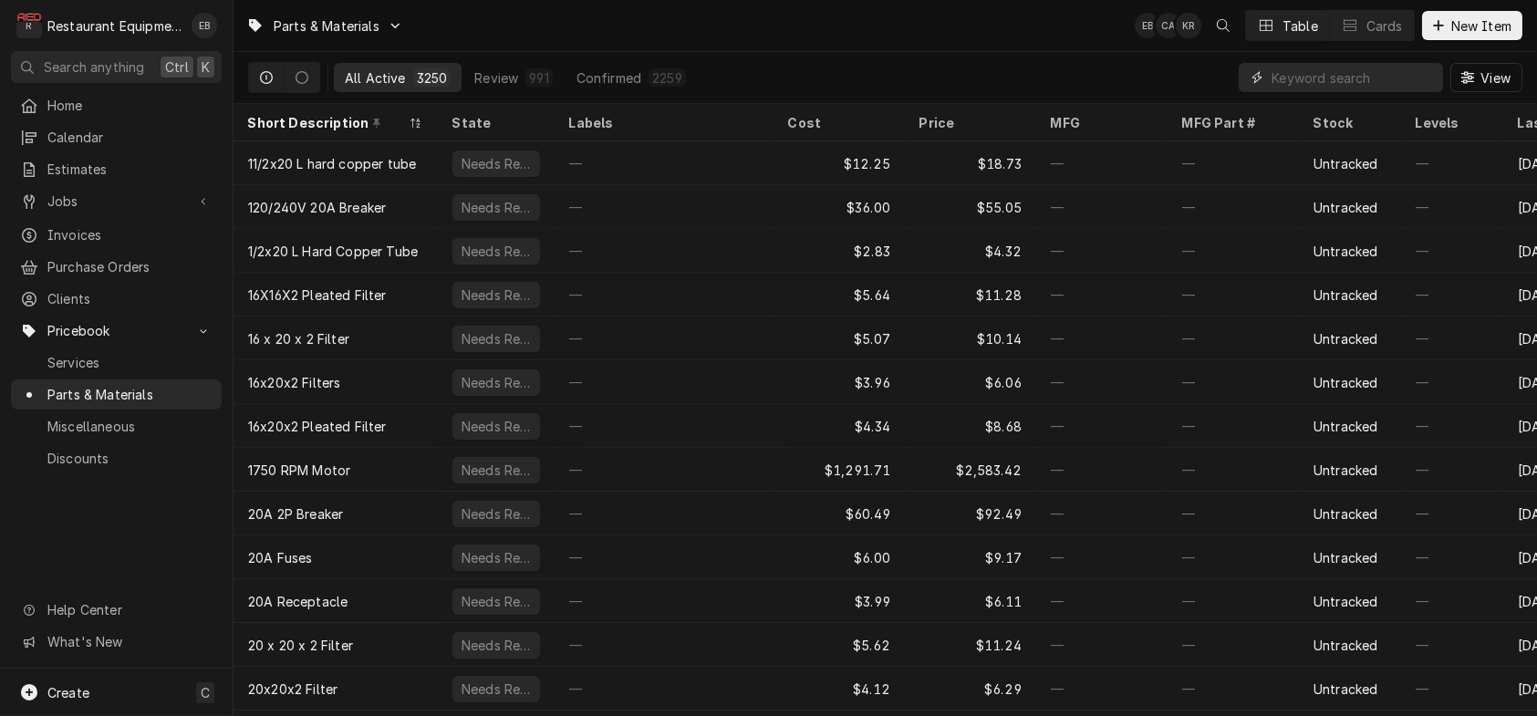
paste input "10343-93"
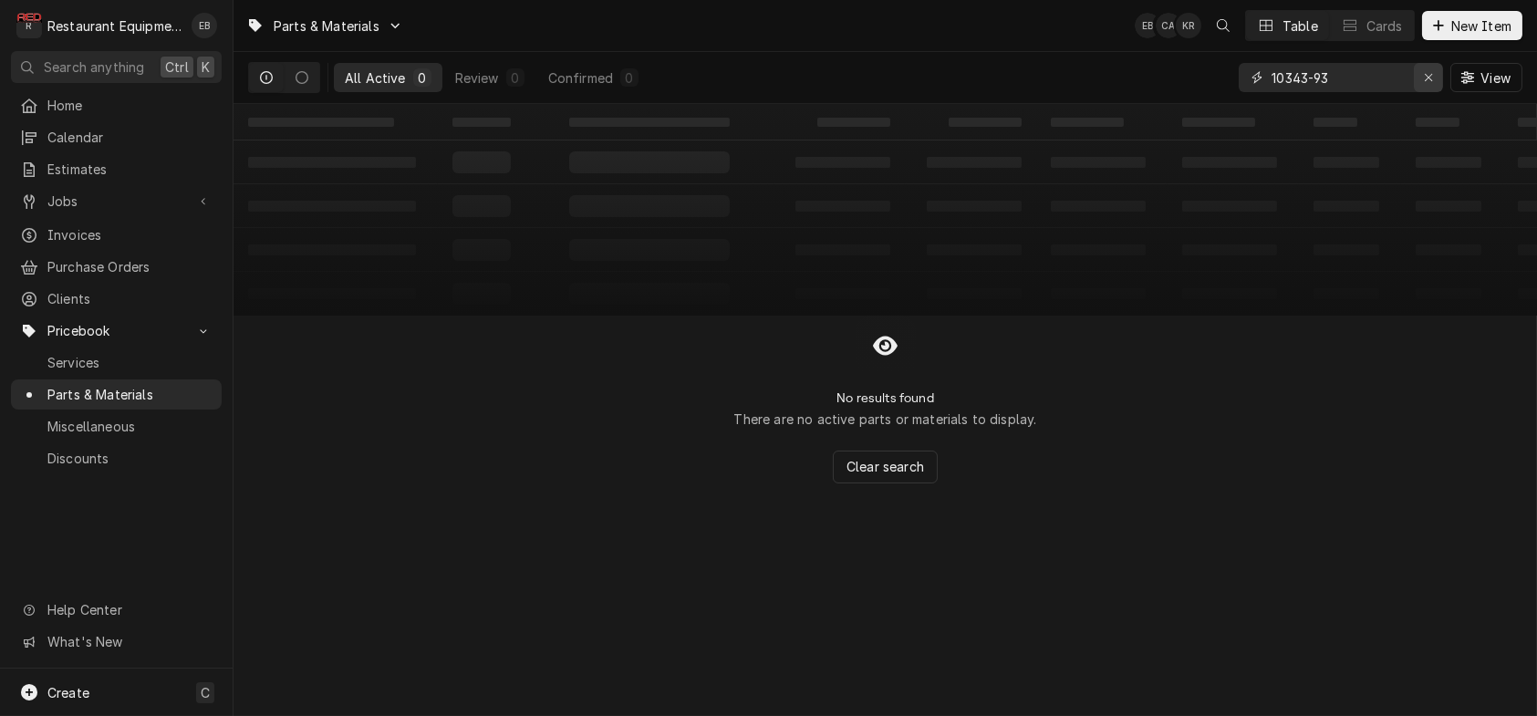
type input "10343-93"
click at [1427, 80] on div "Erase input" at bounding box center [1428, 77] width 18 height 18
click at [1431, 35] on div "Dynamic Content Wrapper" at bounding box center [1438, 25] width 18 height 18
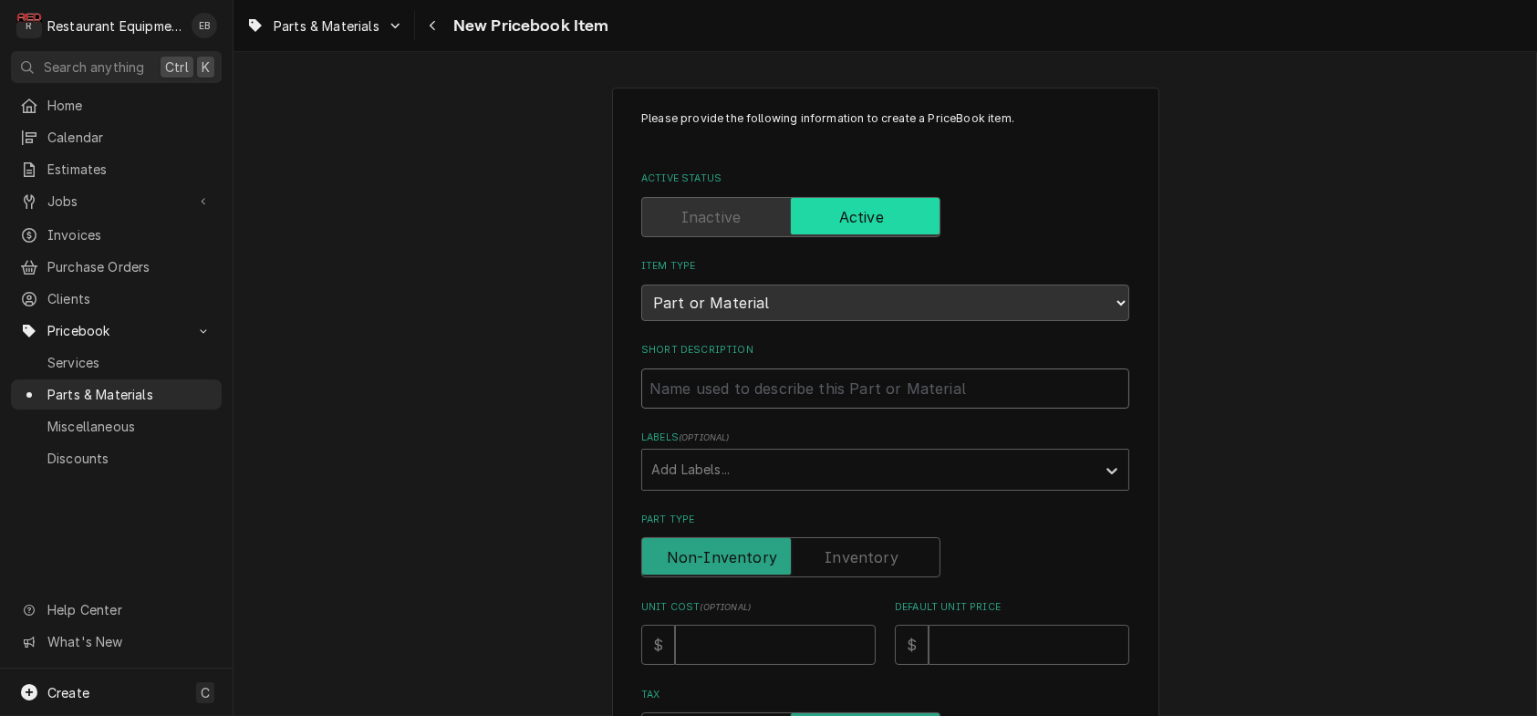
click at [755, 409] on input "Short Description" at bounding box center [885, 389] width 488 height 40
type textarea "x"
type input "S"
type textarea "x"
type input "Si"
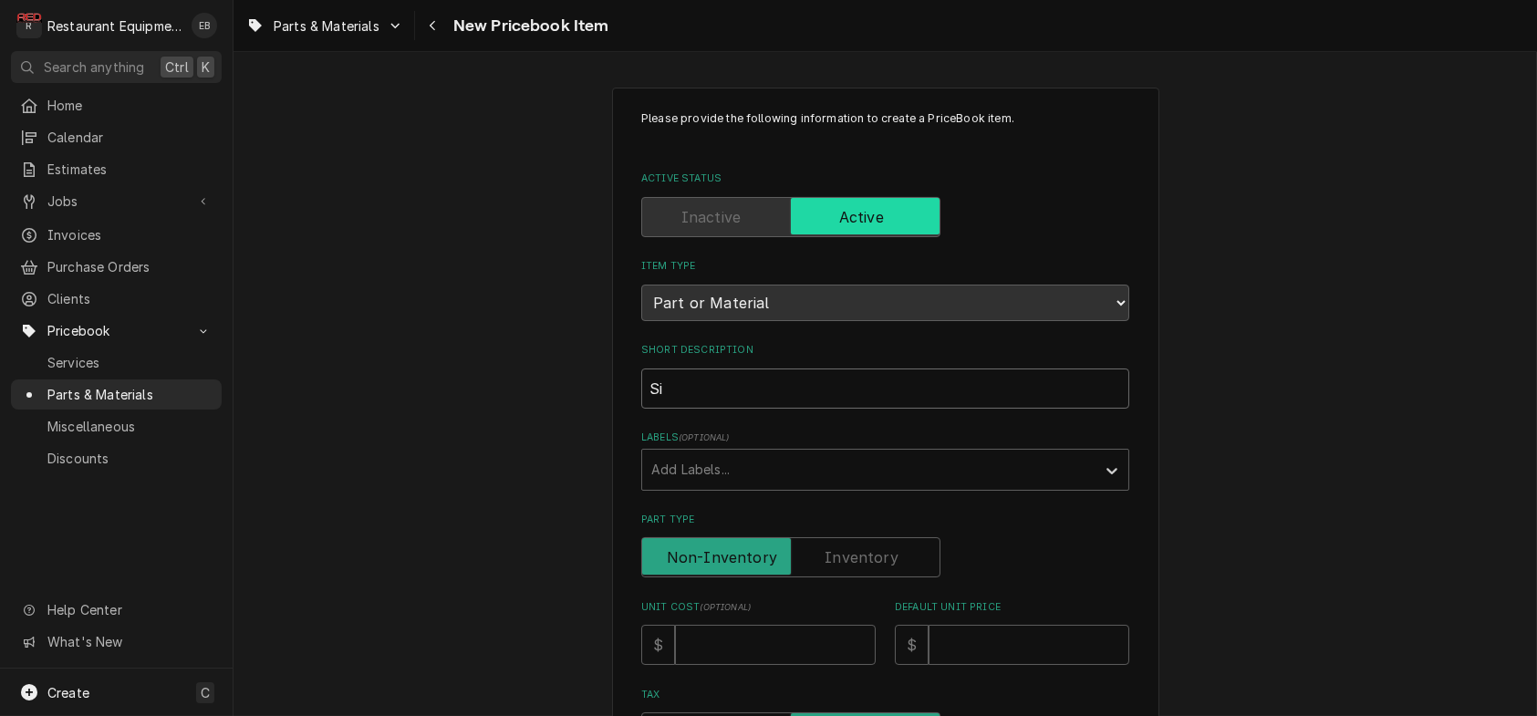
type textarea "x"
type input "Sio"
type textarea "x"
type input "Siol"
type textarea "x"
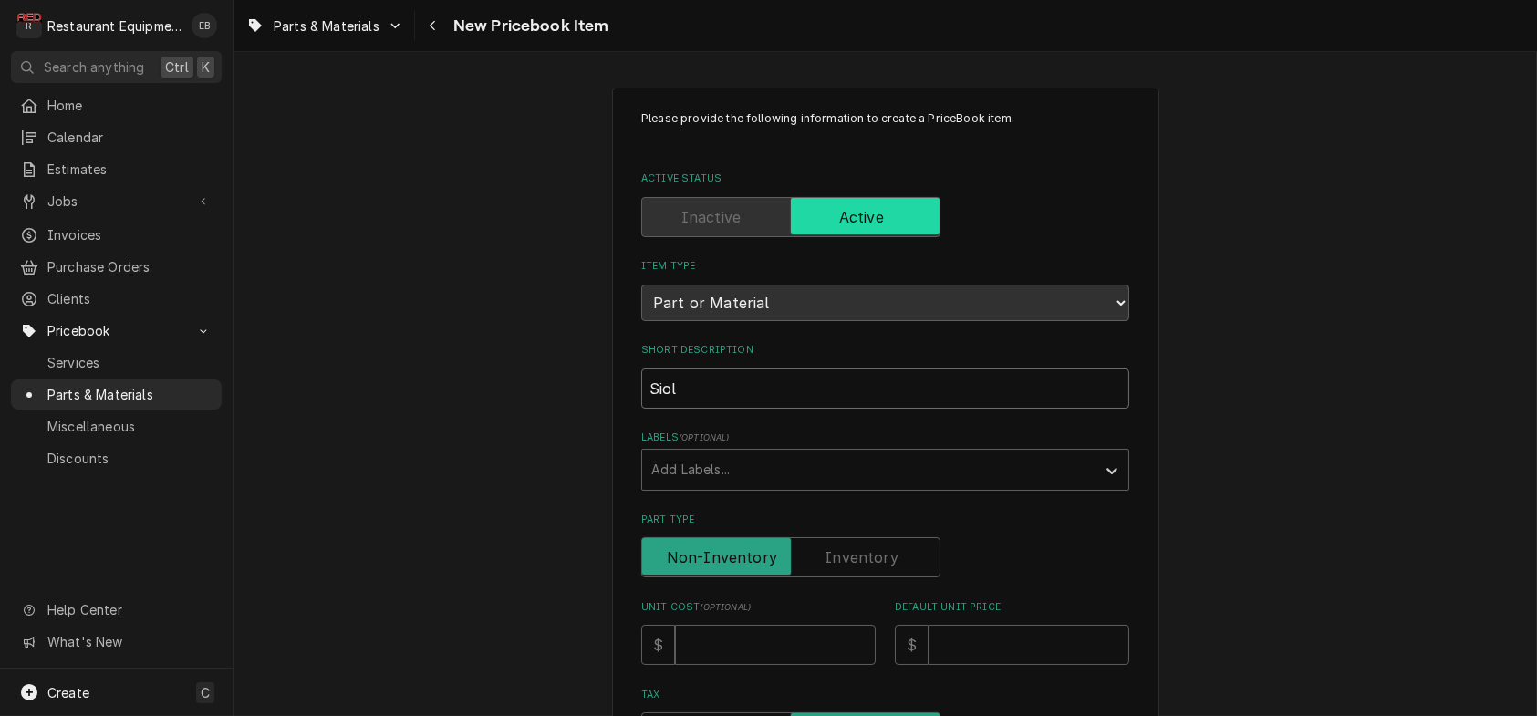
type input "Sio"
type textarea "x"
type input "Si"
type textarea "x"
type input "Sil"
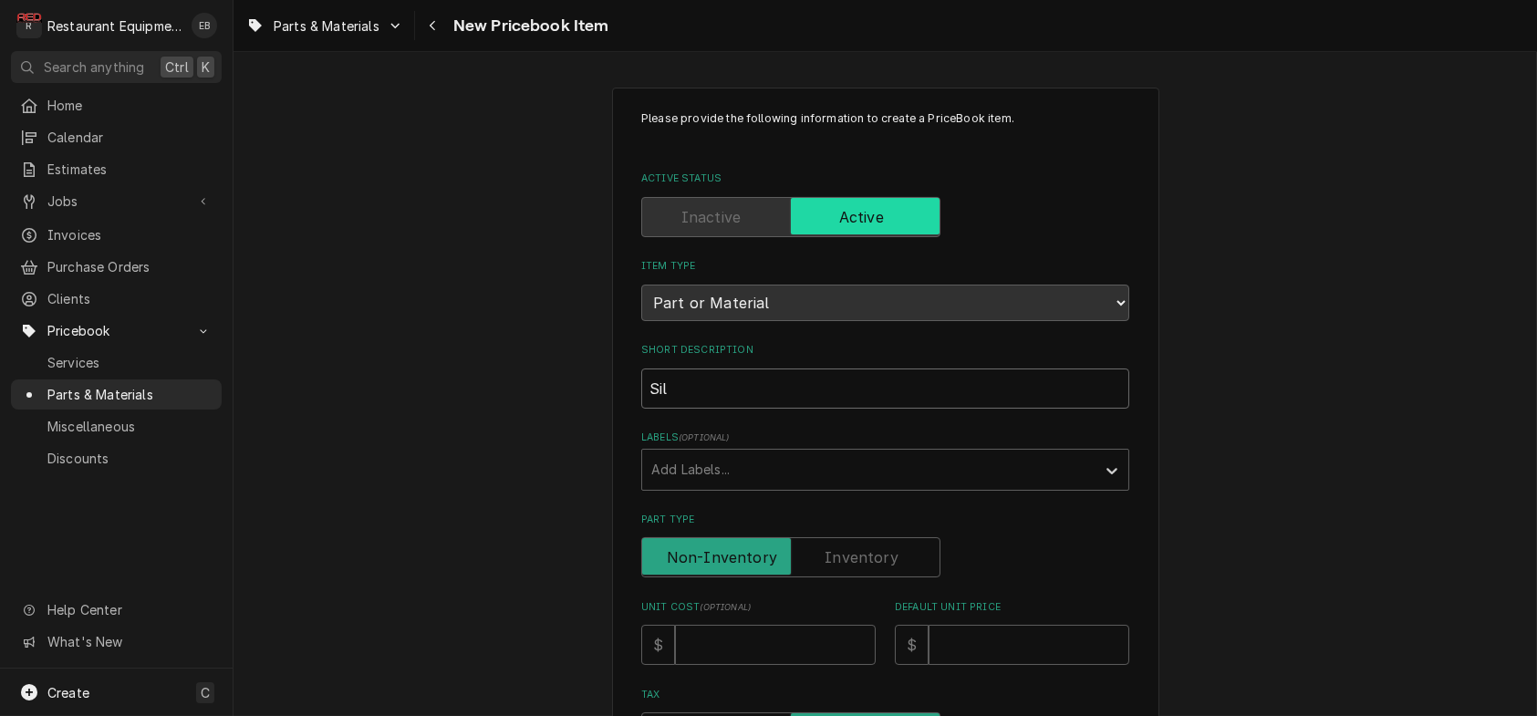
type textarea "x"
type input "Silv"
type textarea "x"
type input "Silve"
type textarea "x"
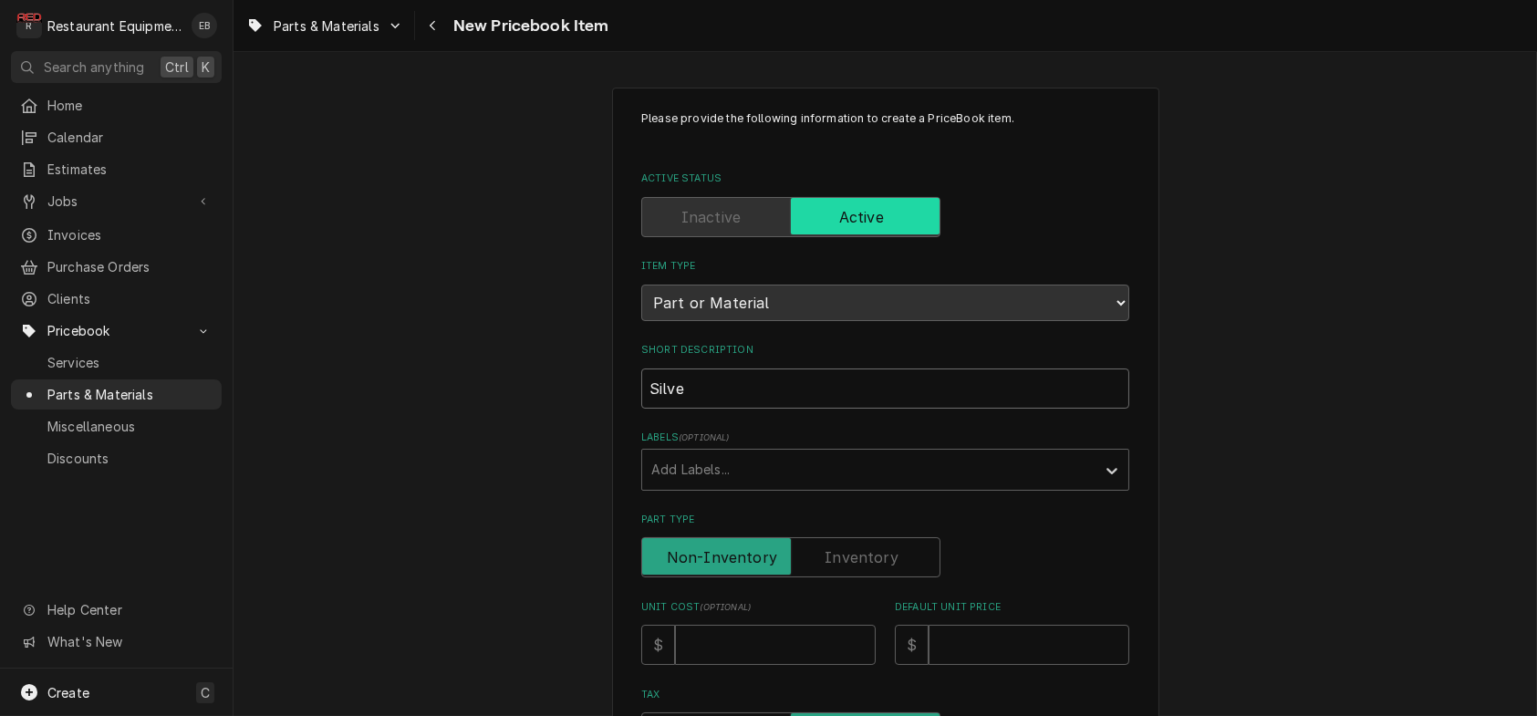
type input "Silver"
type textarea "x"
type input "Silver"
type textarea "x"
type input "Silver K"
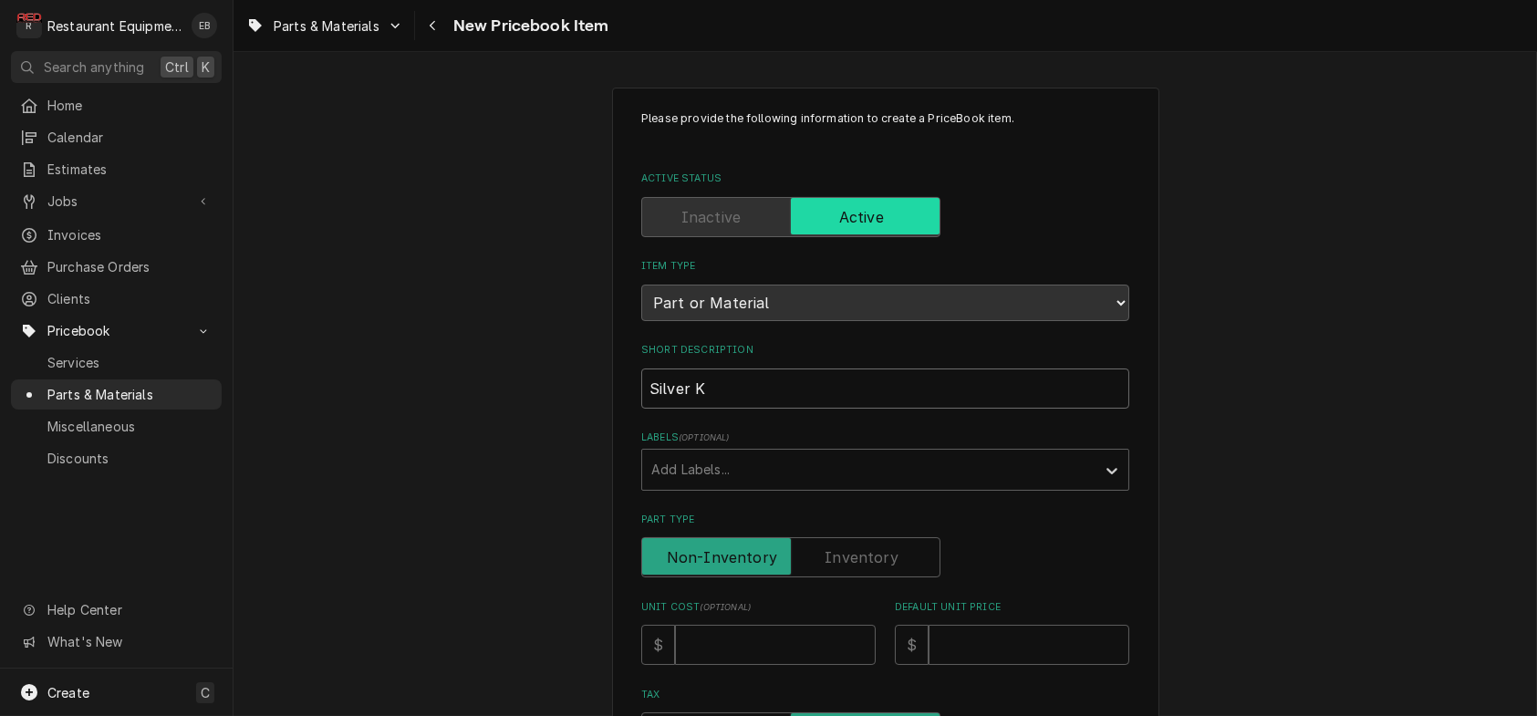
type textarea "x"
type input "Silver Ki"
type textarea "x"
type input "Silver Kin"
type textarea "x"
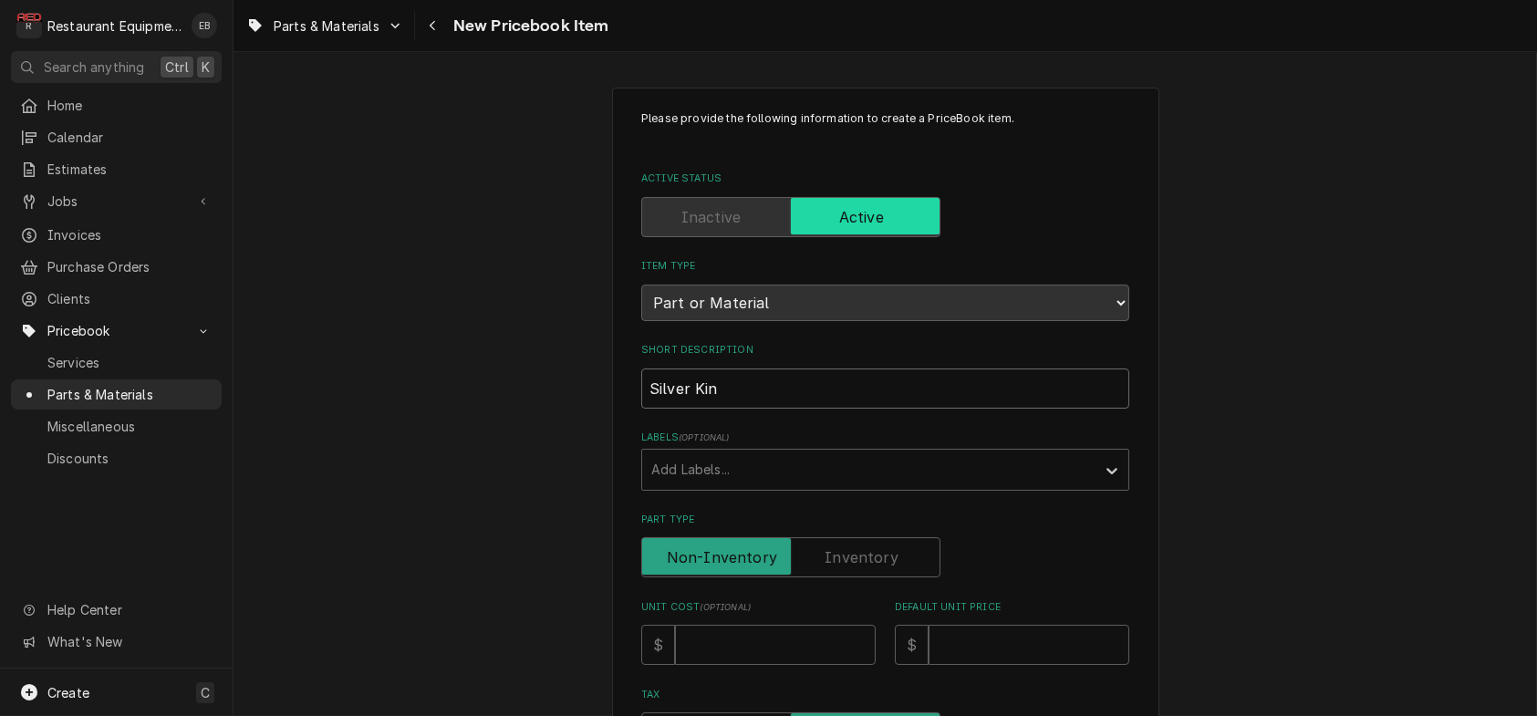
type input "Silver King"
type textarea "x"
type input "Silver King"
type textarea "x"
type input "Silver King C"
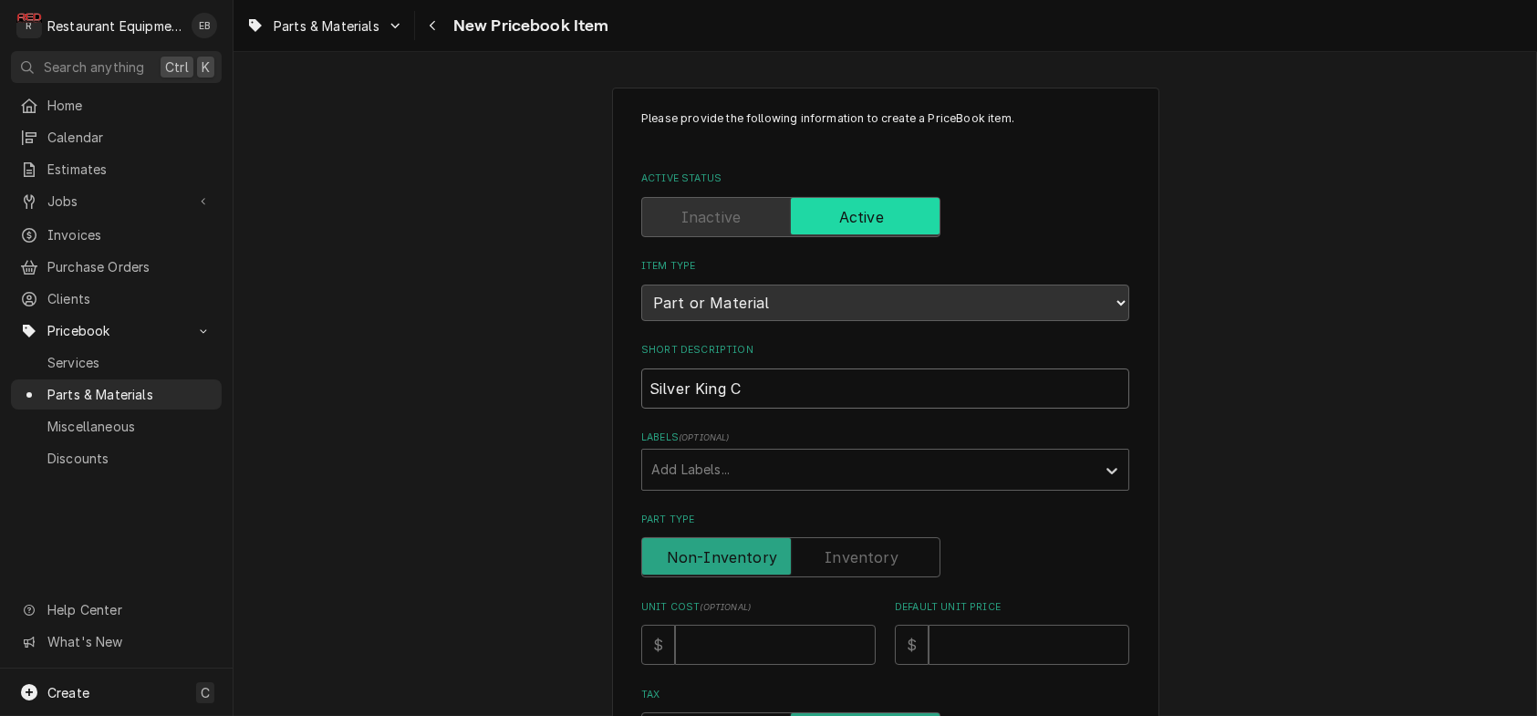
type textarea "x"
type input "Silver King Co"
type textarea "x"
type input "Silver King Com"
type textarea "x"
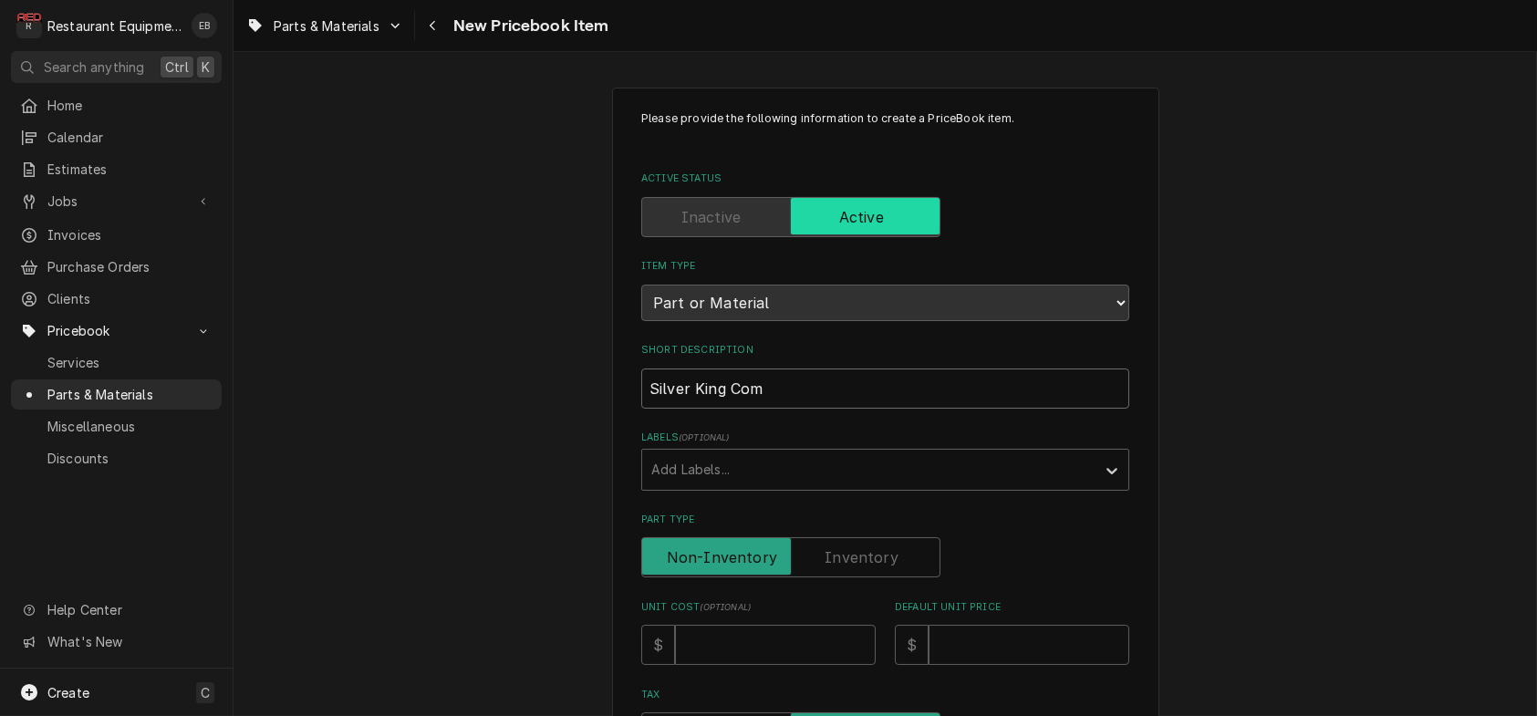
type input "Silver King Comp"
type textarea "x"
type input "Silver King Compr"
type textarea "x"
type input "Silver King Compre"
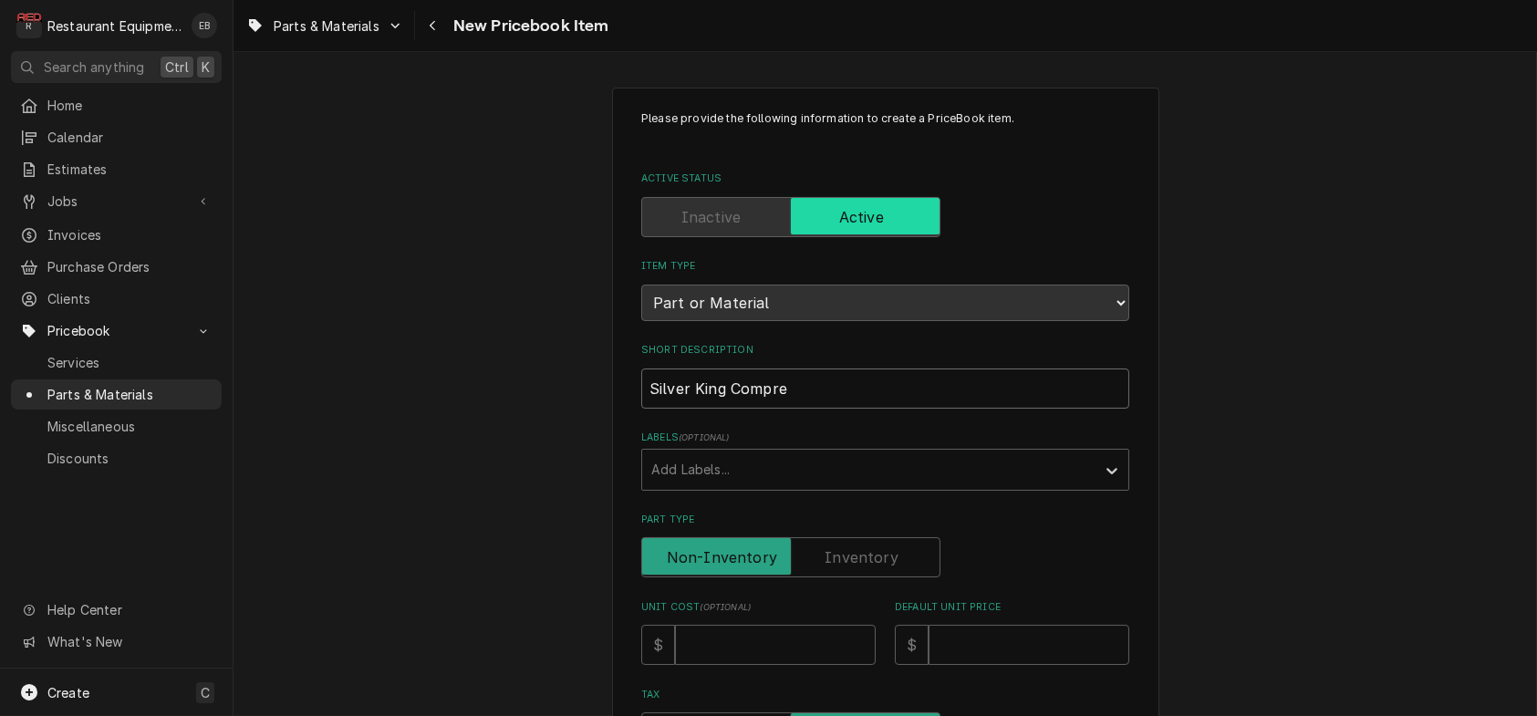
type textarea "x"
type input "Silver King Compres"
type textarea "x"
type input "Silver King Compress"
type textarea "x"
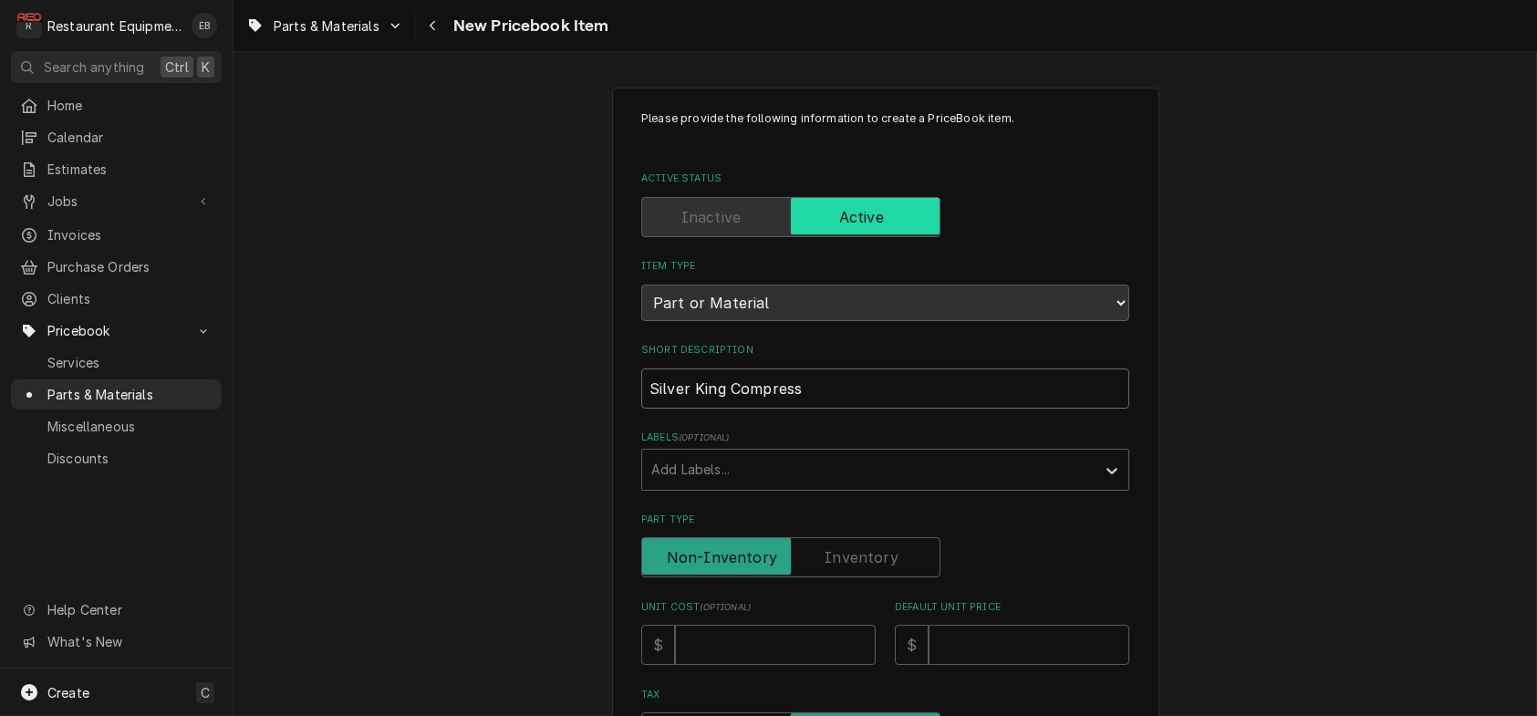
type input "Silver King Compresso"
type textarea "x"
type input "Silver King Compressor"
type textarea "x"
type input "Silver King Compressor"
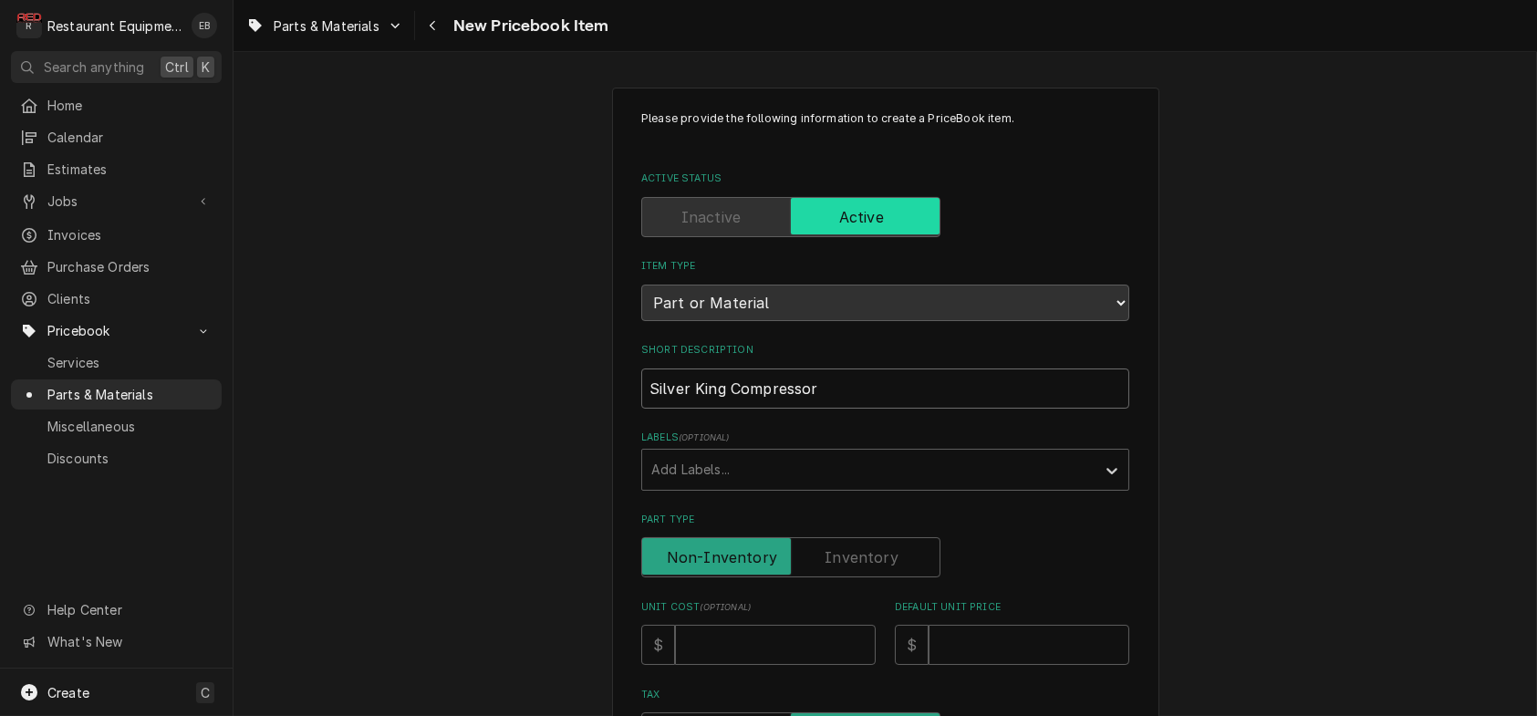
type textarea "x"
type input "Silver King Compressor 1"
type textarea "x"
type input "Silver King Compressor 11"
type textarea "x"
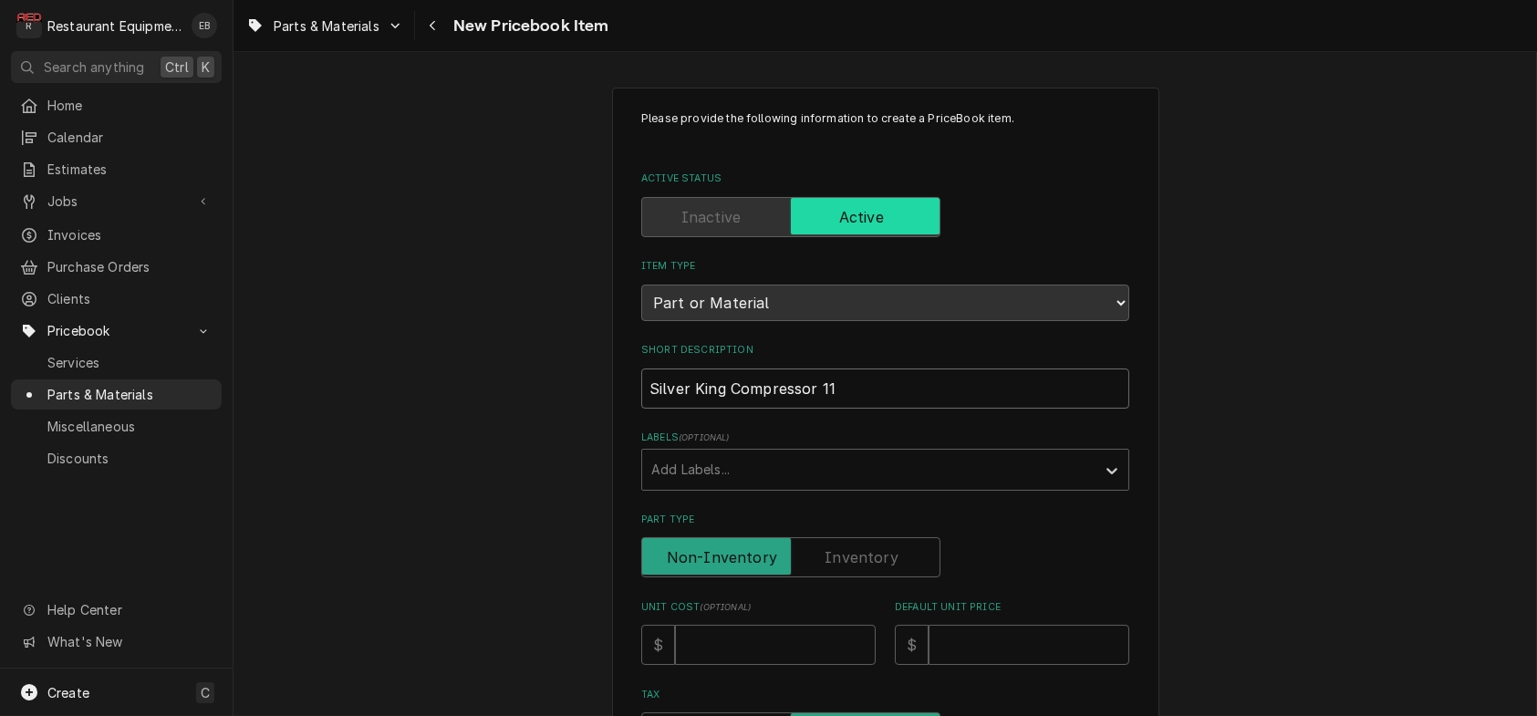
type input "Silver King Compressor 115"
type textarea "x"
type input "Silver King Compressor 115V"
type textarea "x"
type input "Silver King Compressor 115V"
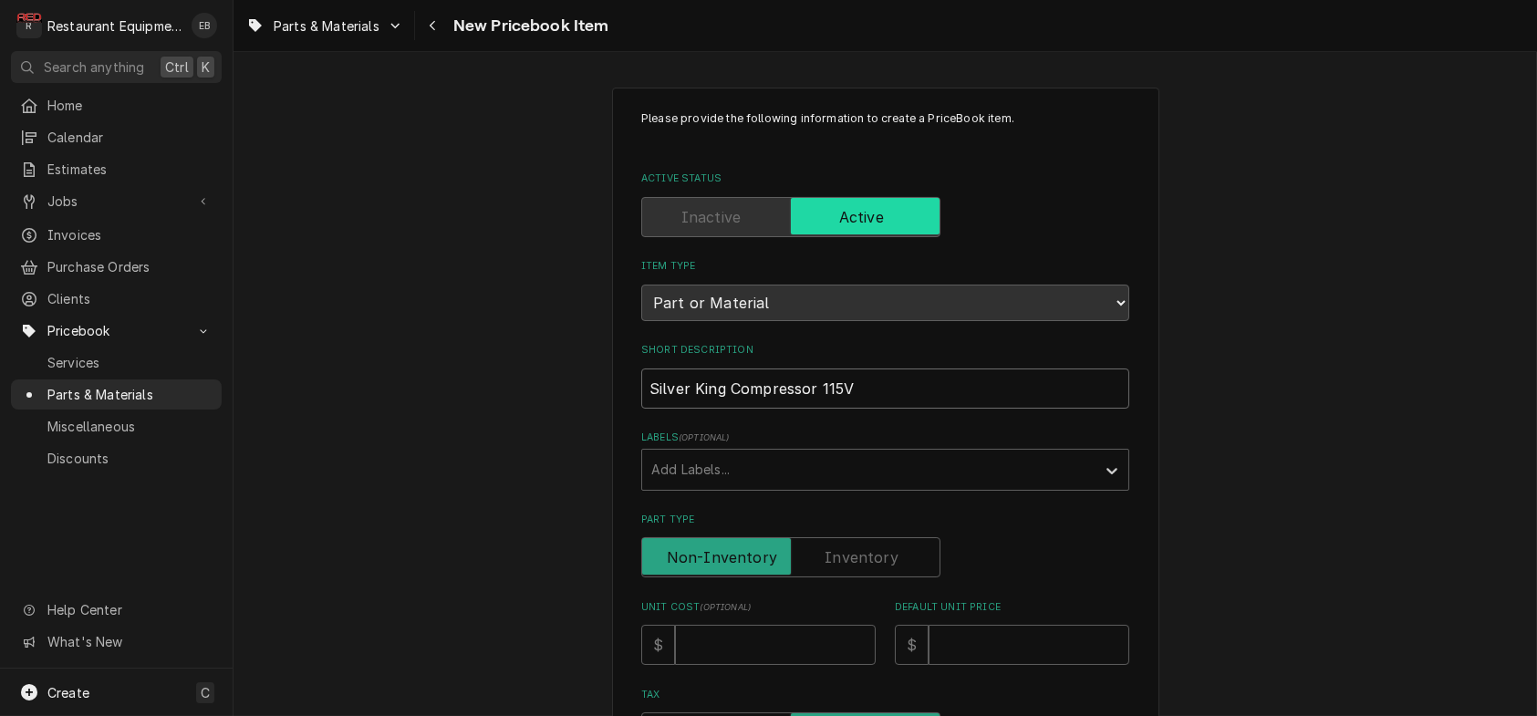
type textarea "x"
type input "Silver King Compressor 115V 6"
type textarea "x"
type input "Silver King Compressor 115V 60"
type textarea "x"
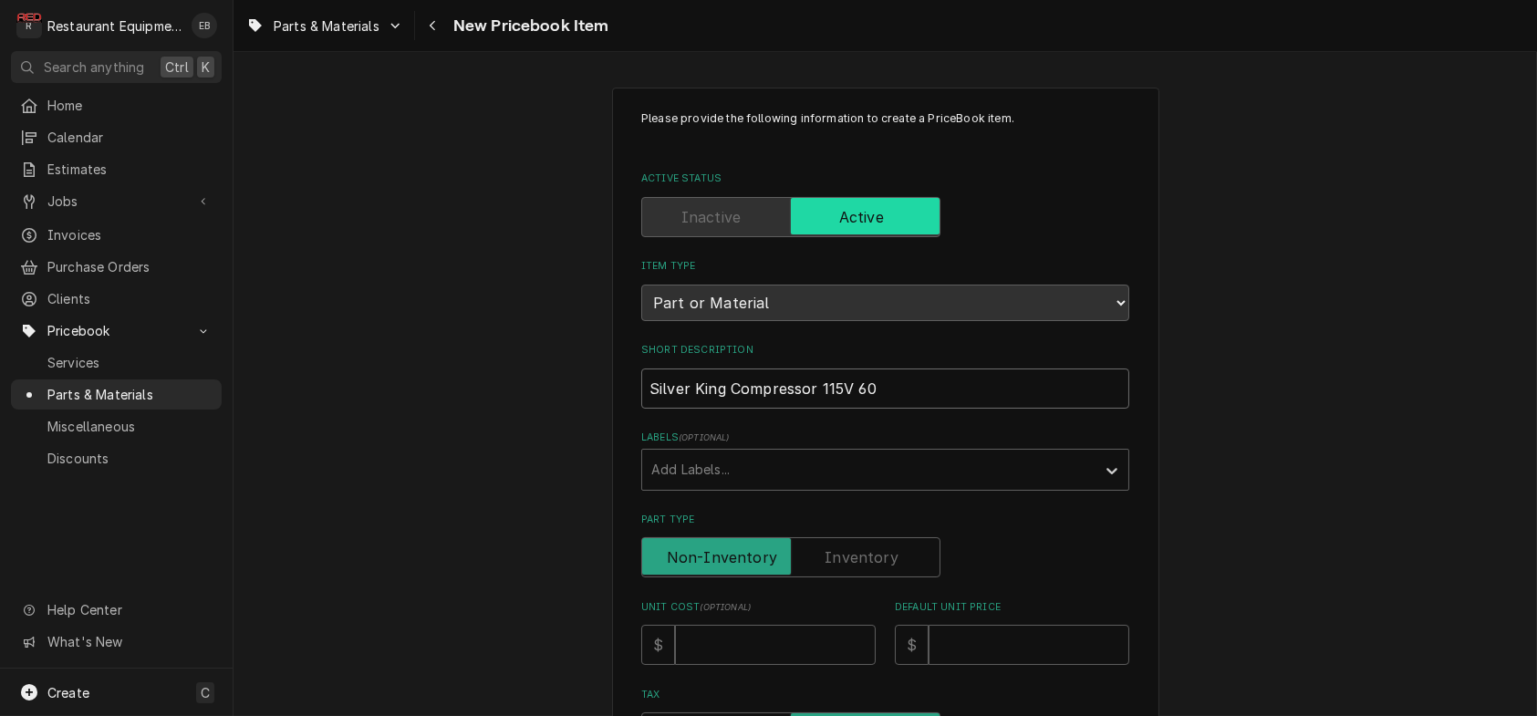
type input "Silver King Compressor 115V 60/"
type textarea "x"
type input "Silver King Compressor 115V 60"
type textarea "x"
type input "Silver King Compressor 115V 60H"
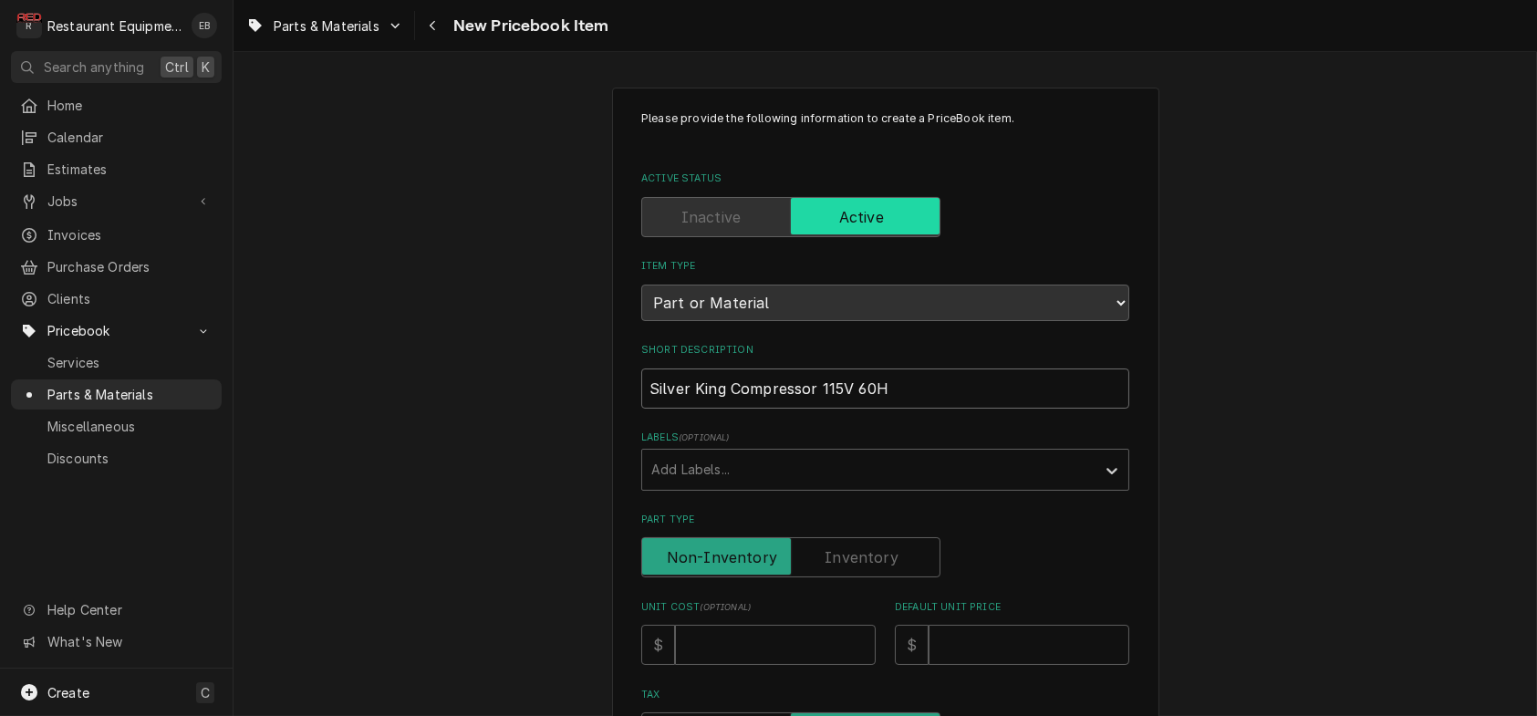
type textarea "x"
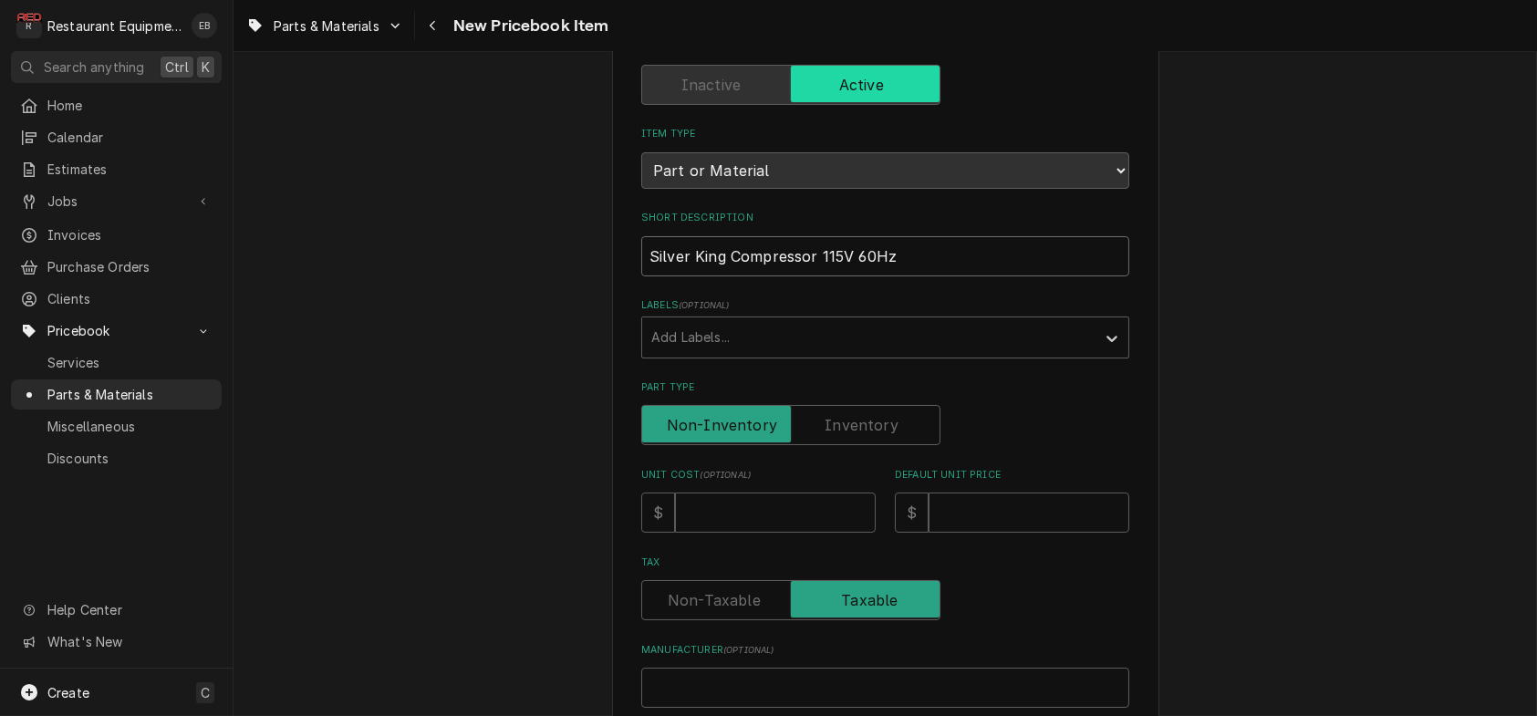
scroll to position [243, 0]
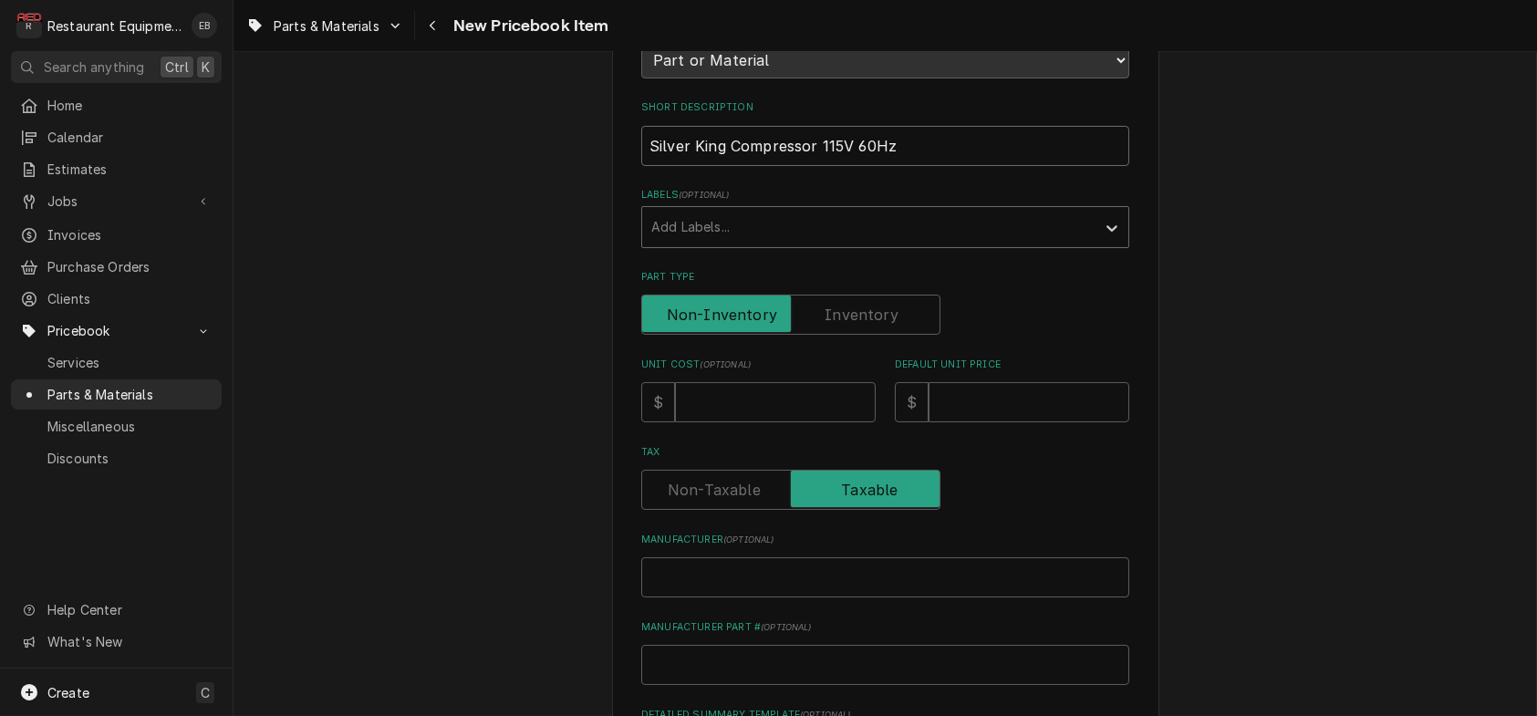
type input "Silver King Compressor 115V 60Hz"
click at [734, 244] on div "Labels" at bounding box center [868, 227] width 435 height 33
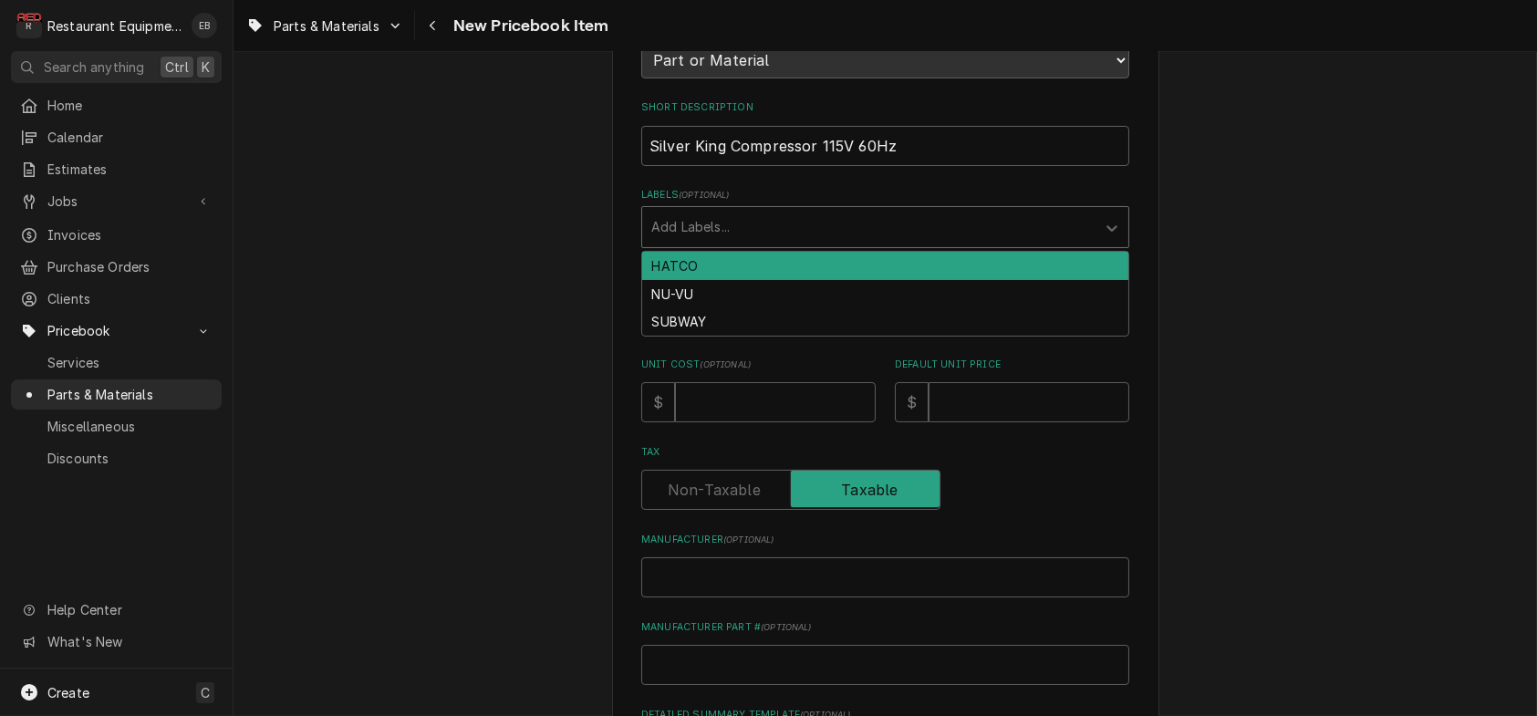
click at [747, 244] on div "Labels" at bounding box center [868, 227] width 435 height 33
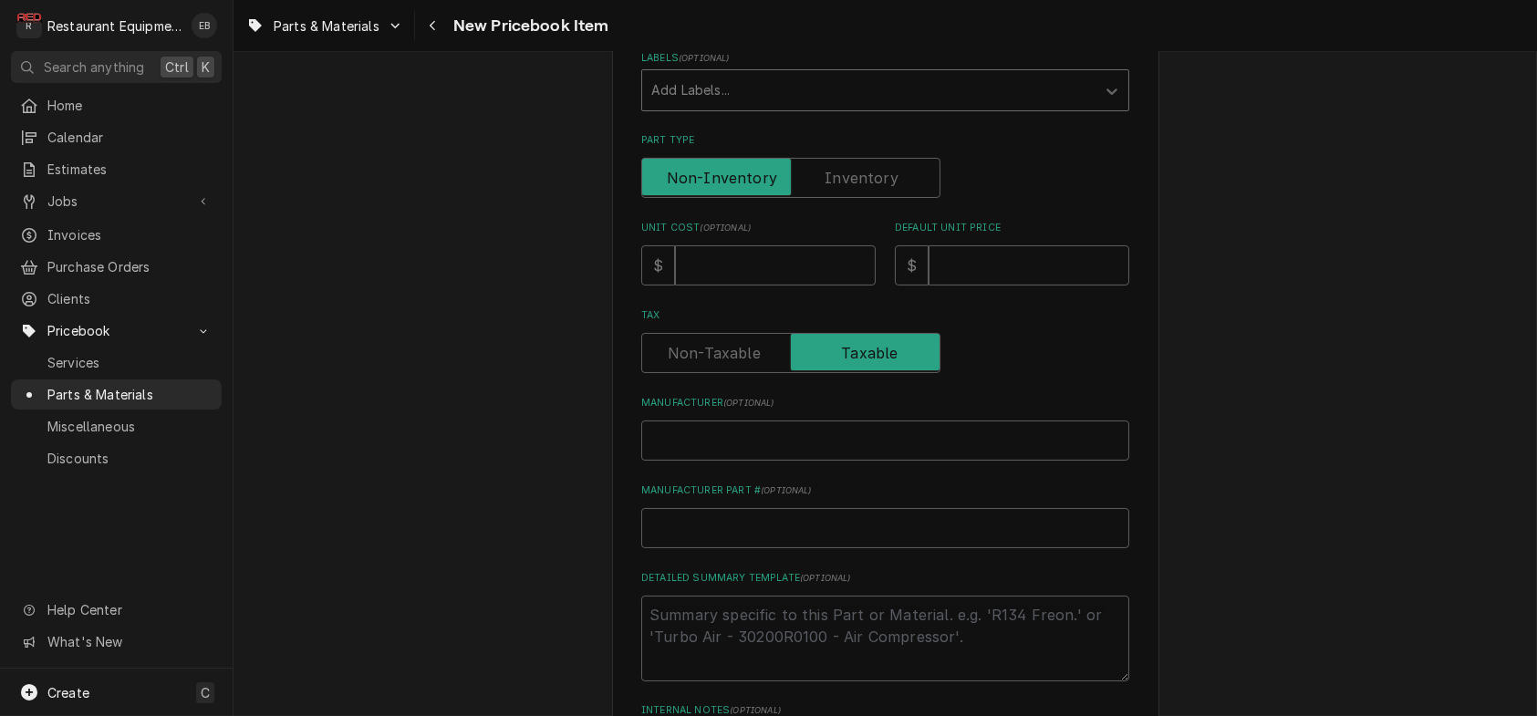
scroll to position [425, 0]
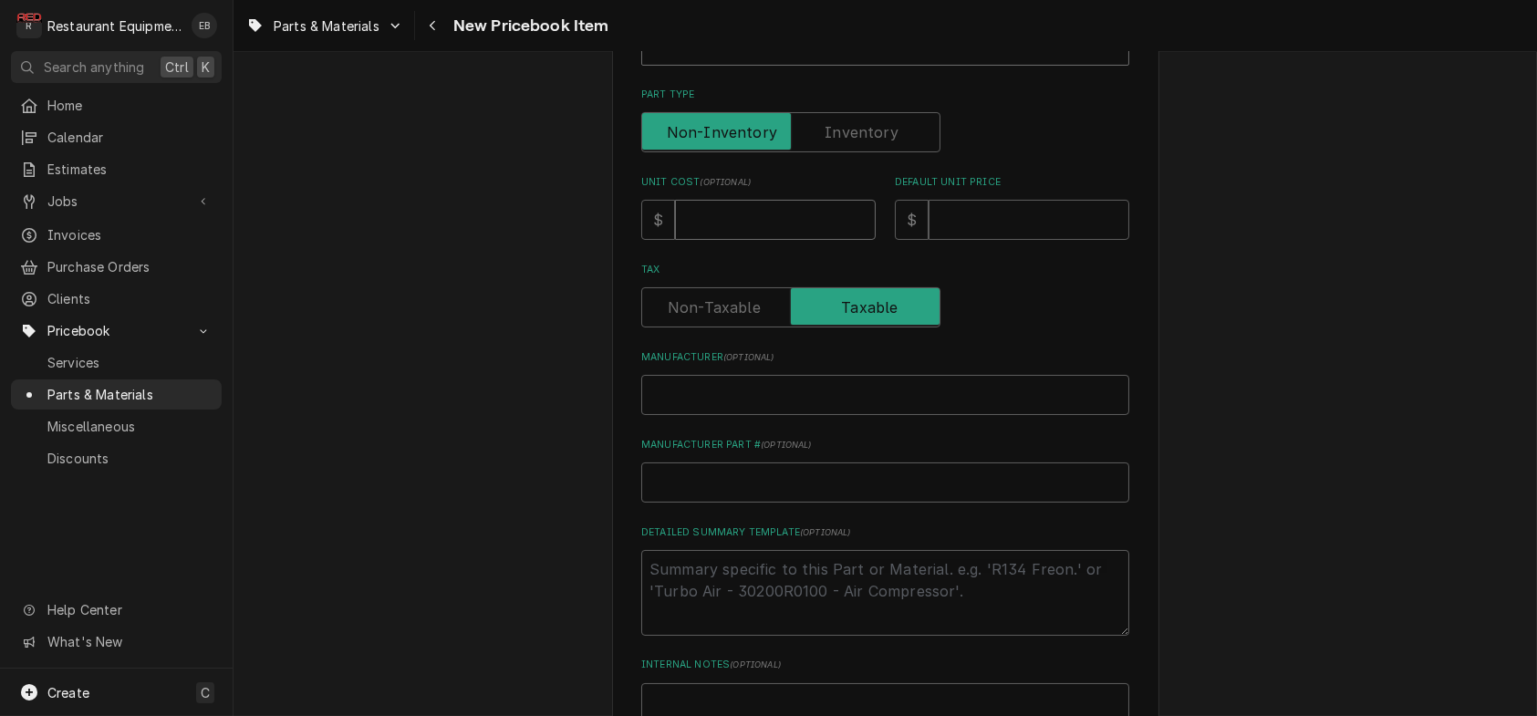
click at [732, 240] on input "Unit Cost ( optional )" at bounding box center [775, 220] width 201 height 40
click at [739, 240] on input "Unit Cost ( optional )" at bounding box center [775, 220] width 201 height 40
type textarea "x"
type input "1"
type textarea "x"
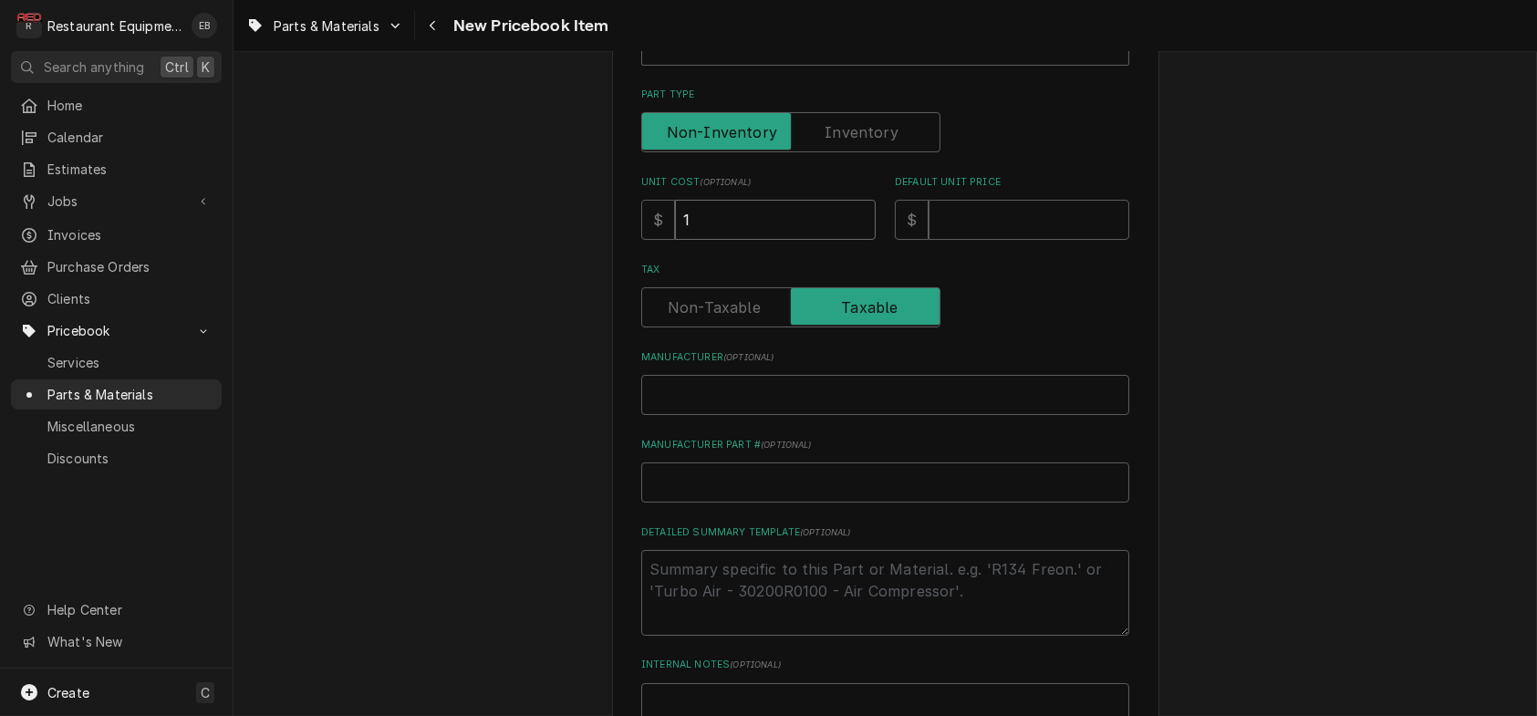
type input "18"
type textarea "x"
type input "186"
type textarea "x"
type input "1861"
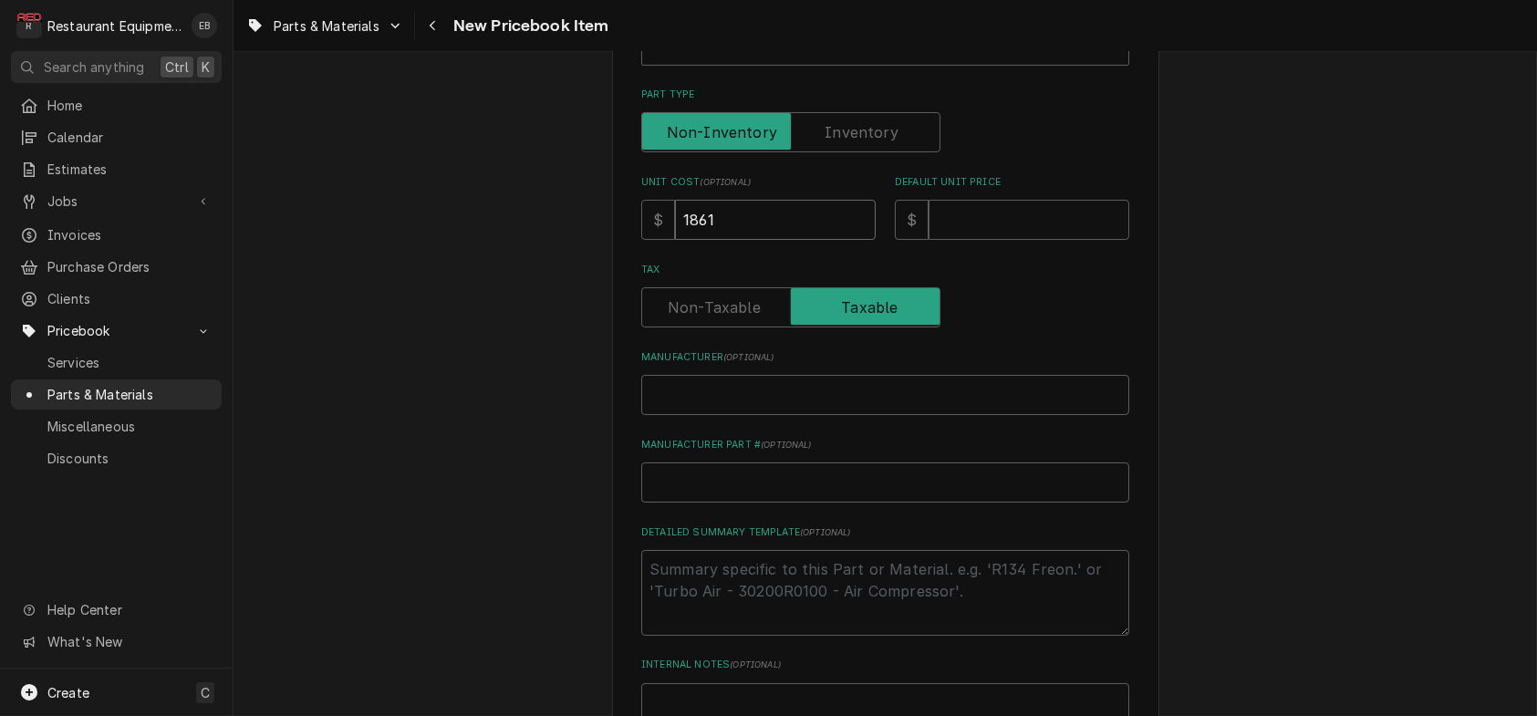
type textarea "x"
type input "1861.5"
type textarea "x"
type input "1861.57"
click at [1042, 240] on input "Default Unit Price" at bounding box center [1029, 220] width 201 height 40
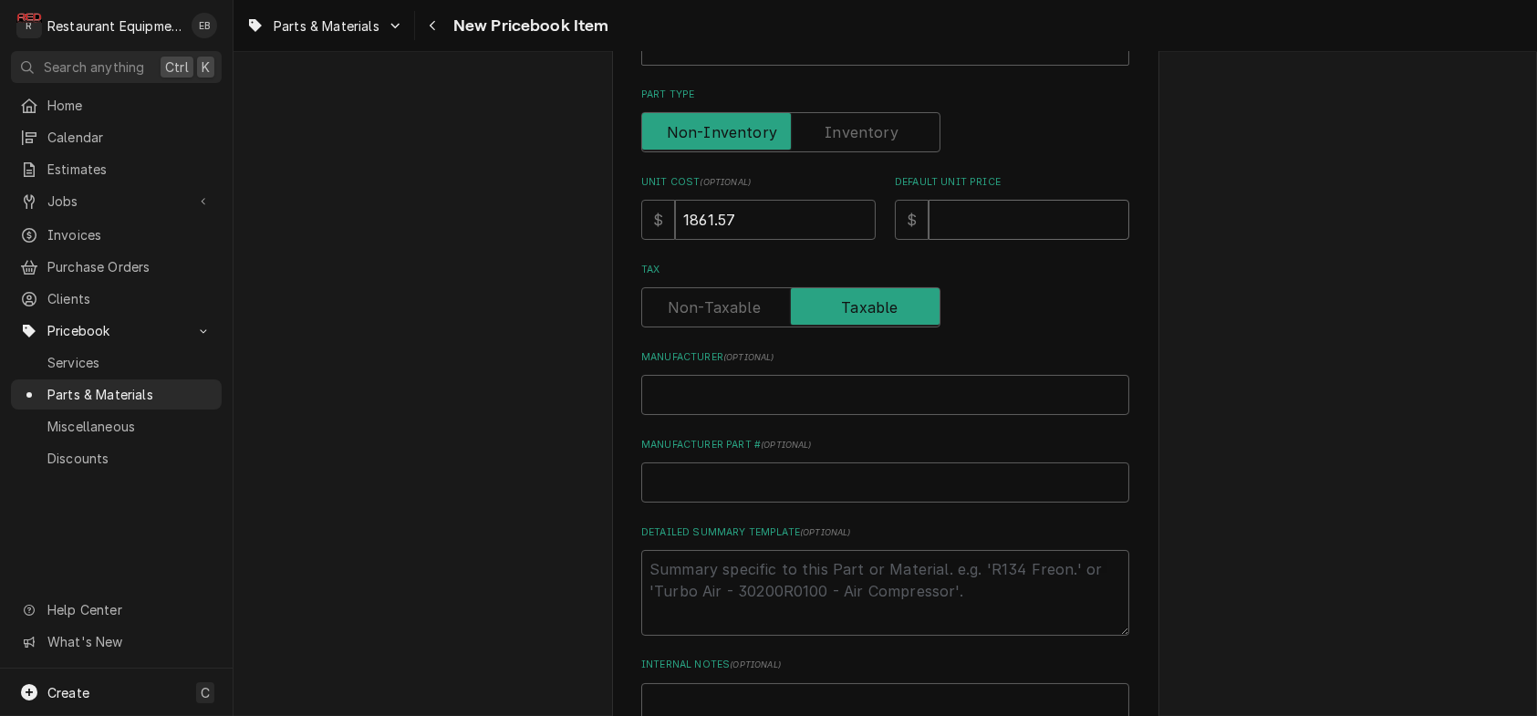
type textarea "x"
type input "2"
type textarea "x"
type input "22"
type textarea "x"
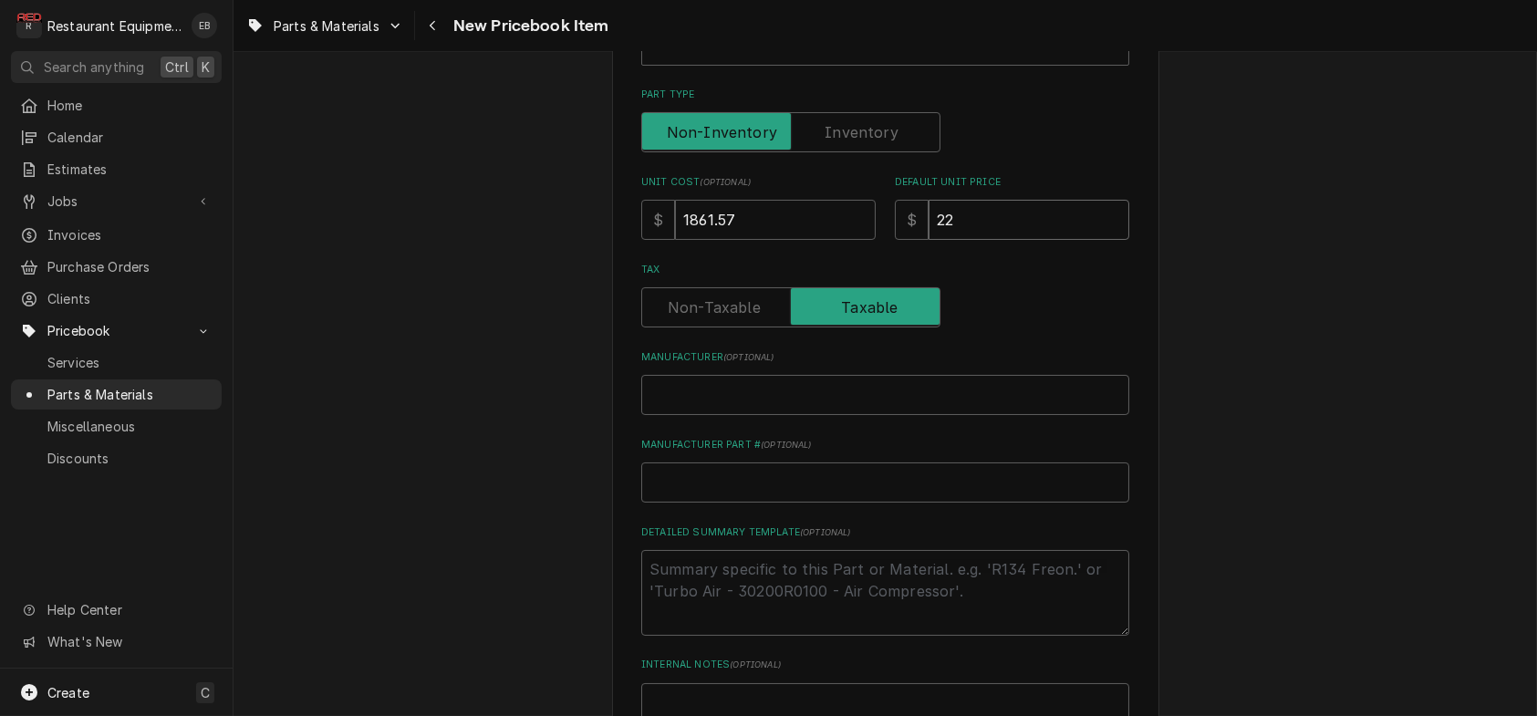
type input "229"
type textarea "x"
type input "2298"
type textarea "x"
type input "2298.2"
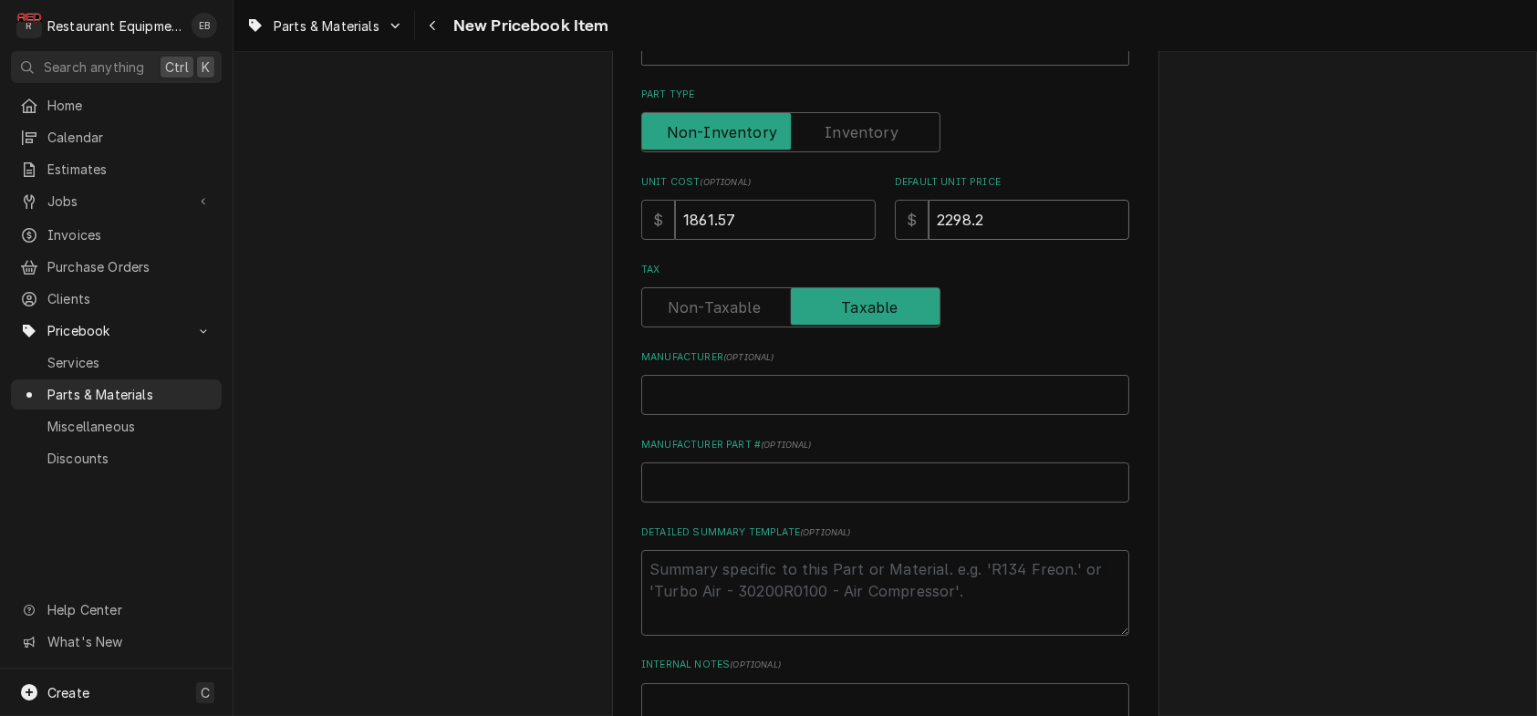
type textarea "x"
type input "2298.23"
type textarea "x"
type input "2298.2"
type textarea "x"
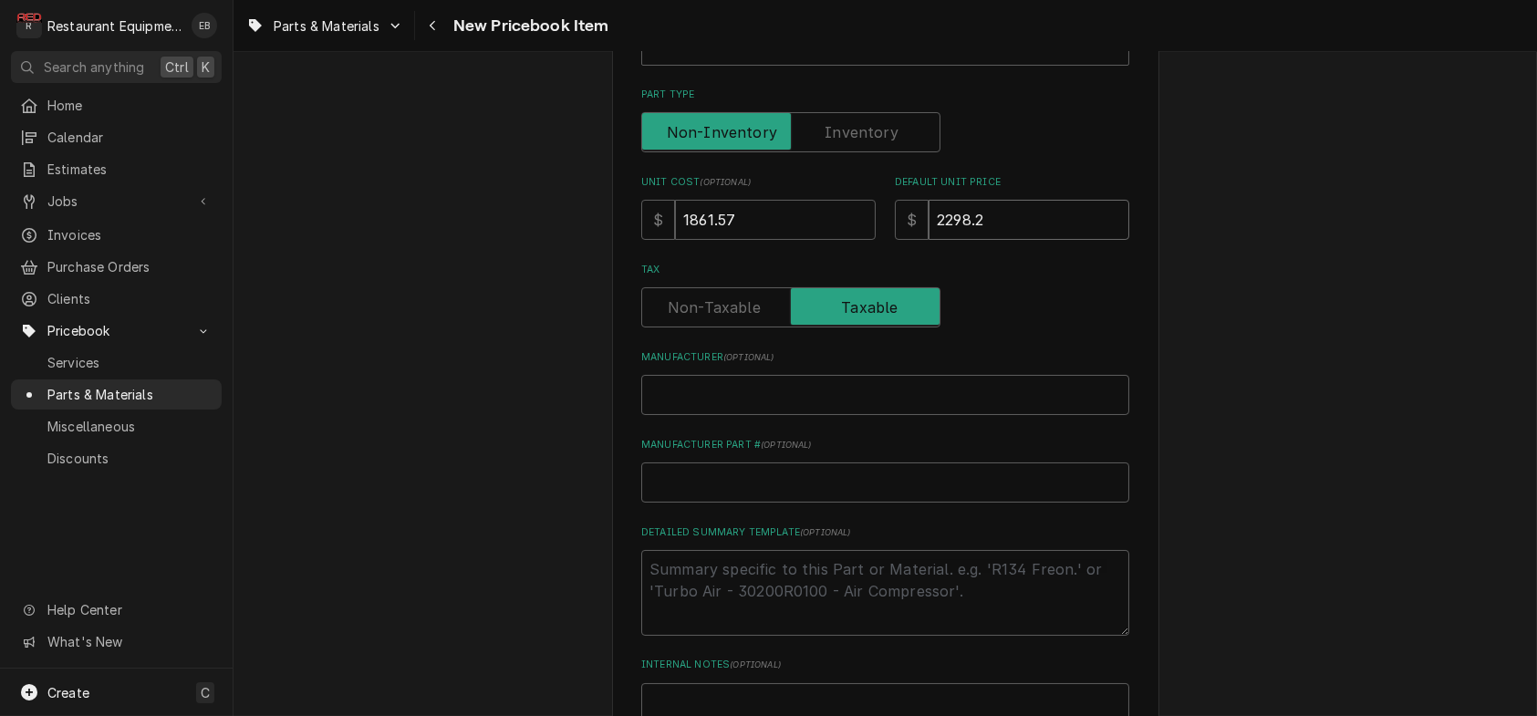
type input "2298"
type textarea "x"
type input "229"
type textarea "x"
type input "22"
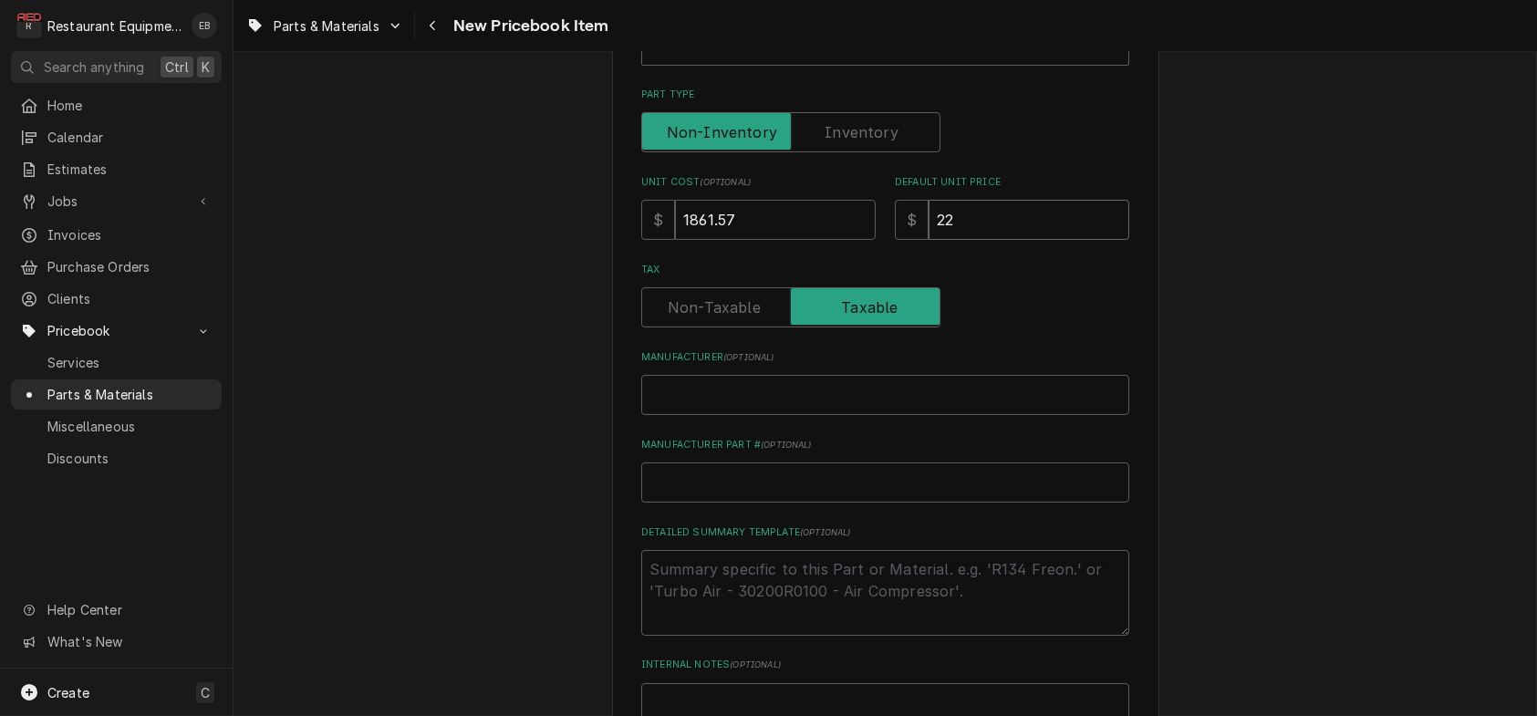
type textarea "x"
type input "2"
type textarea "x"
type input "28"
type textarea "x"
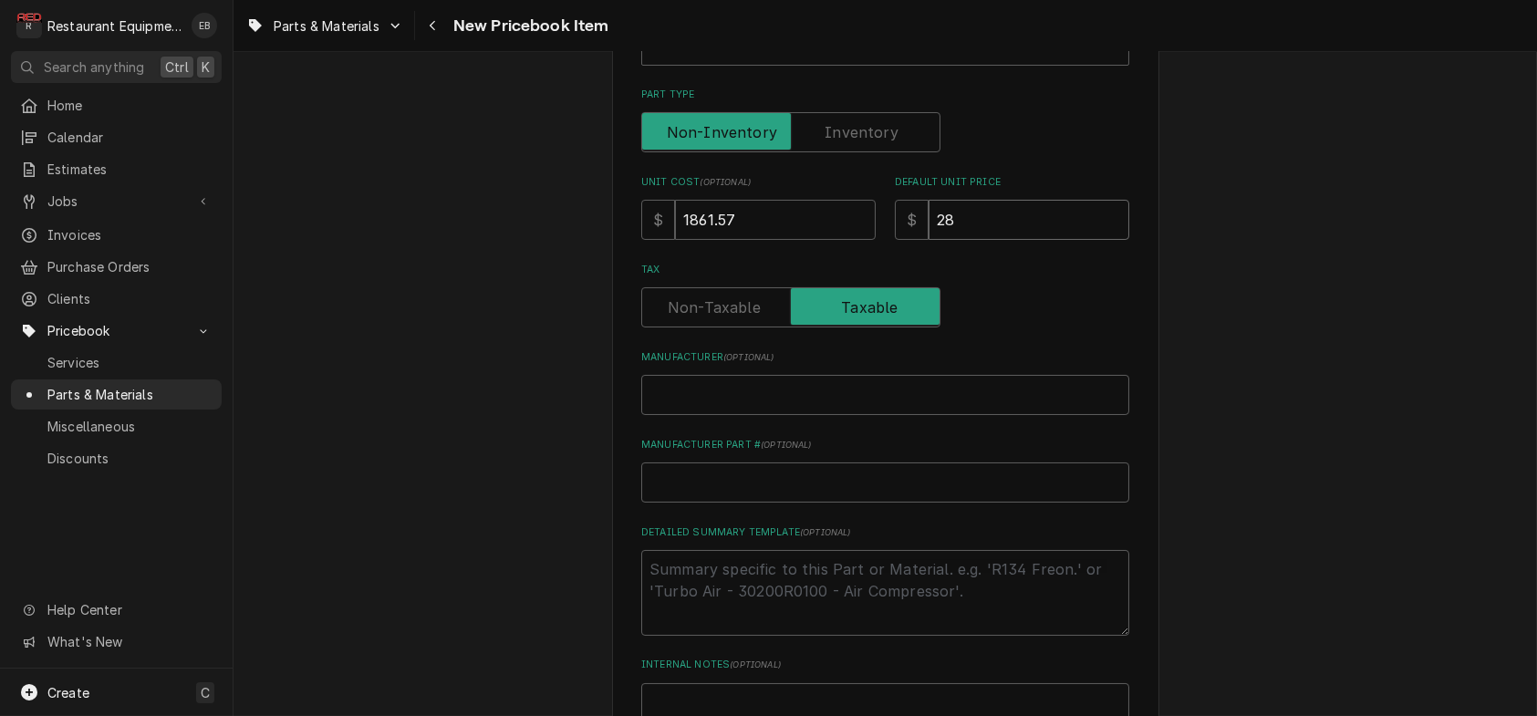
type input "284"
type textarea "x"
type input "2846"
type textarea "x"
type input "2846.4"
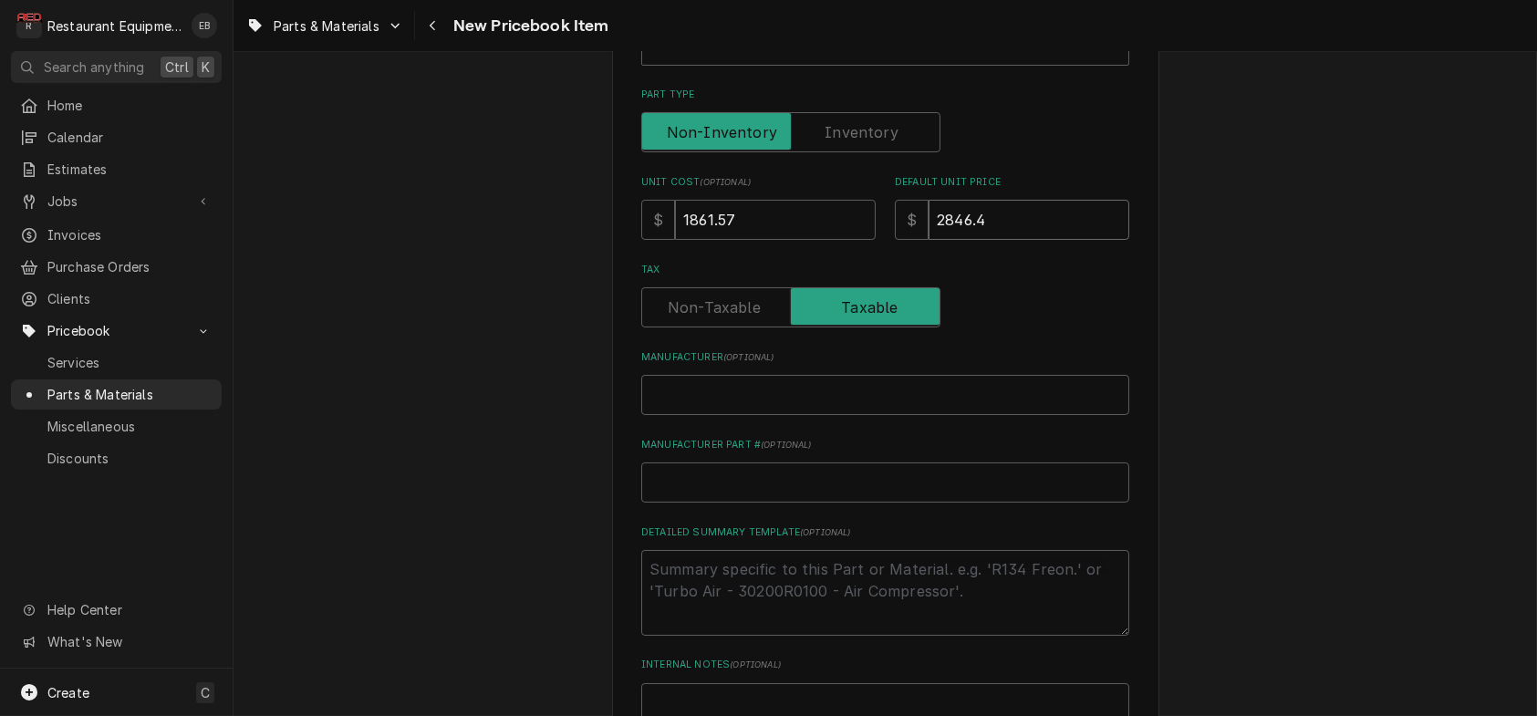
type textarea "x"
type input "2846.43"
type textarea "x"
type input "2846.4"
type textarea "x"
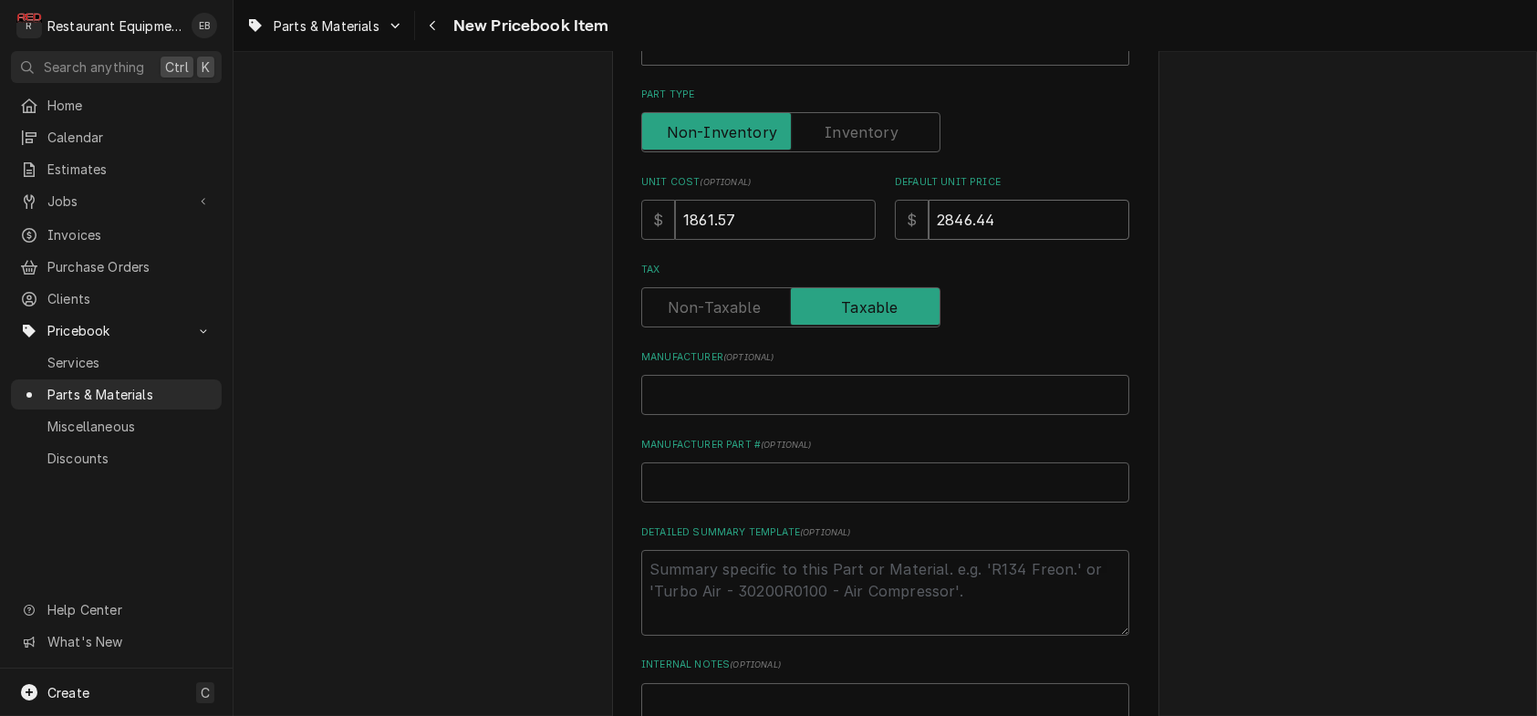
type input "2846.44"
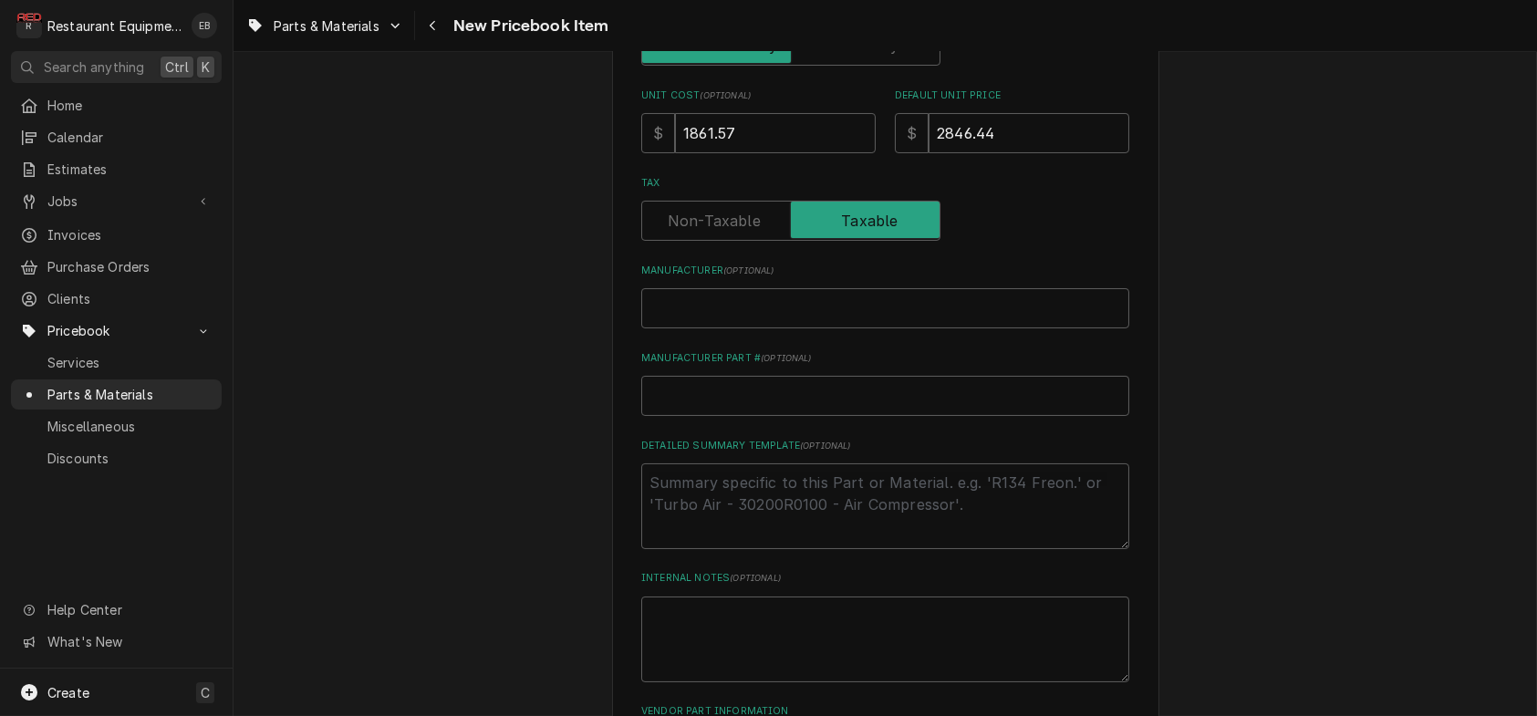
scroll to position [608, 0]
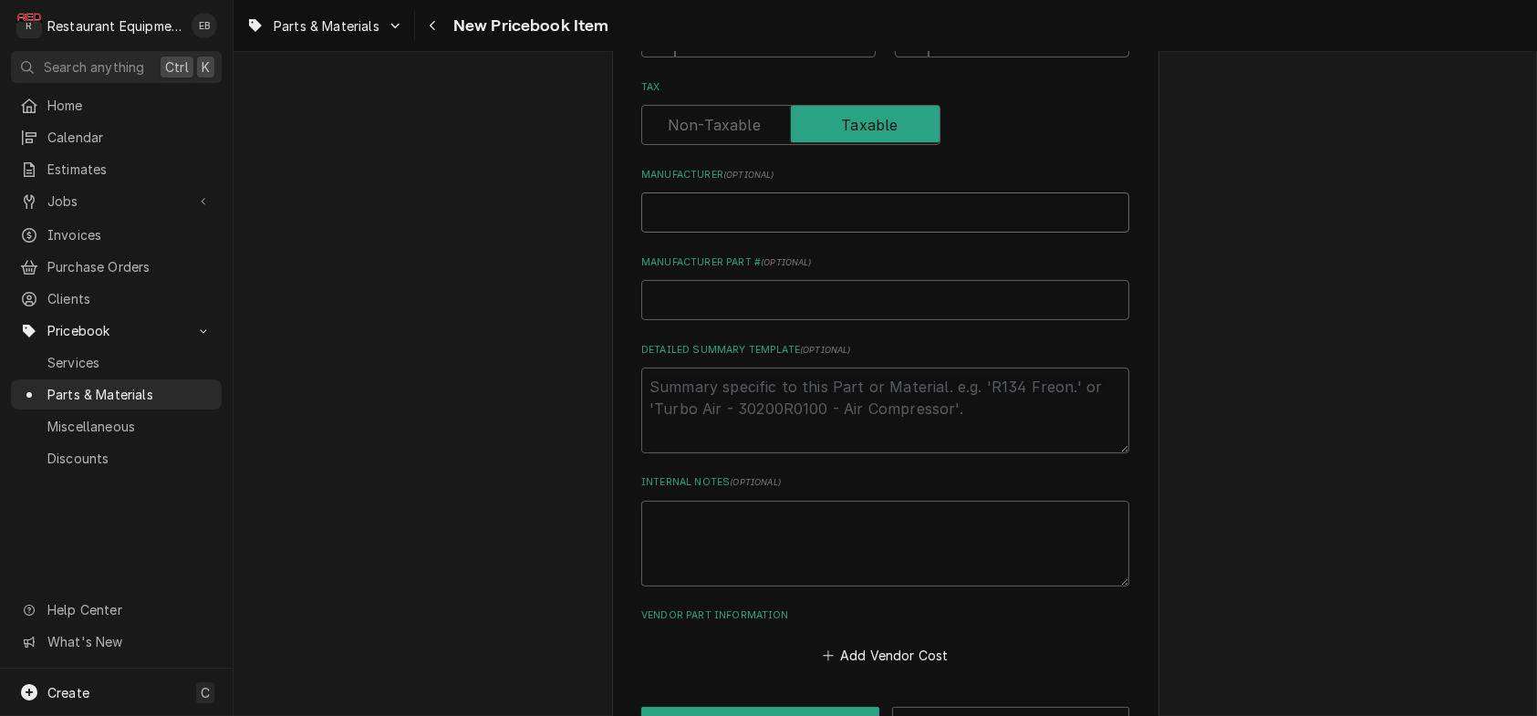
click at [805, 233] on input "Manufacturer ( optional )" at bounding box center [885, 212] width 488 height 40
type textarea "x"
type input "S"
type textarea "x"
type input "Si"
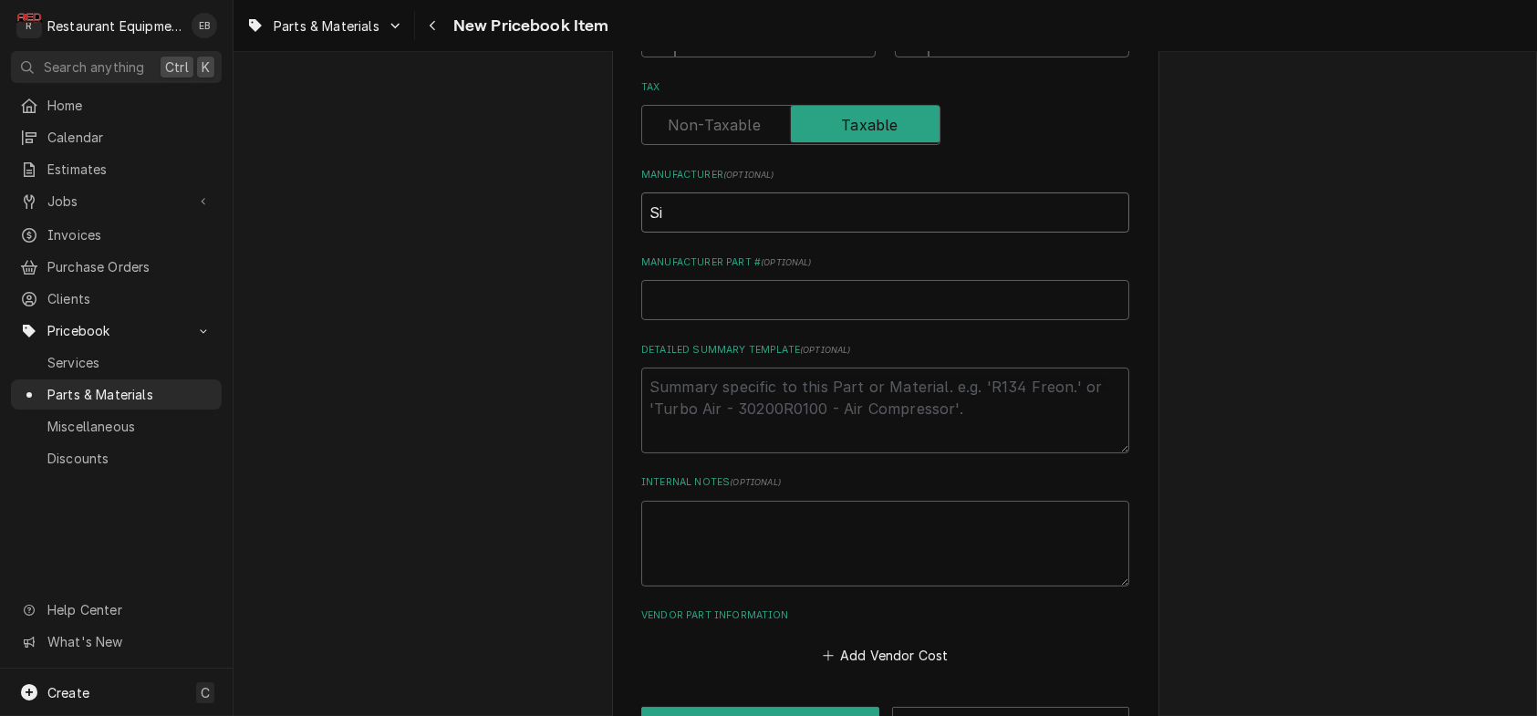
type textarea "x"
type input "Sil"
type textarea "x"
type input "Sile"
type textarea "x"
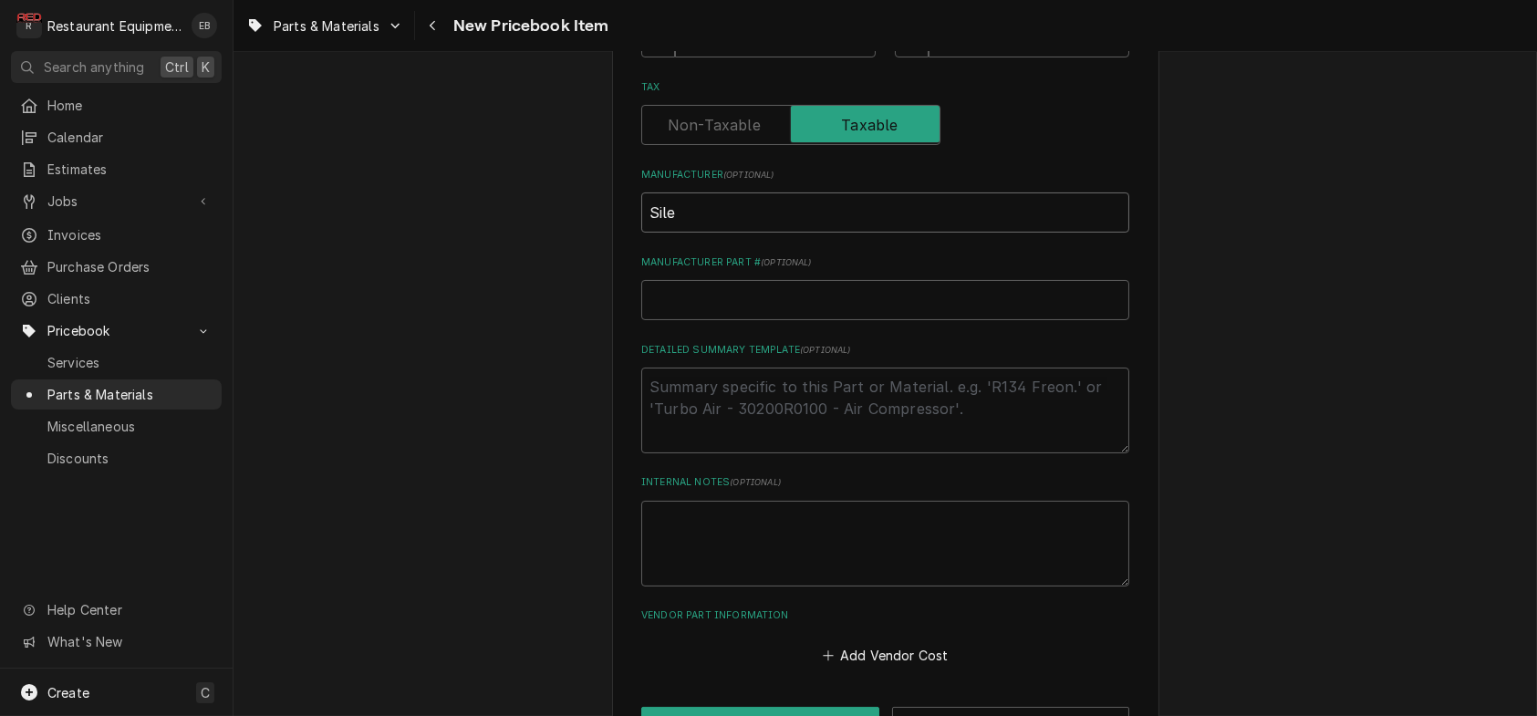
type input "Siler"
type textarea "x"
type input "Siler"
type textarea "x"
type input "Siler K"
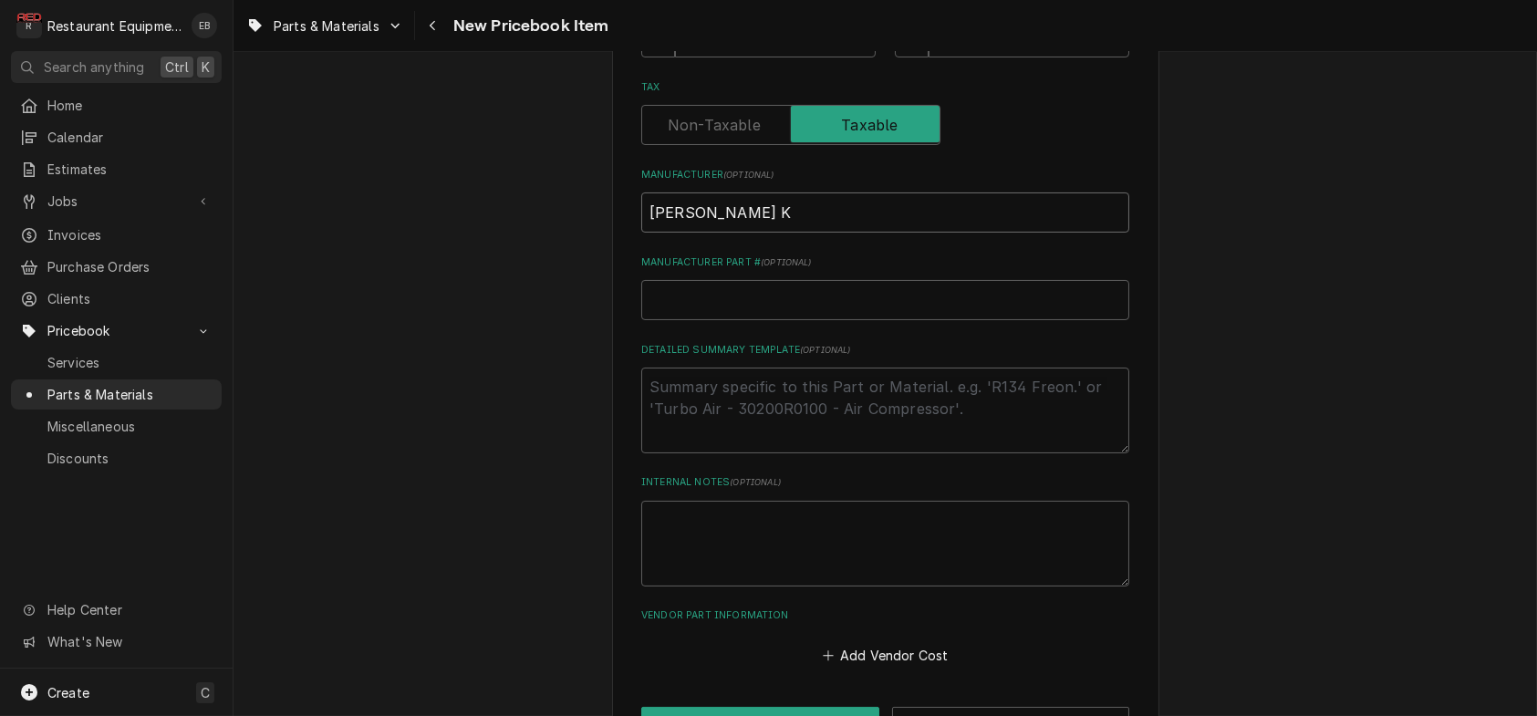
type textarea "x"
type input "Siler Ki"
type textarea "x"
type input "Siler Kin"
type textarea "x"
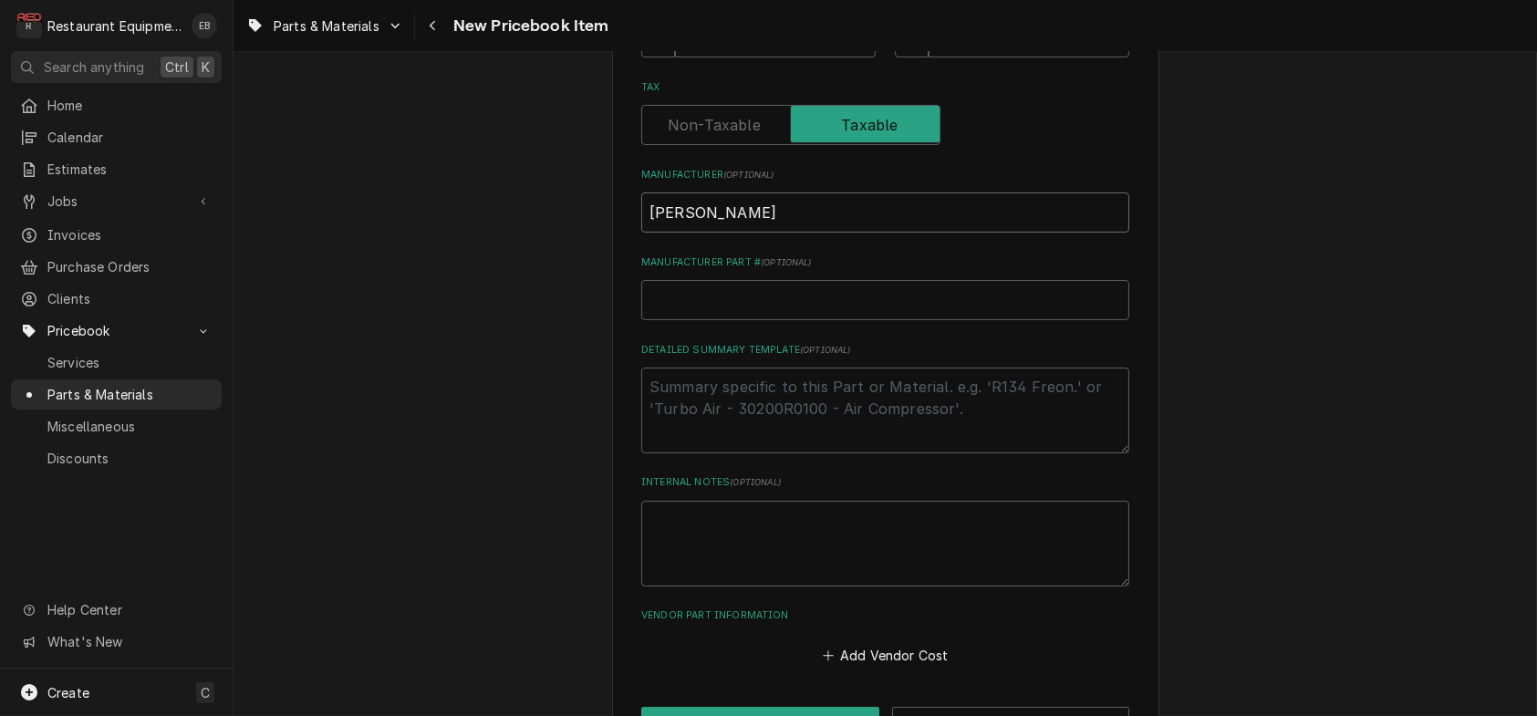
type input "Siler King"
click at [651, 233] on input "Siler King" at bounding box center [885, 212] width 488 height 40
type textarea "x"
click at [742, 233] on input "Silver King" at bounding box center [885, 212] width 488 height 40
type input "Silver King"
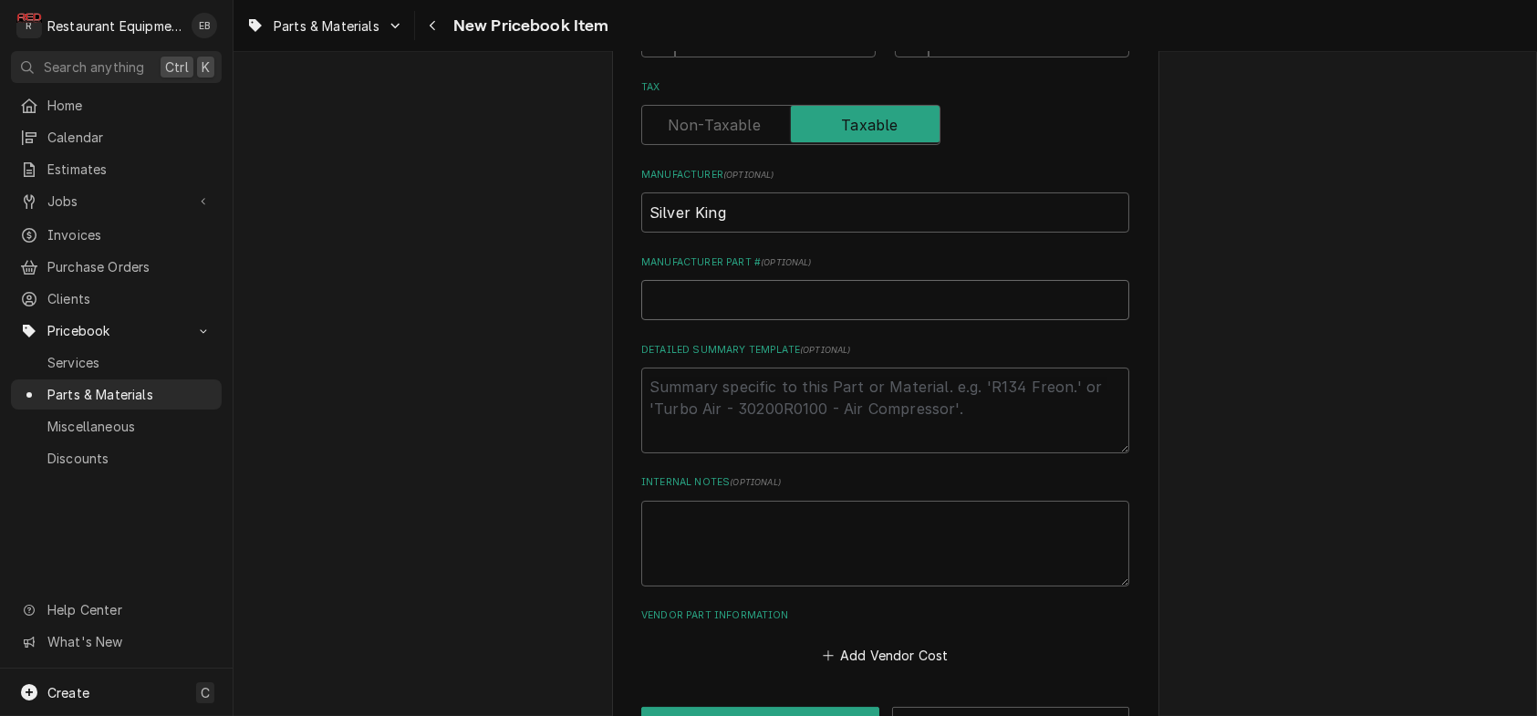
click at [749, 320] on input "Manufacturer Part # ( optional )" at bounding box center [885, 300] width 488 height 40
paste input "10343-93"
type textarea "x"
type input "10343-93"
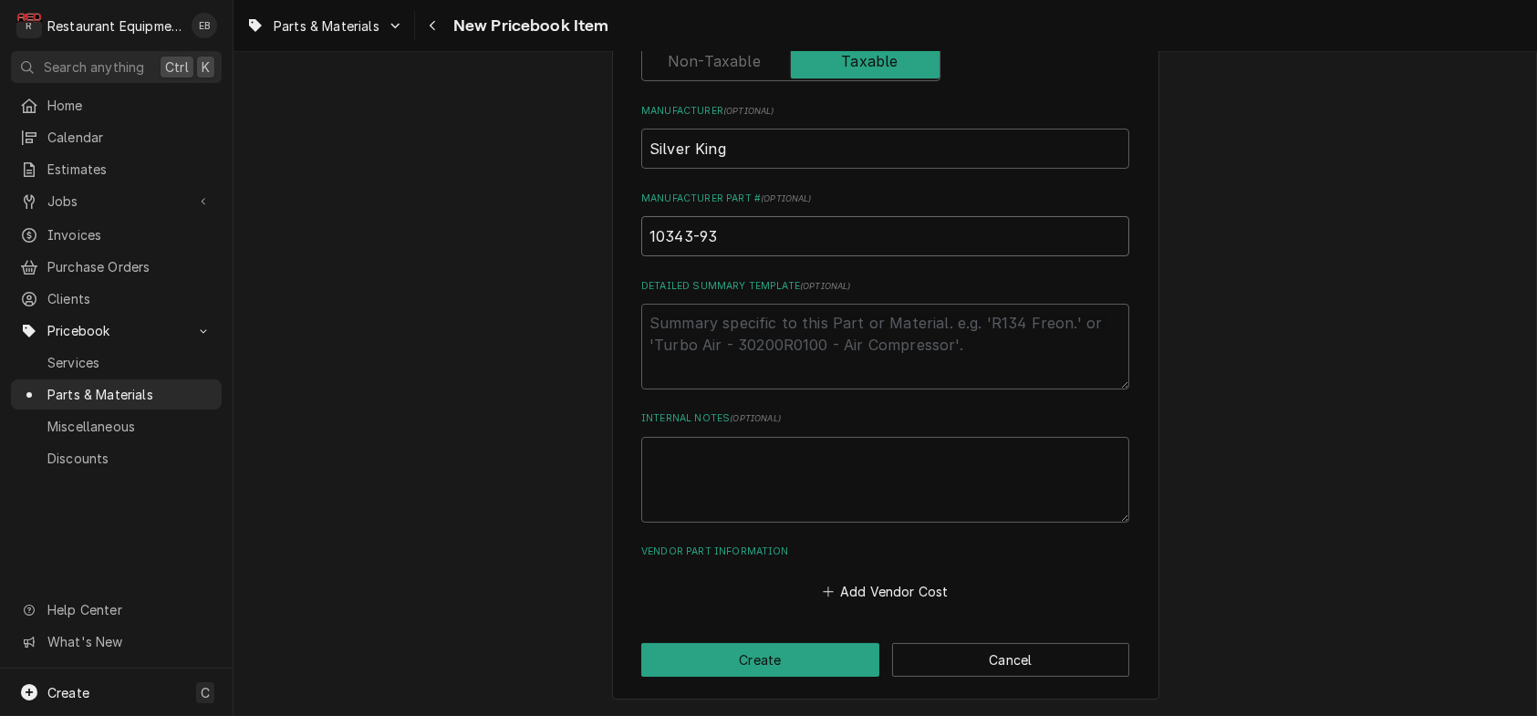
scroll to position [813, 0]
click at [904, 593] on button "Add Vendor Cost" at bounding box center [885, 592] width 132 height 26
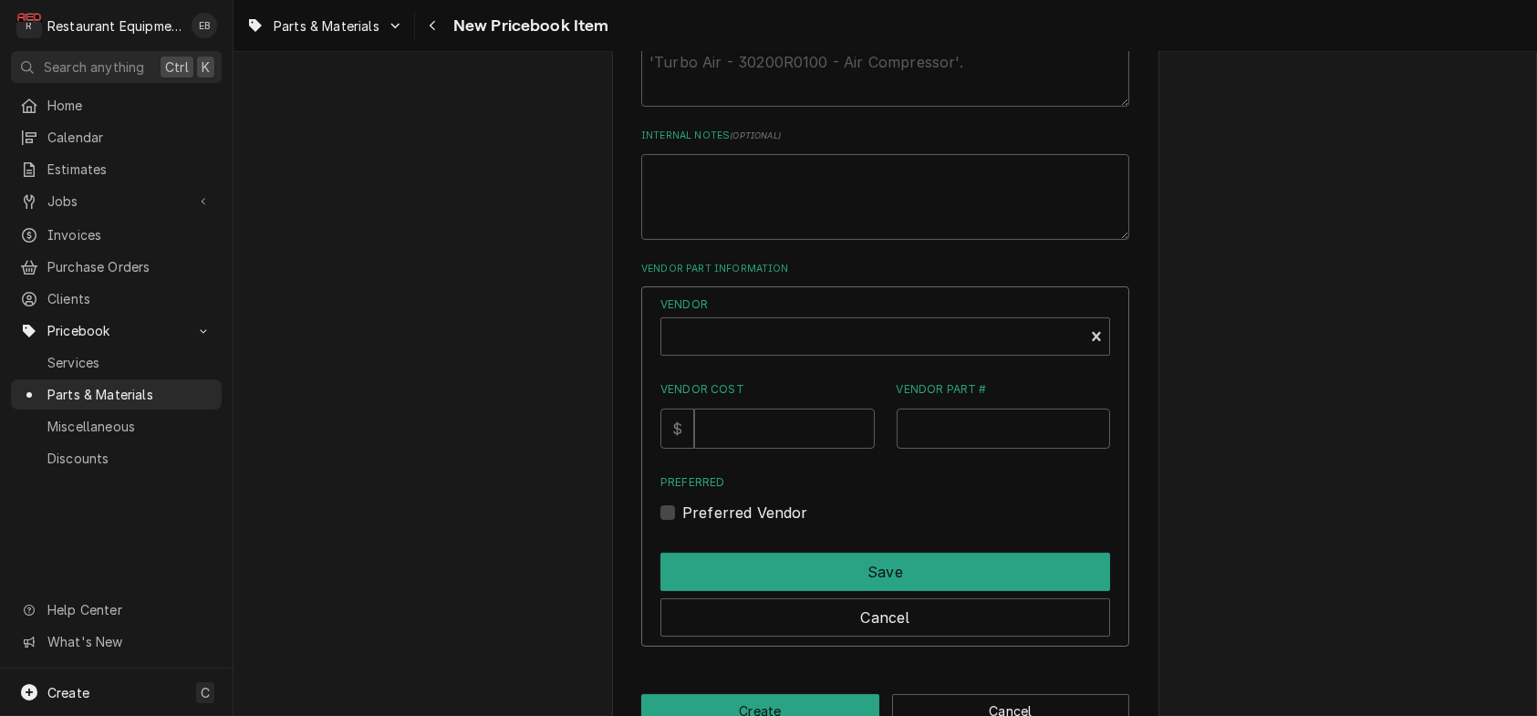
scroll to position [1055, 0]
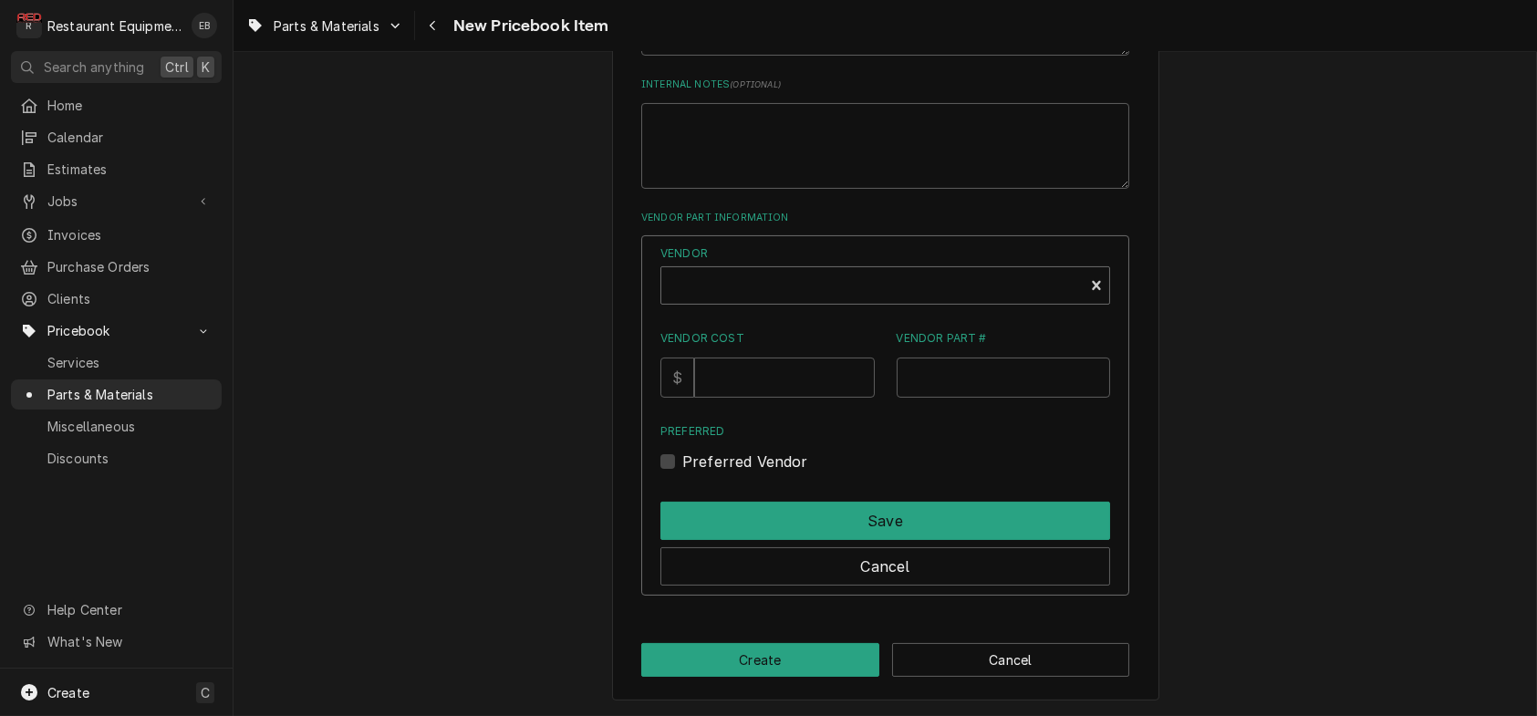
type textarea "x"
click at [744, 315] on div "Vendor" at bounding box center [872, 293] width 404 height 44
type input "parts town"
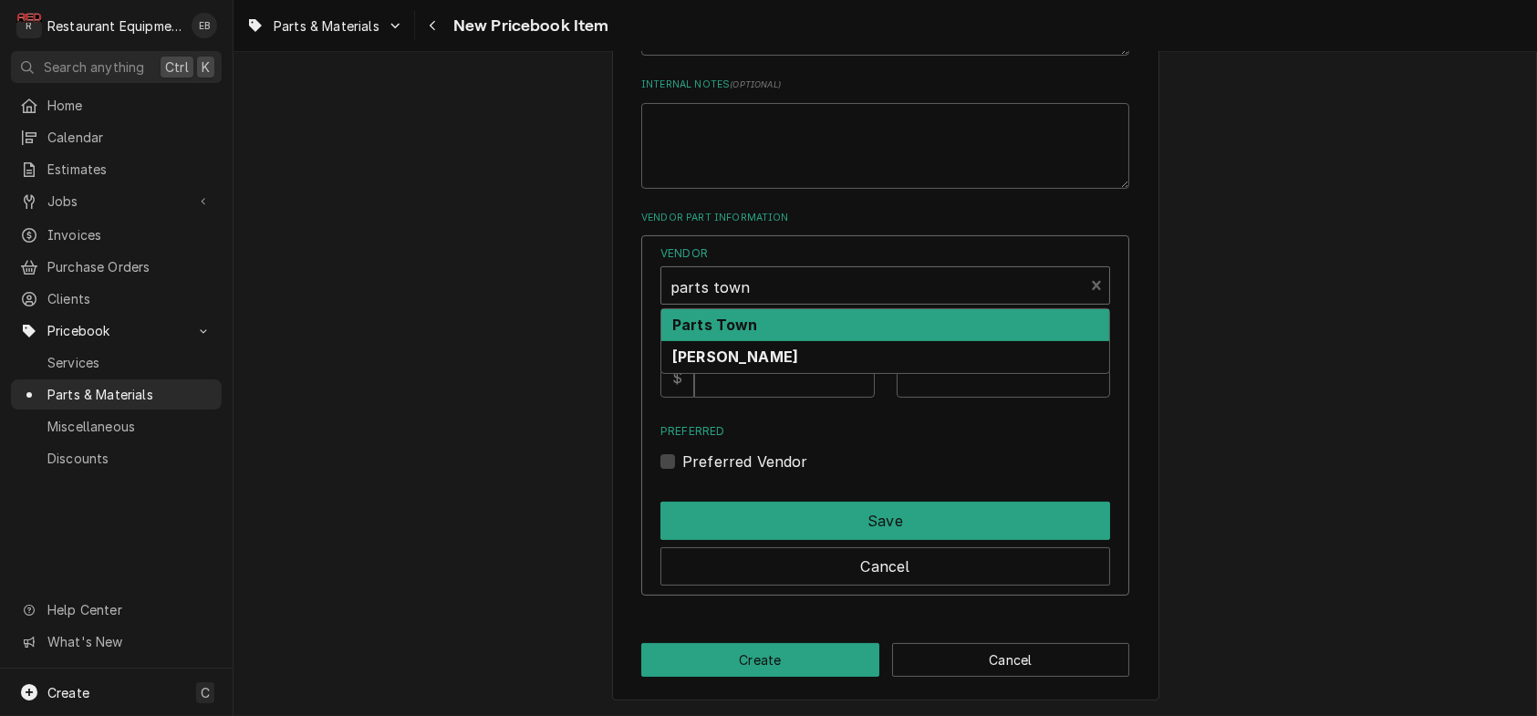
click at [808, 341] on div "Parts Town" at bounding box center [885, 325] width 448 height 32
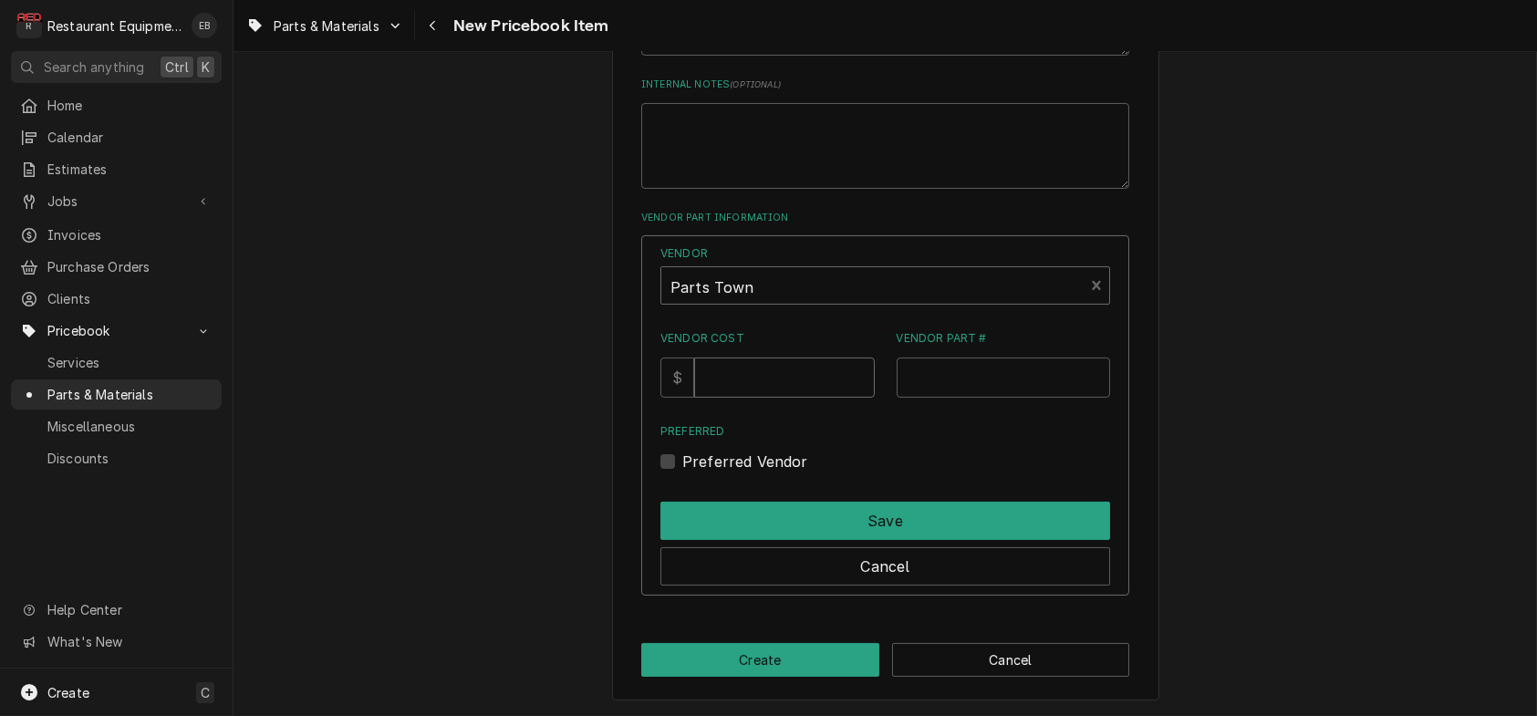
click at [792, 398] on input "Vendor Cost" at bounding box center [784, 378] width 180 height 40
type input "1861.57"
click at [971, 398] on input "Vendor Part #" at bounding box center [1004, 378] width 214 height 40
paste input "SVK10343-93"
type input "SVK10343-93"
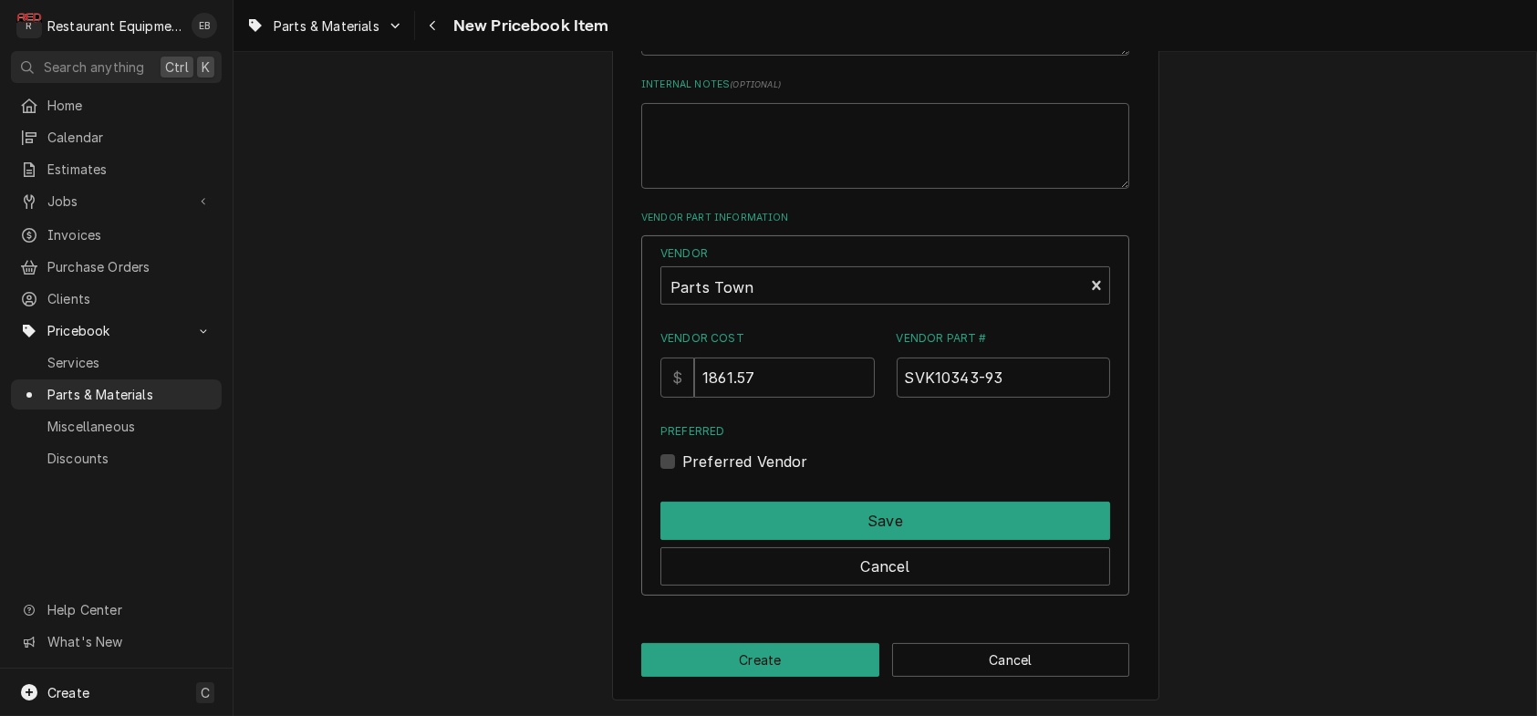
click at [682, 473] on label "Preferred Vendor" at bounding box center [745, 462] width 126 height 22
click at [682, 491] on input "Preferred" at bounding box center [907, 471] width 450 height 40
checkbox input "true"
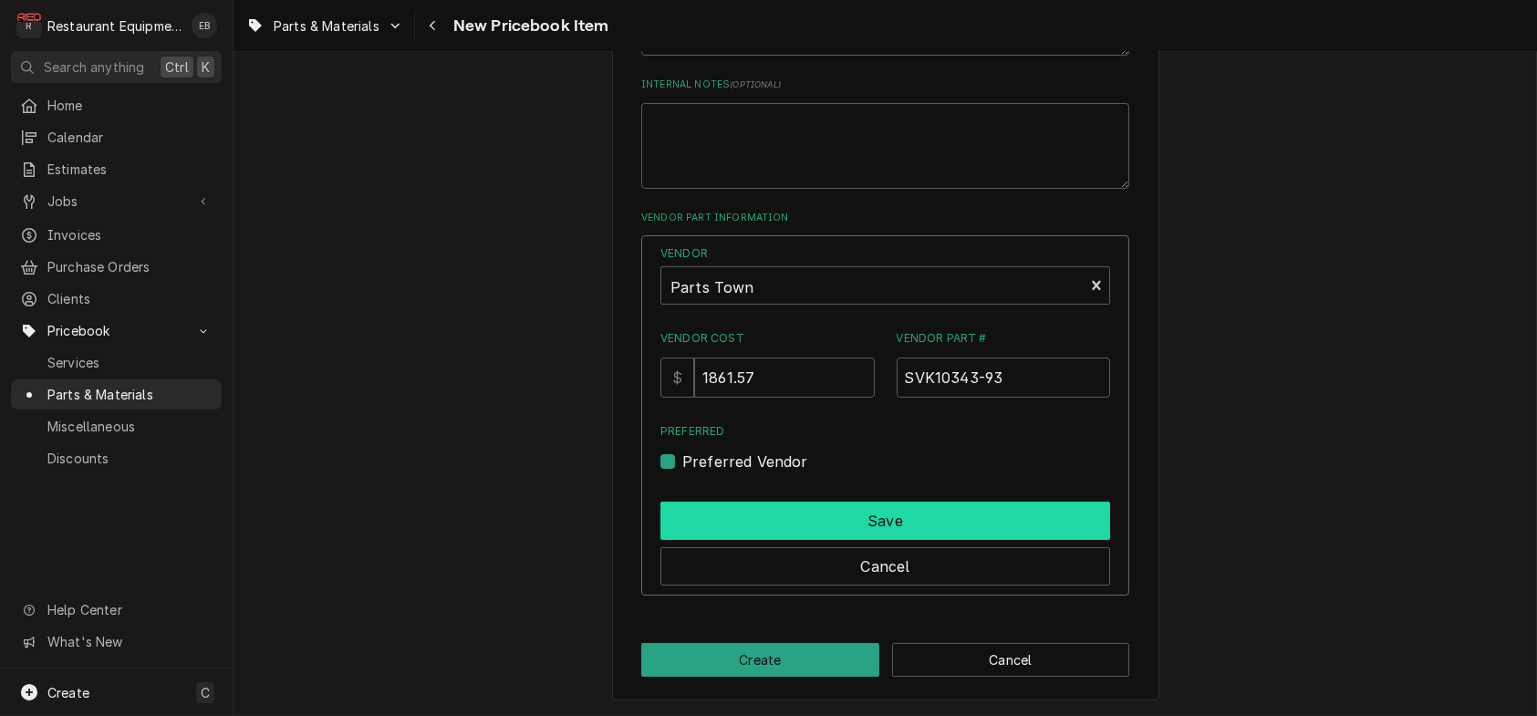
click at [725, 540] on button "Save" at bounding box center [885, 521] width 450 height 38
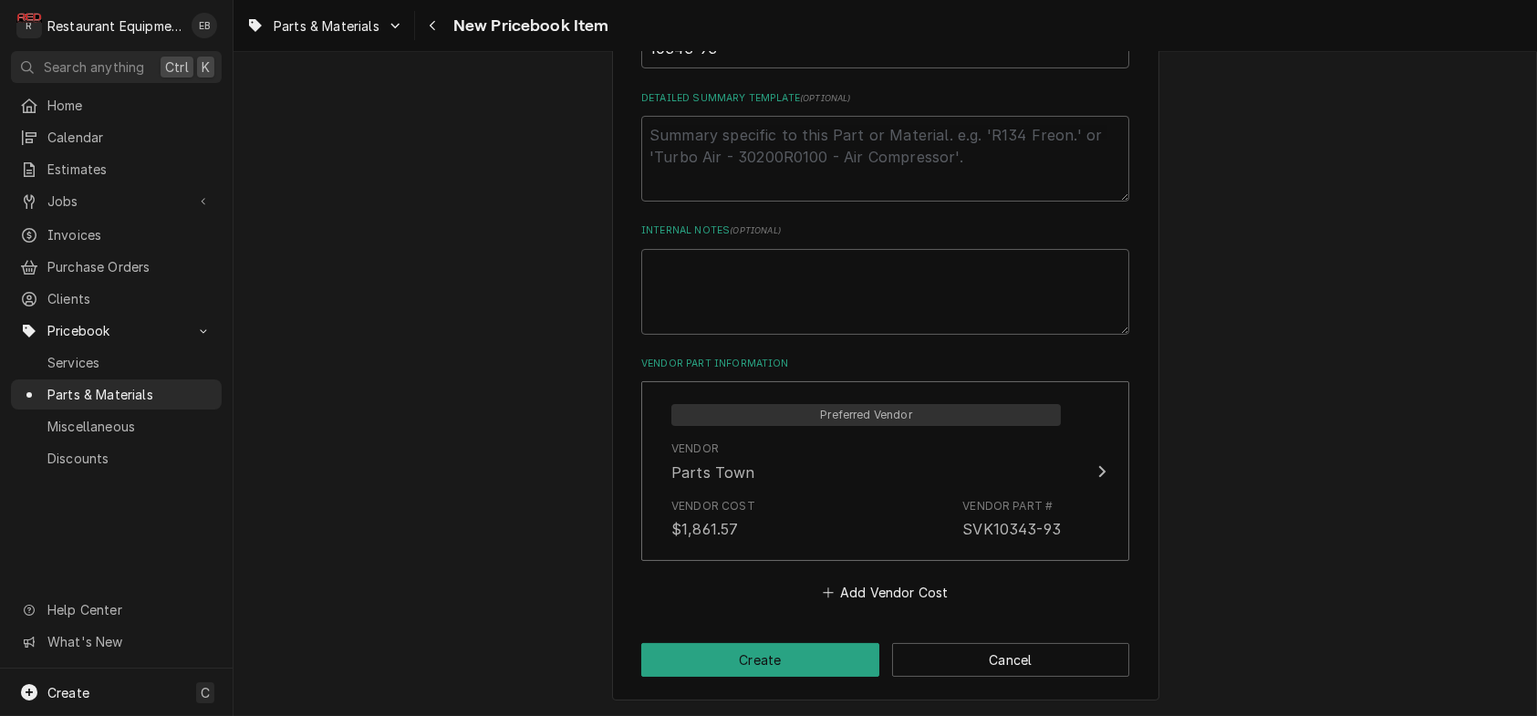
scroll to position [1020, 0]
click at [747, 664] on button "Create" at bounding box center [760, 660] width 238 height 34
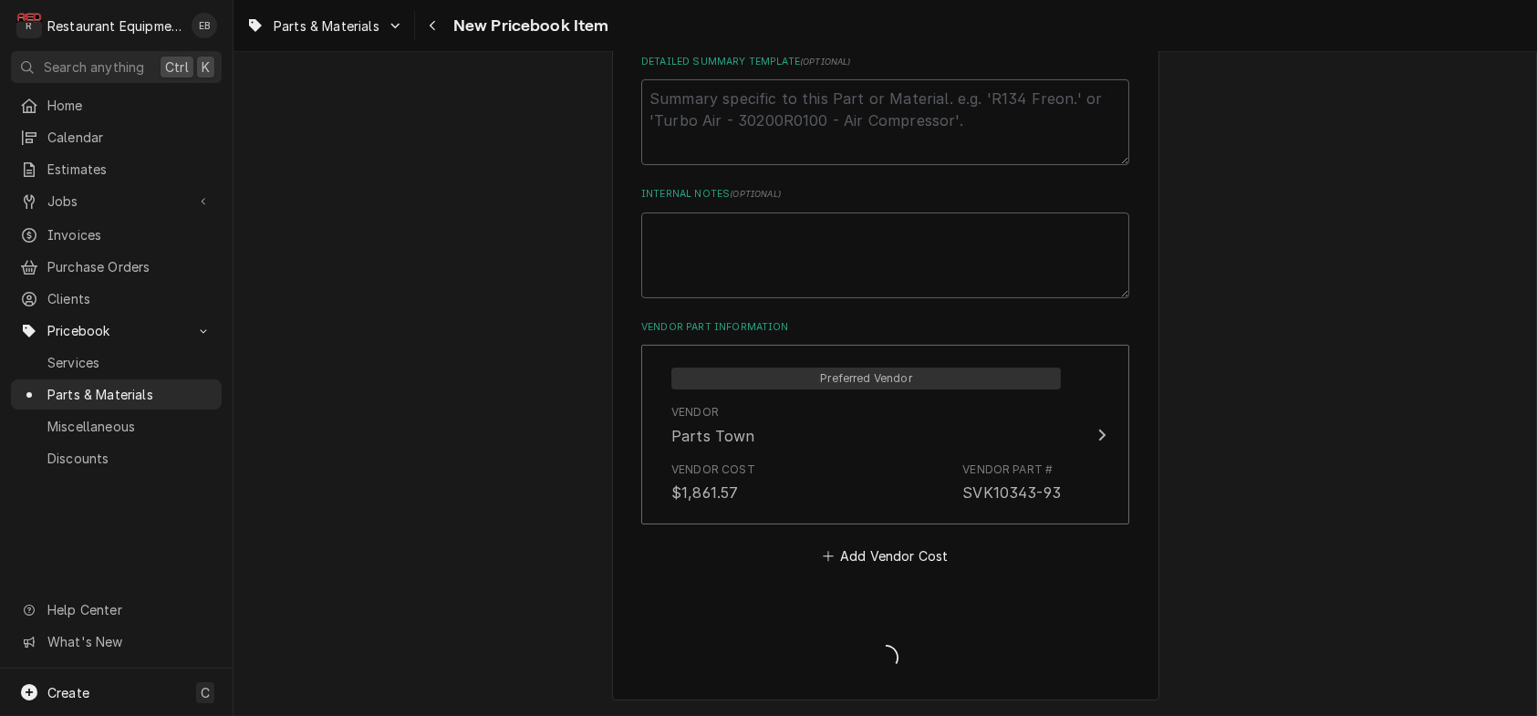
type textarea "x"
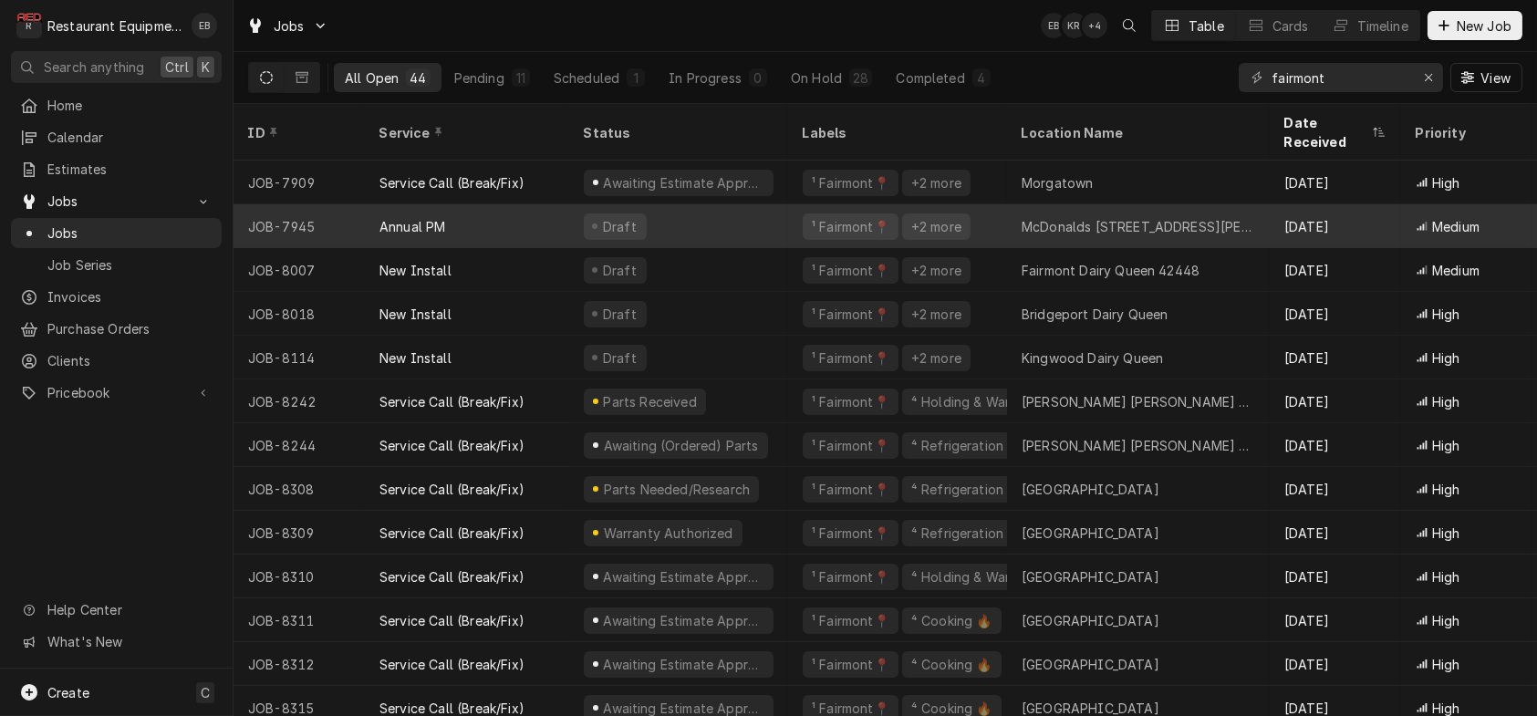
click at [733, 214] on div "Draft" at bounding box center [678, 226] width 219 height 44
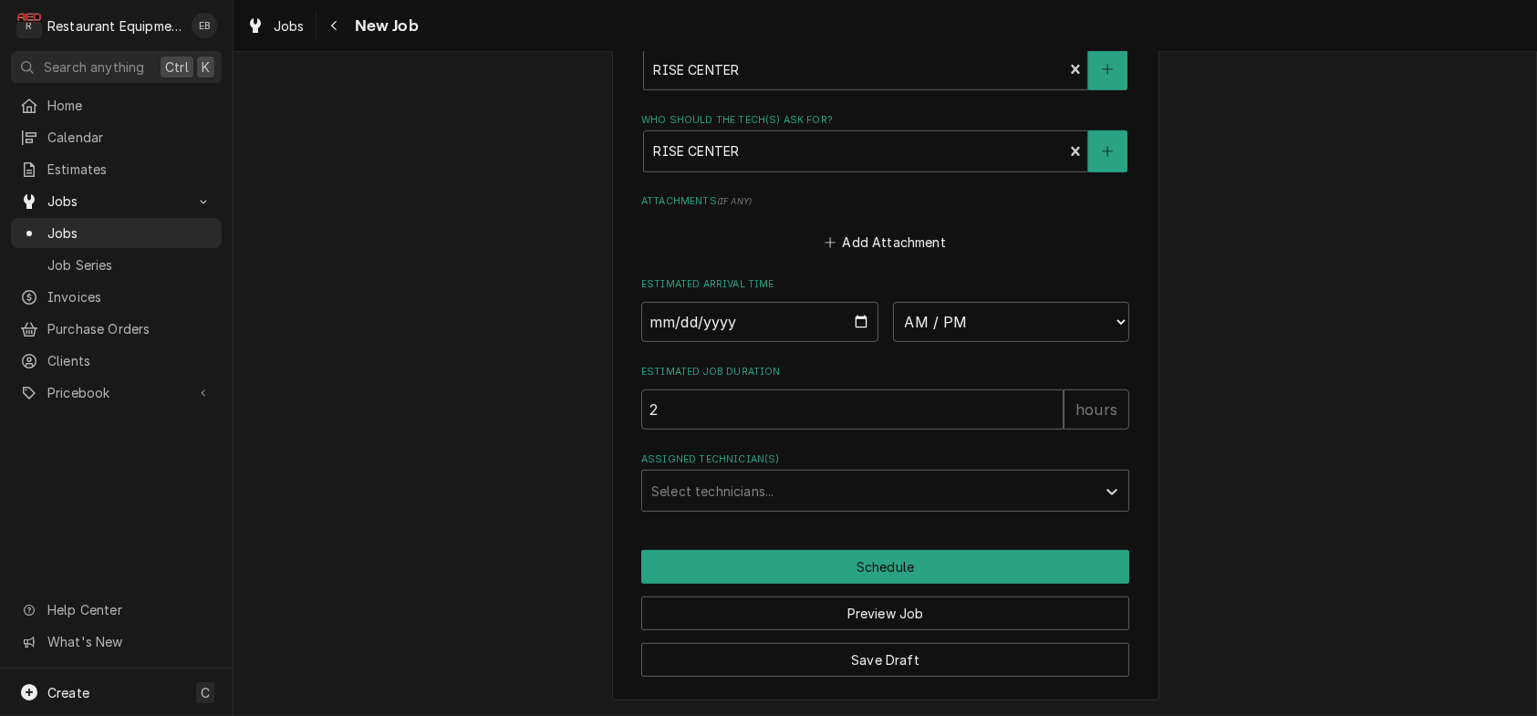
scroll to position [2758, 0]
click at [856, 302] on input "Date" at bounding box center [759, 322] width 237 height 40
type textarea "x"
type input "[DATE]"
type textarea "x"
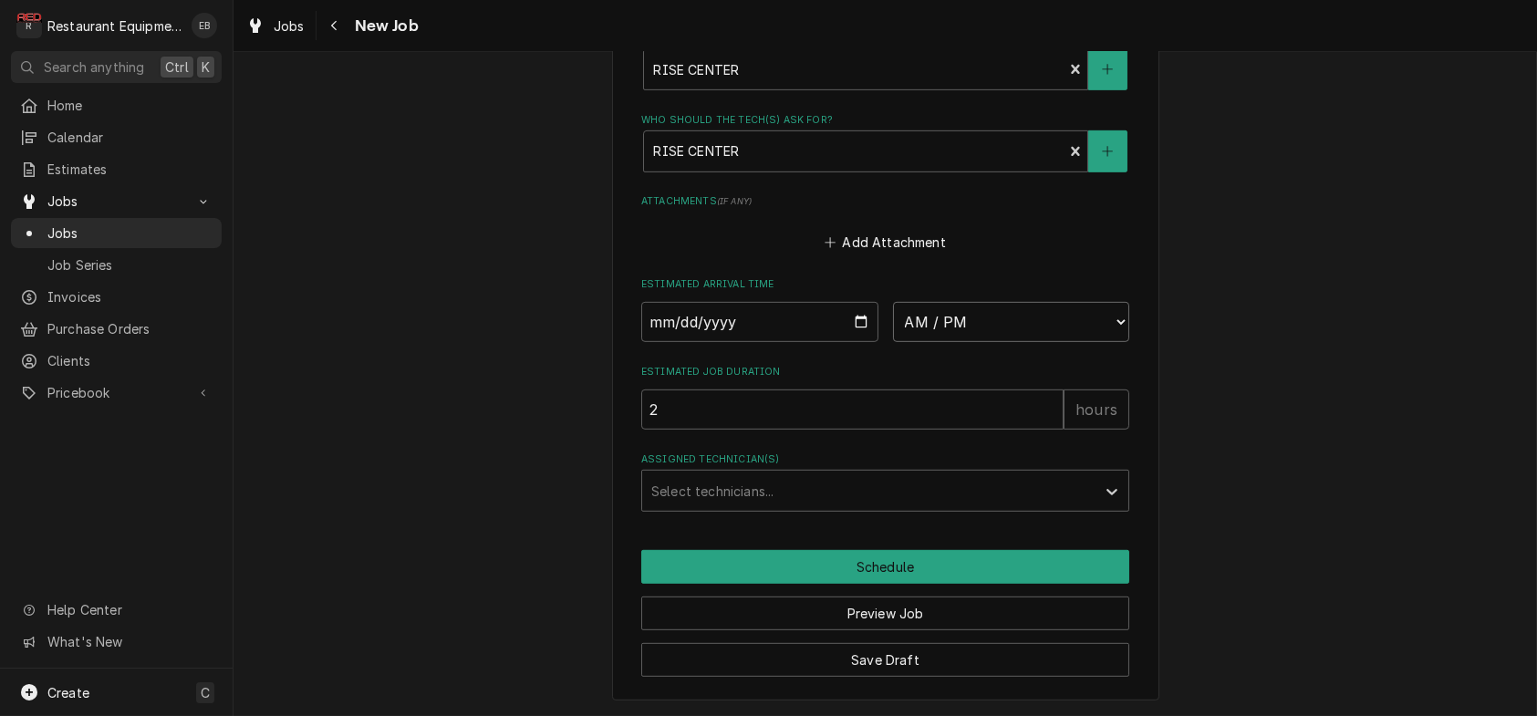
click at [1079, 302] on select "AM / PM 6:00 AM 6:15 AM 6:30 AM 6:45 AM 7:00 AM 7:15 AM 7:30 AM 7:45 AM 8:00 AM…" at bounding box center [1011, 322] width 237 height 40
select select "09:30:00"
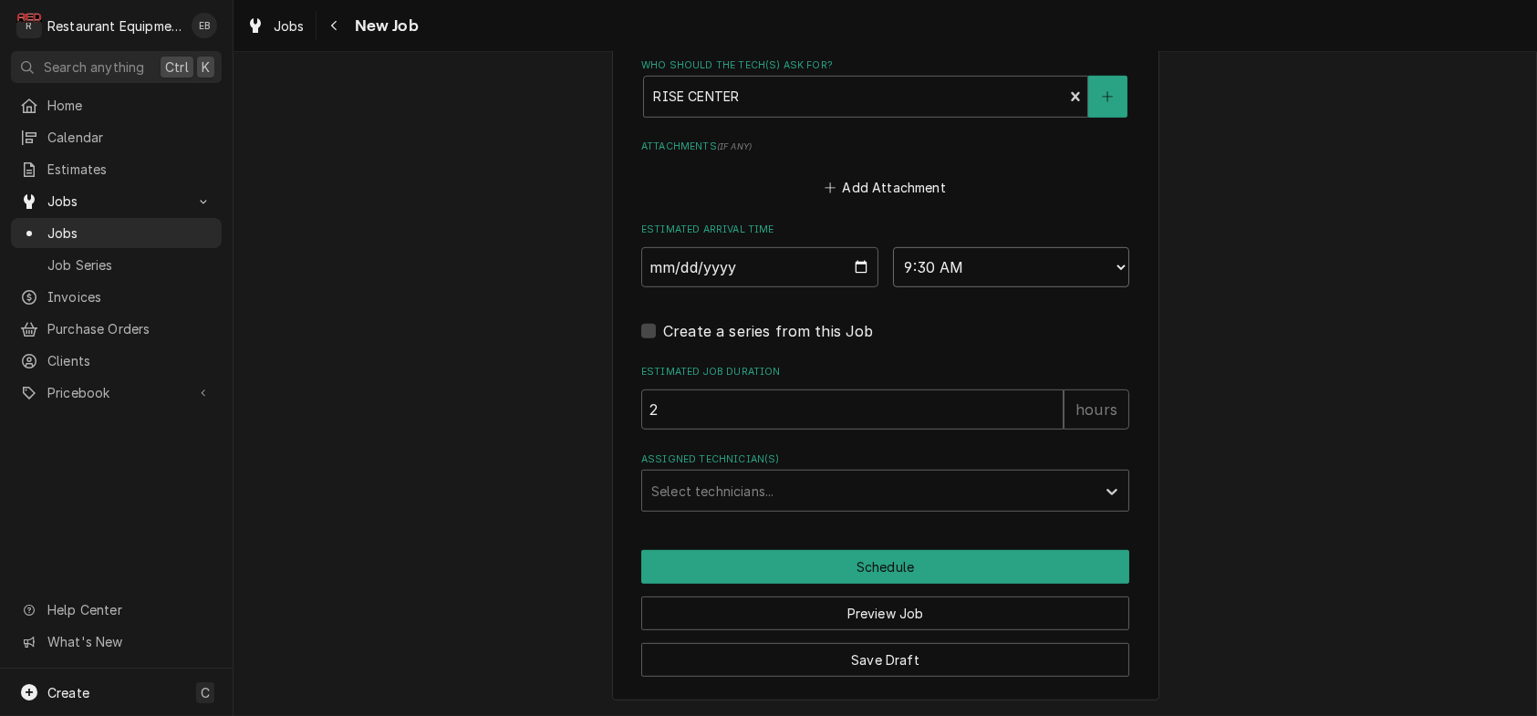
type textarea "x"
click at [749, 507] on div "Assigned Technician(s)" at bounding box center [868, 490] width 435 height 33
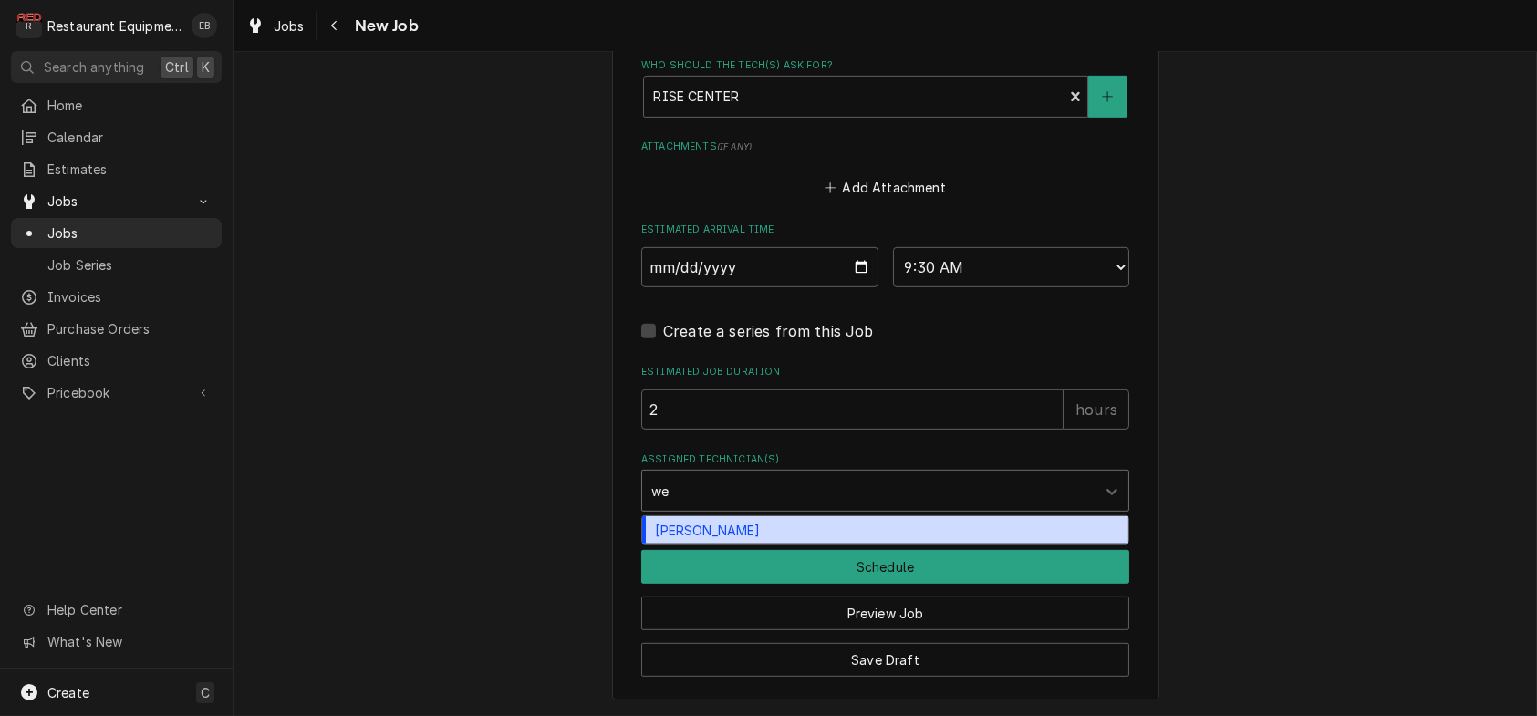
type input "[PERSON_NAME]"
click at [728, 545] on div "[PERSON_NAME]" at bounding box center [885, 530] width 486 height 28
type textarea "x"
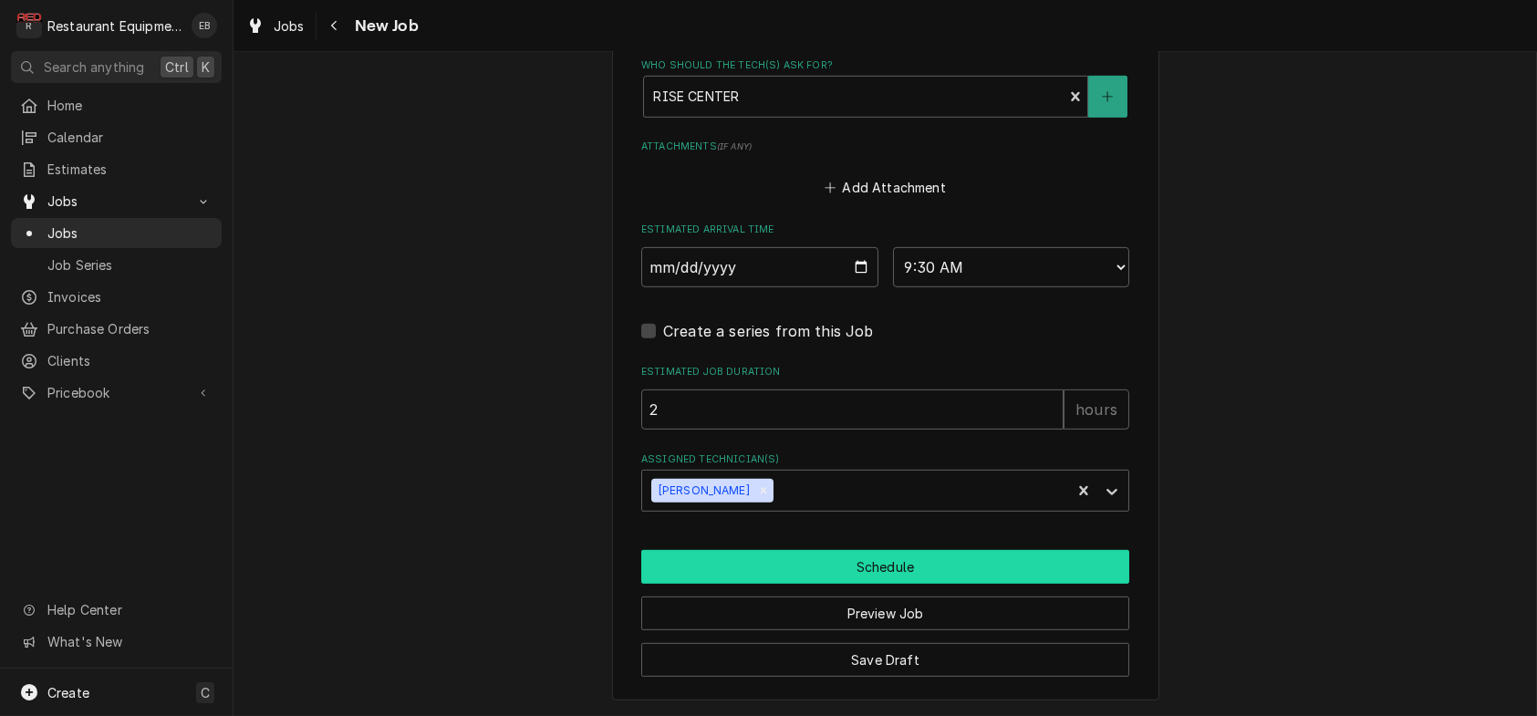
click at [775, 584] on button "Schedule" at bounding box center [885, 567] width 488 height 34
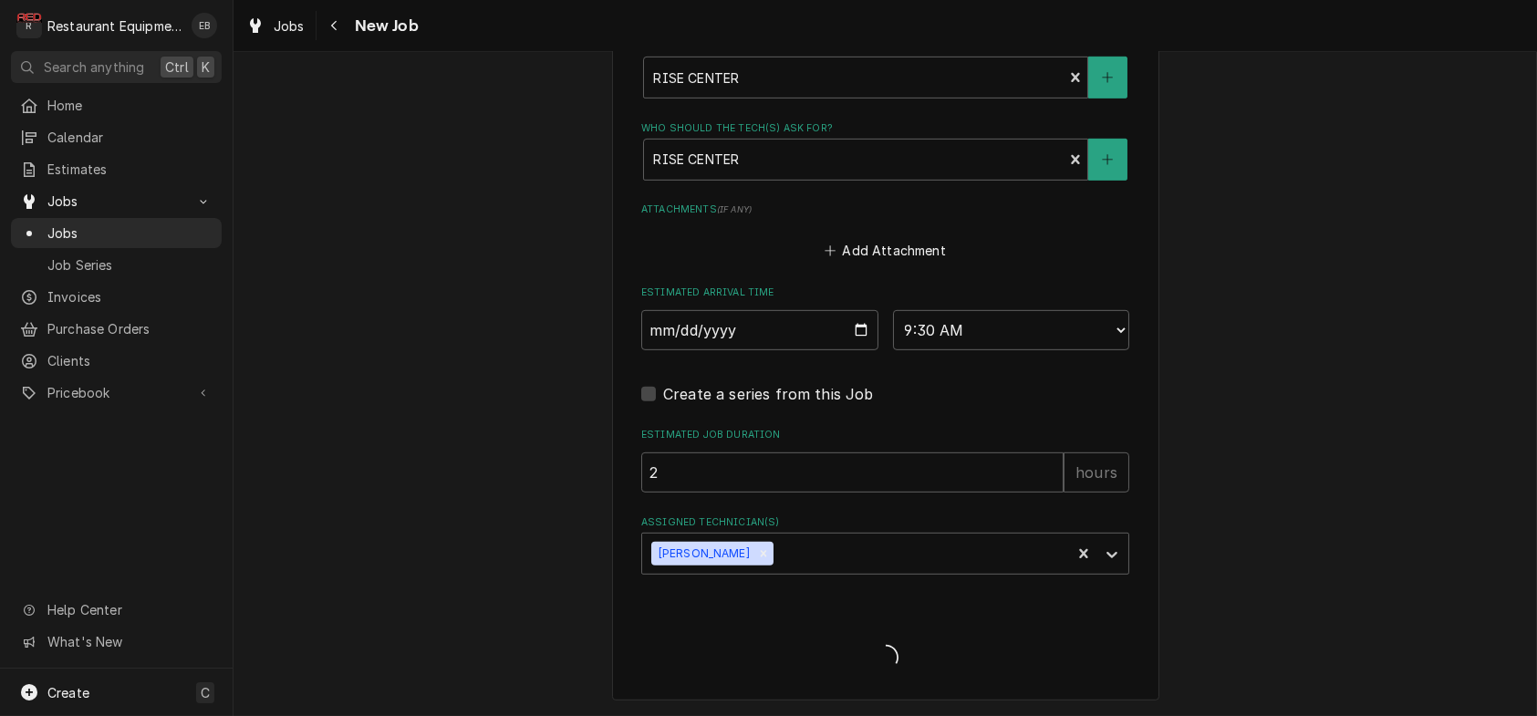
type textarea "x"
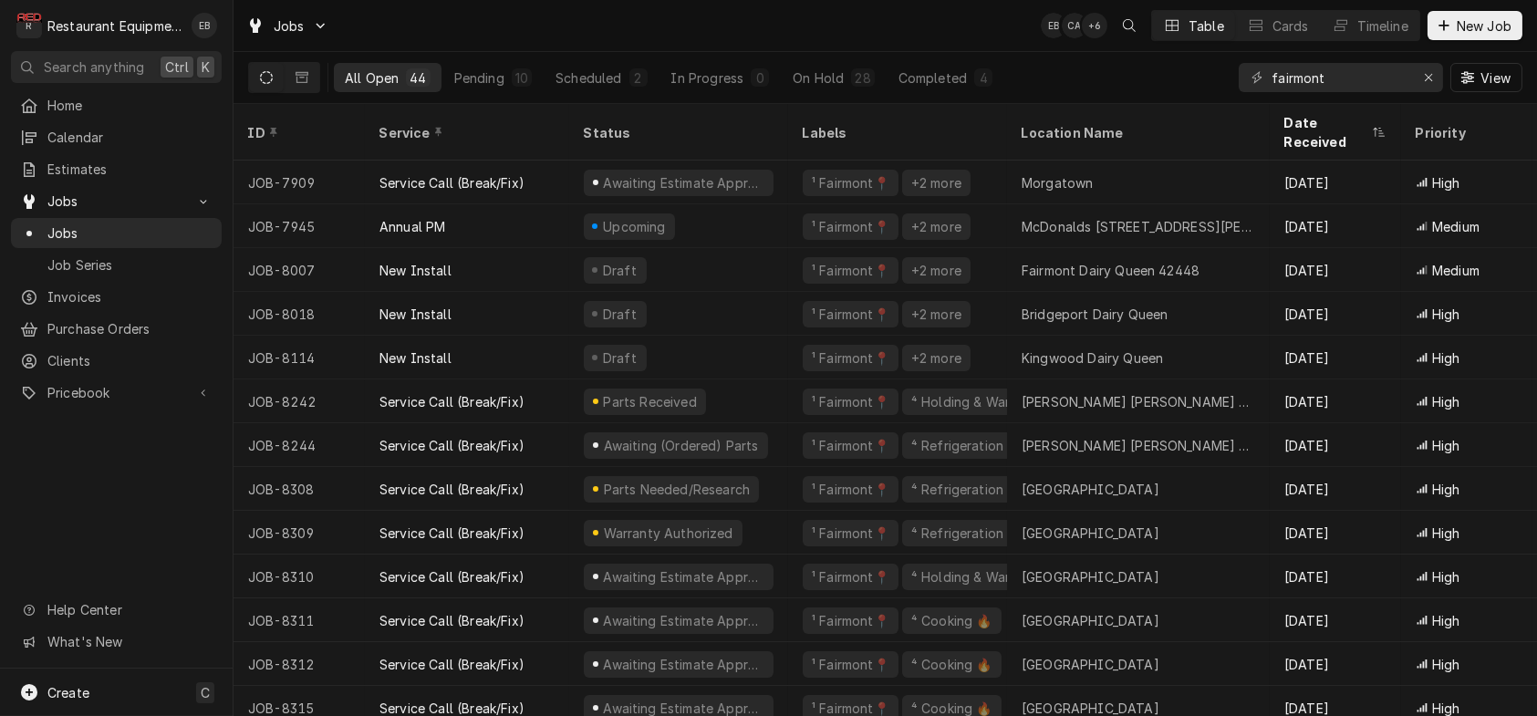
click at [1400, 86] on div "fairmont" at bounding box center [1341, 77] width 204 height 29
click at [1433, 80] on button "Erase input" at bounding box center [1428, 77] width 29 height 29
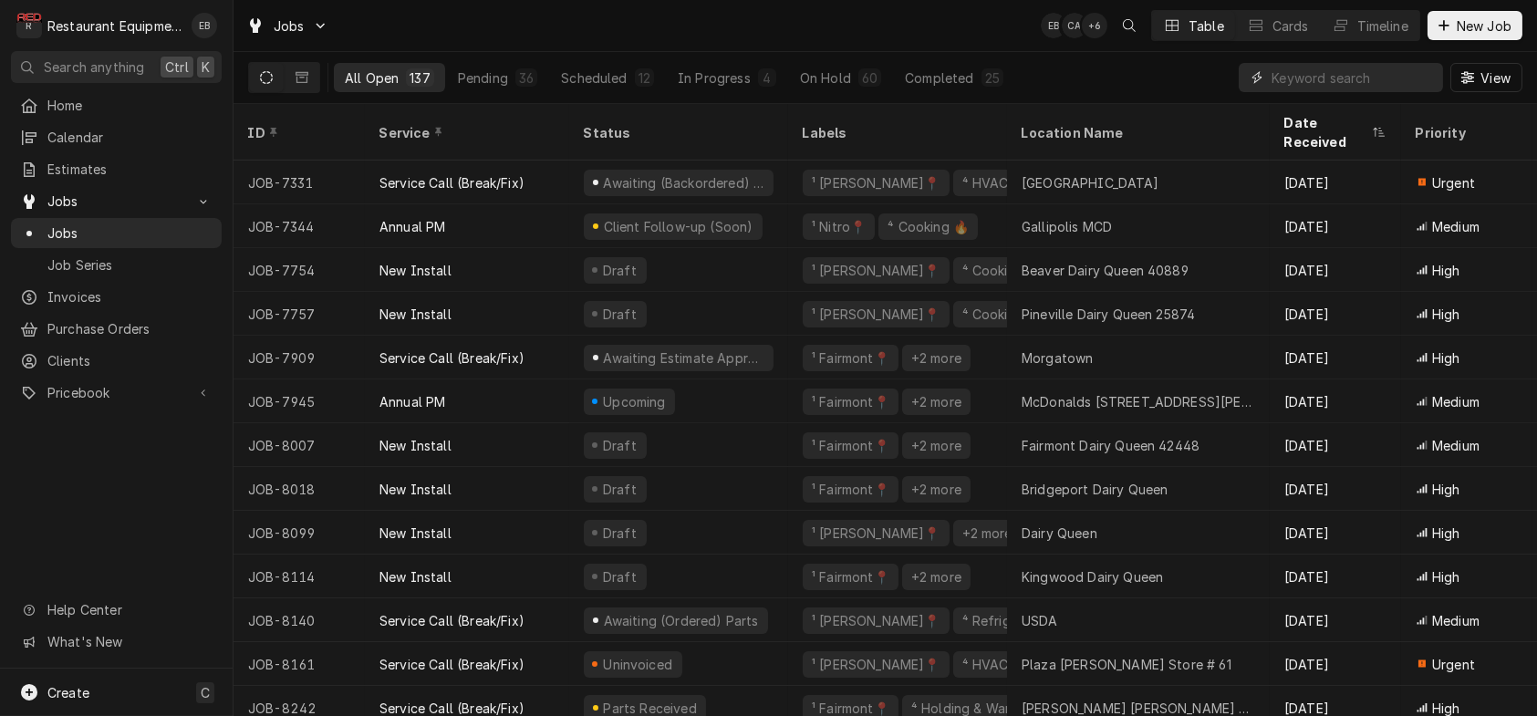
click at [1341, 84] on input "Dynamic Content Wrapper" at bounding box center [1353, 77] width 162 height 29
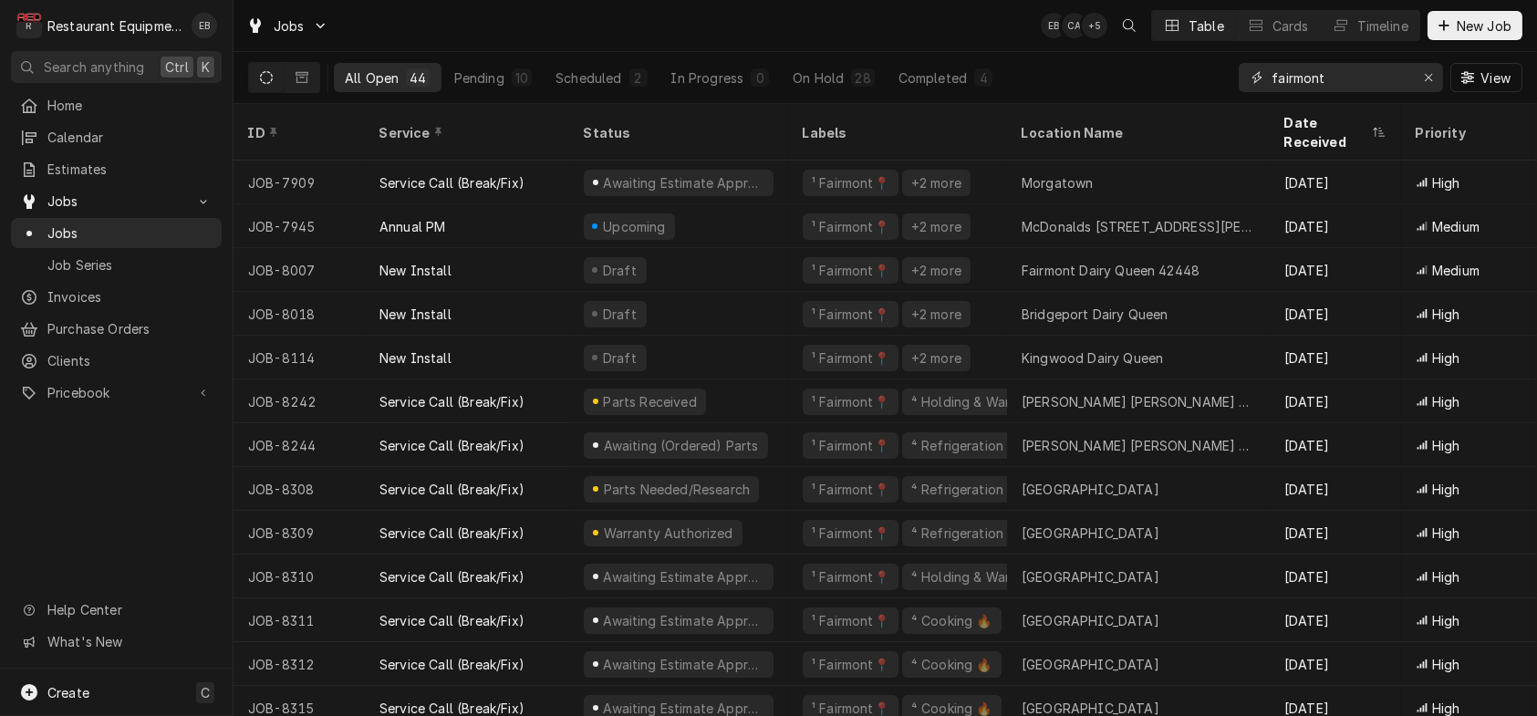
type input "fairmont"
click at [1160, 89] on div "All Open 44 Pending 10 Scheduled 2 In Progress 0 On Hold 28 Completed 4 fairmon…" at bounding box center [885, 77] width 1274 height 51
click at [1453, 21] on span "New Job" at bounding box center [1484, 25] width 62 height 19
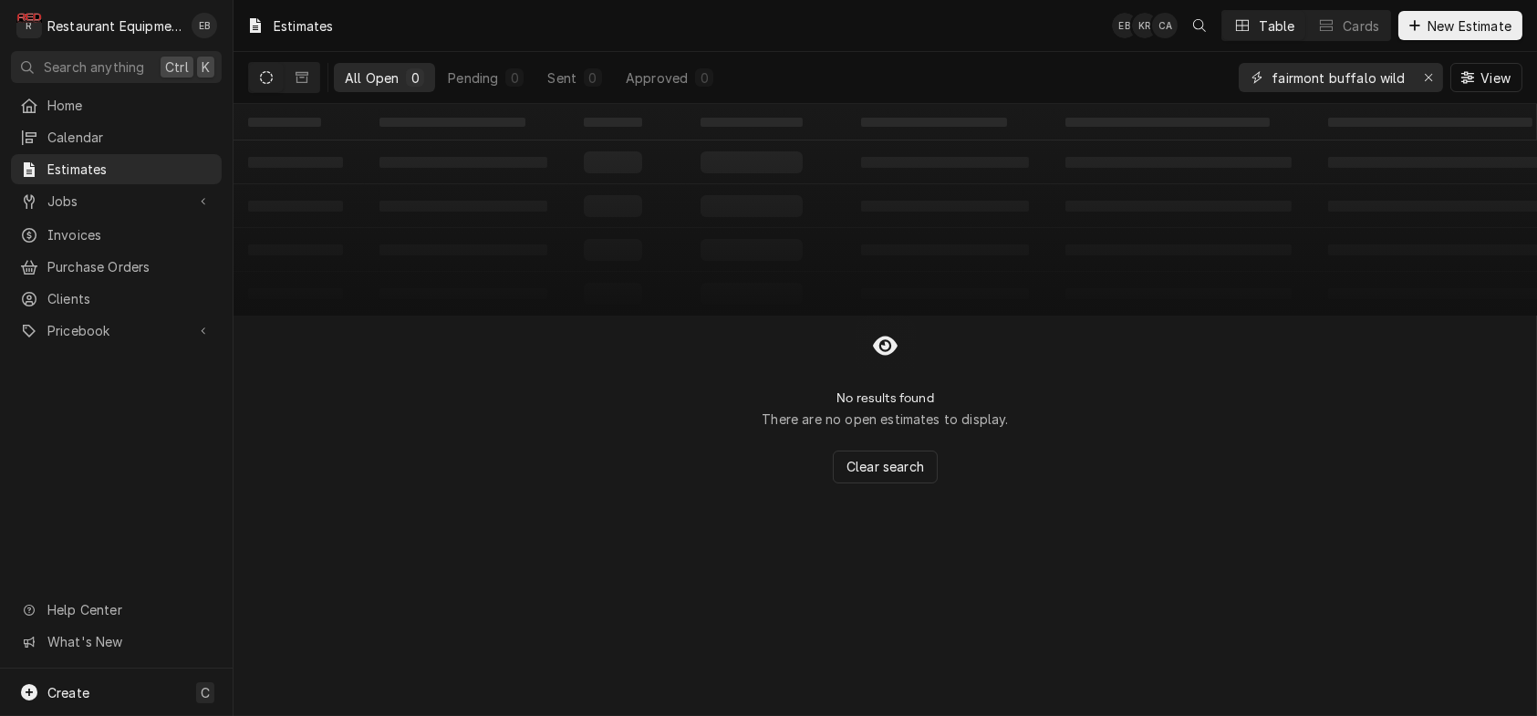
drag, startPoint x: 1224, startPoint y: 113, endPoint x: 1172, endPoint y: 116, distance: 52.1
click at [1153, 122] on div "Estimates EB KR CA Table Cards New Estimate All Open 0 Pending 0 Sent 0 Approve…" at bounding box center [886, 358] width 1304 height 716
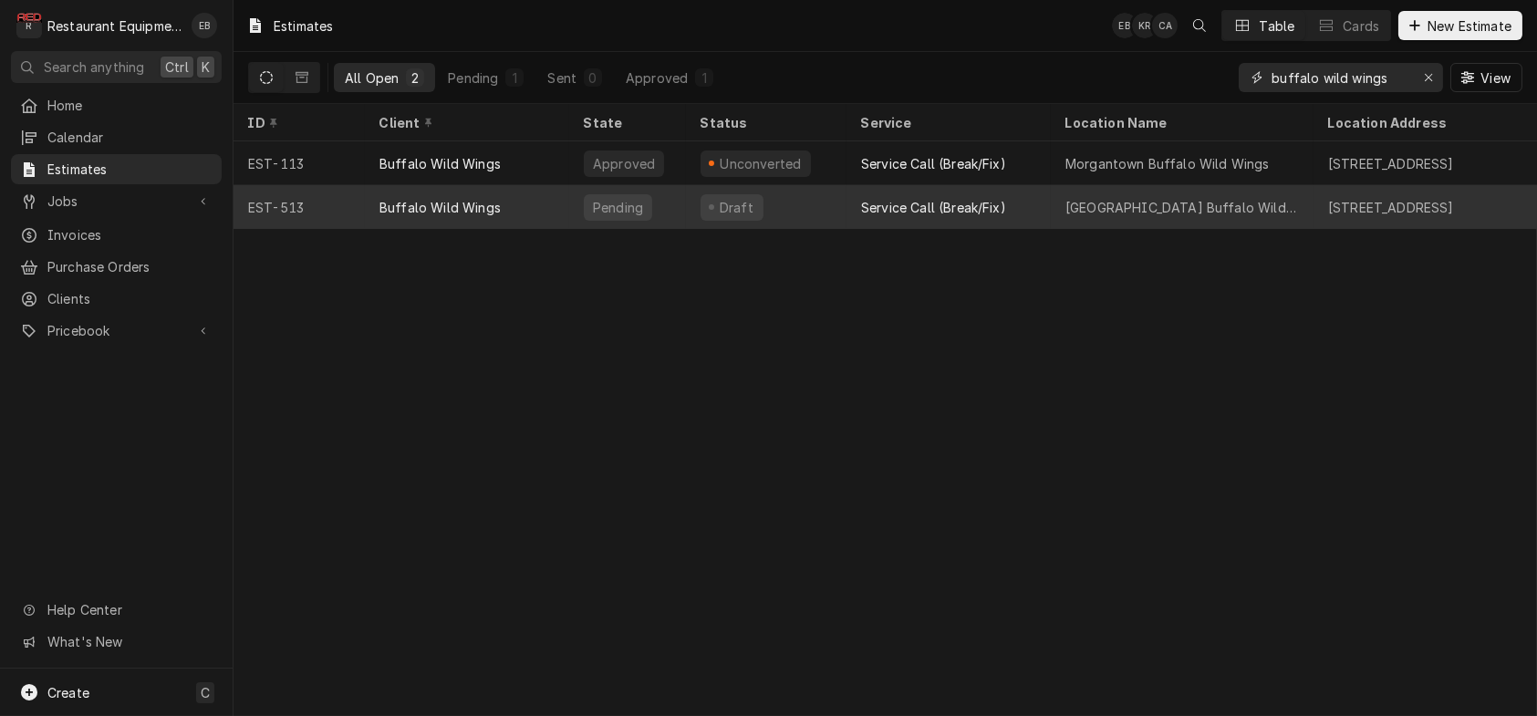
type input "buffalo wild wings"
click at [1006, 211] on div "Service Call (Break/Fix)" at bounding box center [933, 207] width 145 height 19
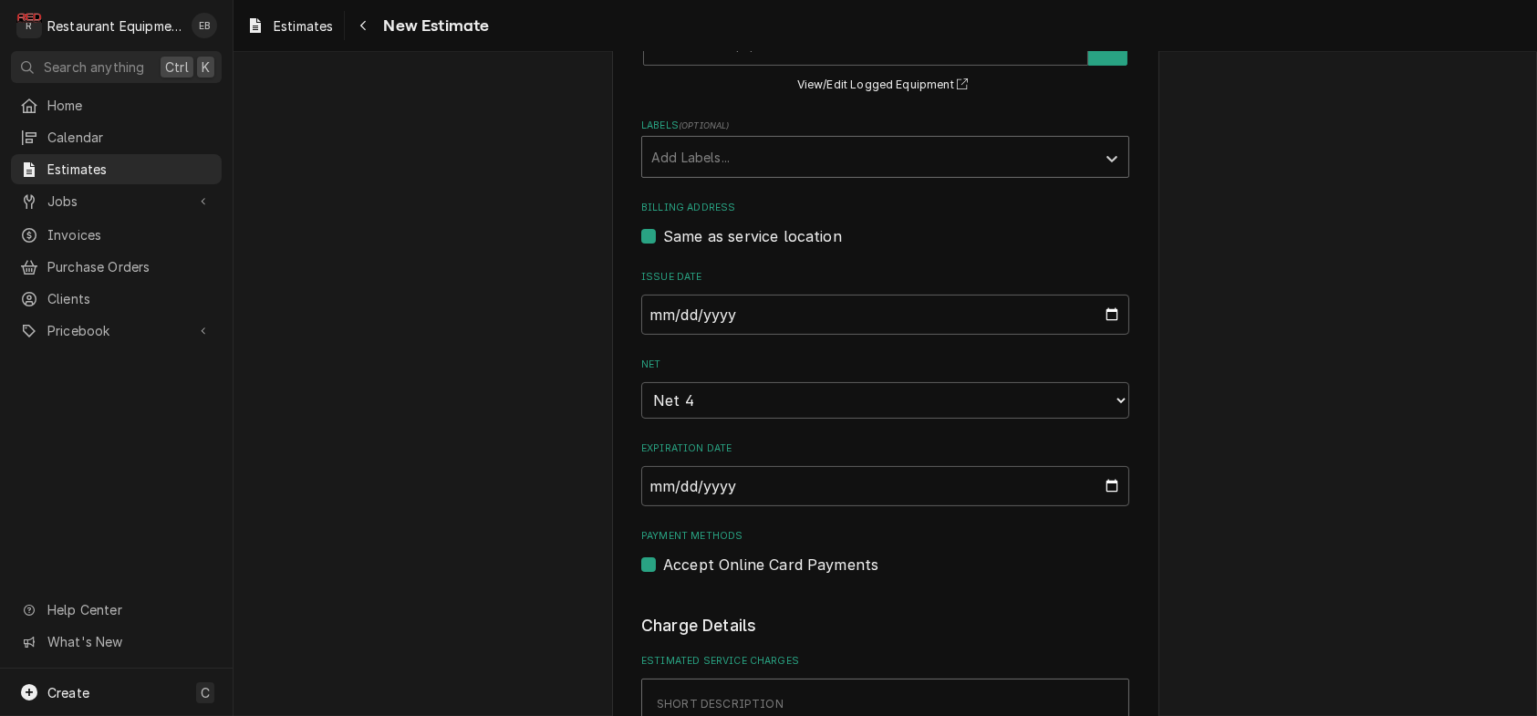
scroll to position [1277, 0]
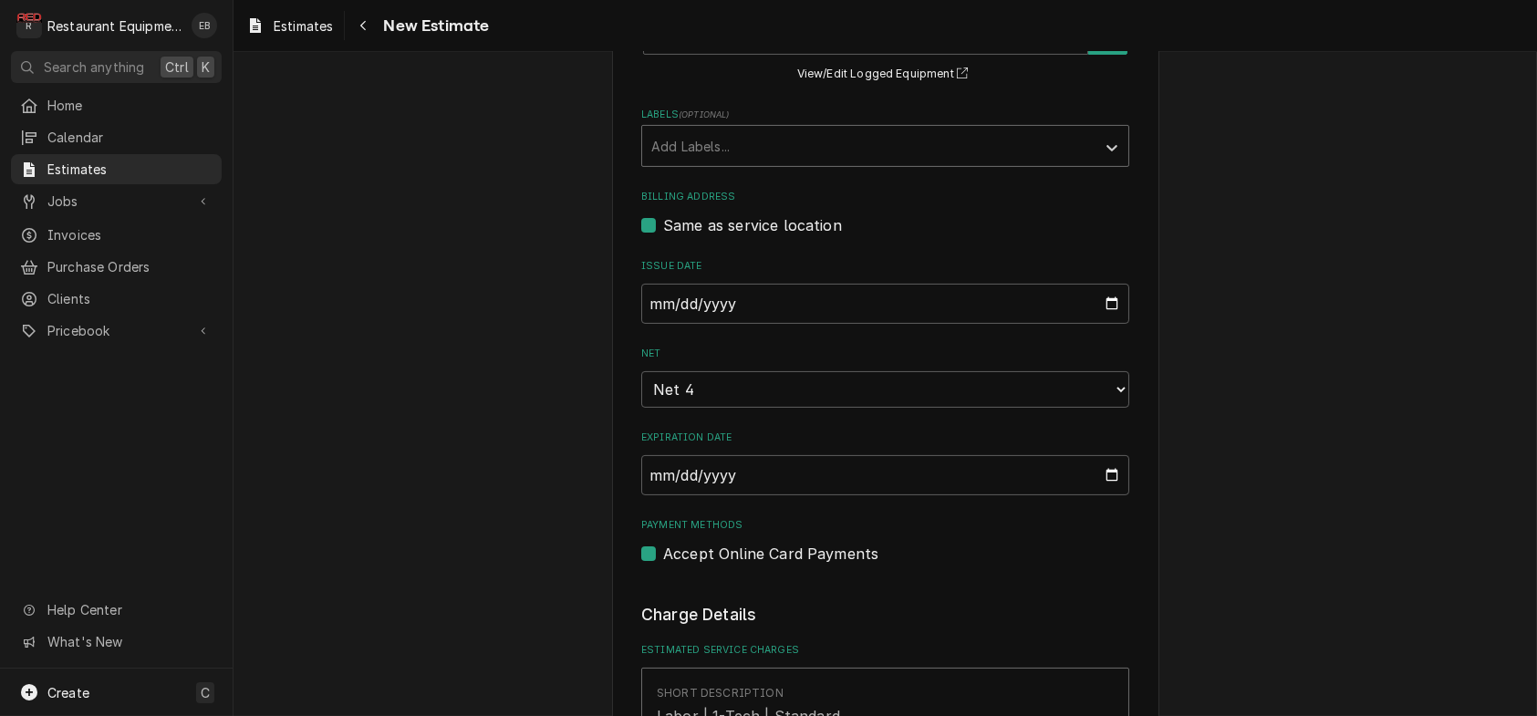
click at [823, 162] on div "Labels" at bounding box center [868, 146] width 435 height 33
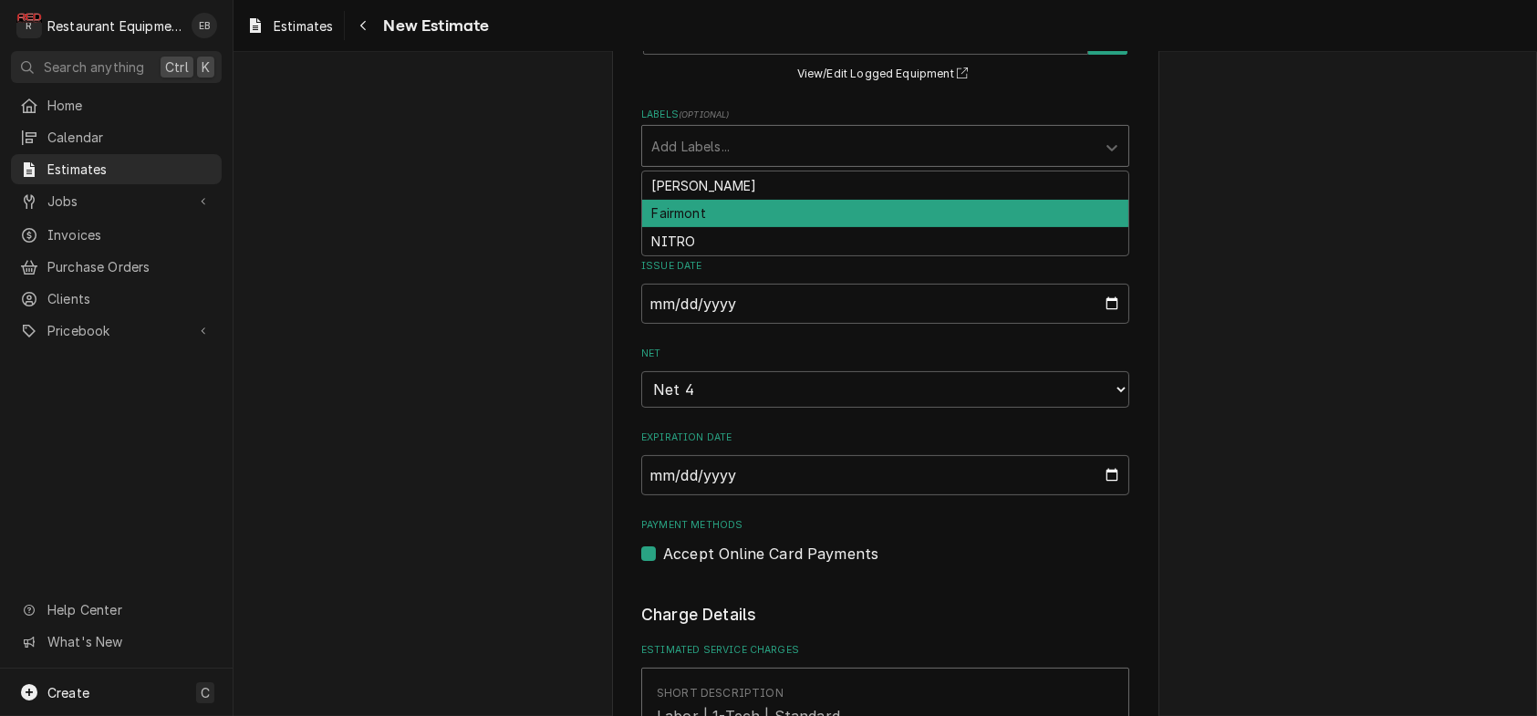
click at [758, 228] on div "Fairmont" at bounding box center [885, 214] width 486 height 28
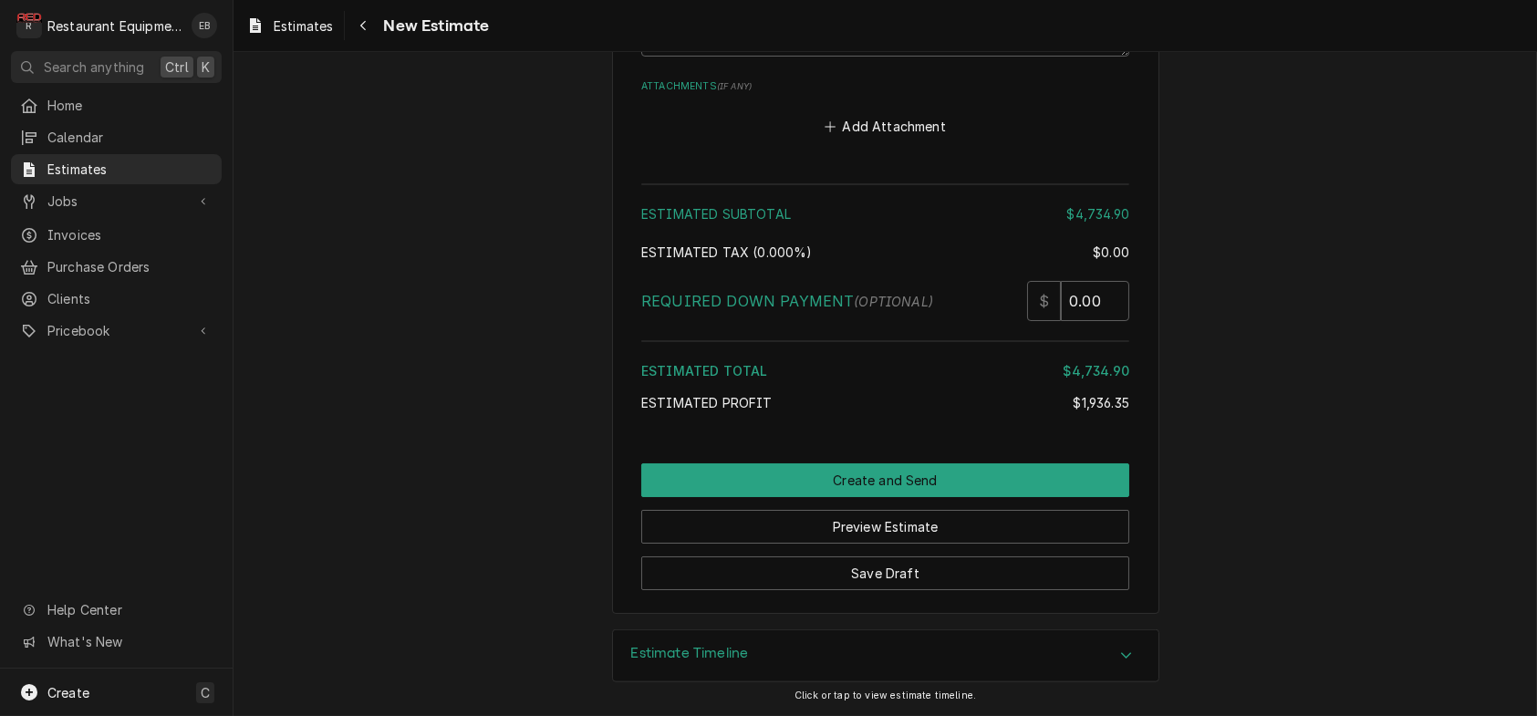
scroll to position [5349, 0]
click at [944, 566] on button "Save Draft" at bounding box center [885, 573] width 488 height 34
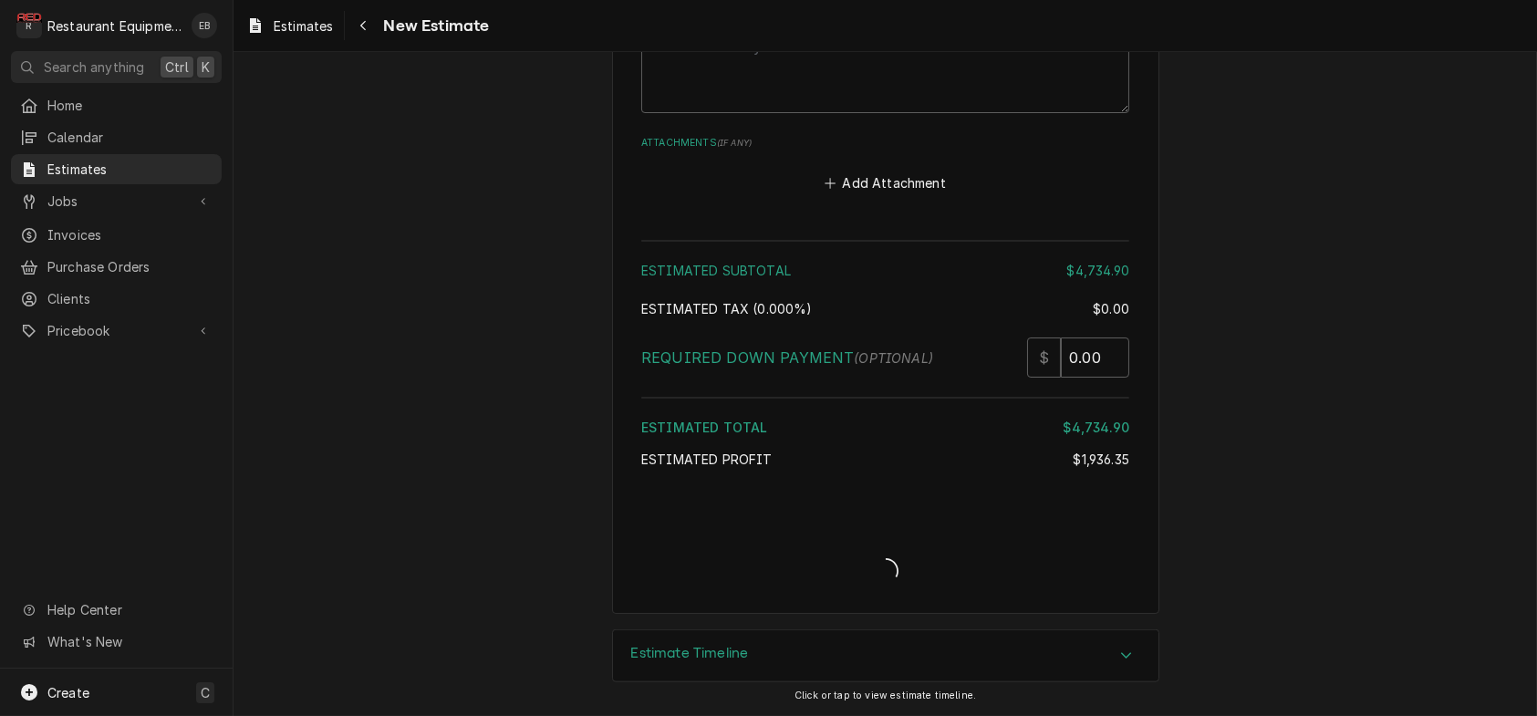
type textarea "x"
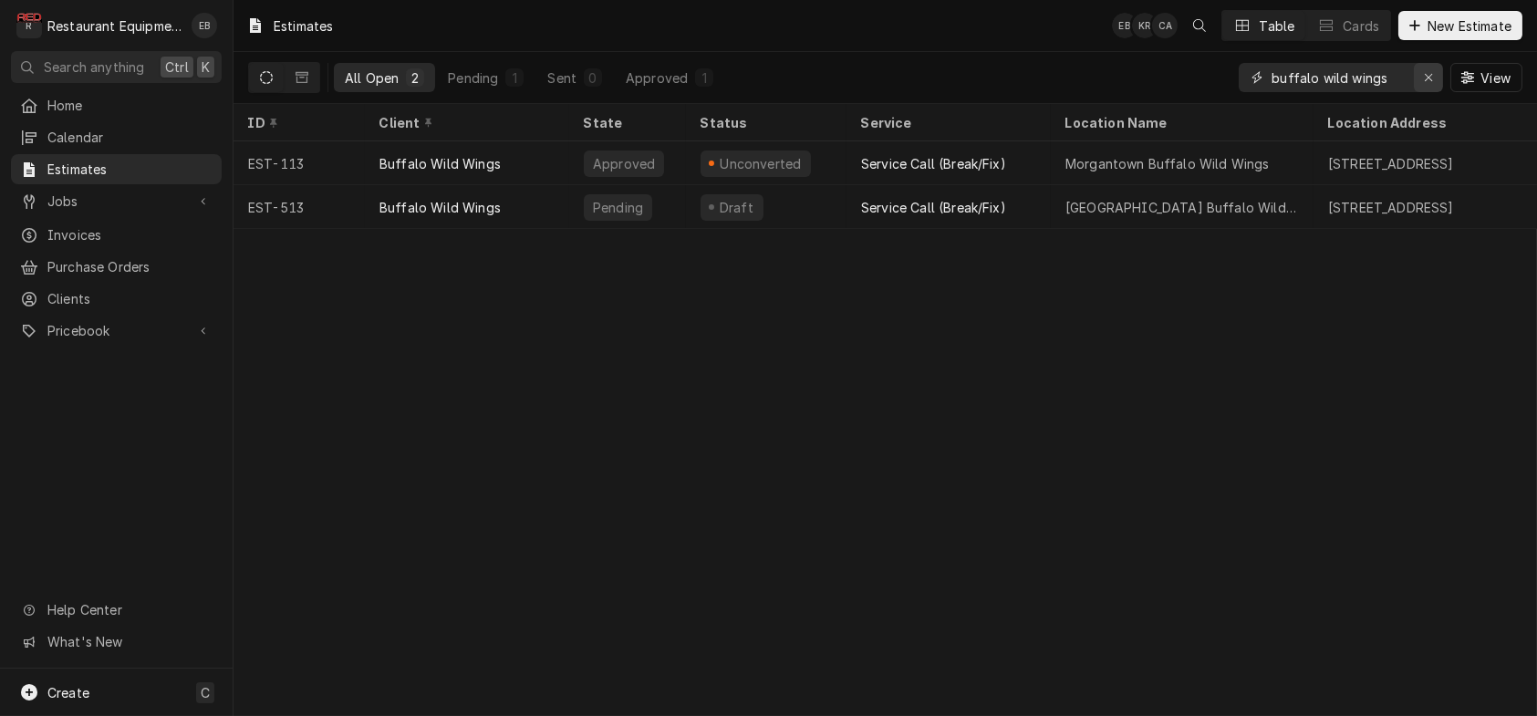
click at [1429, 85] on div "Erase input" at bounding box center [1428, 77] width 18 height 18
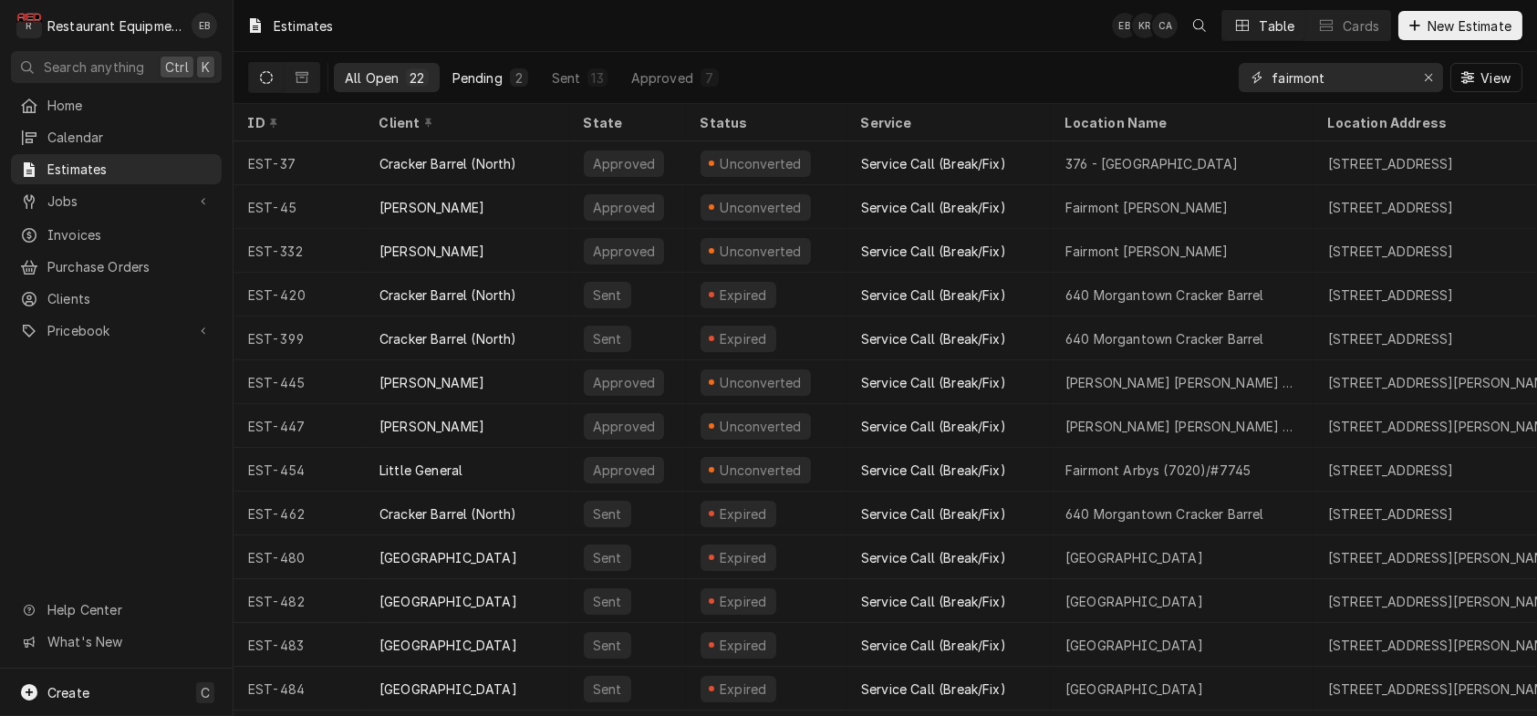
type input "fairmont"
click at [503, 81] on div "Pending" at bounding box center [477, 77] width 50 height 19
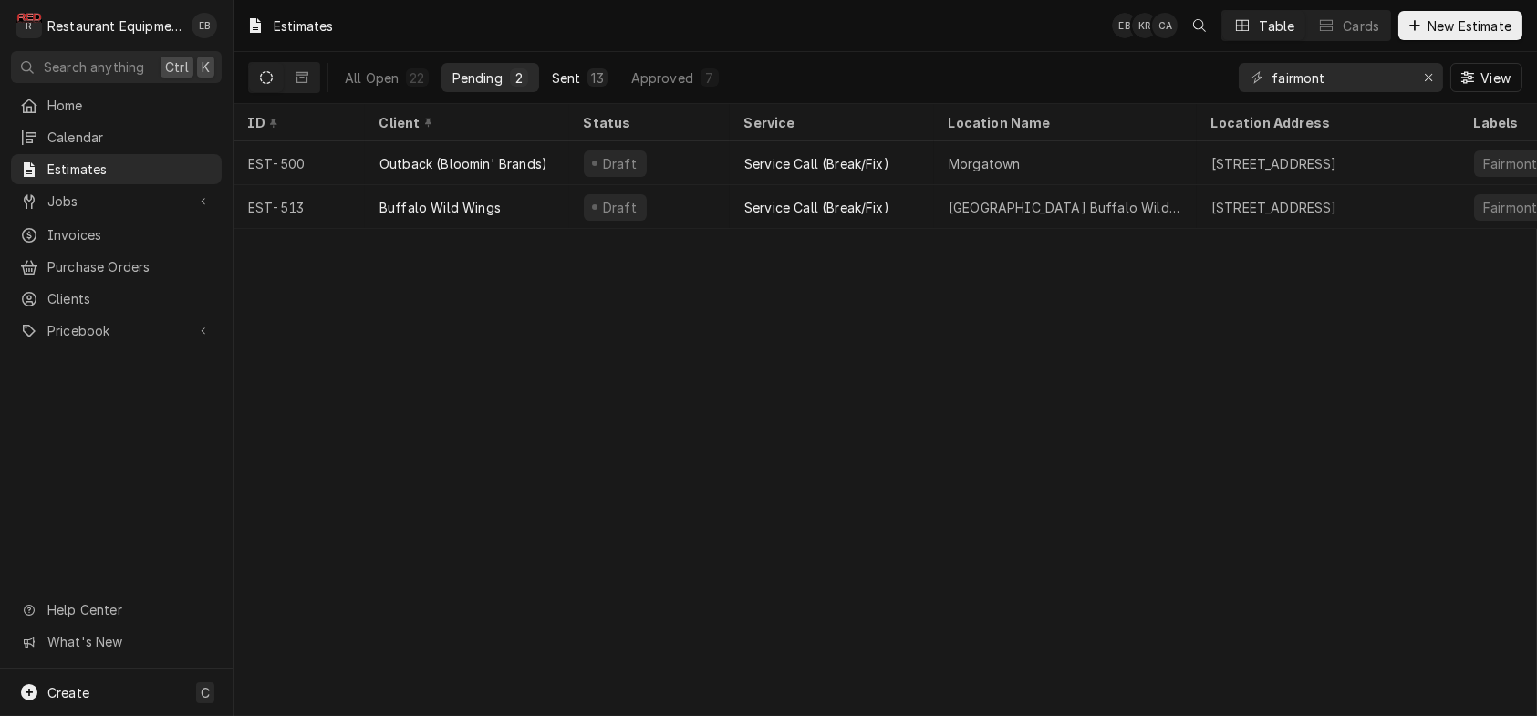
click at [581, 78] on div "Sent" at bounding box center [566, 77] width 29 height 19
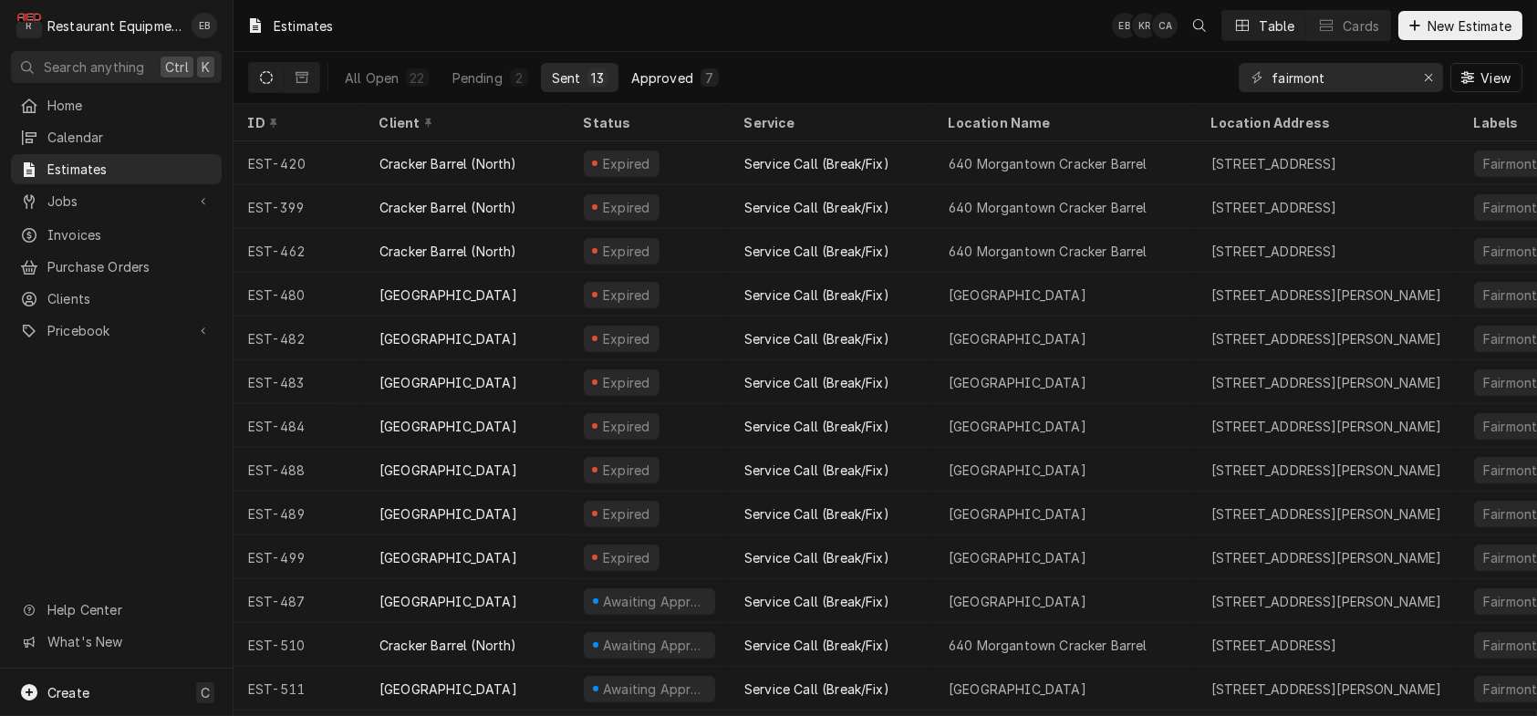
click at [693, 78] on div "Approved" at bounding box center [662, 77] width 62 height 19
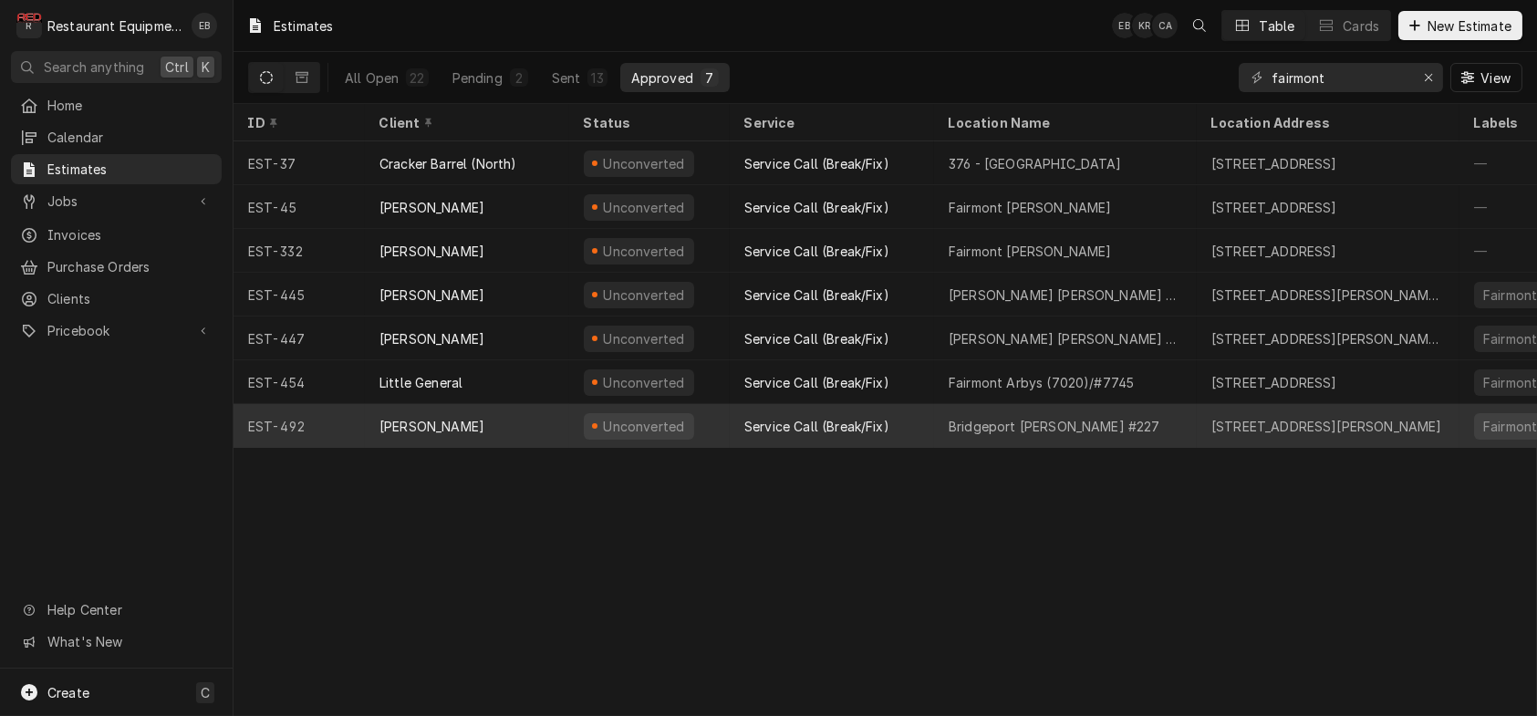
click at [787, 430] on div "Service Call (Break/Fix)" at bounding box center [816, 426] width 145 height 19
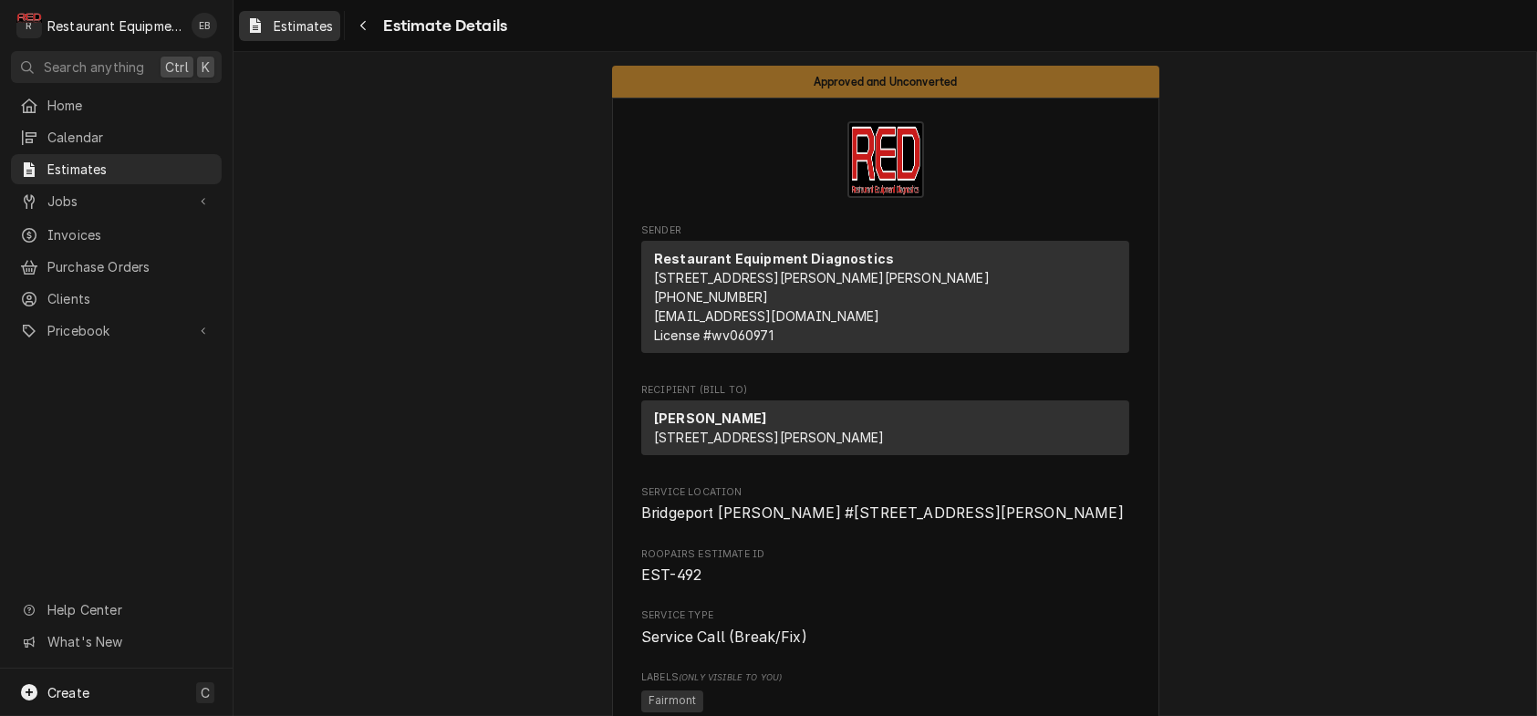
click at [333, 23] on span "Estimates" at bounding box center [303, 25] width 59 height 19
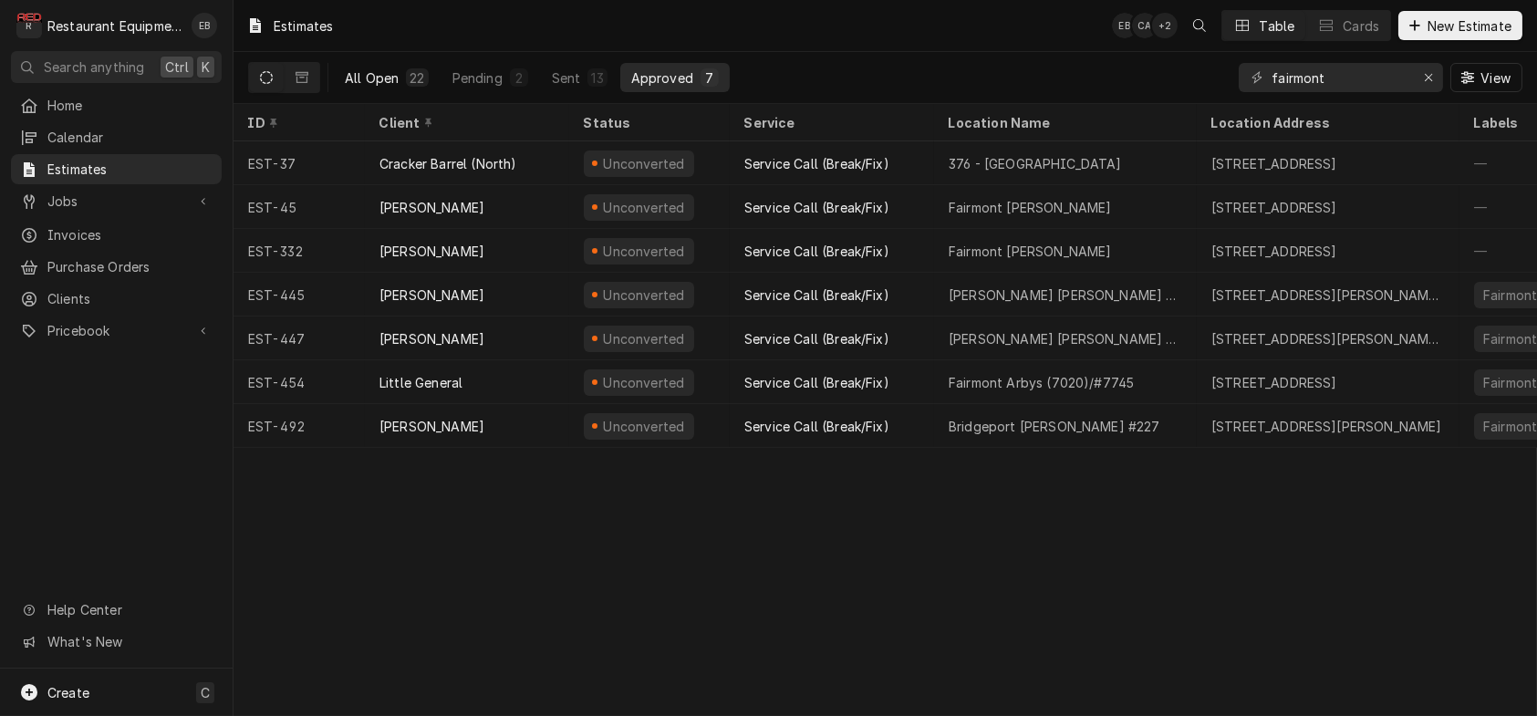
click at [377, 79] on div "All Open" at bounding box center [372, 77] width 54 height 19
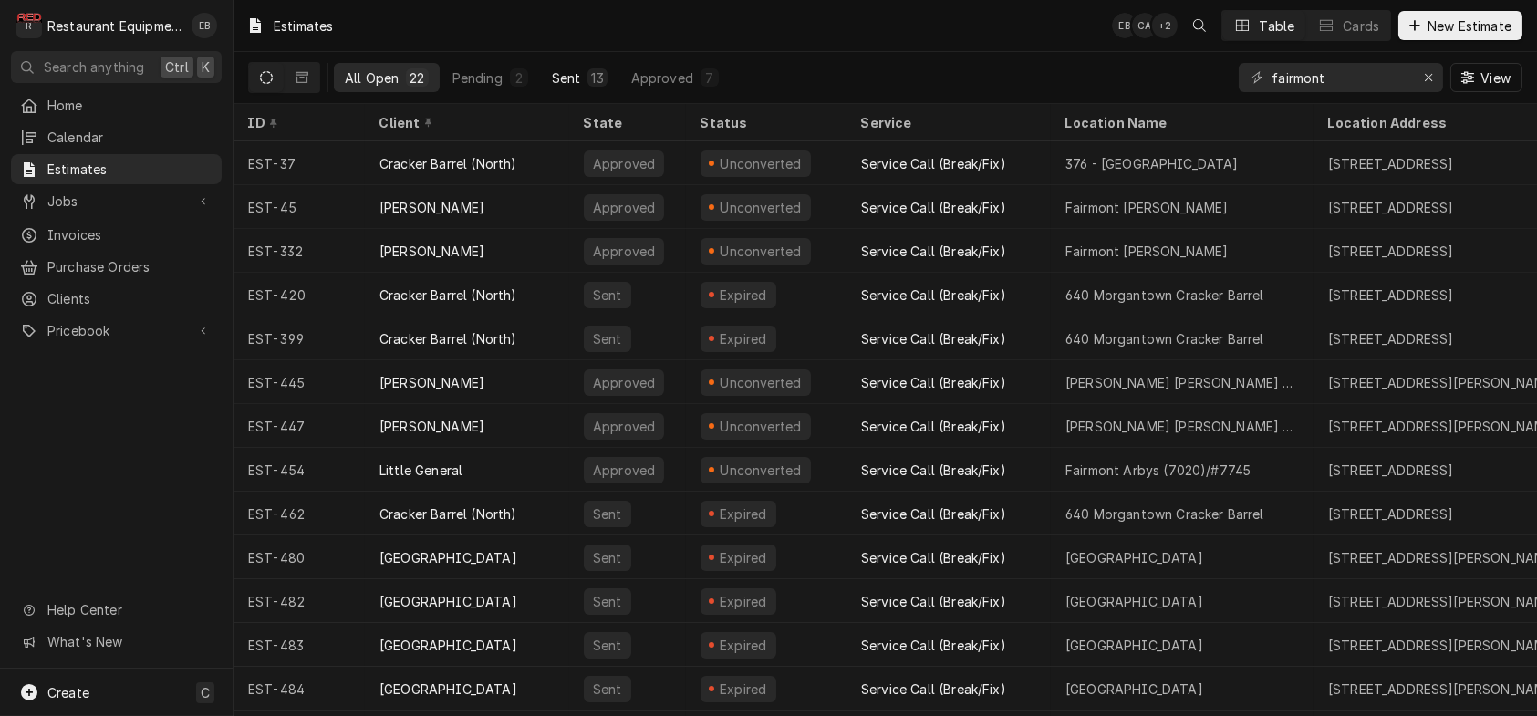
click at [581, 87] on div "Sent" at bounding box center [566, 77] width 29 height 19
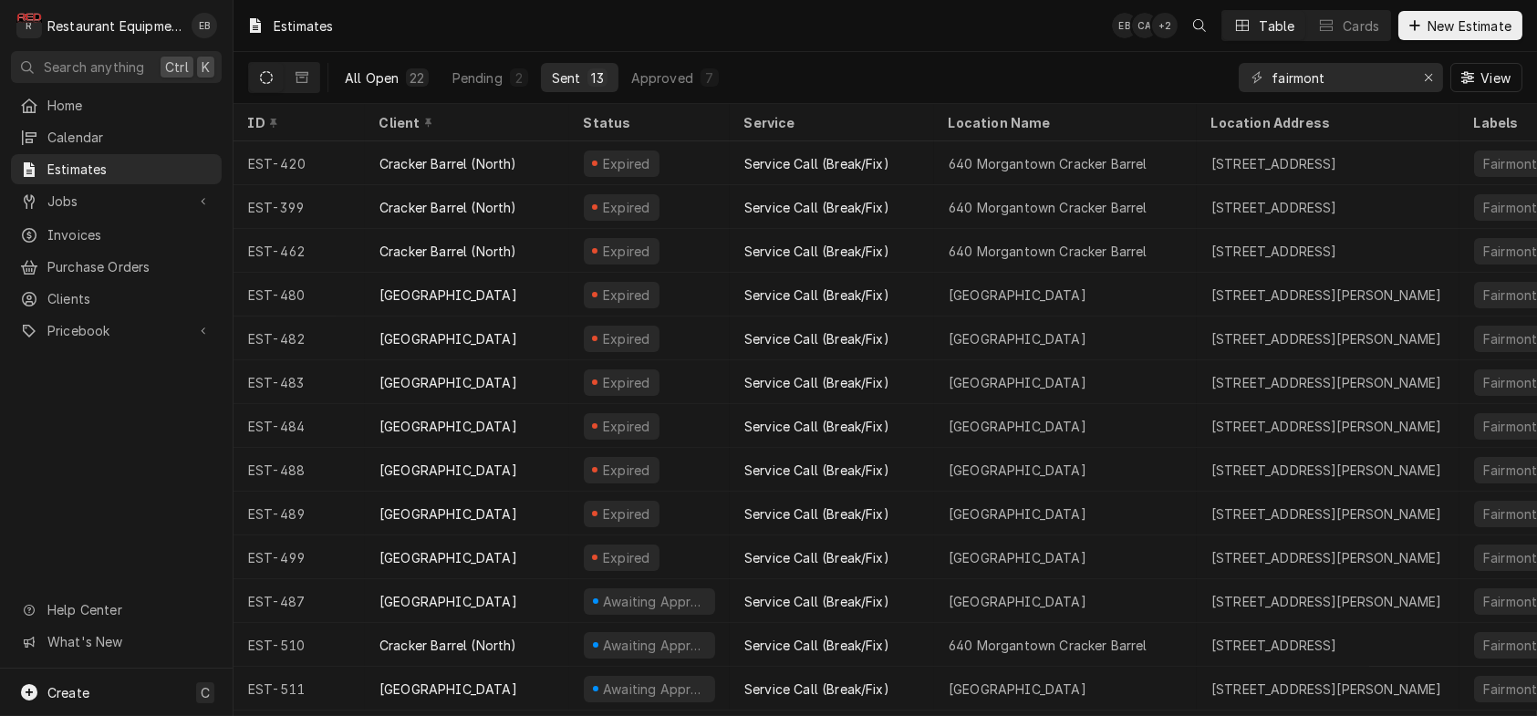
click at [424, 78] on div "22" at bounding box center [417, 77] width 15 height 19
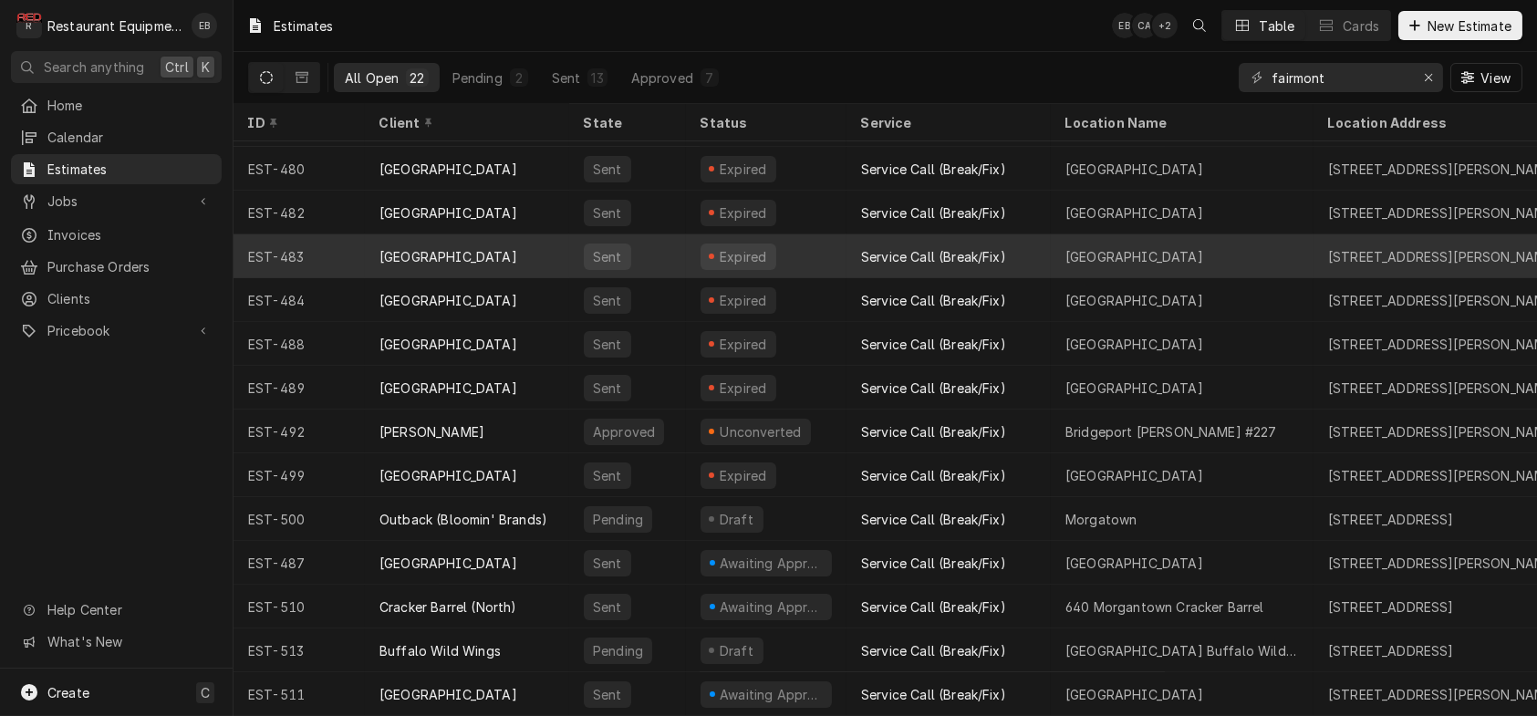
scroll to position [408, 0]
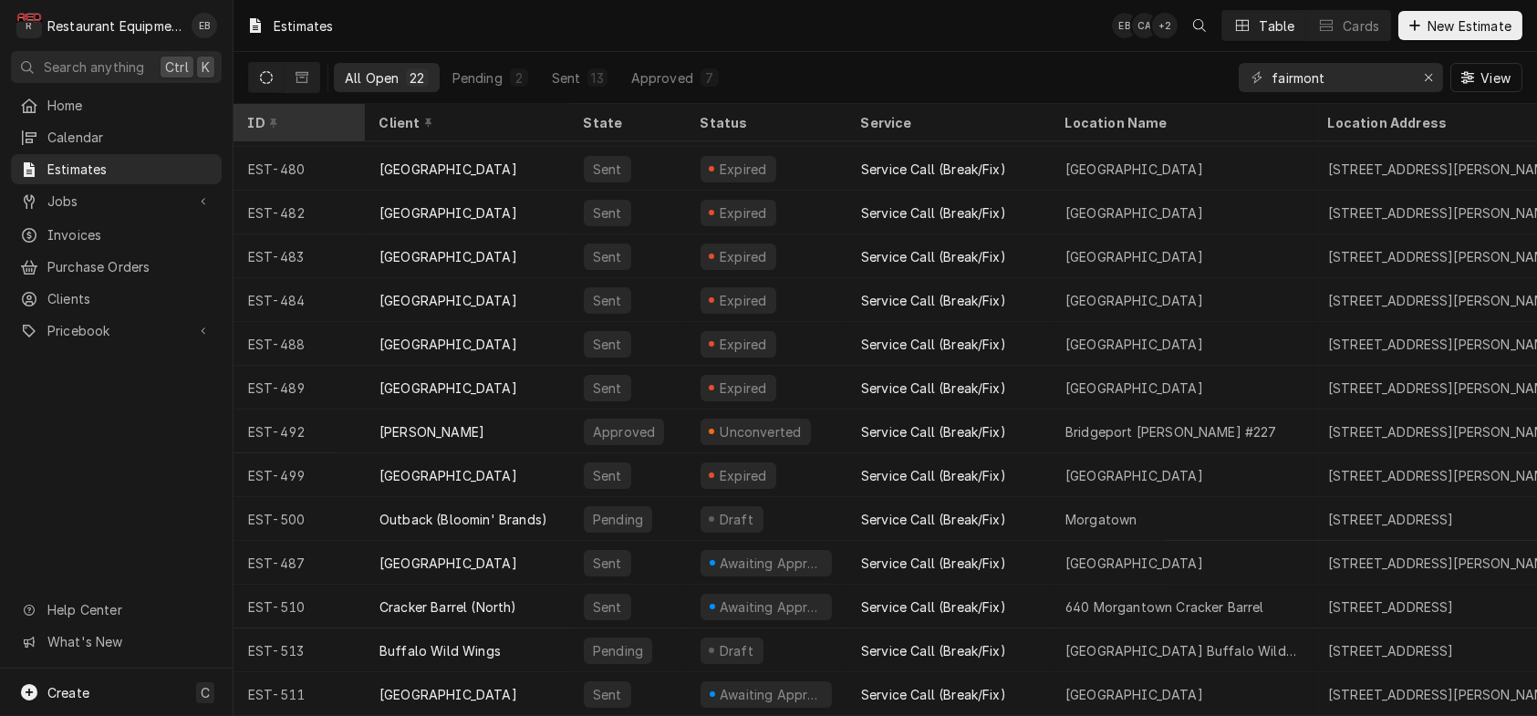
click at [302, 125] on div "ID" at bounding box center [297, 122] width 99 height 19
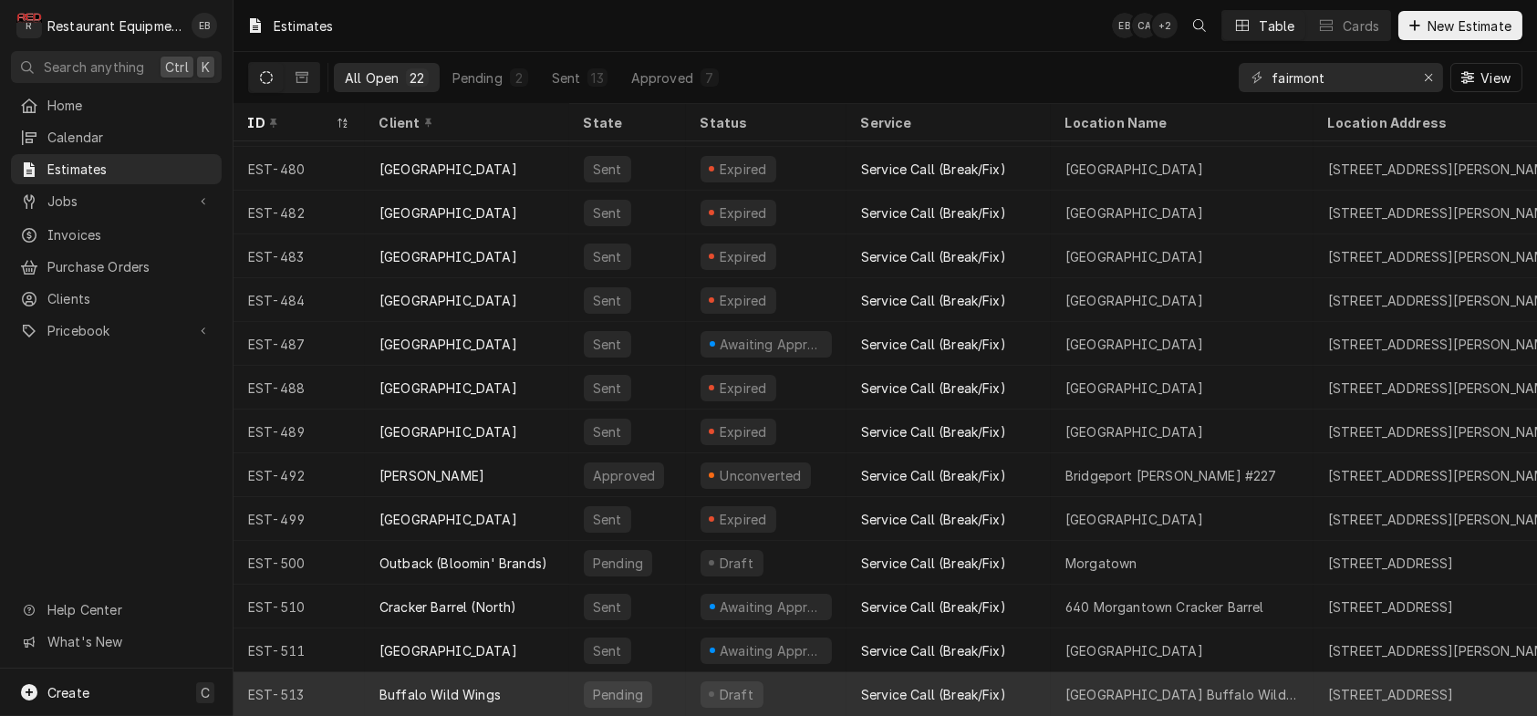
drag, startPoint x: 680, startPoint y: 637, endPoint x: 493, endPoint y: 661, distance: 188.6
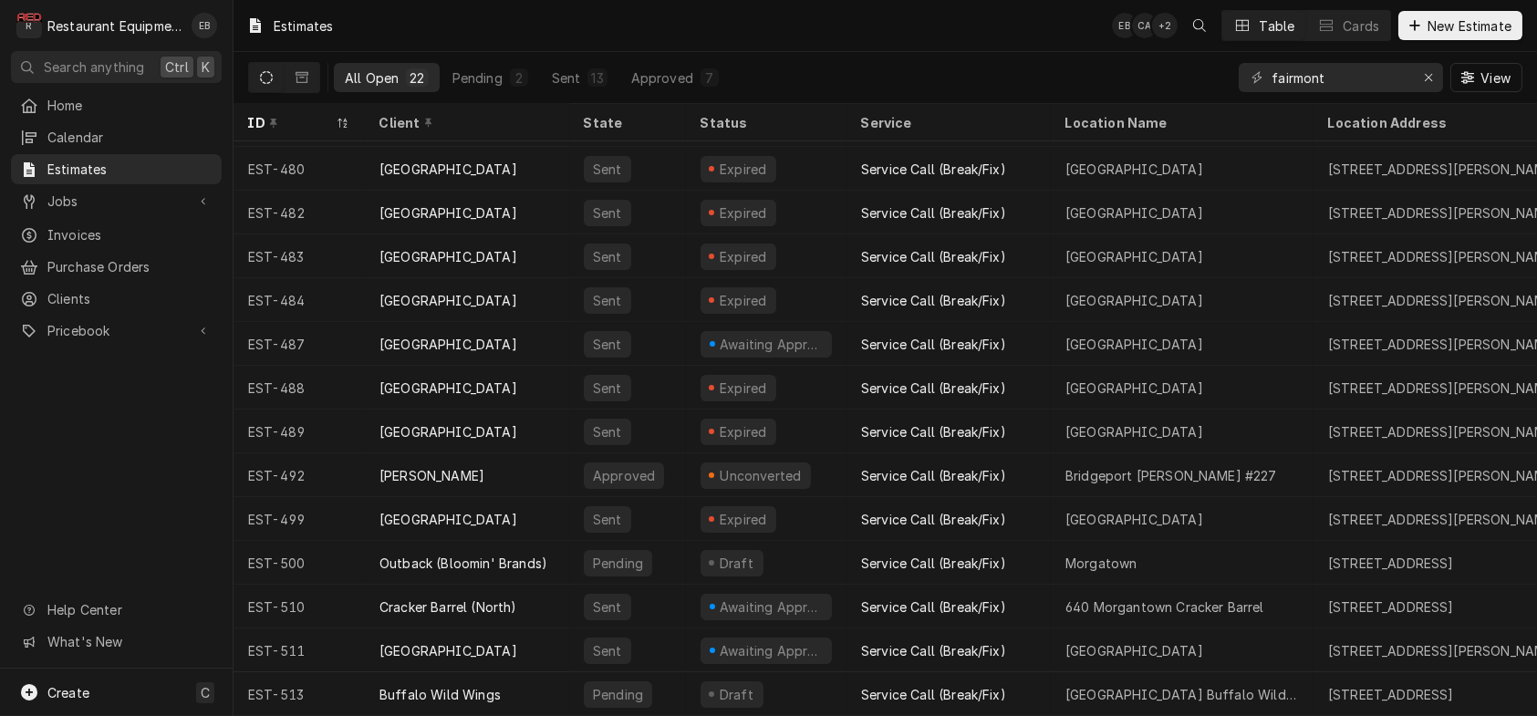
drag, startPoint x: 493, startPoint y: 661, endPoint x: 119, endPoint y: 490, distance: 411.4
click at [119, 490] on div "Home Calendar Estimates Jobs Jobs Job Series Invoices Purchase Orders Clients P…" at bounding box center [116, 379] width 233 height 578
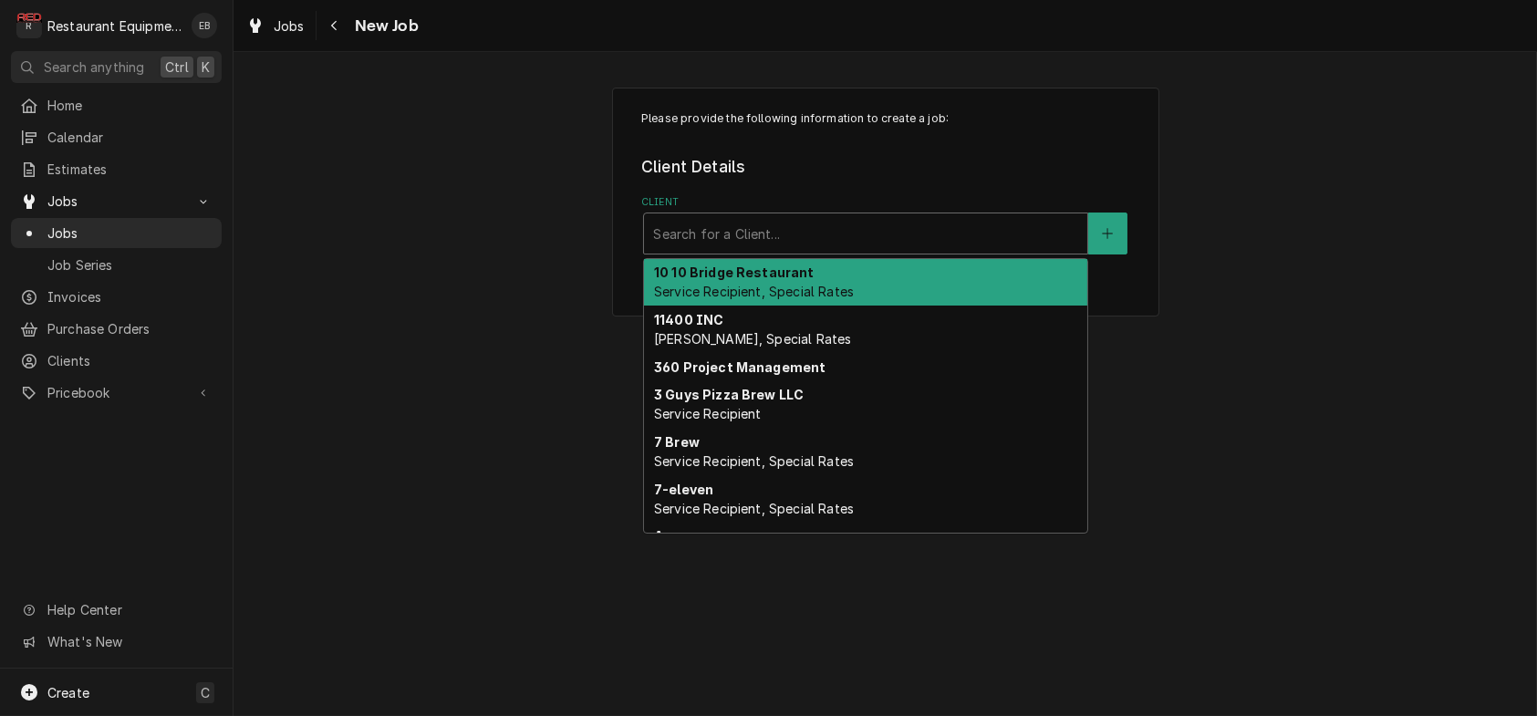
click at [854, 250] on div "Client" at bounding box center [865, 233] width 425 height 33
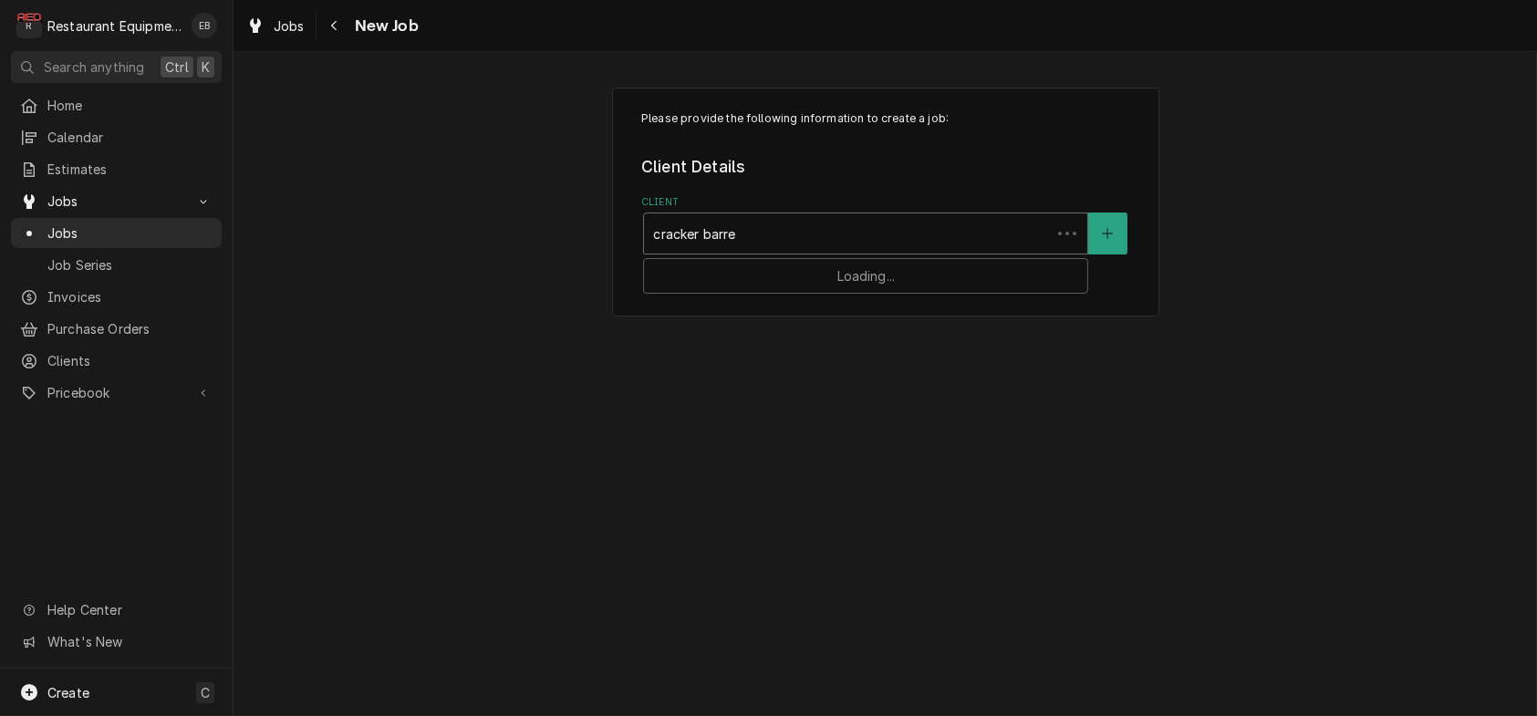
type input "cracker barrel"
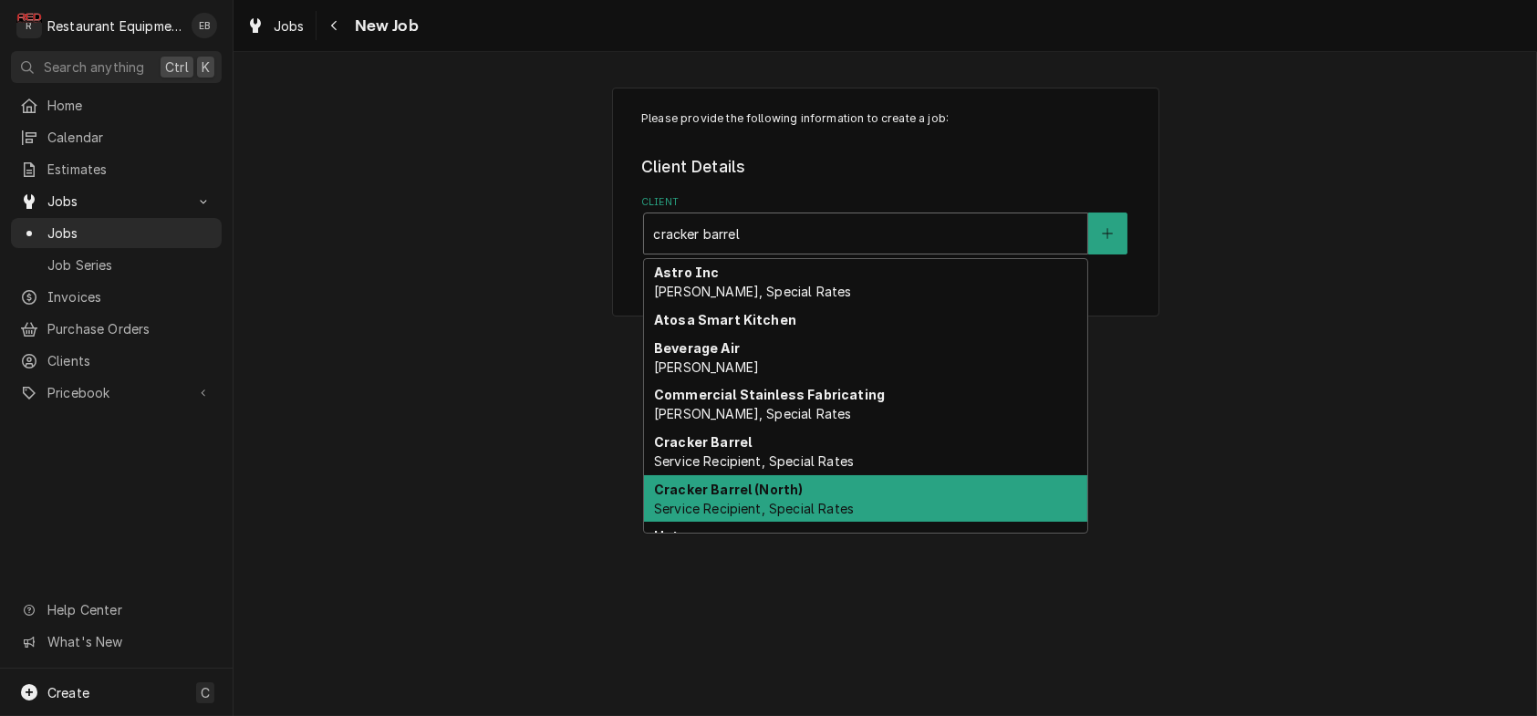
click at [830, 523] on div "Cracker Barrel (North) Service Recipient, Special Rates" at bounding box center [865, 498] width 443 height 47
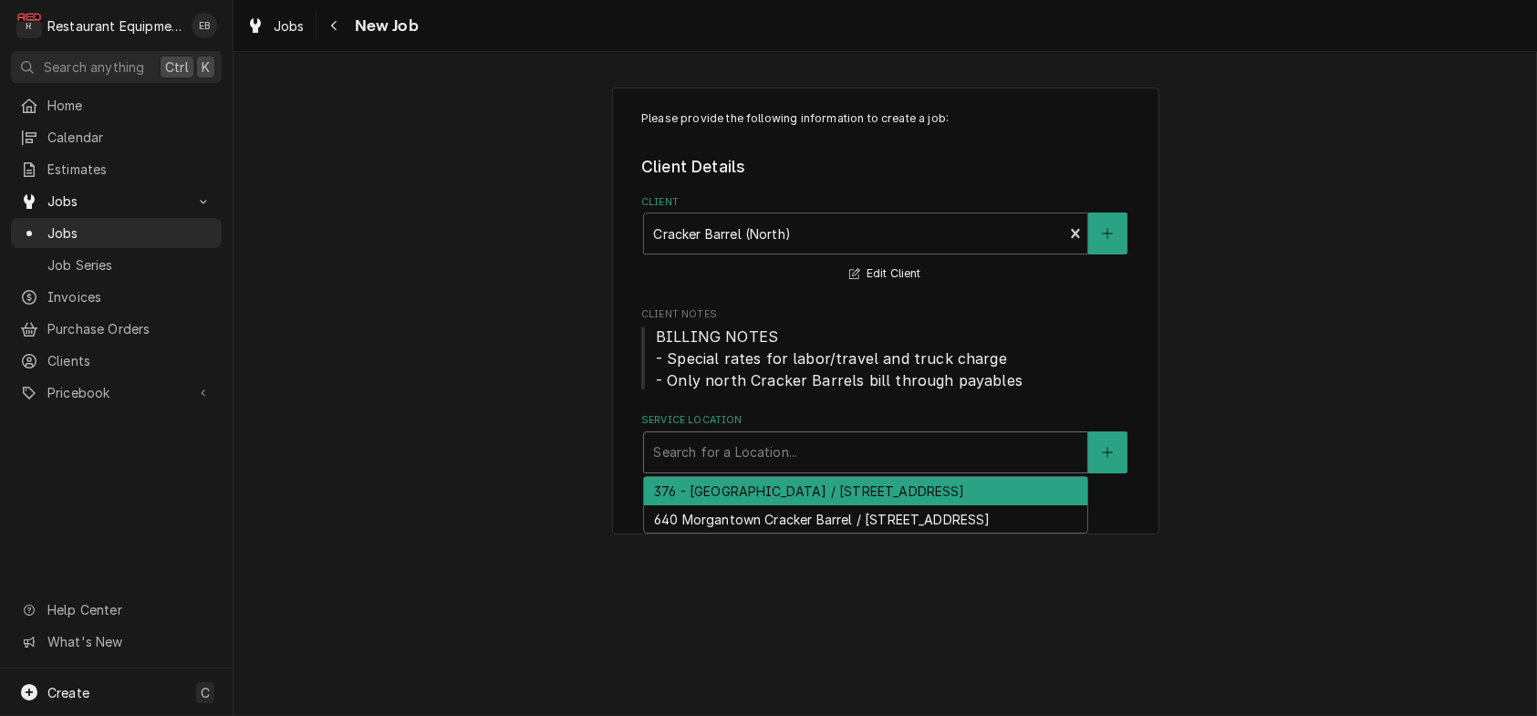
click at [857, 469] on div "Service Location" at bounding box center [865, 452] width 425 height 33
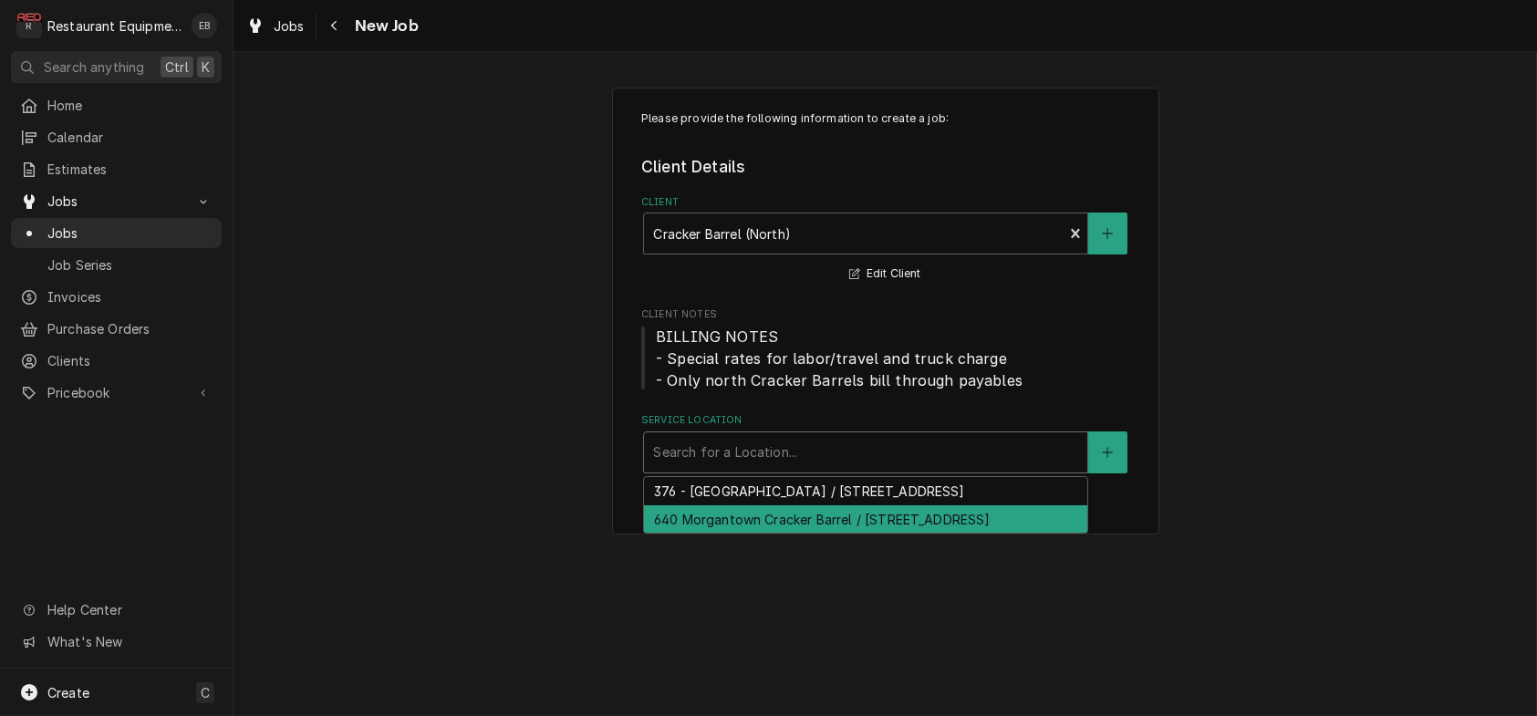
click at [849, 534] on div "640 Morgantown Cracker Barrel / 2000 University Town Centre Dr, Morgantown, WV …" at bounding box center [865, 519] width 443 height 28
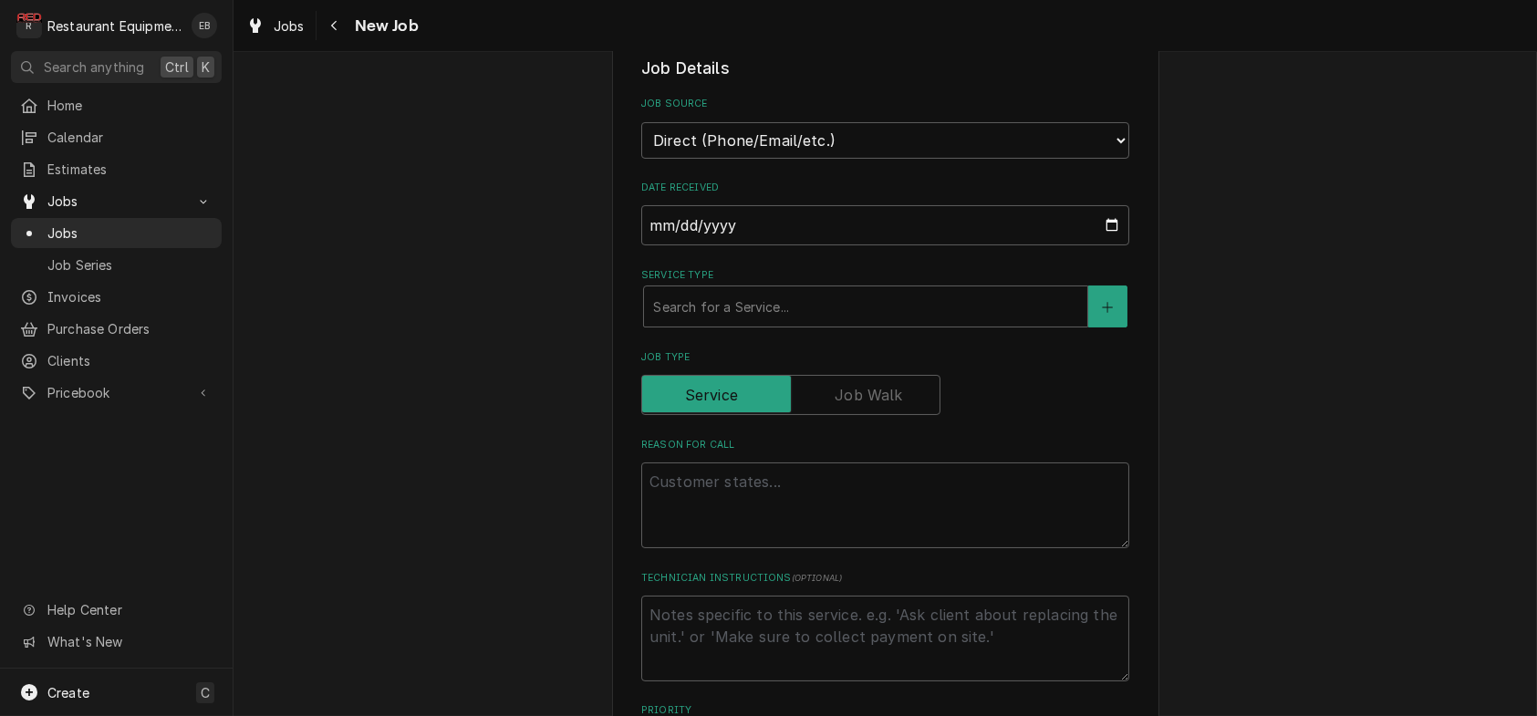
scroll to position [486, 0]
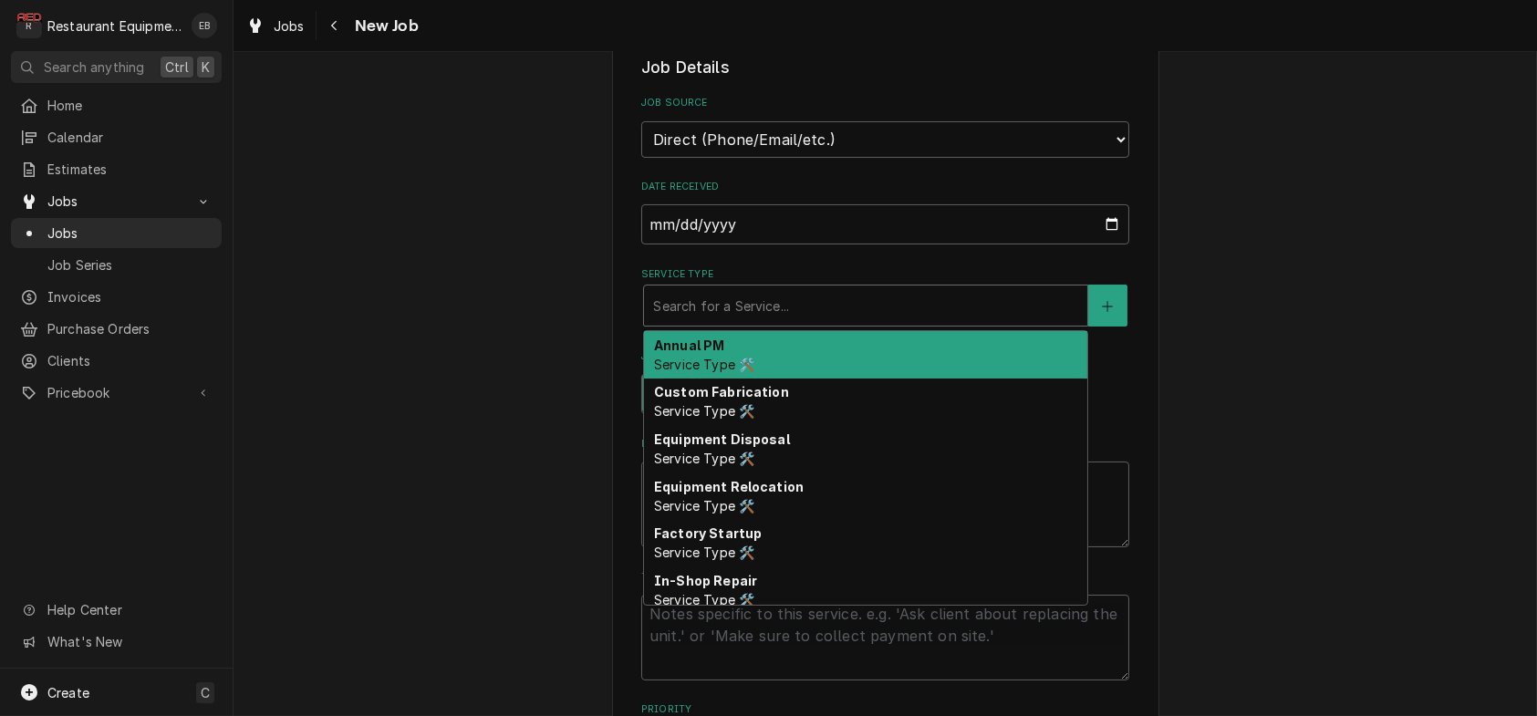
click at [752, 322] on div "Service Type" at bounding box center [865, 305] width 425 height 33
type textarea "x"
type input "b"
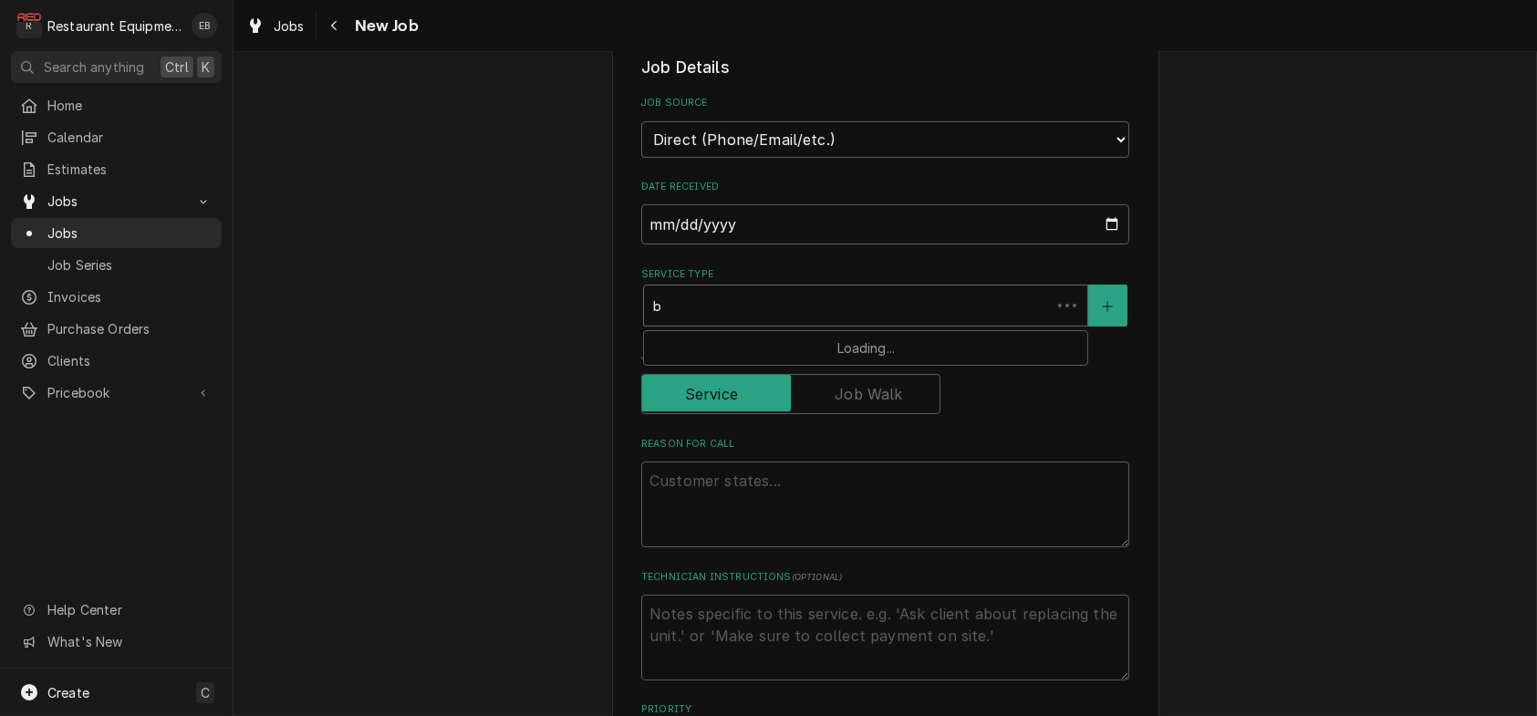
type textarea "x"
type input "br"
type textarea "x"
type input "bre"
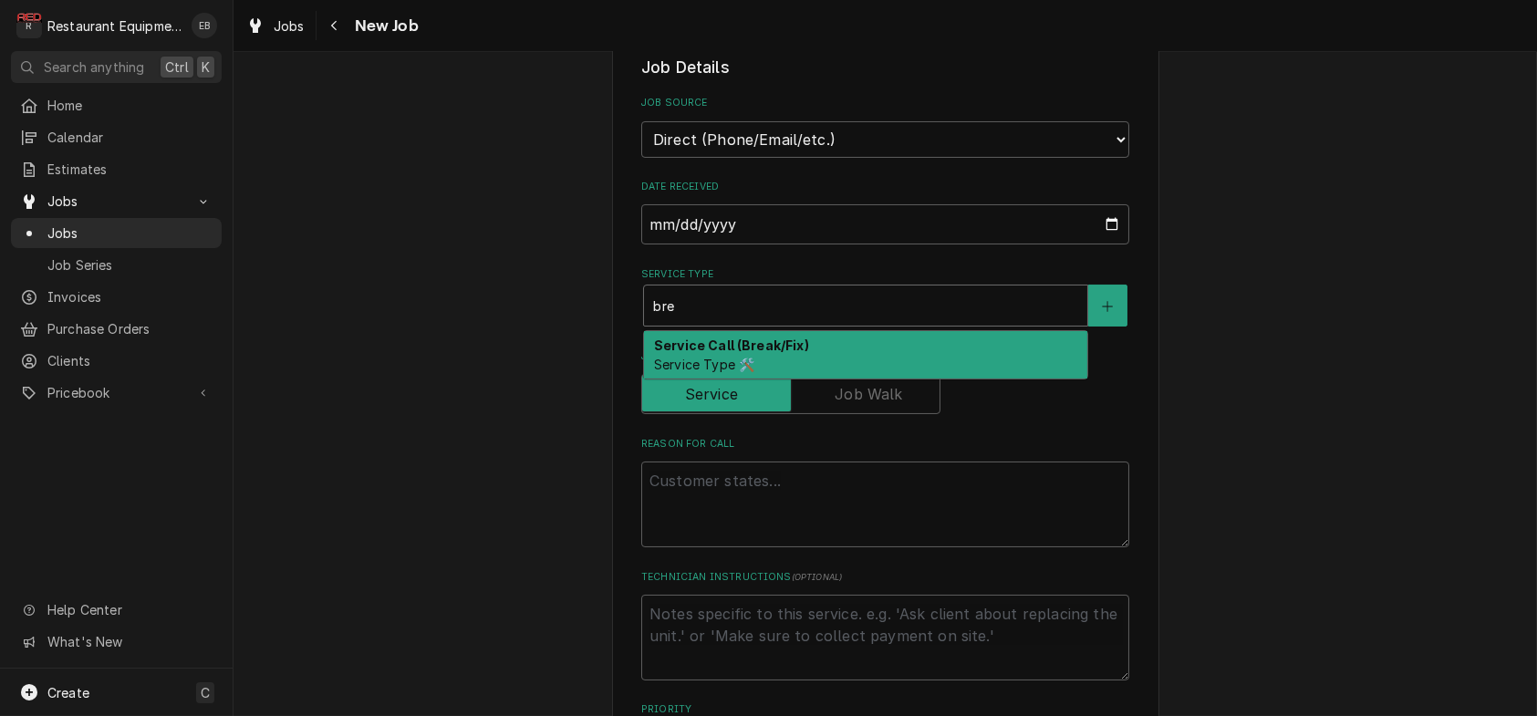
click at [726, 372] on span "Service Type 🛠️" at bounding box center [704, 365] width 100 height 16
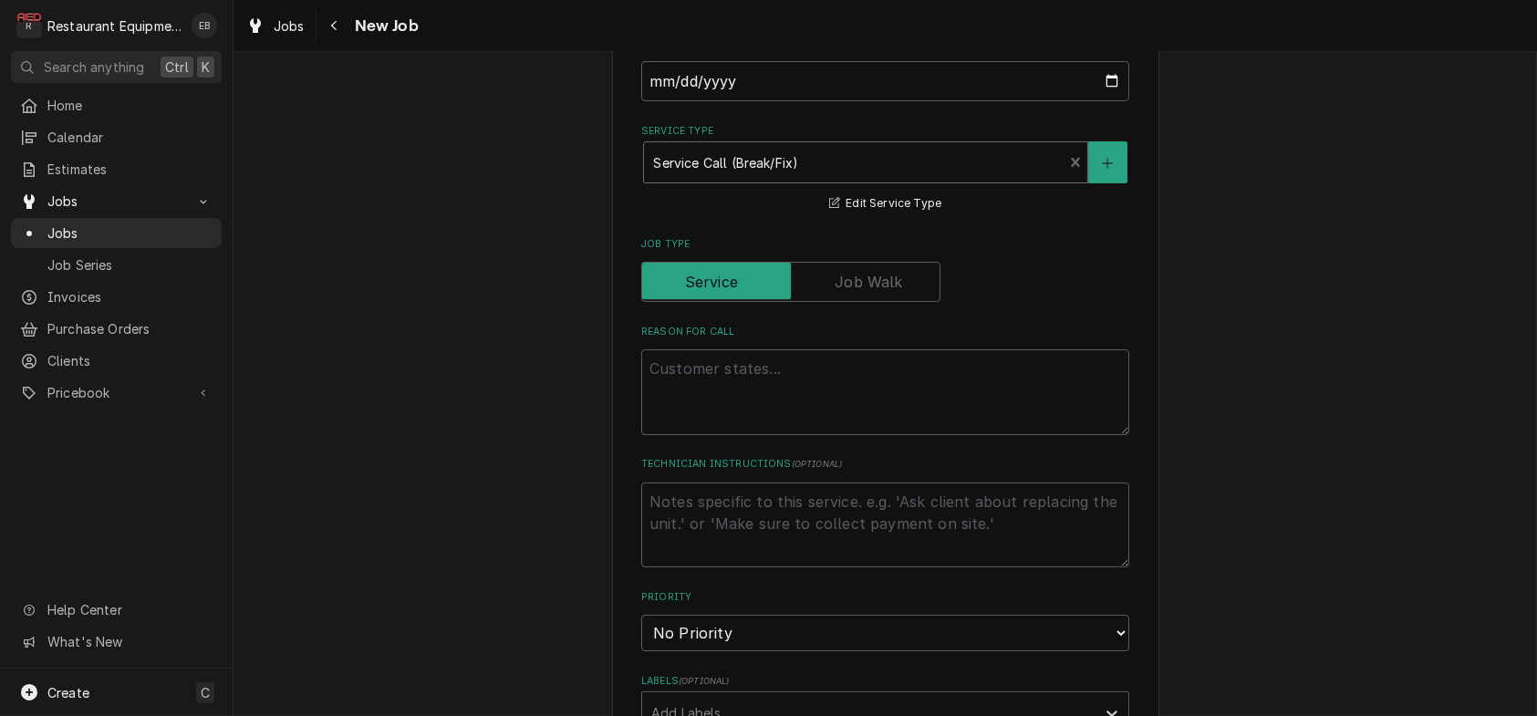
scroll to position [730, 0]
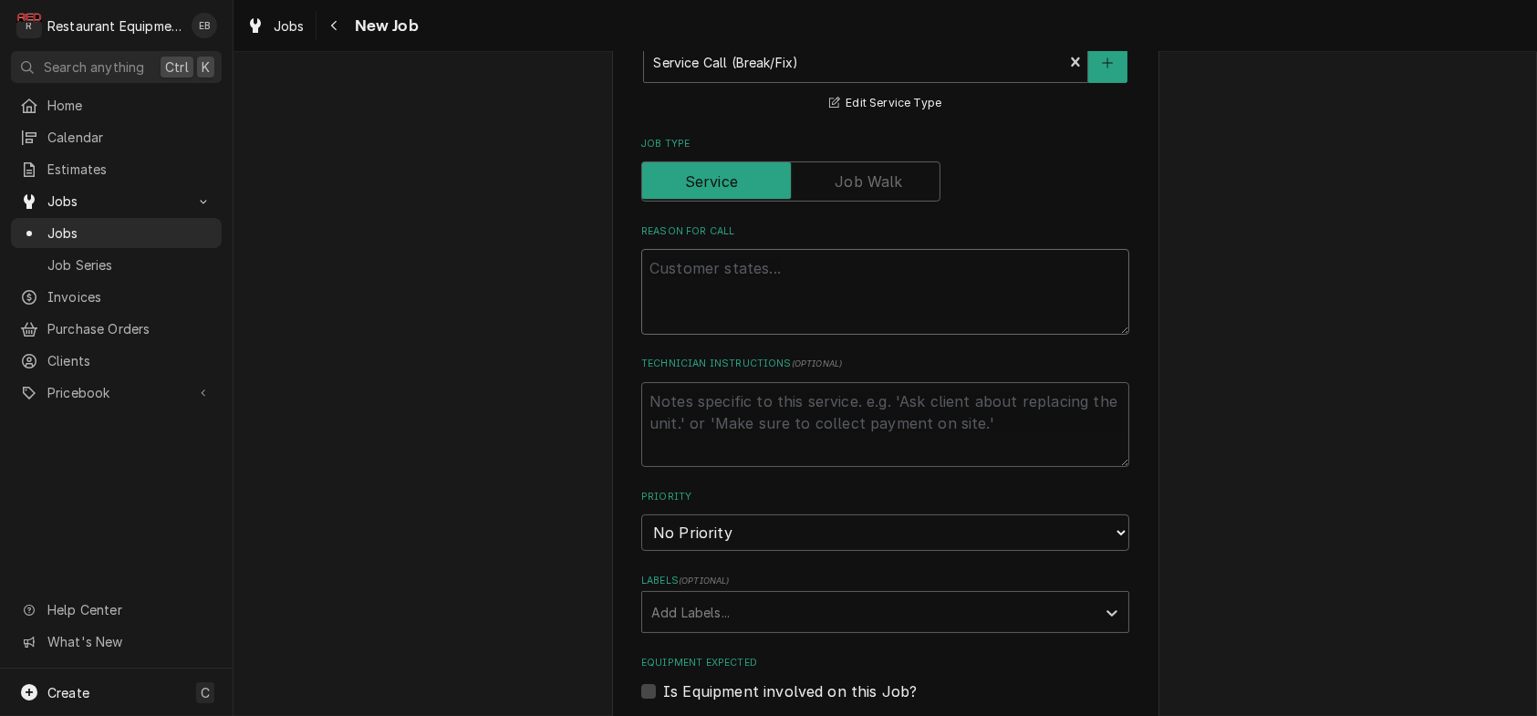
click at [730, 335] on textarea "Reason For Call" at bounding box center [885, 292] width 488 height 86
type textarea "x"
type textarea "T"
type textarea "x"
type textarea "TN"
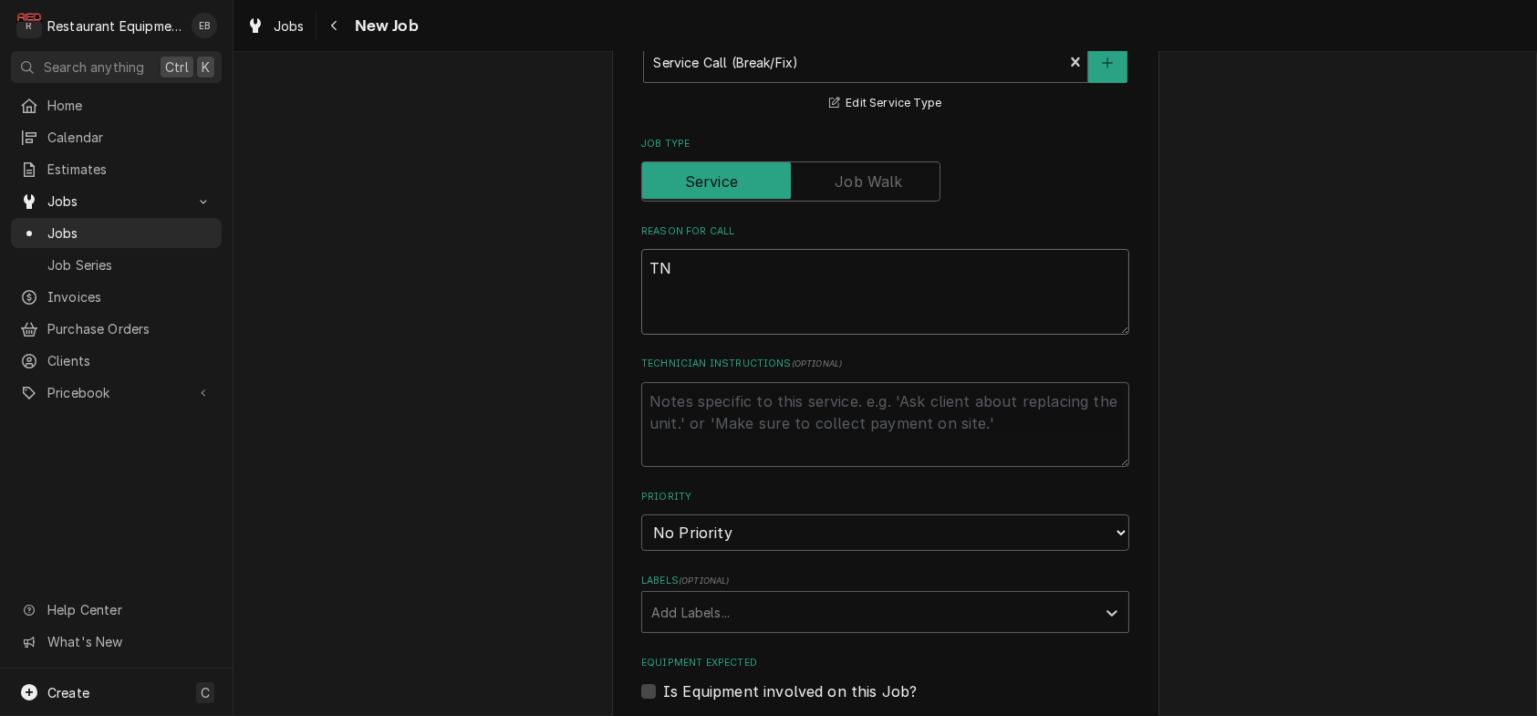
type textarea "x"
type textarea "TN#"
type textarea "x"
type textarea "TN#"
type textarea "x"
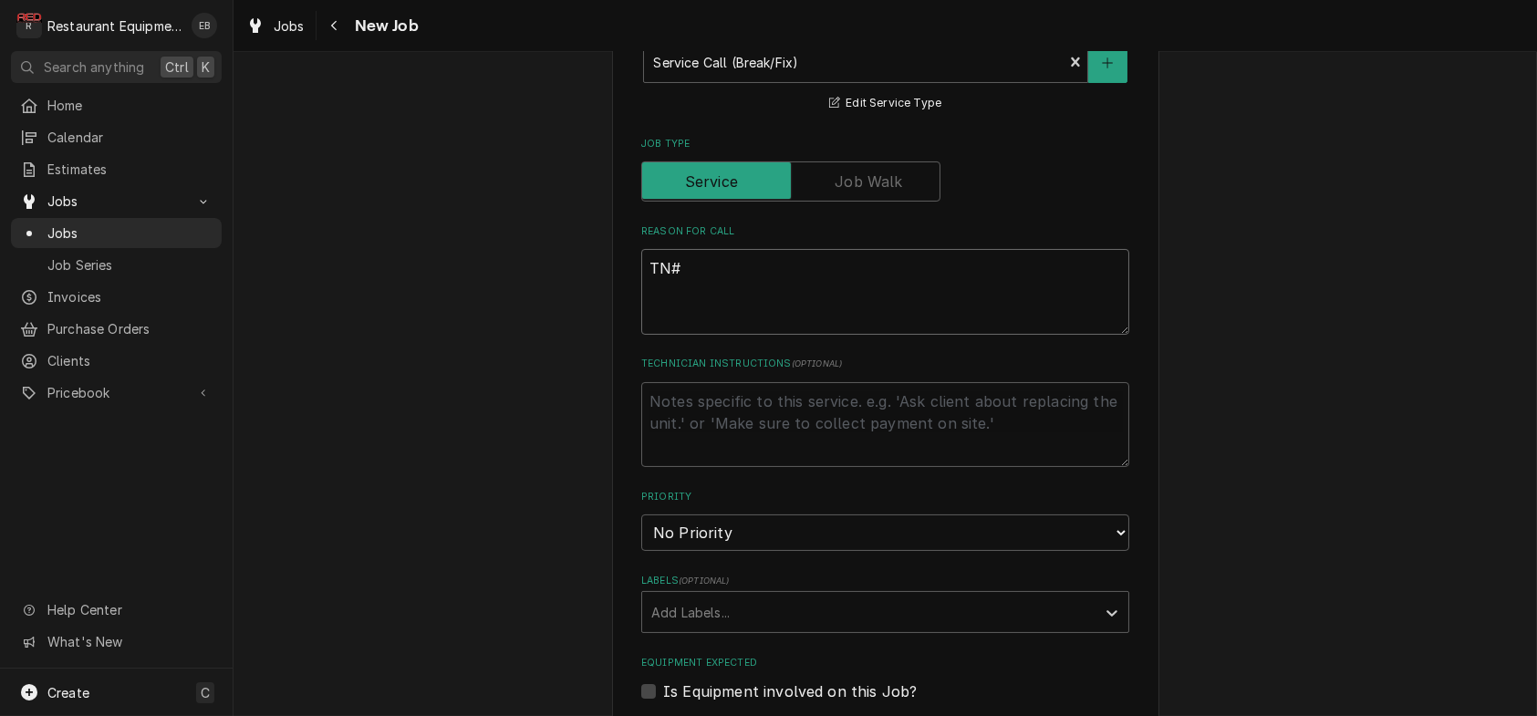
type textarea "TN# 3"
type textarea "x"
type textarea "TN# 32"
type textarea "x"
type textarea "TN# 323"
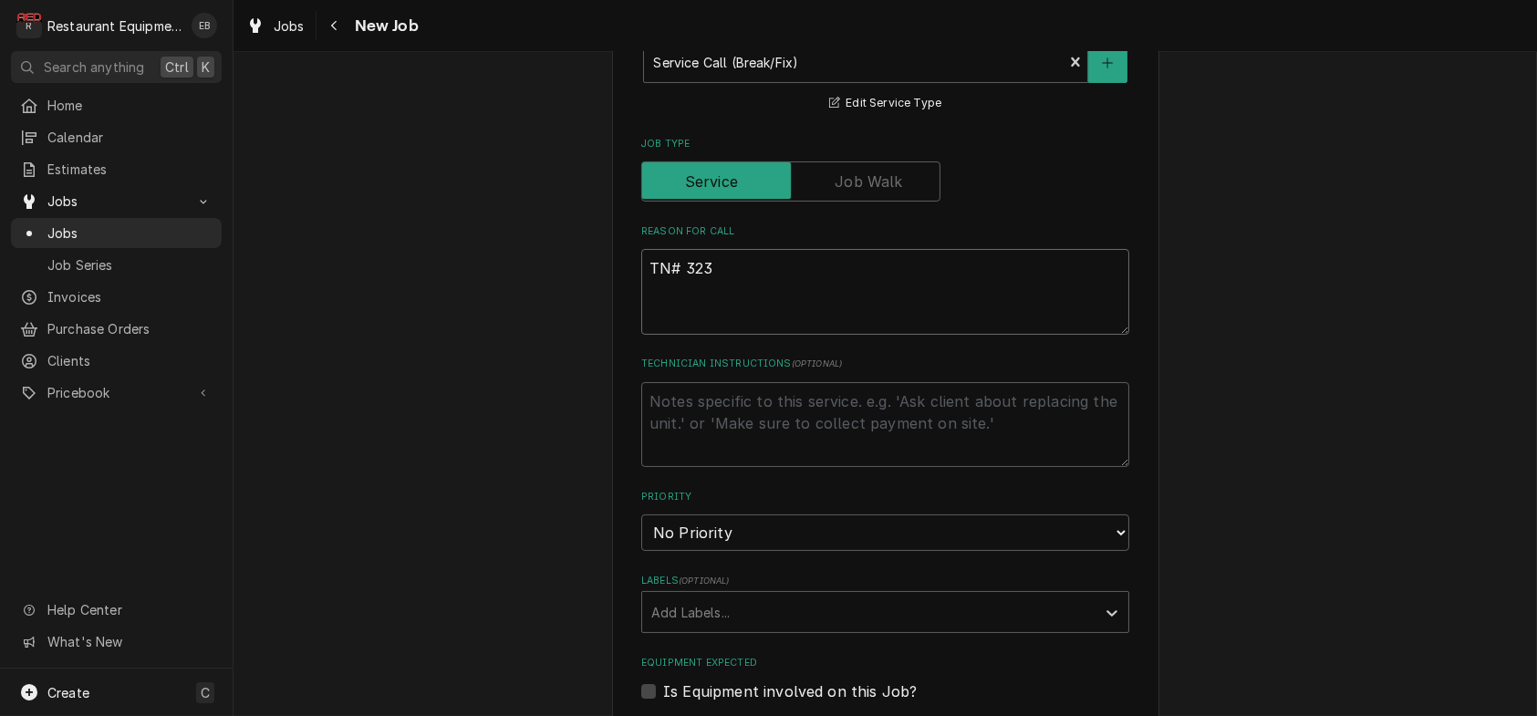
type textarea "x"
type textarea "TN# 3234"
type textarea "x"
type textarea "TN# 32341"
type textarea "x"
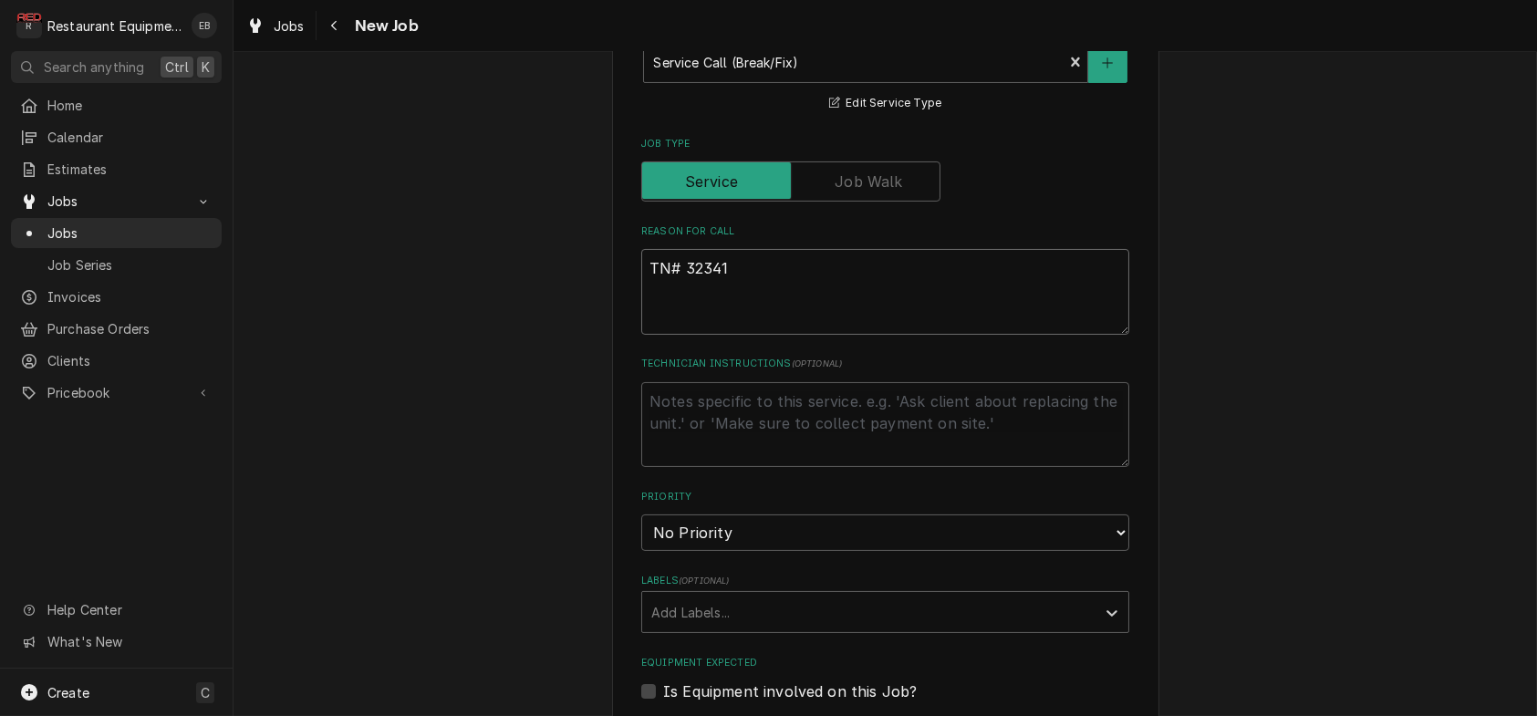
type textarea "TN# 323411"
type textarea "x"
type textarea "TN# 3234113"
type textarea "x"
type textarea "TN# 32341135"
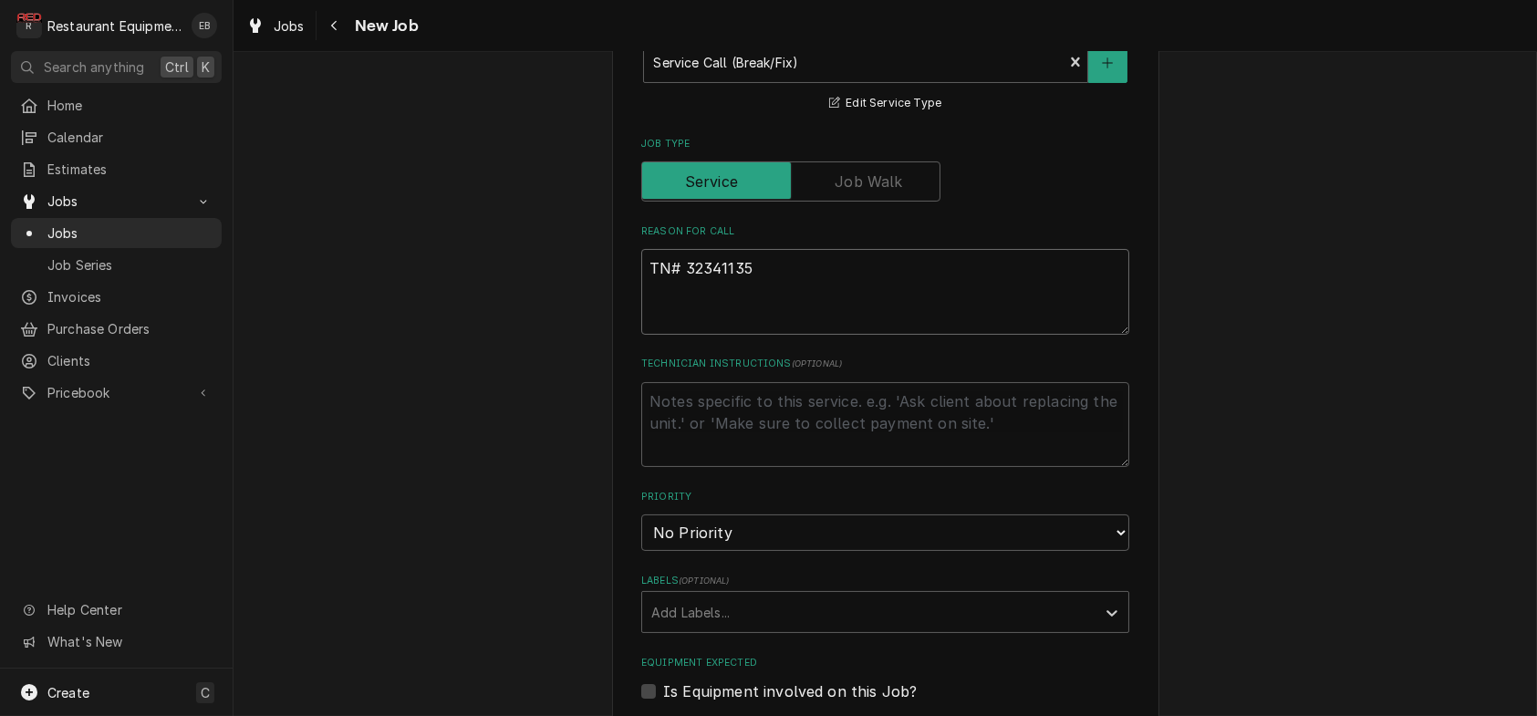
type textarea "x"
type textarea "TN# 323411353"
type textarea "x"
type textarea "TN# 323411353"
type textarea "x"
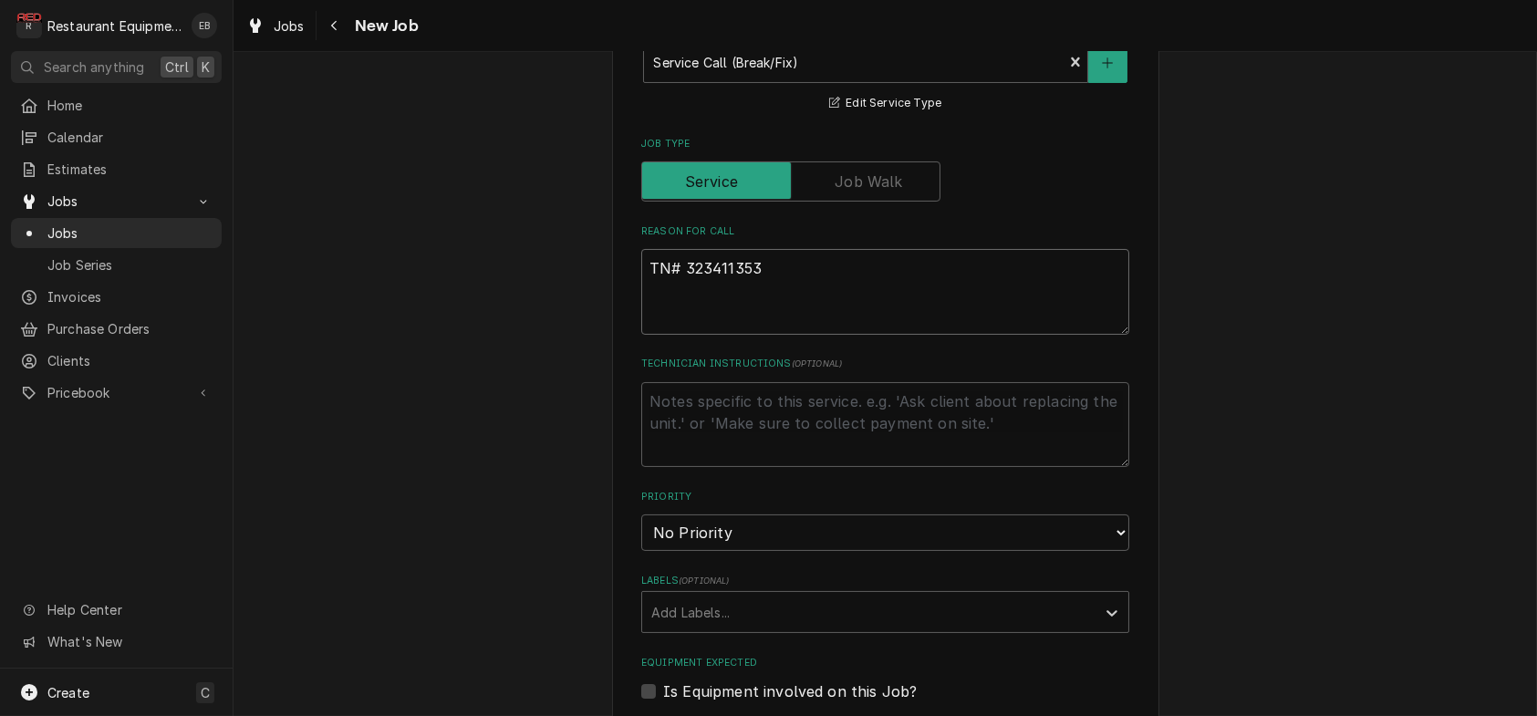
drag, startPoint x: 672, startPoint y: 387, endPoint x: 755, endPoint y: 390, distance: 83.1
click at [755, 335] on textarea "TN# 323411353" at bounding box center [885, 292] width 488 height 86
type textarea "TN# 323411353"
click at [786, 335] on textarea "TN# 323411353" at bounding box center [885, 292] width 488 height 86
type textarea "x"
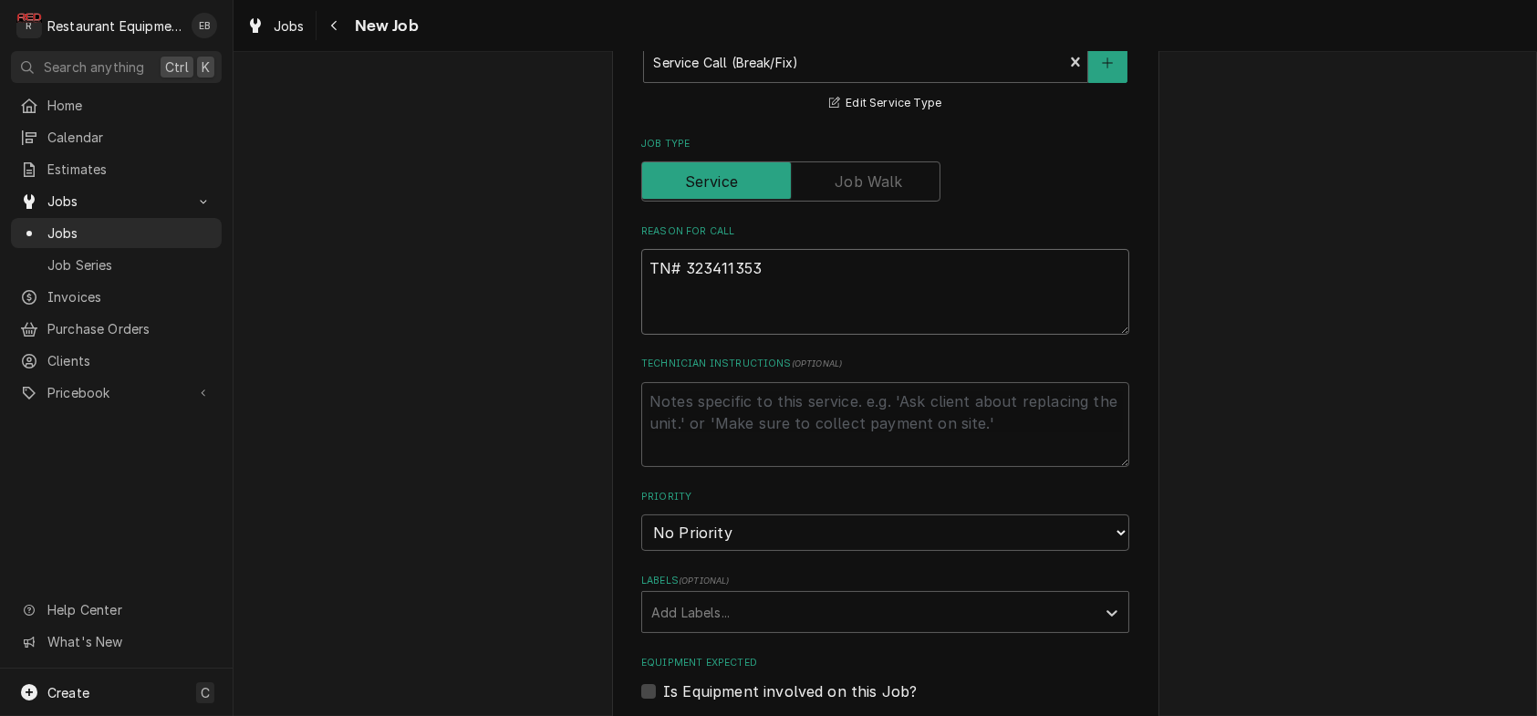
type textarea "TN# 323411353"
type textarea "x"
type textarea "TN# 323411353"
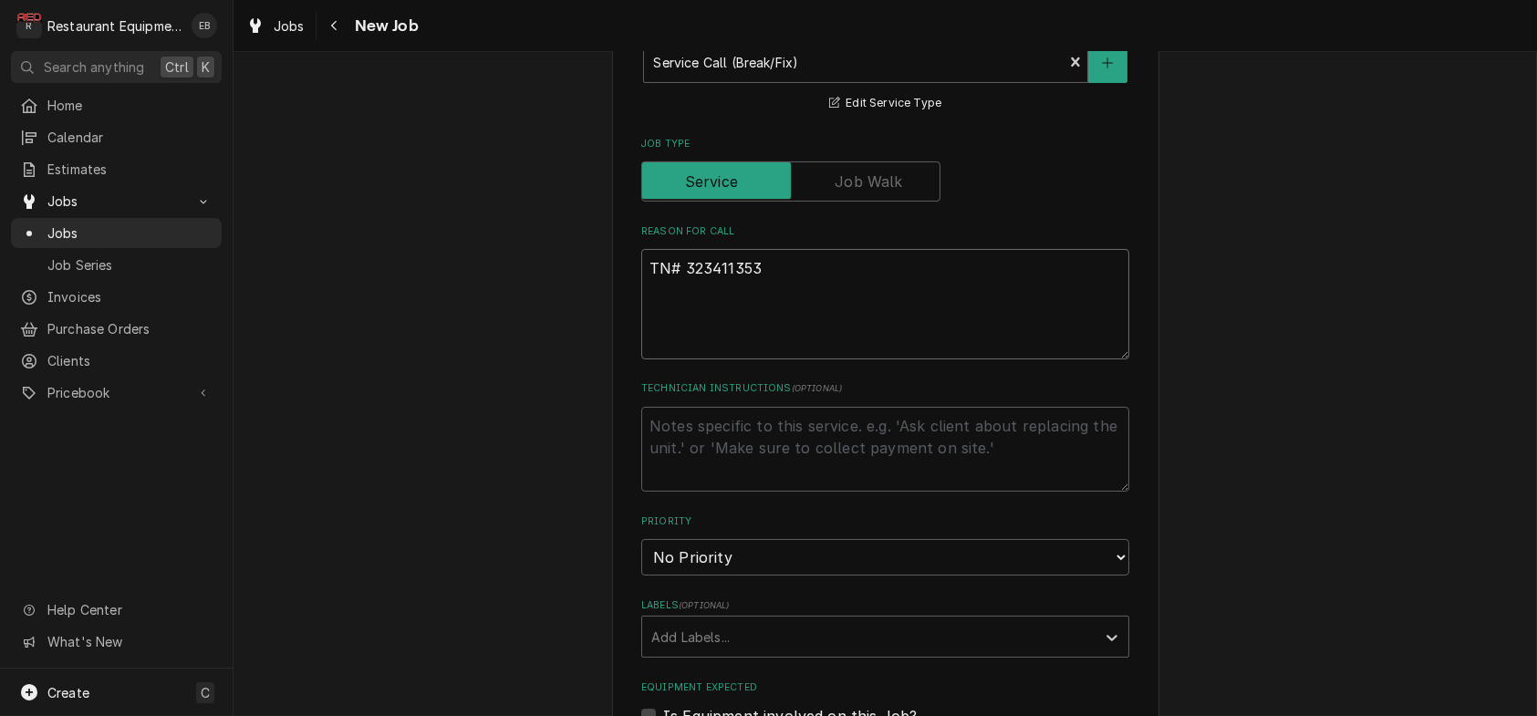
paste textarea "GRILL LINE / KITCHEN EQUIPMENT / GRILL/GRIDDLE / NOT HEATING / Equipment Model …"
type textarea "x"
type textarea "TN# 323411353 GRILL LINE / KITCHEN EQUIPMENT / GRILL/GRIDDLE / NOT HEATING / Eq…"
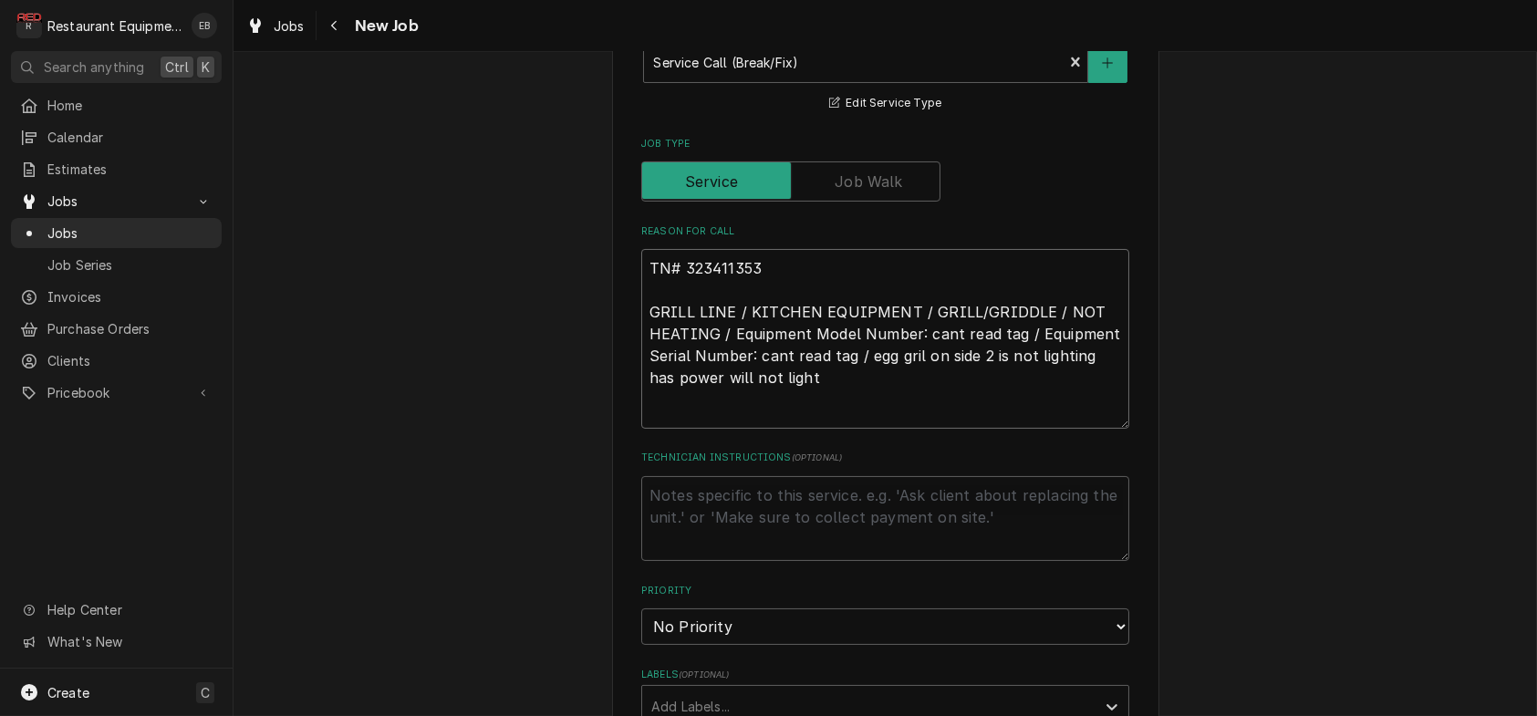
type textarea "x"
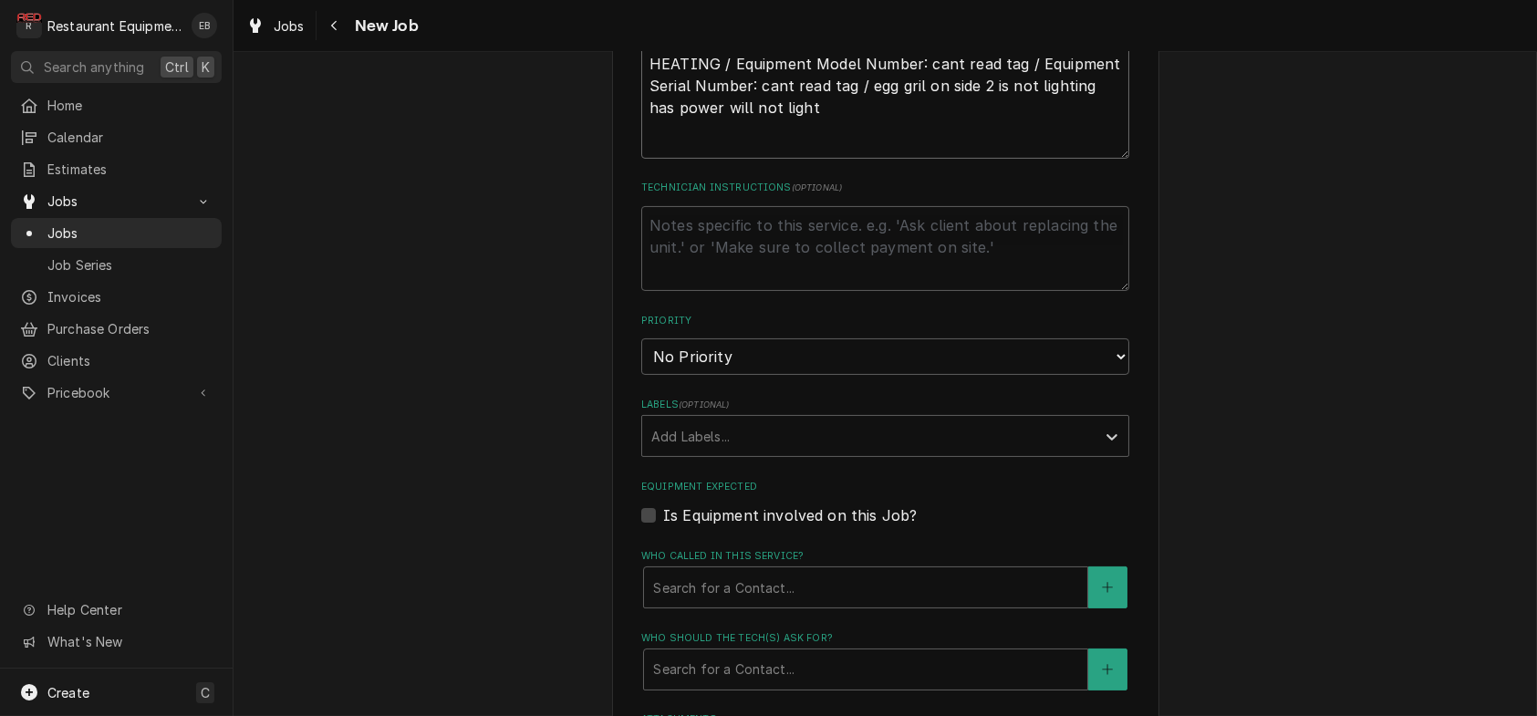
scroll to position [1034, 0]
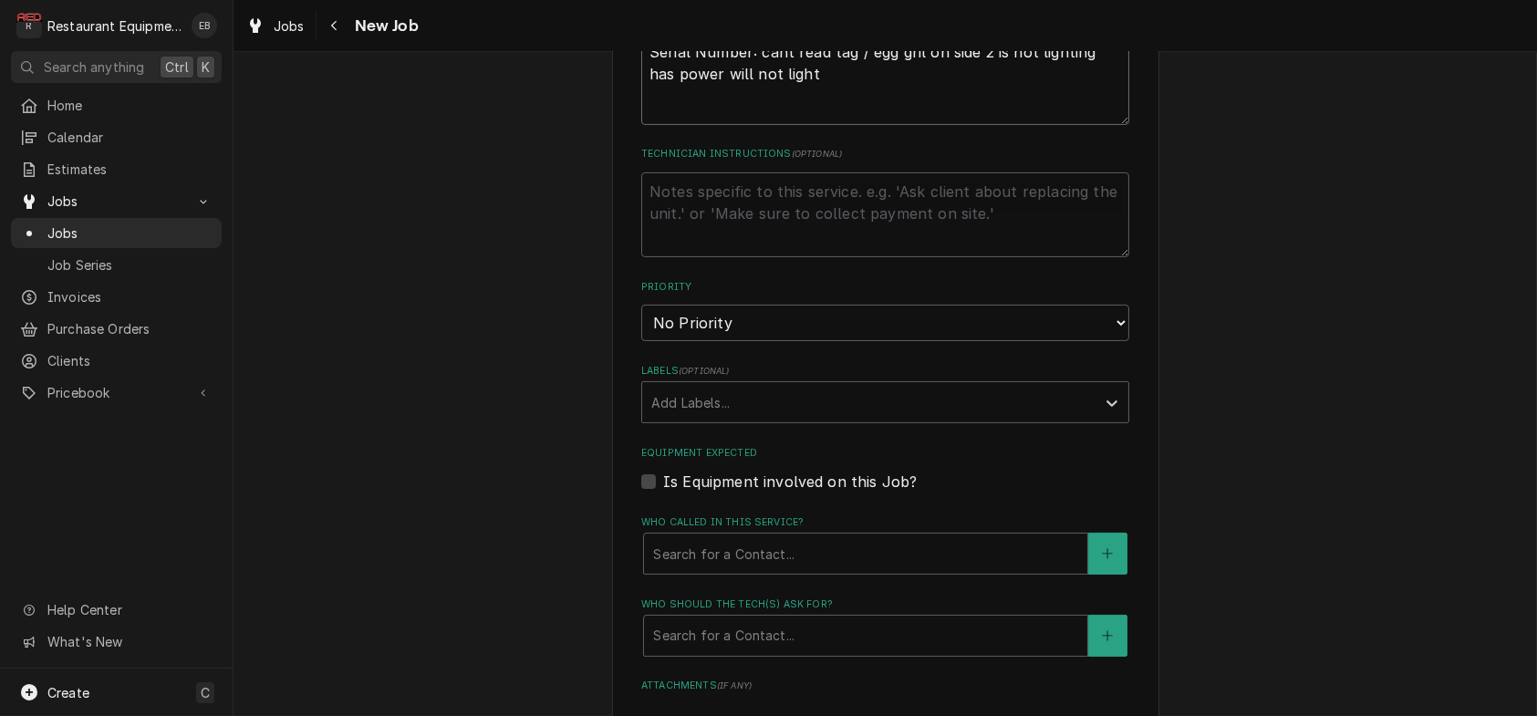
type textarea "TN# 323411353 GRILL LINE / KITCHEN EQUIPMENT / GRILL/GRIDDLE / NOT HEATING / Eq…"
click at [840, 341] on select "No Priority Urgent High Medium Low" at bounding box center [885, 323] width 488 height 36
select select "1"
click at [641, 341] on select "No Priority Urgent High Medium Low" at bounding box center [885, 323] width 488 height 36
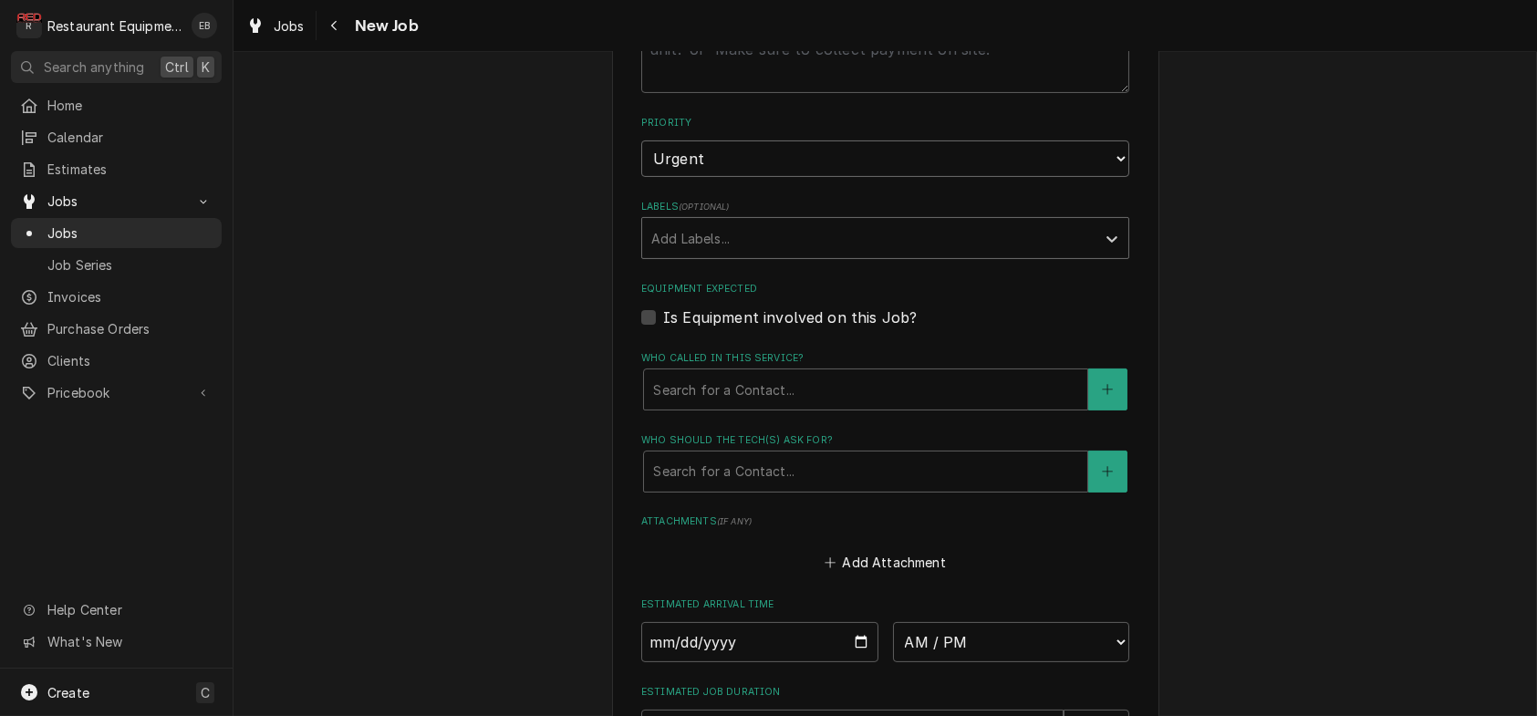
scroll to position [1216, 0]
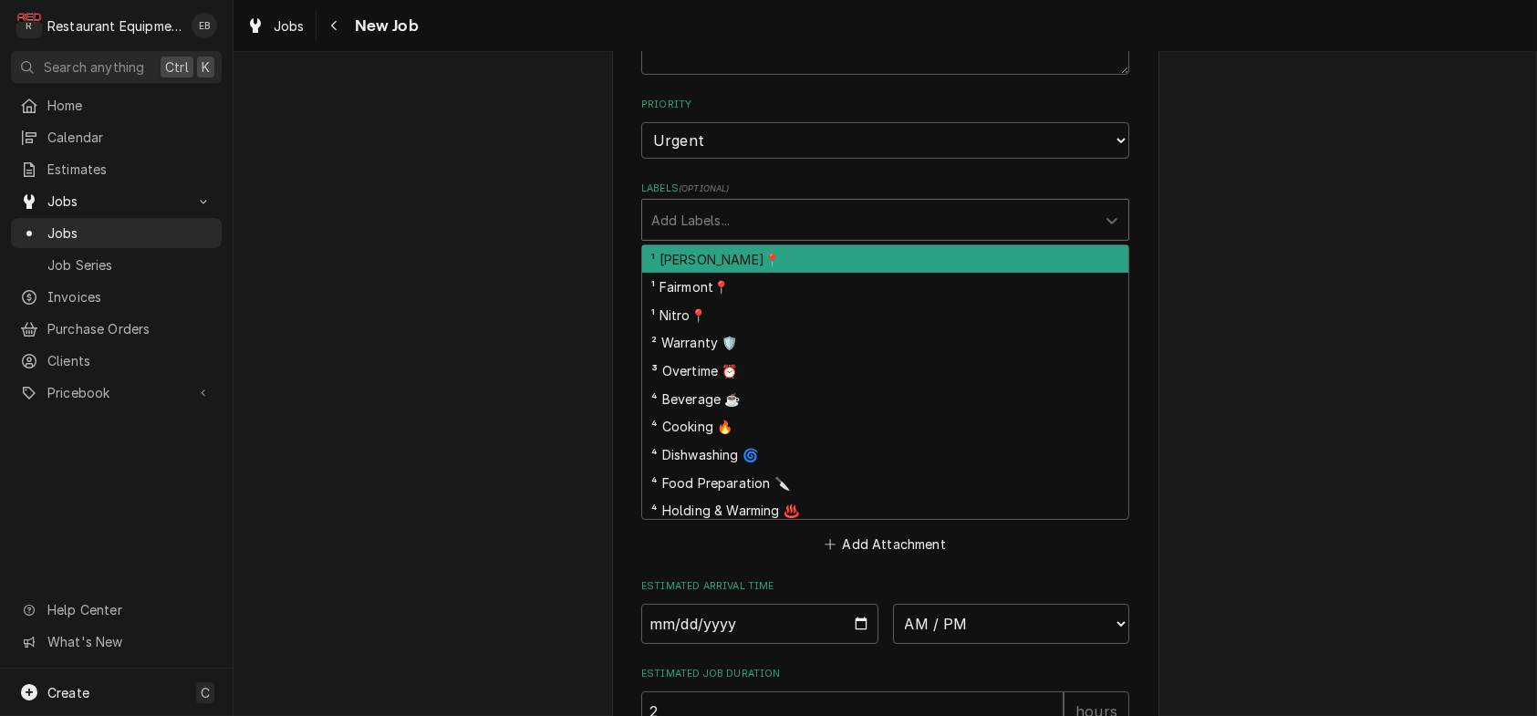
click at [799, 236] on div "Labels" at bounding box center [868, 219] width 435 height 33
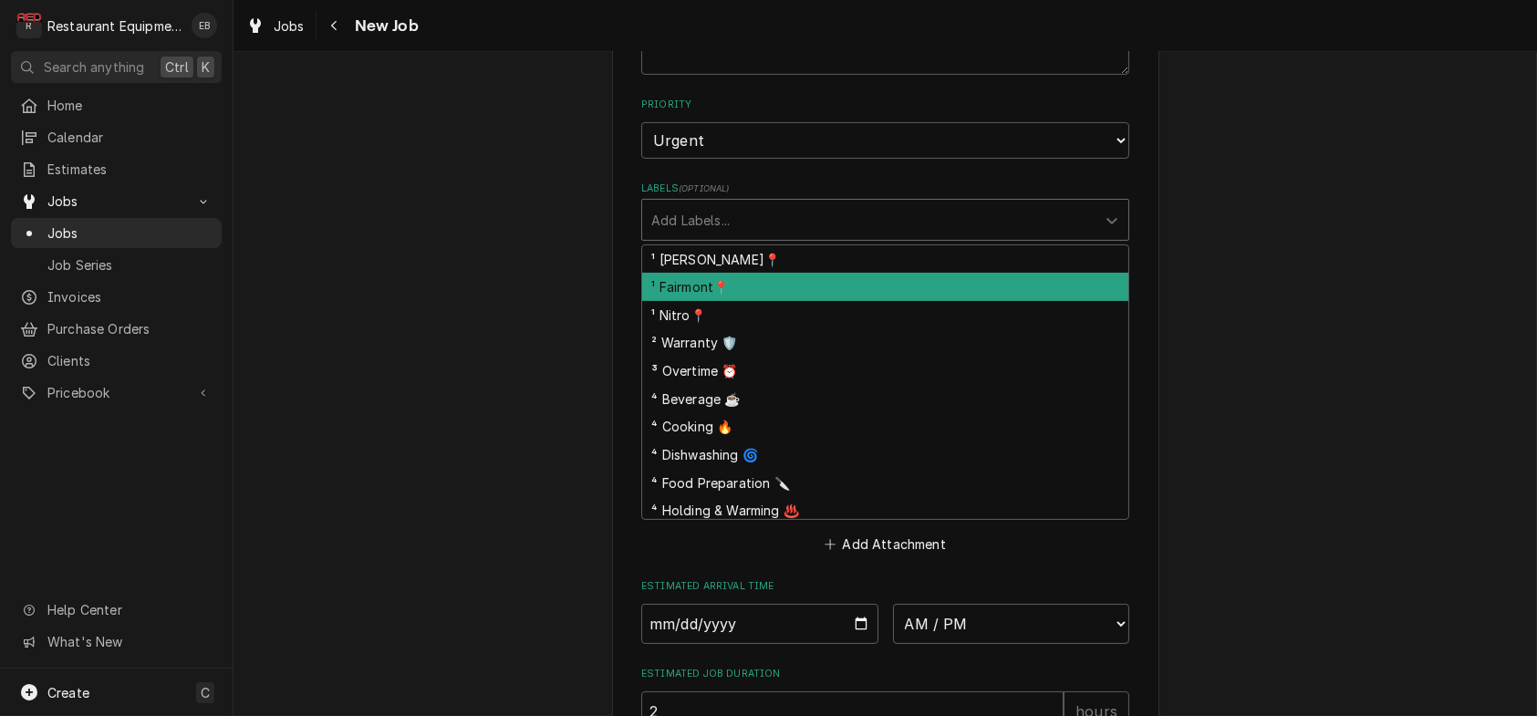
click at [715, 301] on div "¹ Fairmont📍" at bounding box center [885, 287] width 486 height 28
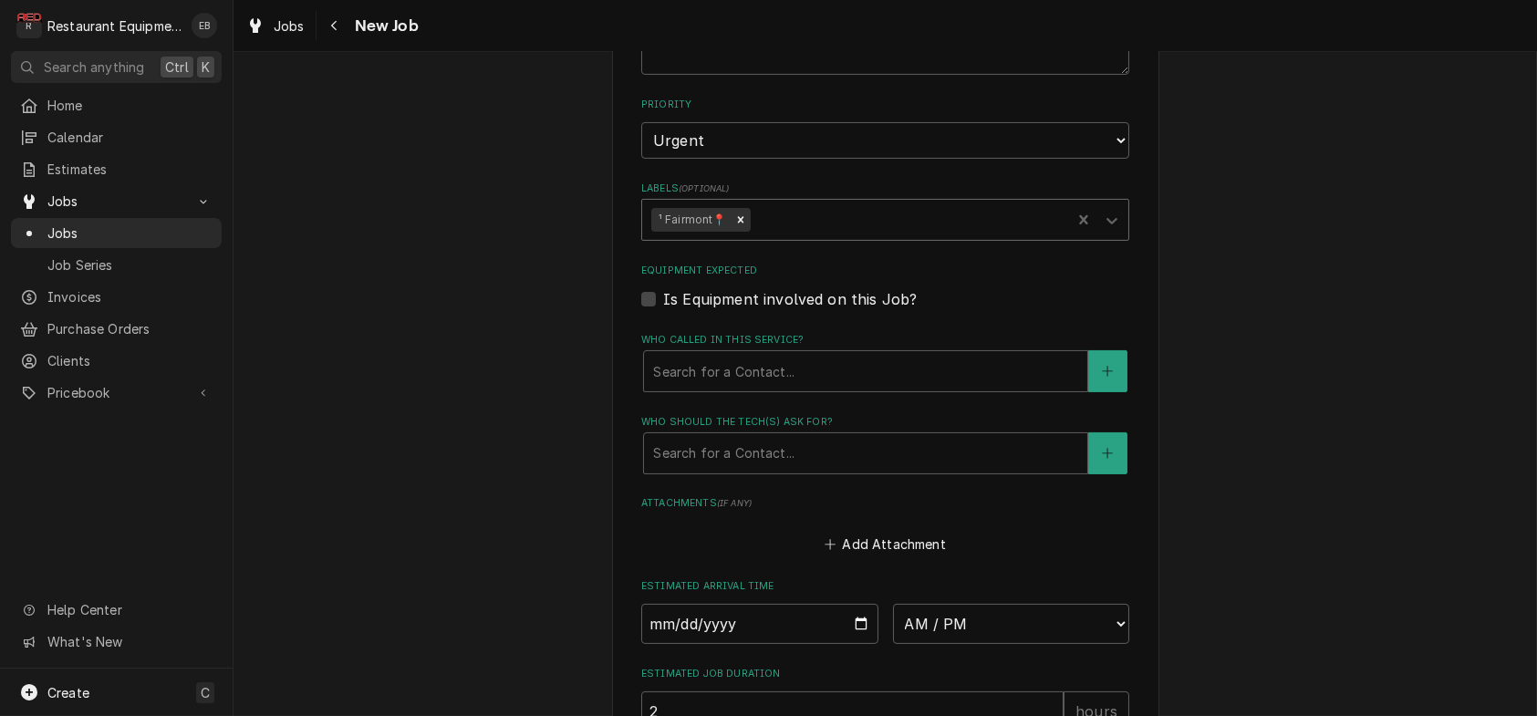
click at [784, 236] on div "Labels" at bounding box center [907, 219] width 308 height 33
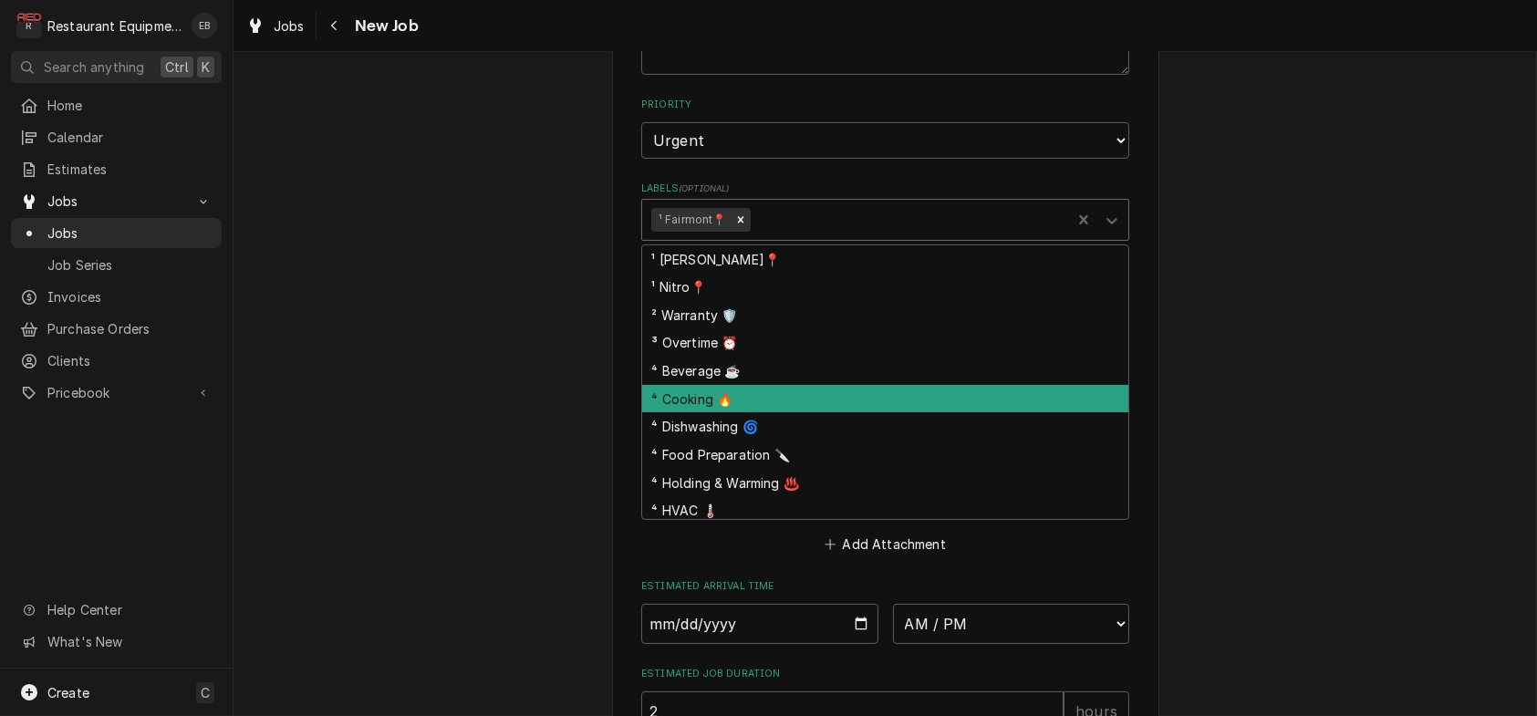
click at [741, 413] on div "⁴ Cooking 🔥" at bounding box center [885, 399] width 486 height 28
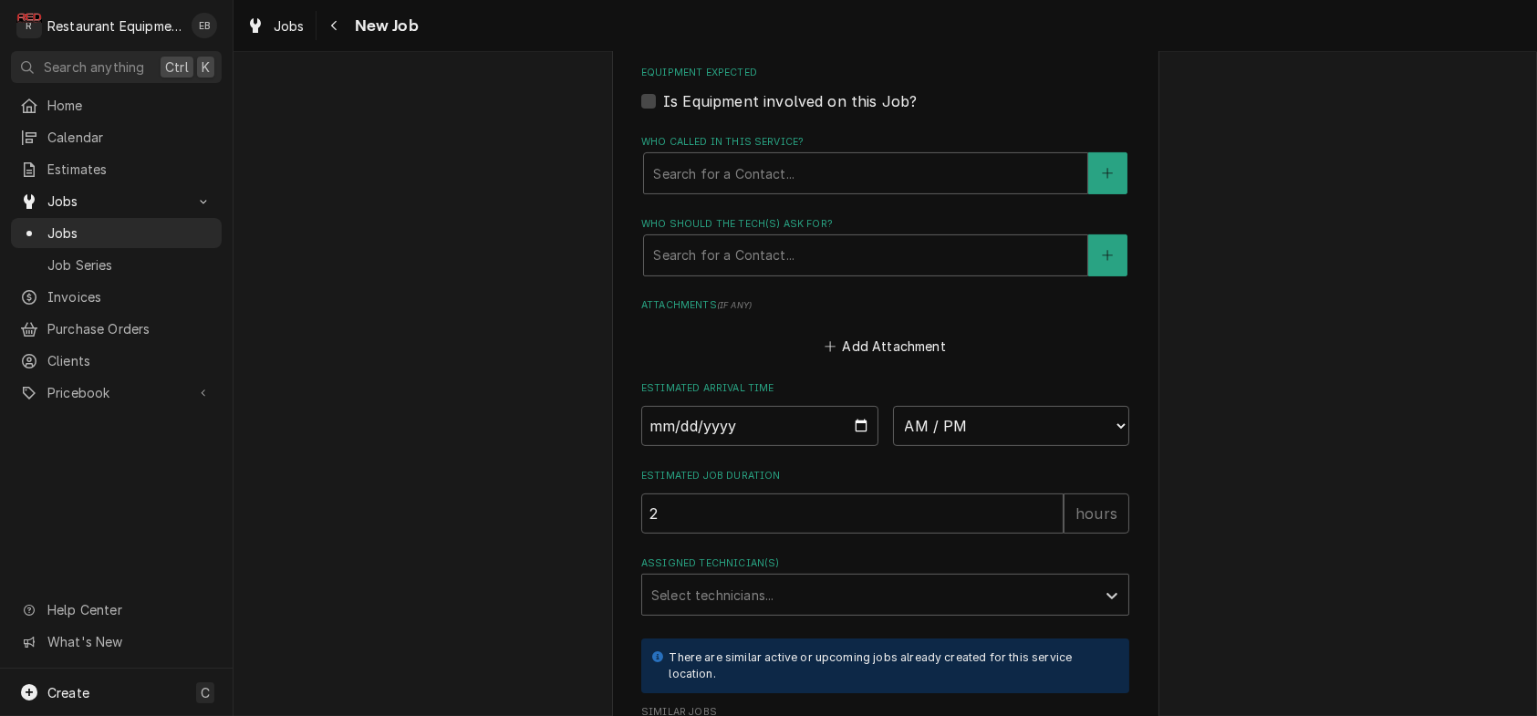
scroll to position [1459, 0]
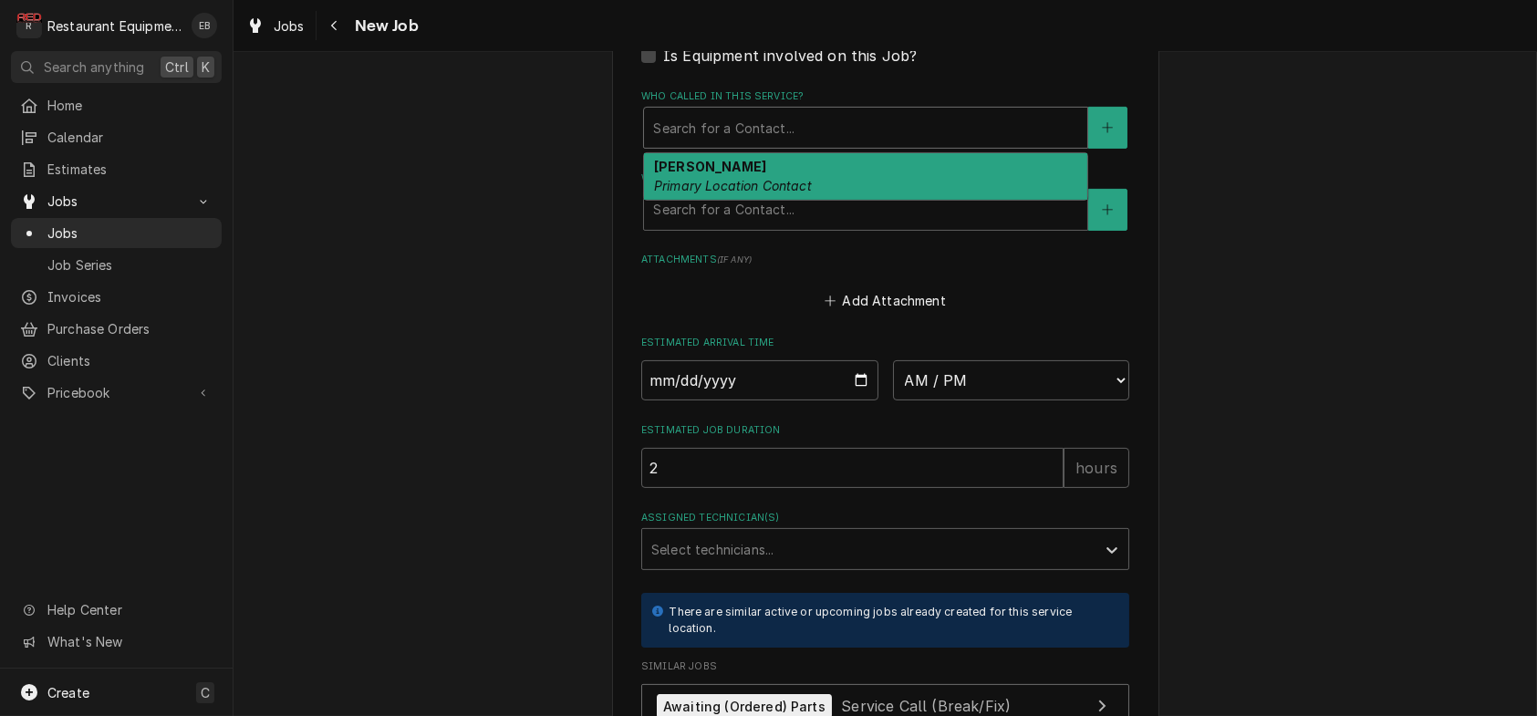
click at [762, 144] on div "Who called in this service?" at bounding box center [865, 127] width 425 height 33
click at [735, 201] on div "Dan Lunger Primary Location Contact" at bounding box center [865, 176] width 443 height 47
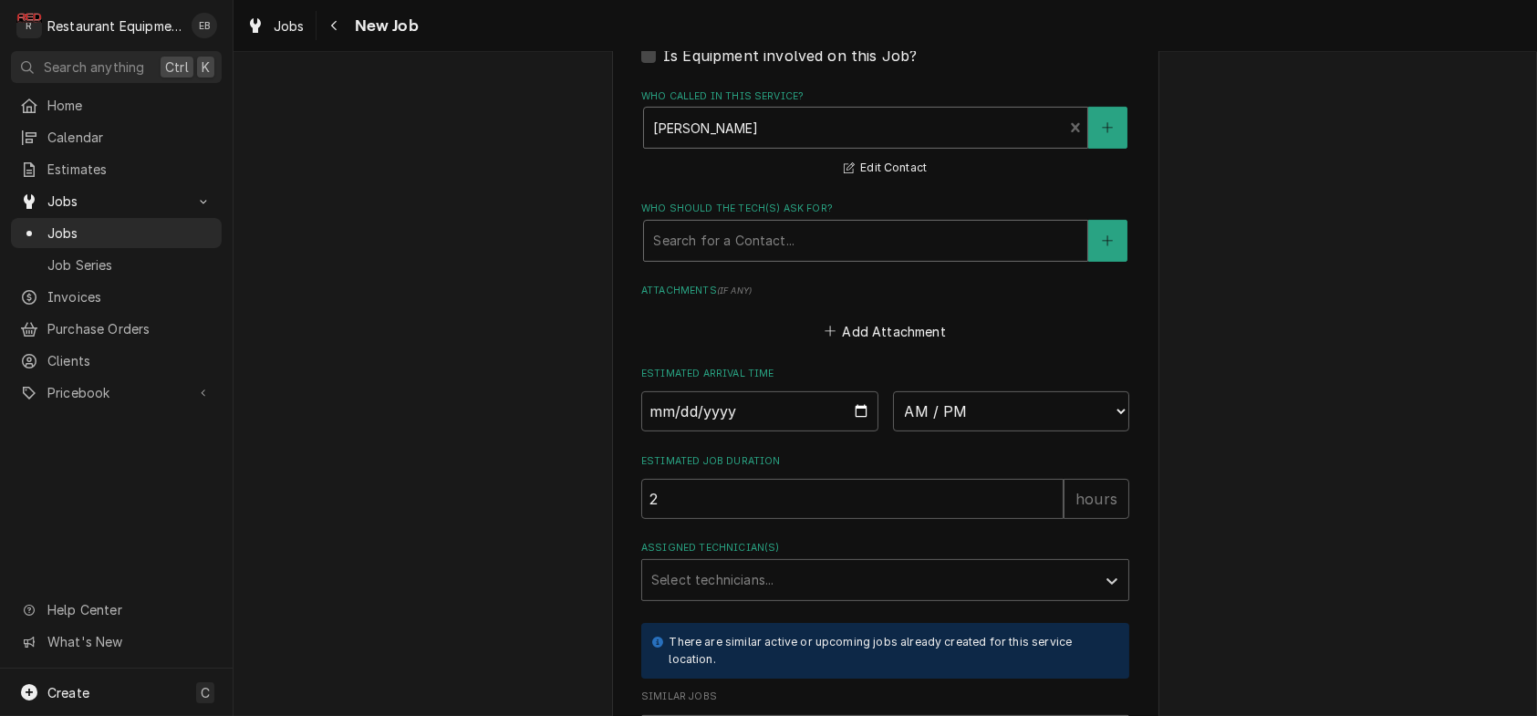
click at [719, 257] on div "Who should the tech(s) ask for?" at bounding box center [865, 240] width 425 height 33
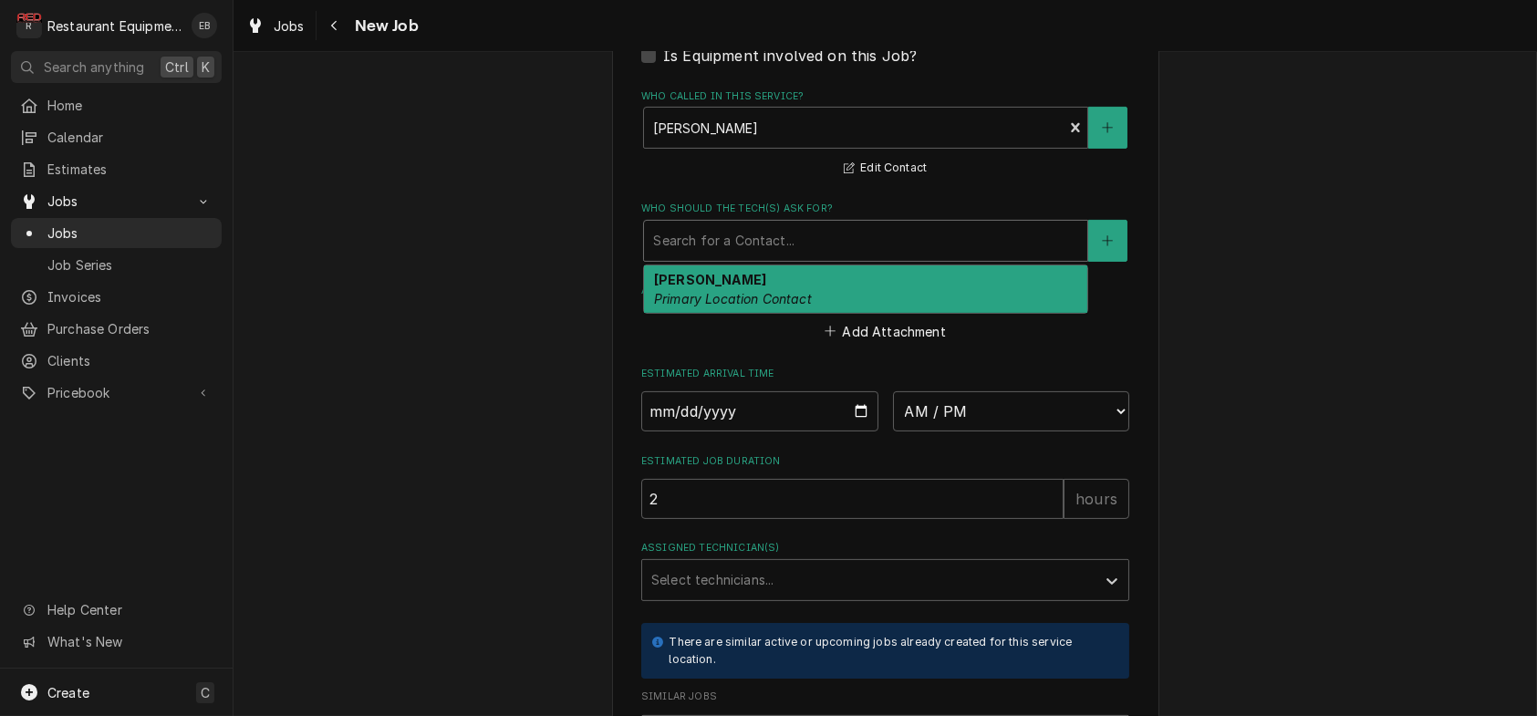
click at [705, 287] on strong "Dan Lunger" at bounding box center [710, 280] width 112 height 16
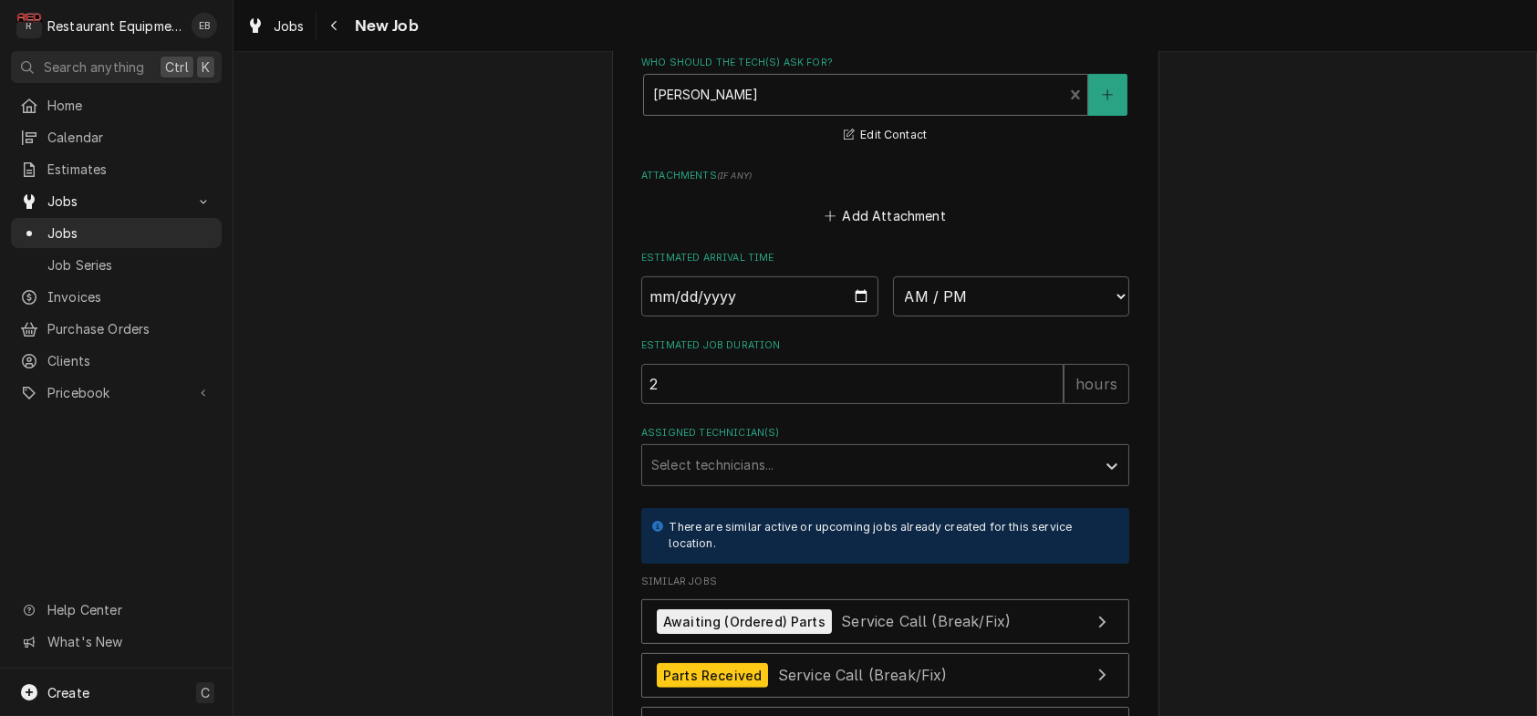
scroll to position [1702, 0]
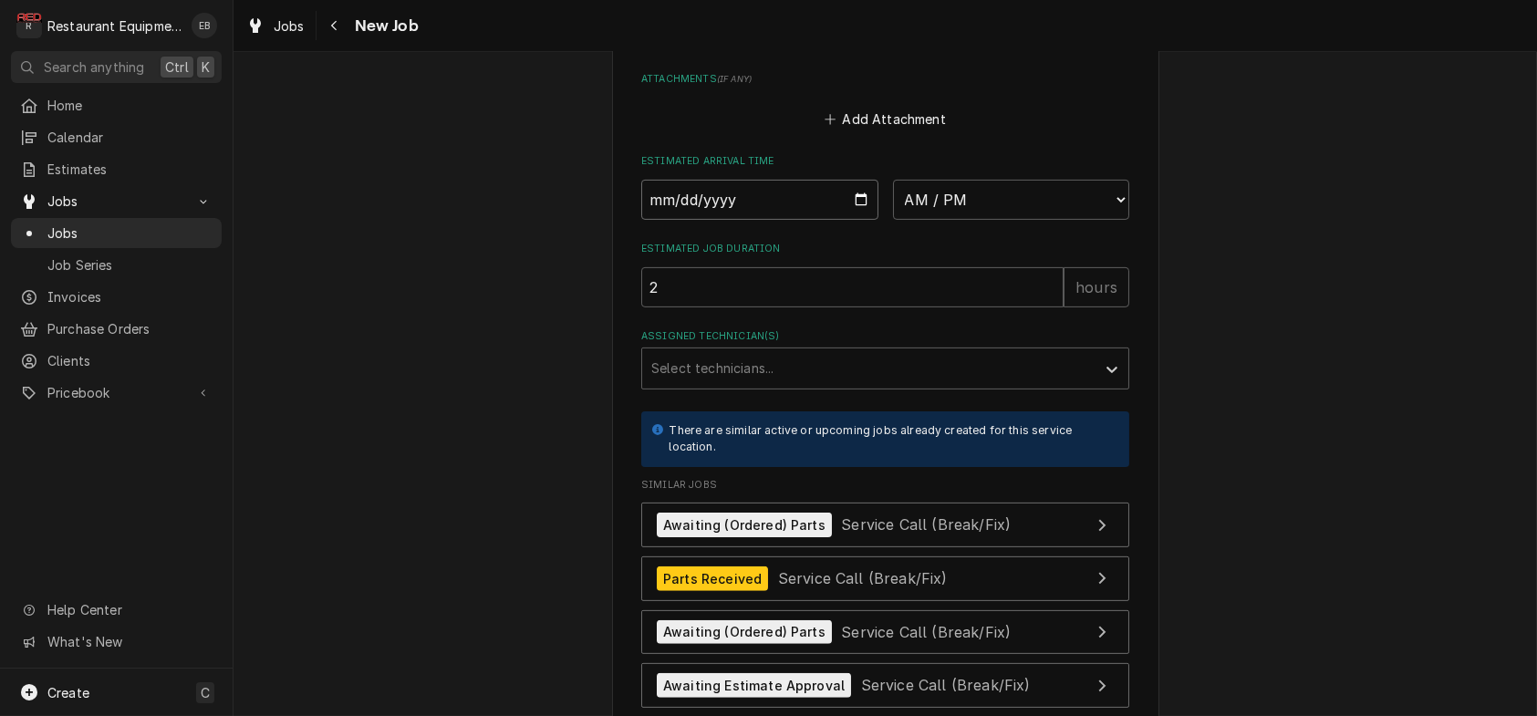
click at [859, 220] on input "Date" at bounding box center [759, 200] width 237 height 40
type textarea "x"
type input "2025-08-22"
type textarea "x"
click at [1013, 220] on select "AM / PM 6:00 AM 6:15 AM 6:30 AM 6:45 AM 7:00 AM 7:15 AM 7:30 AM 7:45 AM 8:00 AM…" at bounding box center [1011, 200] width 237 height 40
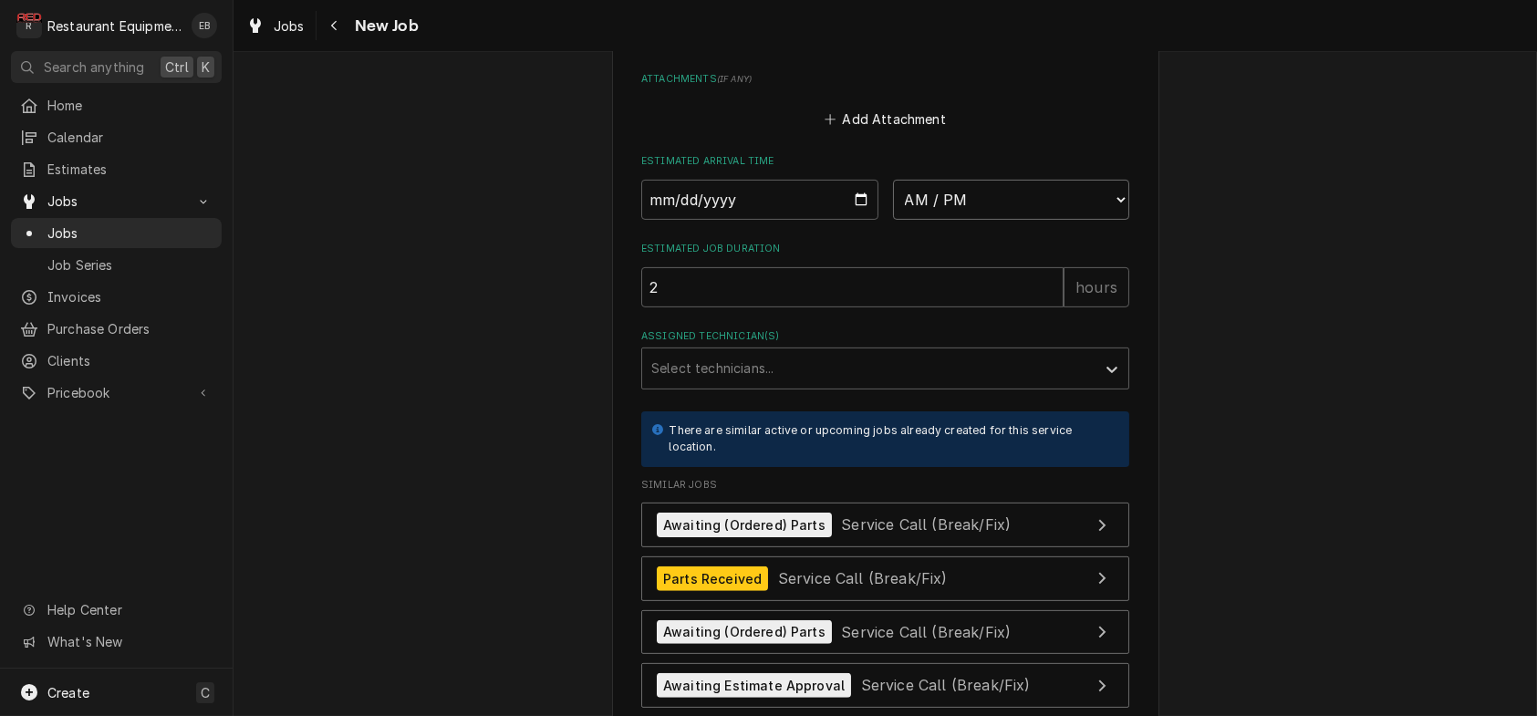
select select "09:45:00"
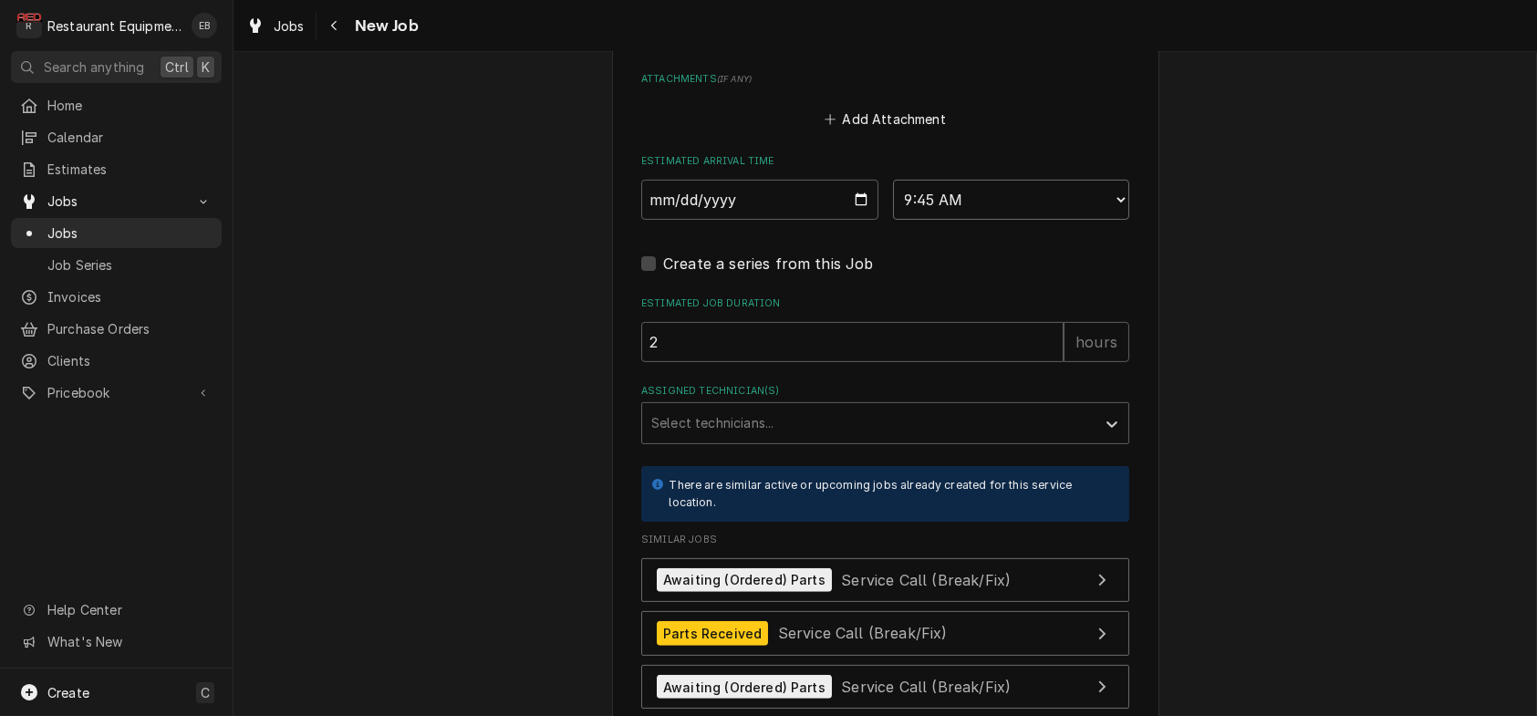
type textarea "x"
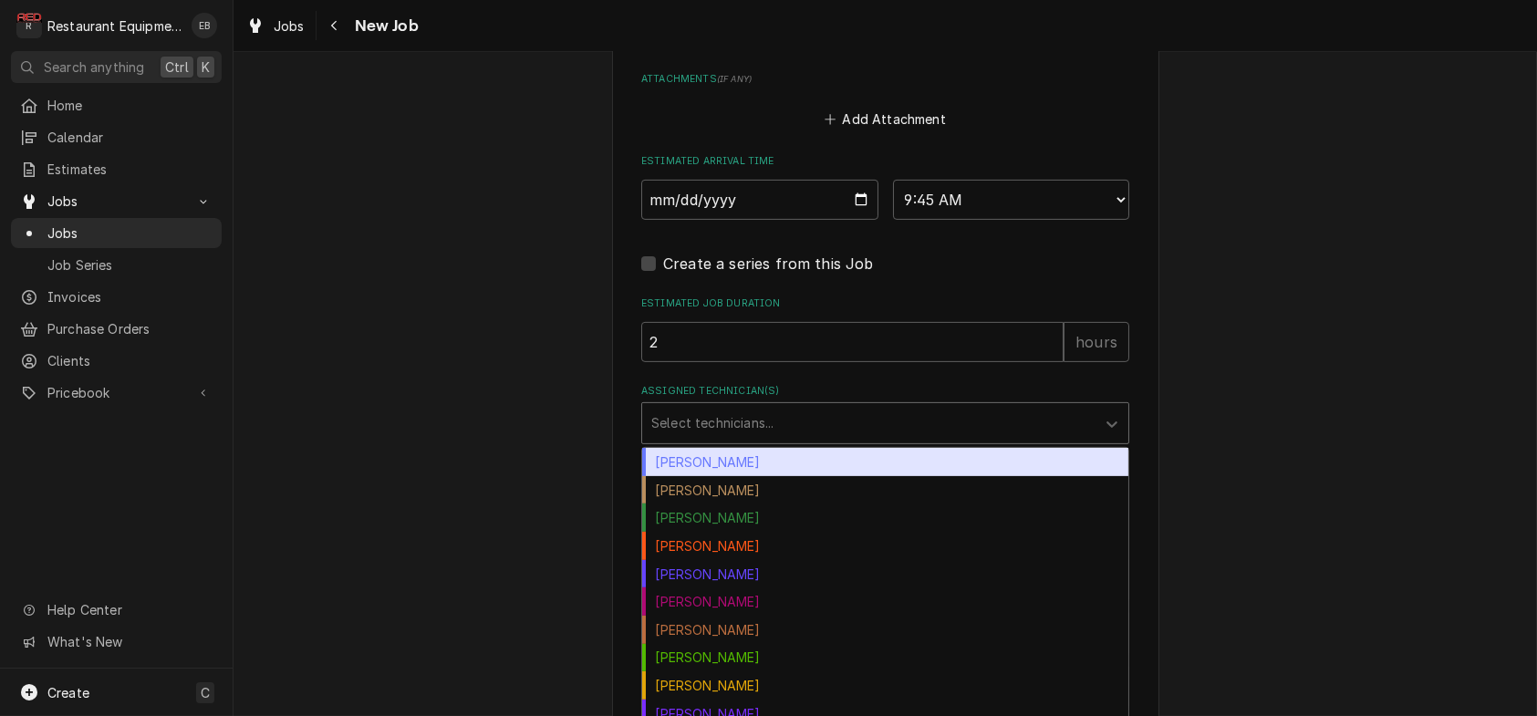
click at [795, 440] on div "Assigned Technician(s)" at bounding box center [868, 423] width 435 height 33
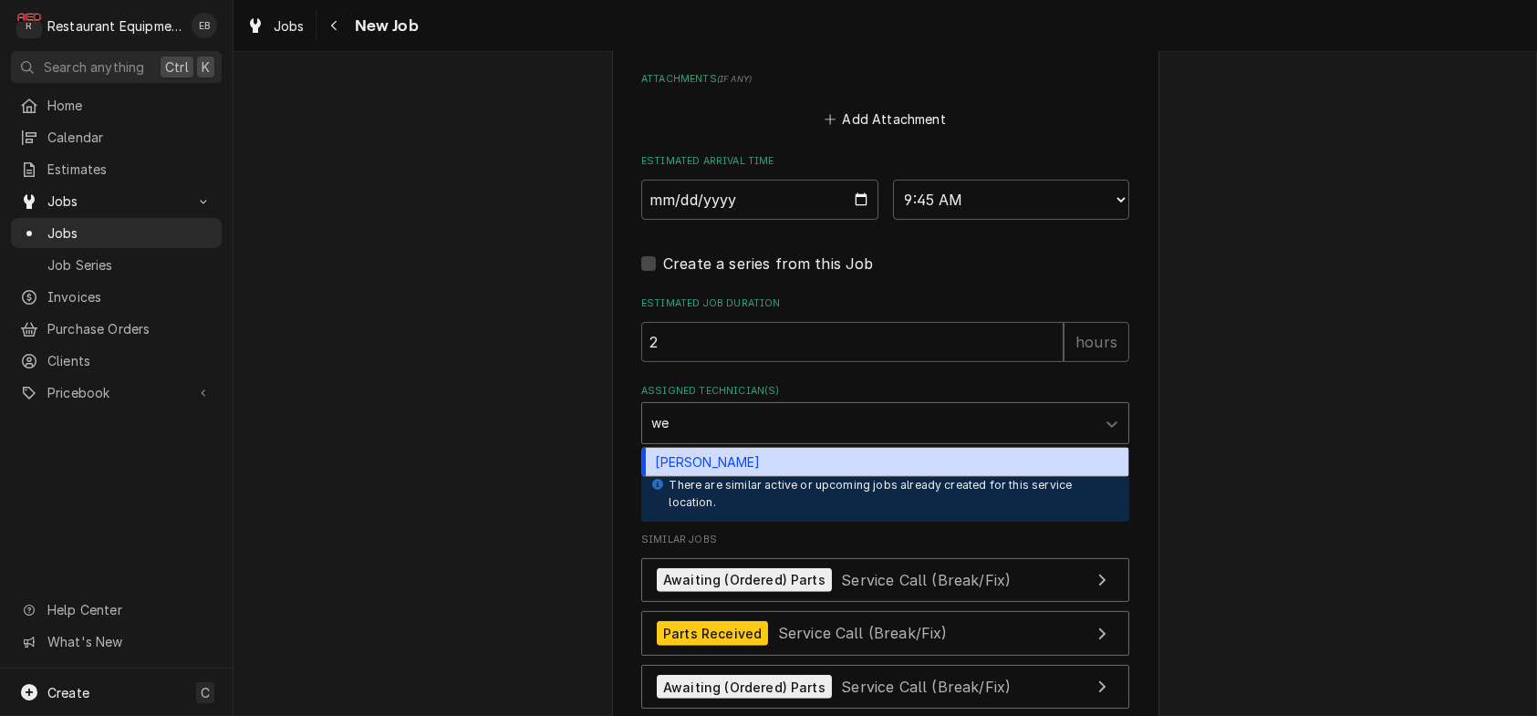
type input "wes"
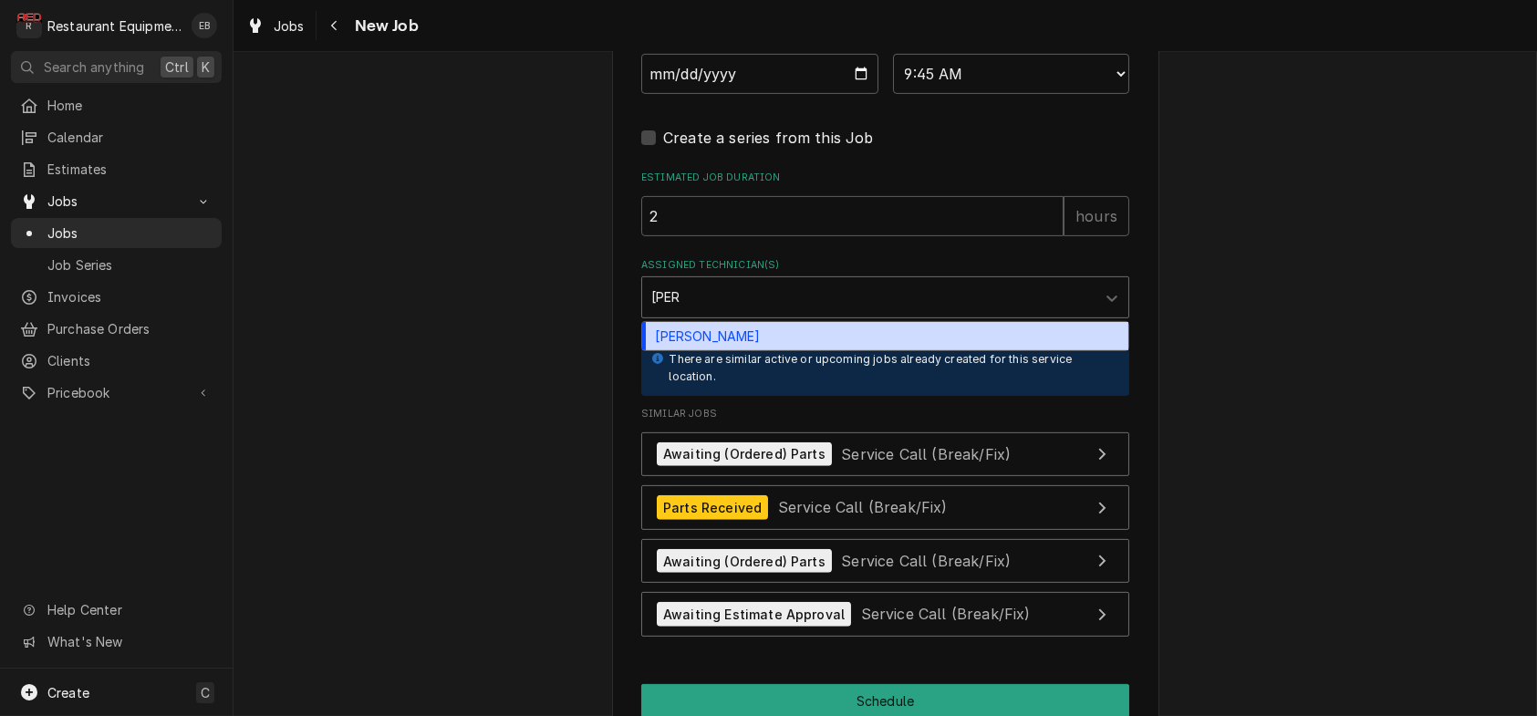
scroll to position [1946, 0]
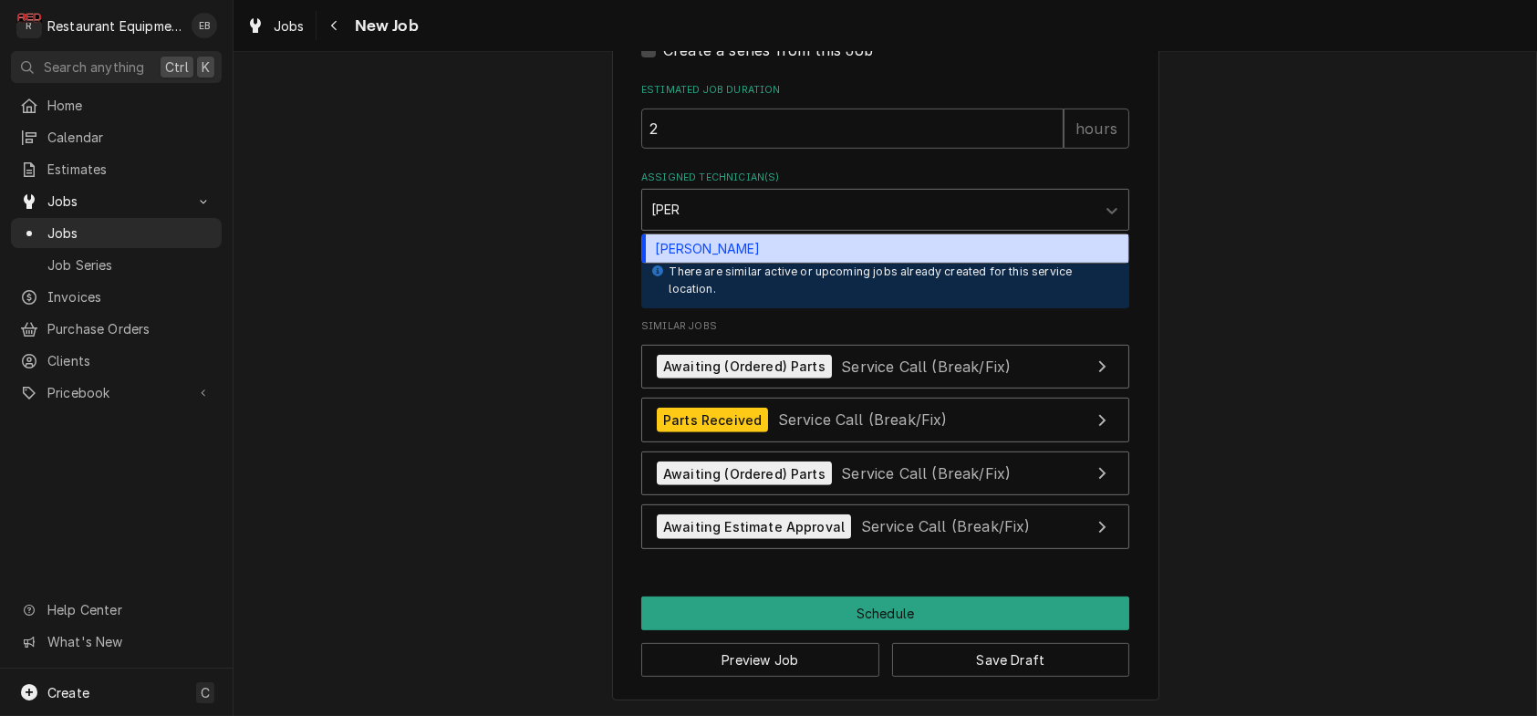
click at [766, 263] on div "Wesley Fisher" at bounding box center [885, 248] width 486 height 28
type textarea "x"
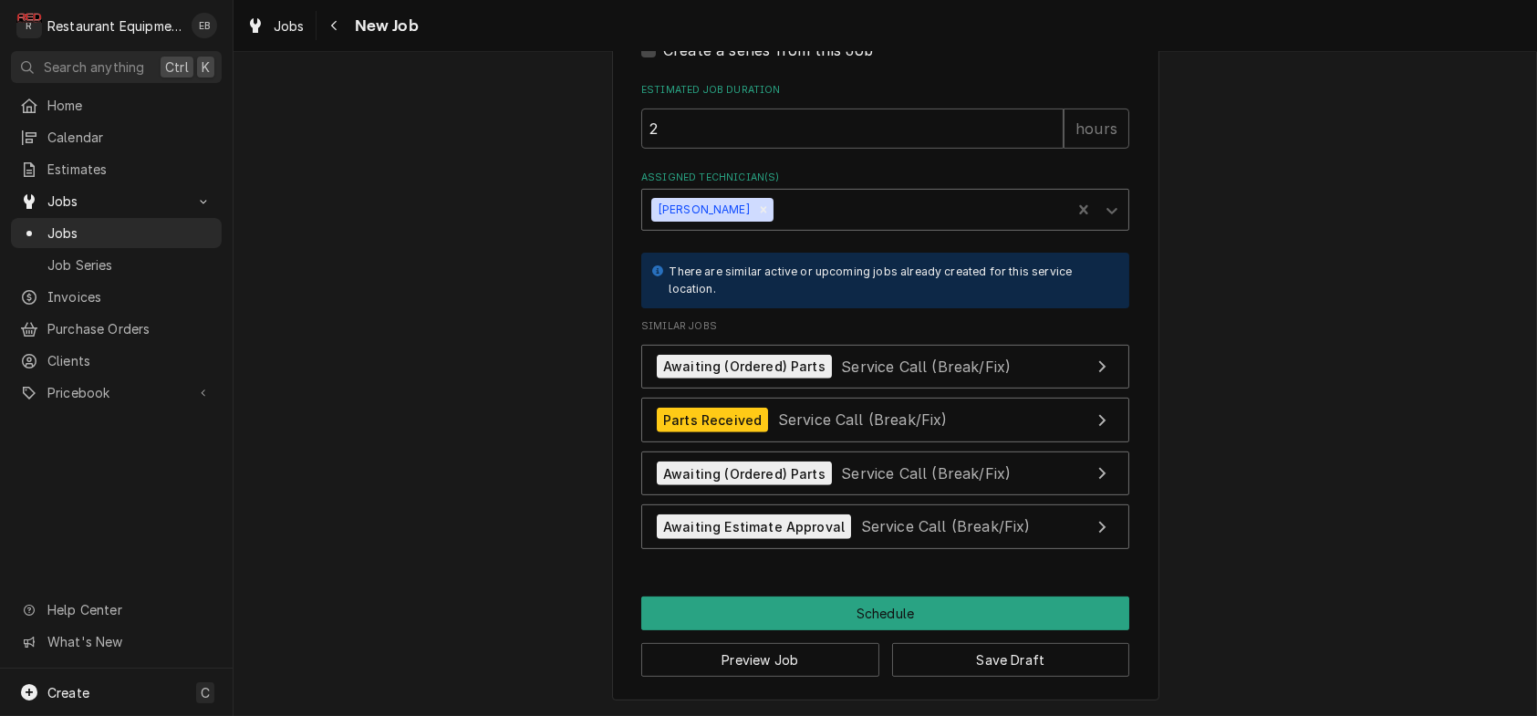
scroll to position [2173, 0]
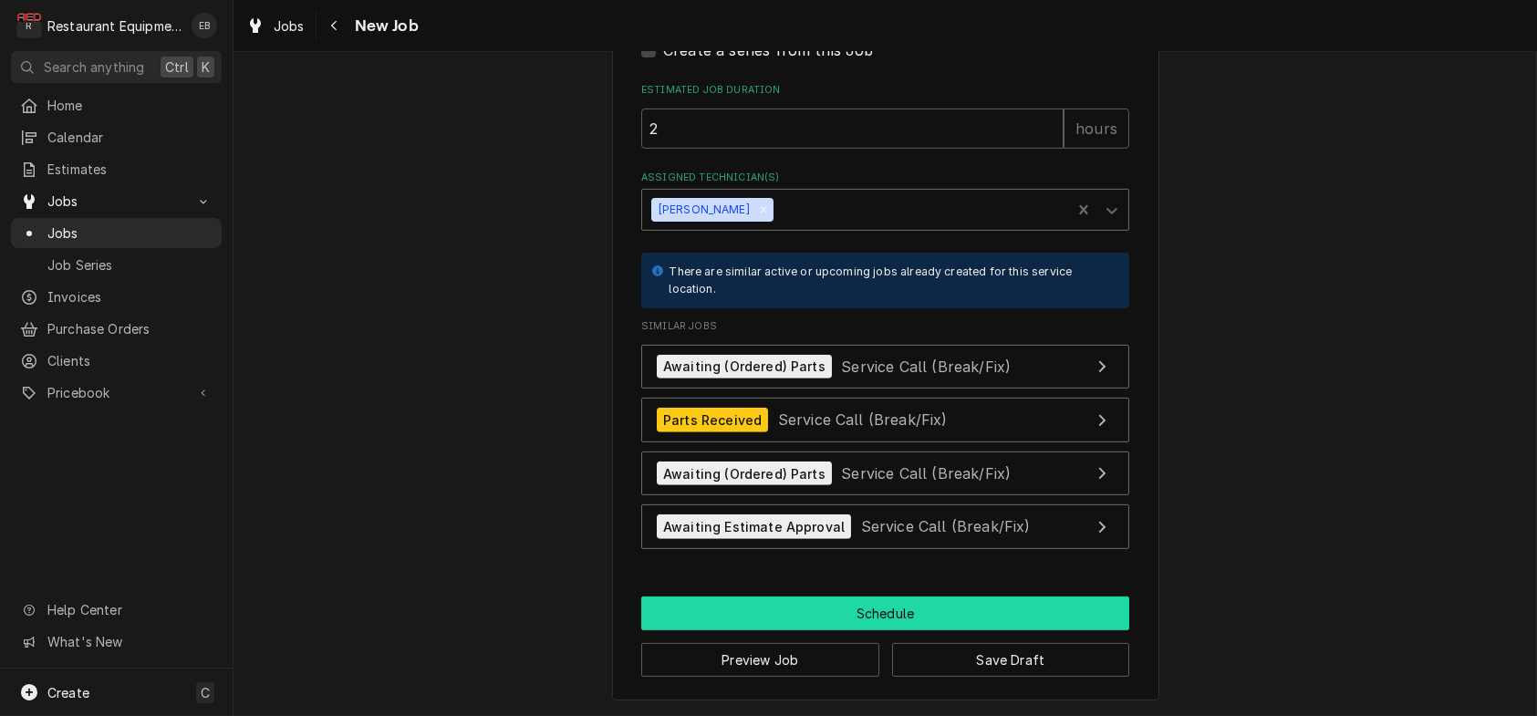
click at [834, 598] on button "Schedule" at bounding box center [885, 614] width 488 height 34
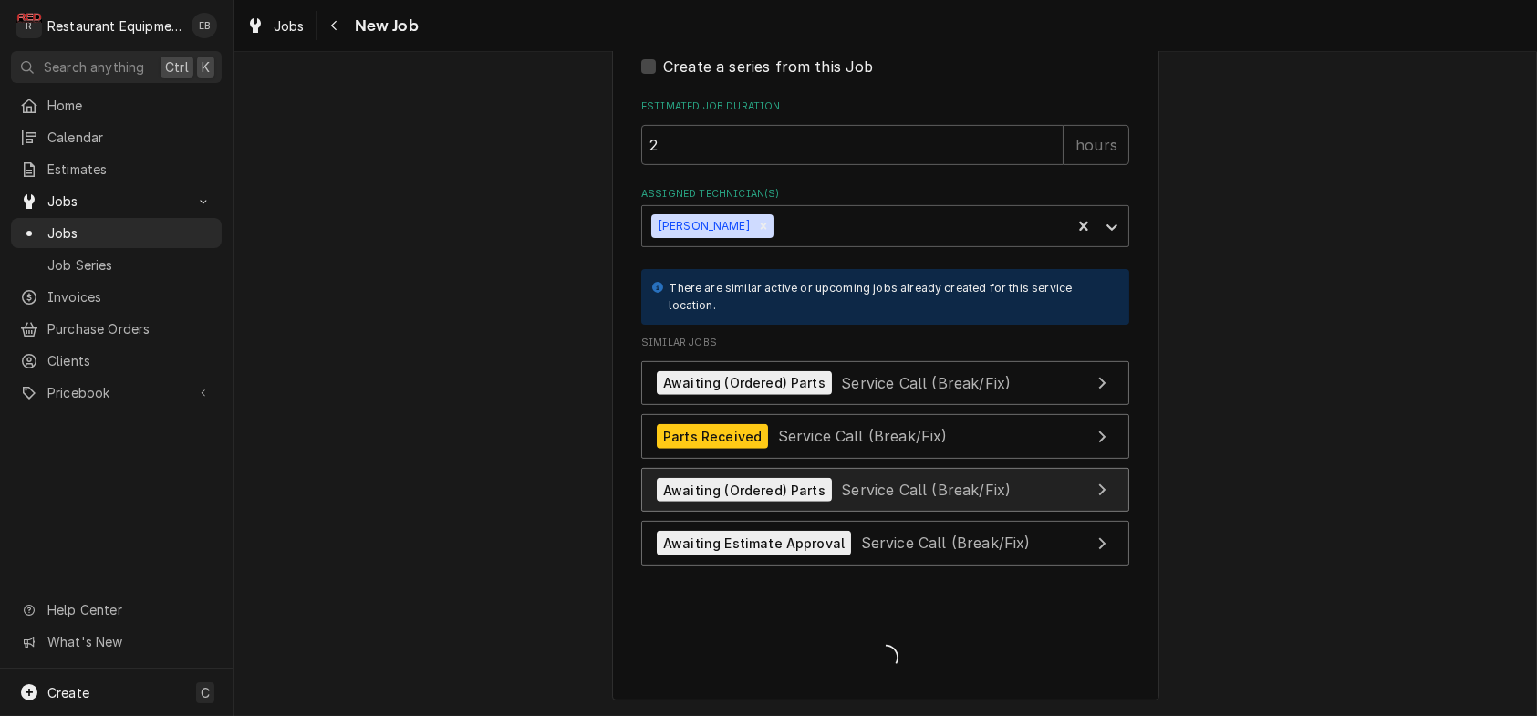
scroll to position [2156, 0]
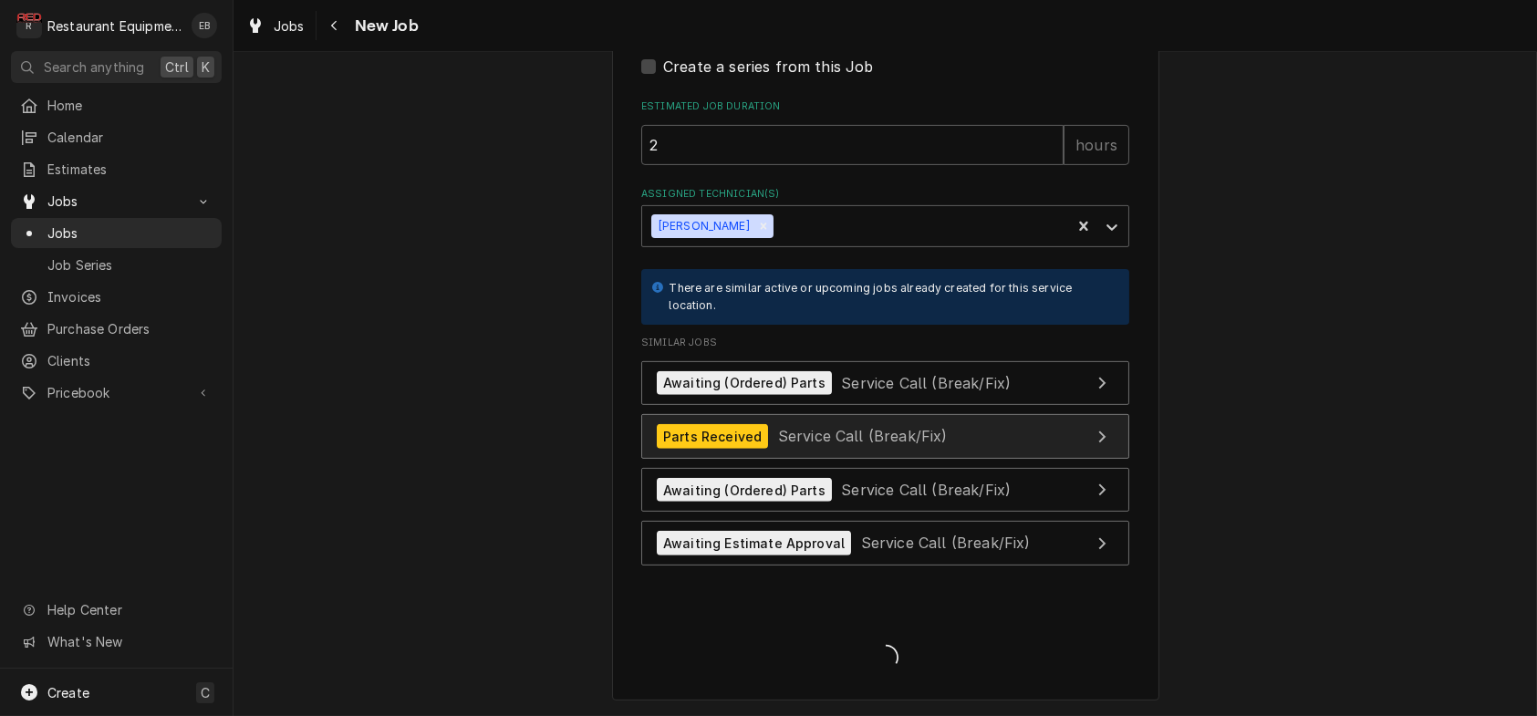
type textarea "x"
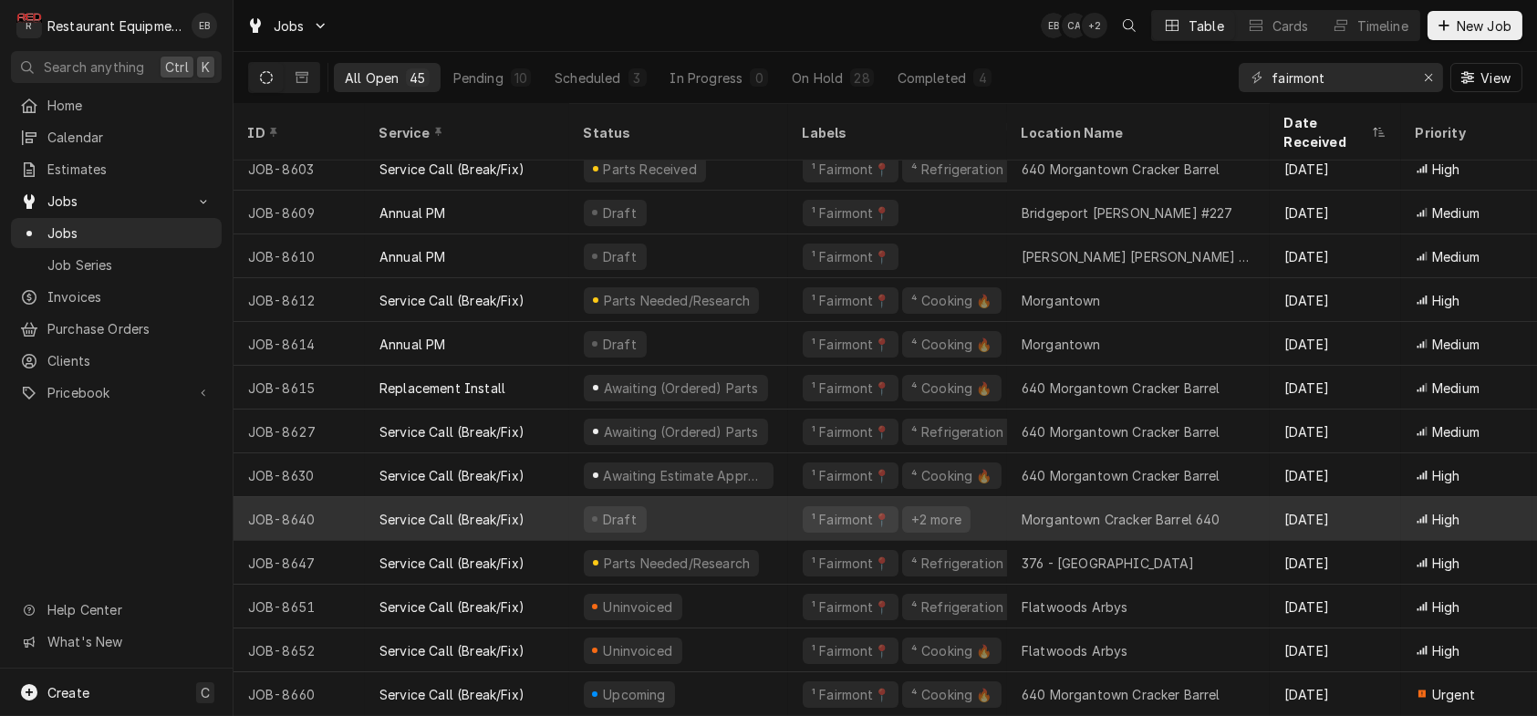
scroll to position [1428, 0]
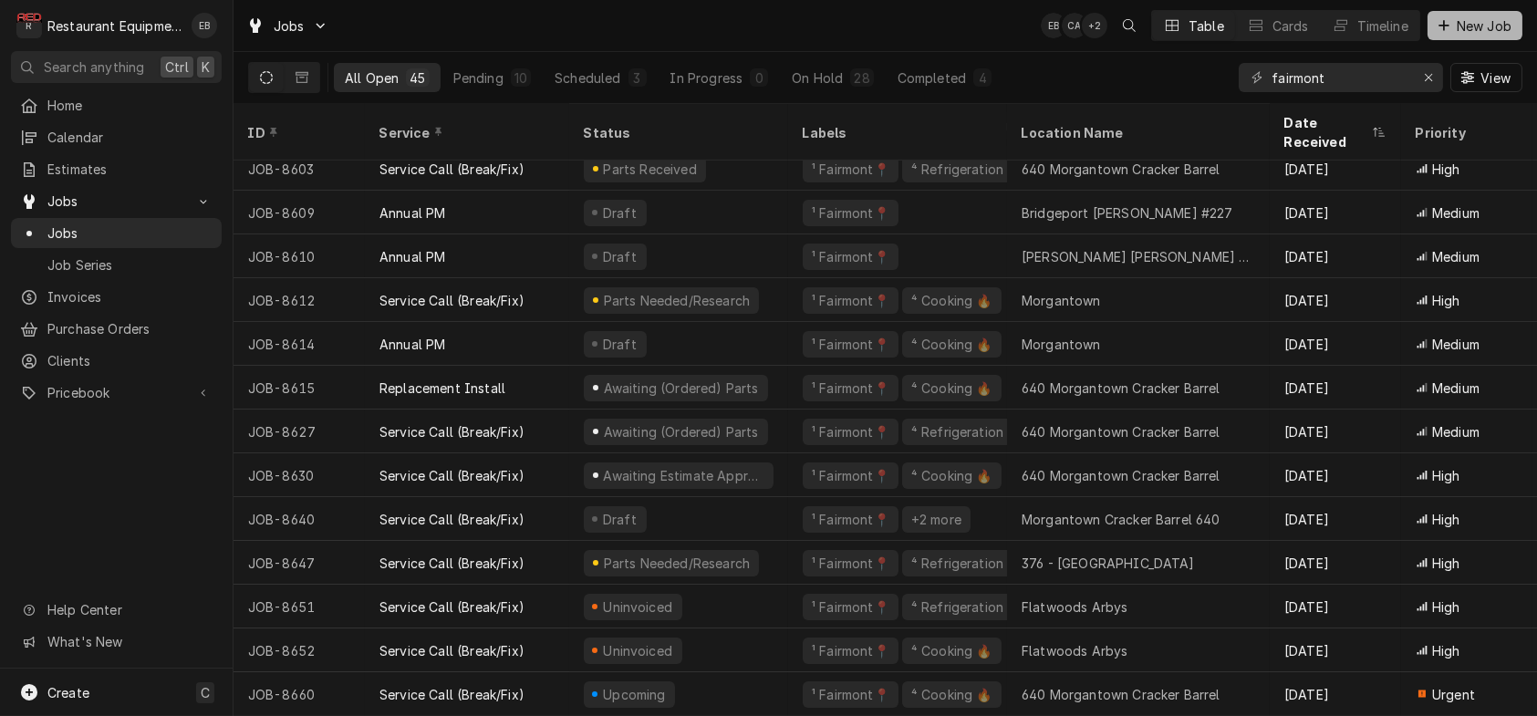
click at [1459, 31] on span "New Job" at bounding box center [1484, 25] width 62 height 19
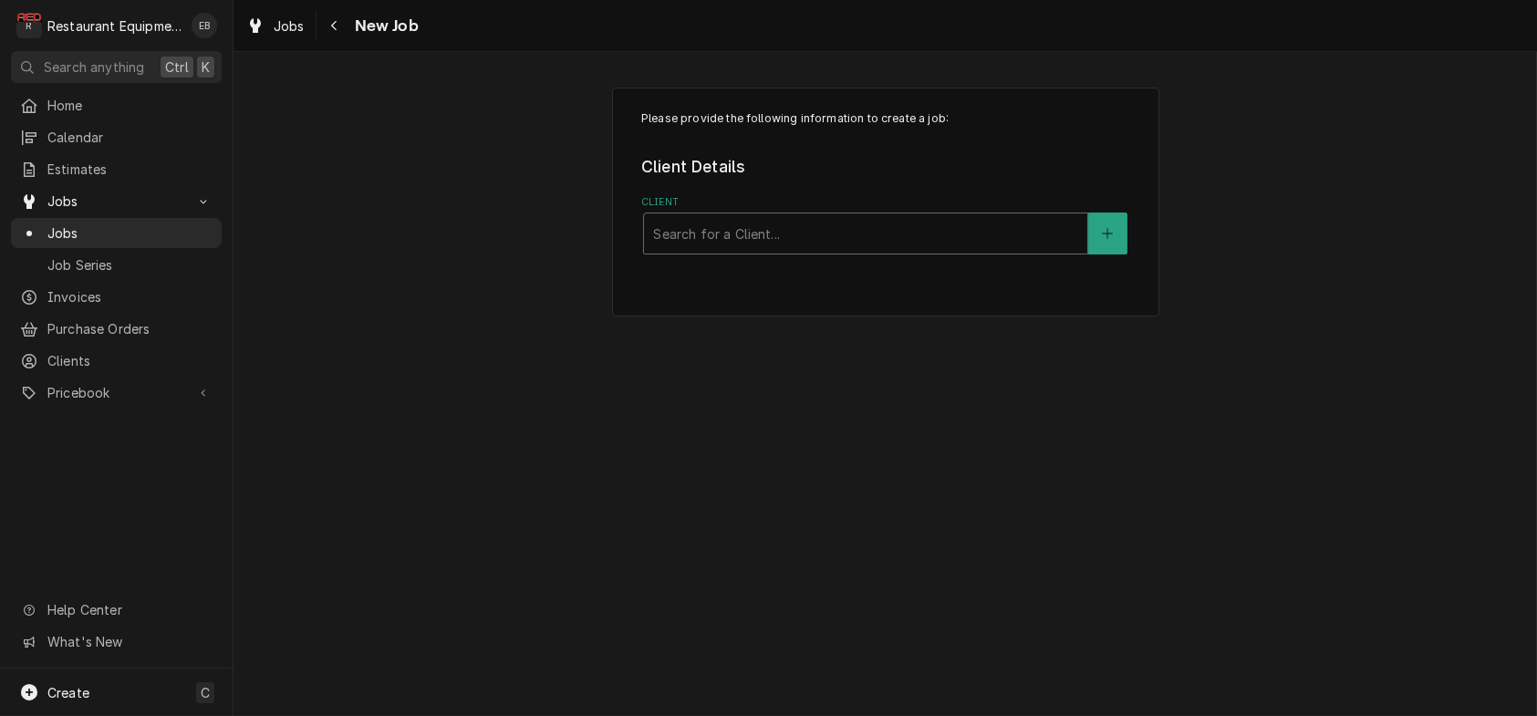
click at [780, 250] on div "Client" at bounding box center [865, 233] width 425 height 33
type input "Little"
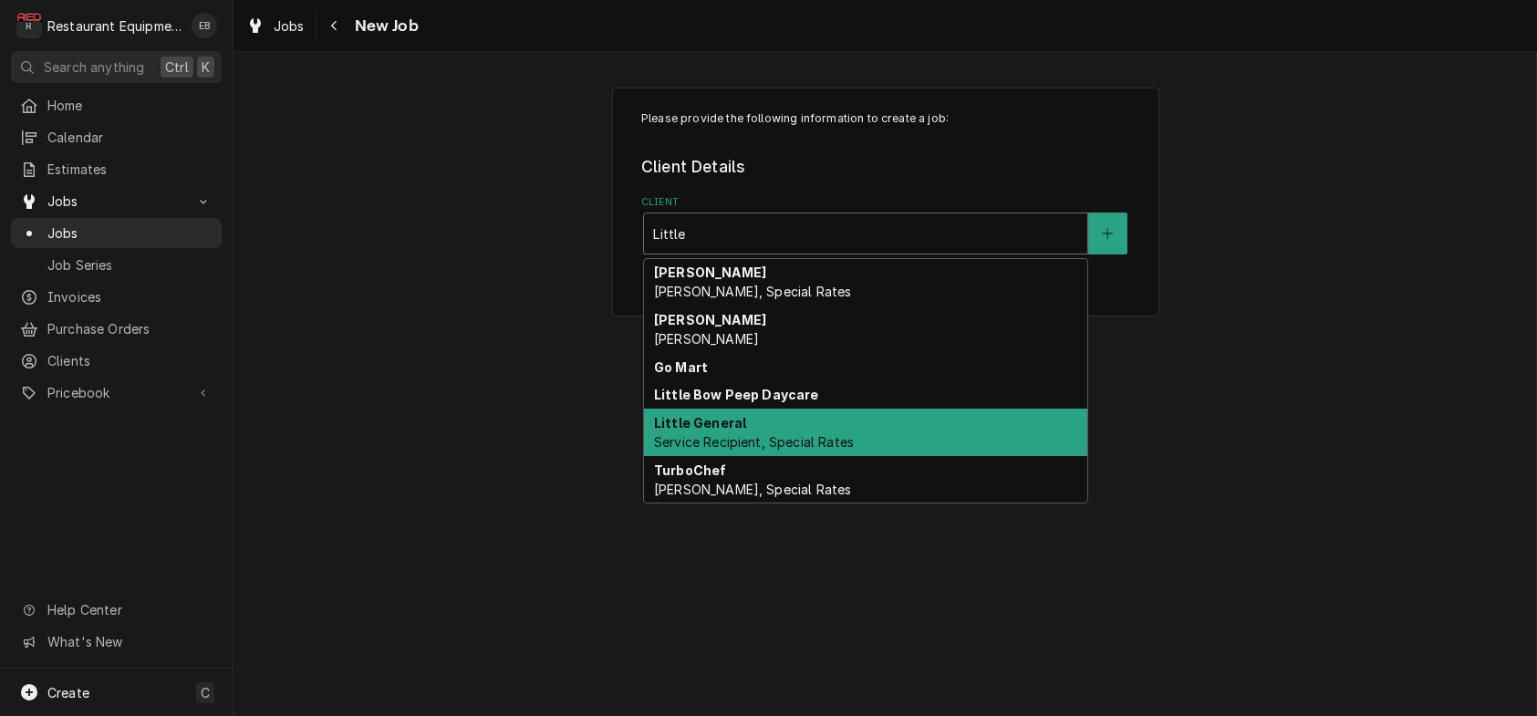
click at [703, 431] on strong "Little General" at bounding box center [700, 423] width 92 height 16
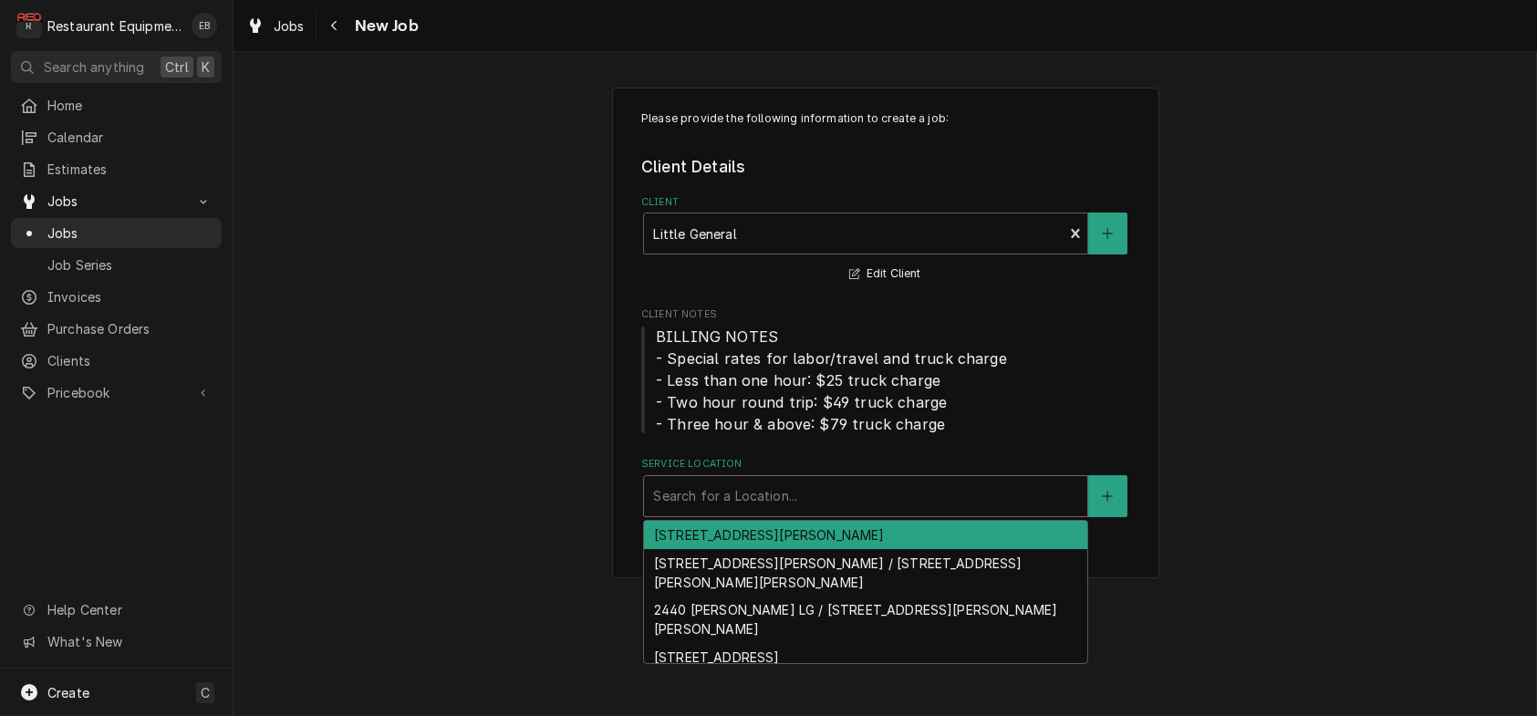
click at [823, 513] on div "Service Location" at bounding box center [865, 496] width 425 height 33
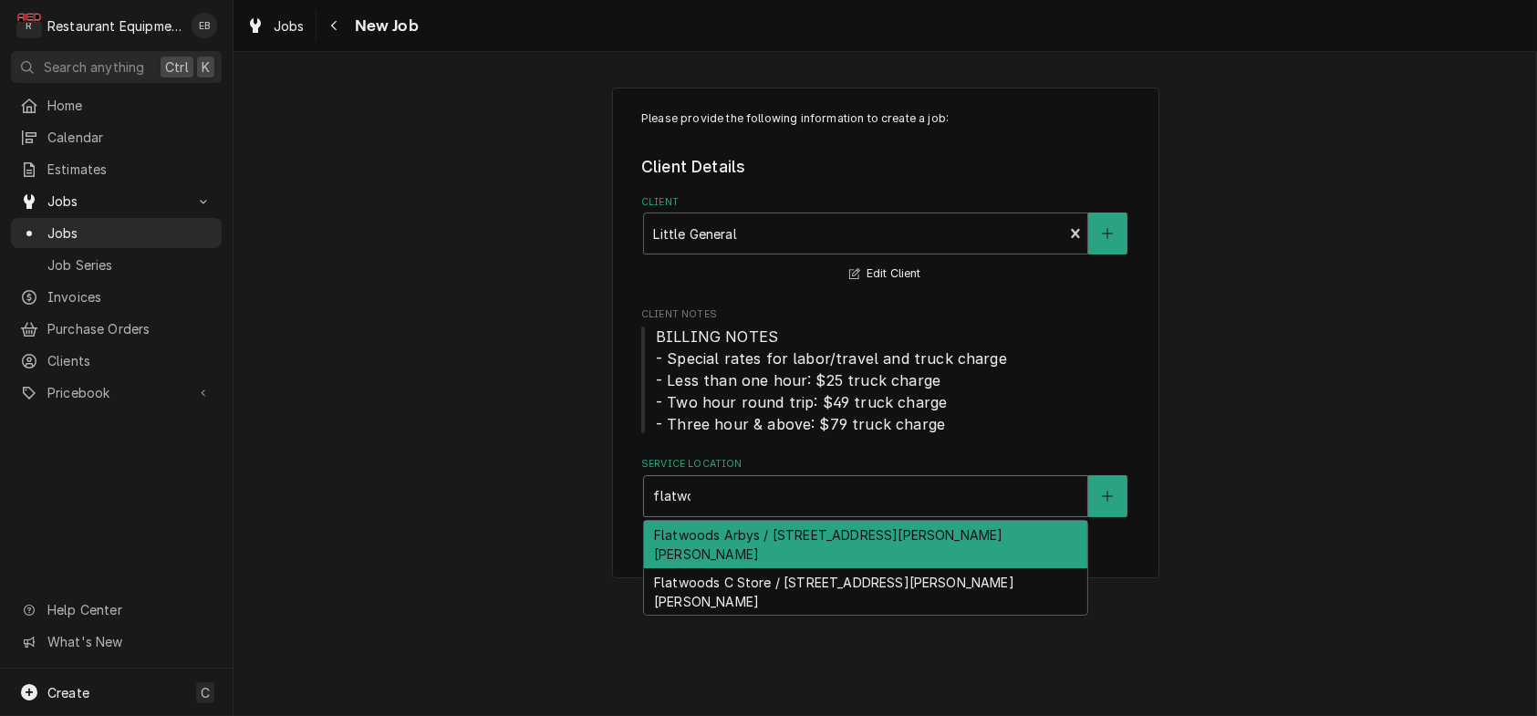
type input "flatwoo"
click at [774, 568] on div "Flatwoods Arbys / 2001 Sutton Ln, Sutton, WV 26601" at bounding box center [865, 544] width 443 height 47
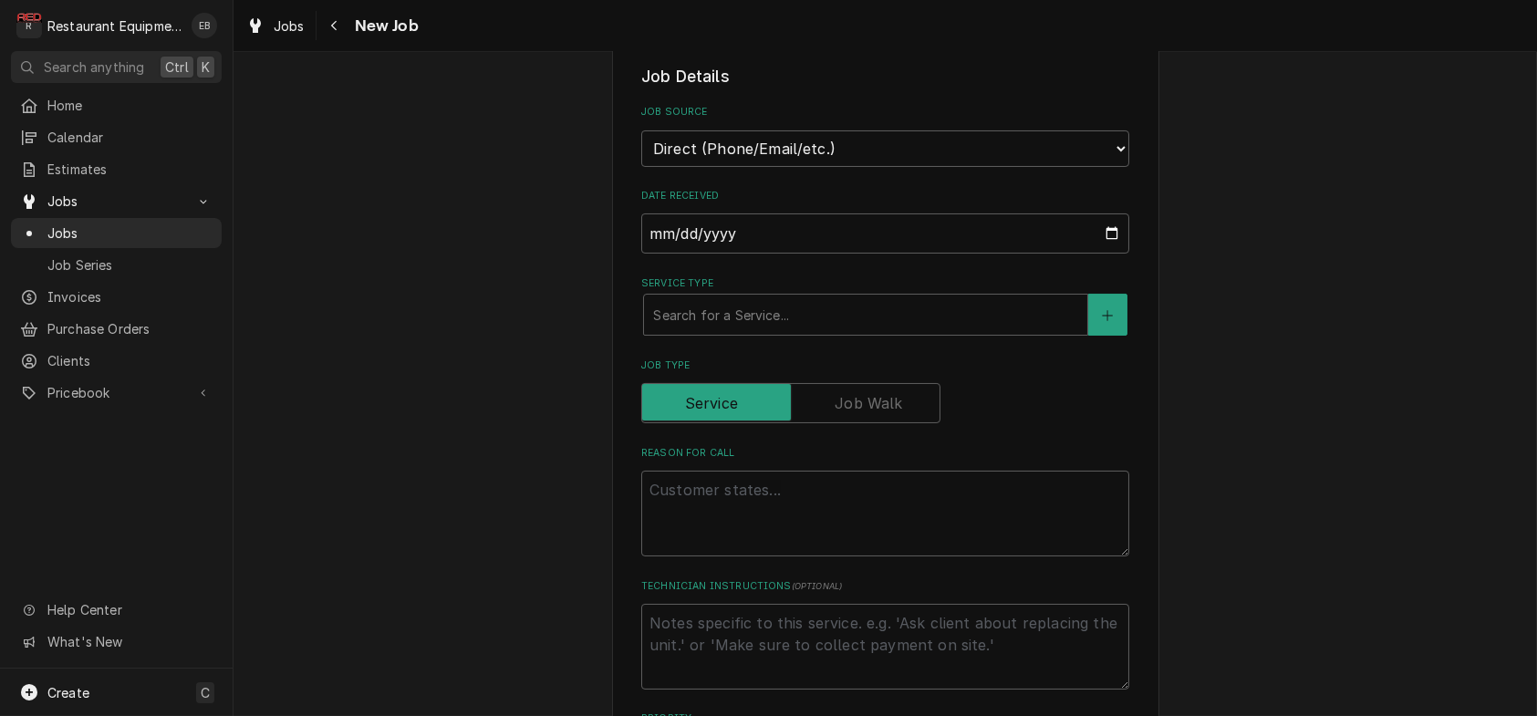
scroll to position [547, 0]
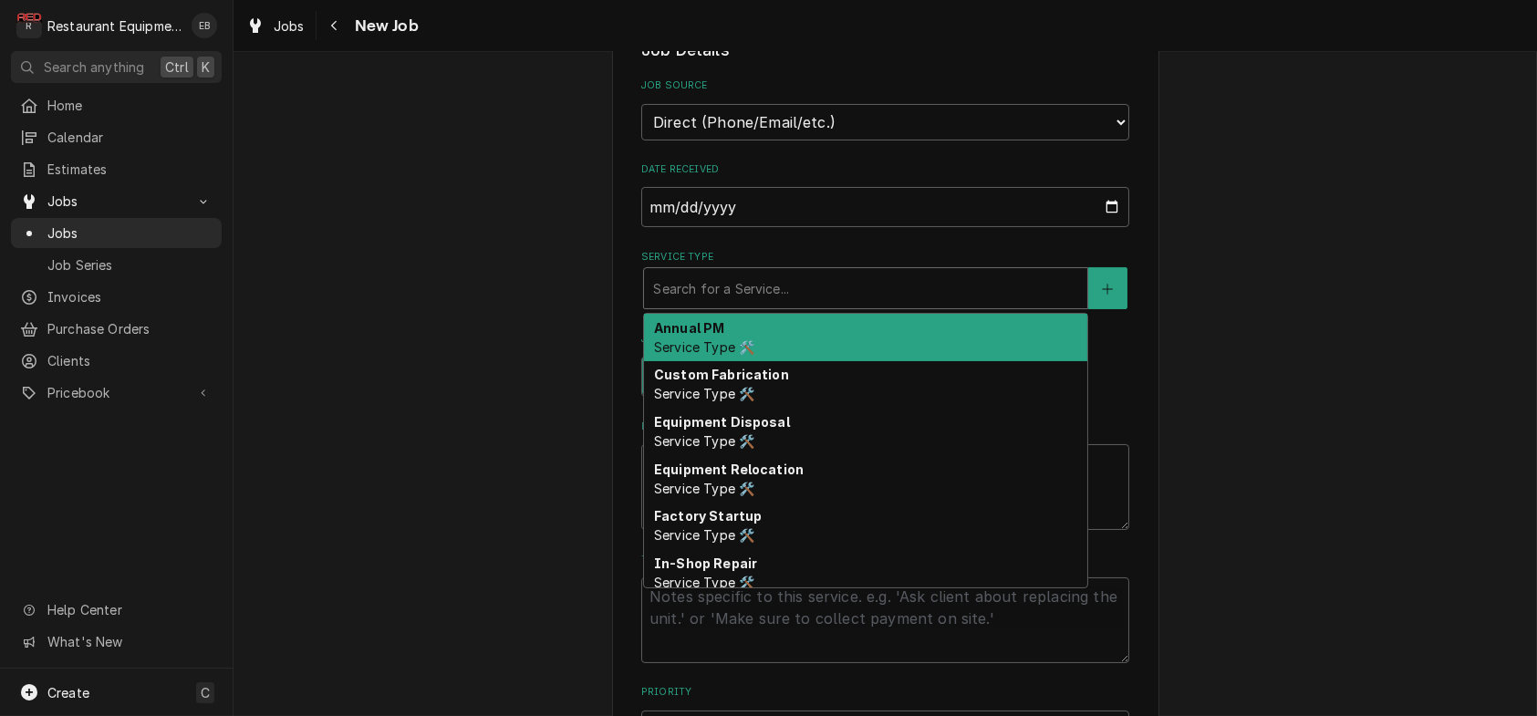
click at [749, 305] on div "Service Type" at bounding box center [865, 288] width 425 height 33
type textarea "x"
type input "b"
type textarea "x"
type input "br"
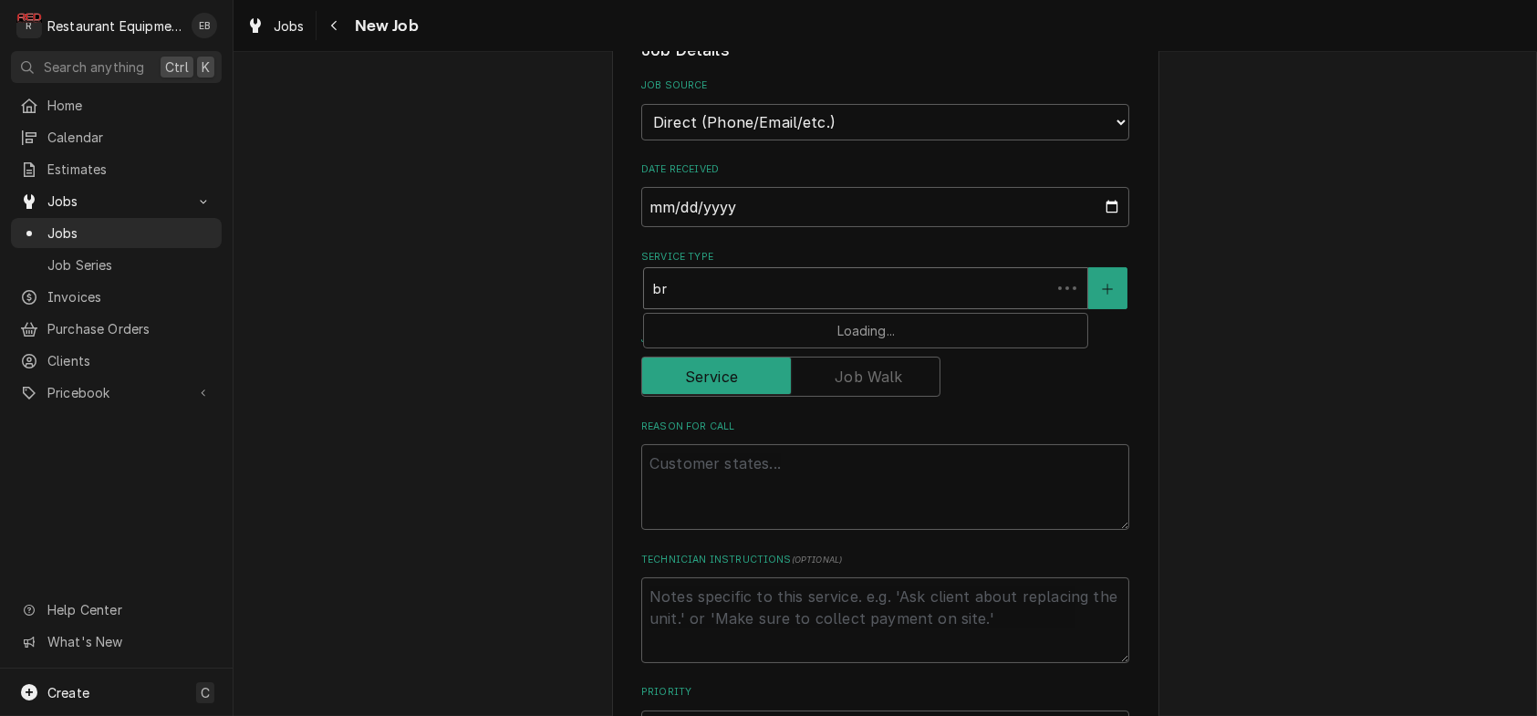
type textarea "x"
type input "bre"
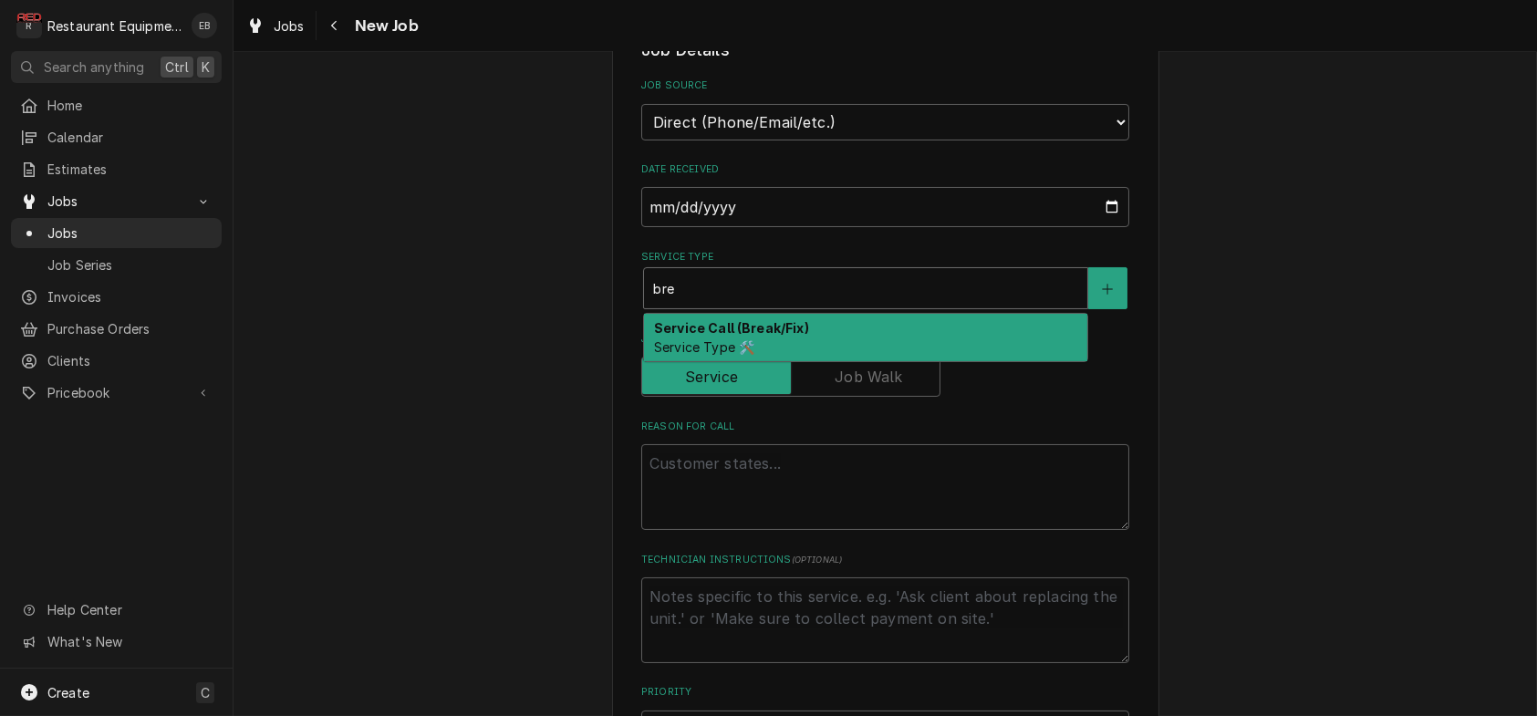
click at [719, 355] on span "Service Type 🛠️" at bounding box center [704, 347] width 100 height 16
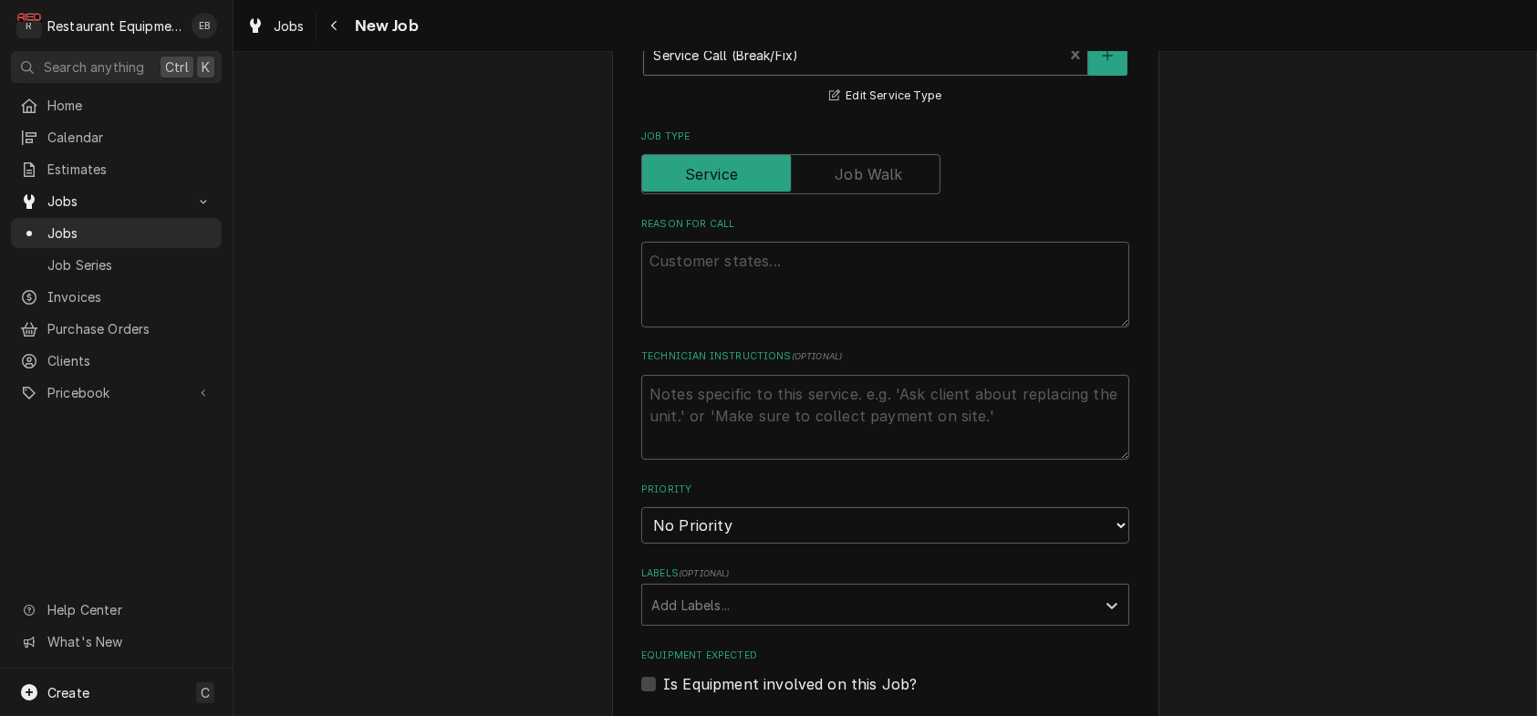
scroll to position [790, 0]
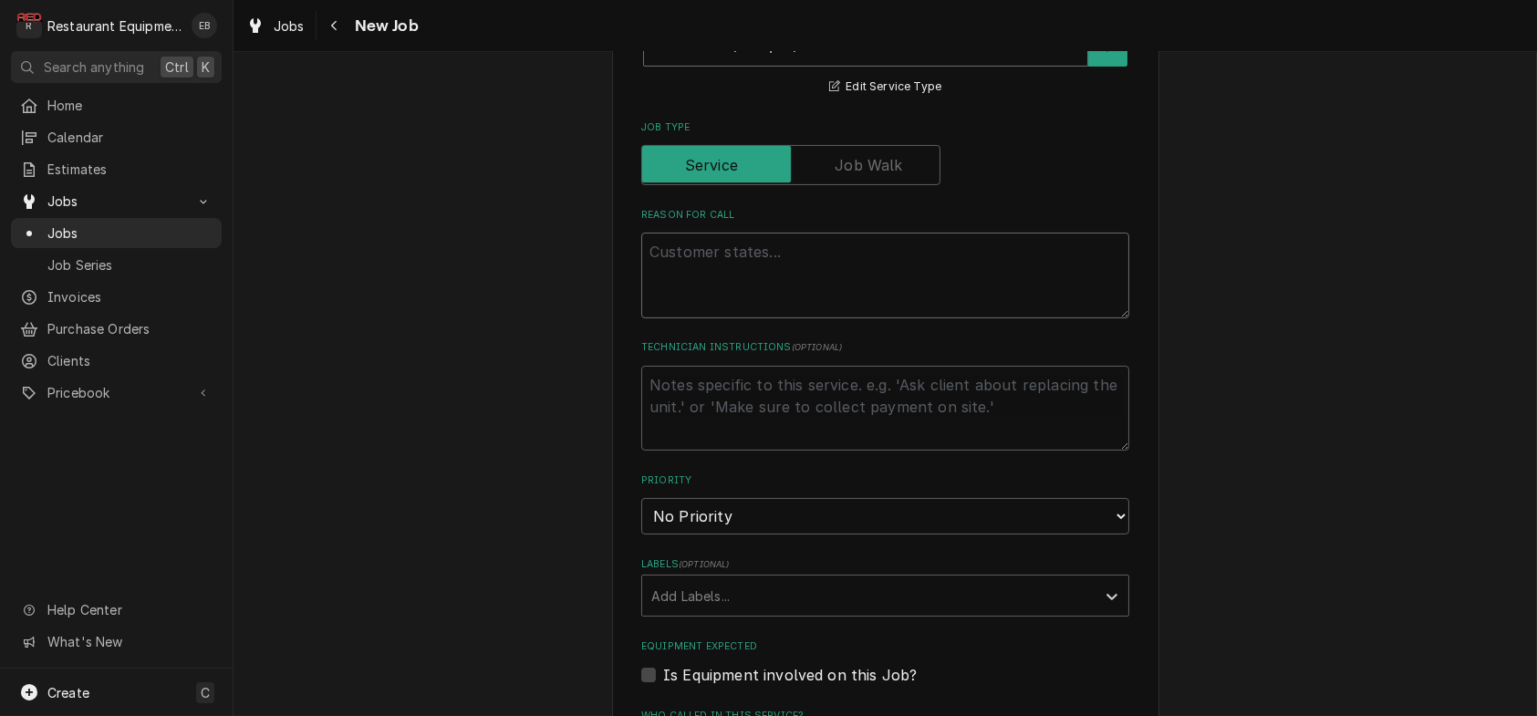
click at [781, 318] on textarea "Reason For Call" at bounding box center [885, 276] width 488 height 86
type textarea "x"
type textarea "W"
type textarea "x"
type textarea "WO"
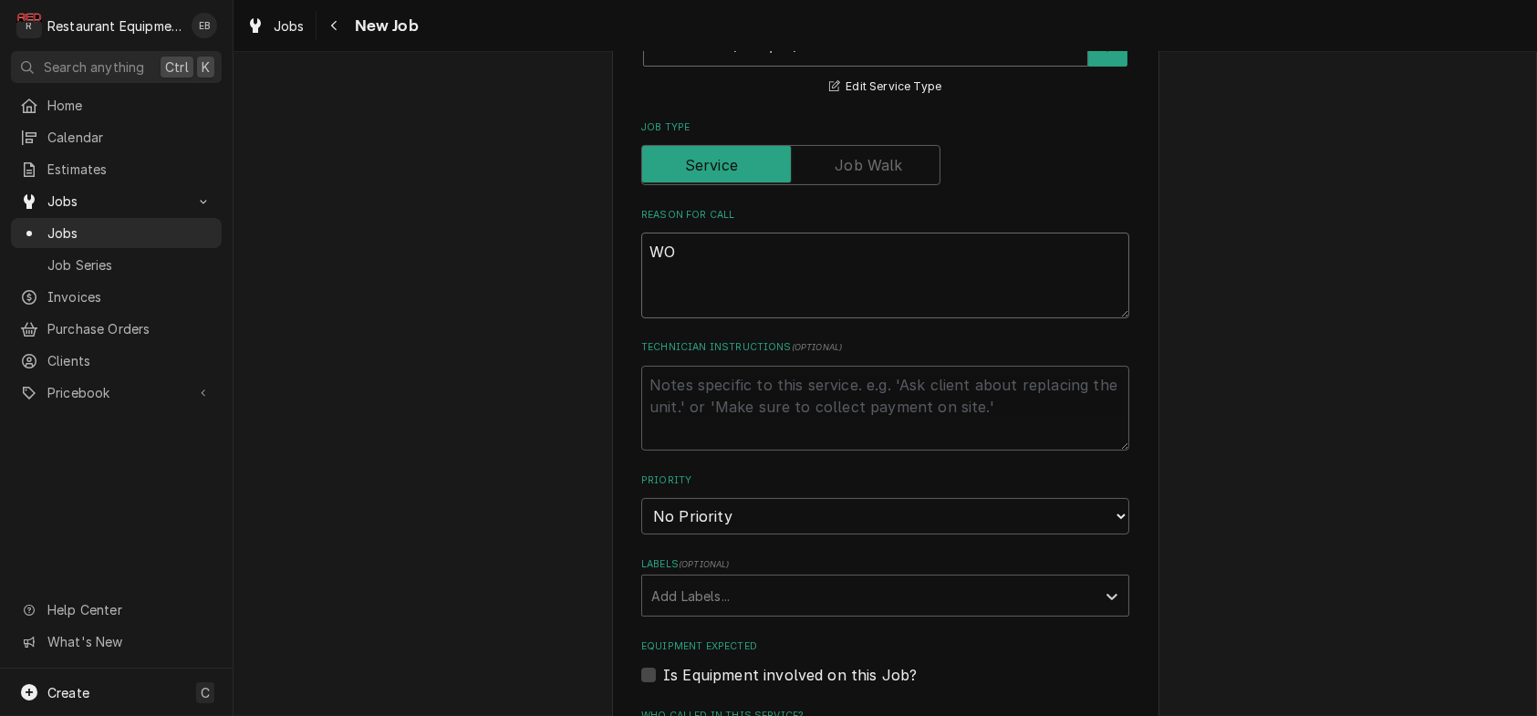
type textarea "x"
type textarea "WO#"
type textarea "x"
type textarea "WO#"
type textarea "x"
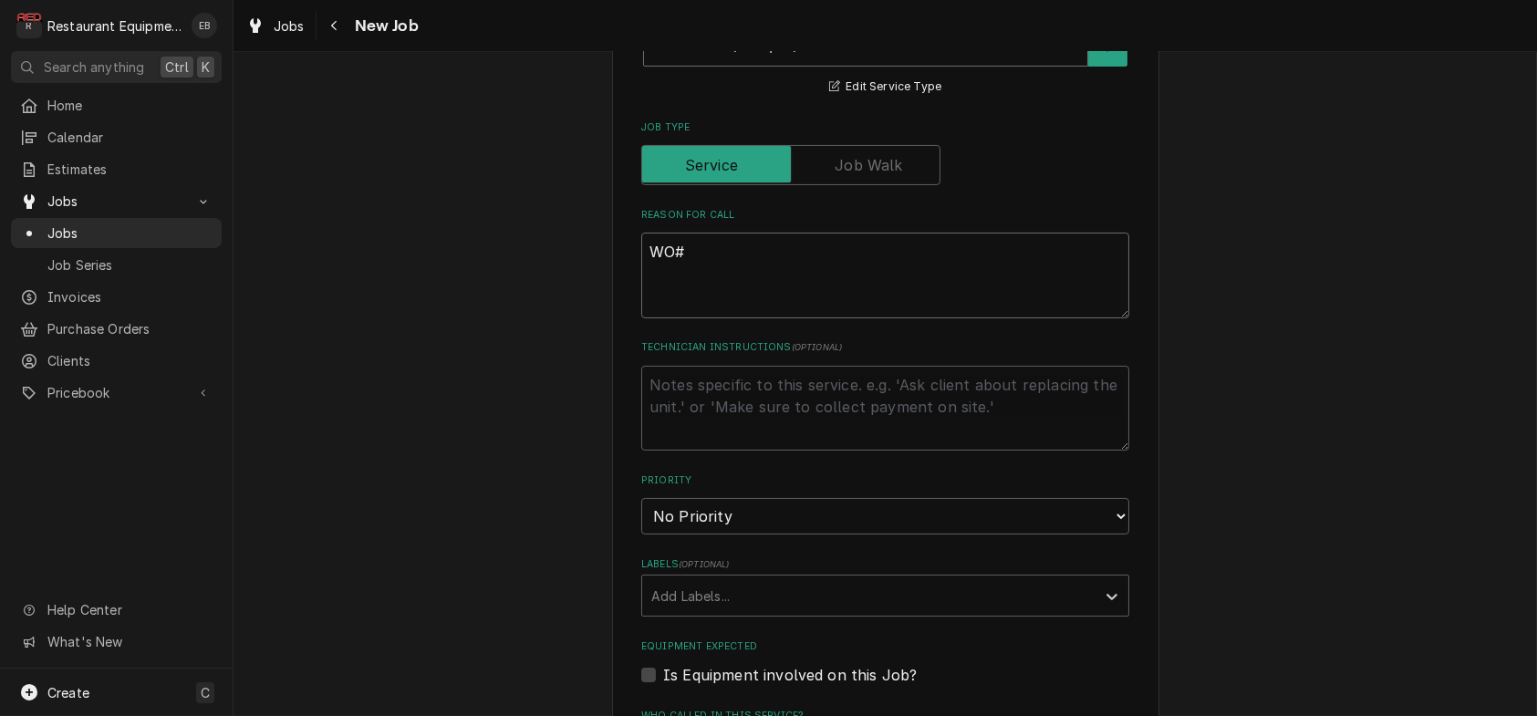
type textarea "WO# 8"
type textarea "x"
type textarea "WO# 87"
type textarea "x"
type textarea "WO# 879"
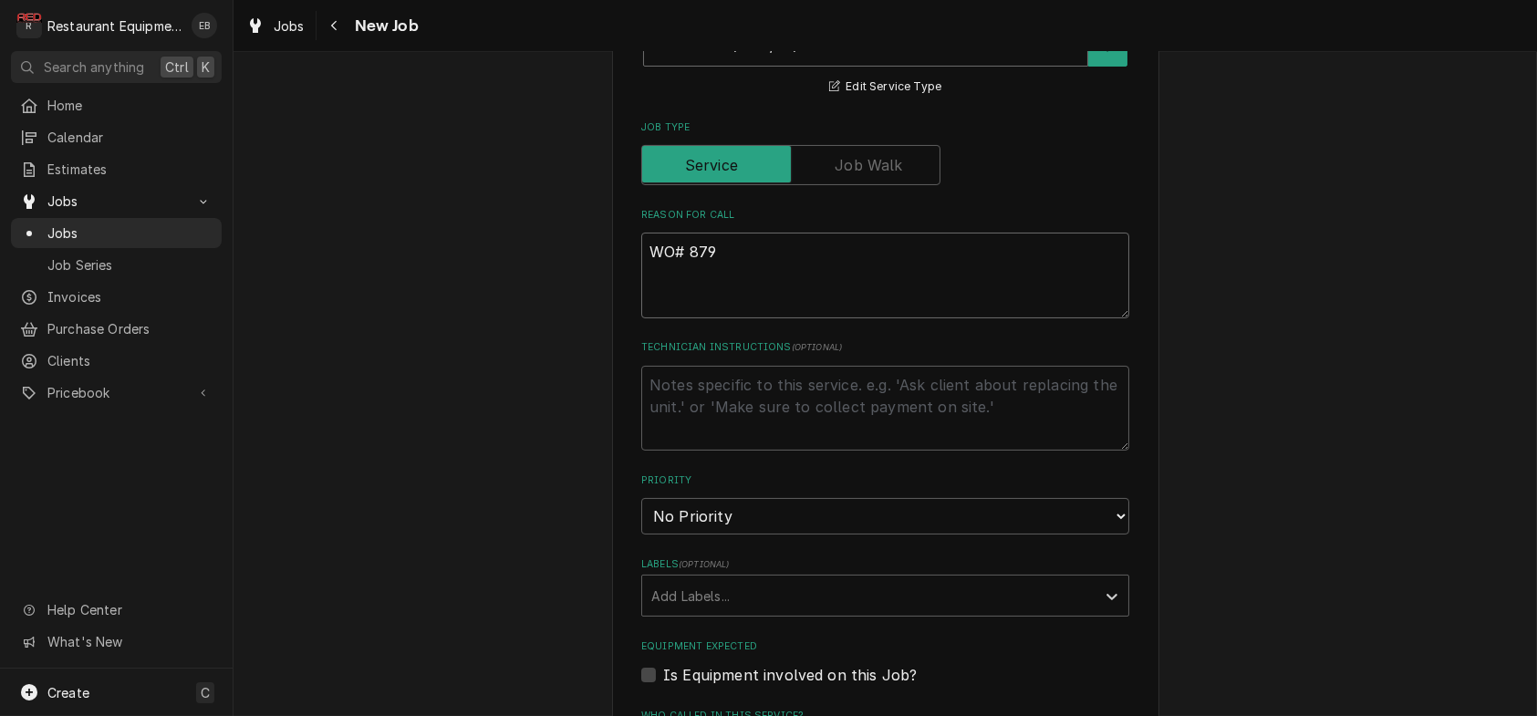
type textarea "x"
type textarea "WO# 8798"
type textarea "x"
type textarea "WO# 87984"
type textarea "x"
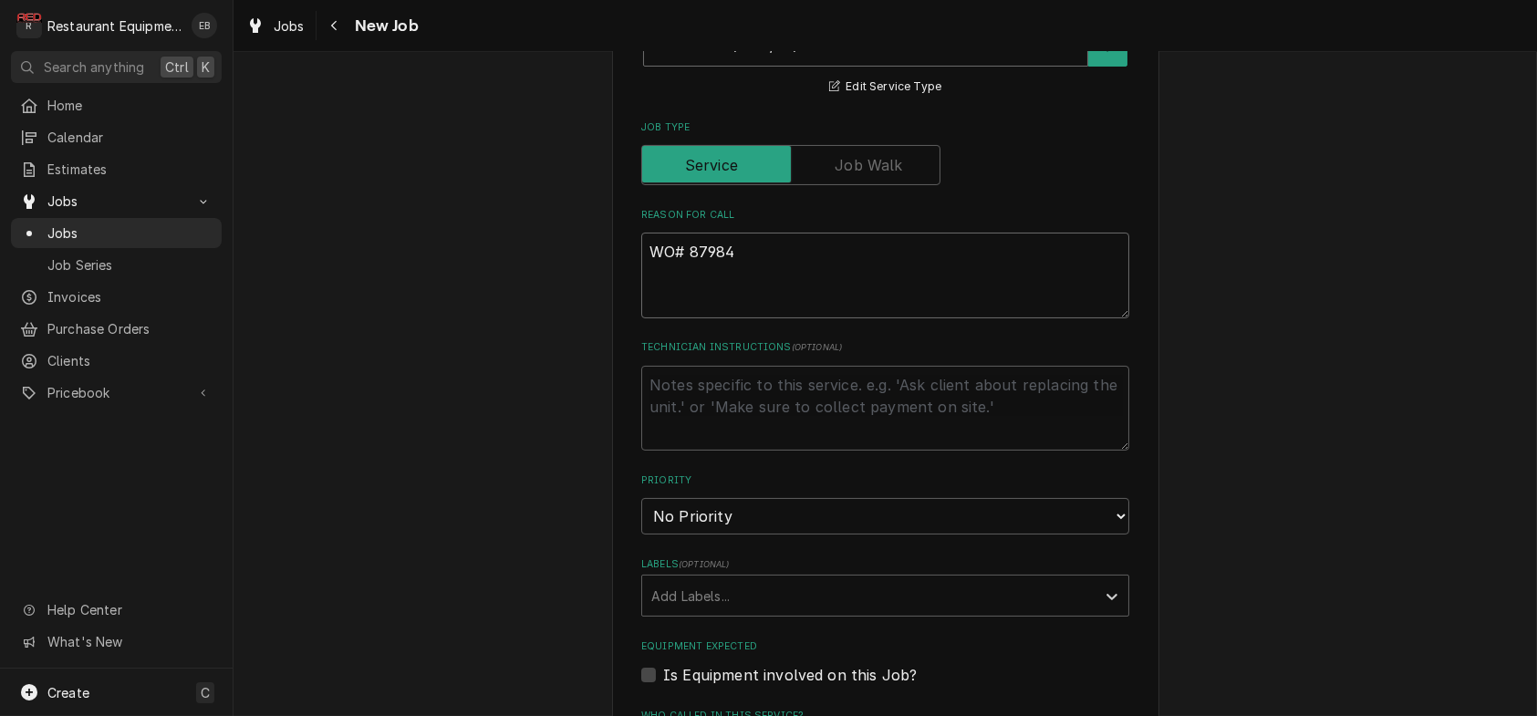
type textarea "WO# 87984"
type textarea "x"
type textarea "WO# 87984 R"
type textarea "x"
type textarea "WO# 87984 RN"
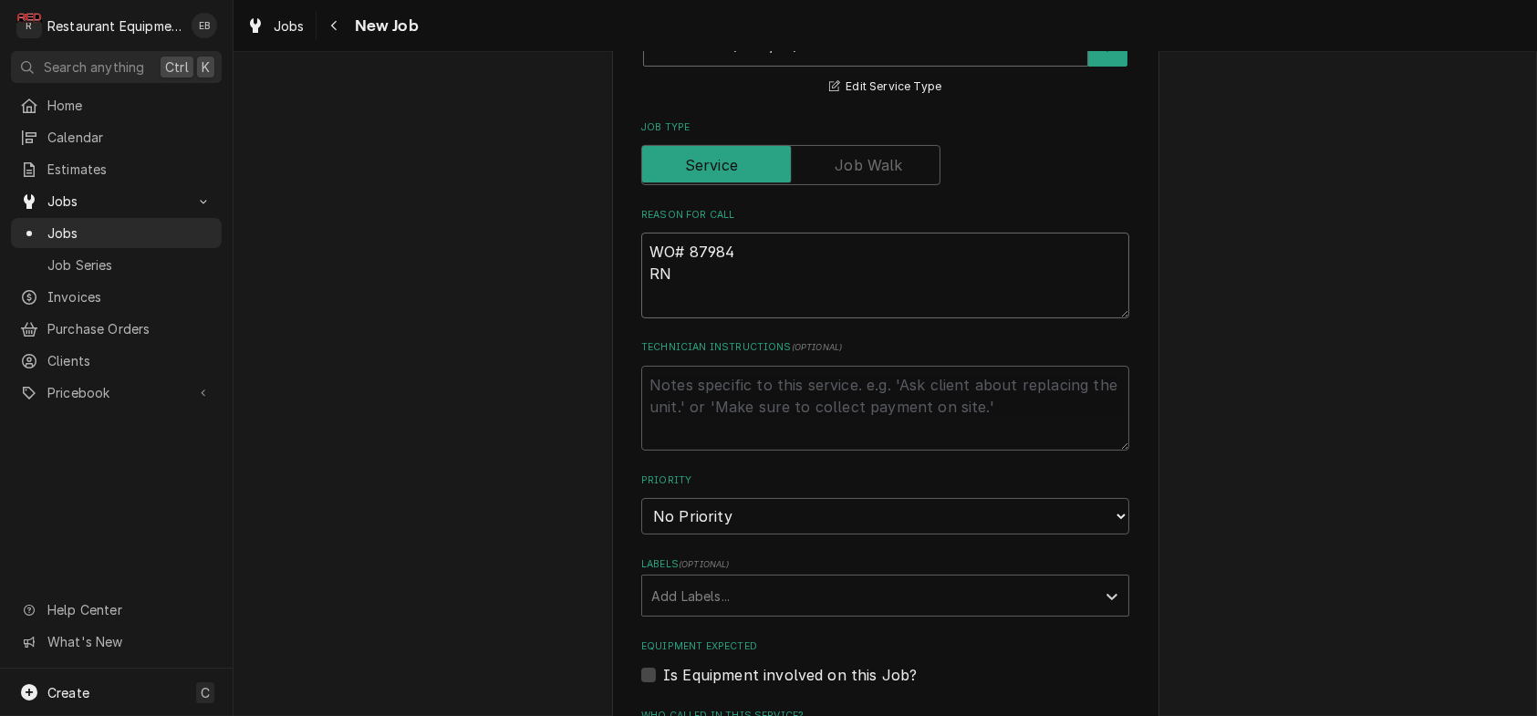
type textarea "x"
type textarea "WO# 87984 RN#"
type textarea "x"
type textarea "WO# 87984 RN#"
type textarea "x"
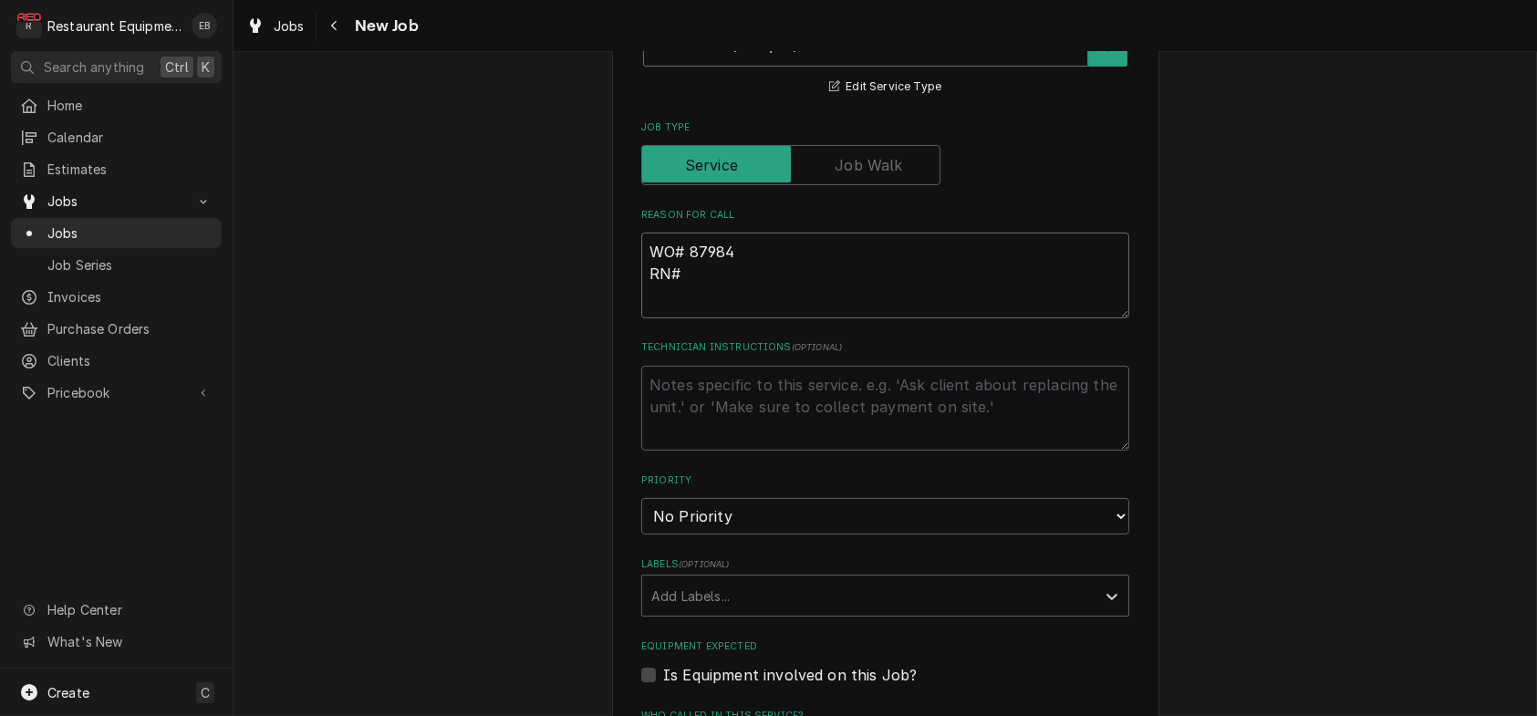
type textarea "WO# 87984 RN# 1"
type textarea "x"
type textarea "WO# 87984 RN# 11"
type textarea "x"
type textarea "WO# 87984 RN# 112"
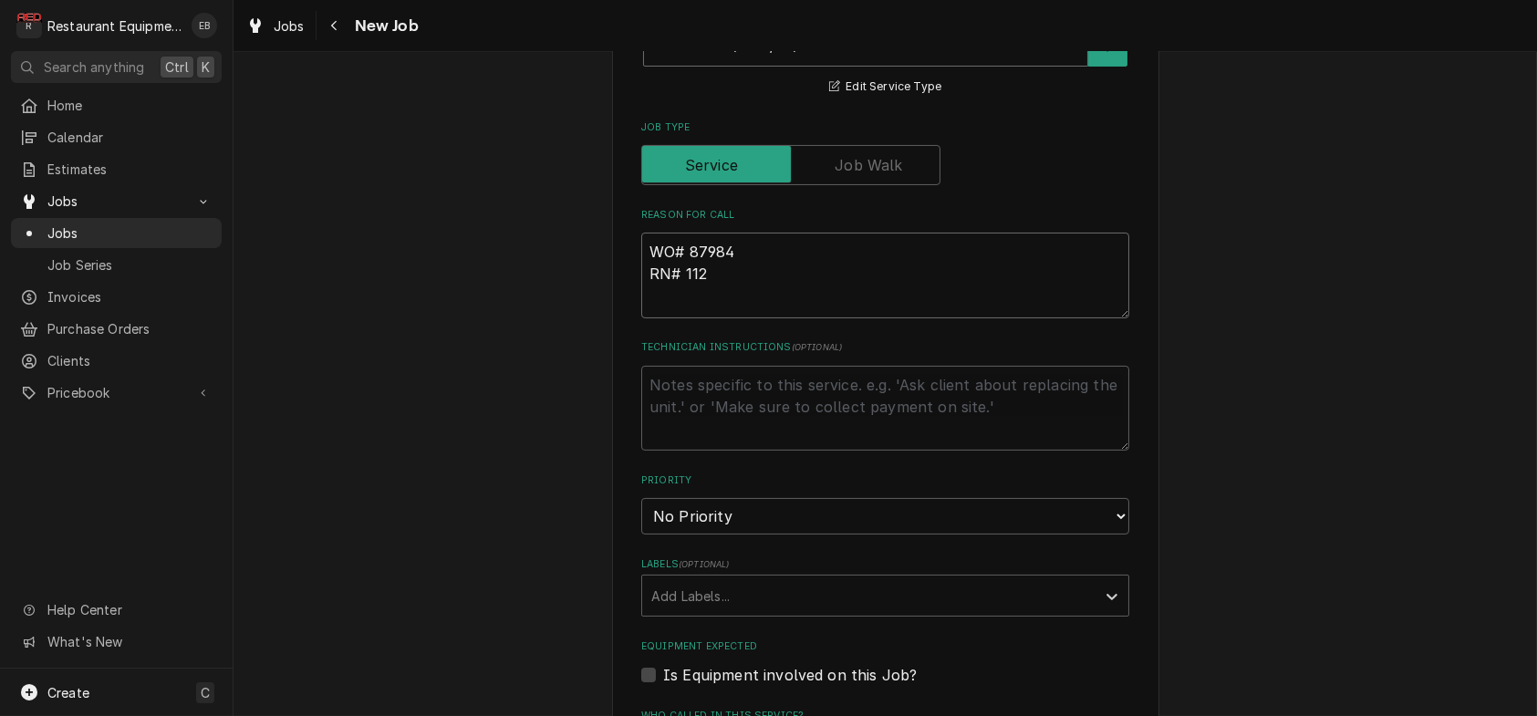
type textarea "x"
type textarea "WO# 87984 RN# 1124"
type textarea "x"
type textarea "WO# 87984 RN# 11241"
type textarea "x"
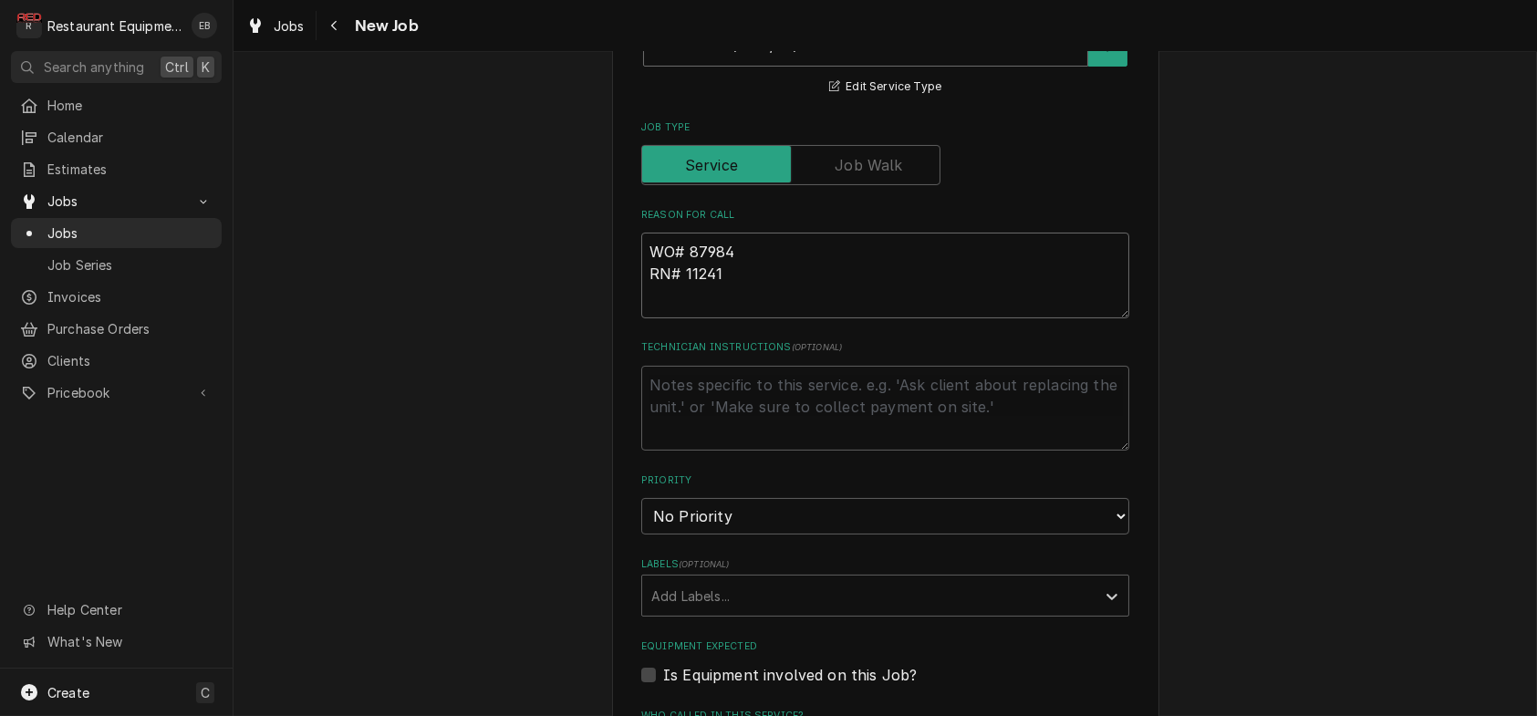
type textarea "WO# 87984 RN# 112411"
type textarea "x"
type textarea "WO# 87984 RN# 112411"
type textarea "x"
type textarea "WO# 87984 RN# 112411"
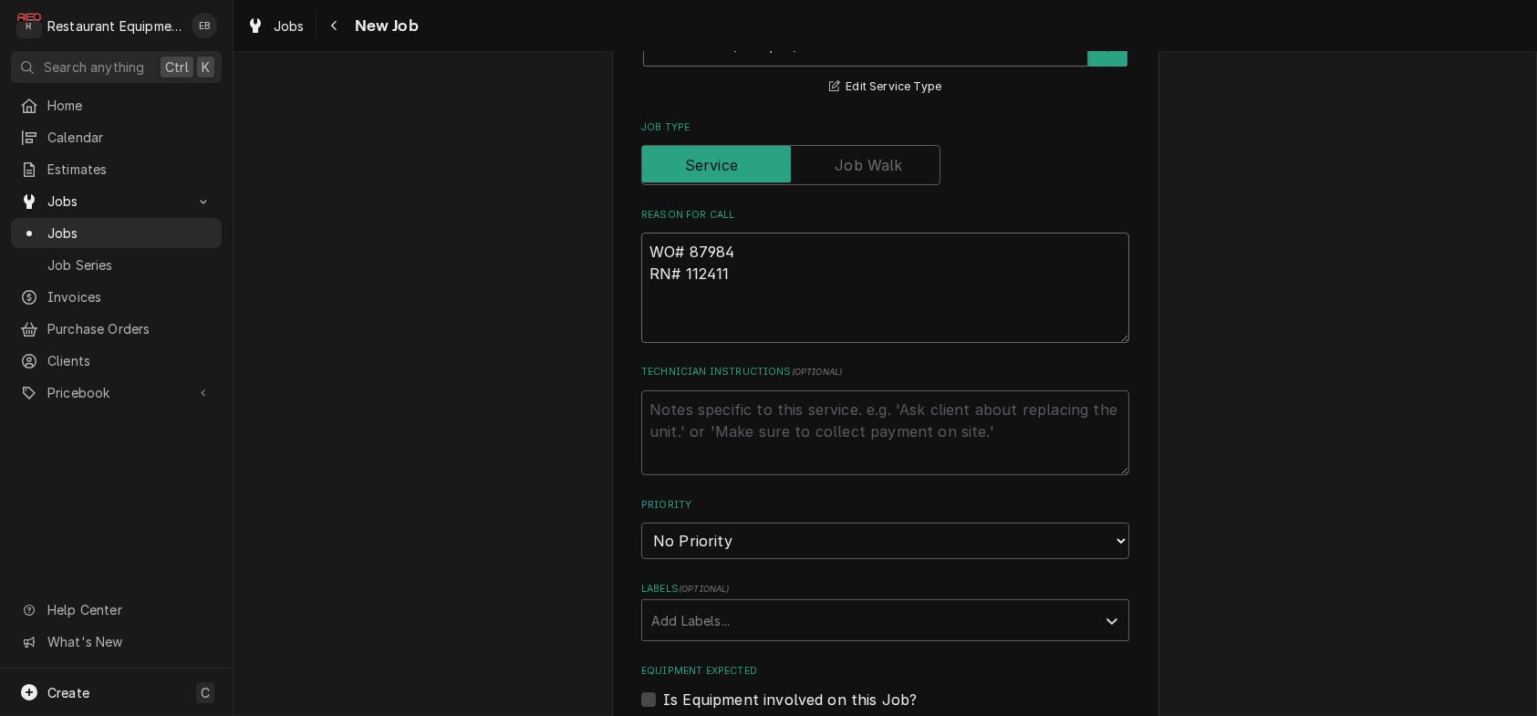
type textarea "x"
type textarea "WO# 87984 RN# 112411 H"
type textarea "x"
type textarea "WO# 87984 RN# 112411 He"
type textarea "x"
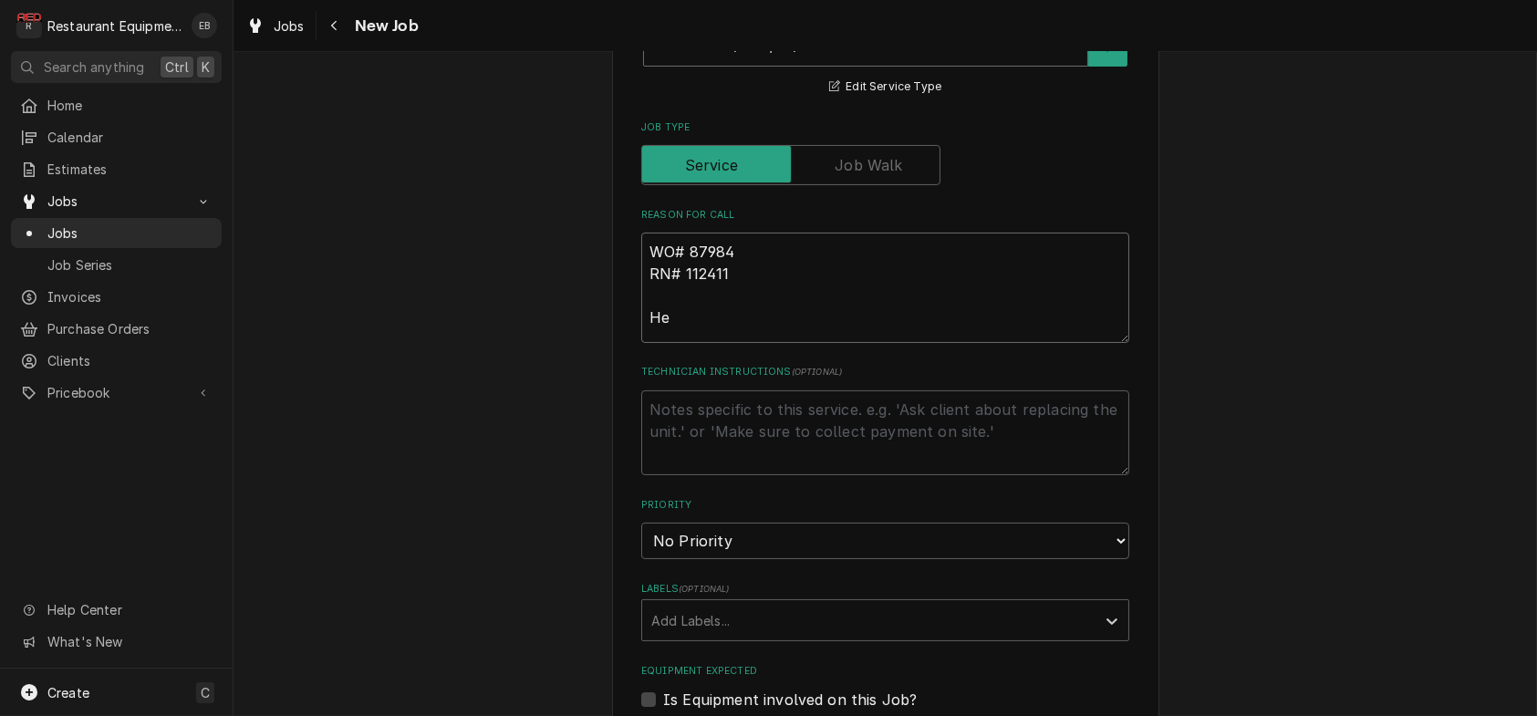
type textarea "WO# 87984 RN# 112411 Hea"
type textarea "x"
type textarea "WO# 87984 RN# 112411 Heat"
type textarea "x"
type textarea "WO# 87984 RN# 112411 Heate"
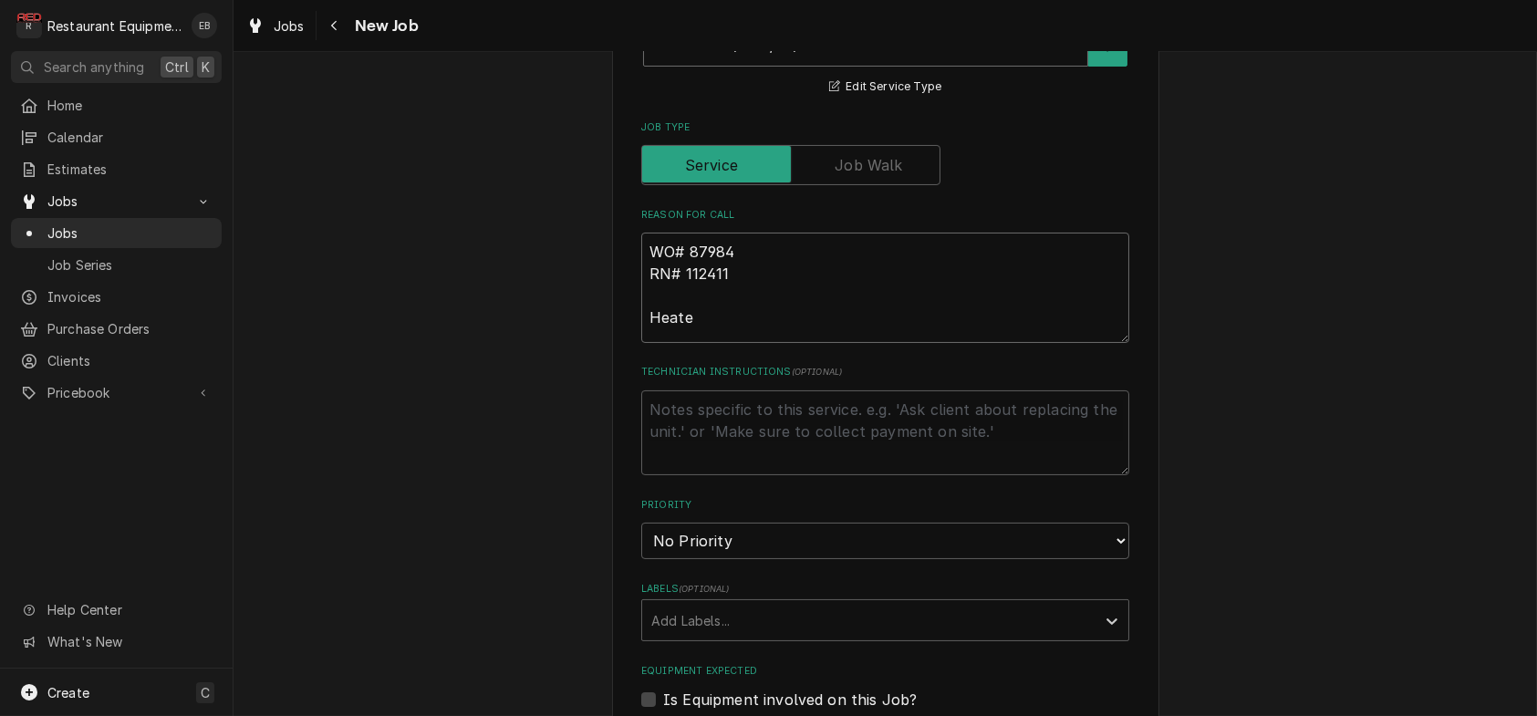
type textarea "x"
type textarea "WO# 87984 RN# 112411 Heated"
type textarea "x"
type textarea "WO# 87984 RN# 112411 Heated"
type textarea "x"
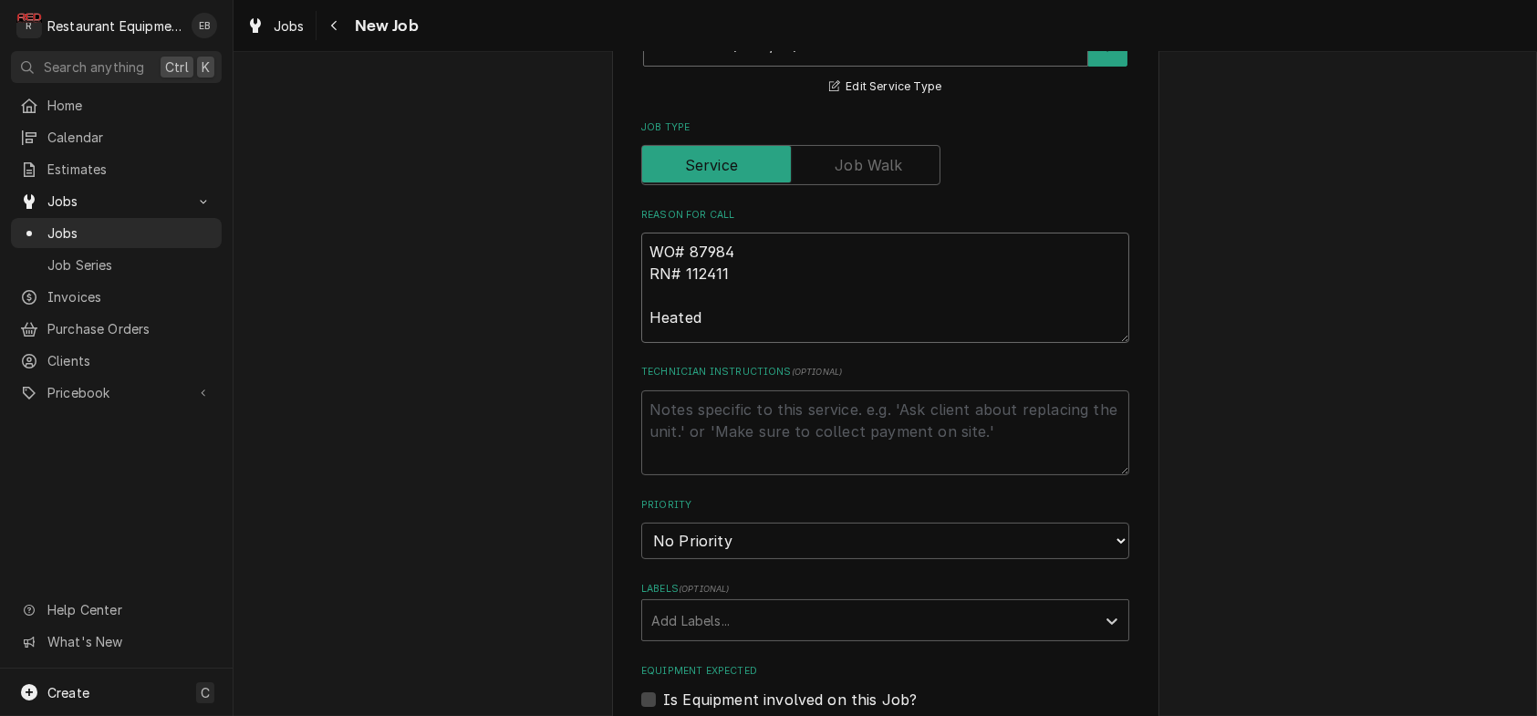
type textarea "WO# 87984 RN# 112411 Heated ?"
type textarea "x"
type textarea "WO# 87984 RN# 112411 Heated ?S"
type textarea "x"
type textarea "WO# 87984 RN# 112411 Heated ?"
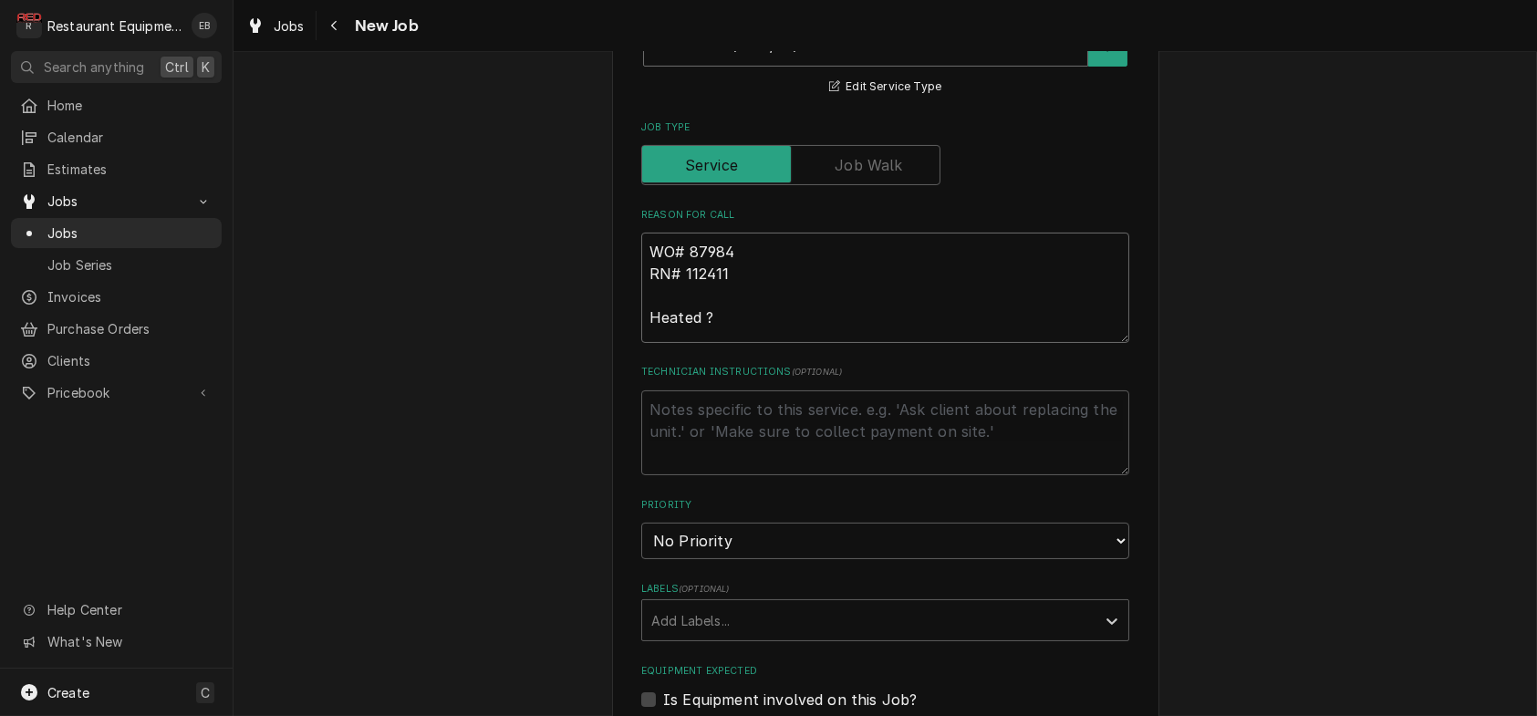
type textarea "x"
type textarea "WO# 87984 RN# 112411 Heated"
type textarea "x"
type textarea "WO# 87984 RN# 112411 Heated S"
type textarea "x"
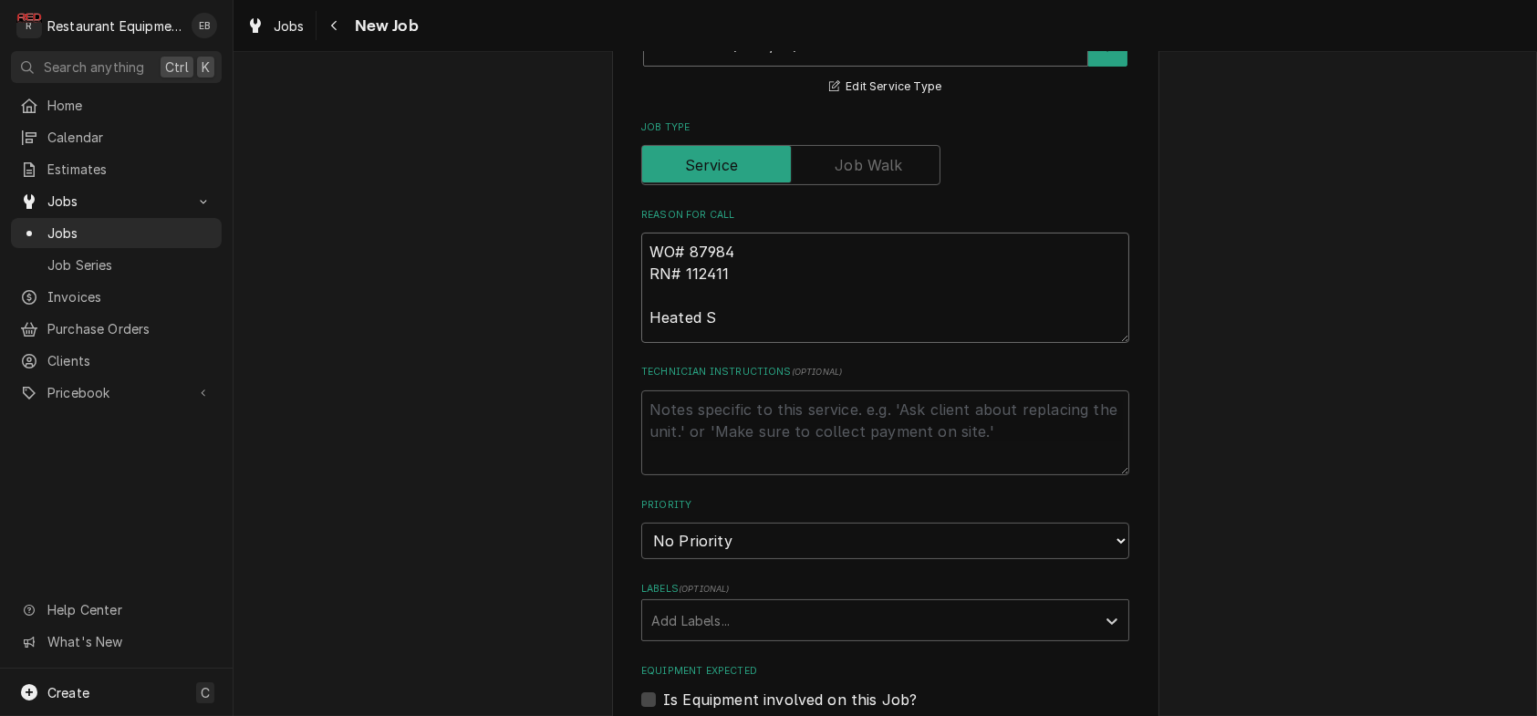
type textarea "WO# 87984 RN# 112411 Heated Sa"
type textarea "x"
type textarea "WO# 87984 RN# 112411 Heated San"
type textarea "x"
type textarea "WO# 87984 RN# 112411 Heated Sand"
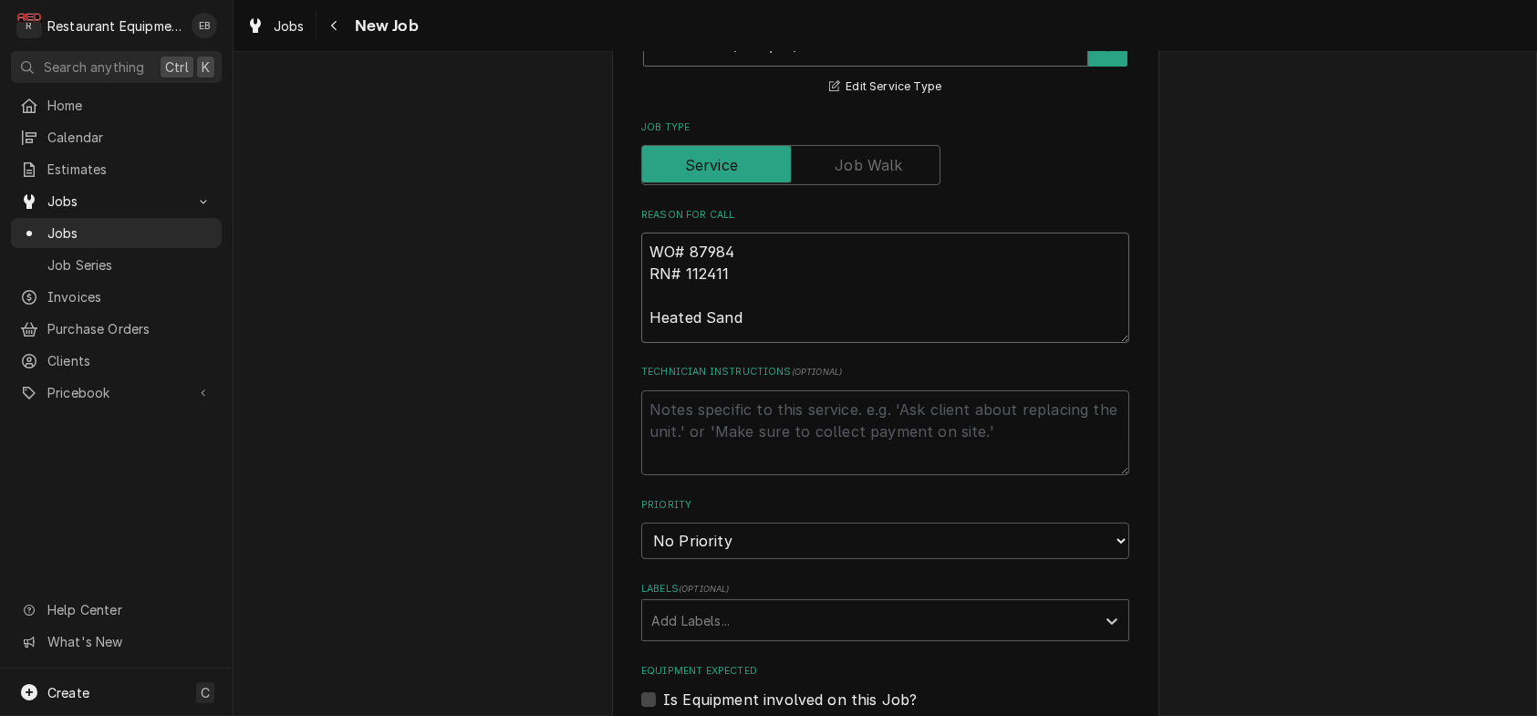
type textarea "x"
type textarea "WO# 87984 RN# 112411 Heated Sandw"
type textarea "x"
type textarea "WO# 87984 RN# 112411 Heated Sandwi"
type textarea "x"
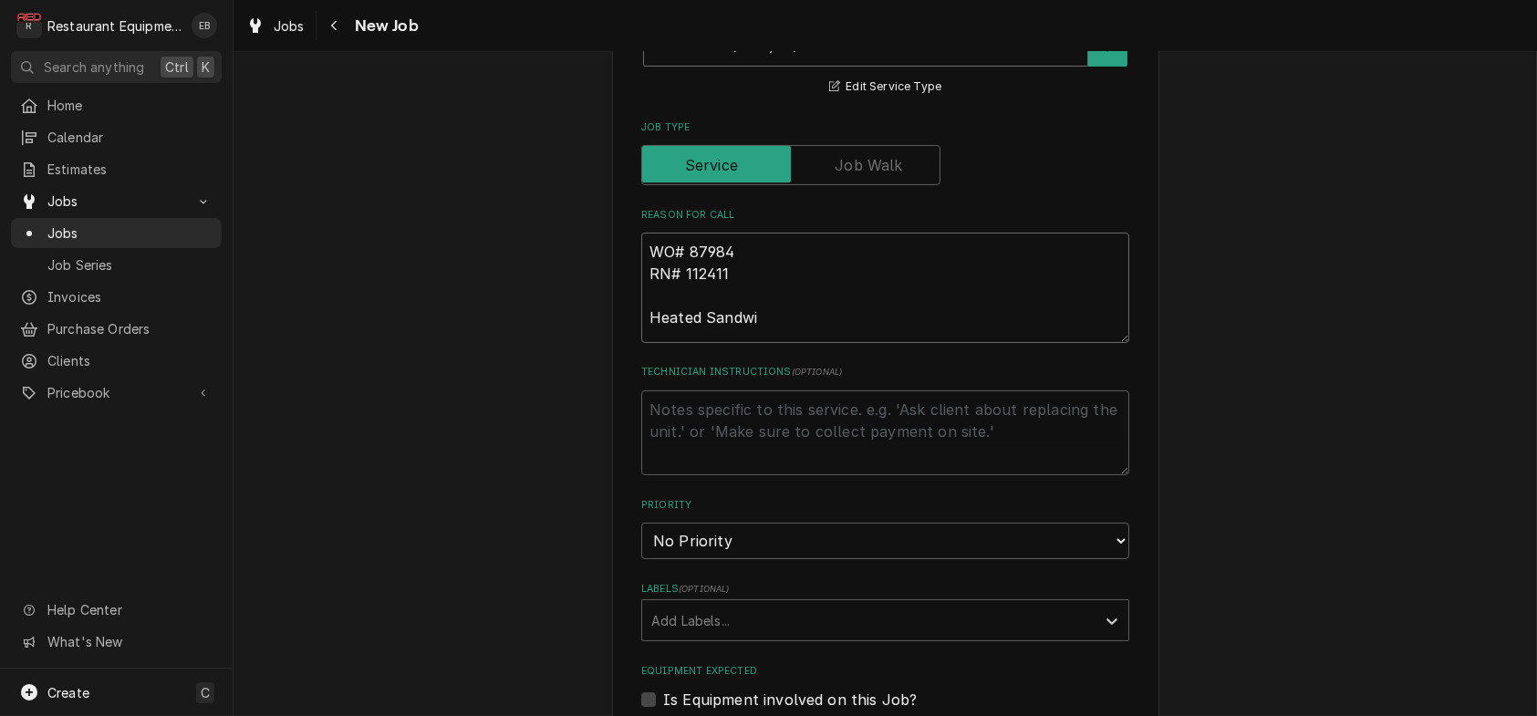
type textarea "WO# 87984 RN# 112411 Heated Sandwic"
type textarea "x"
type textarea "WO# 87984 RN# 112411 Heated Sandwich"
type textarea "x"
type textarea "WO# 87984 RN# 112411 Heated Sandwich"
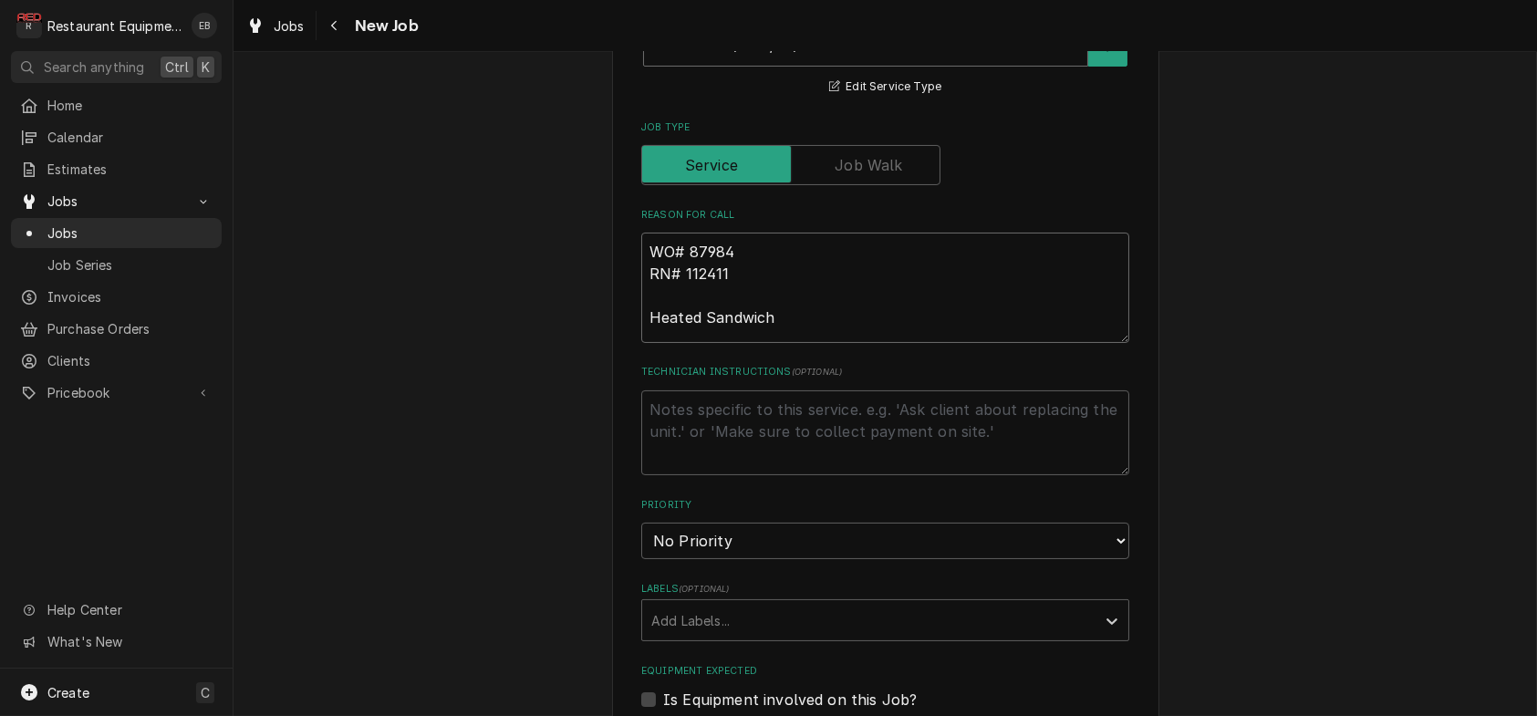
type textarea "x"
type textarea "WO# 87984 RN# 112411 Heated Sandwich S"
type textarea "x"
type textarea "WO# 87984 RN# 112411 Heated Sandwich"
type textarea "x"
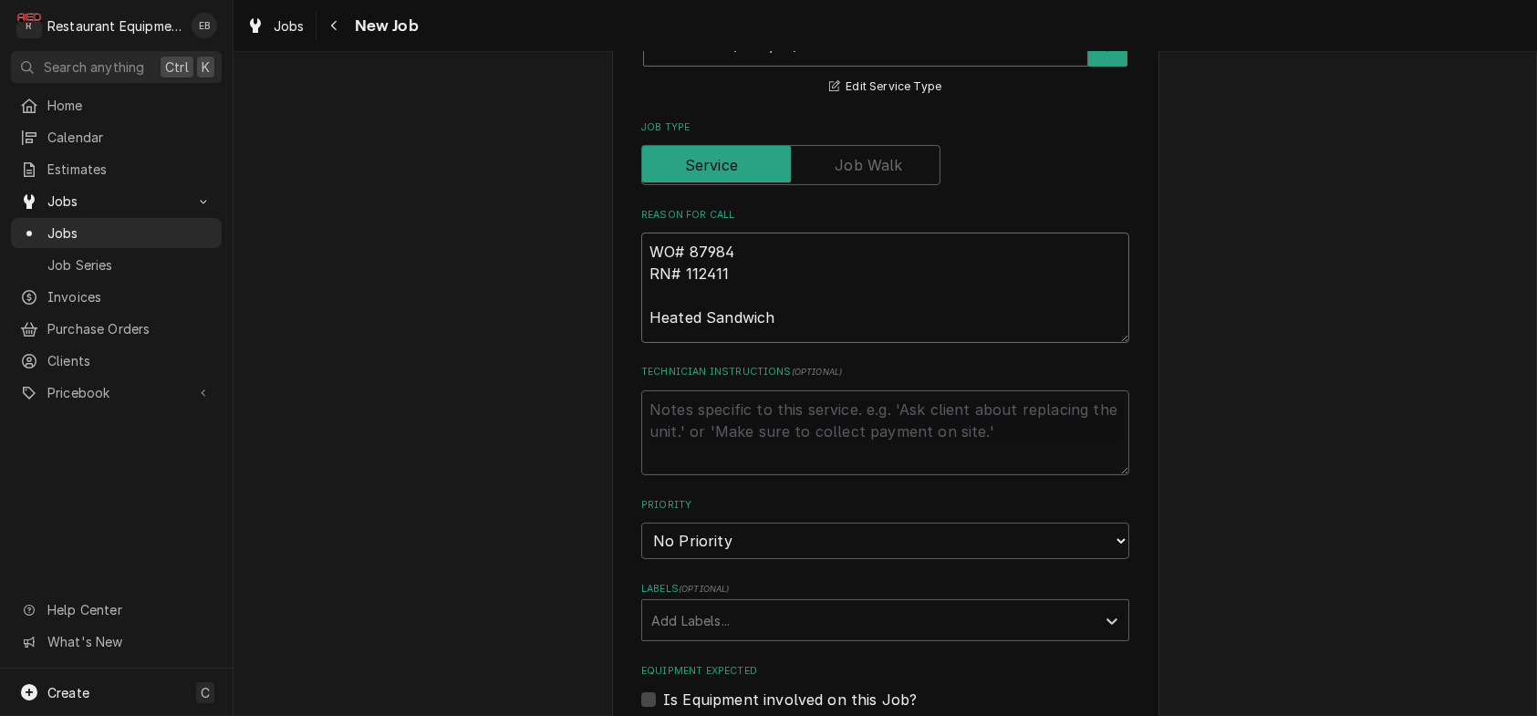
type textarea "WO# 87984 RN# 112411 Heated Sandwich C"
type textarea "x"
type textarea "WO# 87984 RN# 112411 Heated Sandwich Ch"
type textarea "x"
type textarea "WO# 87984 RN# 112411 Heated Sandwich Chu"
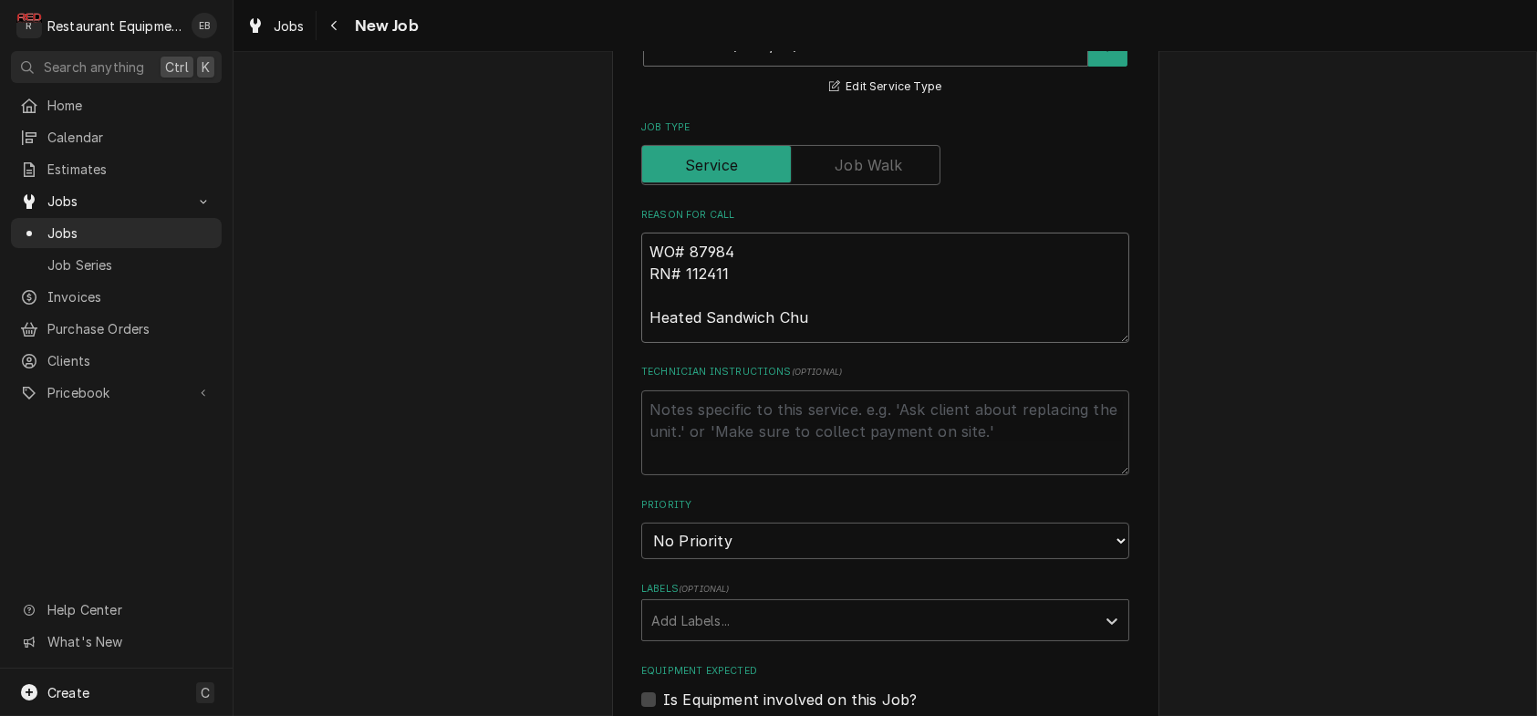
type textarea "x"
type textarea "WO# 87984 RN# 112411 Heated Sandwich Chut"
type textarea "x"
type textarea "WO# 87984 RN# 112411 Heated Sandwich Chute"
type textarea "x"
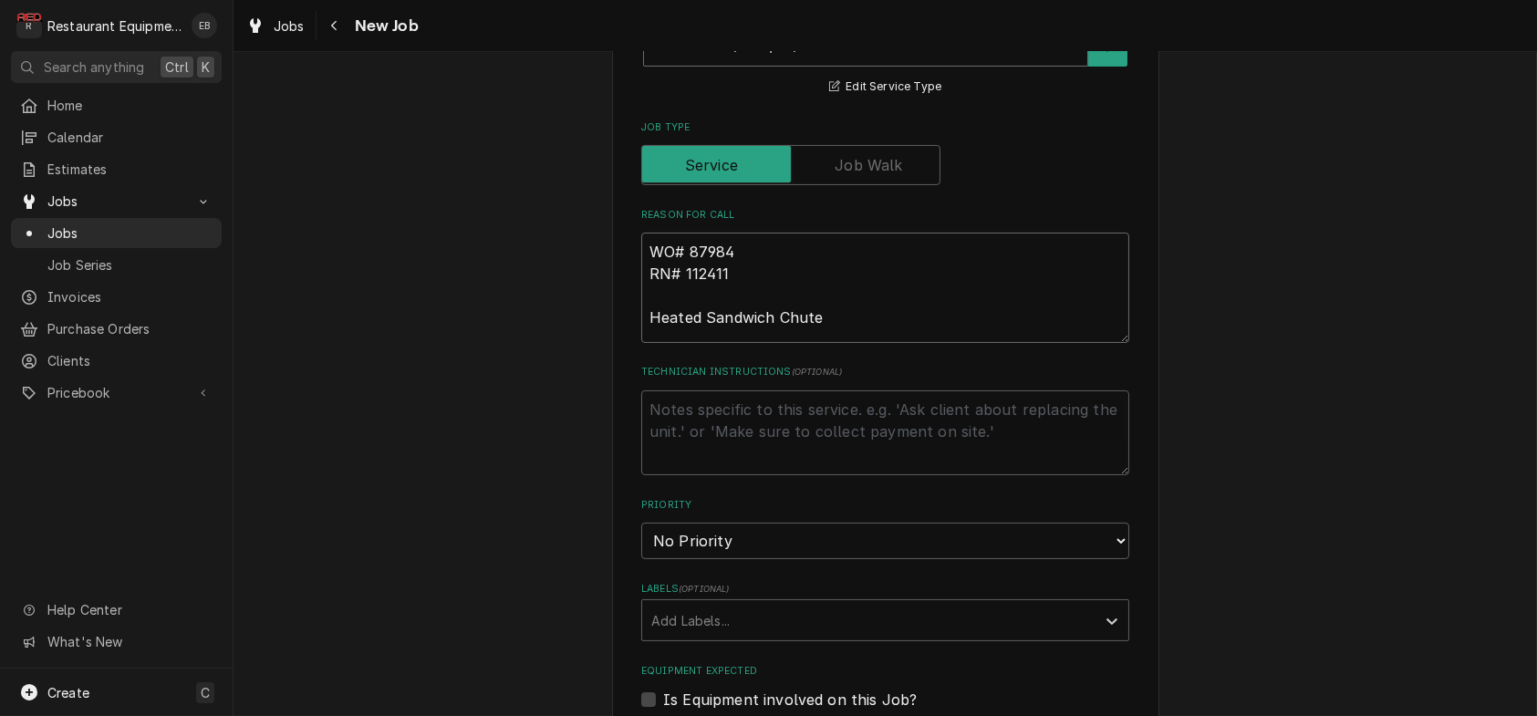
type textarea "WO# 87984 RN# 112411 Heated Sandwich Chute"
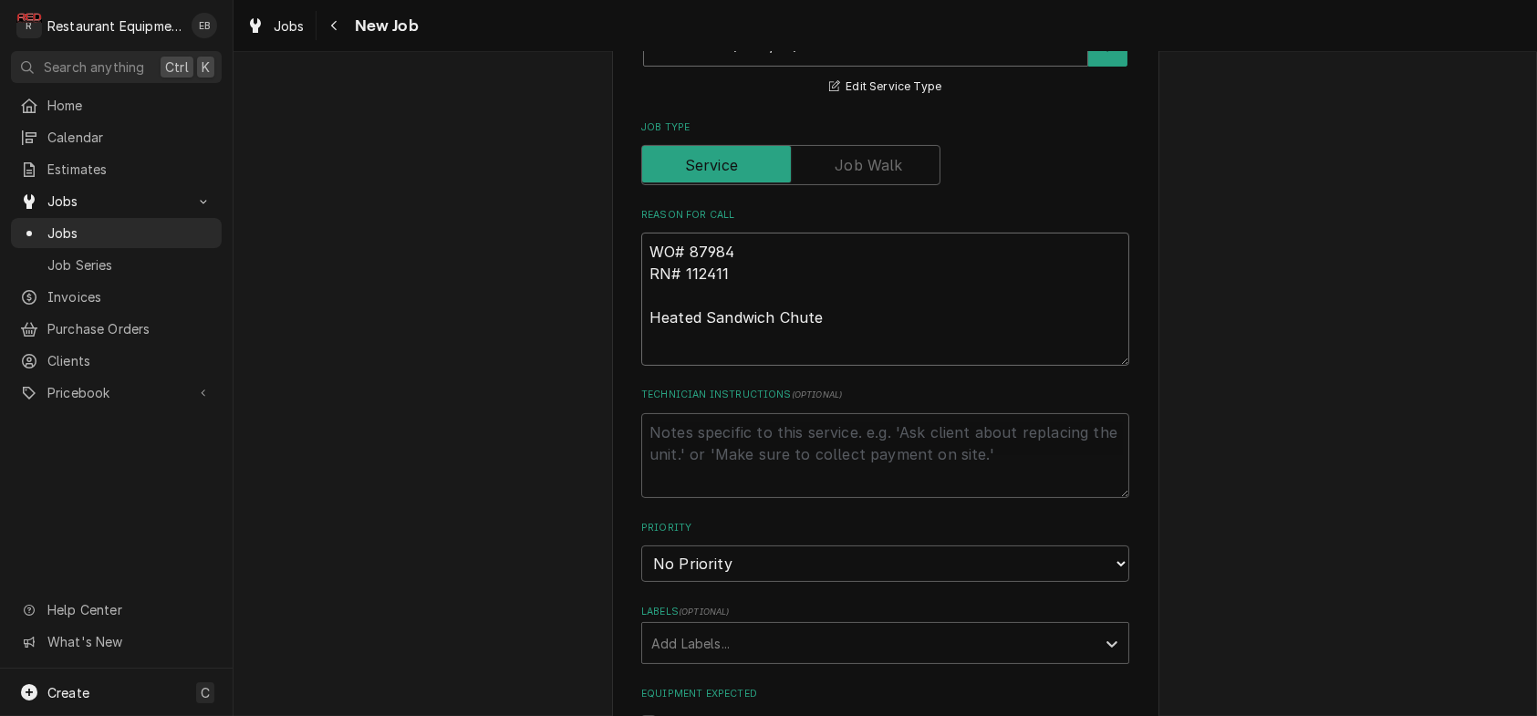
type textarea "x"
type textarea "WO# 87984 RN# 112411 Heated Sandwich Chute S"
type textarea "x"
type textarea "WO# 87984 RN# 112411 Heated Sandwich Chute Sa"
type textarea "x"
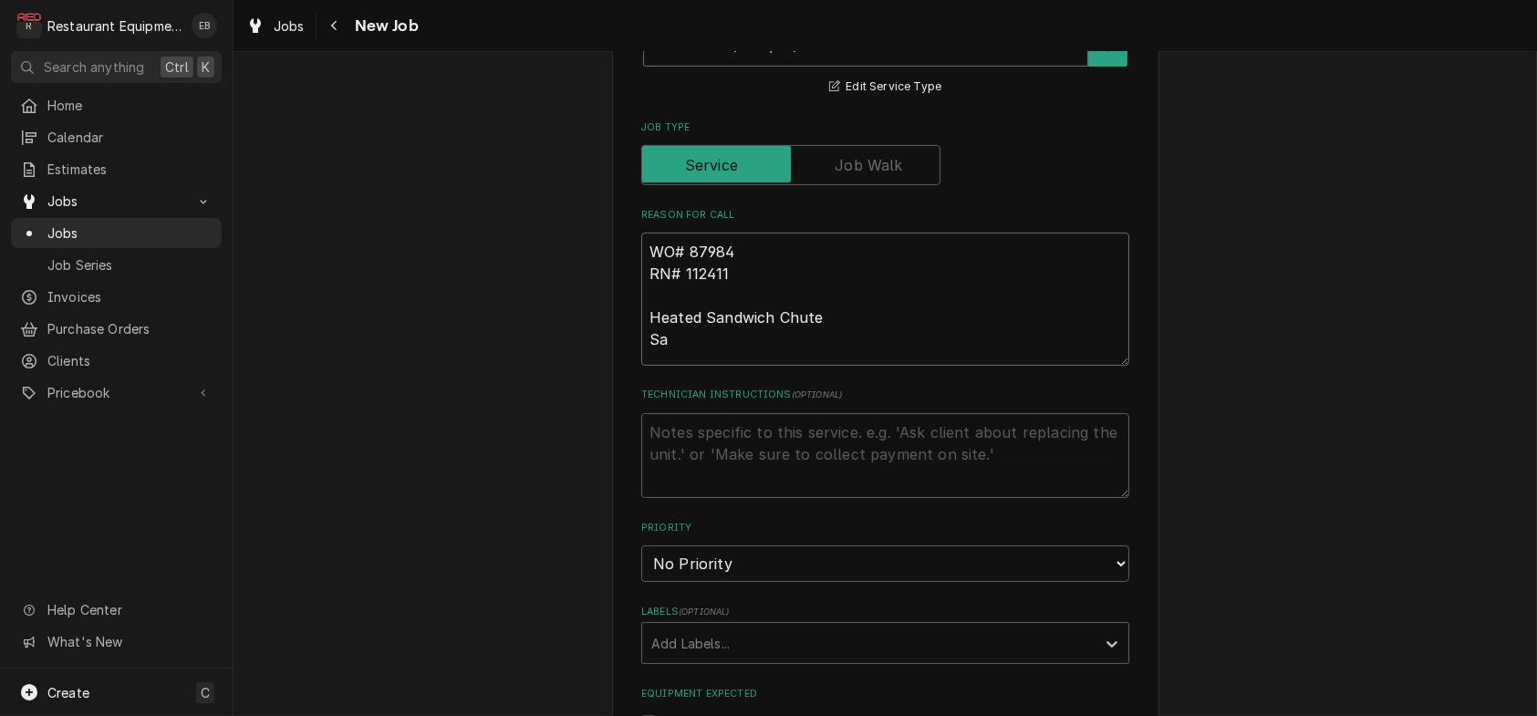
type textarea "WO# 87984 RN# 112411 Heated Sandwich Chute San"
type textarea "x"
type textarea "WO# 87984 RN# 112411 Heated Sandwich Chute Sand"
type textarea "x"
type textarea "WO# 87984 RN# 112411 Heated Sandwich Chute Sandw"
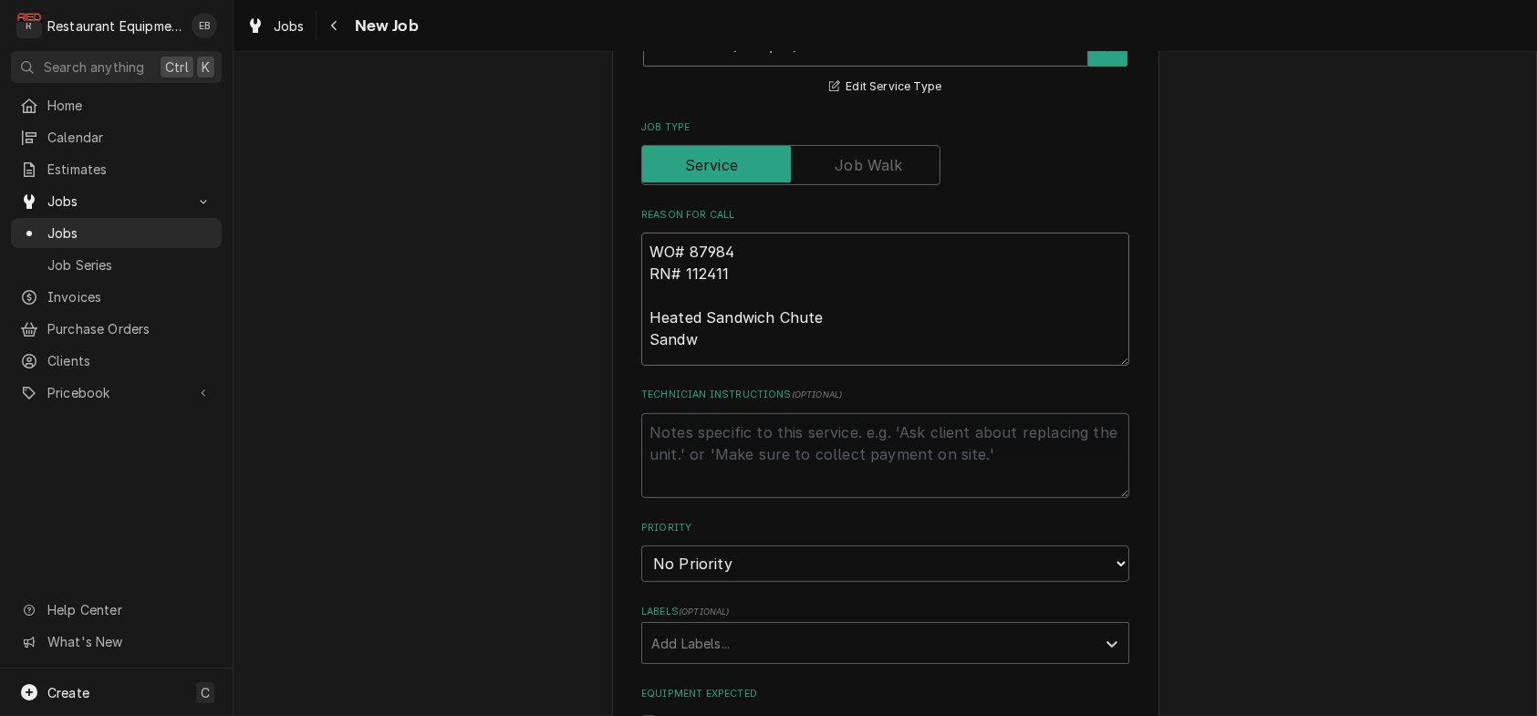
type textarea "x"
type textarea "WO# 87984 RN# 112411 Heated Sandwich Chute Sandwi"
type textarea "x"
type textarea "WO# 87984 RN# 112411 Heated Sandwich Chute Sandwih"
type textarea "x"
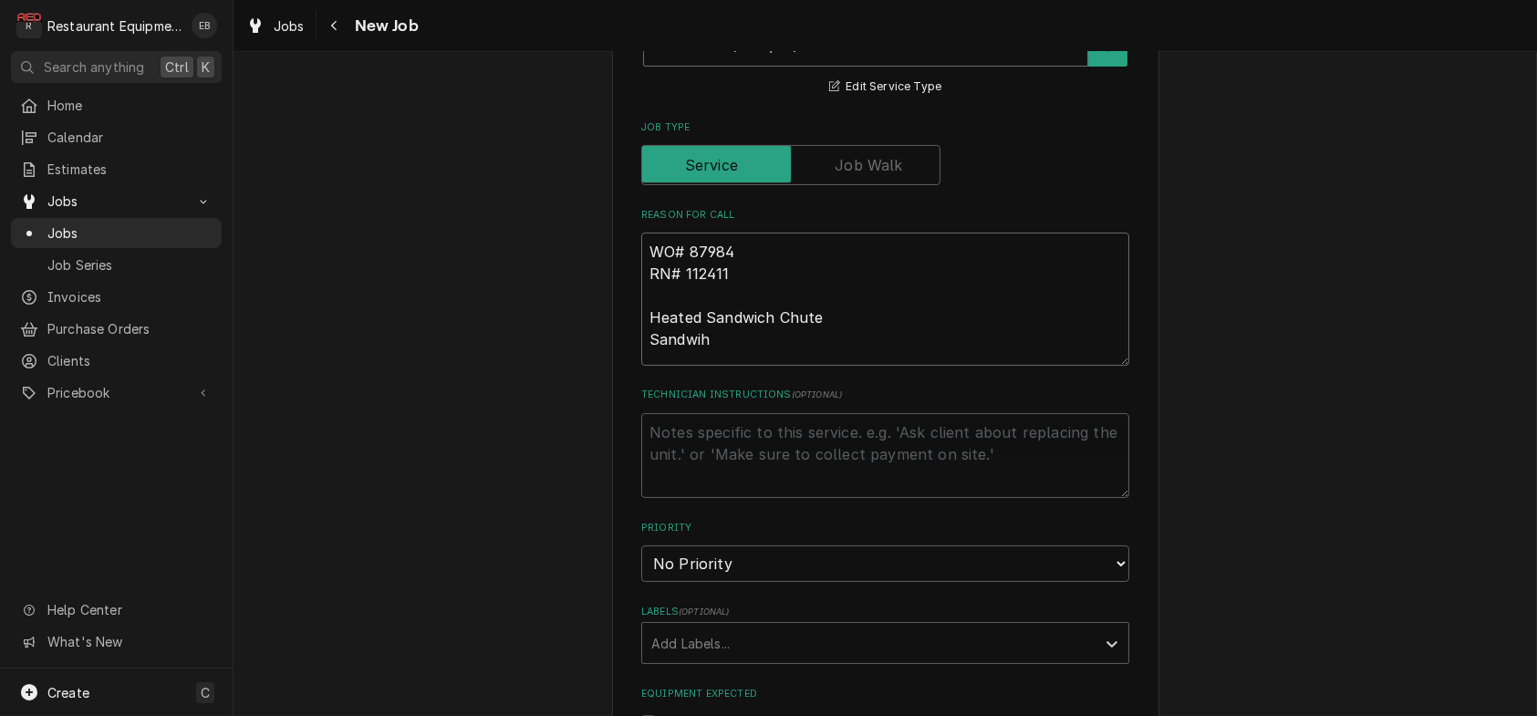
type textarea "WO# 87984 RN# 112411 Heated Sandwich Chute Sandwihc"
type textarea "x"
type textarea "WO# 87984 RN# 112411 Heated Sandwich Chute Sandwih"
type textarea "x"
type textarea "WO# 87984 RN# 112411 Heated Sandwich Chute Sandwi"
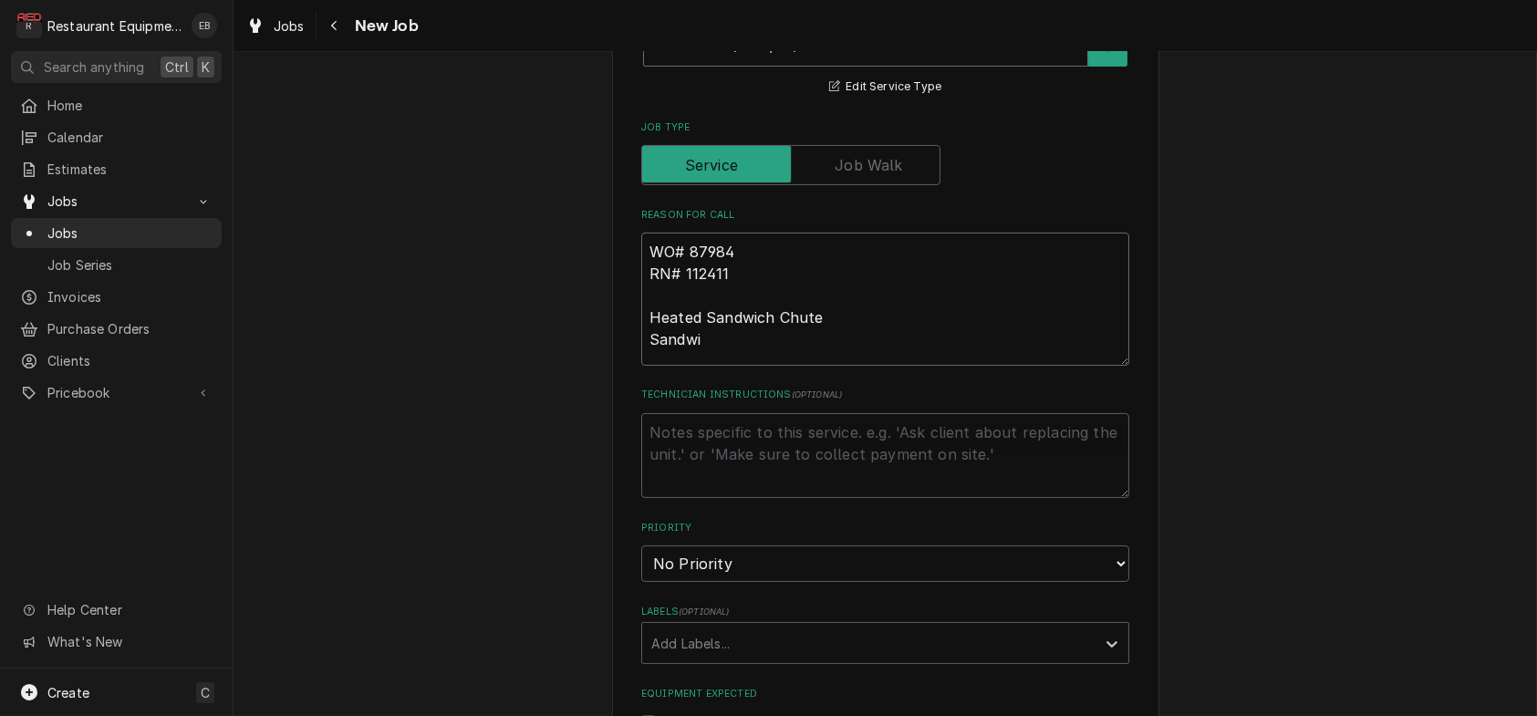
type textarea "x"
type textarea "WO# 87984 RN# 112411 Heated Sandwich Chute Sandwic"
type textarea "x"
type textarea "WO# 87984 RN# 112411 Heated Sandwich Chute Sandwich"
type textarea "x"
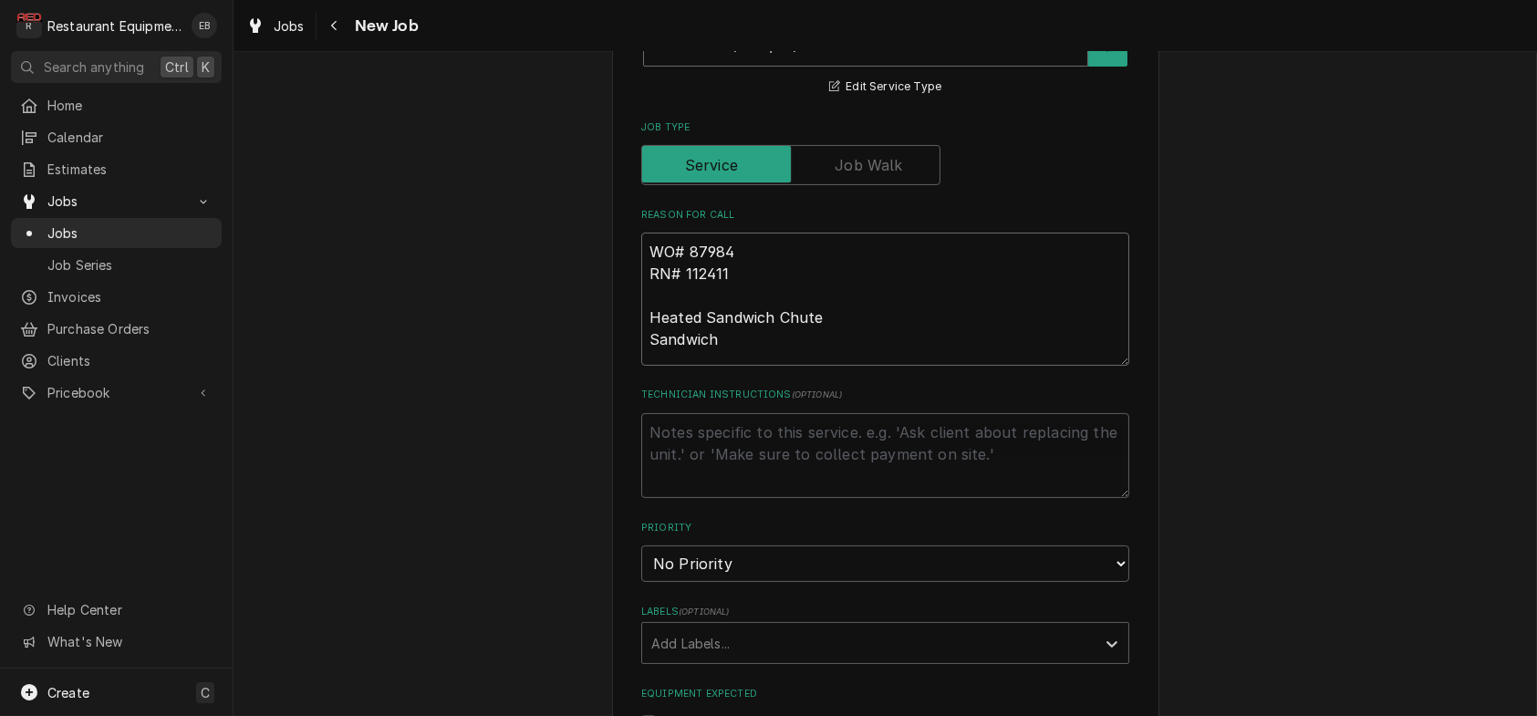
type textarea "WO# 87984 RN# 112411 Heated Sandwich Chute Sandwich"
type textarea "x"
type textarea "WO# 87984 RN# 112411 Heated Sandwich Chute Sandwich c"
type textarea "x"
type textarea "WO# 87984 RN# 112411 Heated Sandwich Chute Sandwich ch"
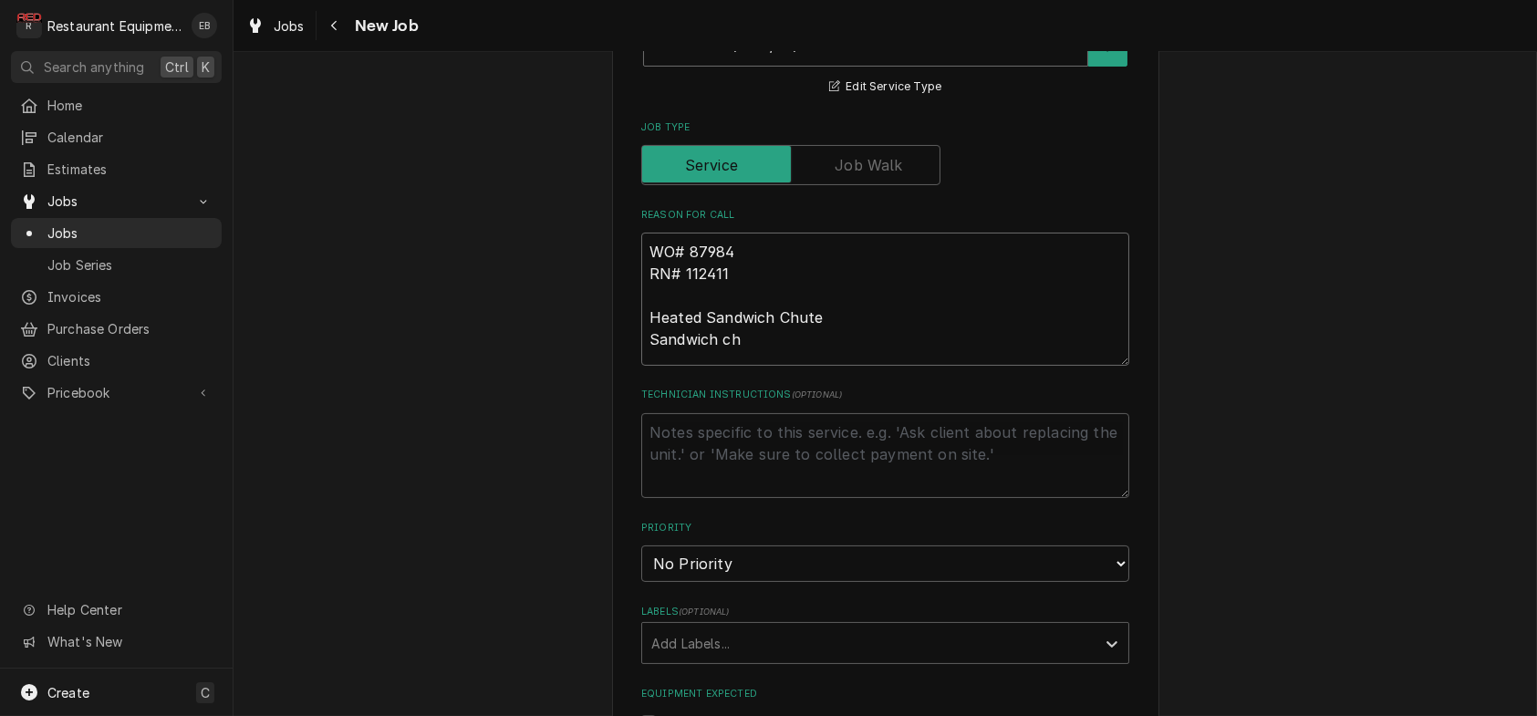
type textarea "x"
type textarea "WO# 87984 RN# 112411 Heated Sandwich Chute Sandwich chu"
type textarea "x"
type textarea "WO# 87984 RN# 112411 Heated Sandwich Chute Sandwich chut"
type textarea "x"
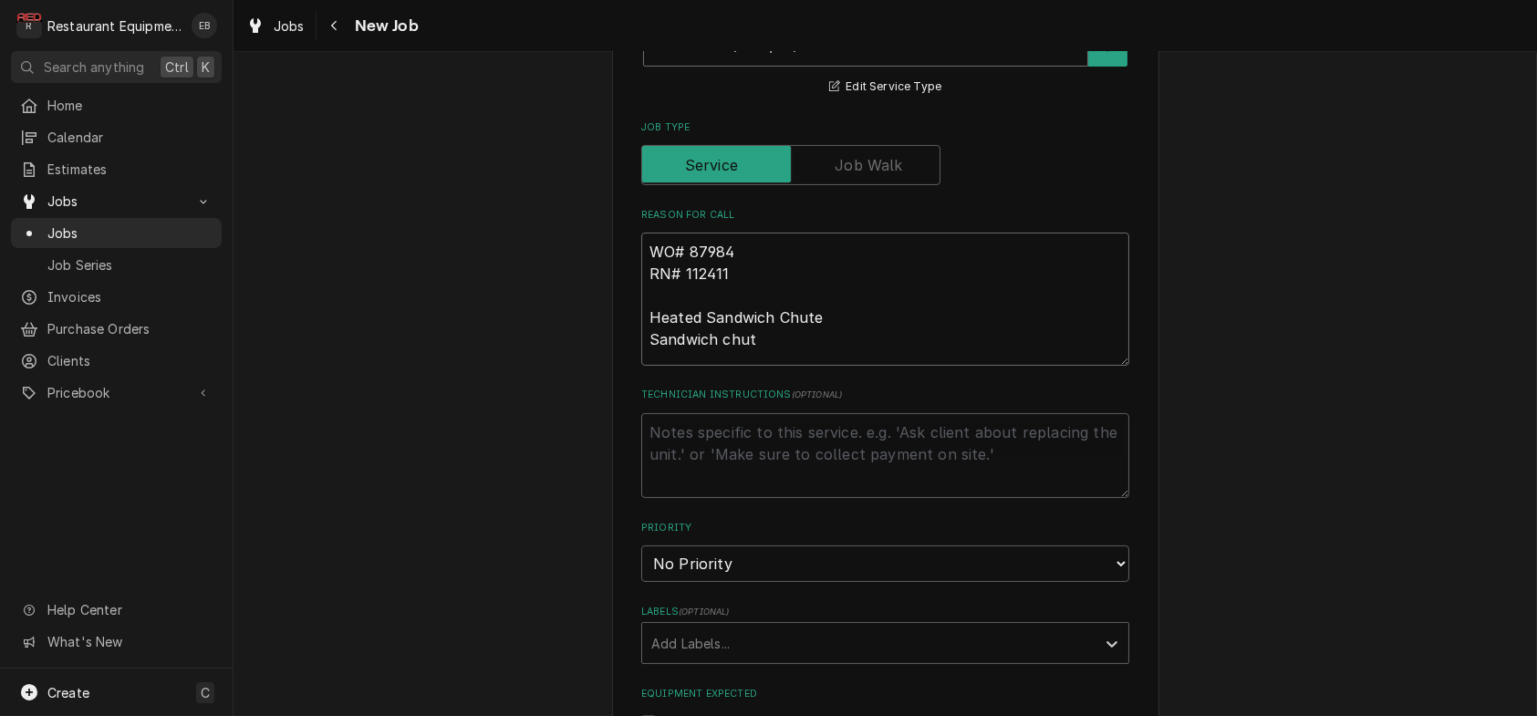
type textarea "WO# 87984 RN# 112411 Heated Sandwich Chute Sandwich chute"
type textarea "x"
type textarea "WO# 87984 RN# 112411 Heated Sandwich Chute Sandwich chute"
type textarea "x"
type textarea "WO# 87984 RN# 112411 Heated Sandwich Chute Sandwich chute i"
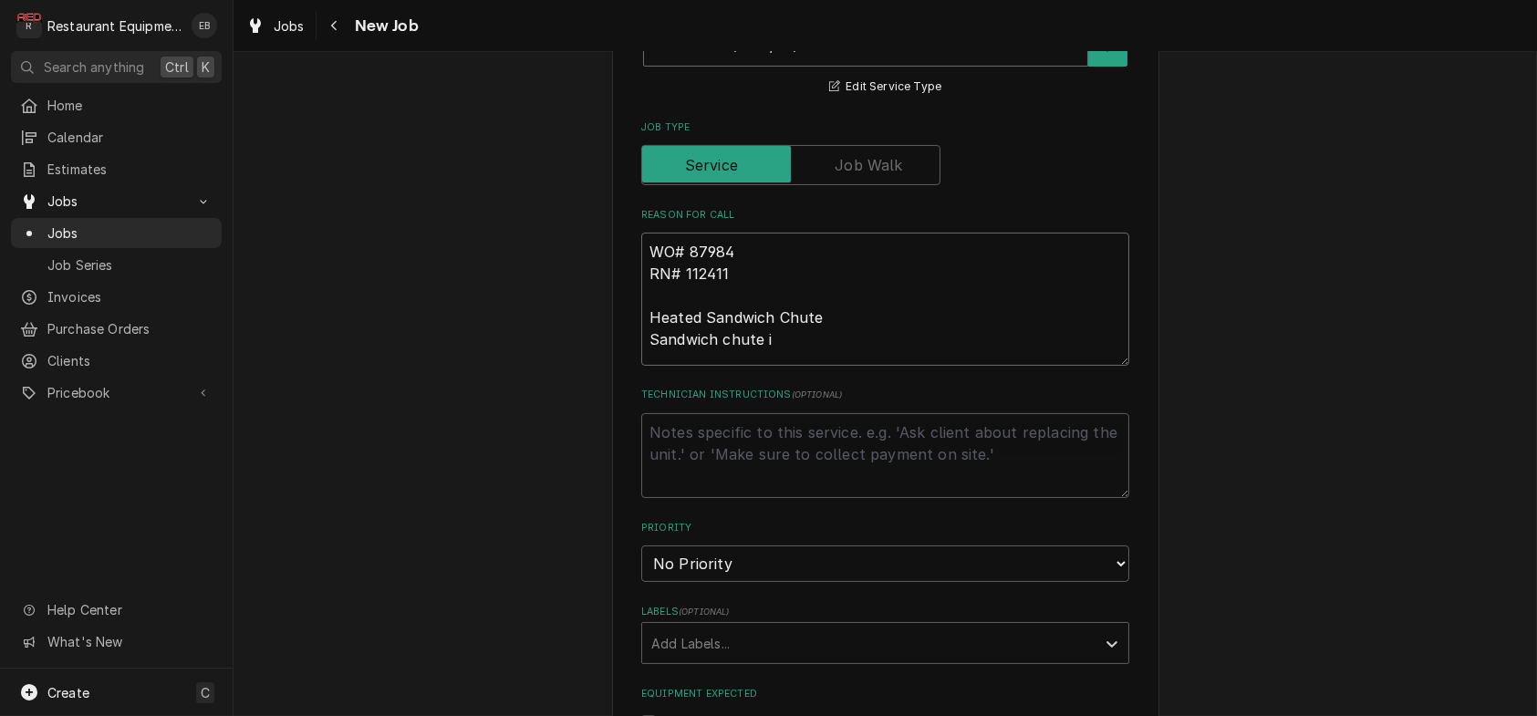
type textarea "x"
type textarea "WO# 87984 RN# 112411 Heated Sandwich Chute Sandwich chute is"
type textarea "x"
type textarea "WO# 87984 RN# 112411 Heated Sandwich Chute Sandwich chute is"
type textarea "x"
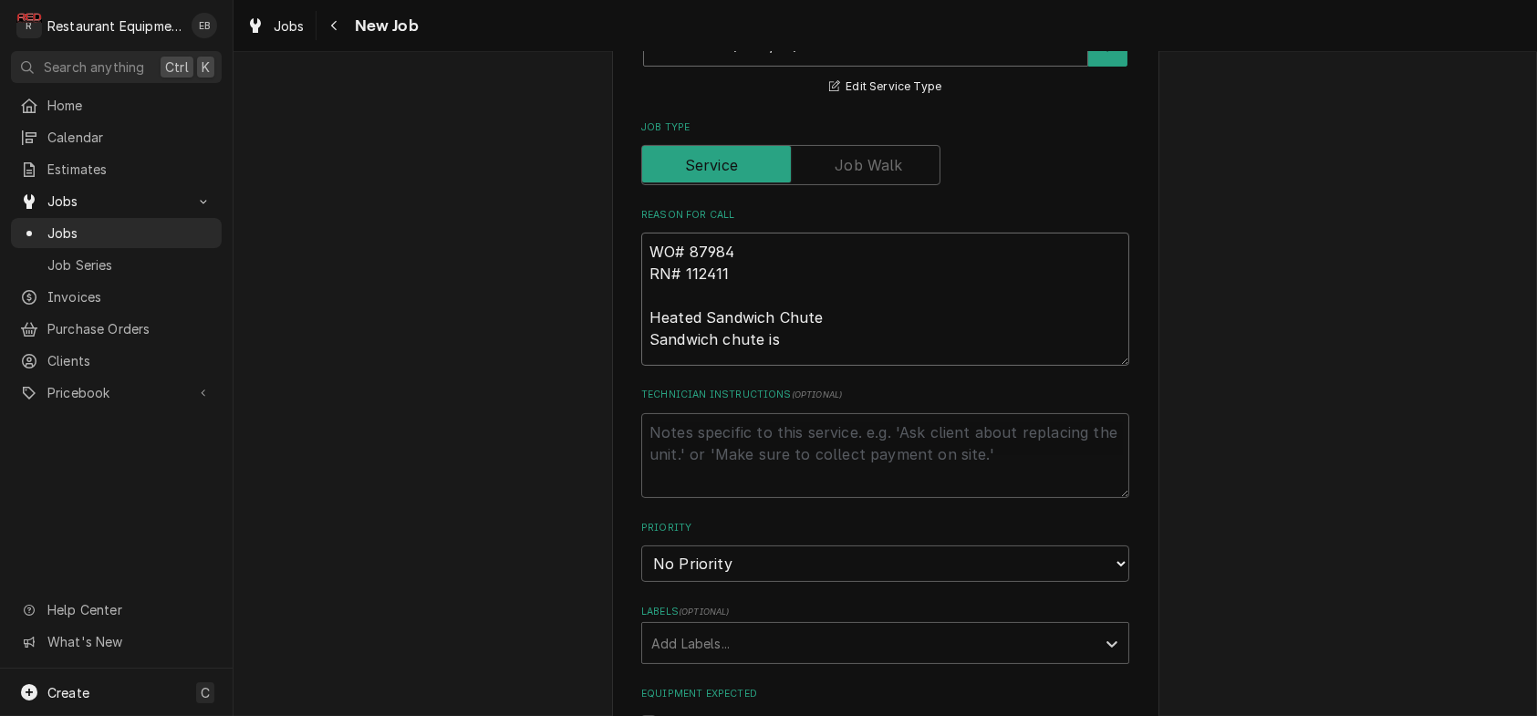
type textarea "WO# 87984 RN# 112411 Heated Sandwich Chute Sandwich chute is n"
type textarea "x"
type textarea "WO# 87984 RN# 112411 Heated Sandwich Chute Sandwich chute is no"
type textarea "x"
type textarea "WO# 87984 RN# 112411 Heated Sandwich Chute Sandwich chute is not"
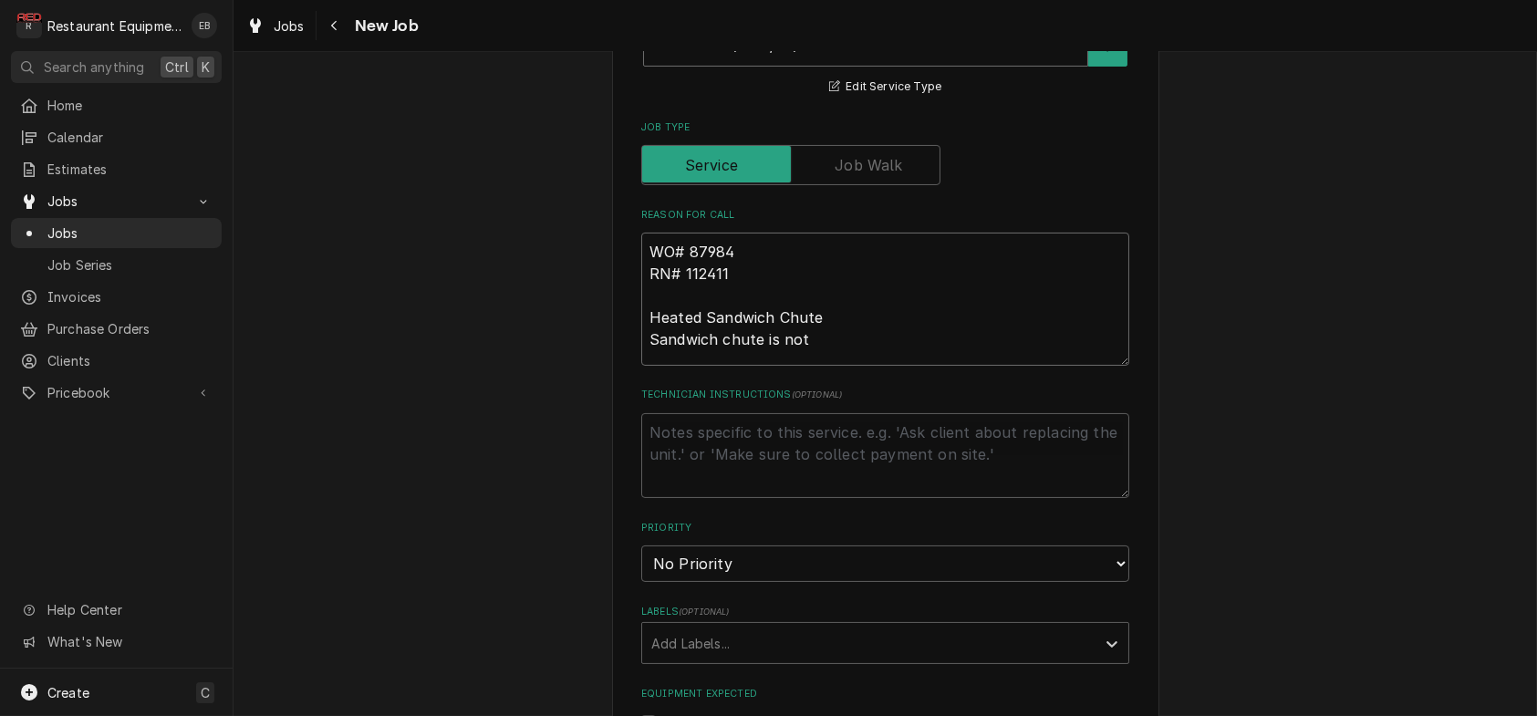
type textarea "x"
type textarea "WO# 87984 RN# 112411 Heated Sandwich Chute Sandwich chute is not"
type textarea "x"
type textarea "WO# 87984 RN# 112411 Heated Sandwich Chute Sandwich chute is not w"
type textarea "x"
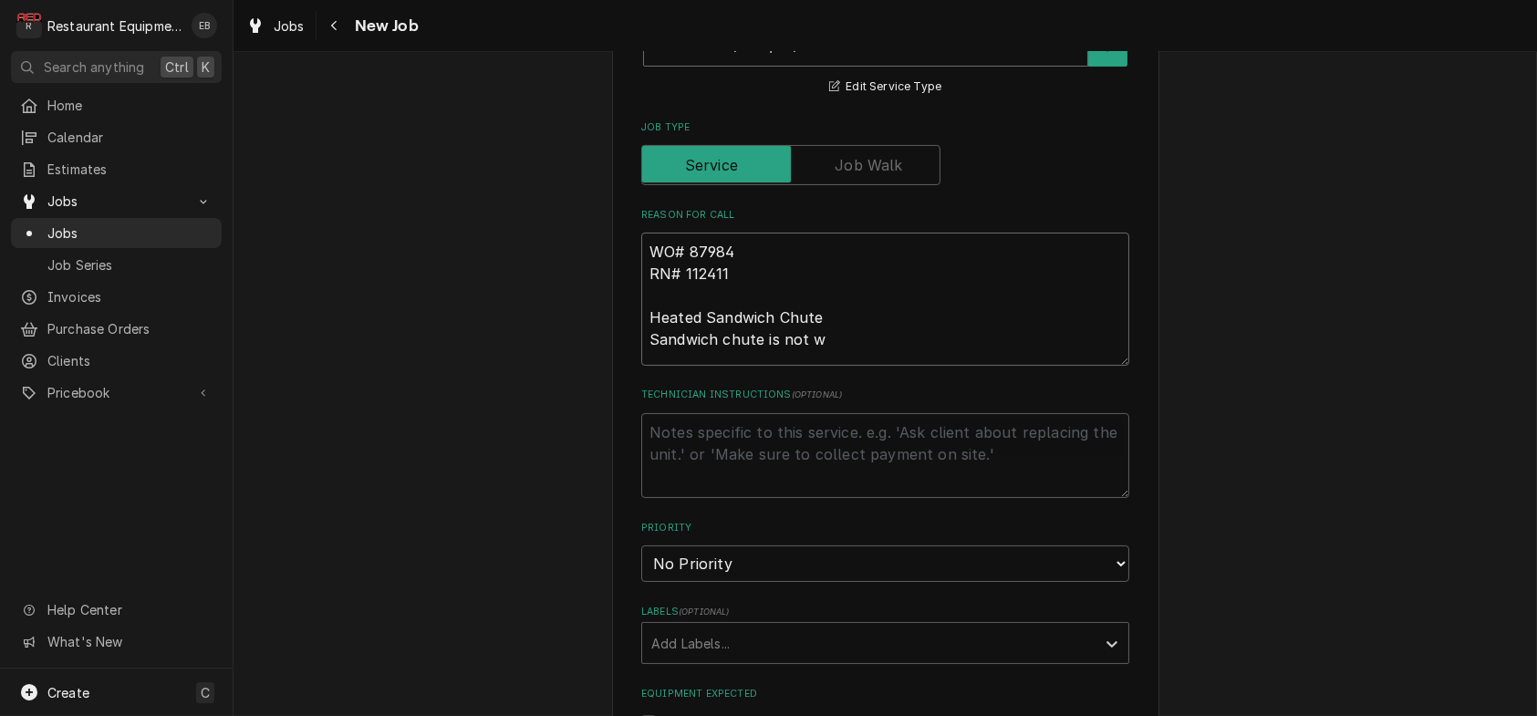
type textarea "WO# 87984 RN# 112411 Heated Sandwich Chute Sandwich chute is not wo"
type textarea "x"
type textarea "WO# 87984 RN# 112411 Heated Sandwich Chute Sandwich chute is not wor"
type textarea "x"
type textarea "WO# 87984 RN# 112411 Heated Sandwich Chute Sandwich chute is not work"
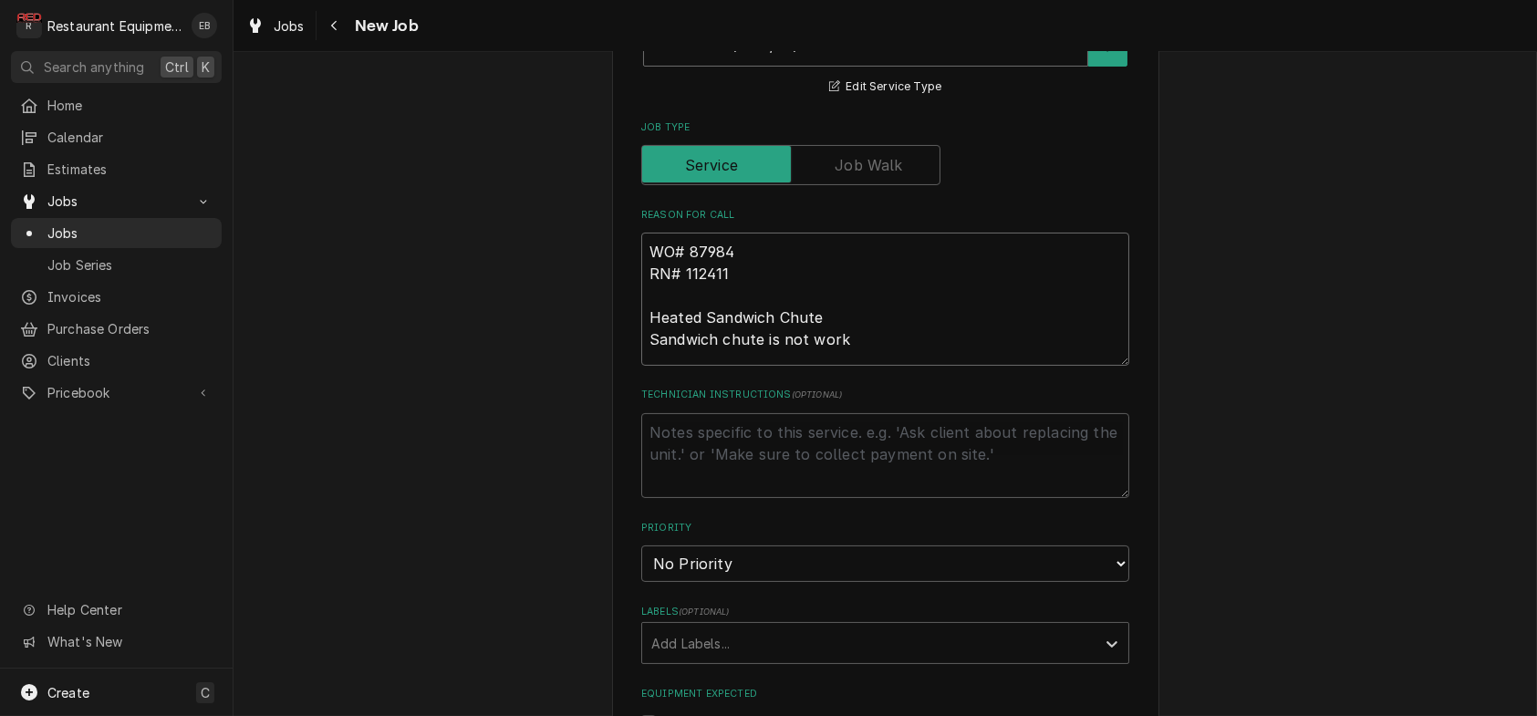
type textarea "x"
type textarea "WO# 87984 RN# 112411 Heated Sandwich Chute Sandwich chute is not worki"
type textarea "x"
type textarea "WO# 87984 RN# 112411 Heated Sandwich Chute Sandwich chute is not workin"
type textarea "x"
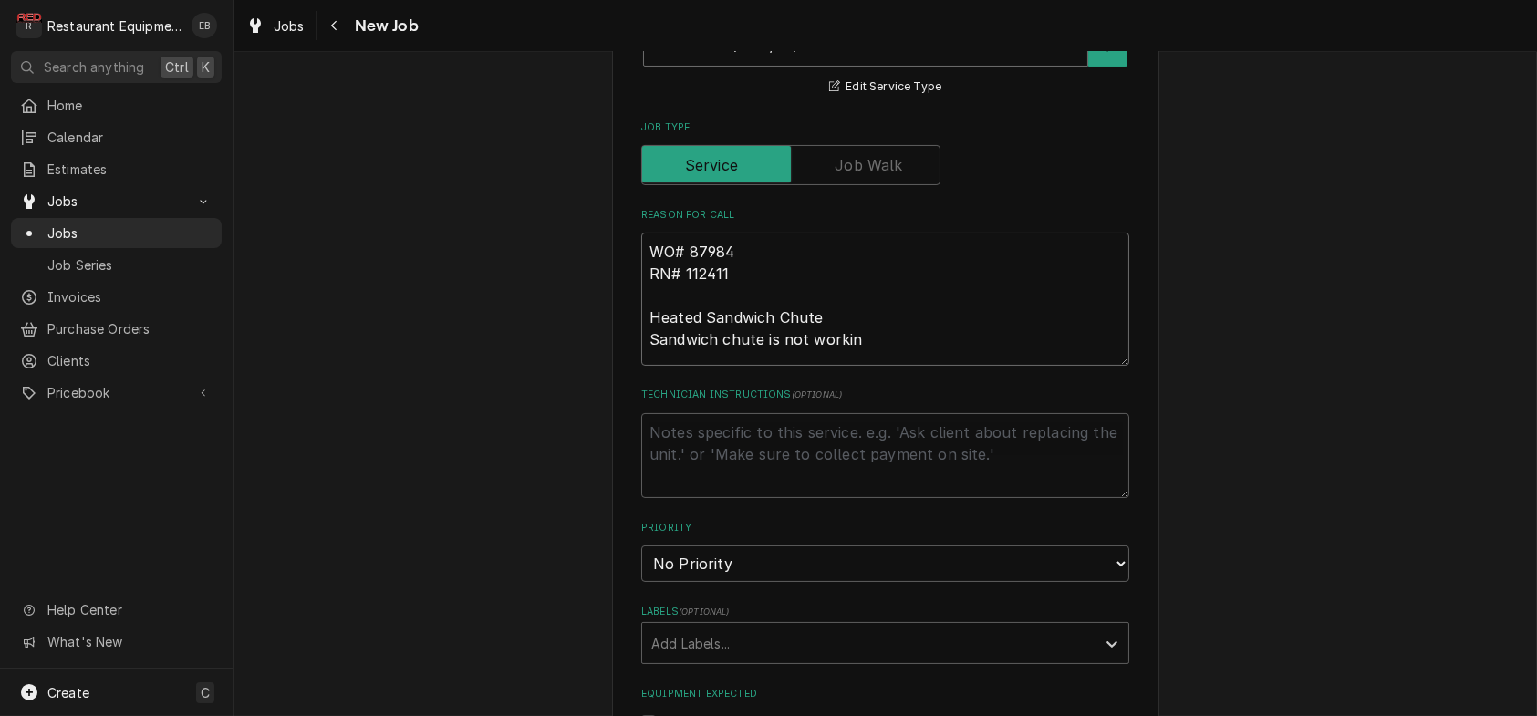
type textarea "WO# 87984 RN# 112411 Heated Sandwich Chute Sandwich chute is not working"
type textarea "x"
type textarea "WO# 87984 RN# 112411 Heated Sandwich Chute Sandwich chute is not working."
type textarea "x"
type textarea "WO# 87984 RN# 112411 Heated Sandwich Chute Sandwich chute is not working."
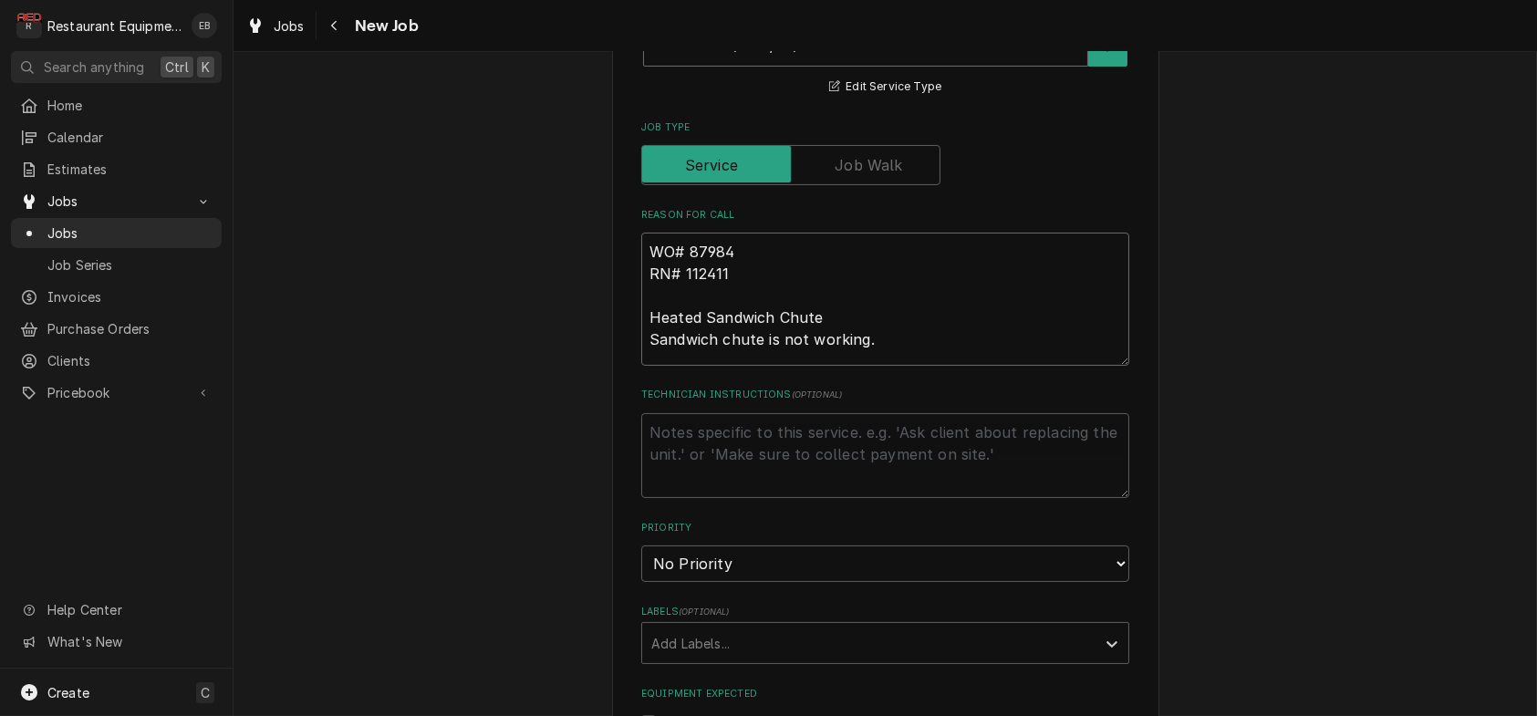
type textarea "x"
type textarea "WO# 87984 RN# 112411 Heated Sandwich Chute Sandwich chute is not working. T"
type textarea "x"
type textarea "WO# 87984 RN# 112411 Heated Sandwich Chute Sandwich chute is not working. Tr"
type textarea "x"
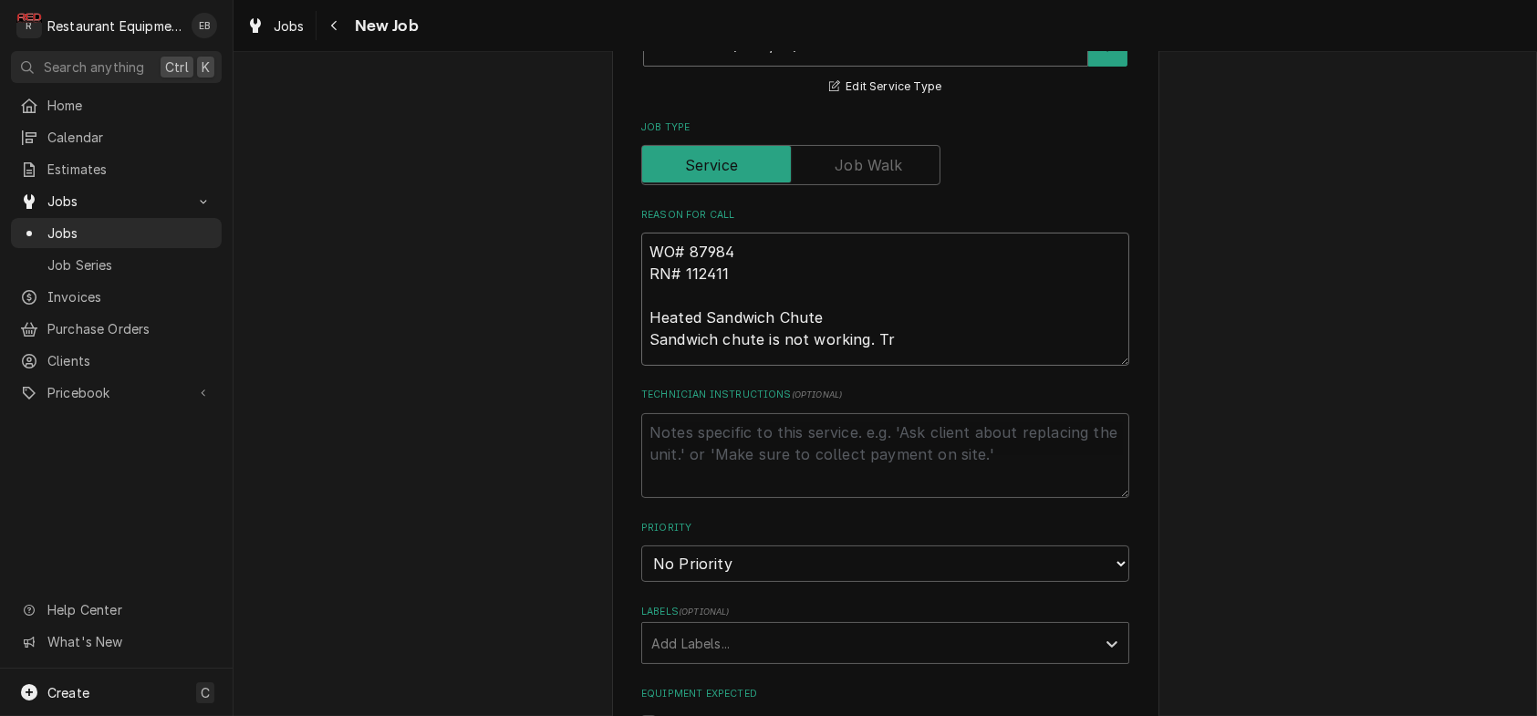
type textarea "WO# 87984 RN# 112411 Heated Sandwich Chute Sandwich chute is not working. Tri"
type textarea "x"
type textarea "WO# 87984 RN# 112411 Heated Sandwich Chute Sandwich chute is not working. Trie"
type textarea "x"
type textarea "WO# 87984 RN# 112411 Heated Sandwich Chute Sandwich chute is not working. Tried"
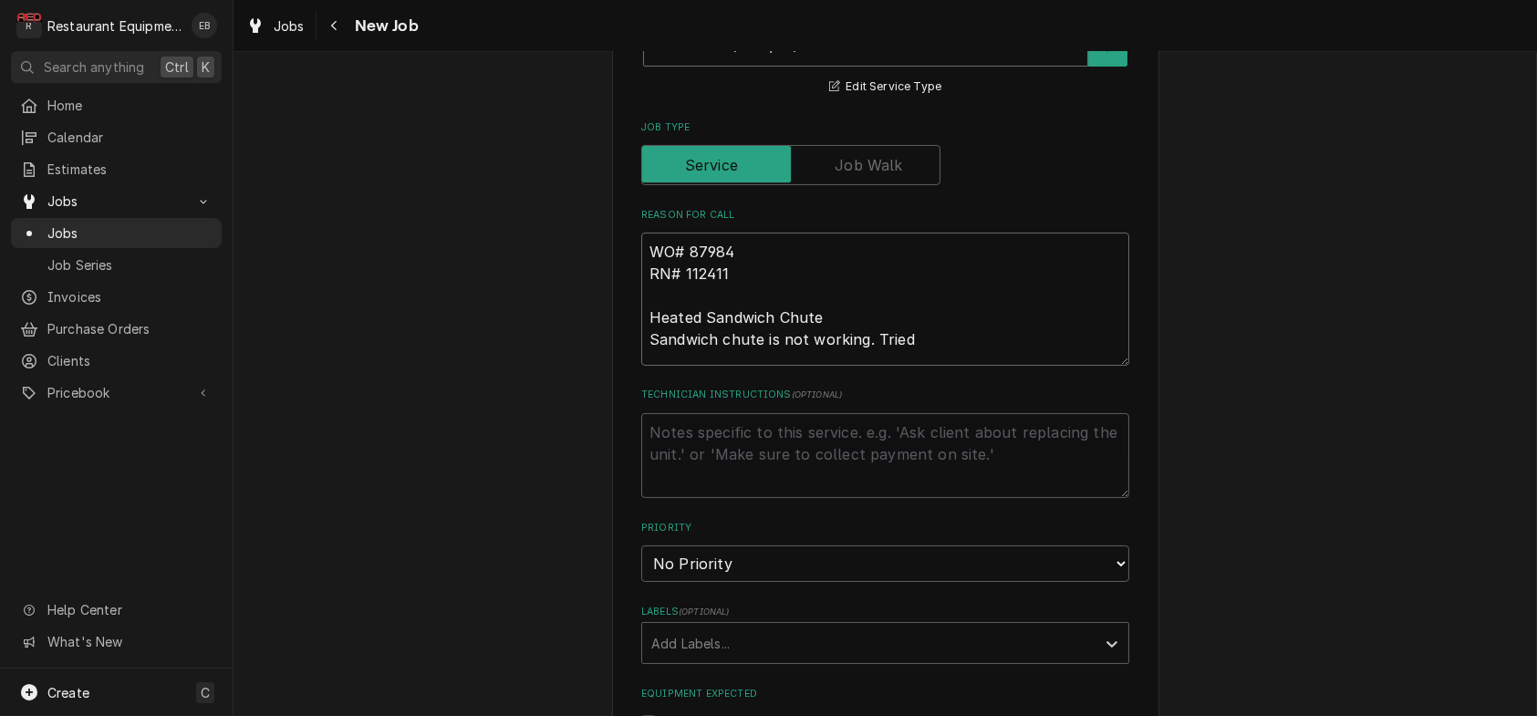
type textarea "x"
type textarea "WO# 87984 RN# 112411 Heated Sandwich Chute Sandwich chute is not working. Tried"
type textarea "x"
type textarea "WO# 87984 RN# 112411 Heated Sandwich Chute Sandwich chute is not working. Tried…"
type textarea "x"
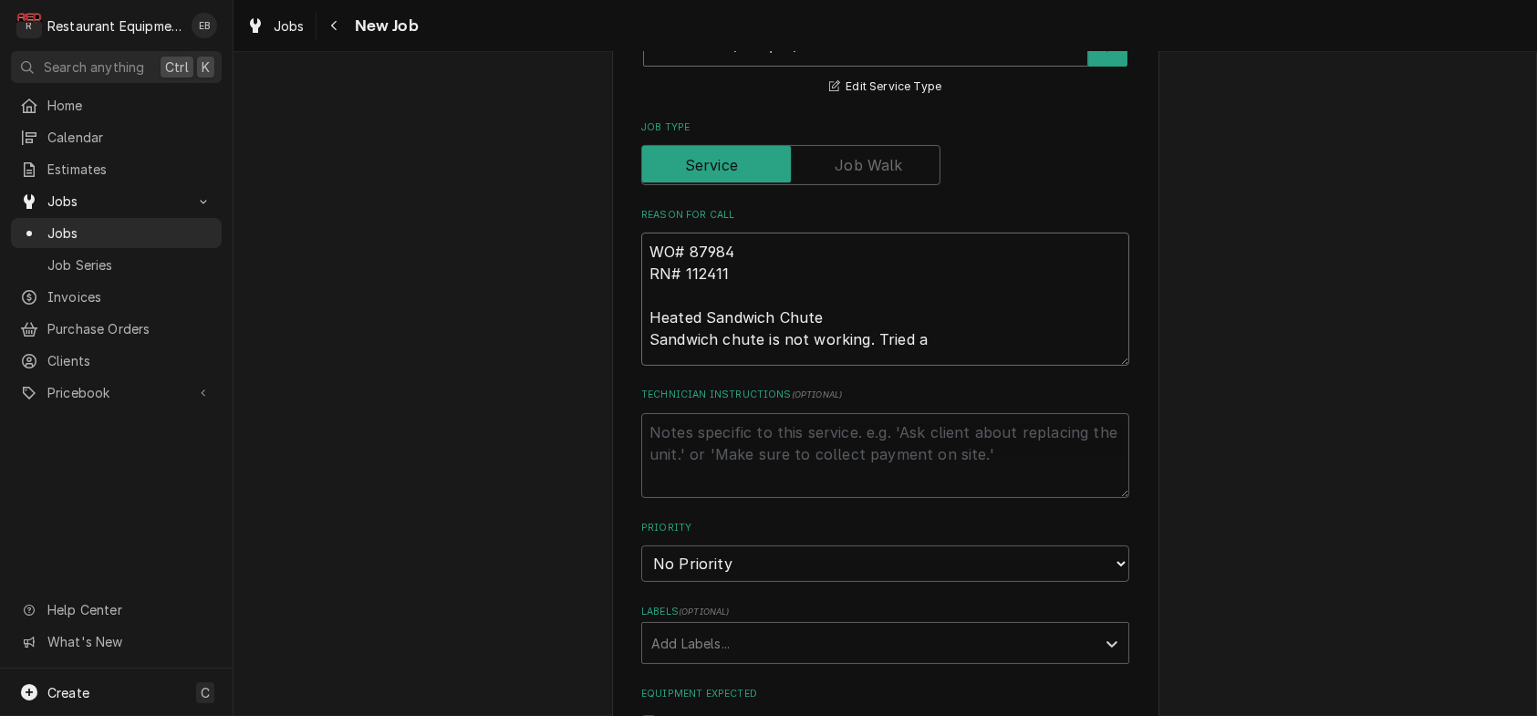
type textarea "WO# 87984 RN# 112411 Heated Sandwich Chute Sandwich chute is not working. Tried…"
type textarea "x"
type textarea "WO# 87984 RN# 112411 Heated Sandwich Chute Sandwich chute is not working. Tried…"
type textarea "x"
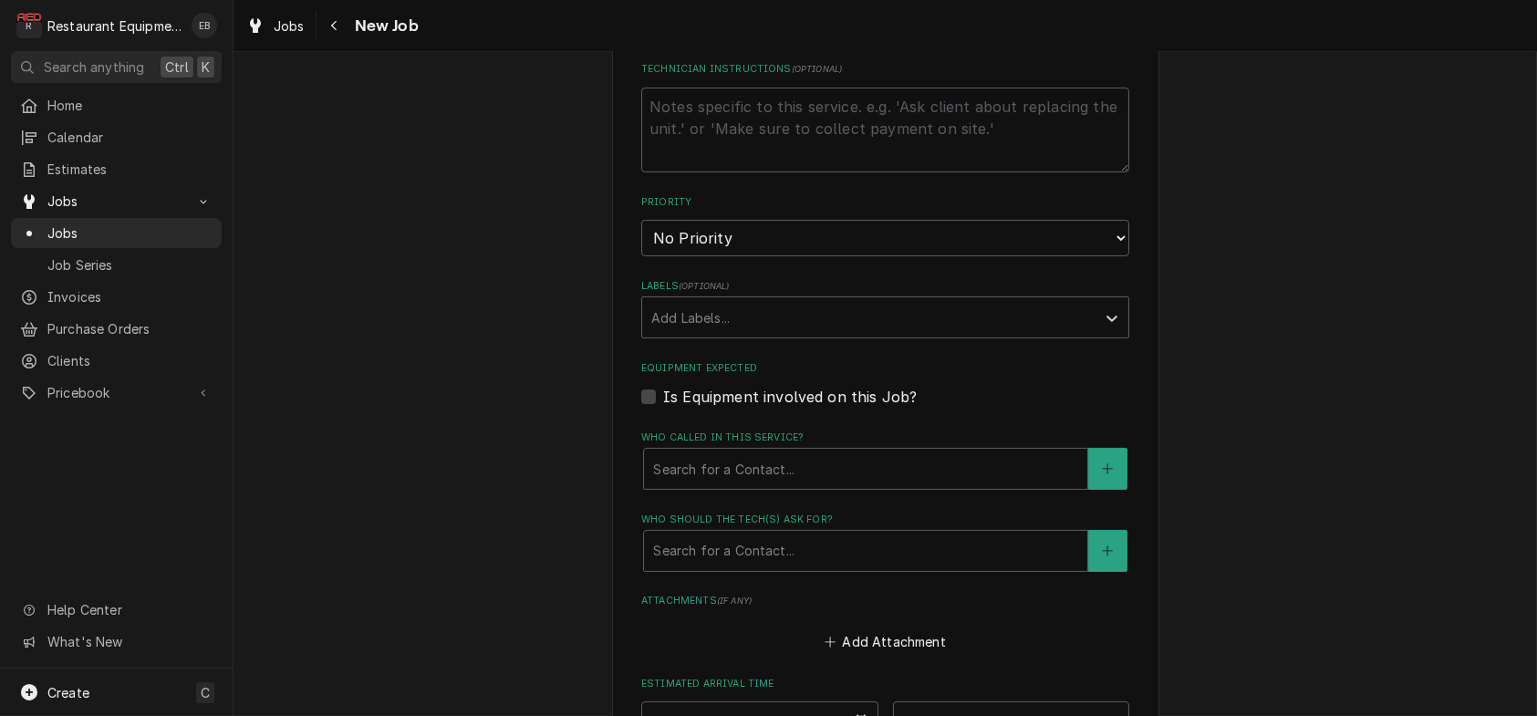
scroll to position [1155, 0]
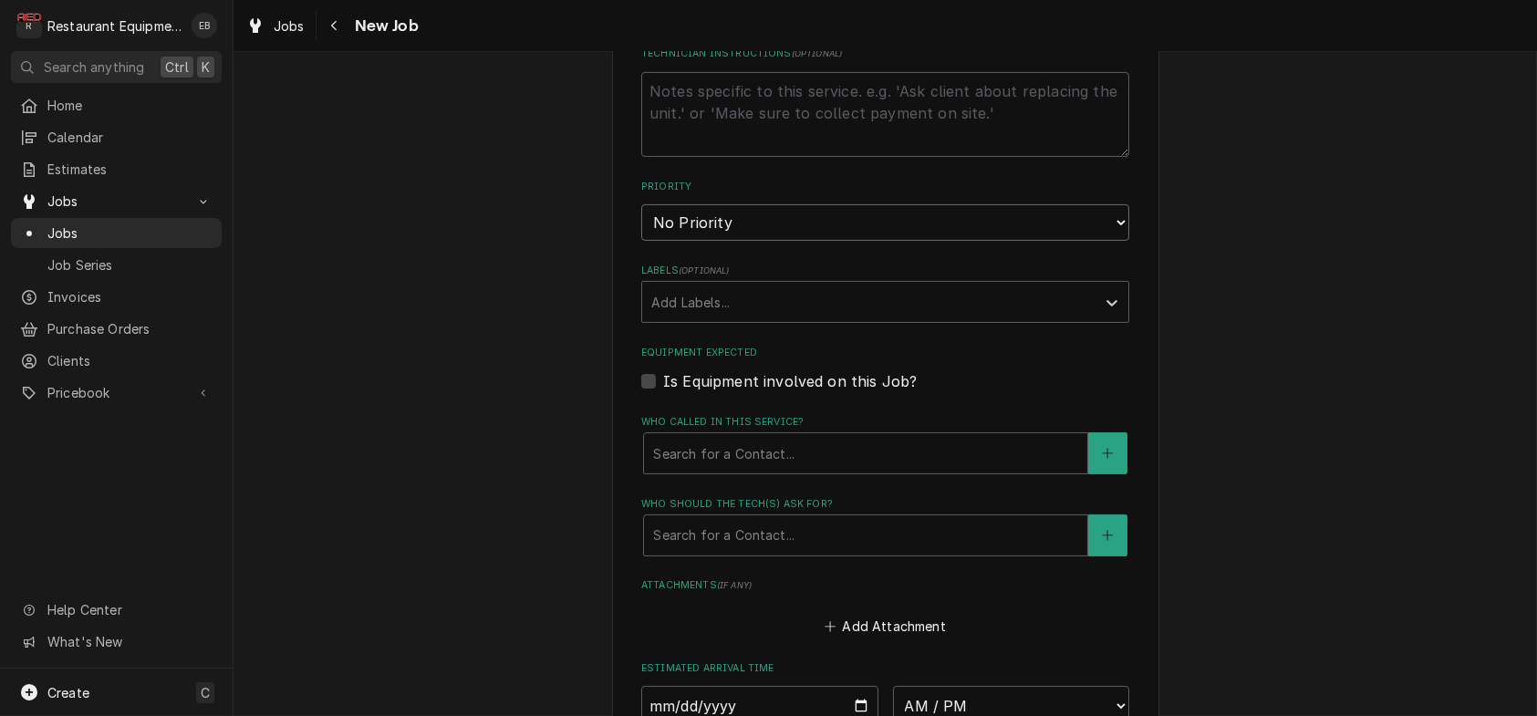
click at [821, 241] on select "No Priority Urgent High Medium Low" at bounding box center [885, 222] width 488 height 36
click at [641, 241] on select "No Priority Urgent High Medium Low" at bounding box center [885, 222] width 488 height 36
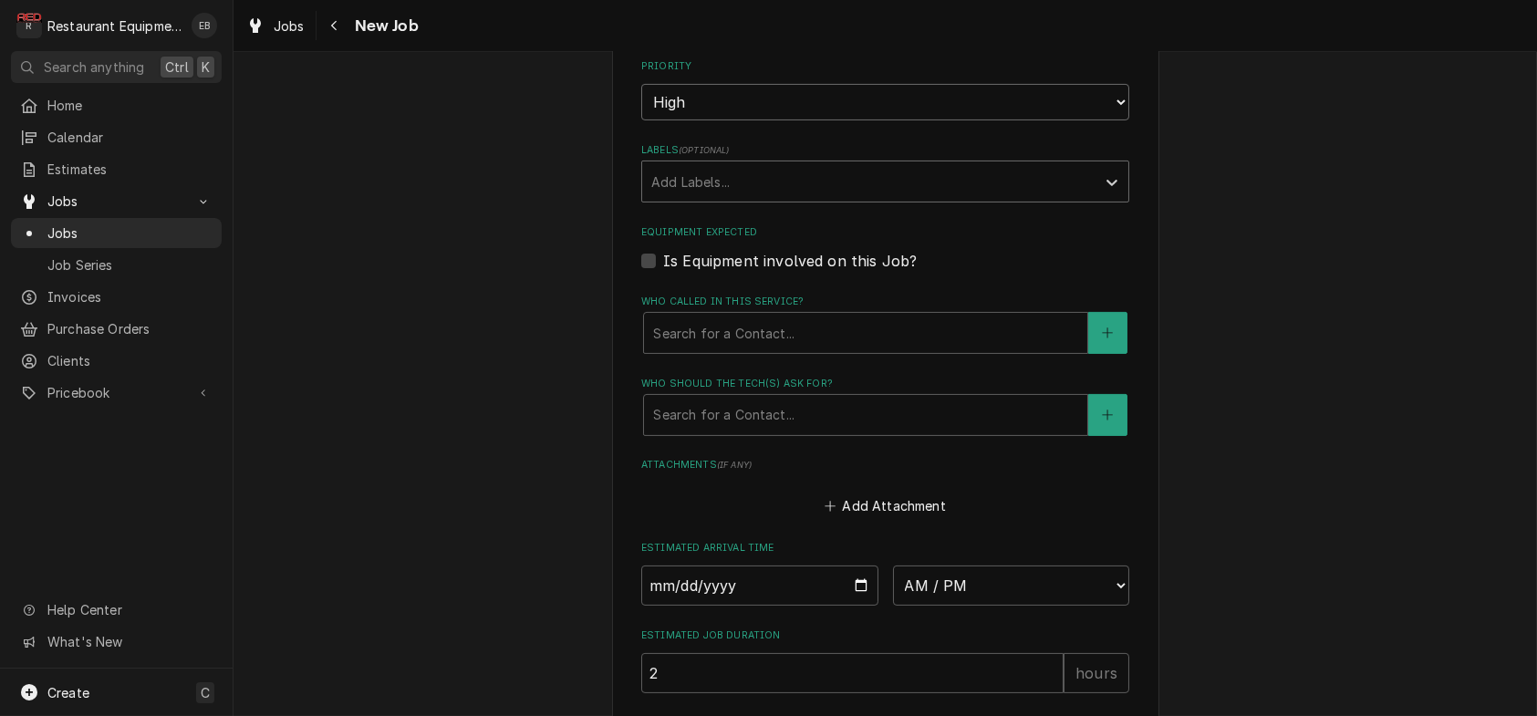
scroll to position [1277, 0]
click at [810, 196] on div "Labels" at bounding box center [868, 179] width 435 height 33
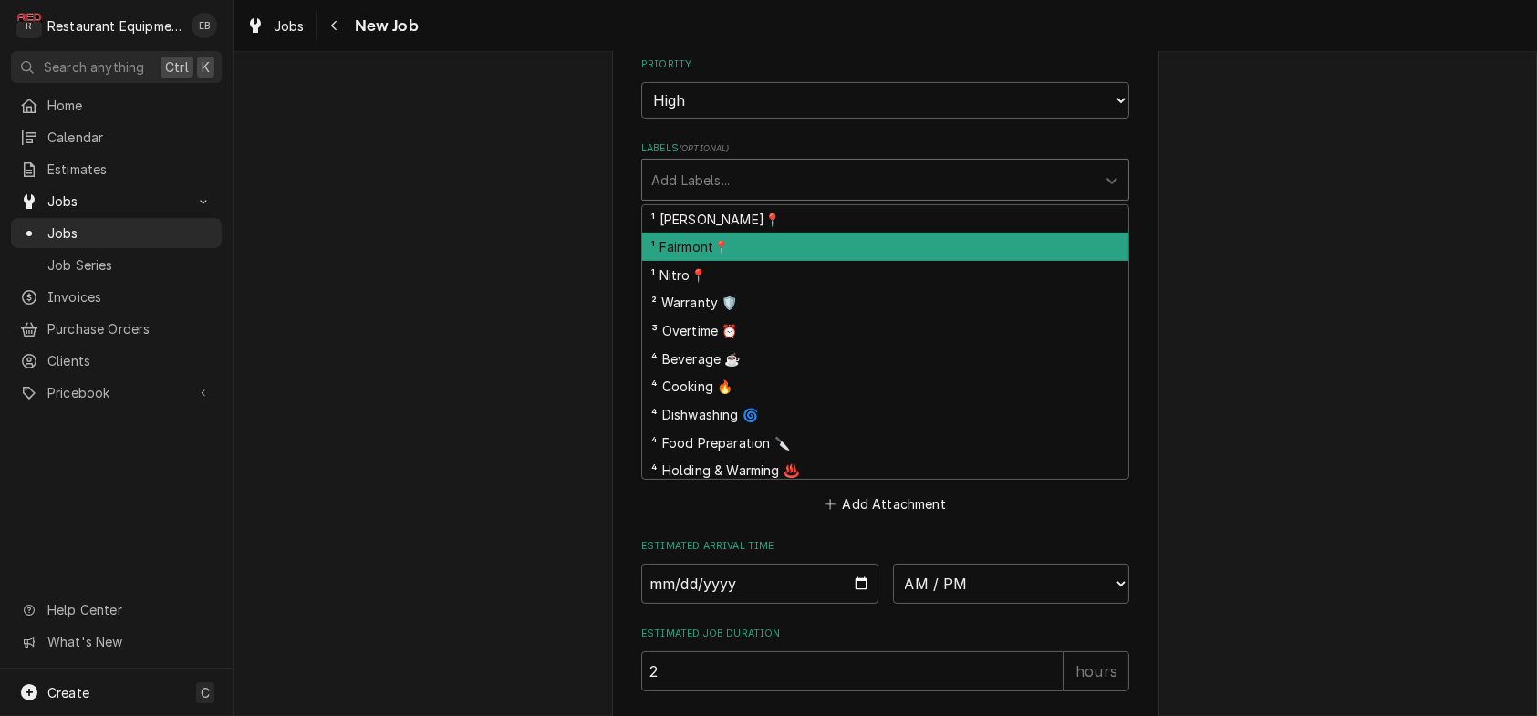
click at [777, 261] on div "¹ Fairmont📍" at bounding box center [885, 247] width 486 height 28
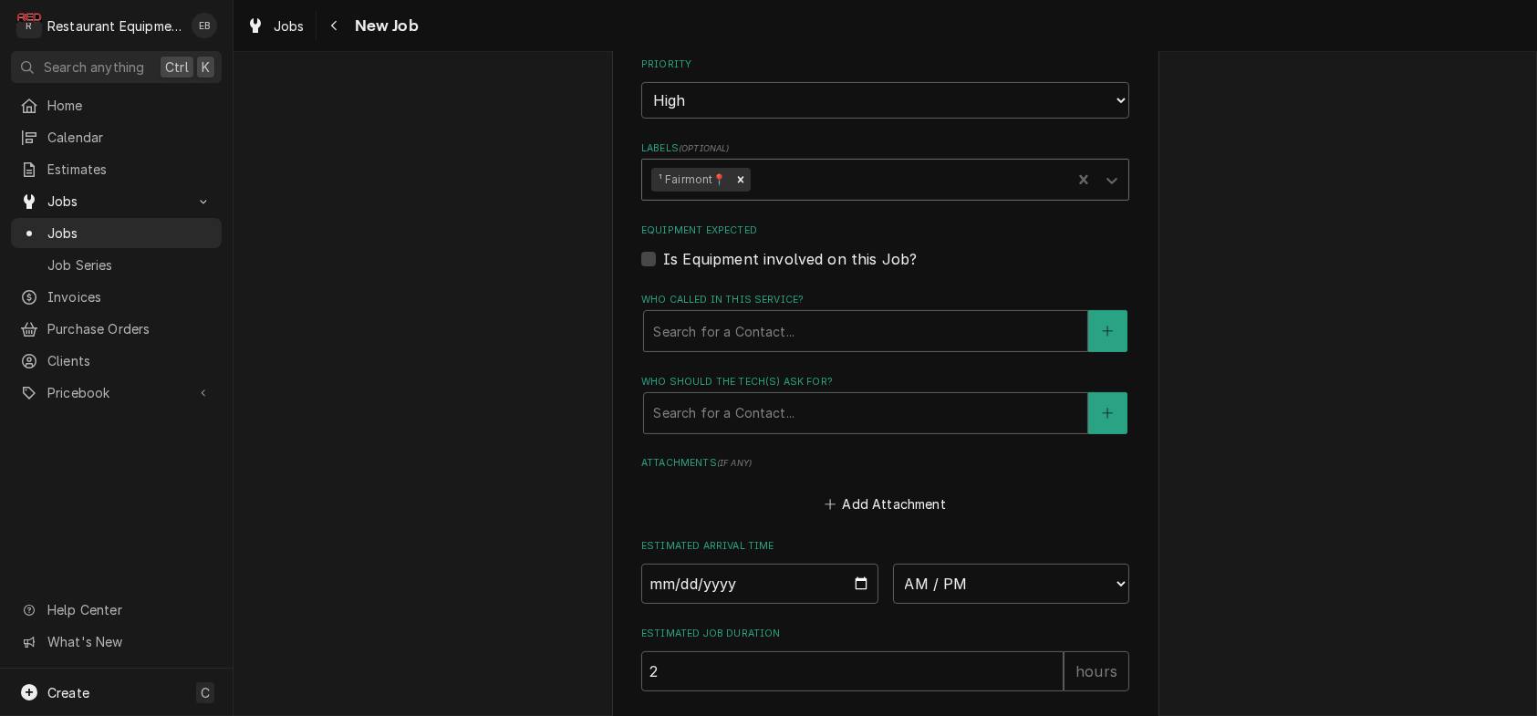
click at [837, 196] on div "Labels" at bounding box center [907, 179] width 308 height 33
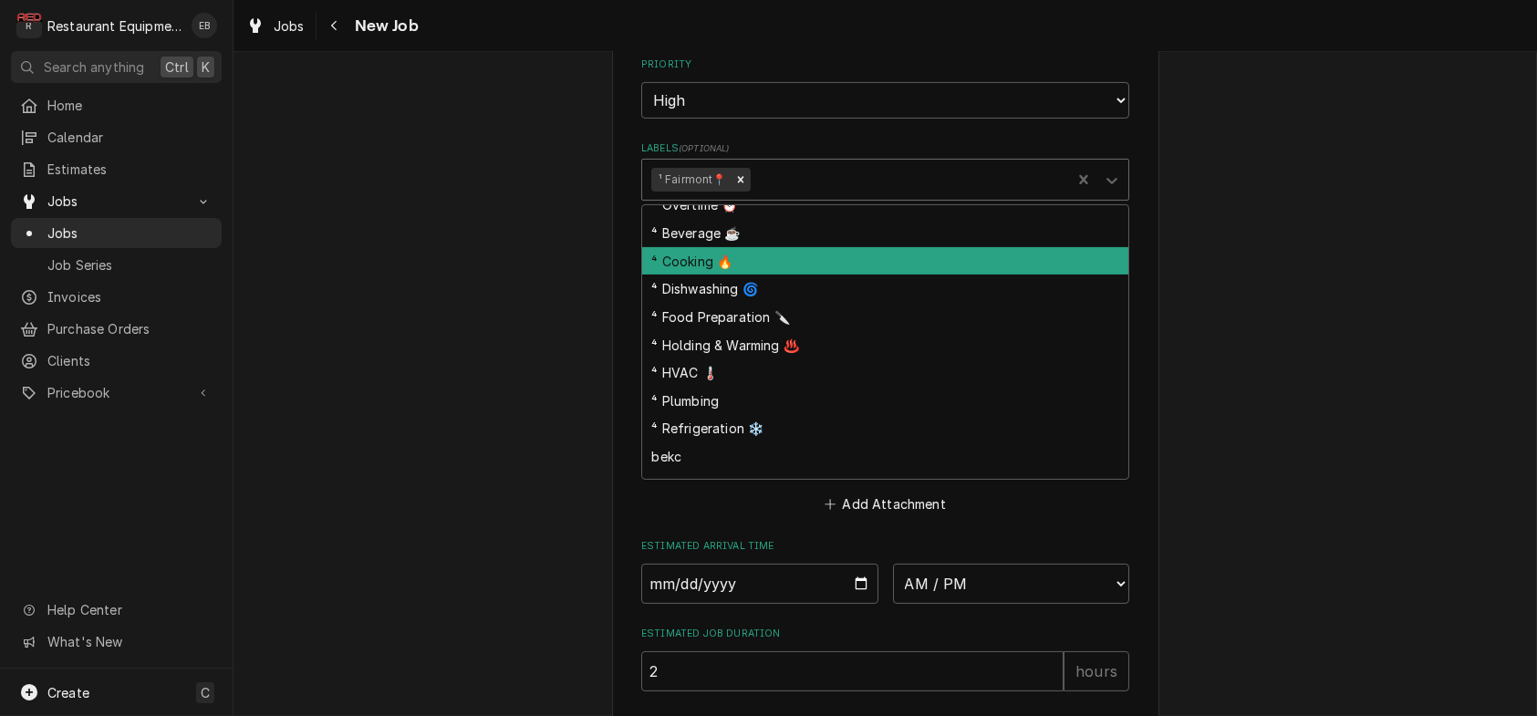
scroll to position [121, 0]
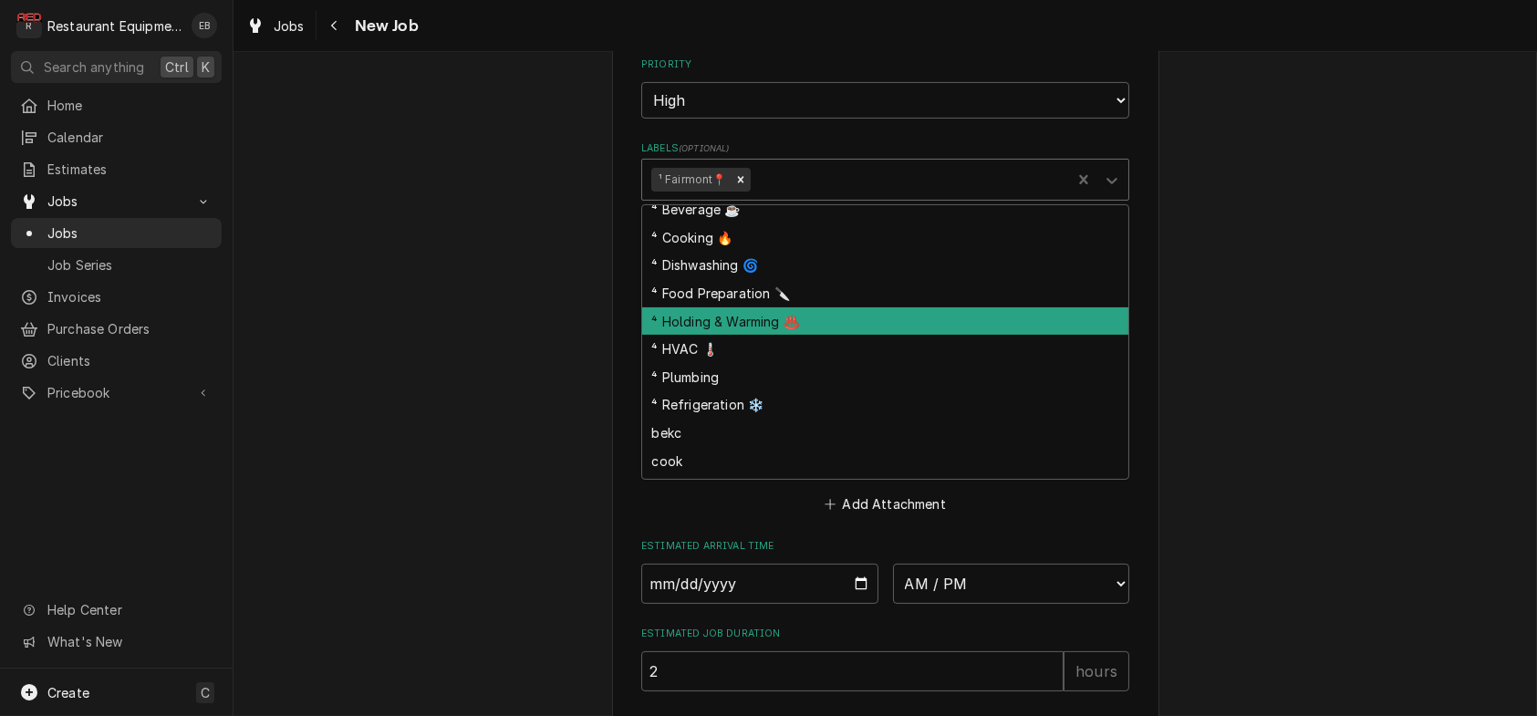
click at [739, 336] on div "⁴ Holding & Warming ♨️" at bounding box center [885, 321] width 486 height 28
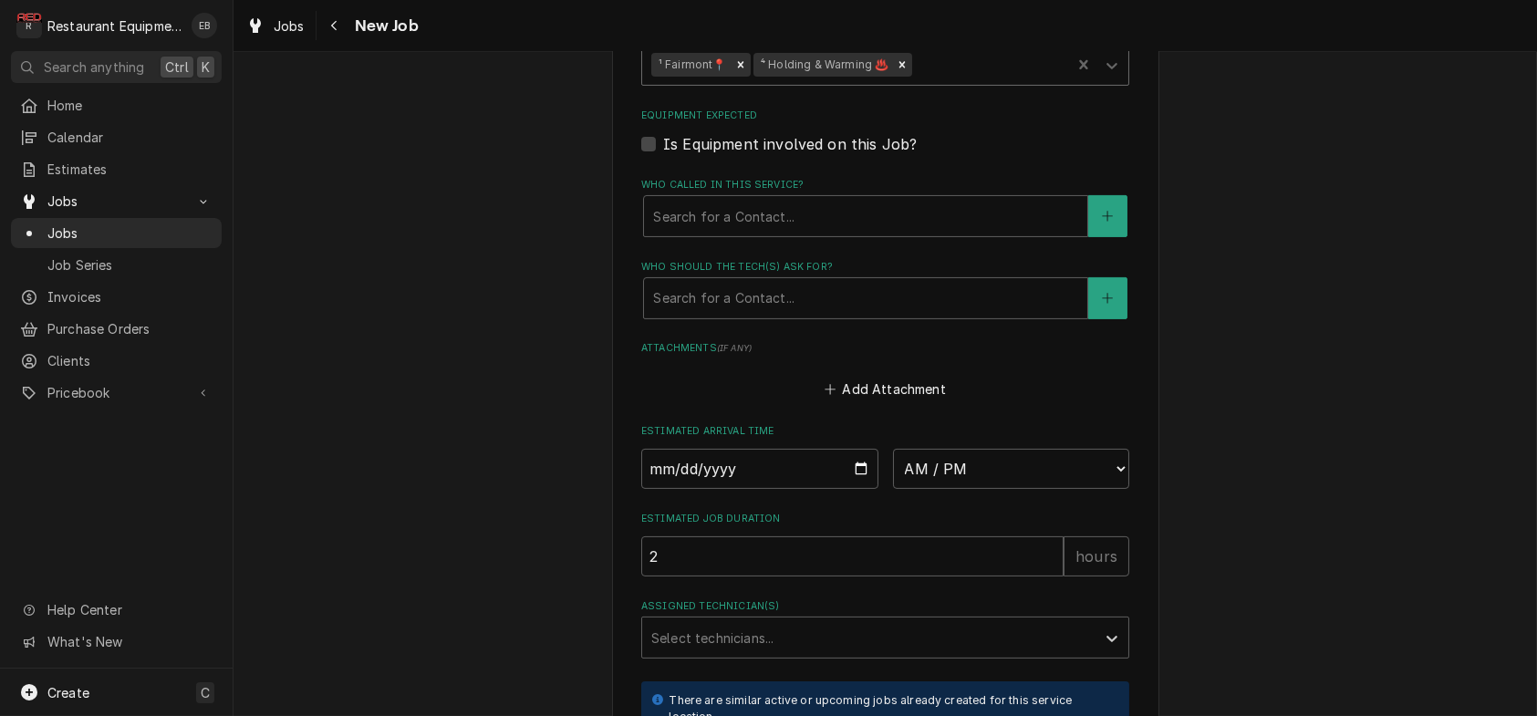
scroll to position [1459, 0]
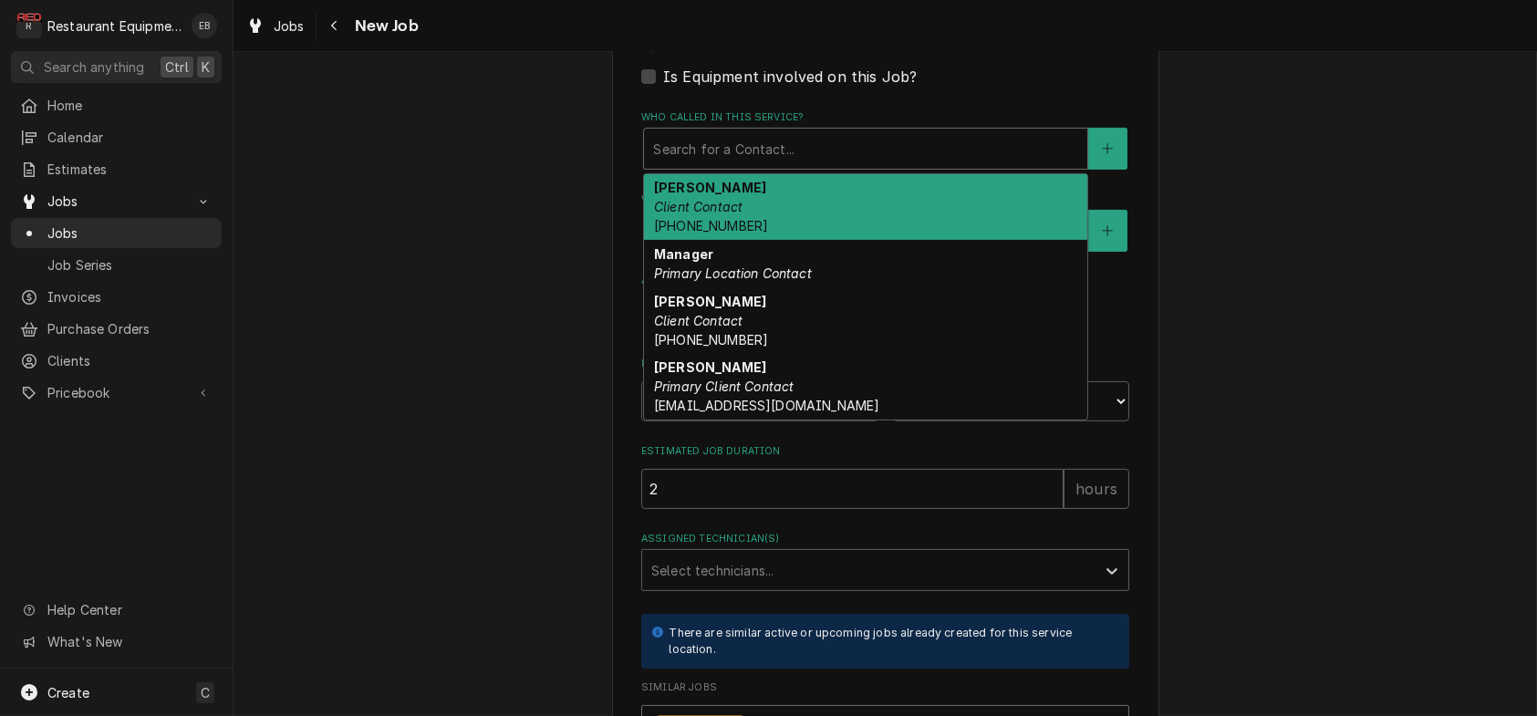
click at [736, 165] on div "Who called in this service?" at bounding box center [865, 148] width 425 height 33
click at [701, 214] on em "Client Contact" at bounding box center [698, 207] width 88 height 16
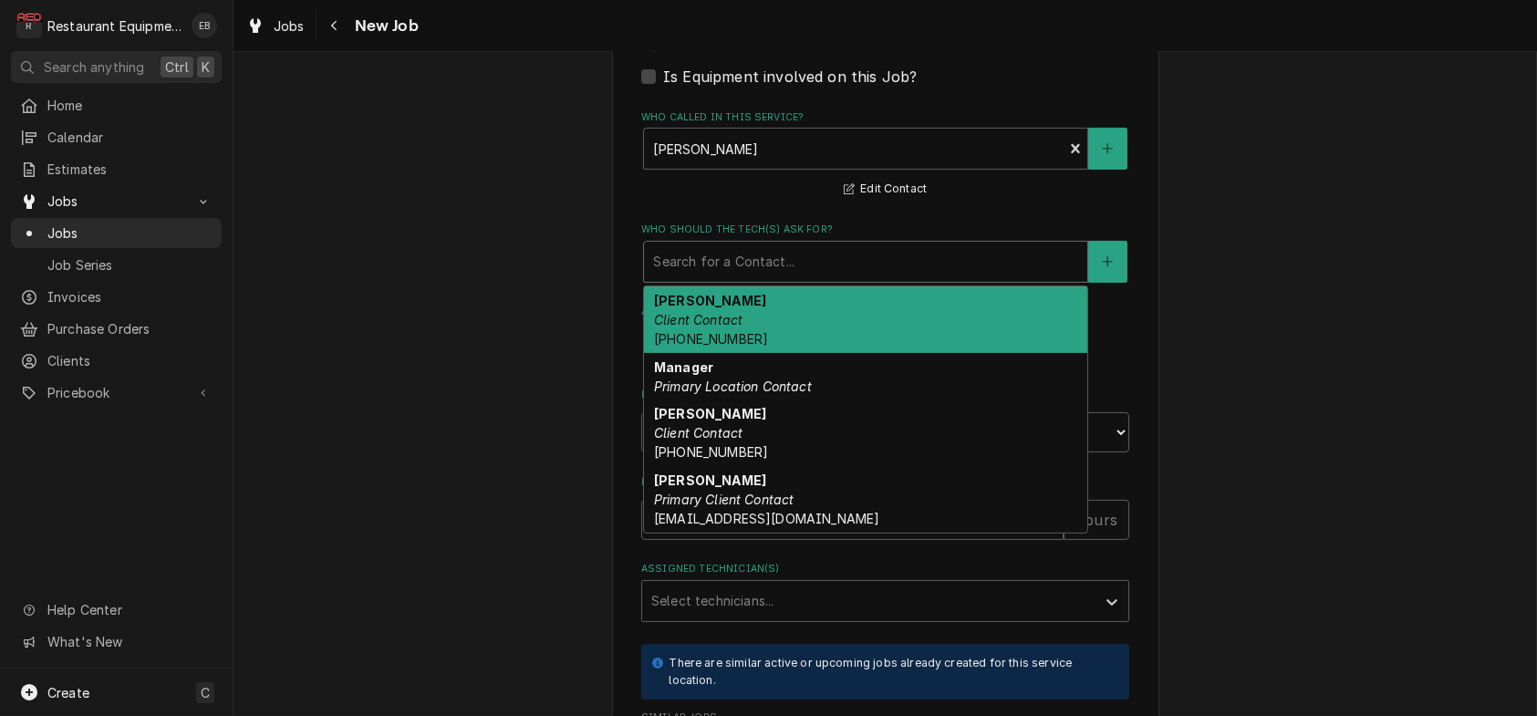
click at [709, 278] on div "Who should the tech(s) ask for?" at bounding box center [865, 261] width 425 height 33
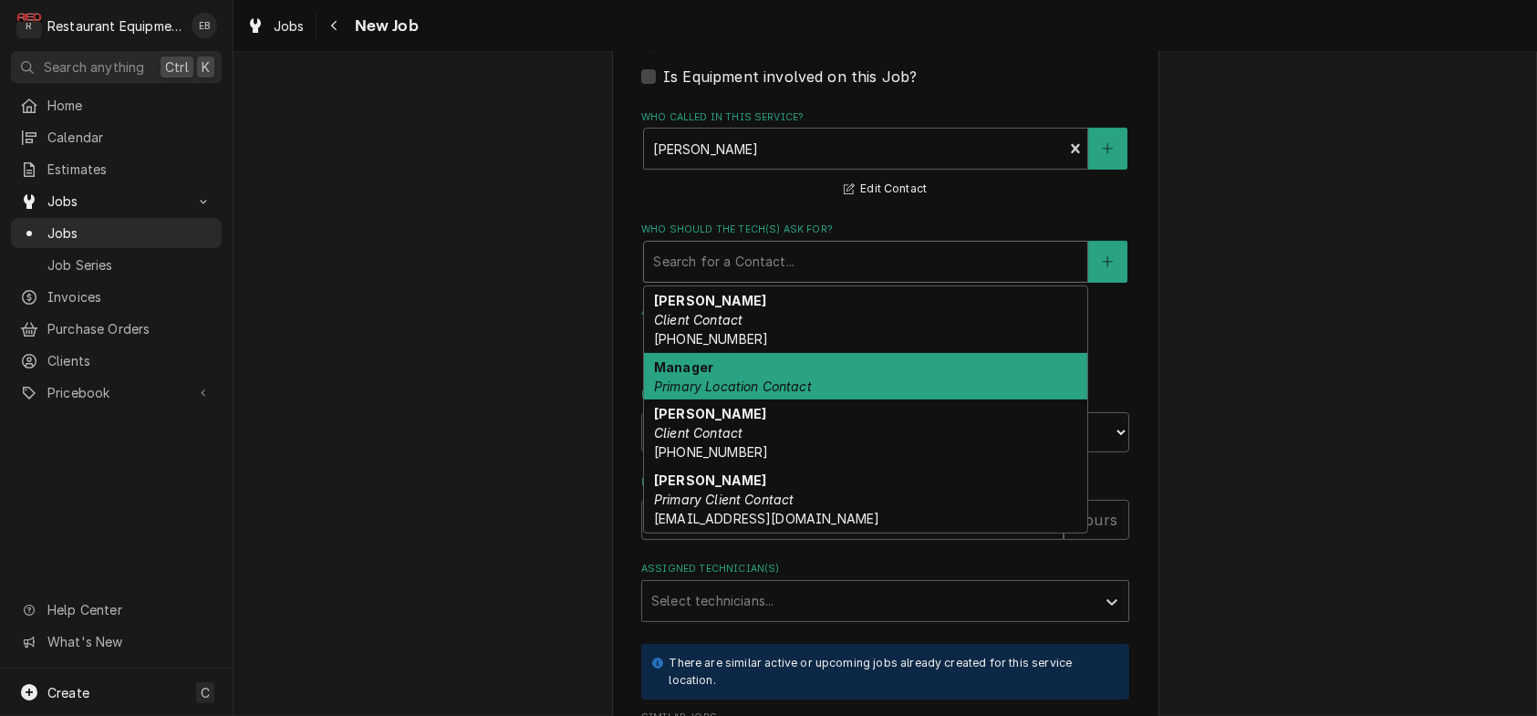
click at [714, 400] on div "Manager Primary Location Contact" at bounding box center [865, 376] width 443 height 47
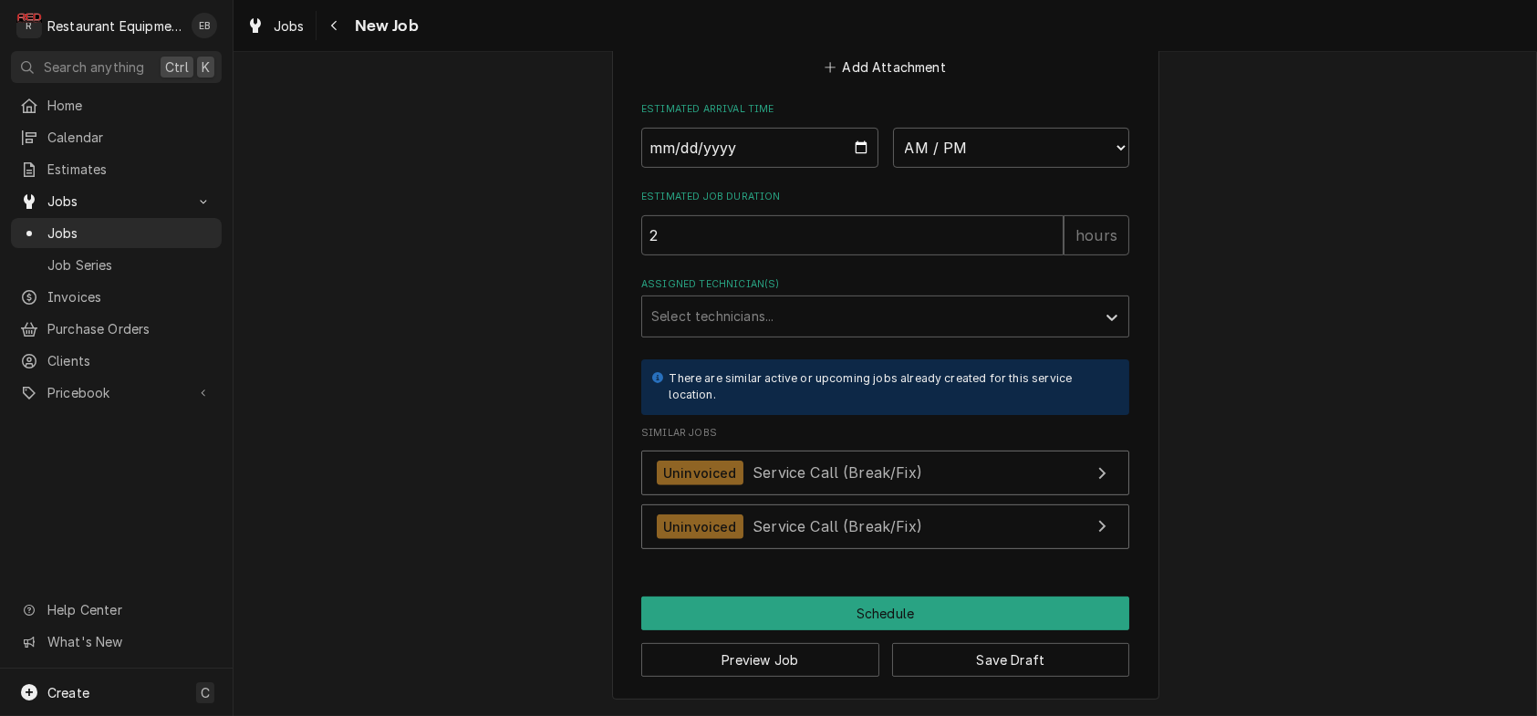
scroll to position [2026, 0]
click at [1082, 669] on button "Save Draft" at bounding box center [1011, 660] width 238 height 34
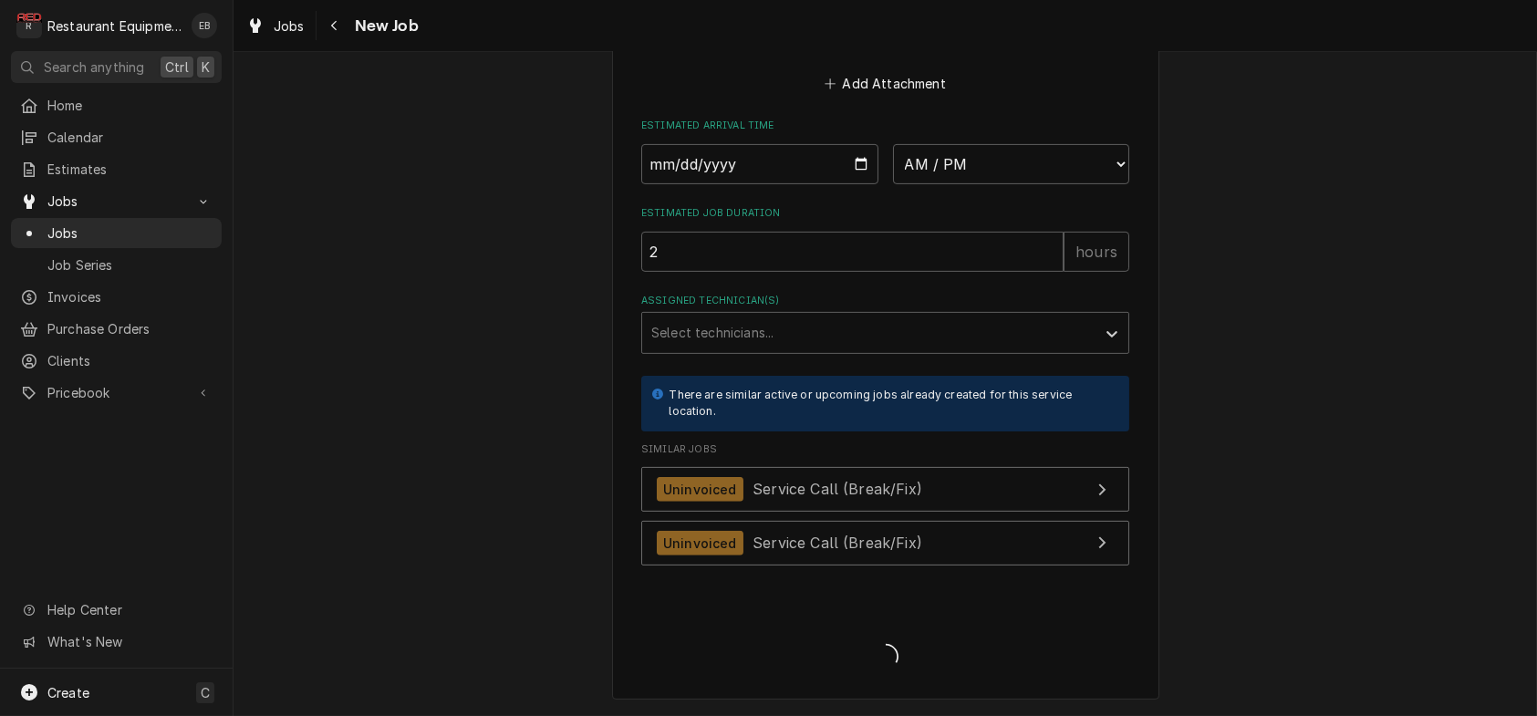
scroll to position [2008, 0]
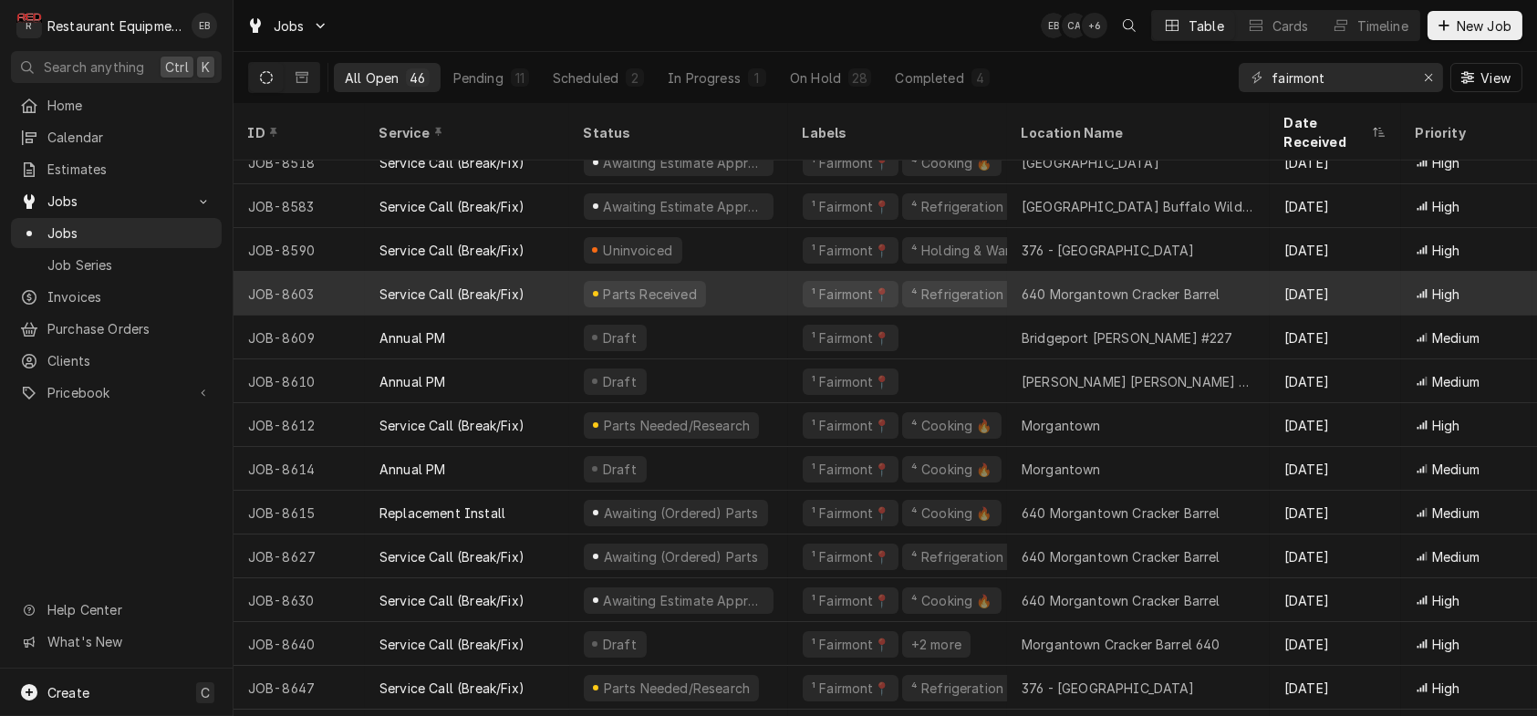
scroll to position [1229, 0]
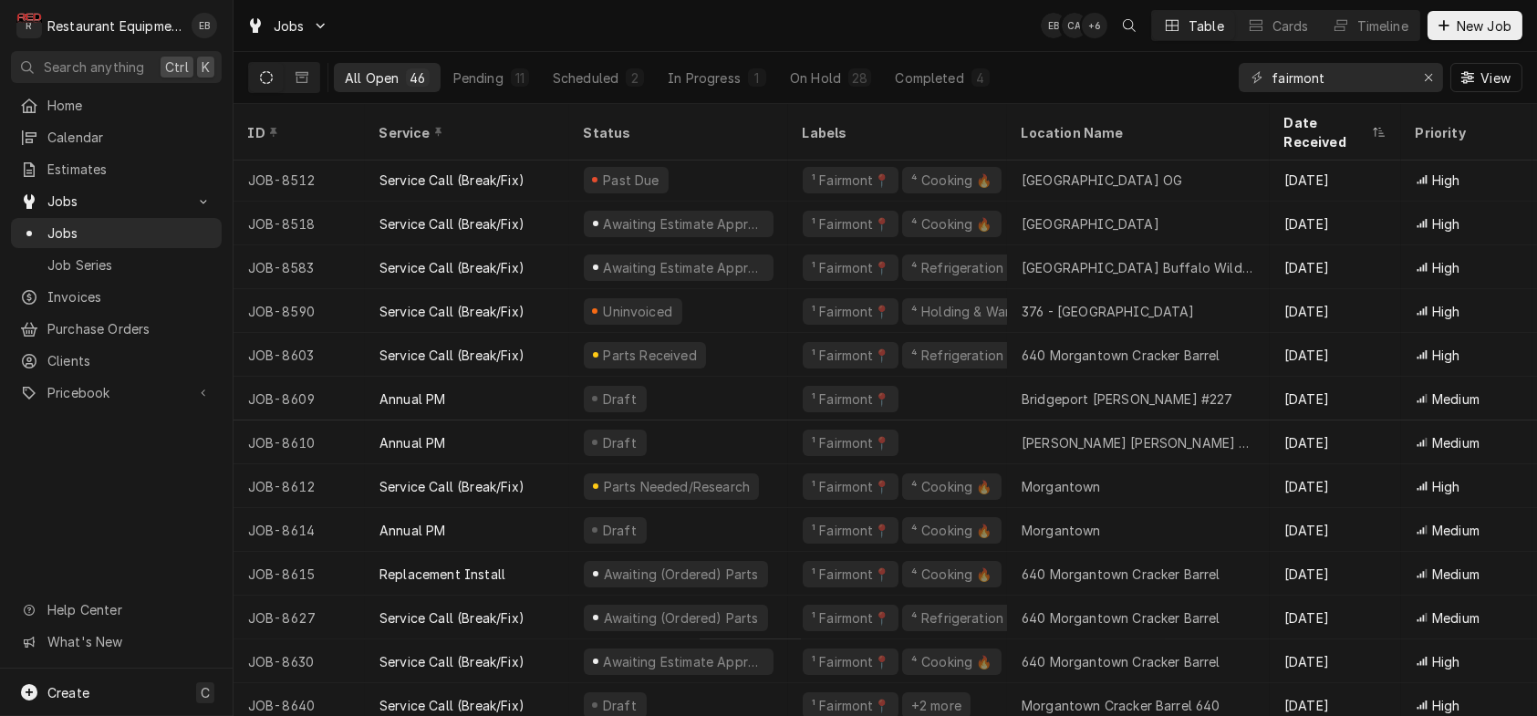
drag, startPoint x: 787, startPoint y: 391, endPoint x: 194, endPoint y: 471, distance: 598.2
click at [194, 472] on div "Home Calendar Estimates Jobs Jobs Job Series Invoices Purchase Orders Clients P…" at bounding box center [116, 379] width 233 height 578
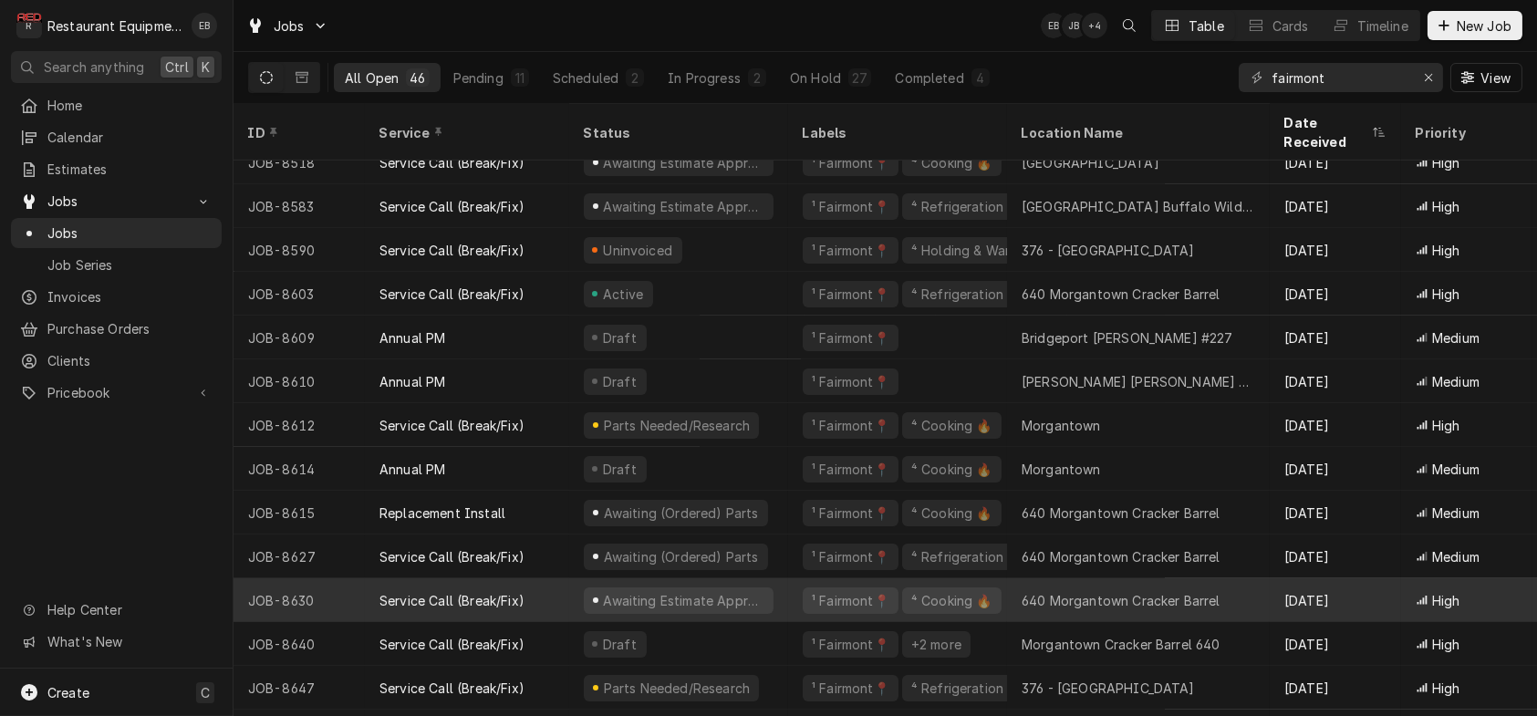
scroll to position [1290, 0]
click at [788, 599] on div "Awaiting Estimate Approval" at bounding box center [678, 600] width 219 height 44
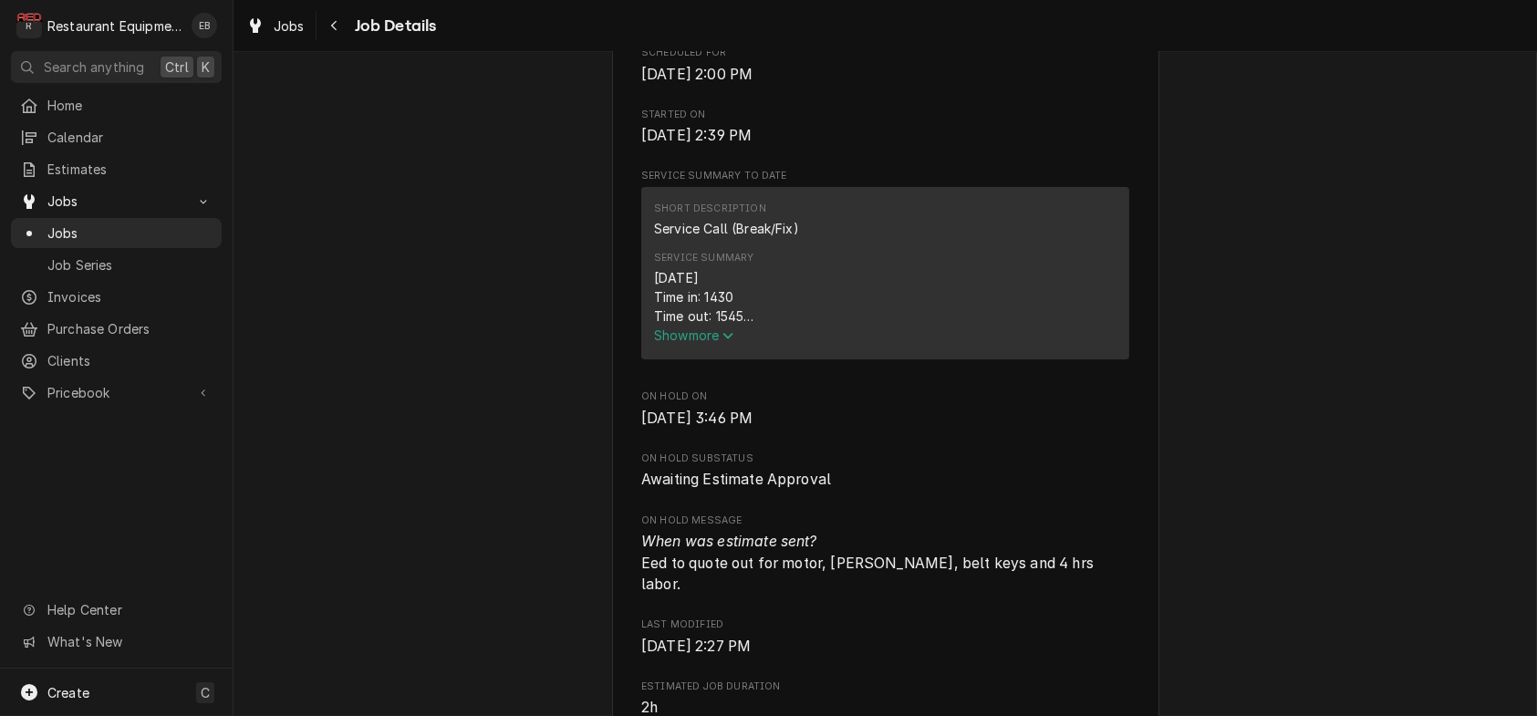
scroll to position [669, 0]
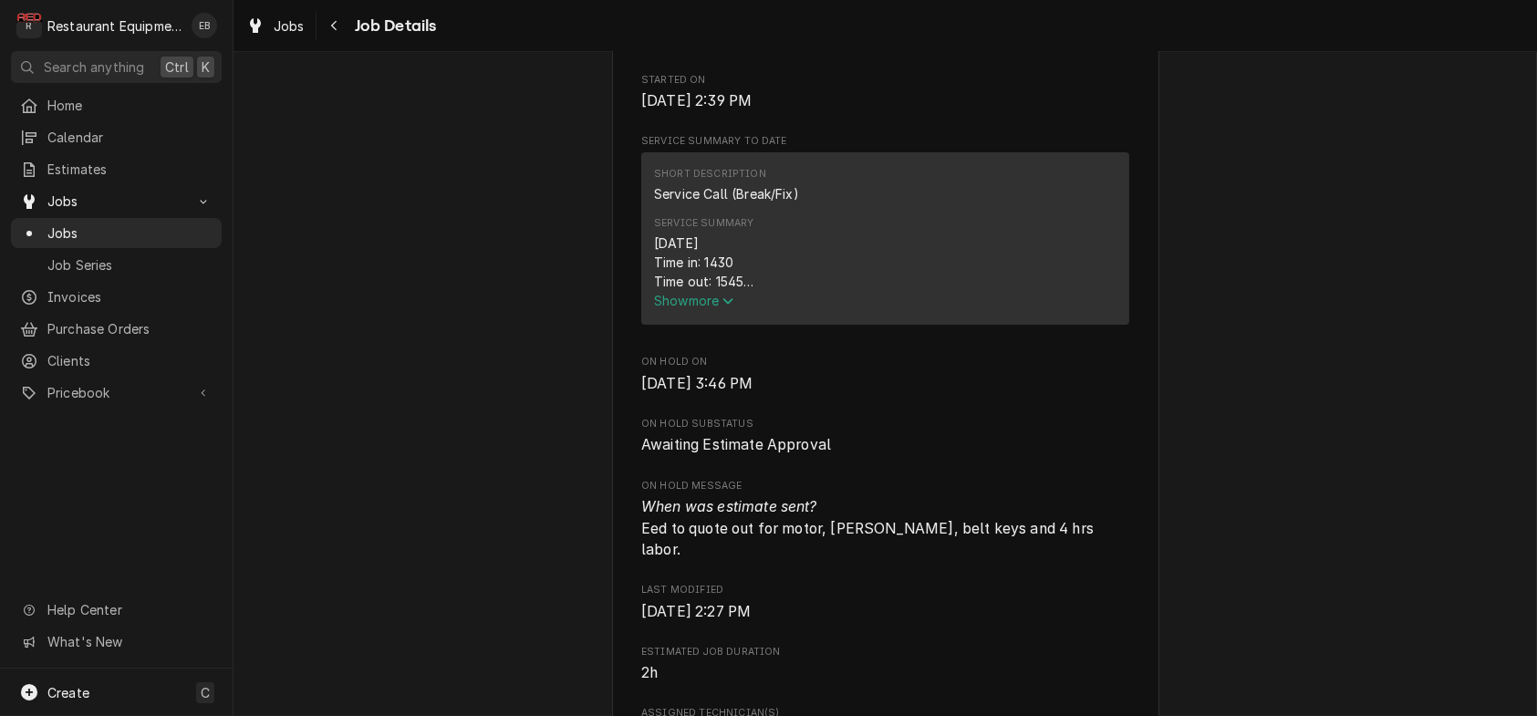
click at [703, 308] on span "Show more" at bounding box center [694, 301] width 80 height 16
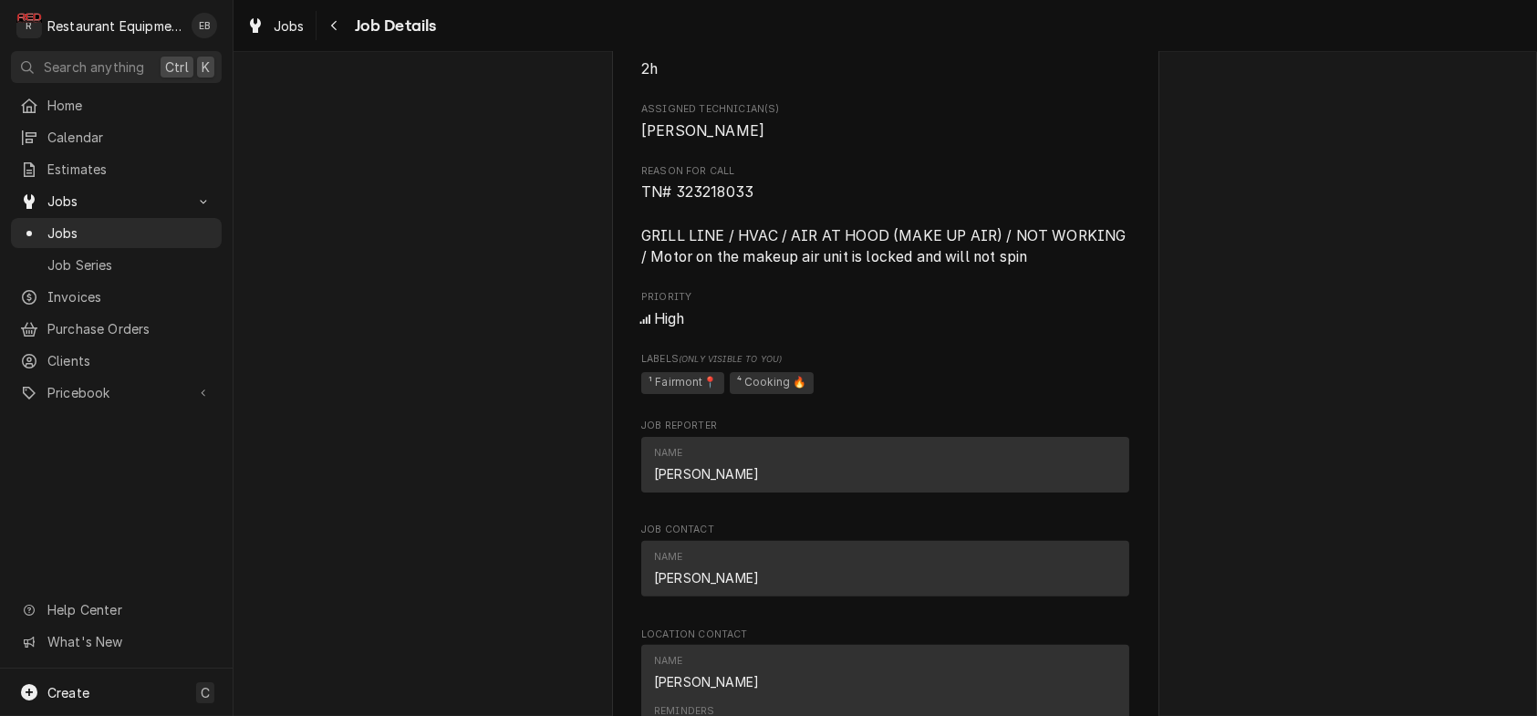
scroll to position [1763, 0]
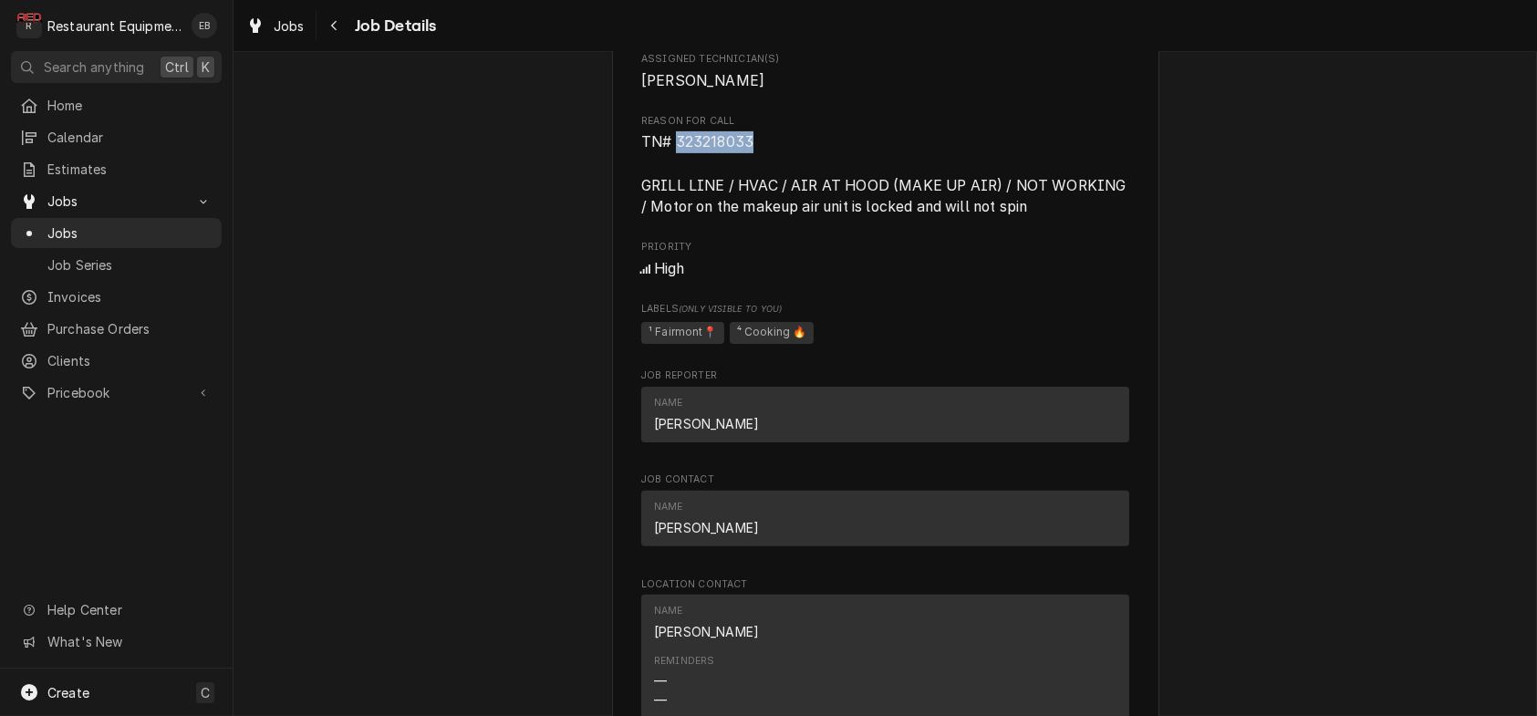
drag, startPoint x: 664, startPoint y: 364, endPoint x: 744, endPoint y: 371, distance: 80.6
click at [744, 215] on span "TN# 323218033 GRILL LINE / HVAC / AIR AT HOOD (MAKE UP AIR) / NOT WORKING / Mot…" at bounding box center [885, 174] width 489 height 82
copy span "323218033"
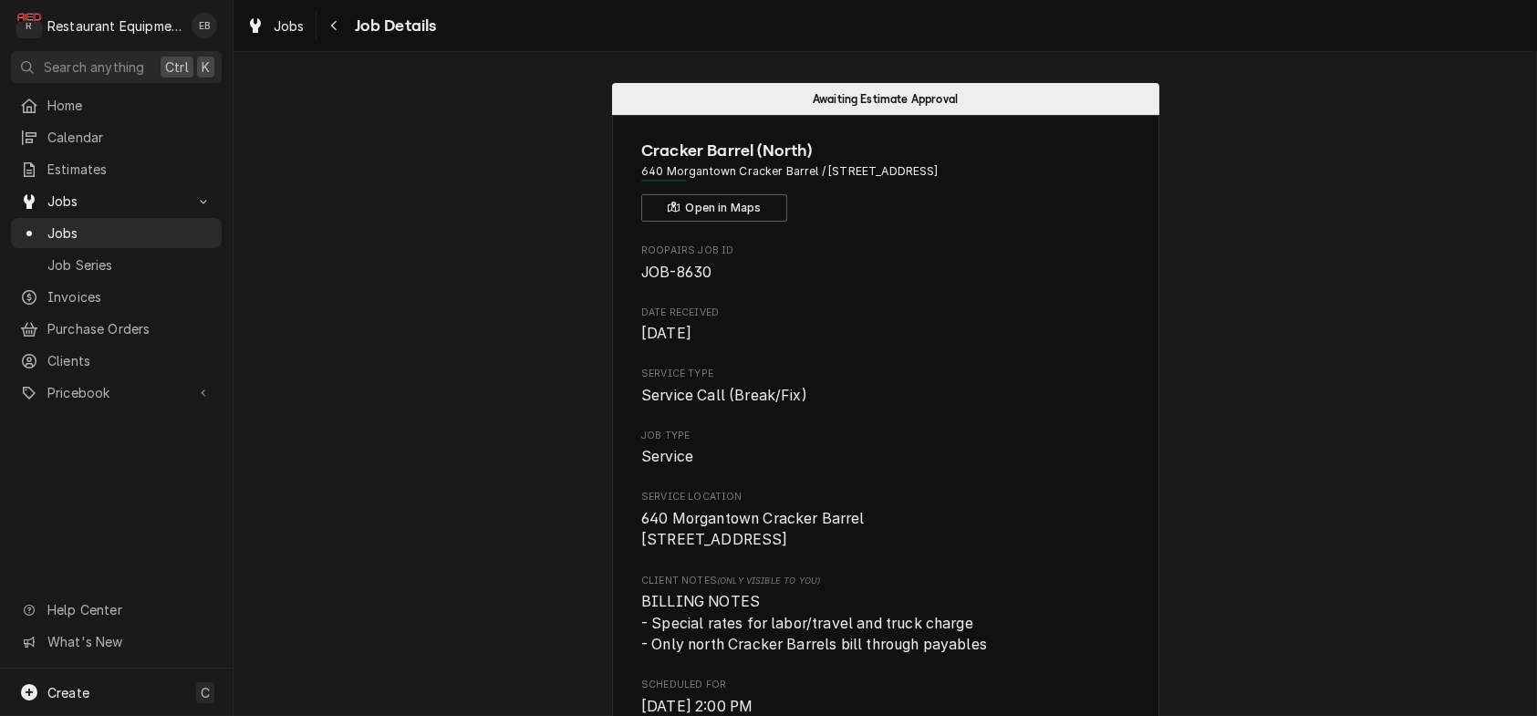
scroll to position [0, 0]
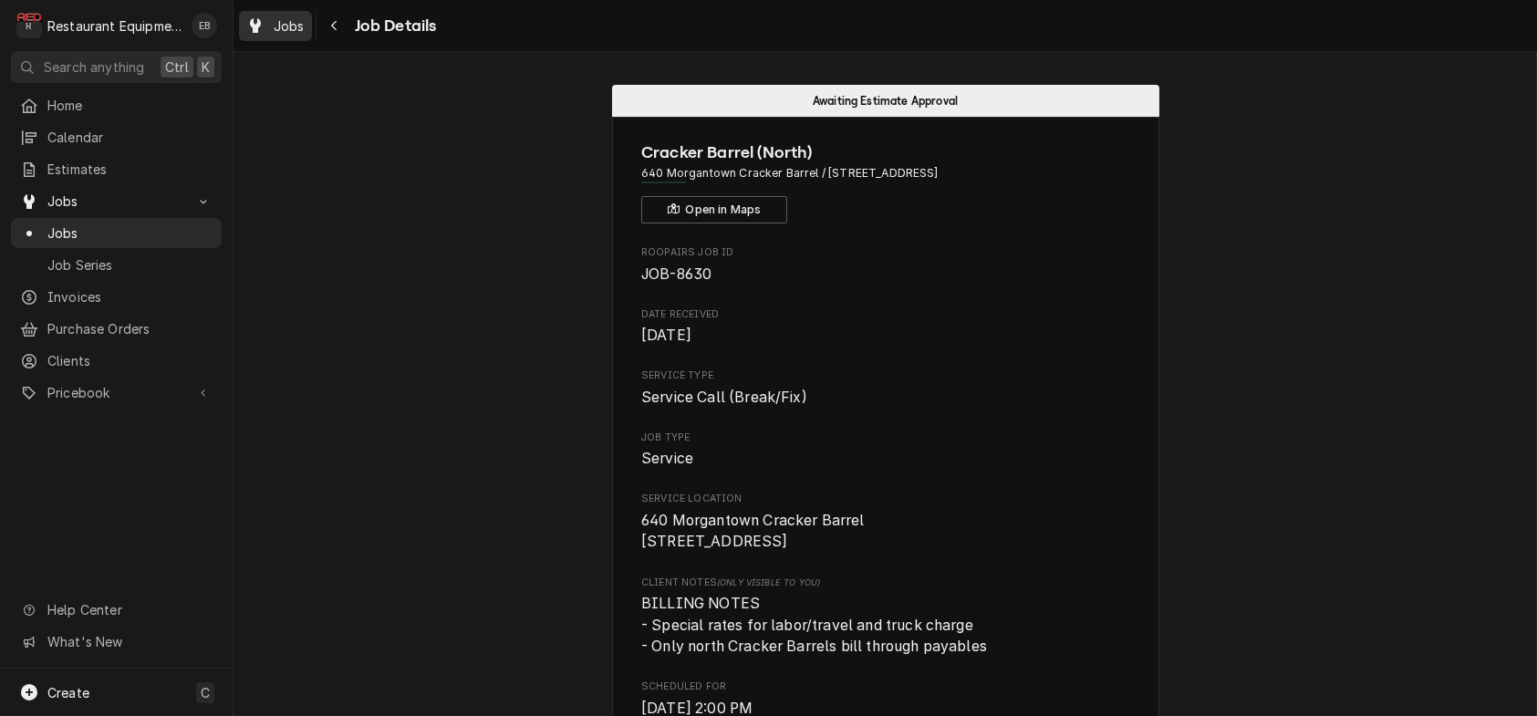
click at [299, 34] on span "Jobs" at bounding box center [289, 25] width 31 height 19
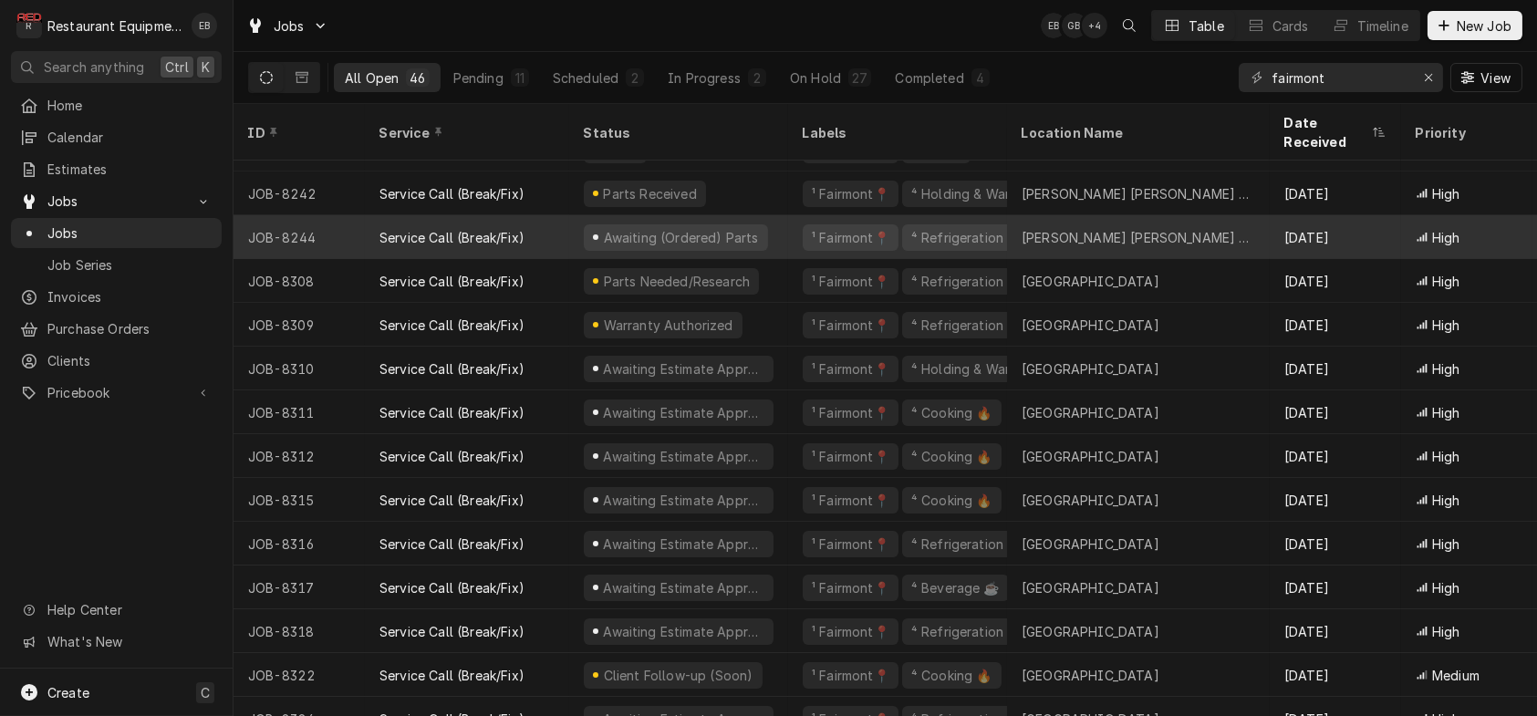
scroll to position [243, 0]
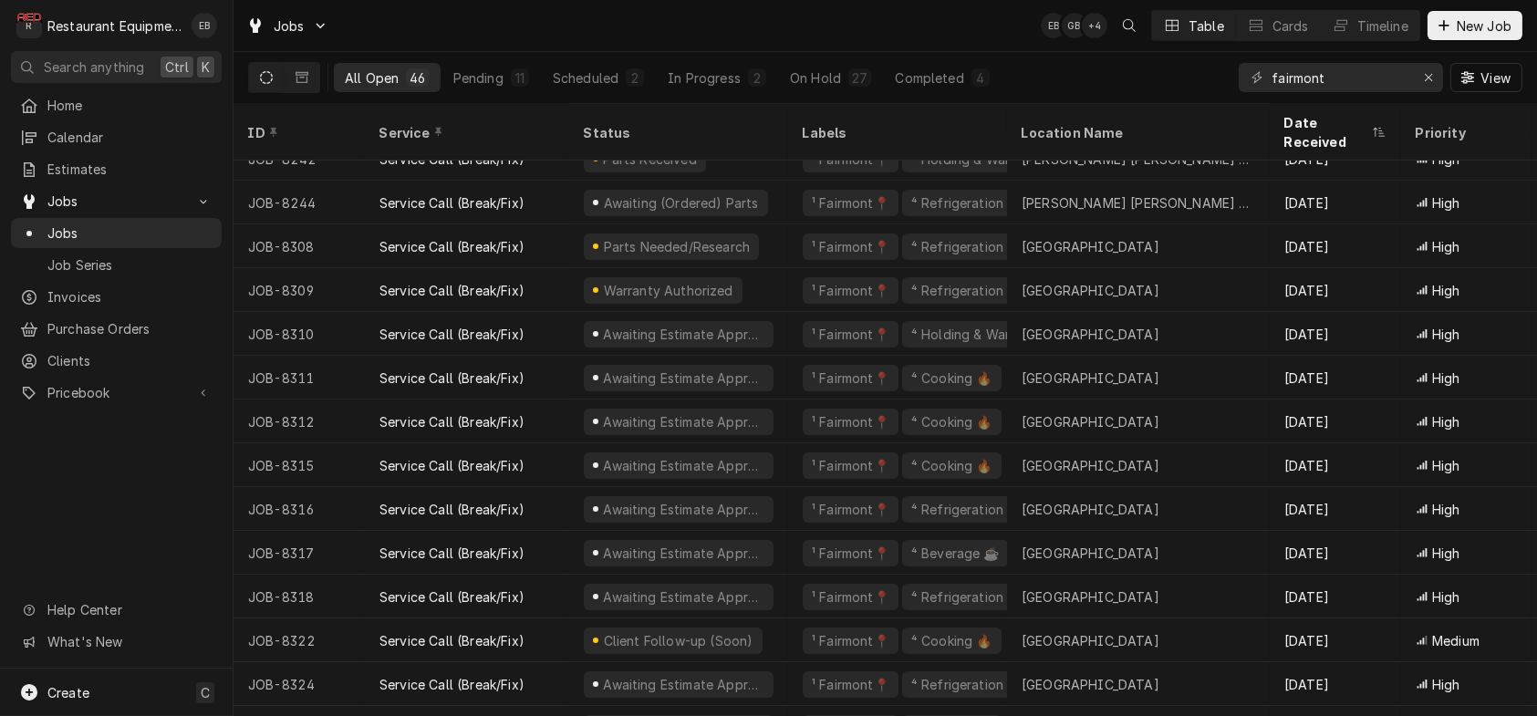
drag, startPoint x: 687, startPoint y: 725, endPoint x: 664, endPoint y: 753, distance: 35.6
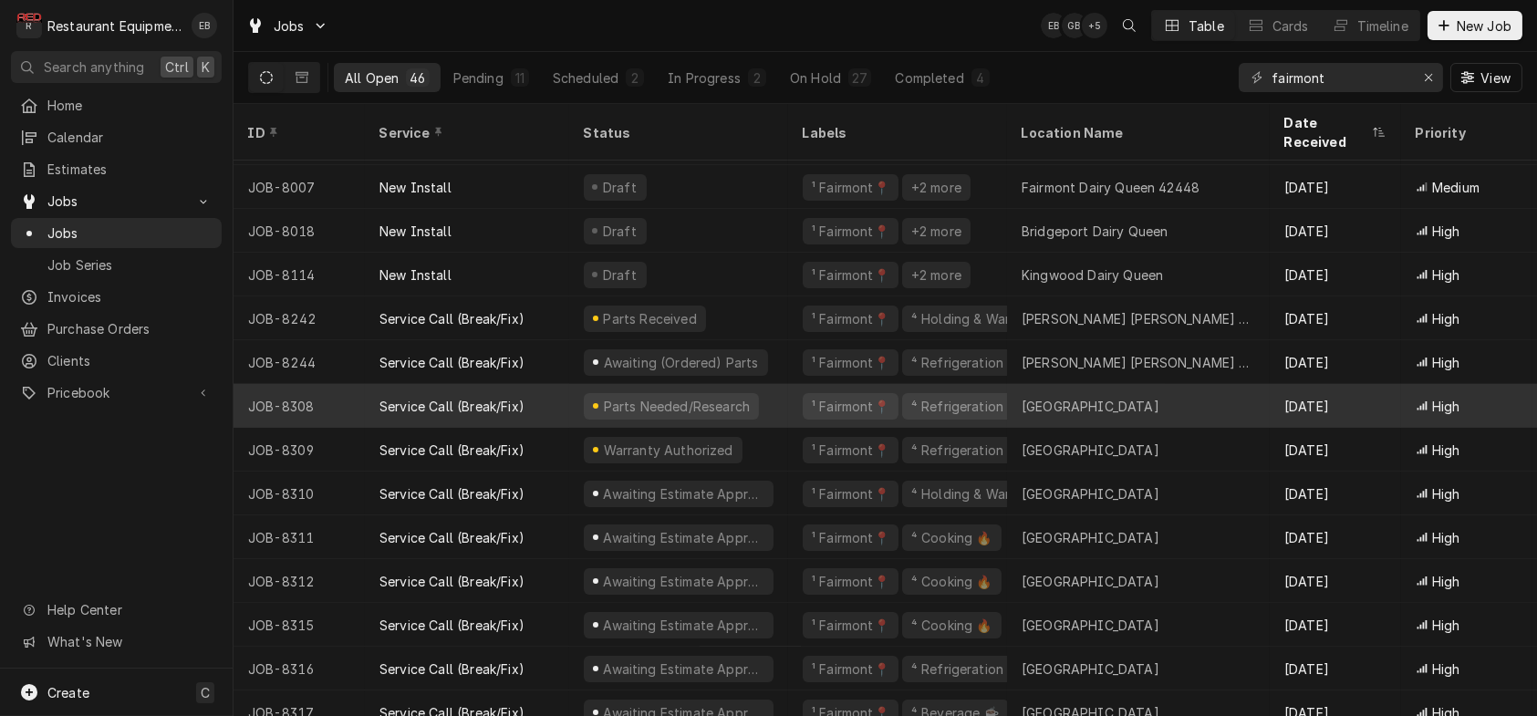
scroll to position [121, 0]
